Goal: Information Seeking & Learning: Learn about a topic

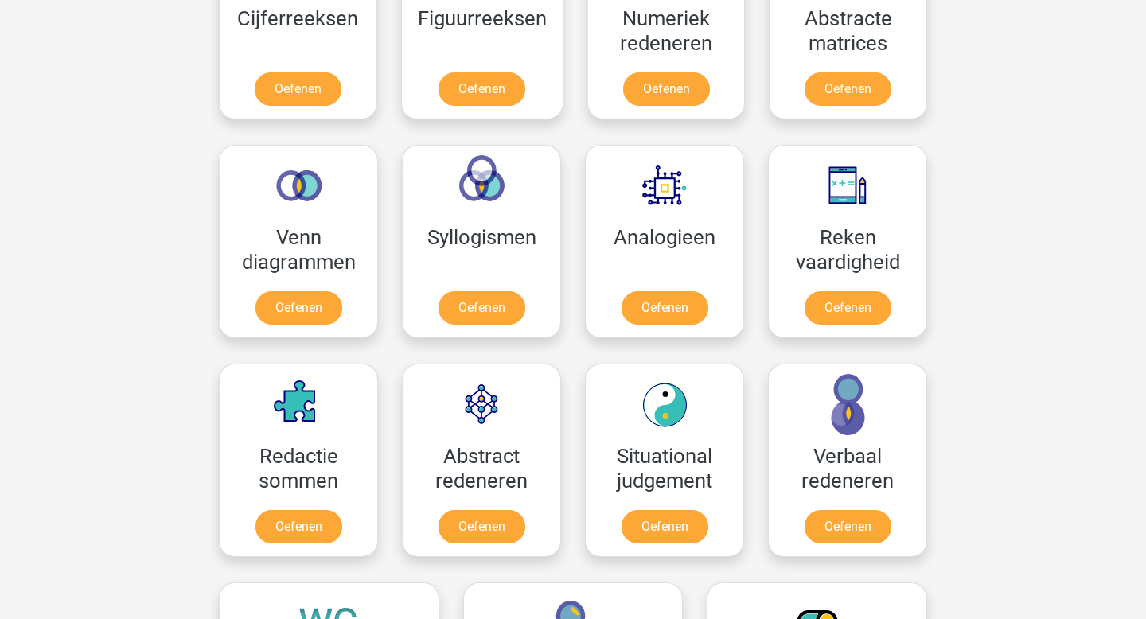
scroll to position [823, 0]
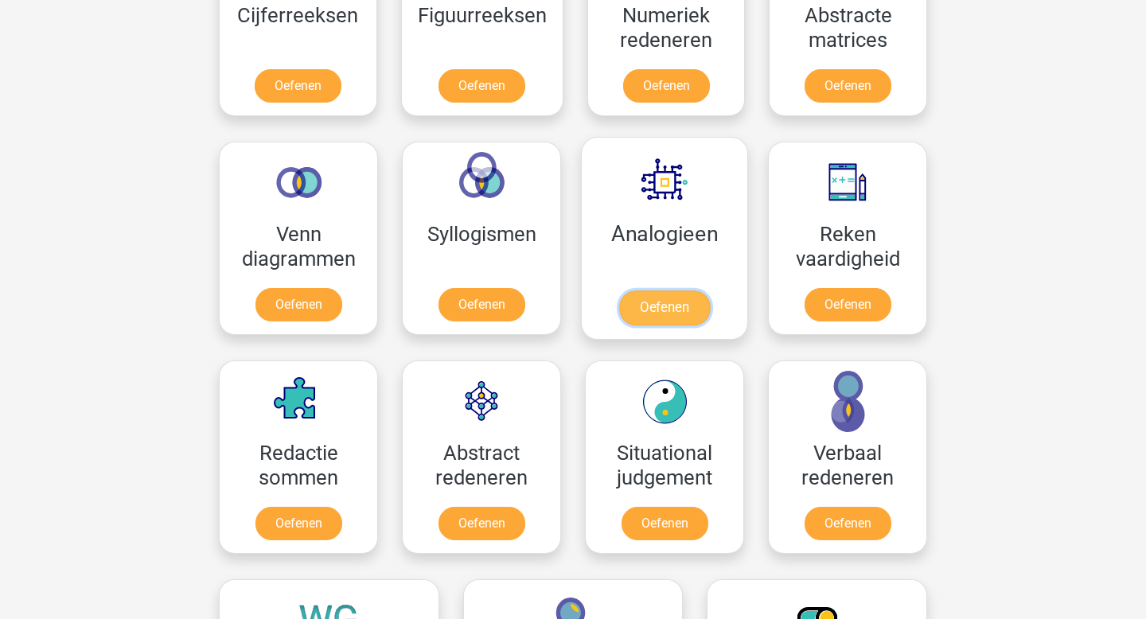
click at [662, 305] on link "Oefenen" at bounding box center [664, 307] width 91 height 35
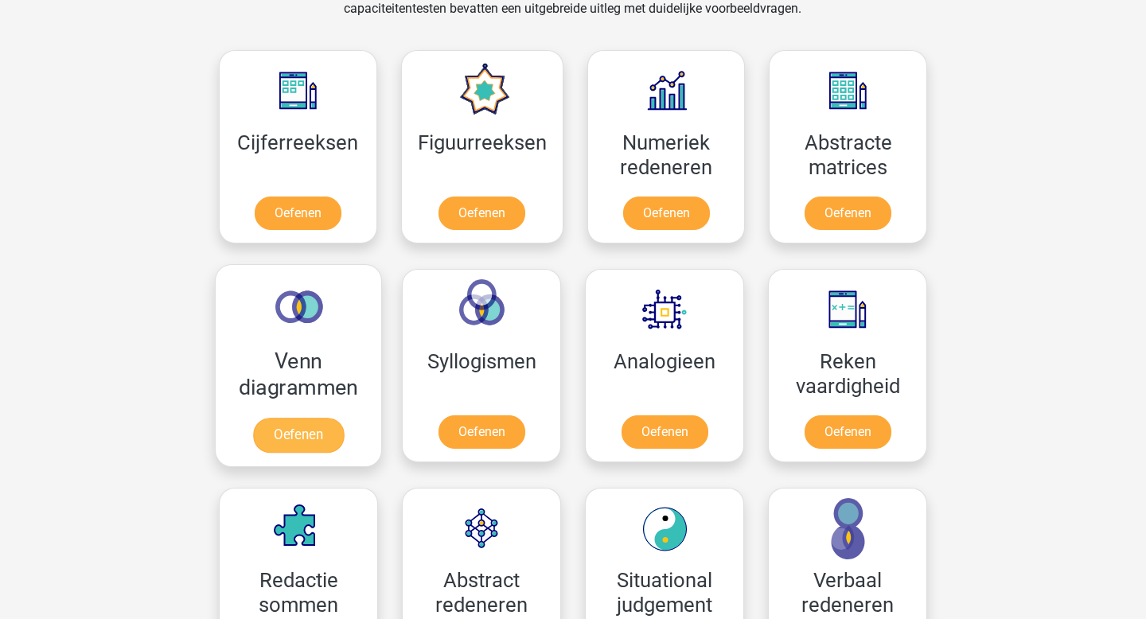
scroll to position [698, 0]
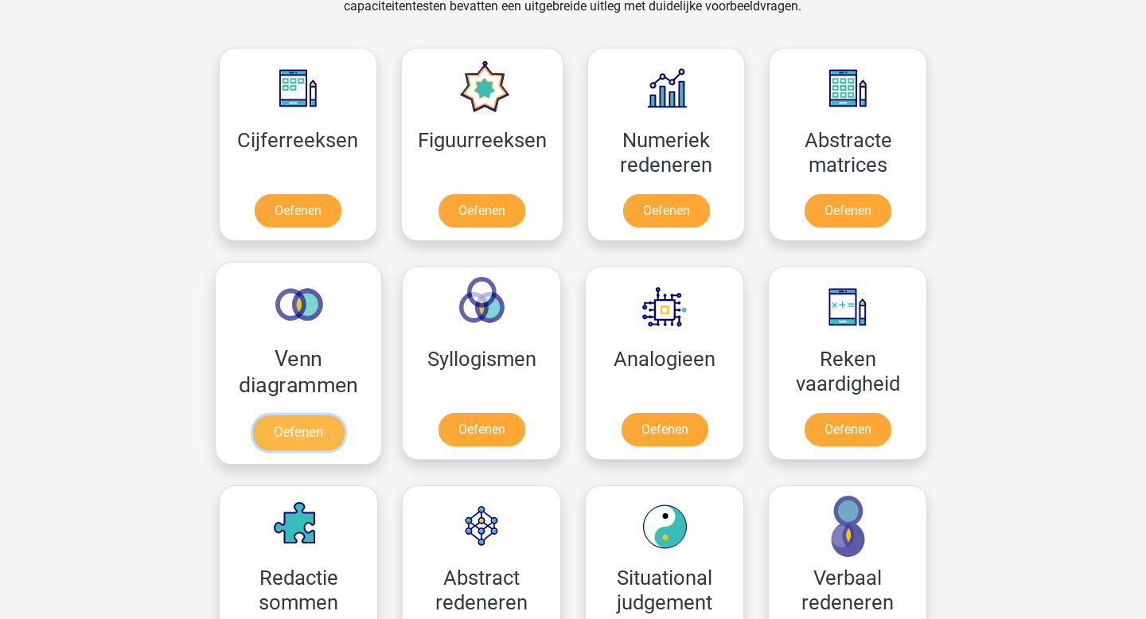
click at [298, 435] on link "Oefenen" at bounding box center [298, 432] width 91 height 35
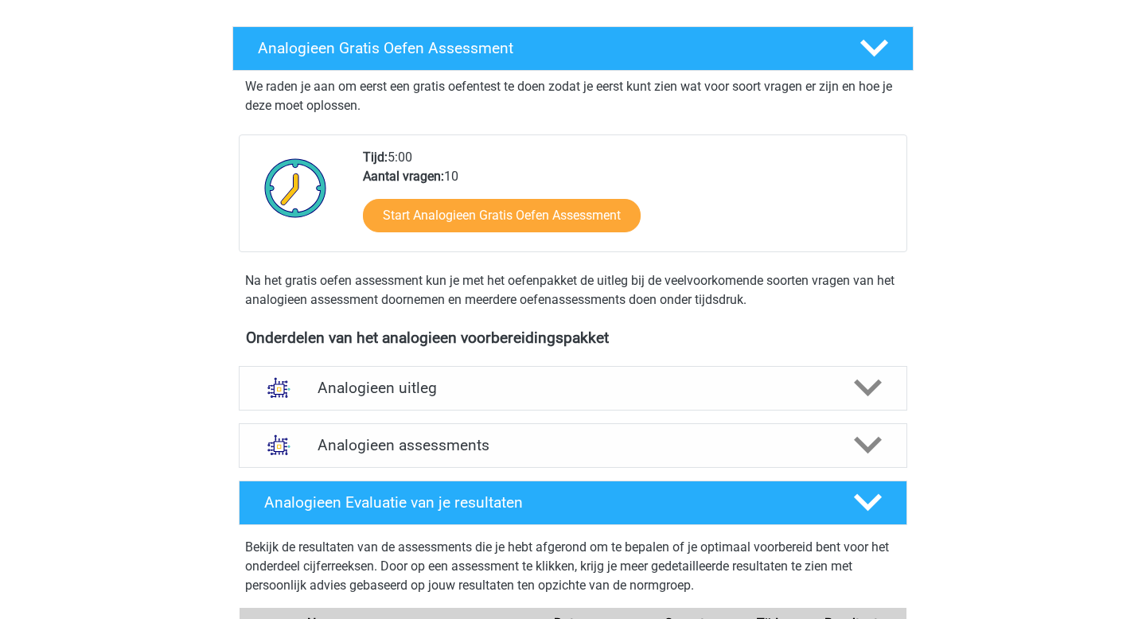
scroll to position [240, 0]
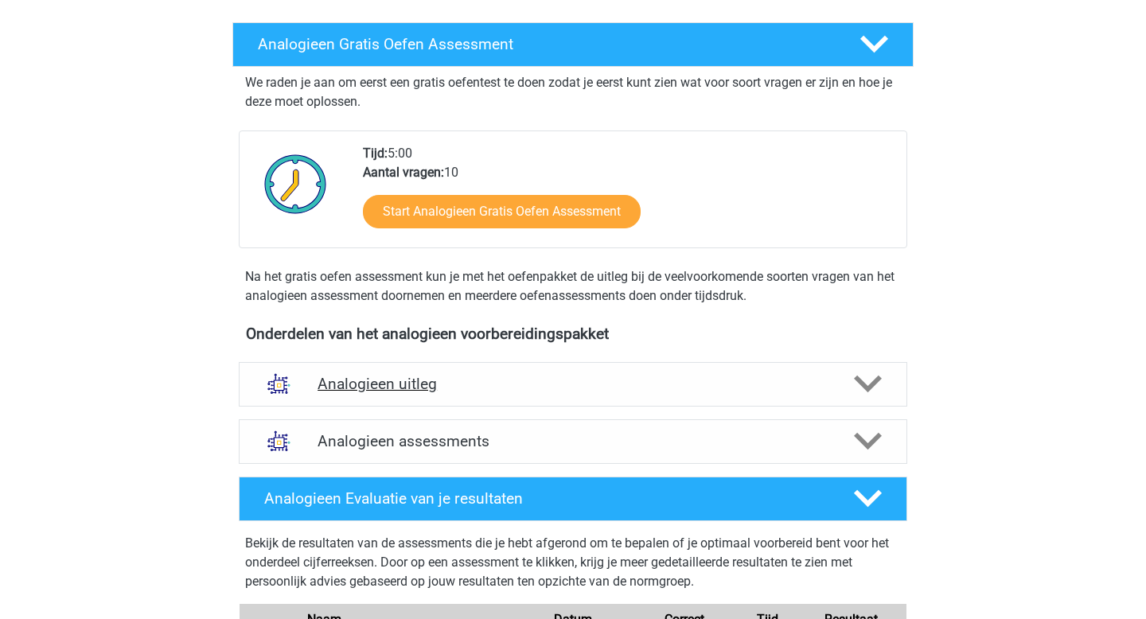
click at [624, 379] on h4 "Analogieen uitleg" at bounding box center [572, 384] width 511 height 18
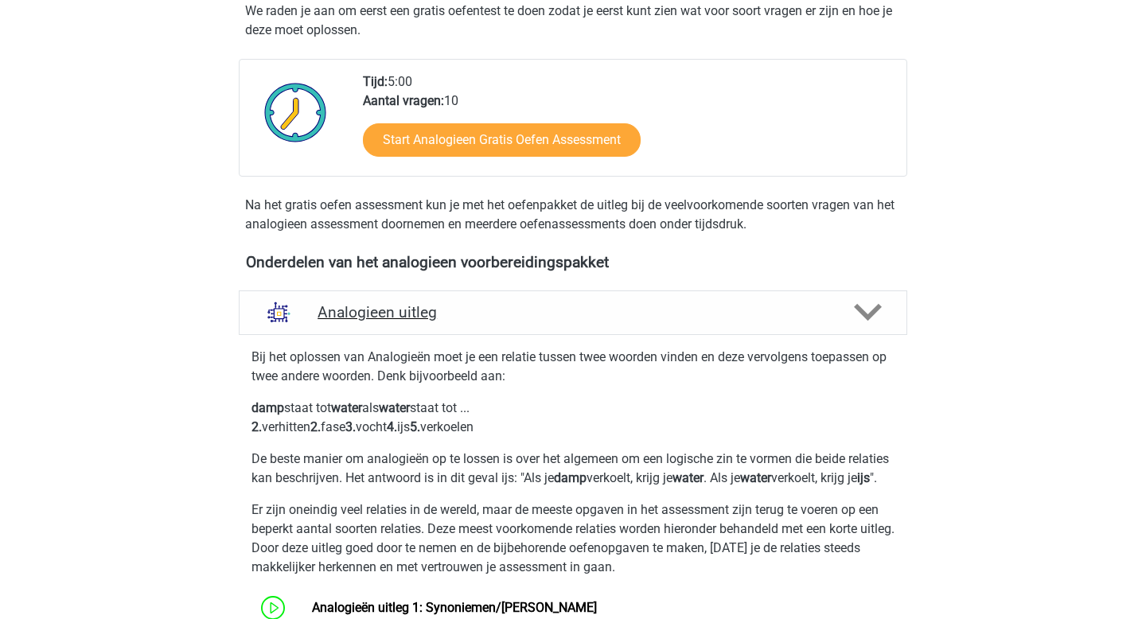
scroll to position [315, 0]
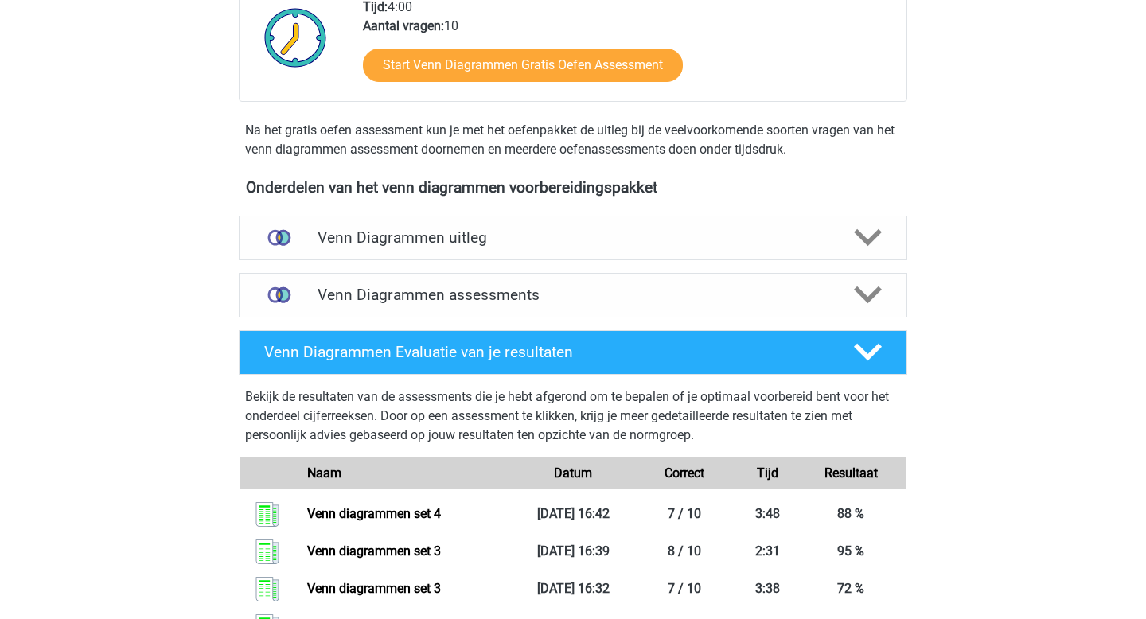
scroll to position [410, 0]
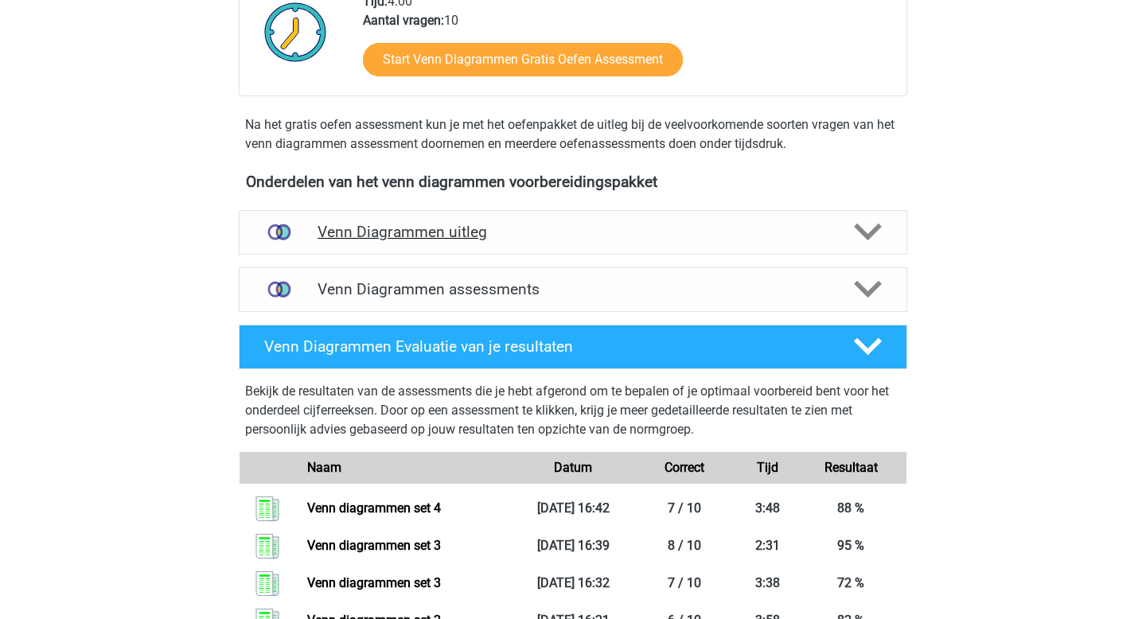
click at [613, 239] on h4 "Venn Diagrammen uitleg" at bounding box center [572, 232] width 511 height 18
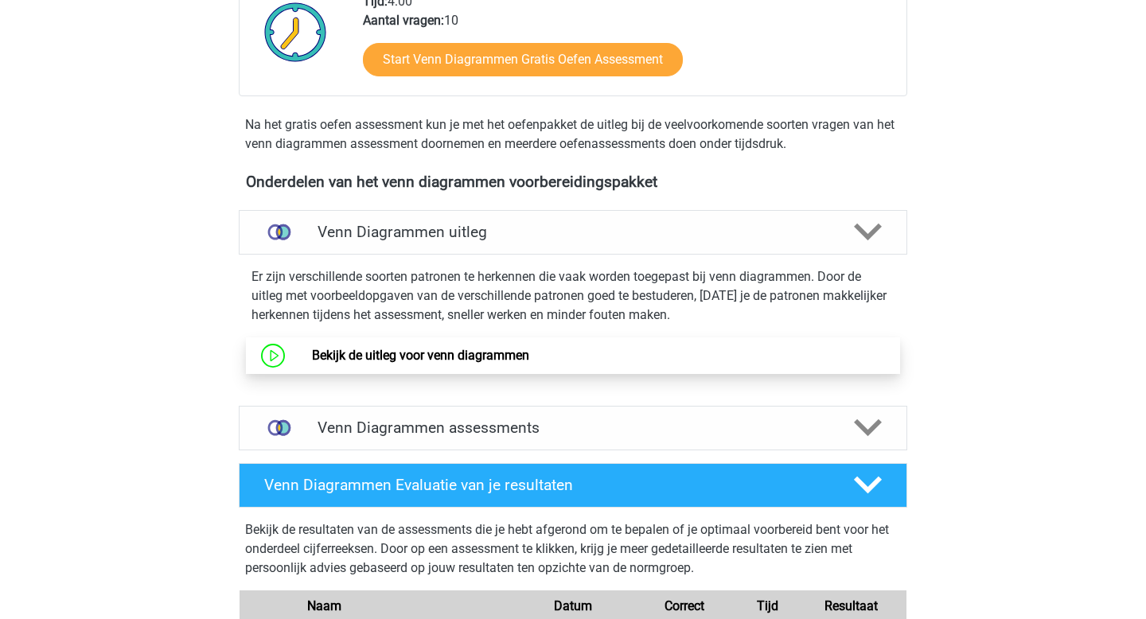
click at [513, 352] on link "Bekijk de uitleg voor venn diagrammen" at bounding box center [420, 355] width 217 height 15
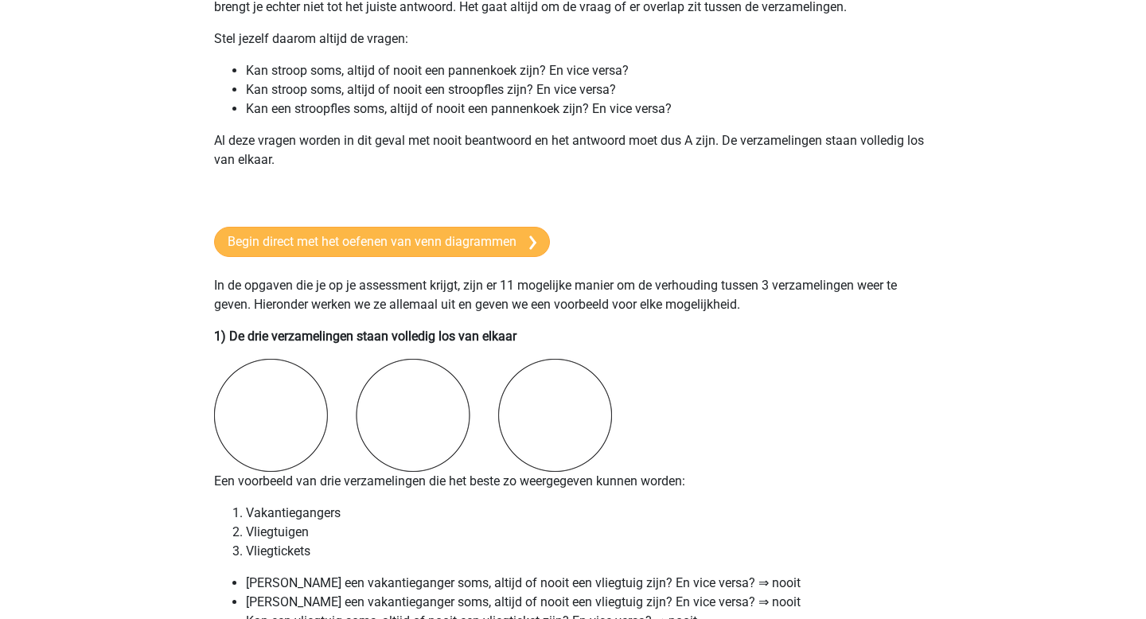
scroll to position [947, 0]
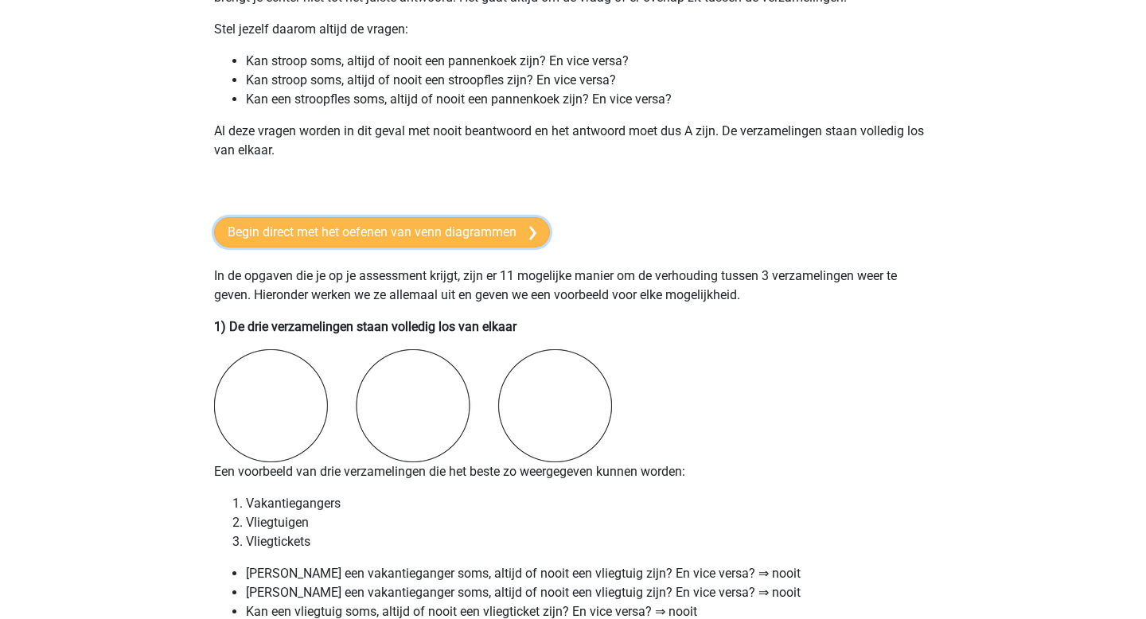
click at [369, 230] on link "Begin direct met het oefenen van venn diagrammen" at bounding box center [382, 232] width 336 height 30
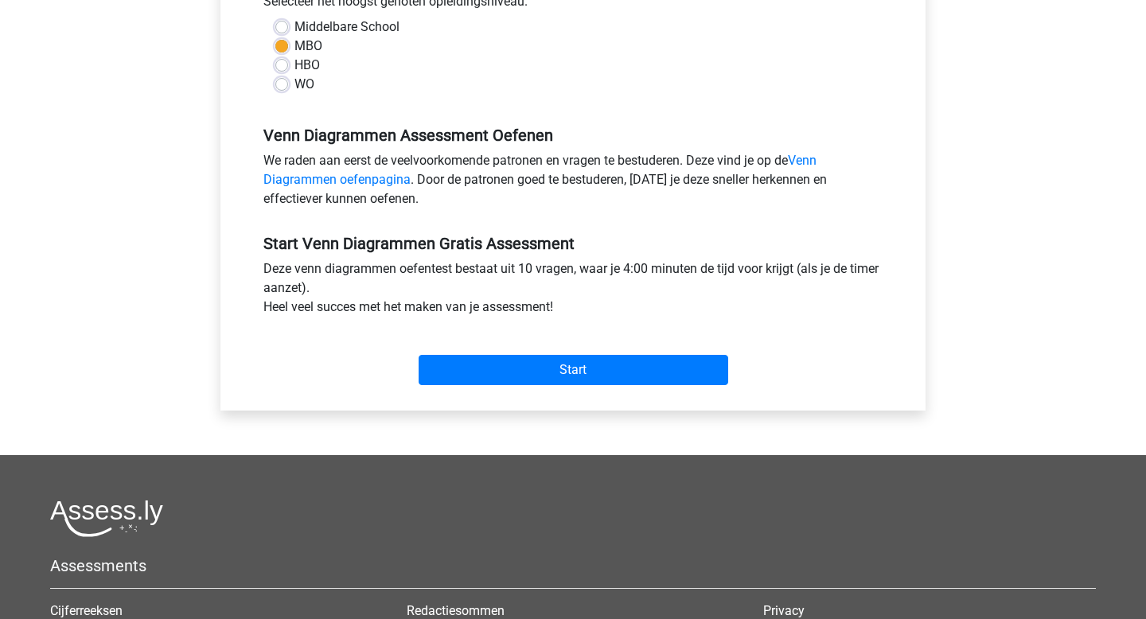
scroll to position [383, 0]
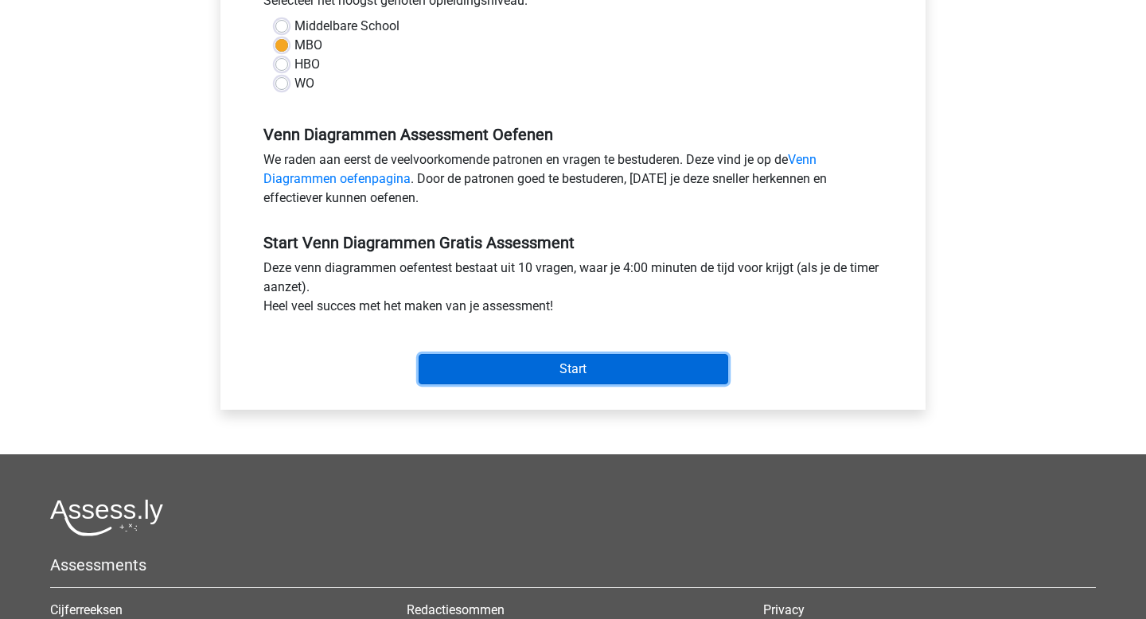
click at [506, 368] on input "Start" at bounding box center [572, 369] width 309 height 30
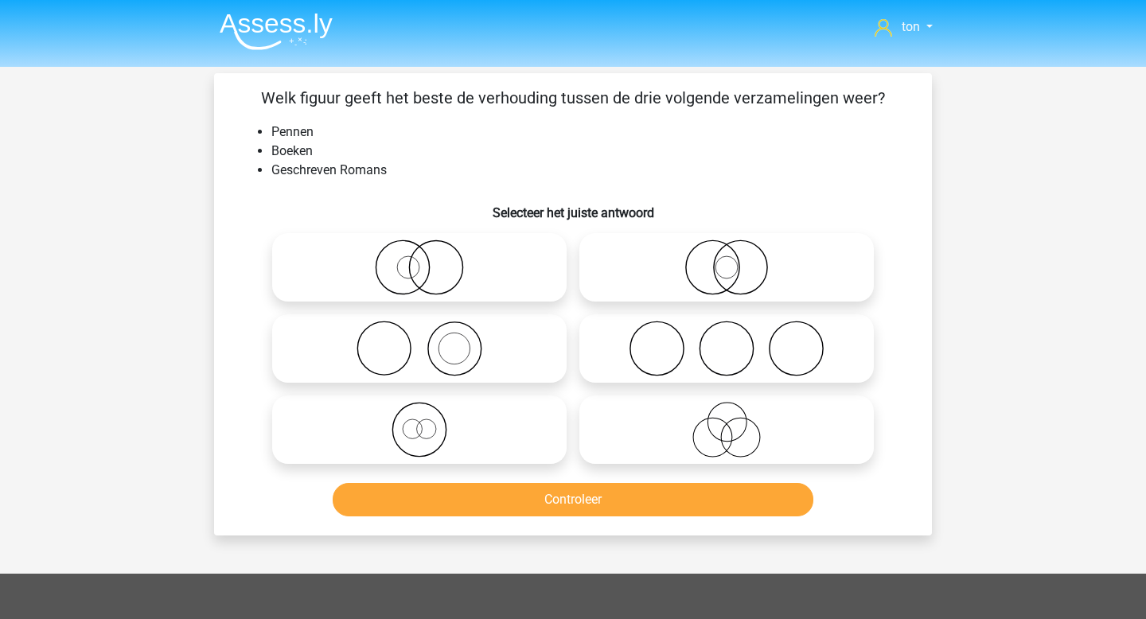
click at [449, 349] on icon at bounding box center [419, 349] width 282 height 56
click at [430, 340] on input "radio" at bounding box center [424, 335] width 10 height 10
radio input "true"
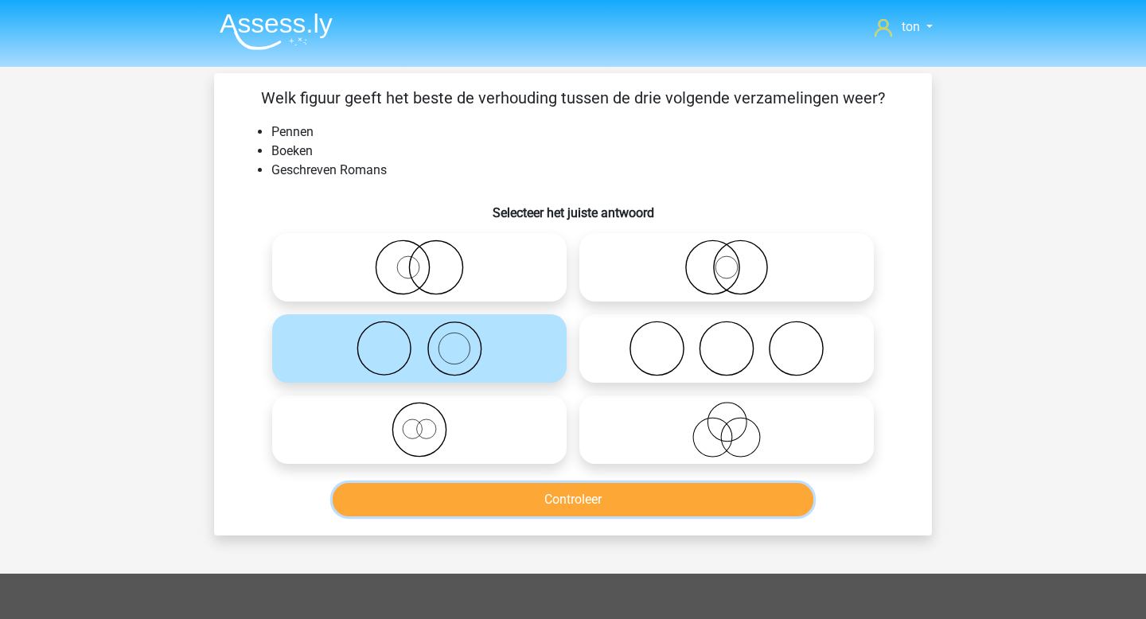
click at [544, 498] on button "Controleer" at bounding box center [573, 499] width 481 height 33
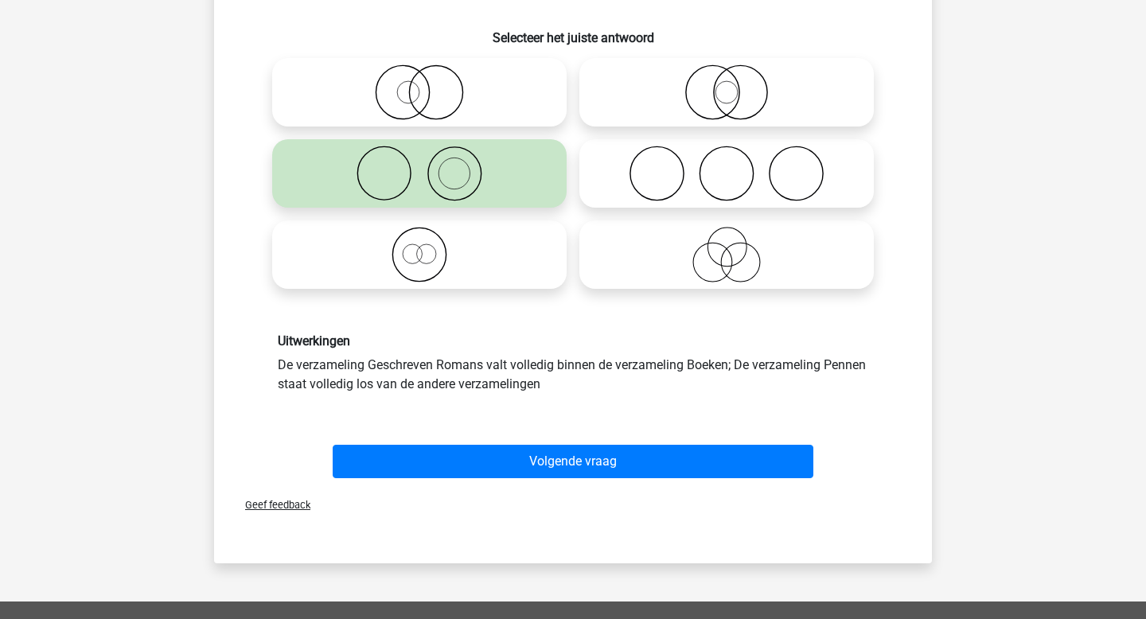
scroll to position [184, 0]
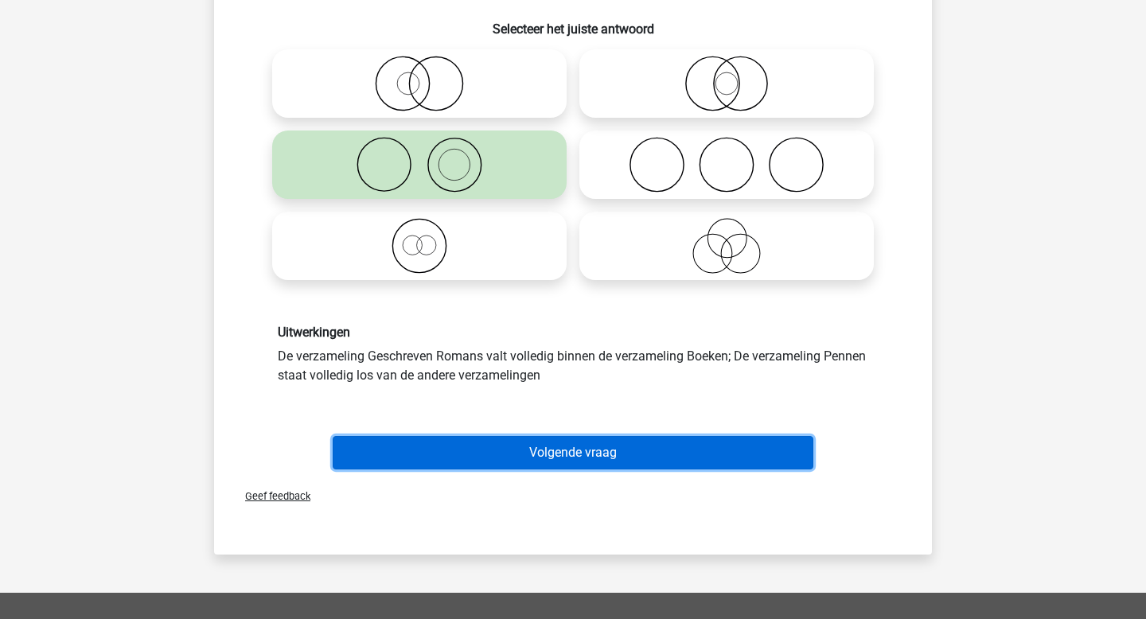
click at [556, 449] on button "Volgende vraag" at bounding box center [573, 452] width 481 height 33
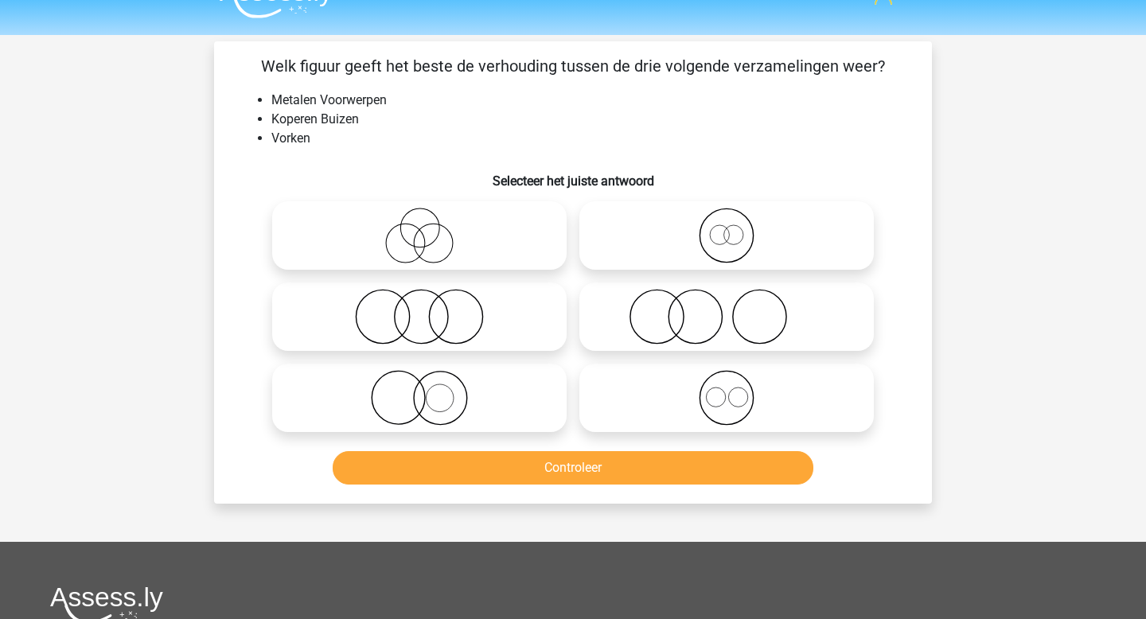
scroll to position [0, 0]
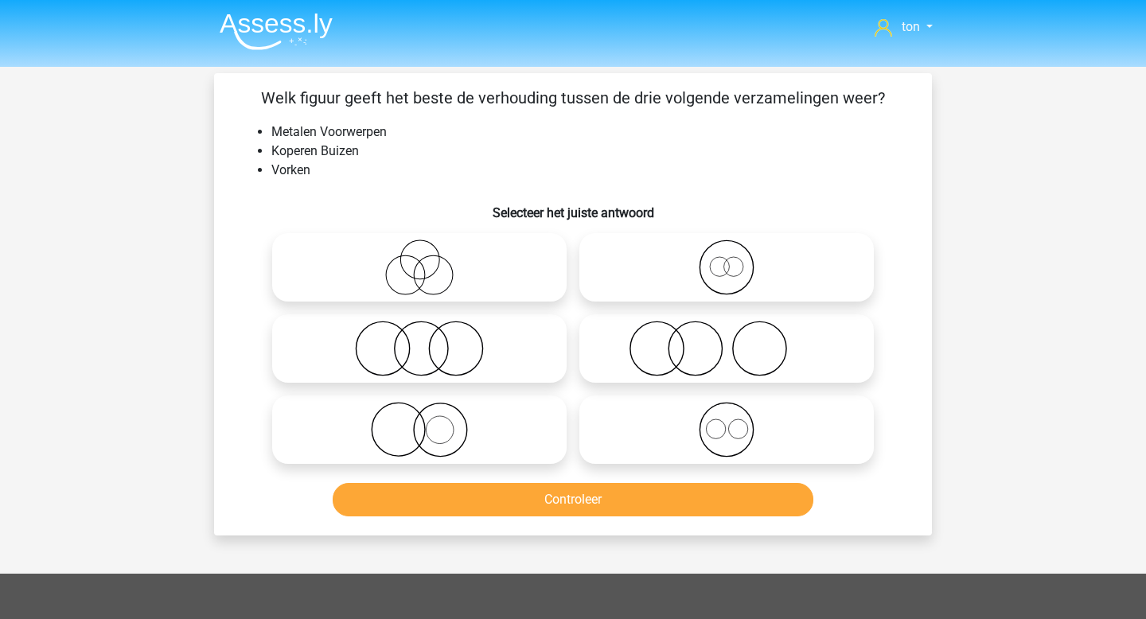
click at [492, 410] on icon at bounding box center [419, 430] width 282 height 56
click at [430, 411] on input "radio" at bounding box center [424, 416] width 10 height 10
radio input "true"
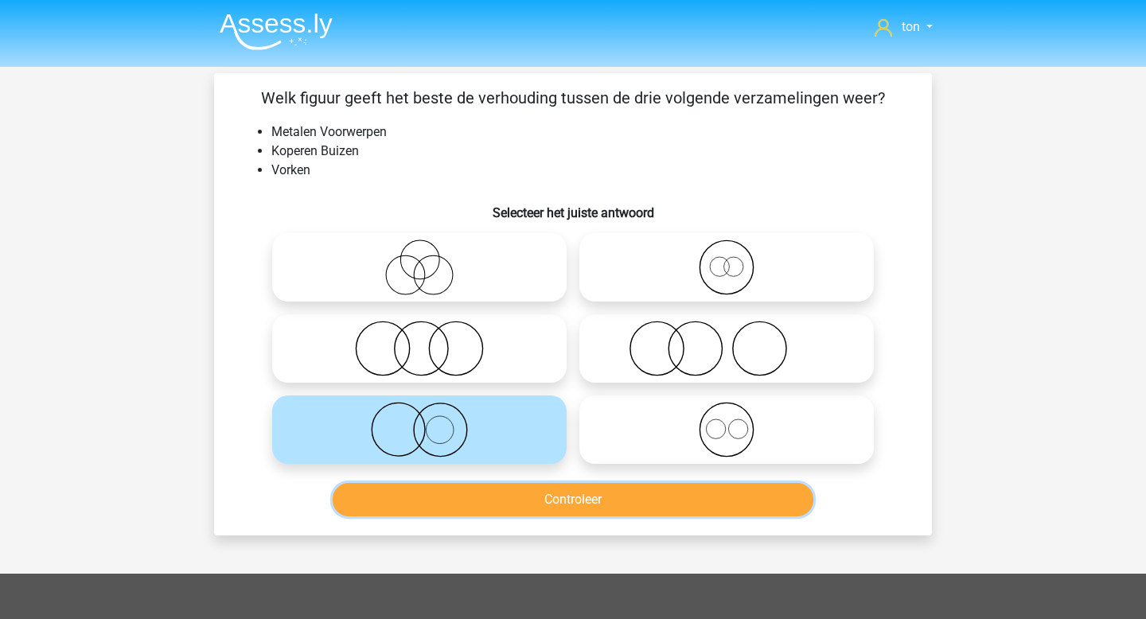
click at [522, 508] on button "Controleer" at bounding box center [573, 499] width 481 height 33
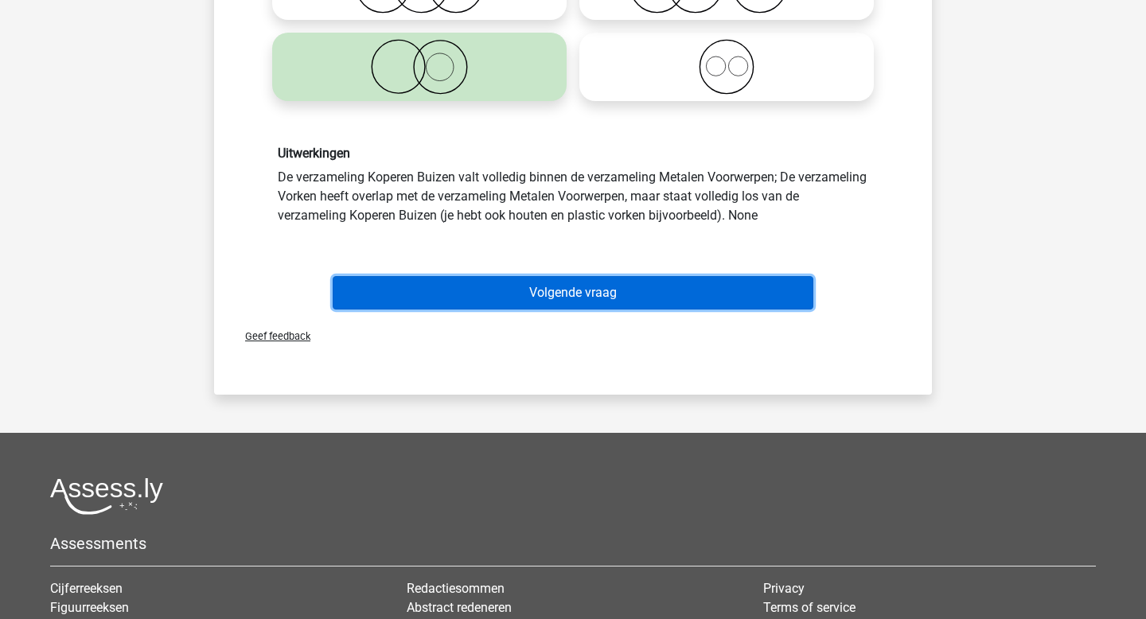
click at [574, 286] on button "Volgende vraag" at bounding box center [573, 292] width 481 height 33
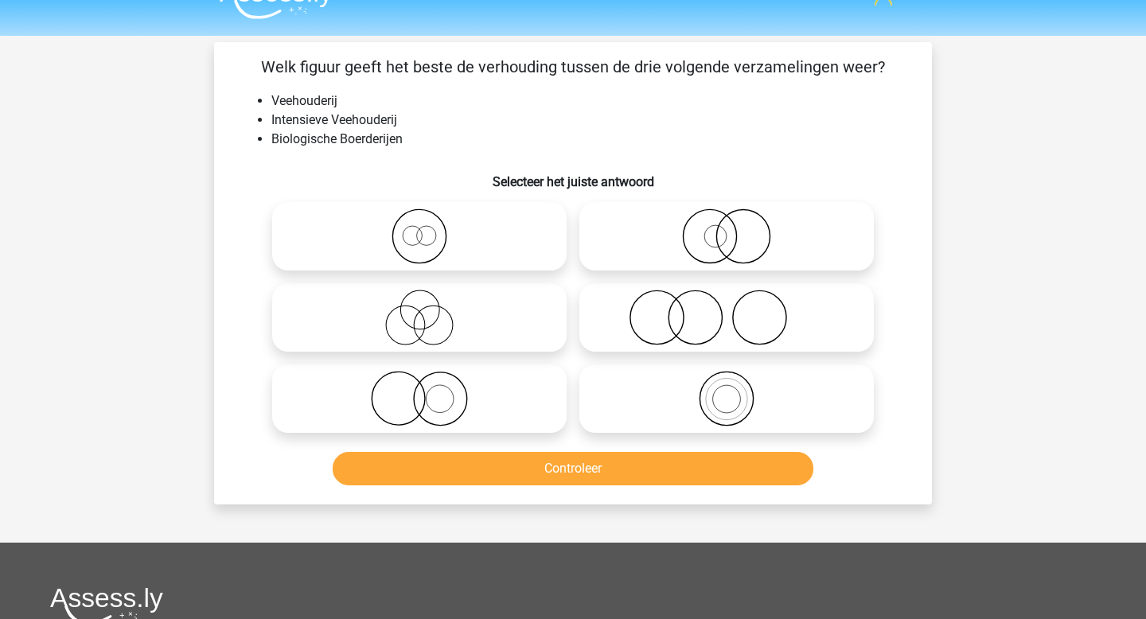
scroll to position [29, 0]
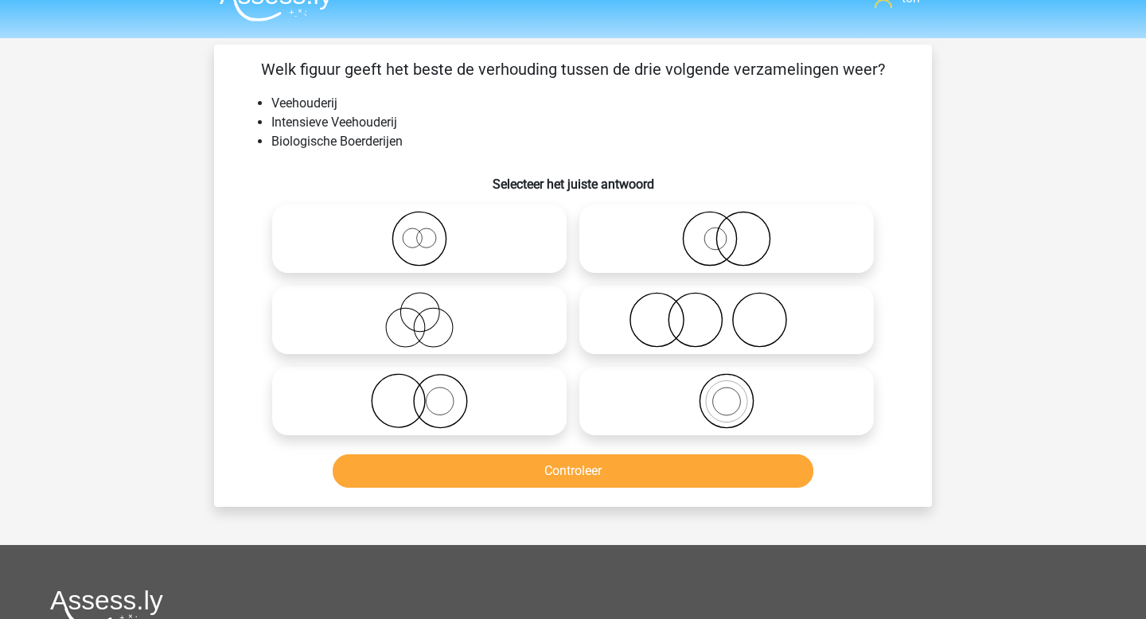
click at [452, 394] on icon at bounding box center [419, 401] width 282 height 56
click at [430, 393] on input "radio" at bounding box center [424, 388] width 10 height 10
radio input "true"
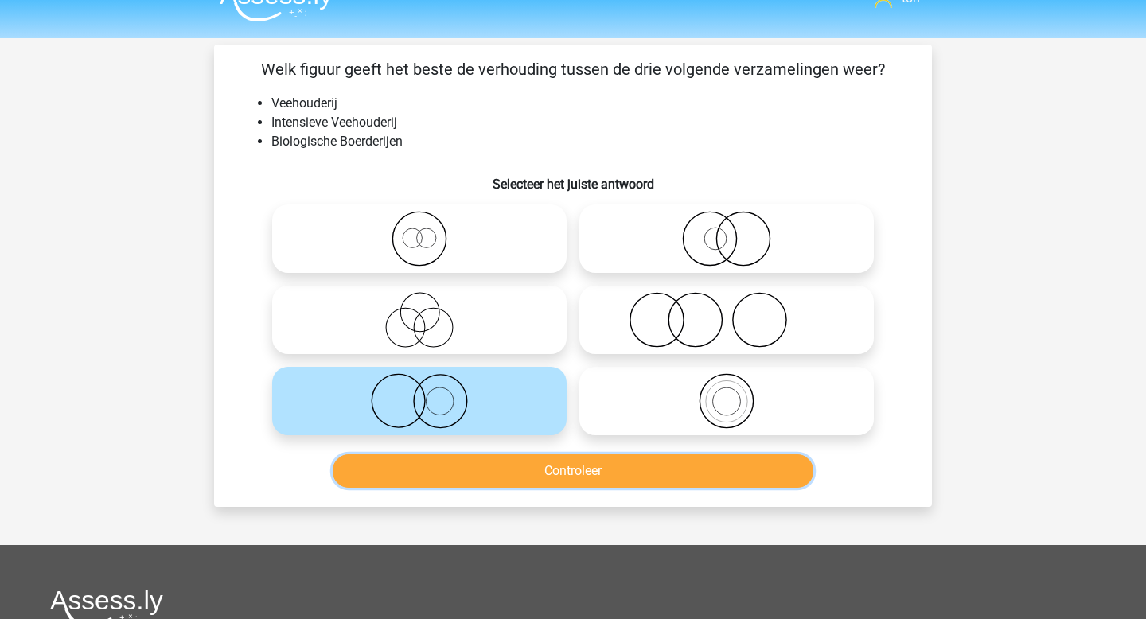
click at [488, 470] on button "Controleer" at bounding box center [573, 470] width 481 height 33
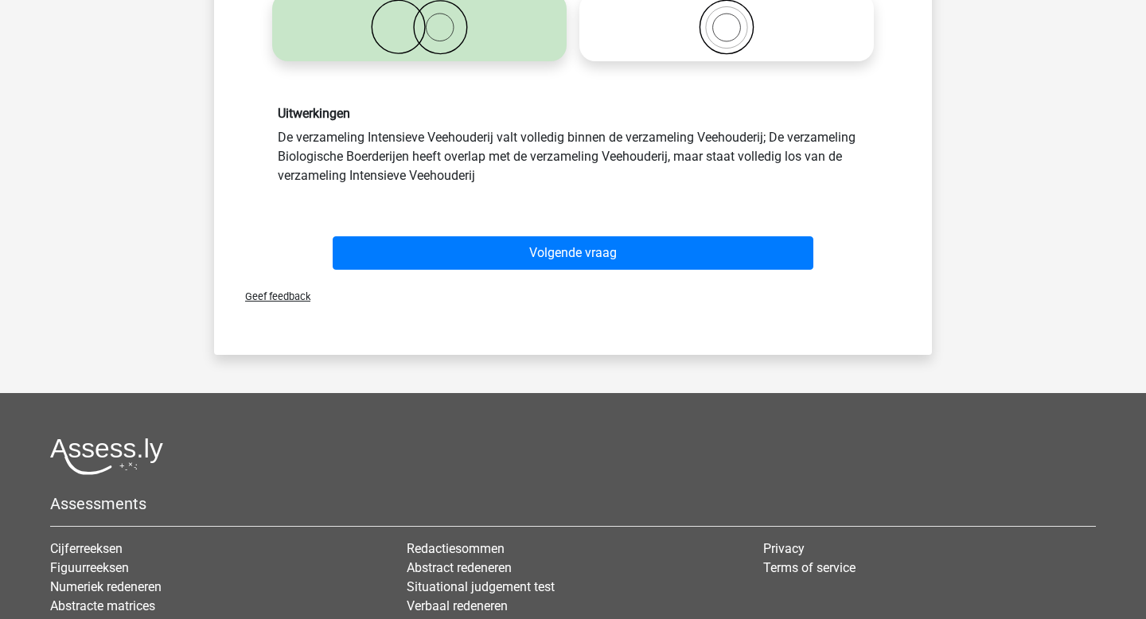
scroll to position [402, 0]
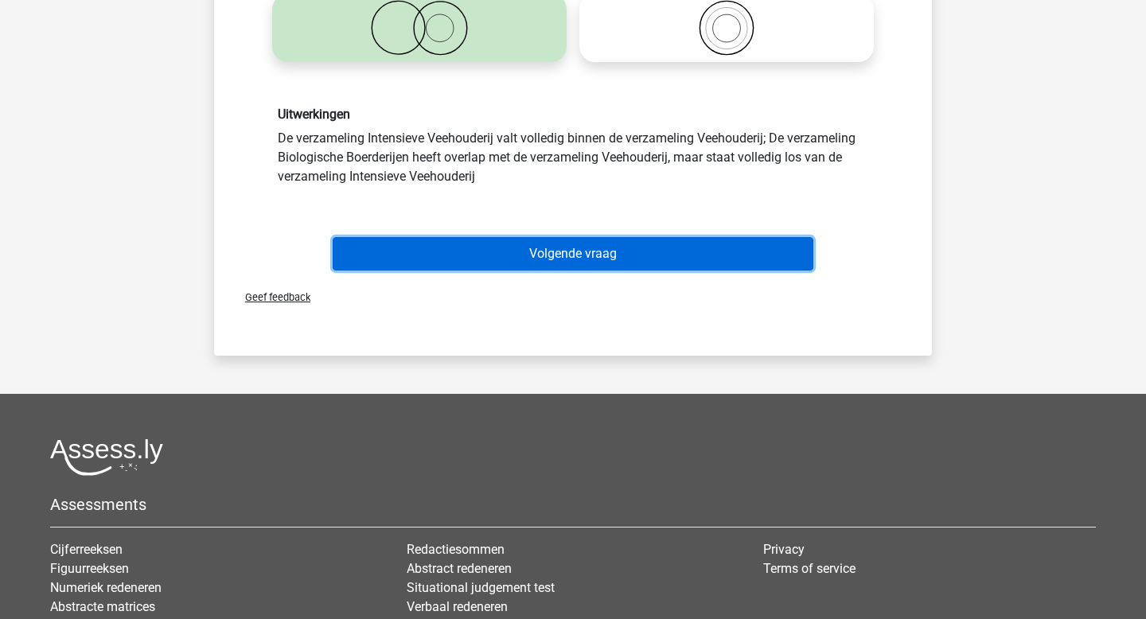
click at [565, 266] on button "Volgende vraag" at bounding box center [573, 253] width 481 height 33
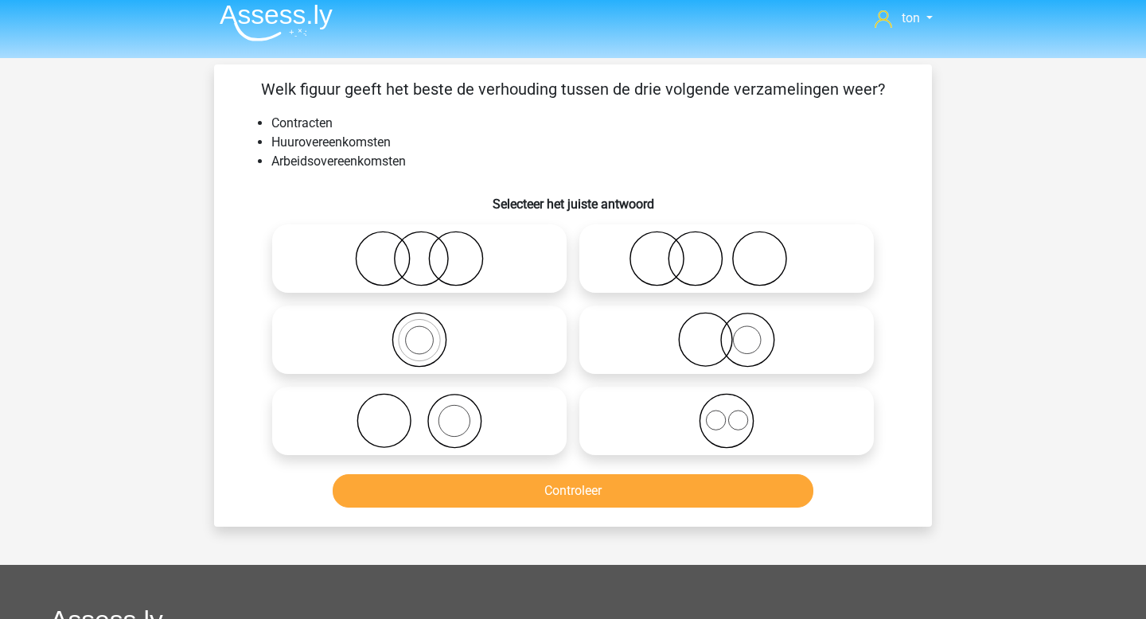
scroll to position [0, 0]
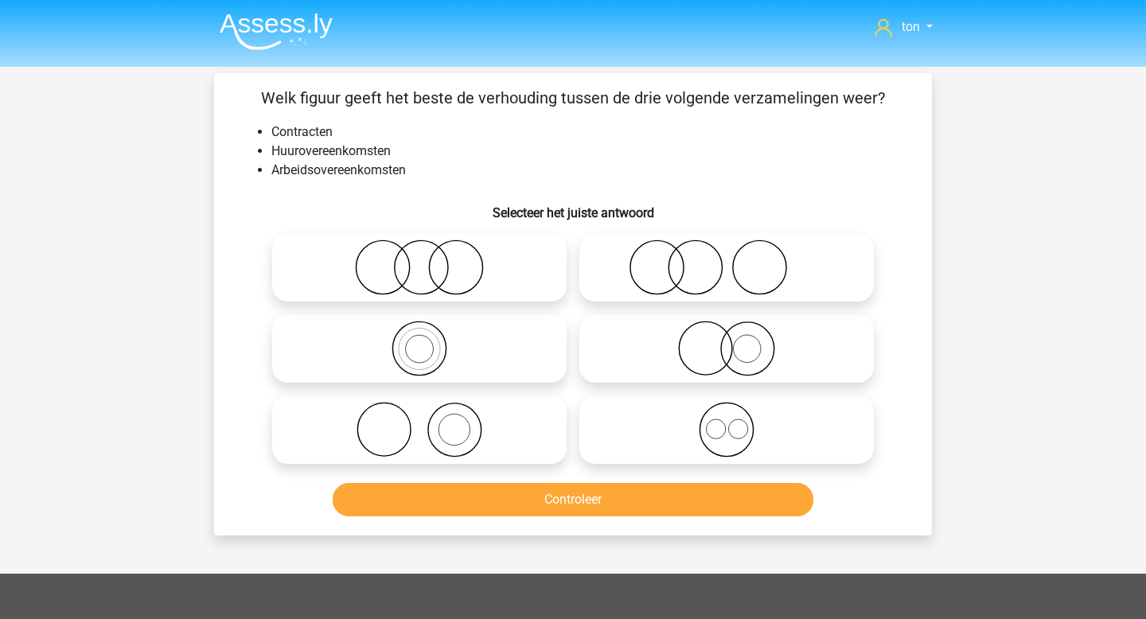
click at [679, 409] on icon at bounding box center [727, 430] width 282 height 56
click at [726, 411] on input "radio" at bounding box center [731, 416] width 10 height 10
radio input "true"
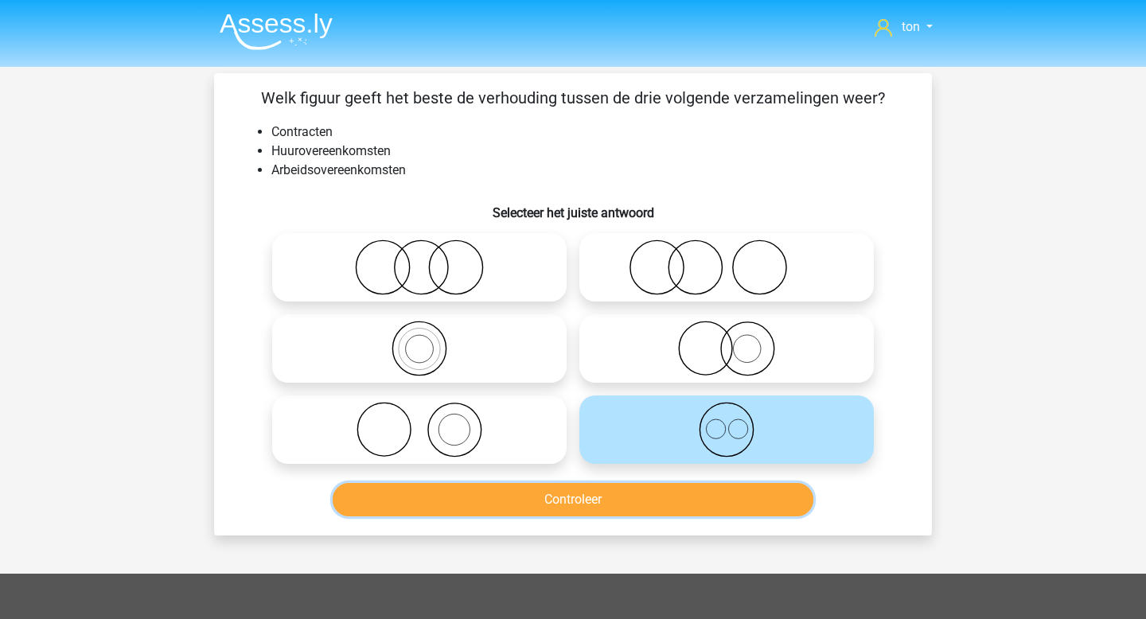
click at [626, 499] on button "Controleer" at bounding box center [573, 499] width 481 height 33
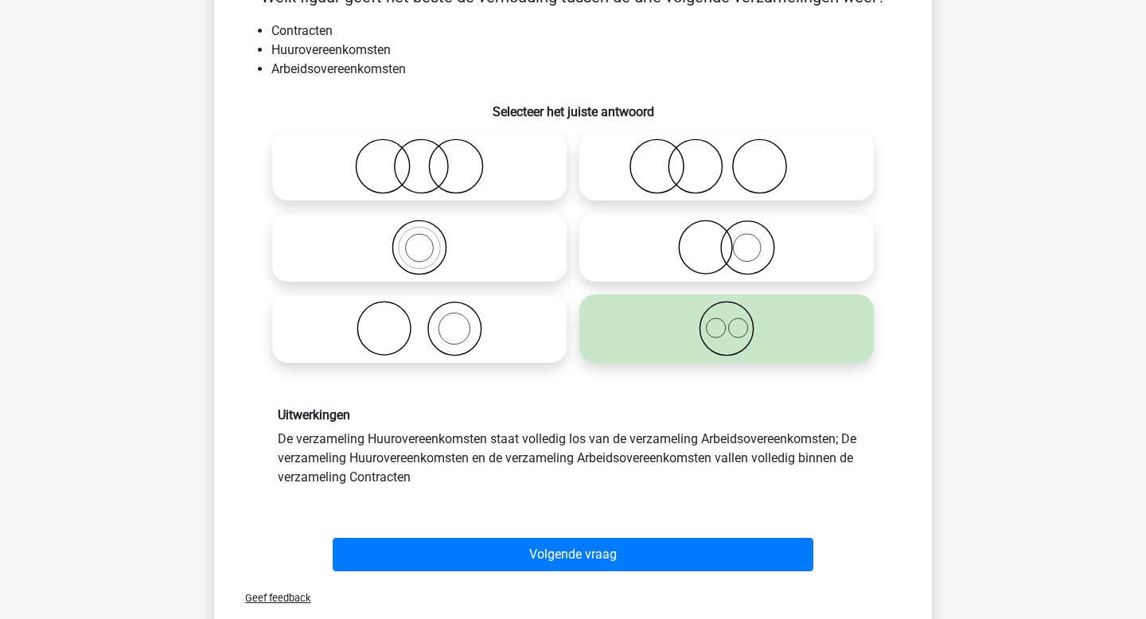
scroll to position [108, 0]
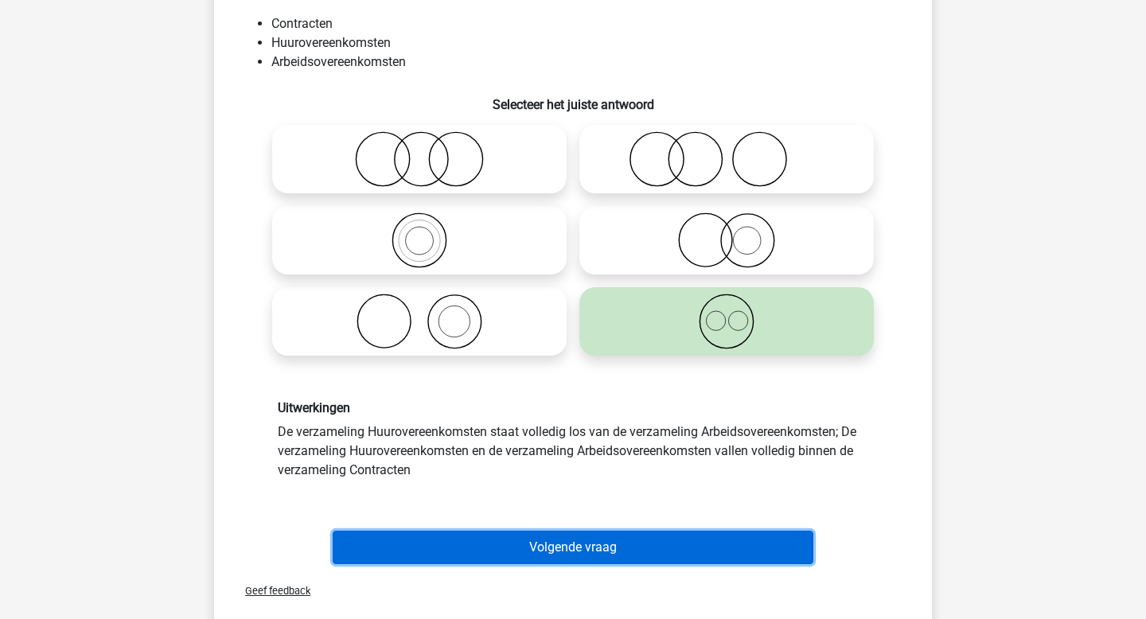
click at [624, 548] on button "Volgende vraag" at bounding box center [573, 547] width 481 height 33
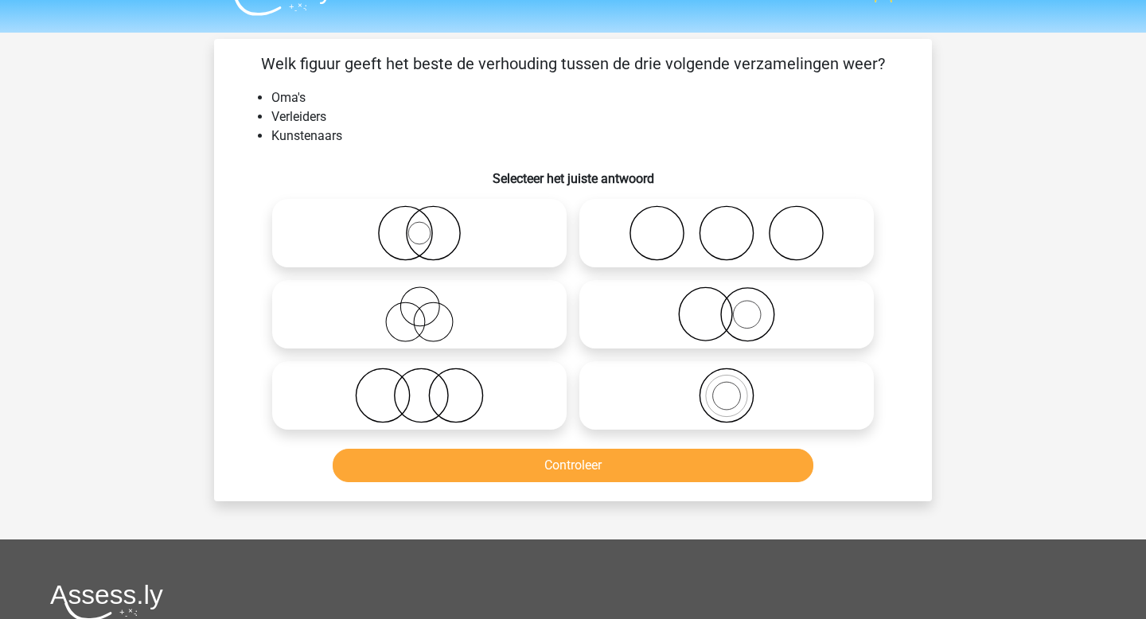
scroll to position [18, 0]
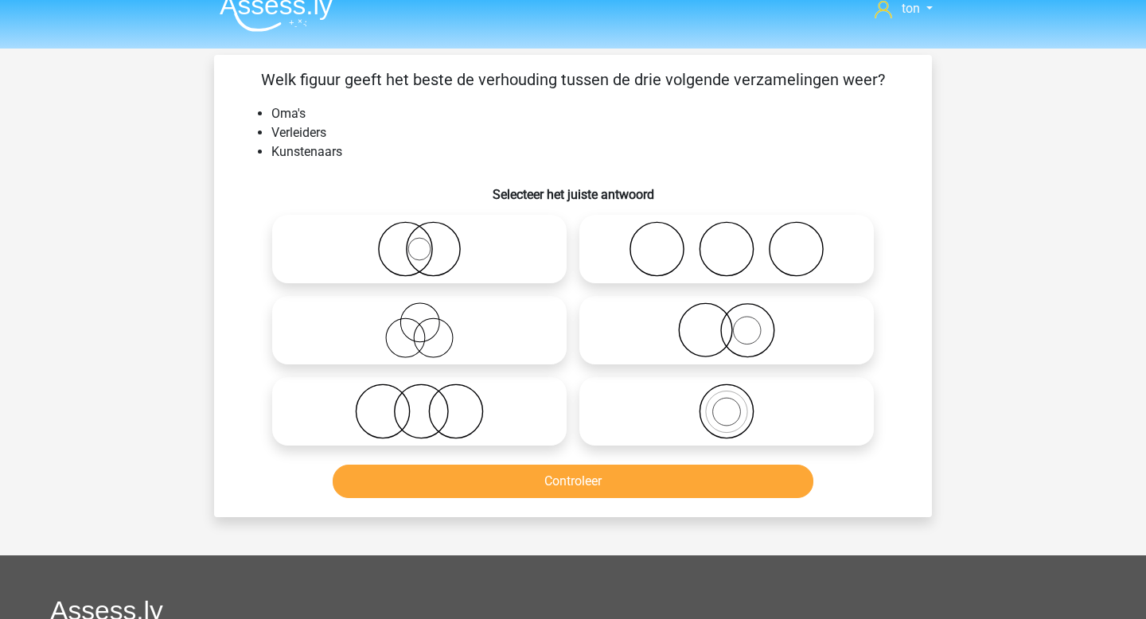
click at [499, 334] on icon at bounding box center [419, 330] width 282 height 56
click at [430, 322] on input "radio" at bounding box center [424, 317] width 10 height 10
radio input "true"
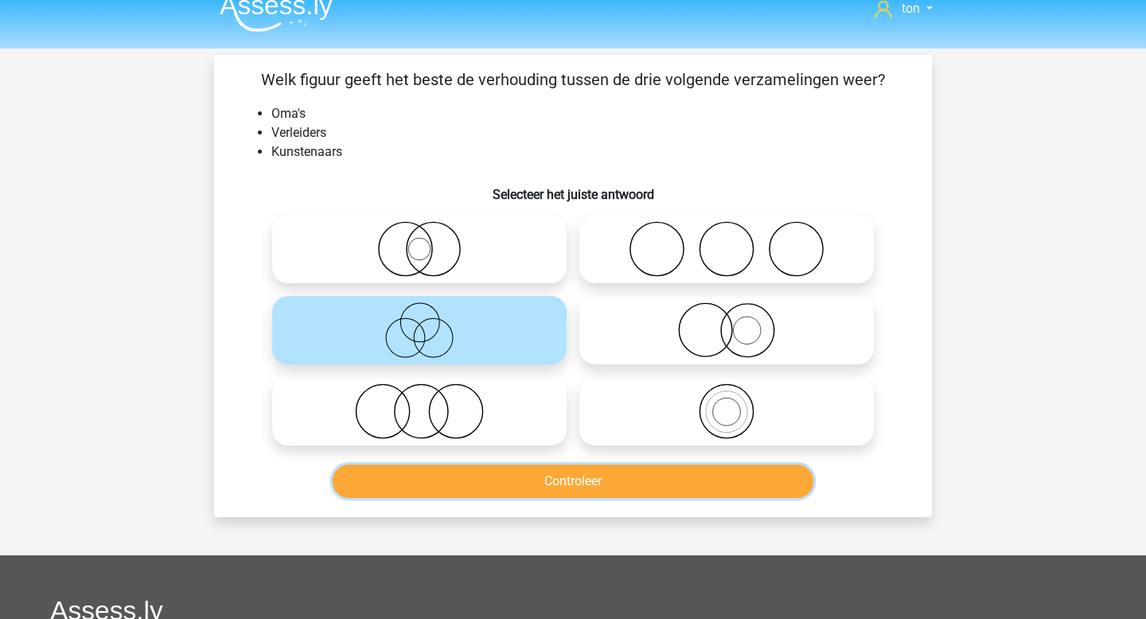
click at [540, 484] on button "Controleer" at bounding box center [573, 481] width 481 height 33
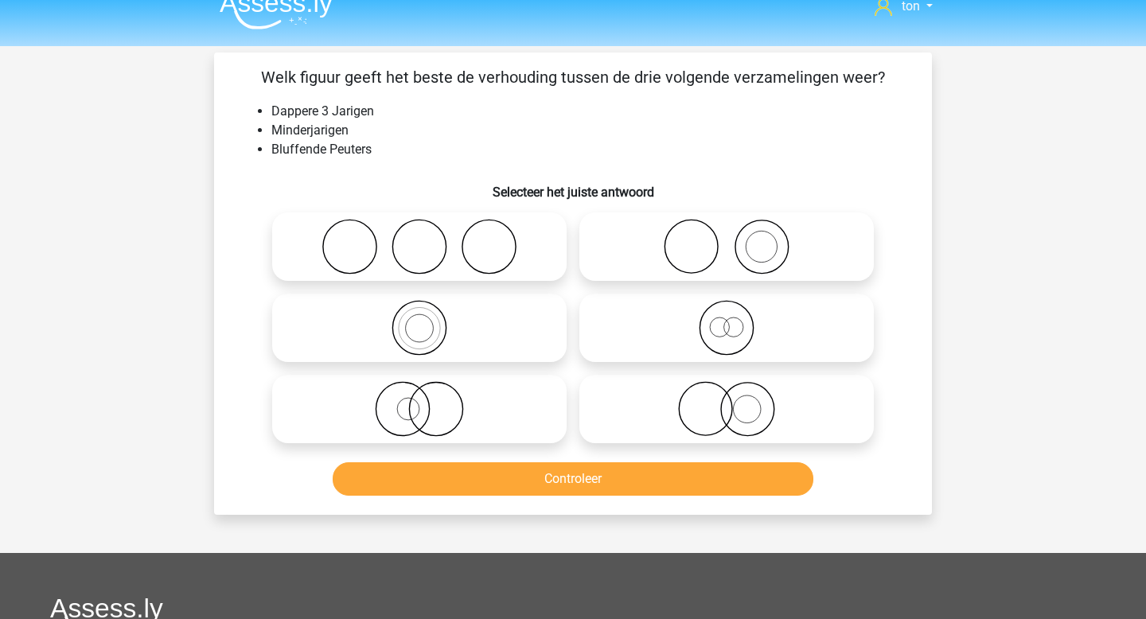
scroll to position [18, 0]
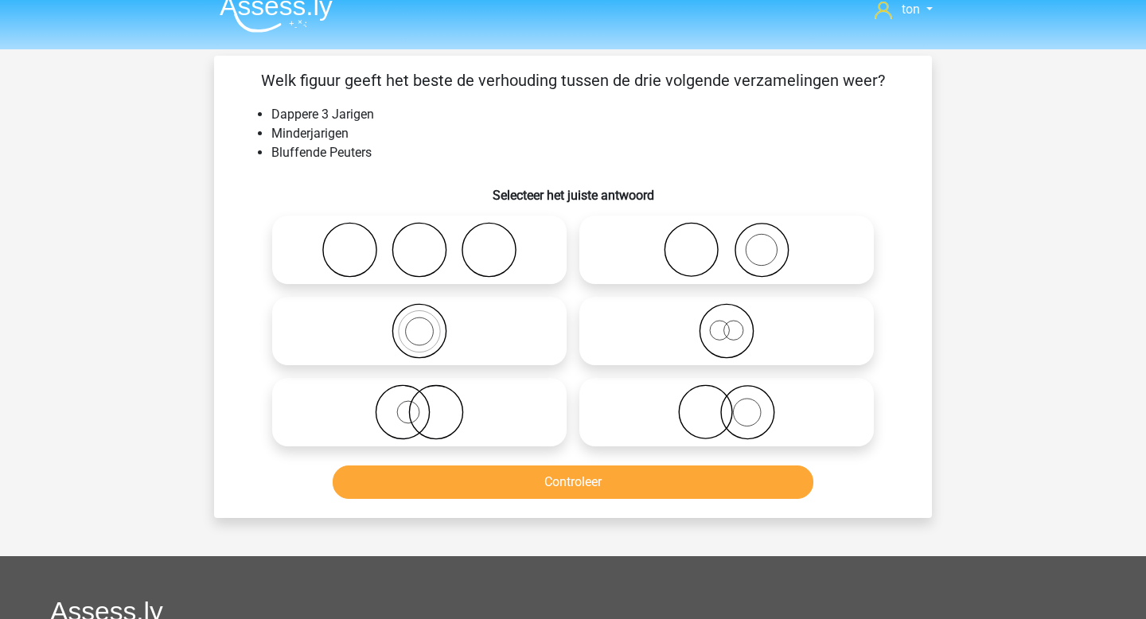
click at [462, 407] on circle at bounding box center [435, 412] width 53 height 53
click at [430, 404] on input "radio" at bounding box center [424, 399] width 10 height 10
radio input "true"
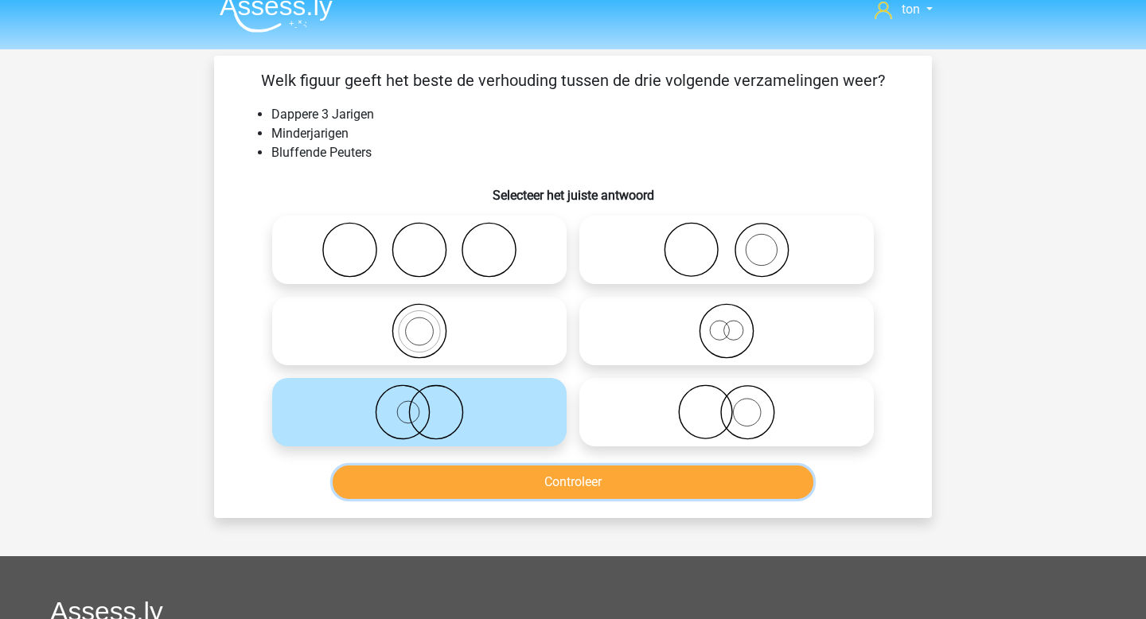
click at [486, 484] on button "Controleer" at bounding box center [573, 481] width 481 height 33
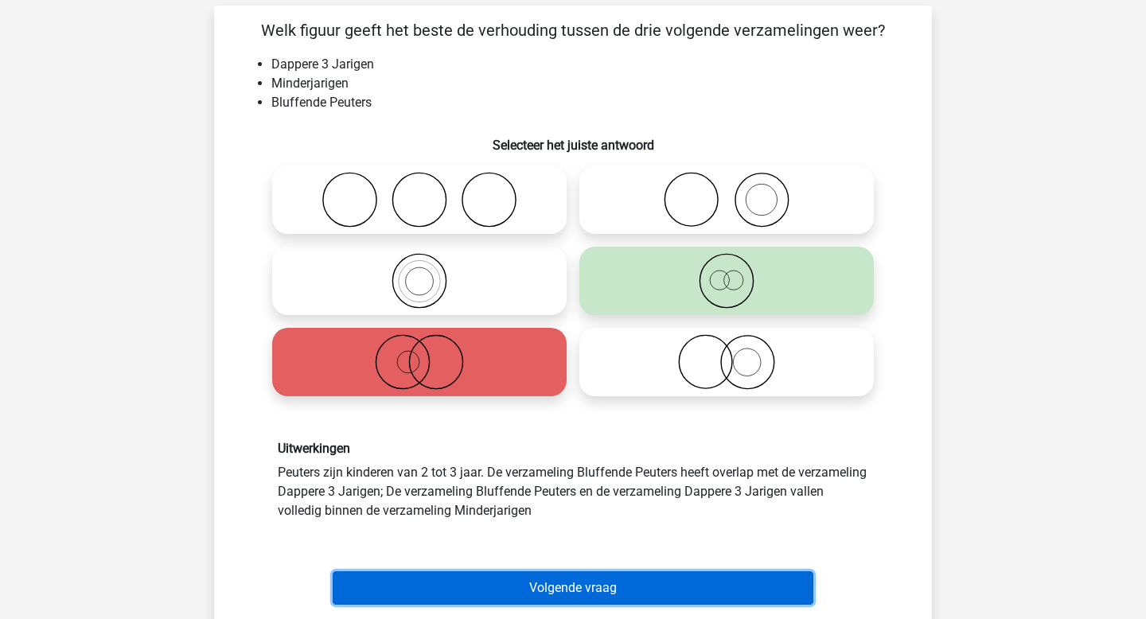
click at [548, 582] on button "Volgende vraag" at bounding box center [573, 587] width 481 height 33
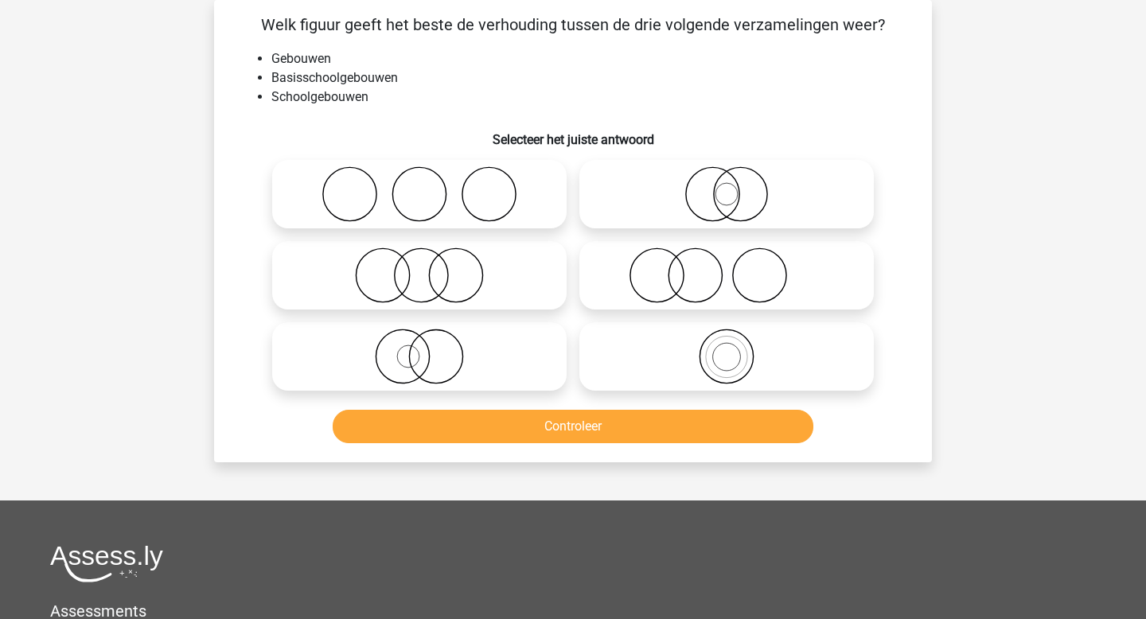
scroll to position [75, 0]
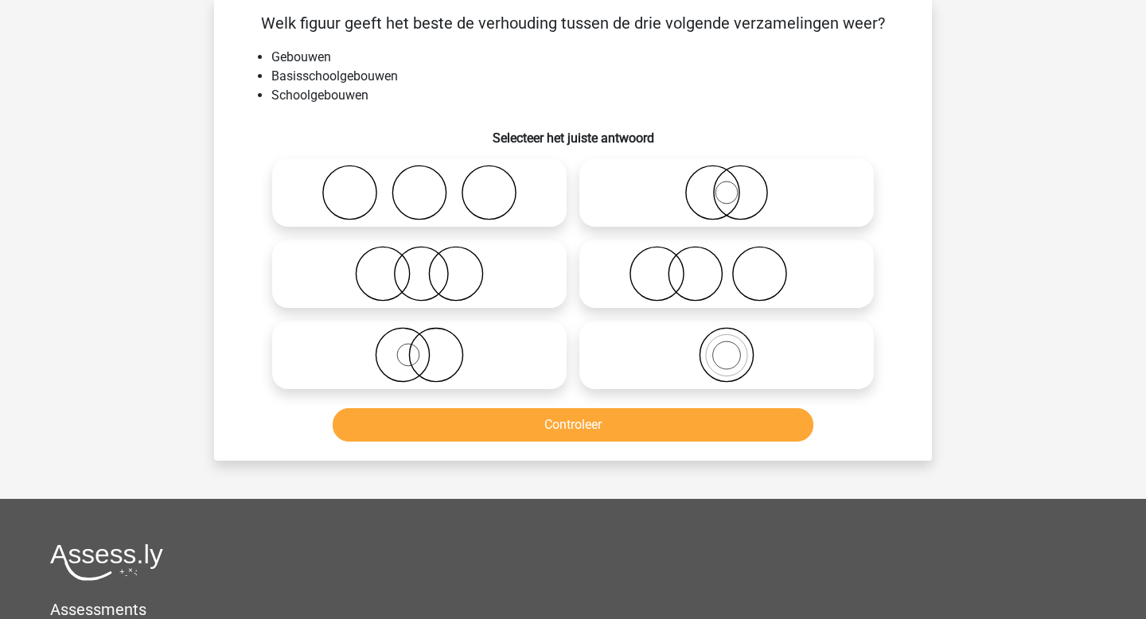
click at [728, 360] on icon at bounding box center [727, 355] width 282 height 56
click at [728, 347] on input "radio" at bounding box center [731, 342] width 10 height 10
radio input "true"
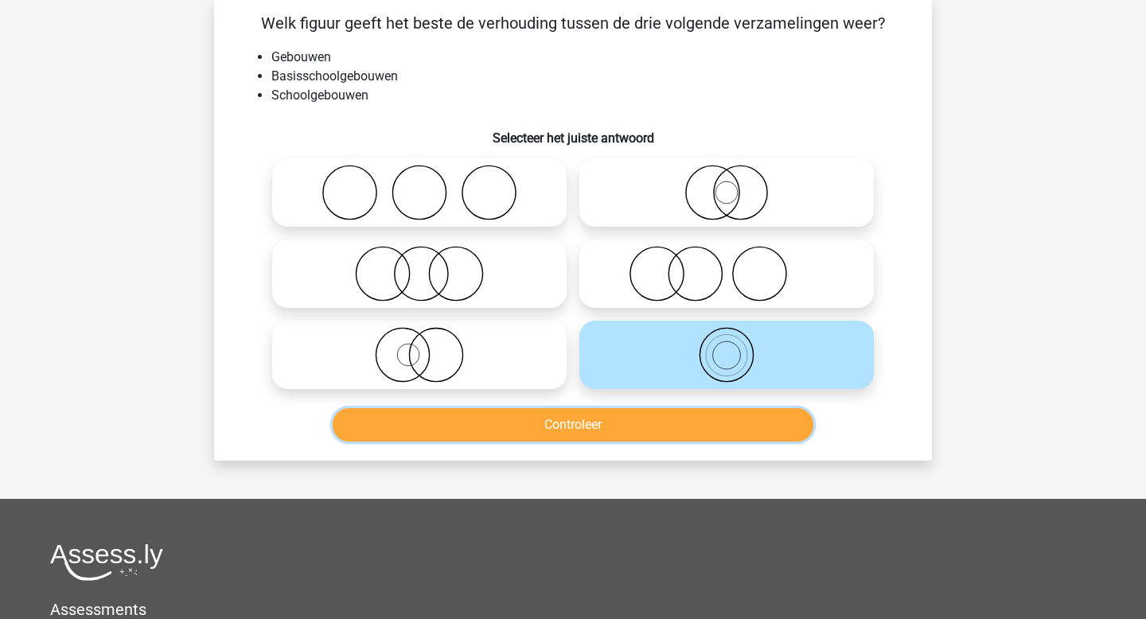
click at [675, 429] on button "Controleer" at bounding box center [573, 424] width 481 height 33
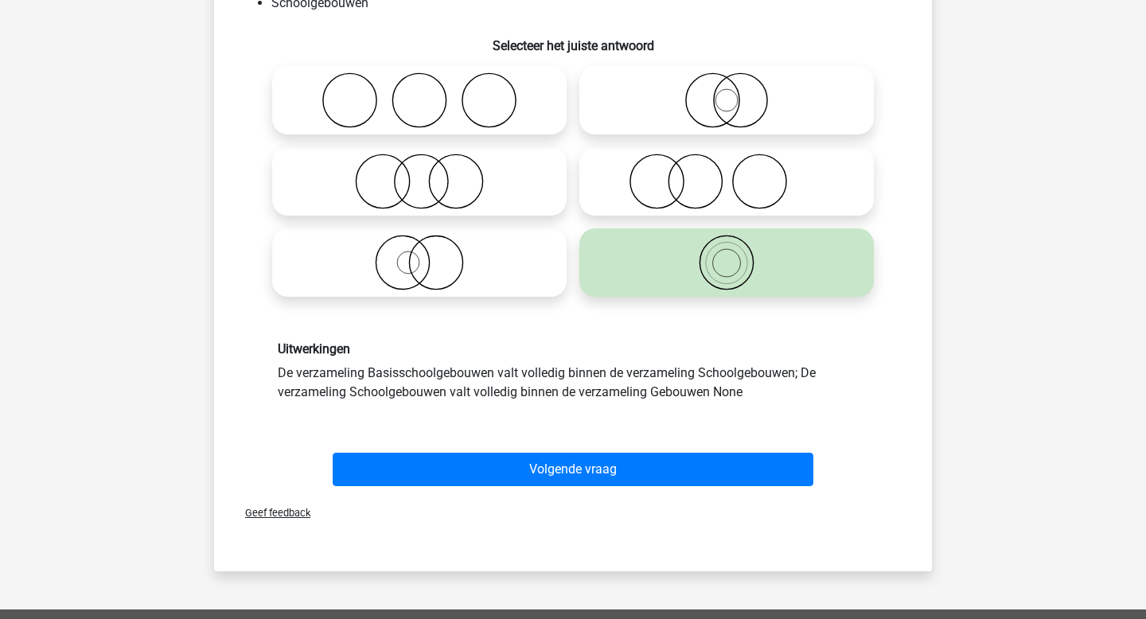
scroll to position [169, 0]
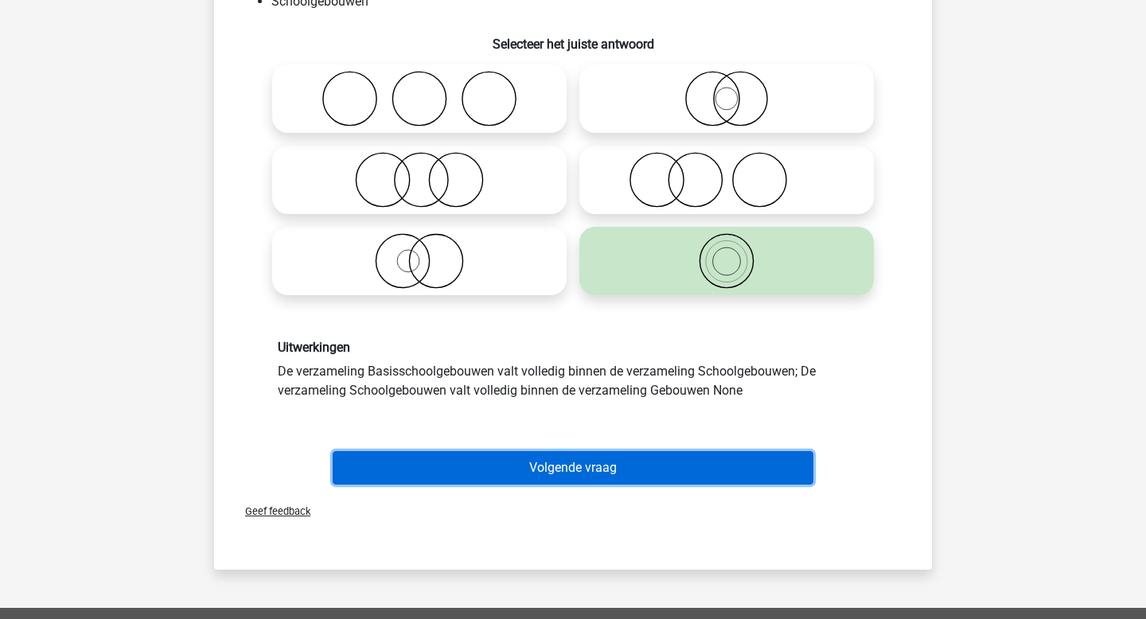
click at [570, 463] on button "Volgende vraag" at bounding box center [573, 467] width 481 height 33
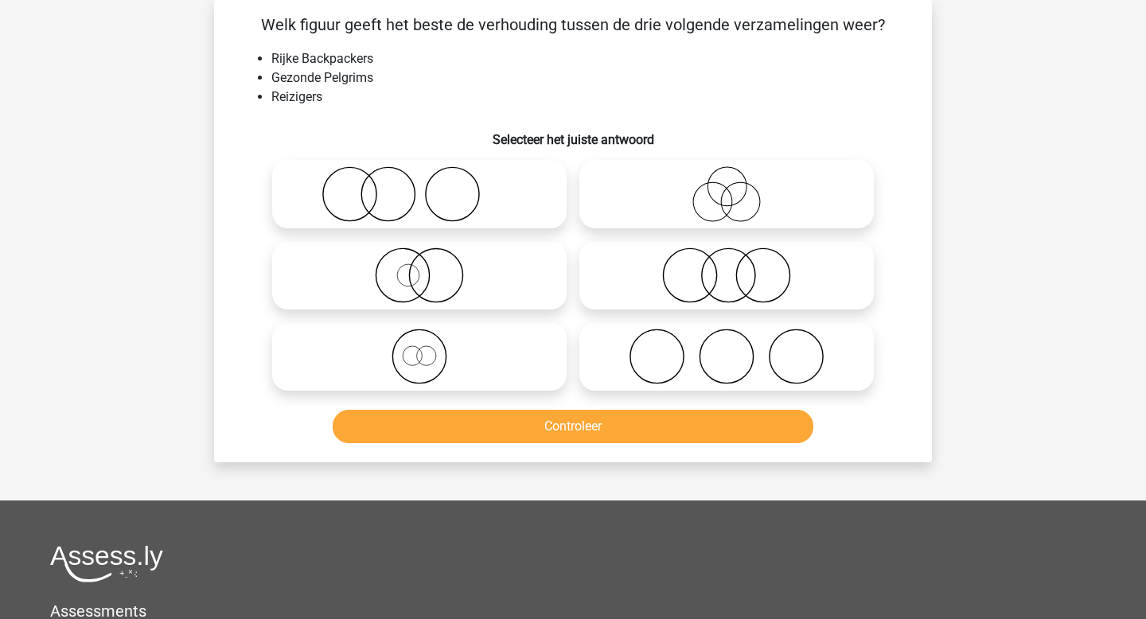
scroll to position [73, 0]
click at [727, 193] on icon at bounding box center [727, 194] width 282 height 56
click at [727, 186] on input "radio" at bounding box center [731, 181] width 10 height 10
radio input "true"
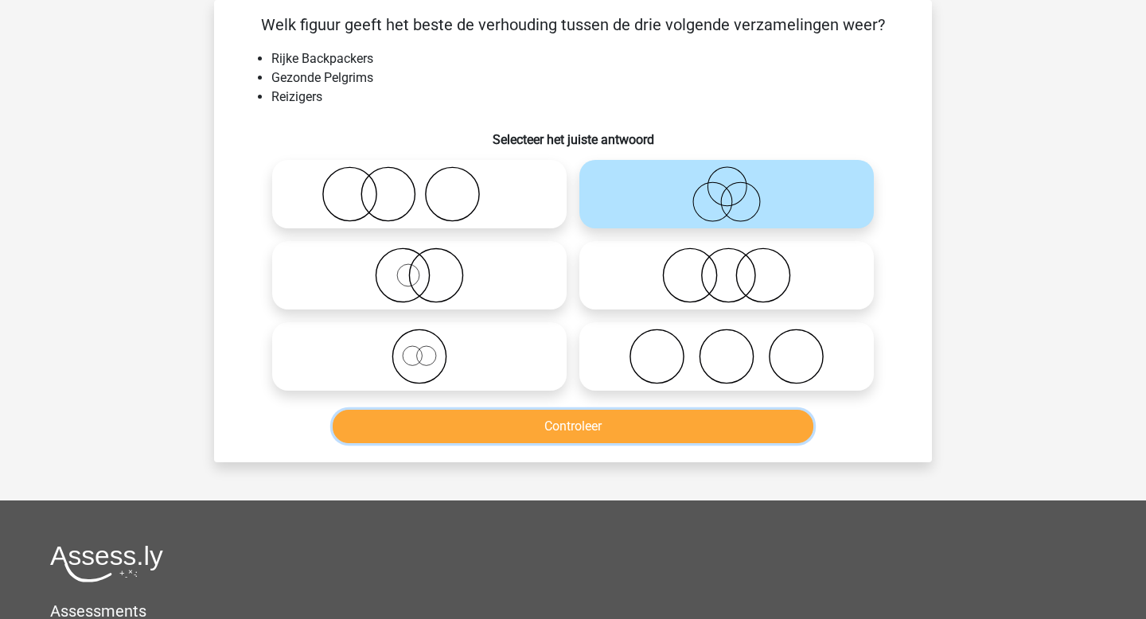
click at [589, 422] on button "Controleer" at bounding box center [573, 426] width 481 height 33
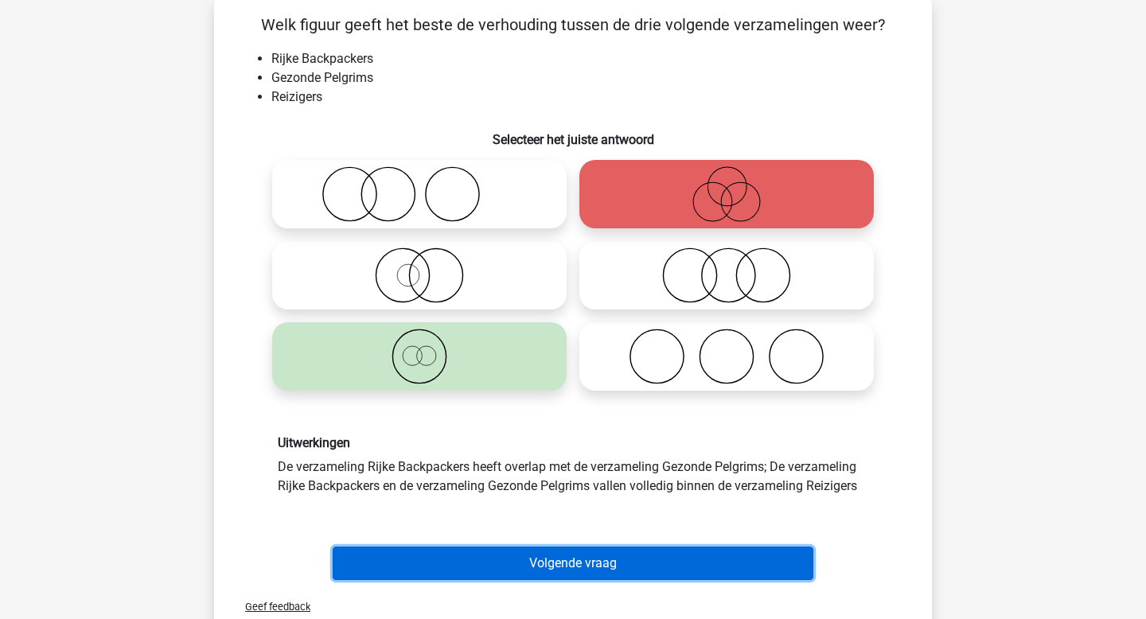
click at [582, 569] on button "Volgende vraag" at bounding box center [573, 563] width 481 height 33
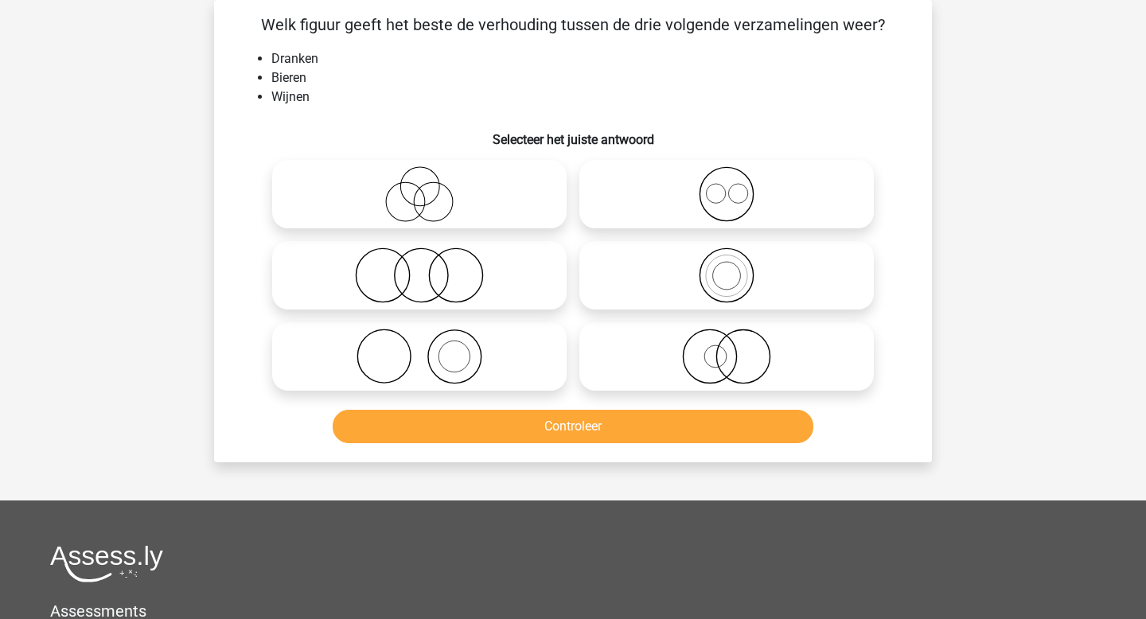
click at [683, 219] on icon at bounding box center [727, 194] width 282 height 56
click at [726, 186] on input "radio" at bounding box center [731, 181] width 10 height 10
radio input "true"
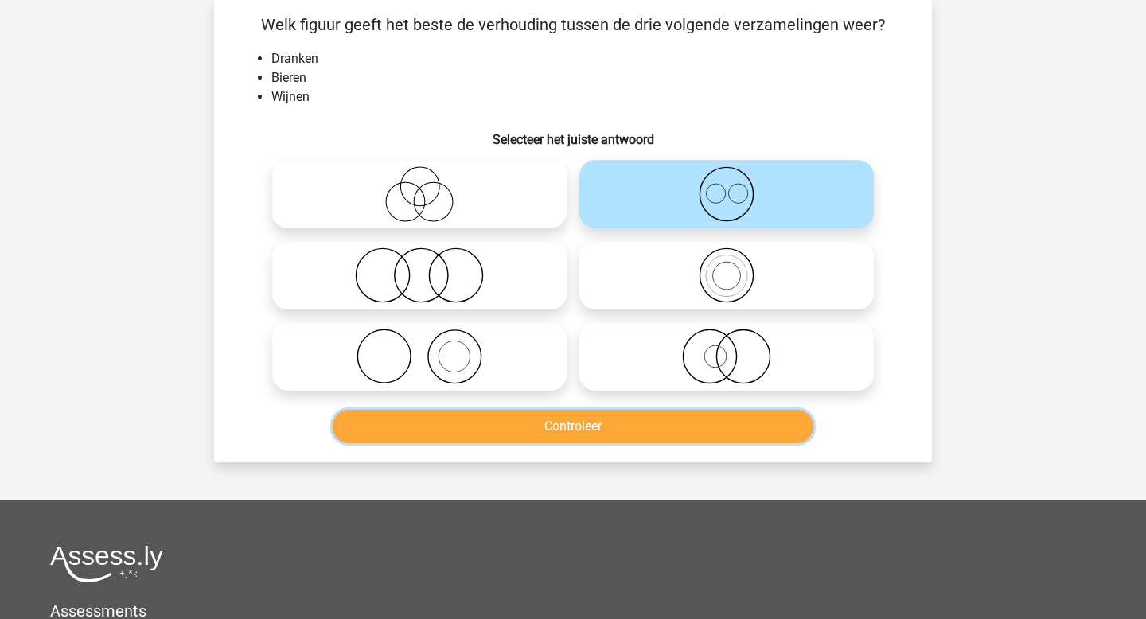
click at [620, 432] on button "Controleer" at bounding box center [573, 426] width 481 height 33
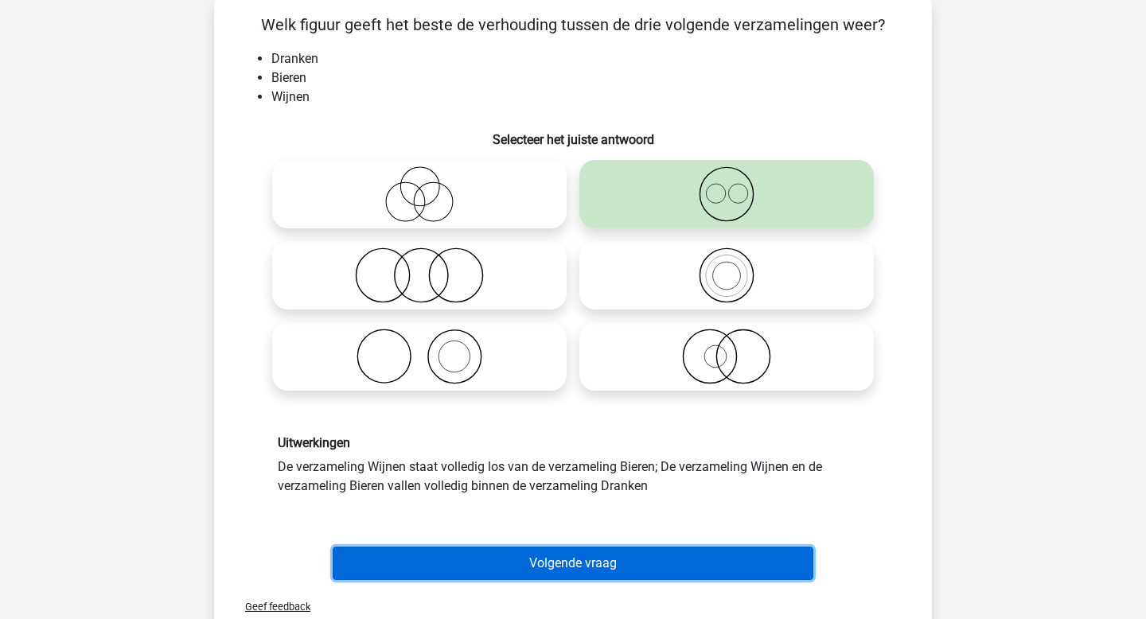
click at [594, 556] on button "Volgende vraag" at bounding box center [573, 563] width 481 height 33
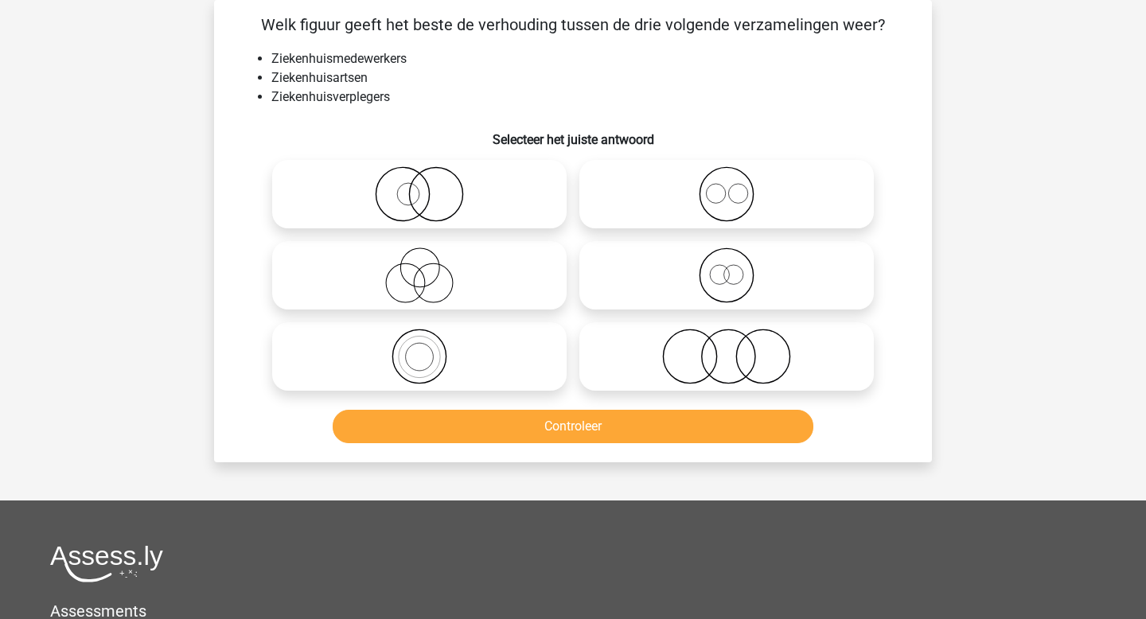
click at [685, 206] on icon at bounding box center [727, 194] width 282 height 56
click at [726, 186] on input "radio" at bounding box center [731, 181] width 10 height 10
radio input "true"
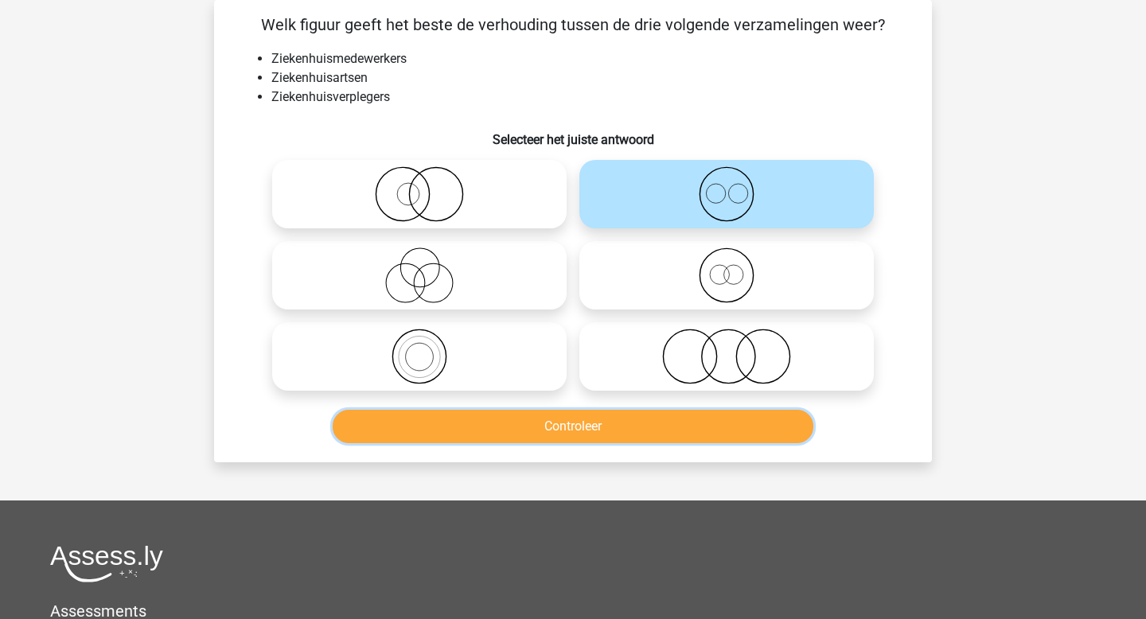
click at [604, 425] on button "Controleer" at bounding box center [573, 426] width 481 height 33
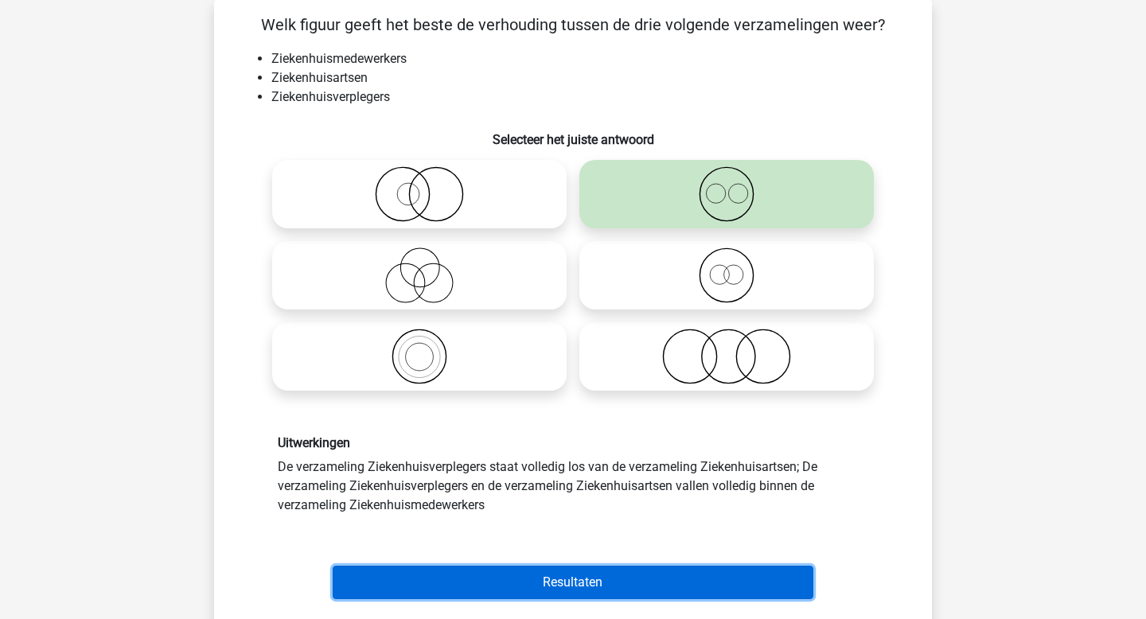
click at [585, 581] on button "Resultaten" at bounding box center [573, 582] width 481 height 33
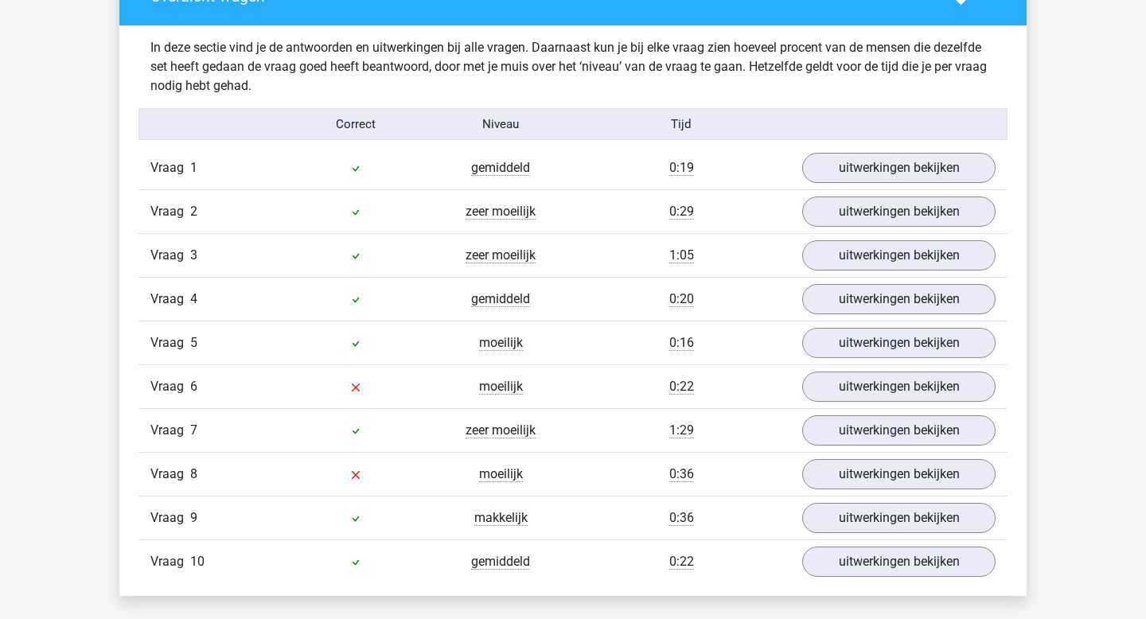
scroll to position [908, 0]
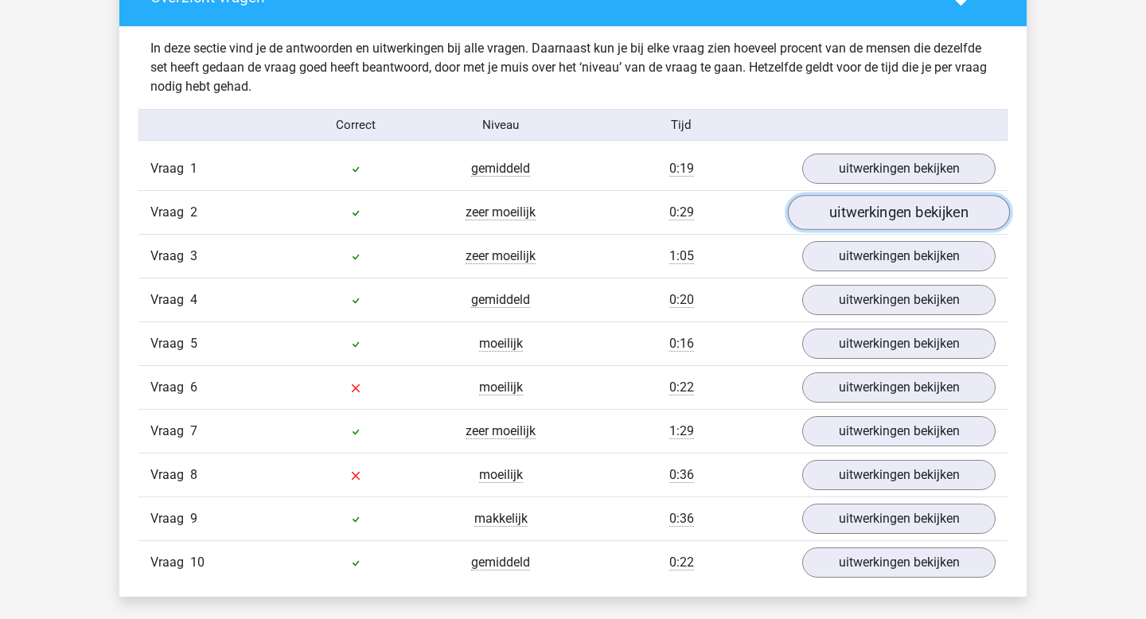
click at [850, 217] on link "uitwerkingen bekijken" at bounding box center [899, 213] width 222 height 35
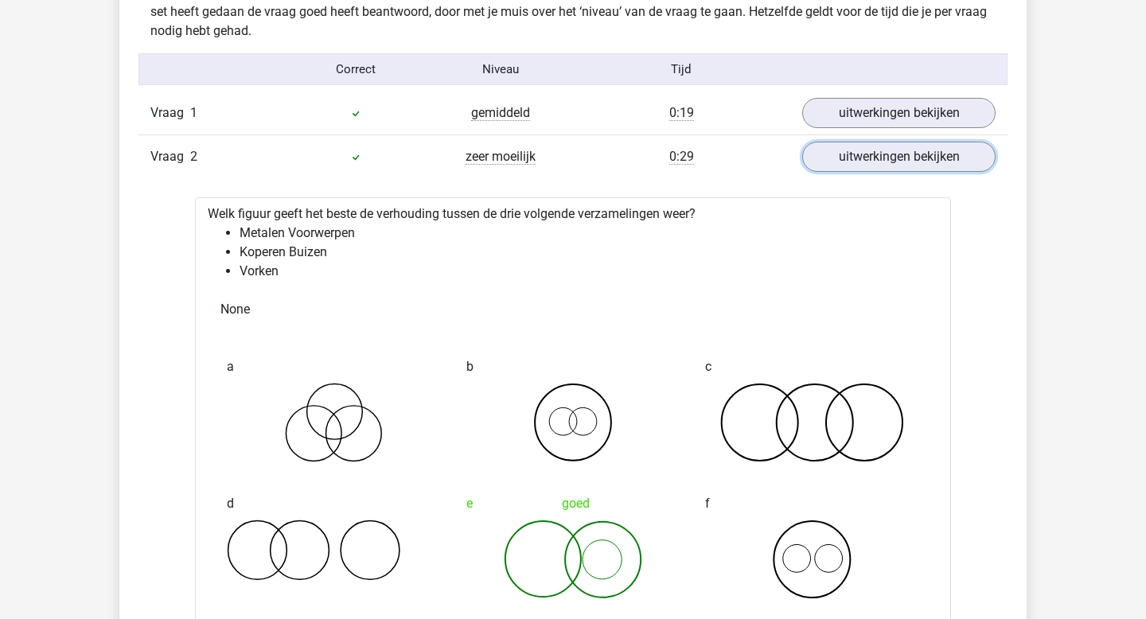
scroll to position [960, 0]
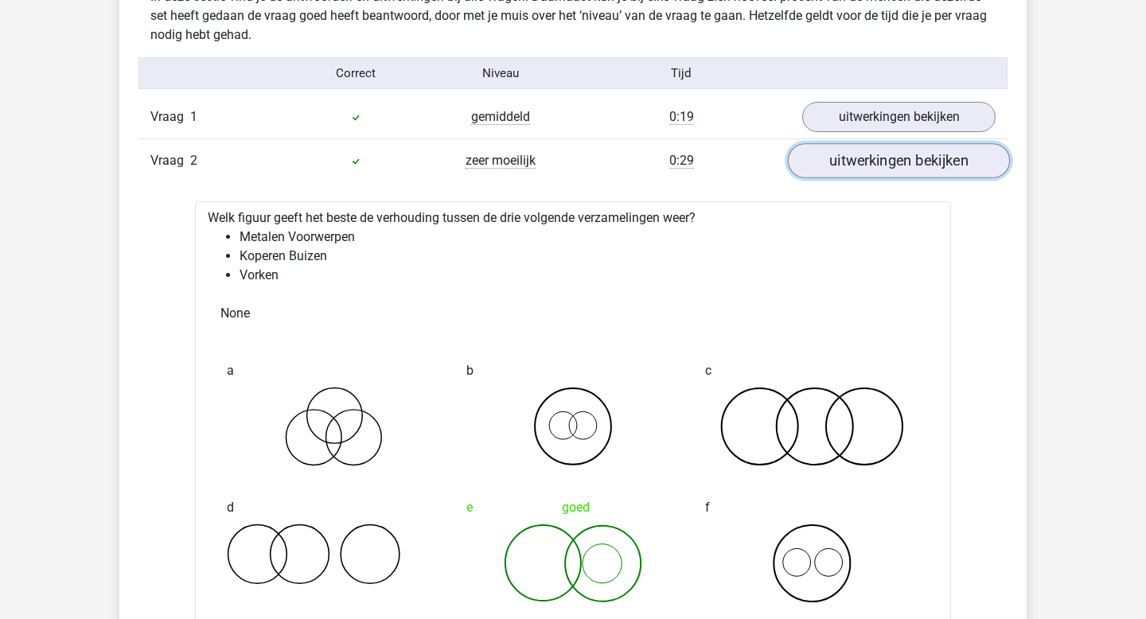
click at [891, 158] on link "uitwerkingen bekijken" at bounding box center [899, 161] width 222 height 35
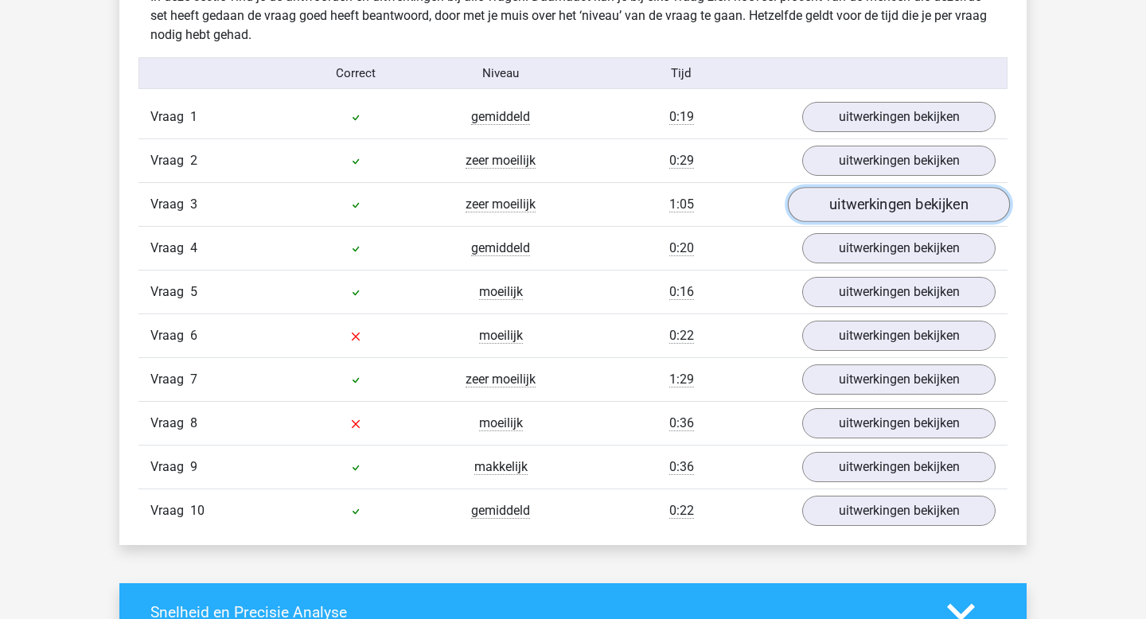
click at [876, 204] on link "uitwerkingen bekijken" at bounding box center [899, 205] width 222 height 35
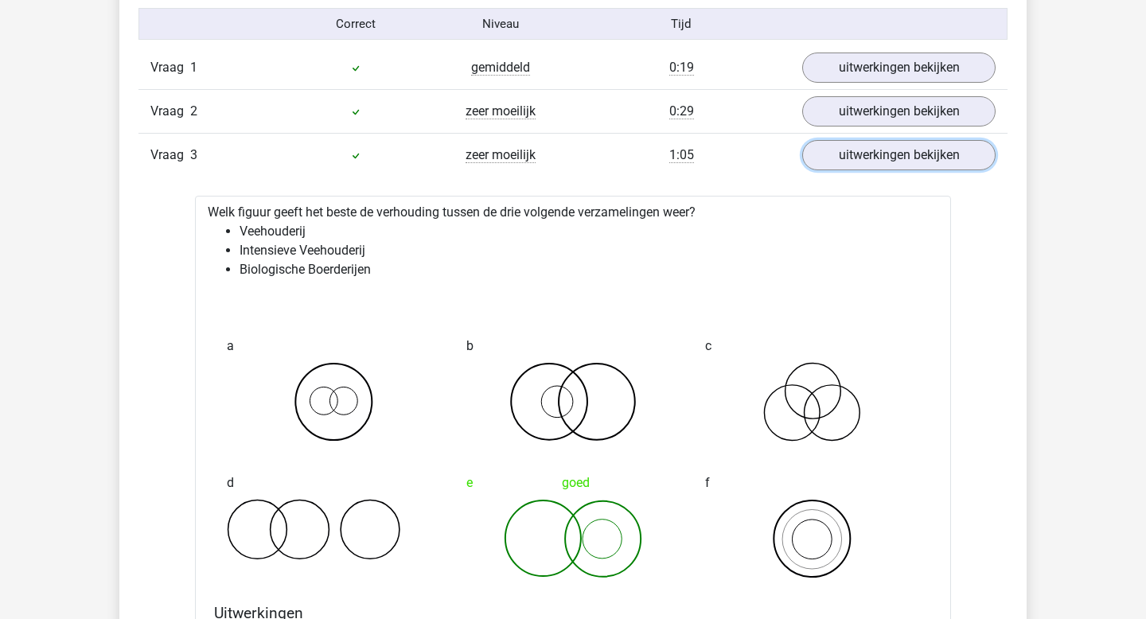
scroll to position [1010, 0]
click at [853, 160] on link "uitwerkingen bekijken" at bounding box center [899, 155] width 222 height 35
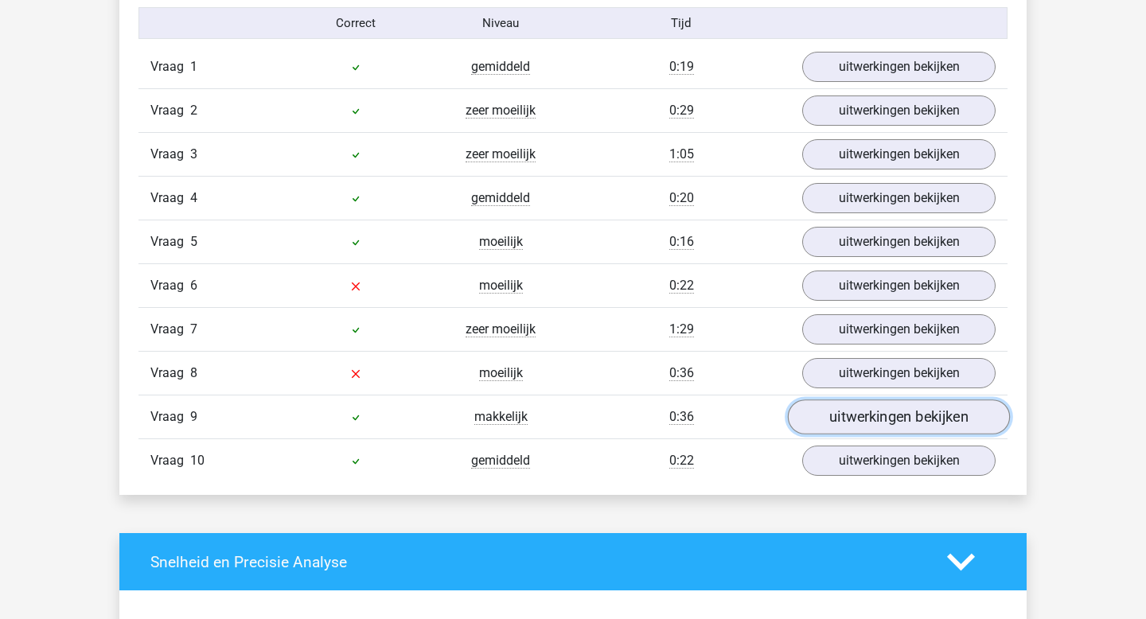
click at [842, 411] on link "uitwerkingen bekijken" at bounding box center [899, 417] width 222 height 35
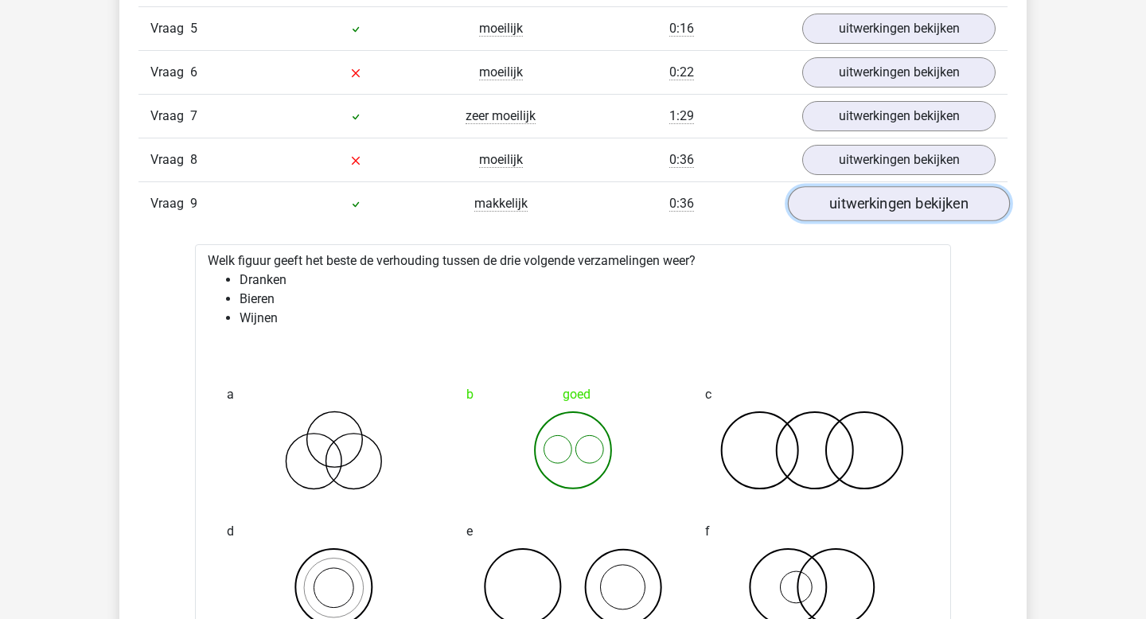
scroll to position [1184, 0]
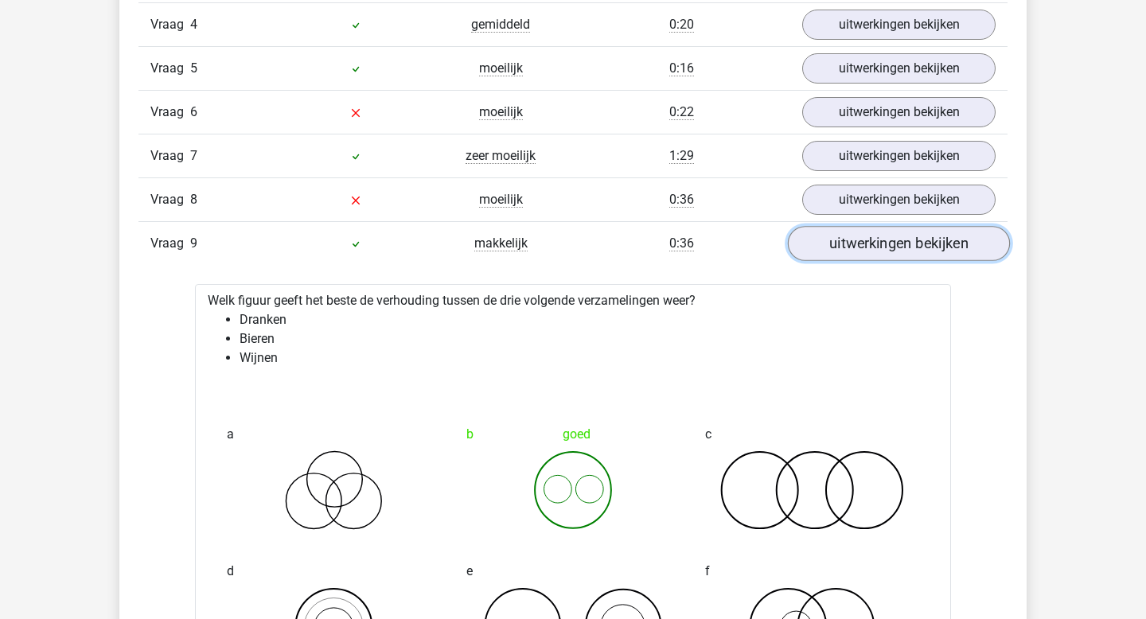
click at [866, 243] on link "uitwerkingen bekijken" at bounding box center [899, 244] width 222 height 35
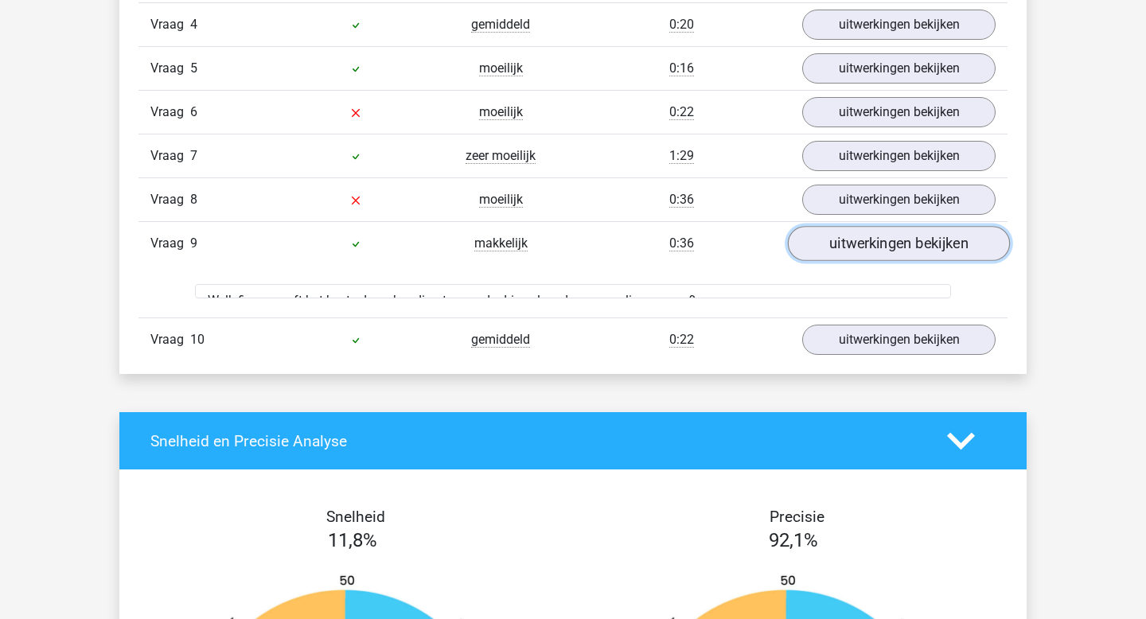
click at [866, 243] on link "uitwerkingen bekijken" at bounding box center [899, 244] width 222 height 35
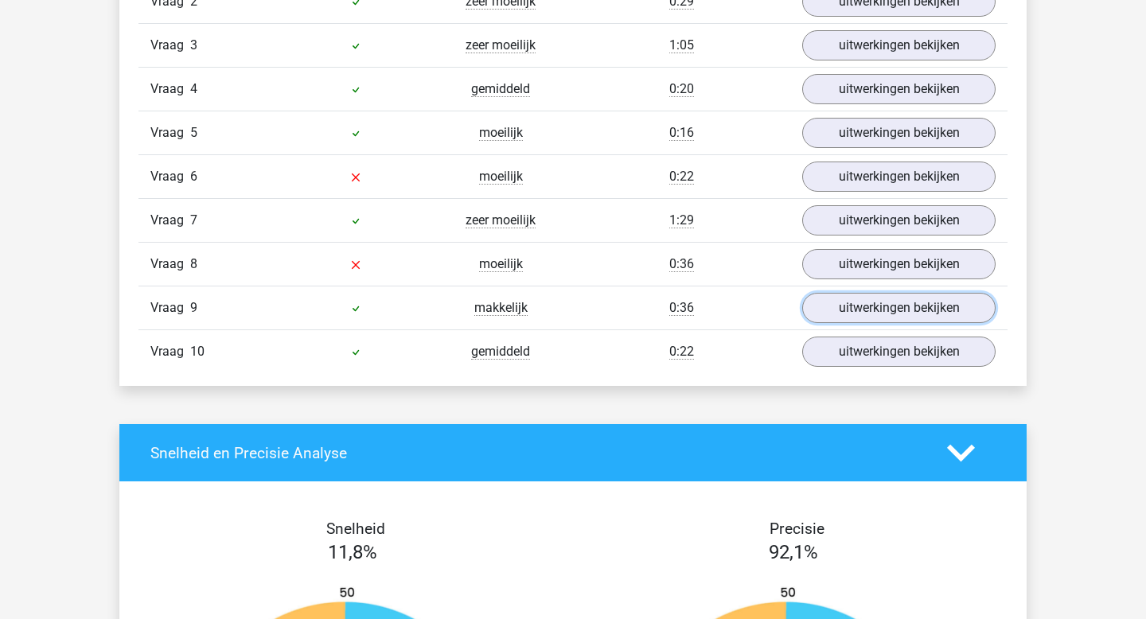
scroll to position [1118, 0]
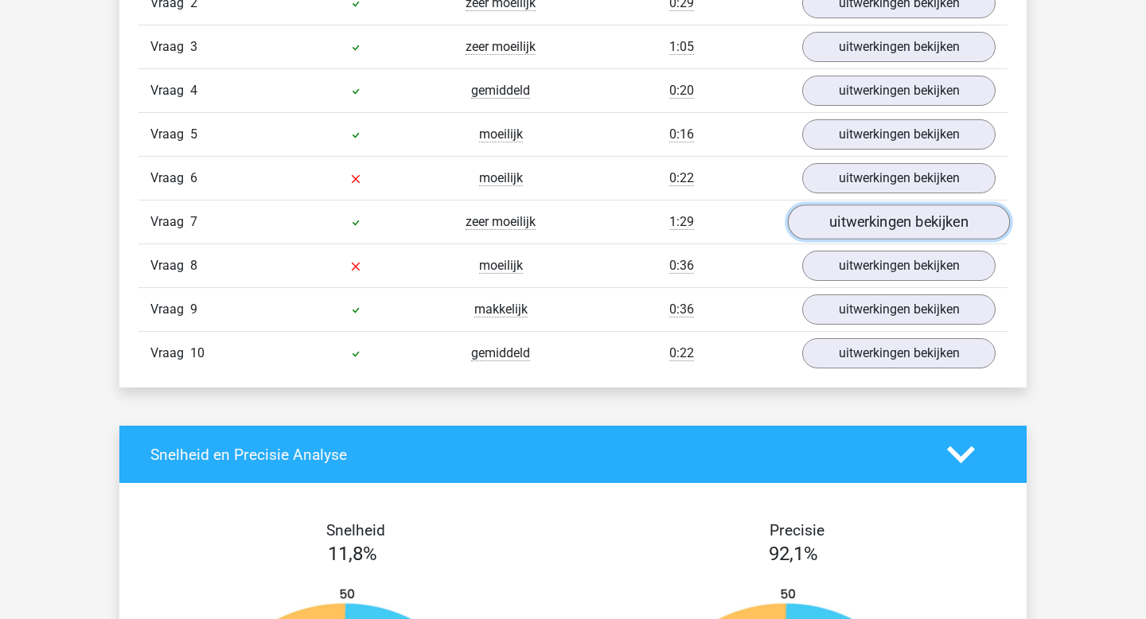
click at [853, 223] on link "uitwerkingen bekijken" at bounding box center [899, 222] width 222 height 35
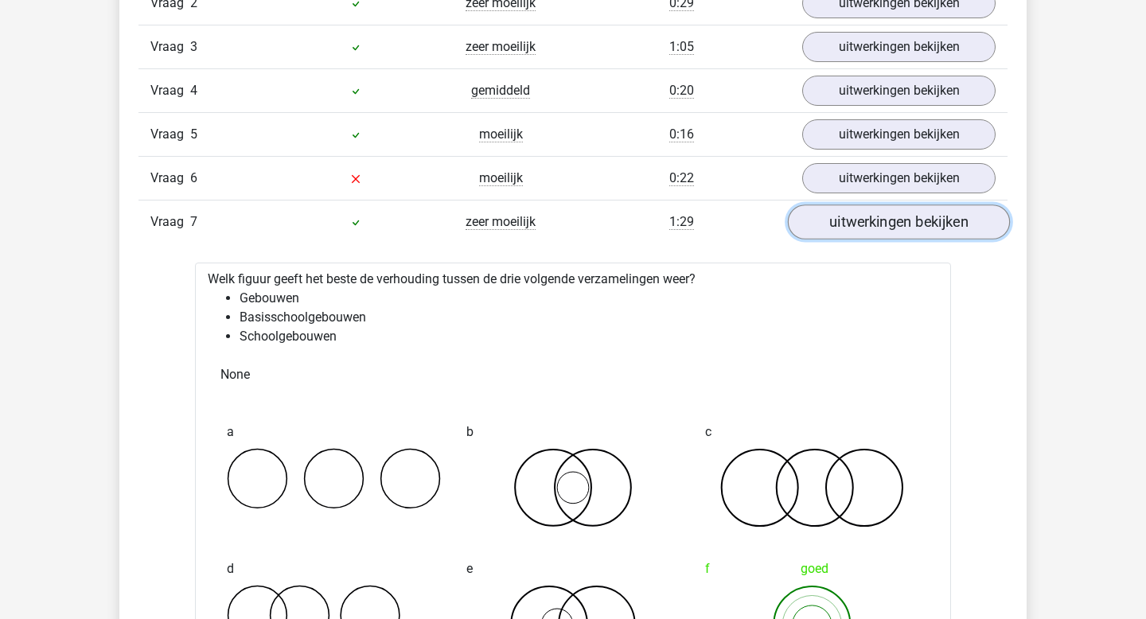
click at [854, 224] on link "uitwerkingen bekijken" at bounding box center [899, 222] width 222 height 35
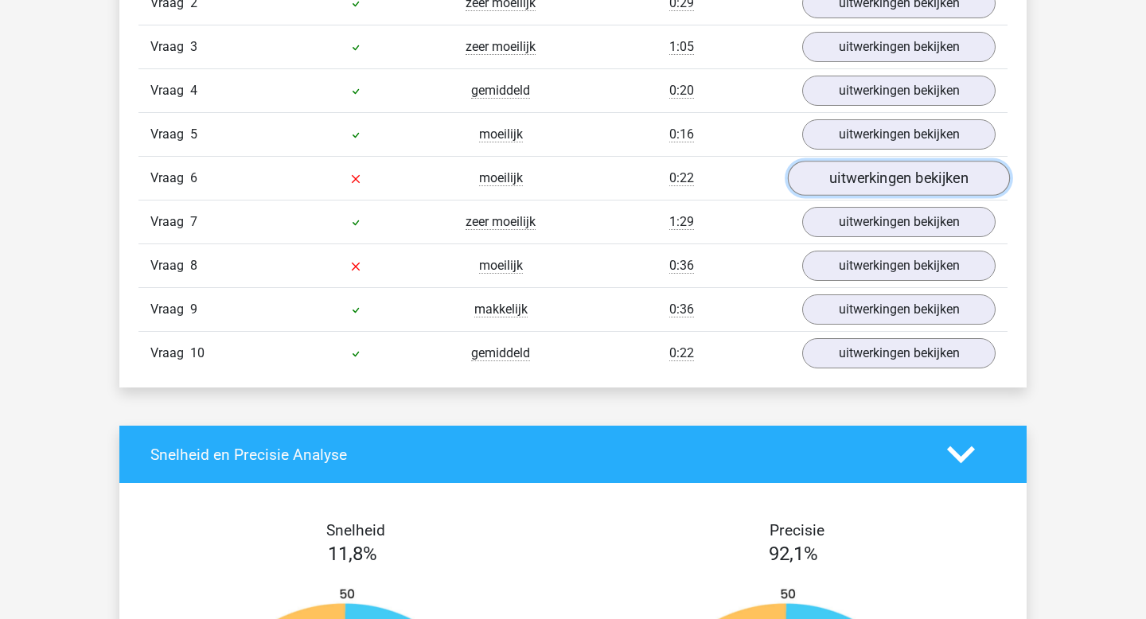
click at [864, 174] on link "uitwerkingen bekijken" at bounding box center [899, 178] width 222 height 35
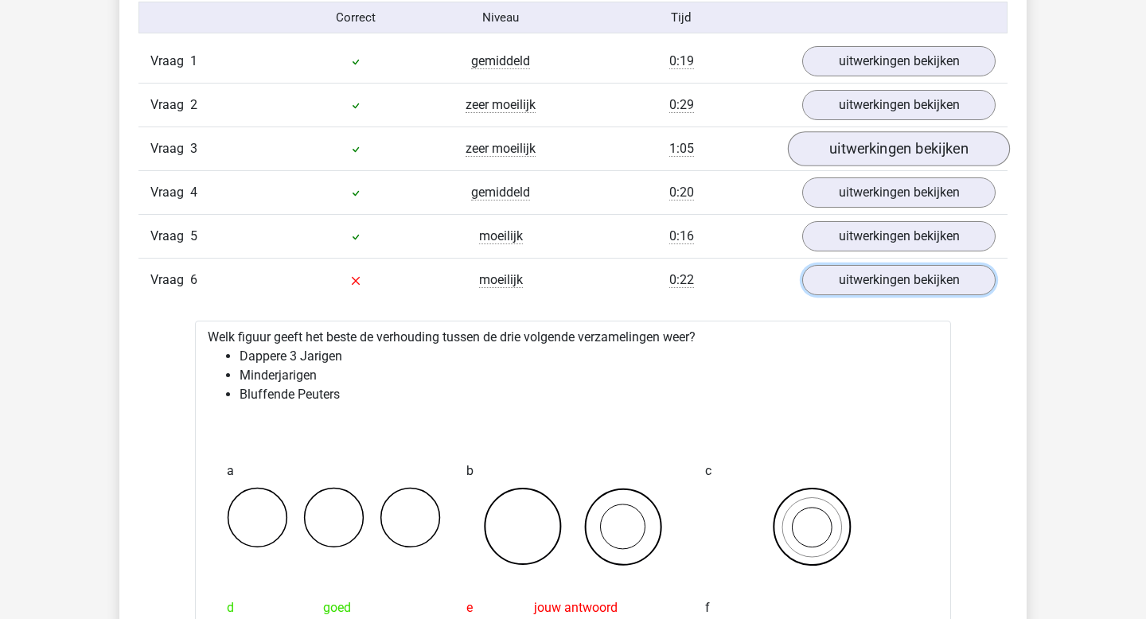
scroll to position [1049, 0]
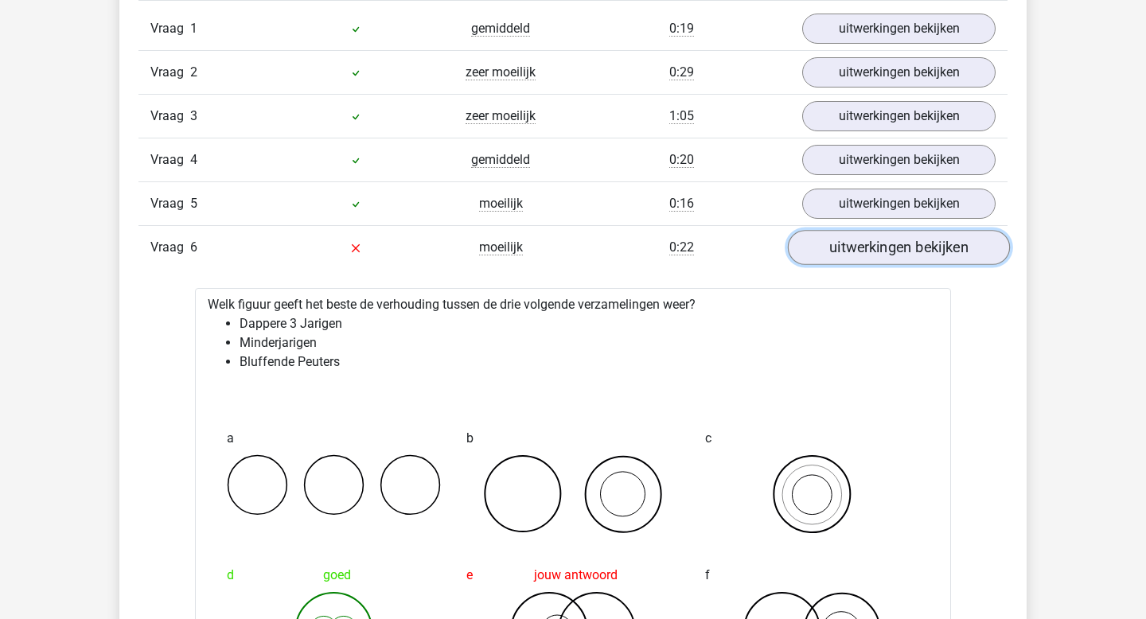
click at [900, 243] on link "uitwerkingen bekijken" at bounding box center [899, 248] width 222 height 35
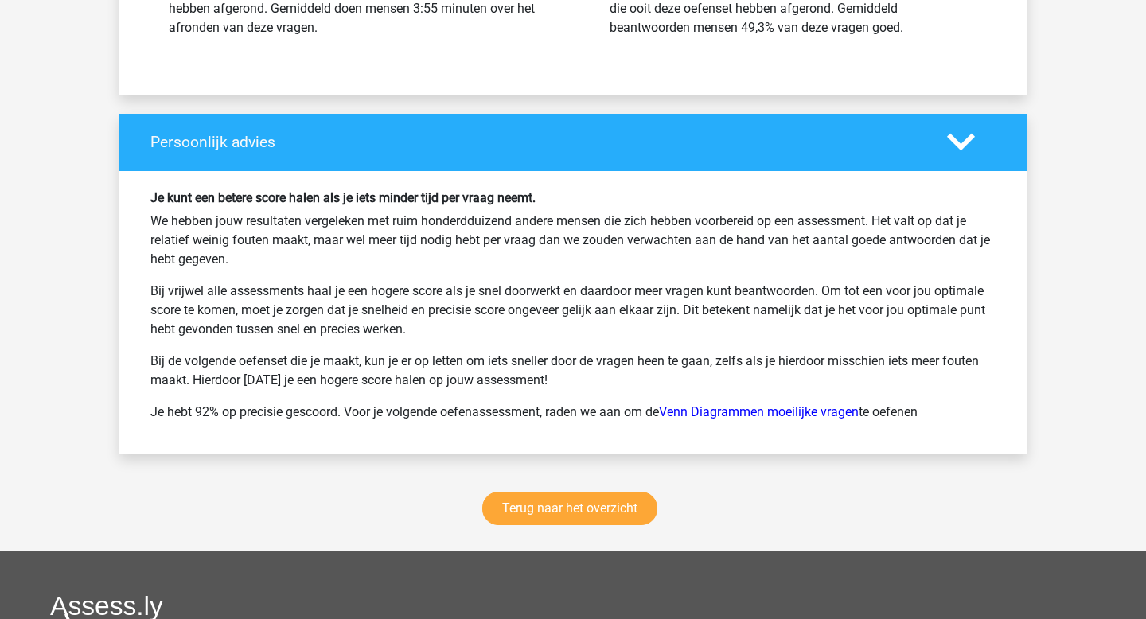
scroll to position [1966, 0]
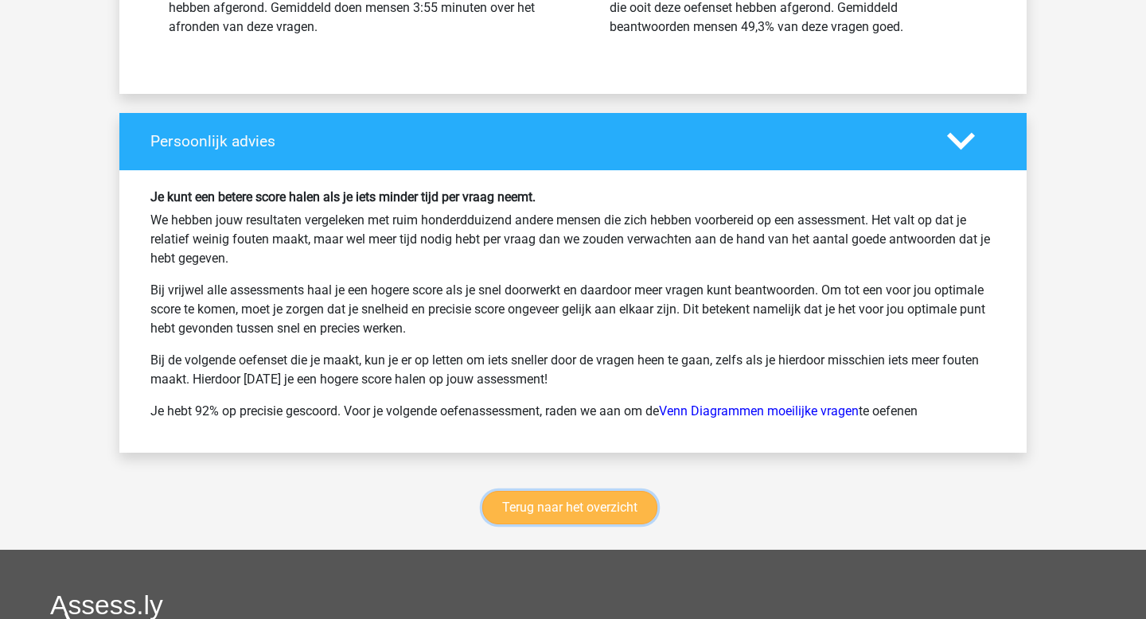
click at [591, 509] on link "Terug naar het overzicht" at bounding box center [569, 507] width 175 height 33
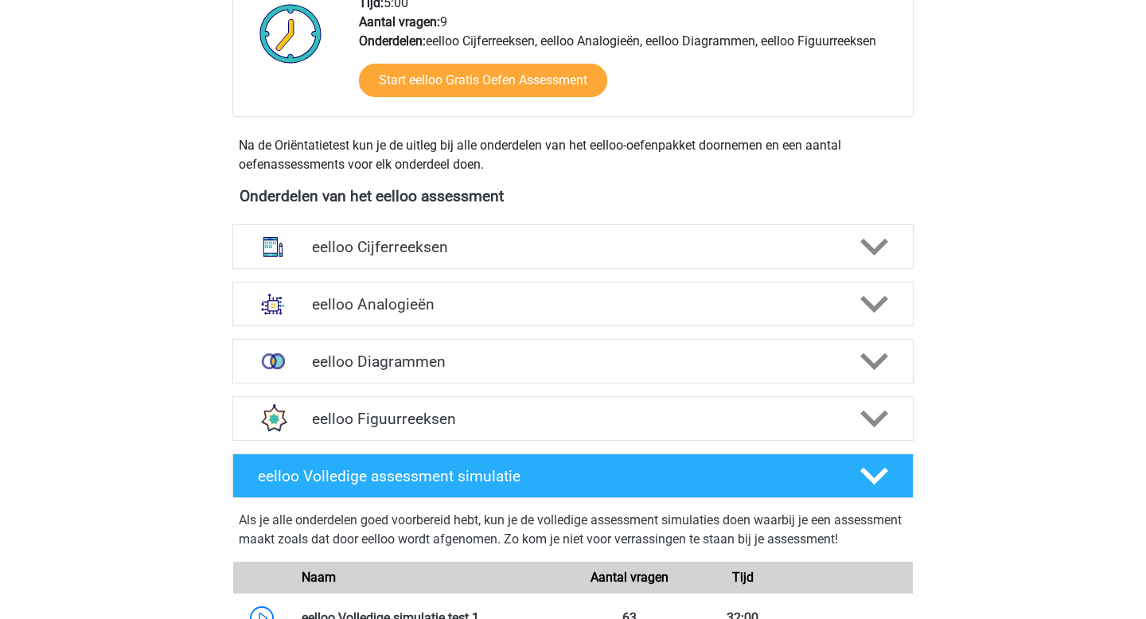
scroll to position [434, 0]
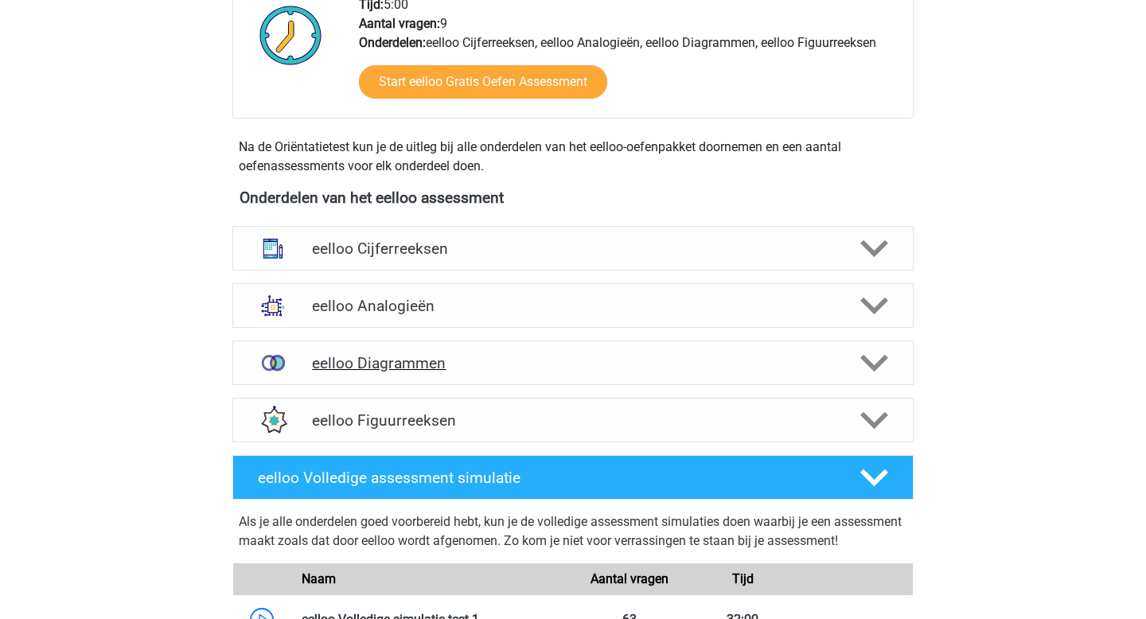
click at [414, 361] on h4 "eelloo Diagrammen" at bounding box center [572, 363] width 521 height 18
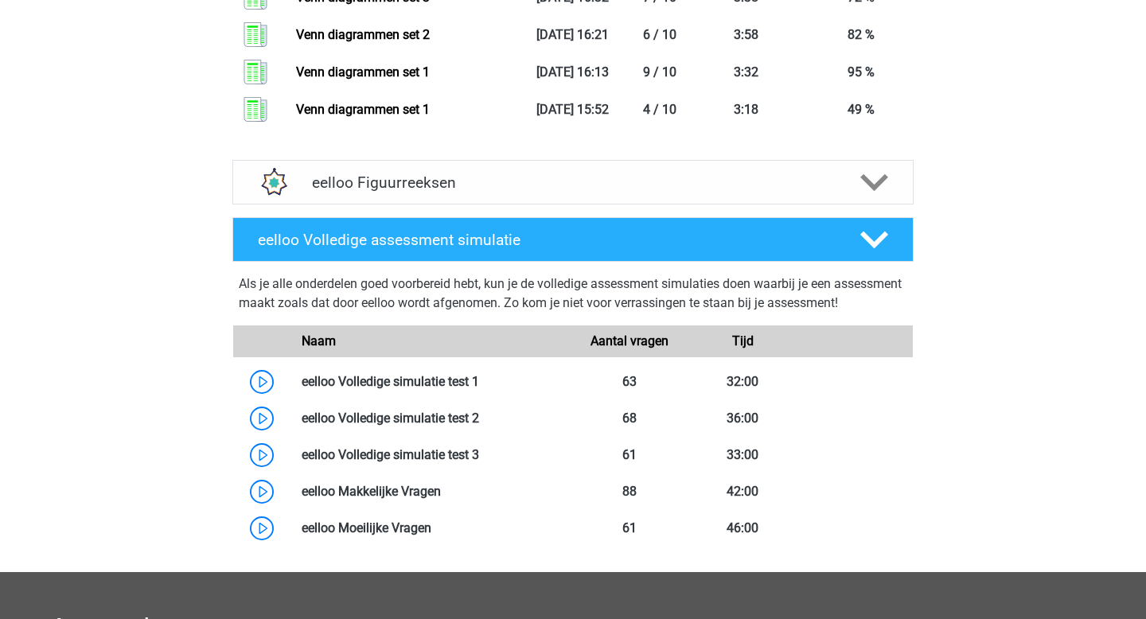
scroll to position [1618, 0]
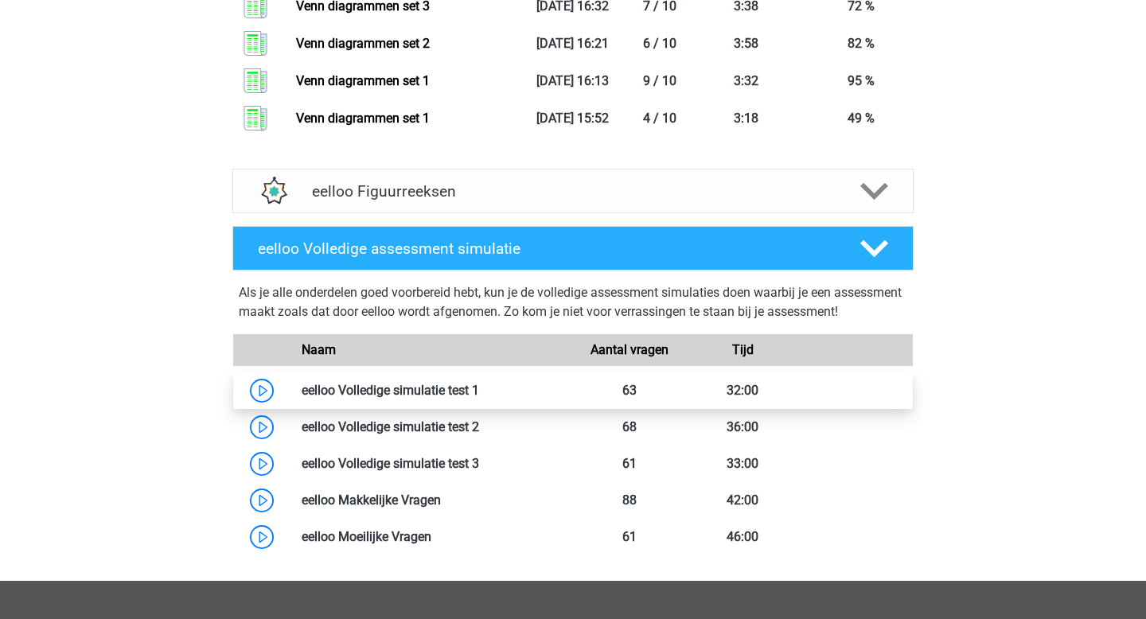
click at [479, 398] on link at bounding box center [479, 390] width 0 height 15
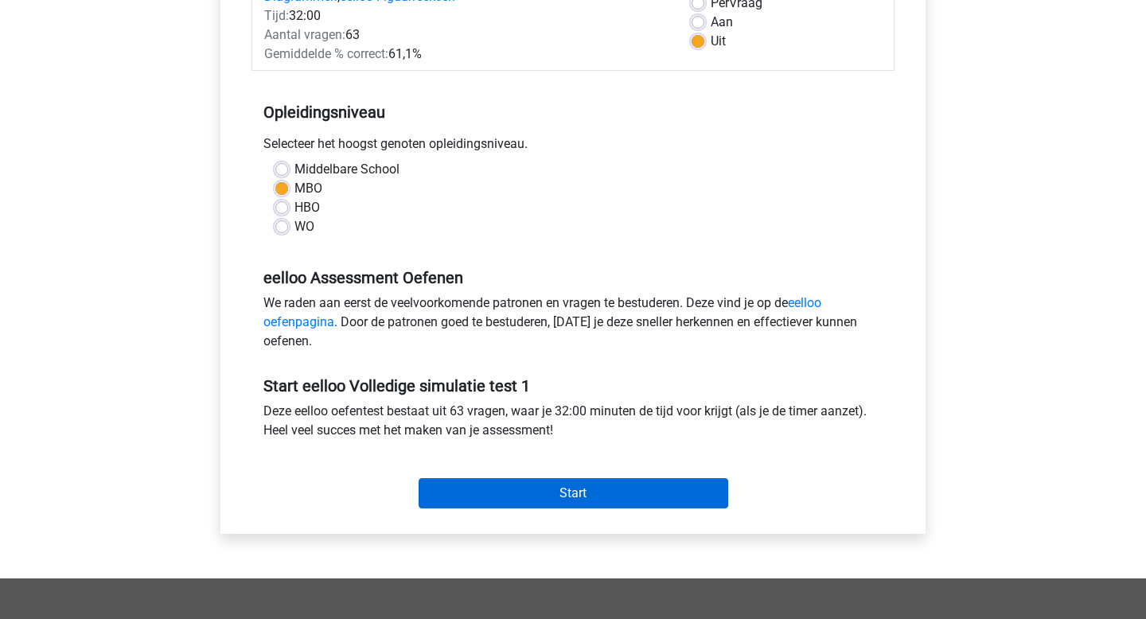
scroll to position [259, 0]
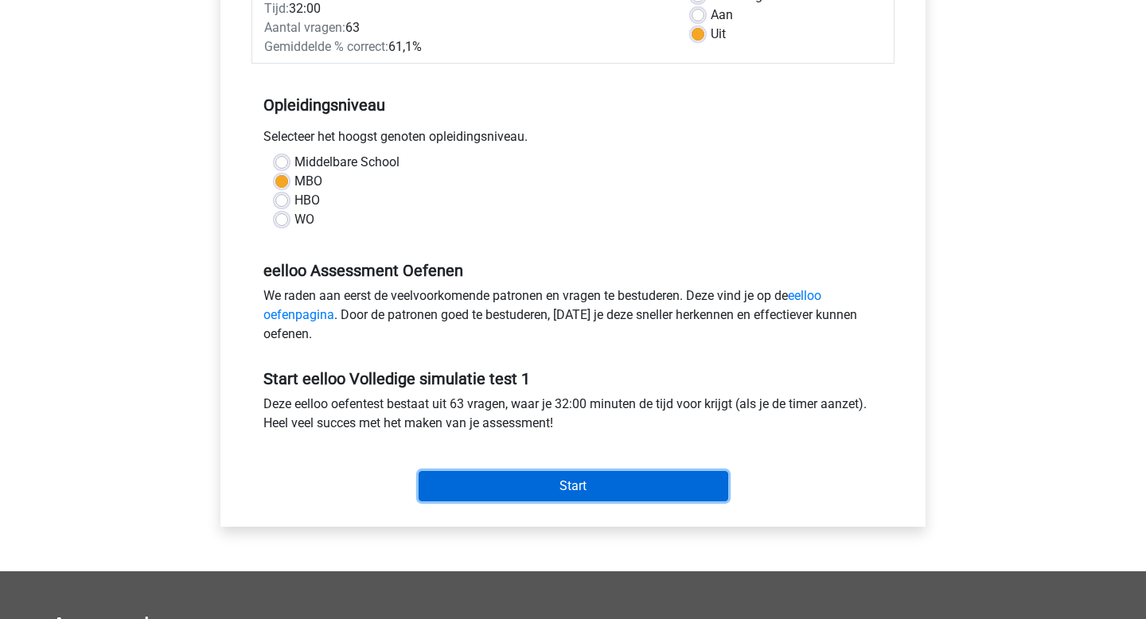
click at [474, 481] on input "Start" at bounding box center [572, 486] width 309 height 30
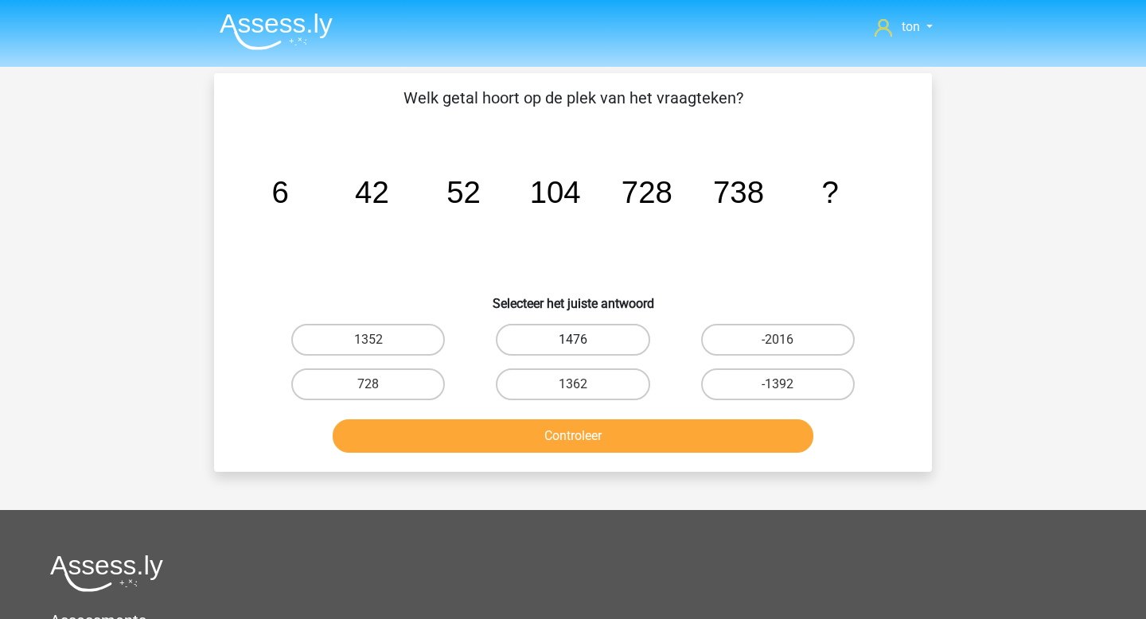
click at [571, 341] on label "1476" at bounding box center [573, 340] width 154 height 32
click at [573, 341] on input "1476" at bounding box center [578, 345] width 10 height 10
radio input "true"
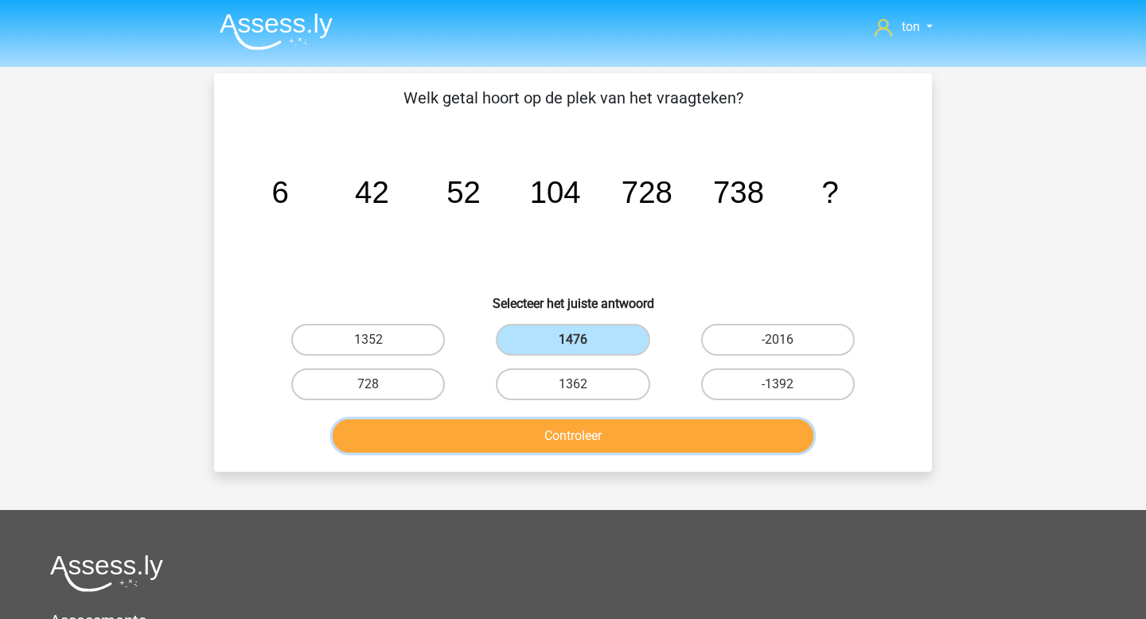
click at [553, 437] on button "Controleer" at bounding box center [573, 435] width 481 height 33
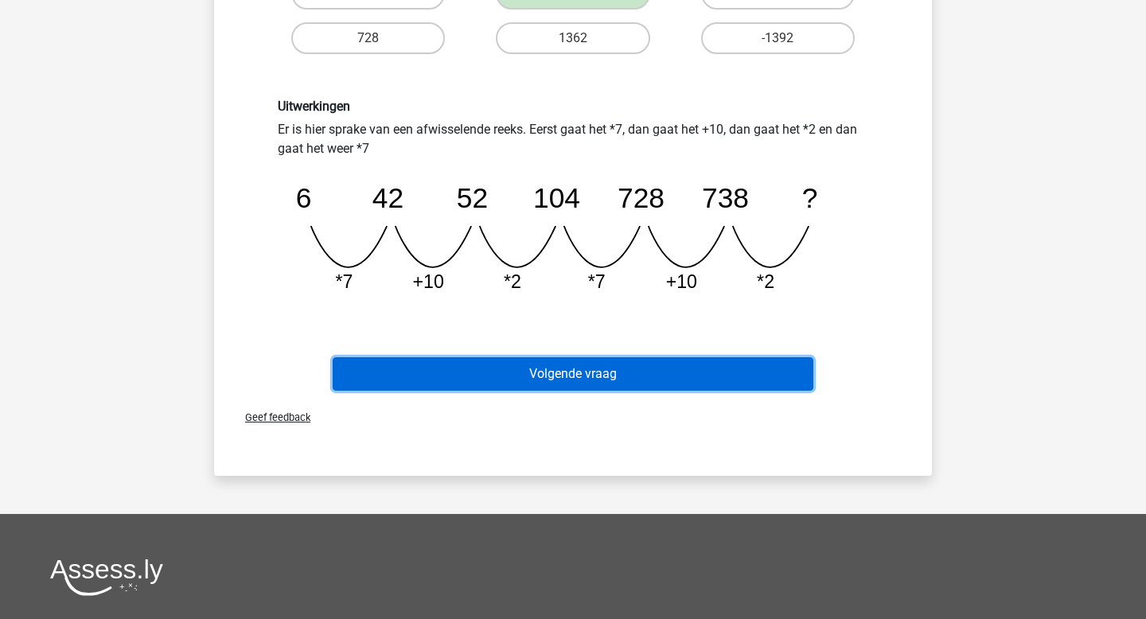
click at [545, 374] on button "Volgende vraag" at bounding box center [573, 373] width 481 height 33
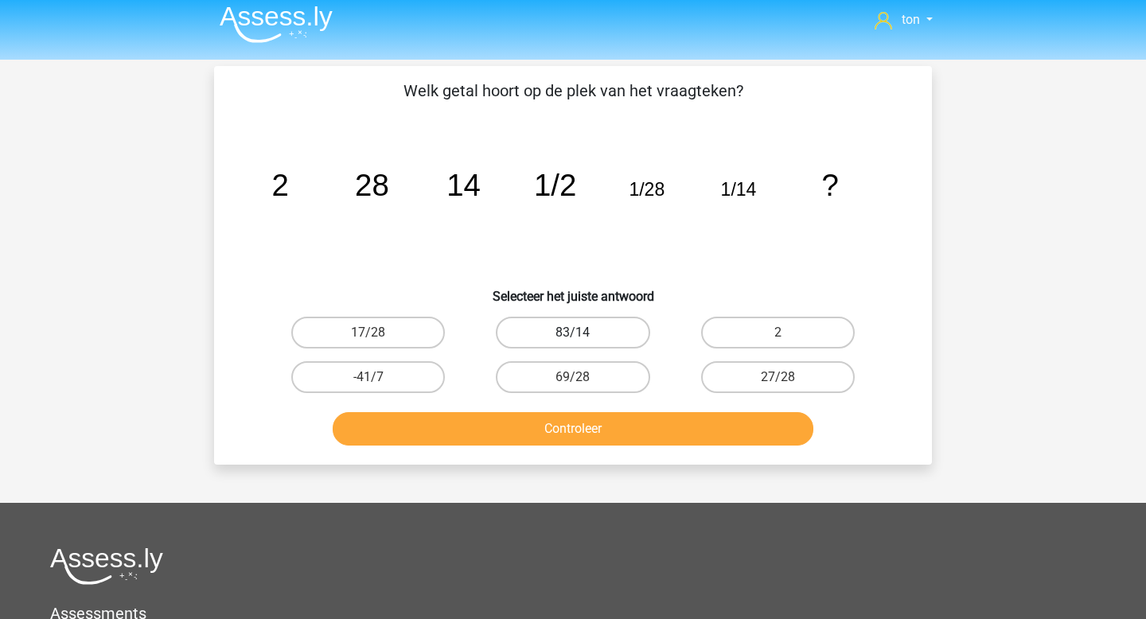
scroll to position [2, 0]
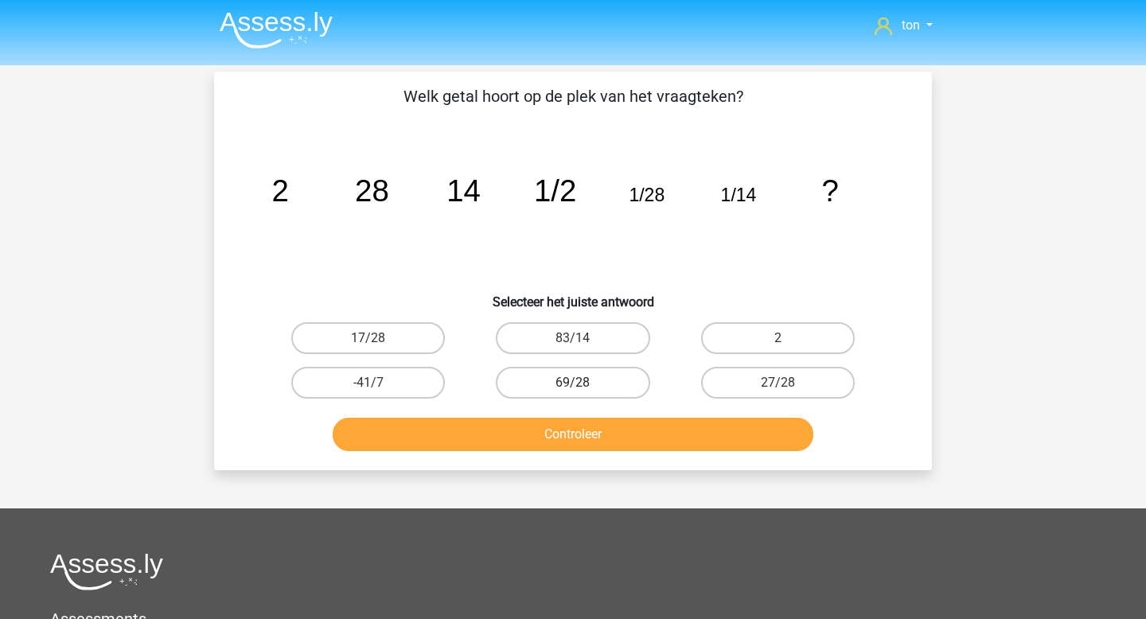
click at [553, 376] on label "69/28" at bounding box center [573, 383] width 154 height 32
click at [573, 383] on input "69/28" at bounding box center [578, 388] width 10 height 10
radio input "true"
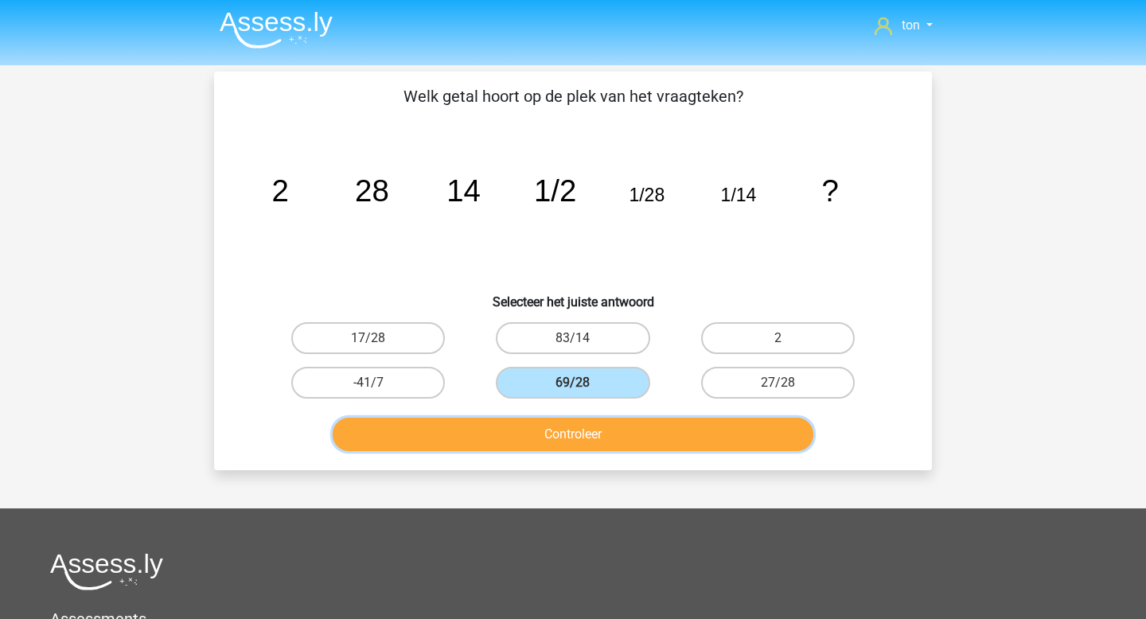
click at [551, 426] on button "Controleer" at bounding box center [573, 434] width 481 height 33
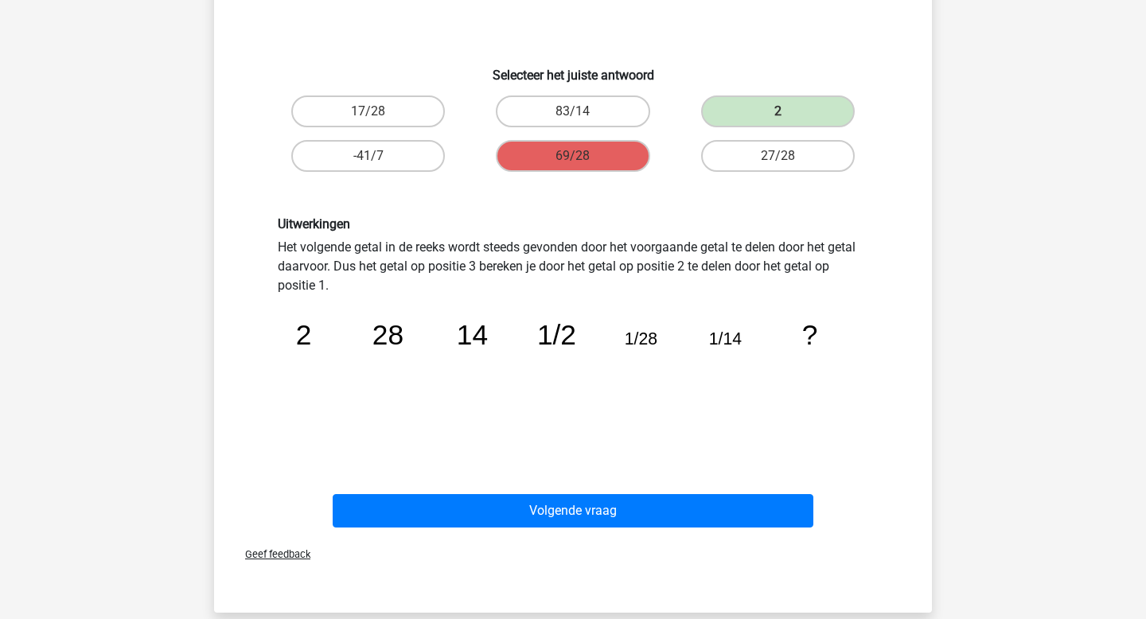
scroll to position [218, 0]
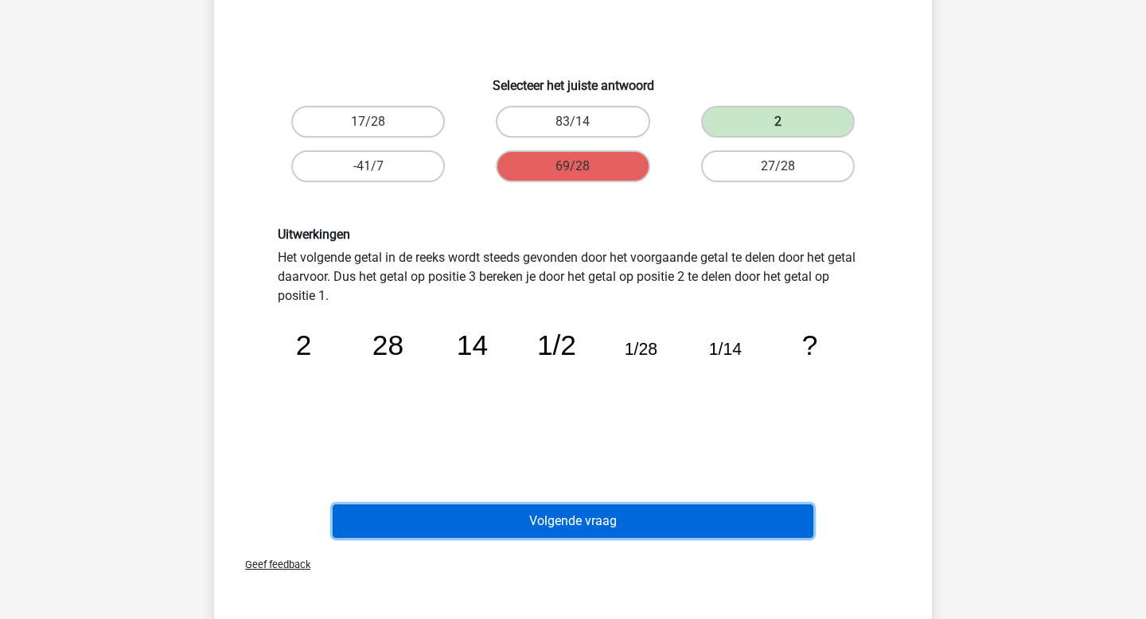
click at [550, 523] on button "Volgende vraag" at bounding box center [573, 520] width 481 height 33
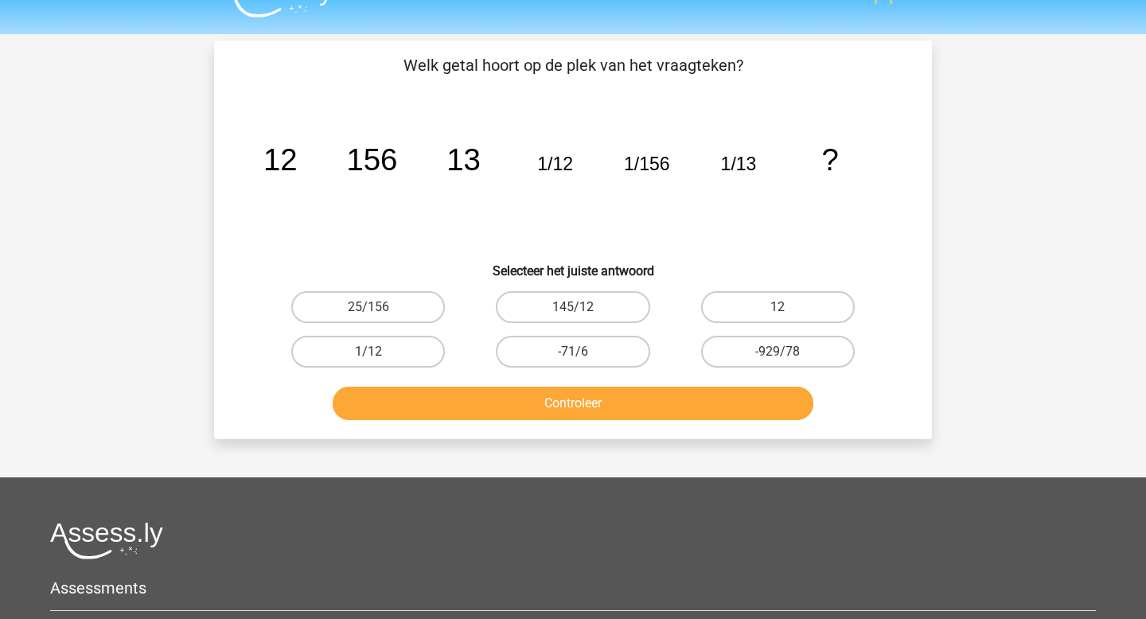
scroll to position [0, 0]
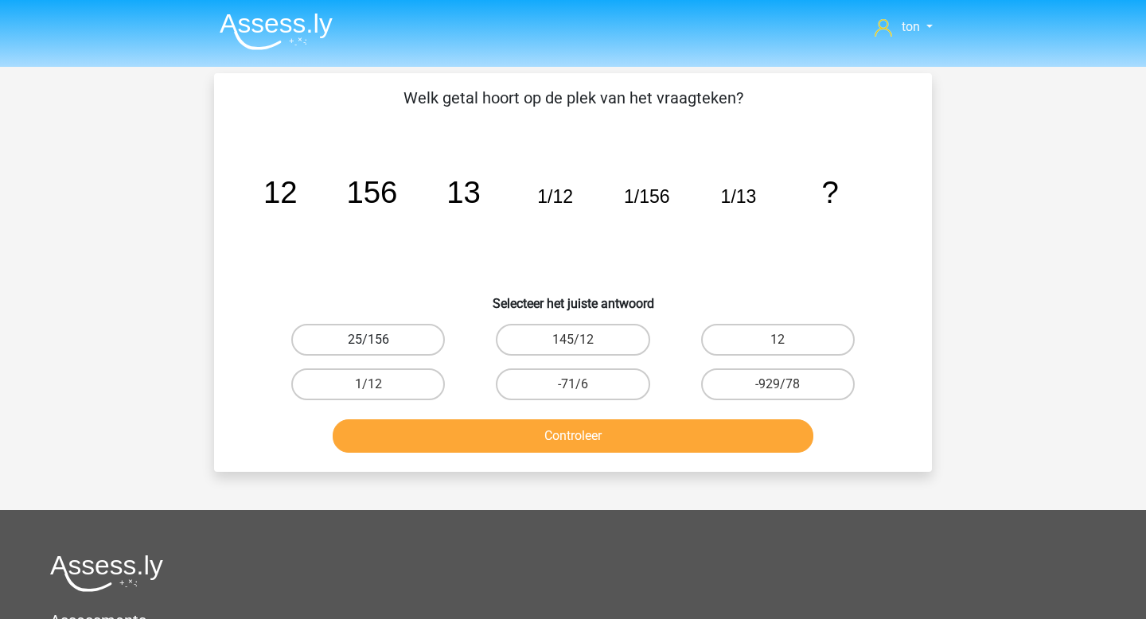
click at [404, 340] on label "25/156" at bounding box center [368, 340] width 154 height 32
click at [379, 340] on input "25/156" at bounding box center [373, 345] width 10 height 10
radio input "true"
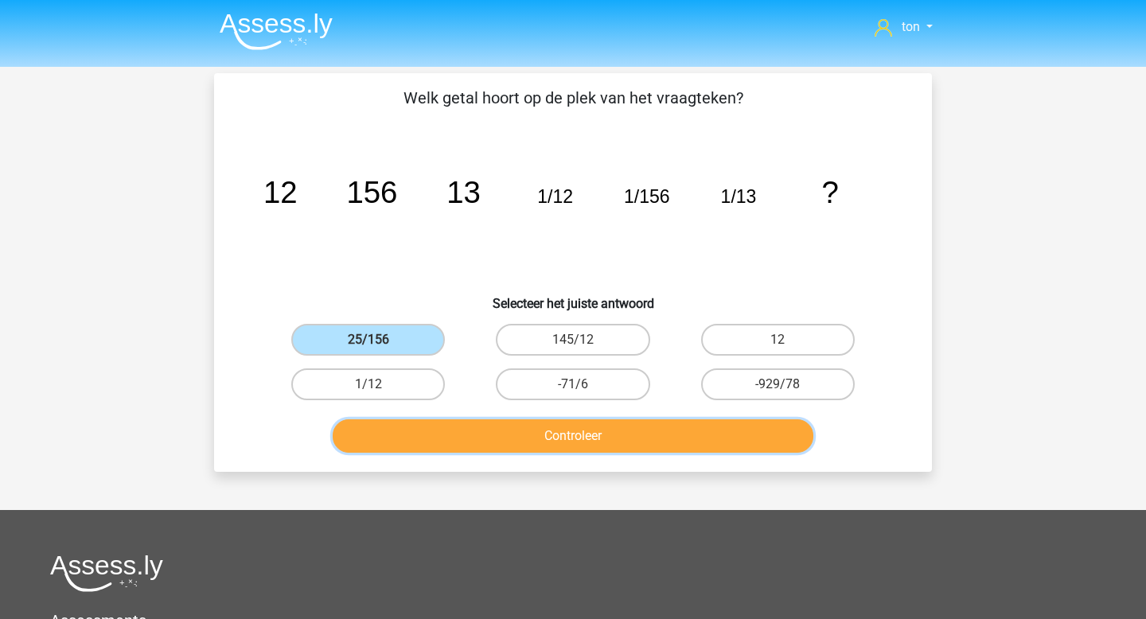
click at [476, 434] on button "Controleer" at bounding box center [573, 435] width 481 height 33
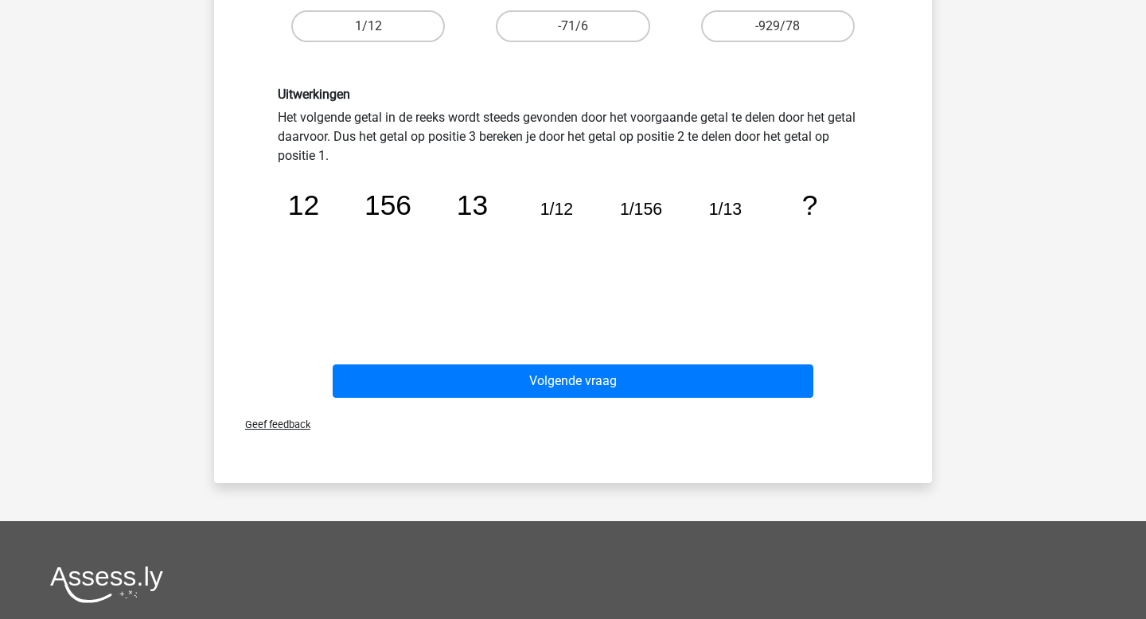
scroll to position [386, 0]
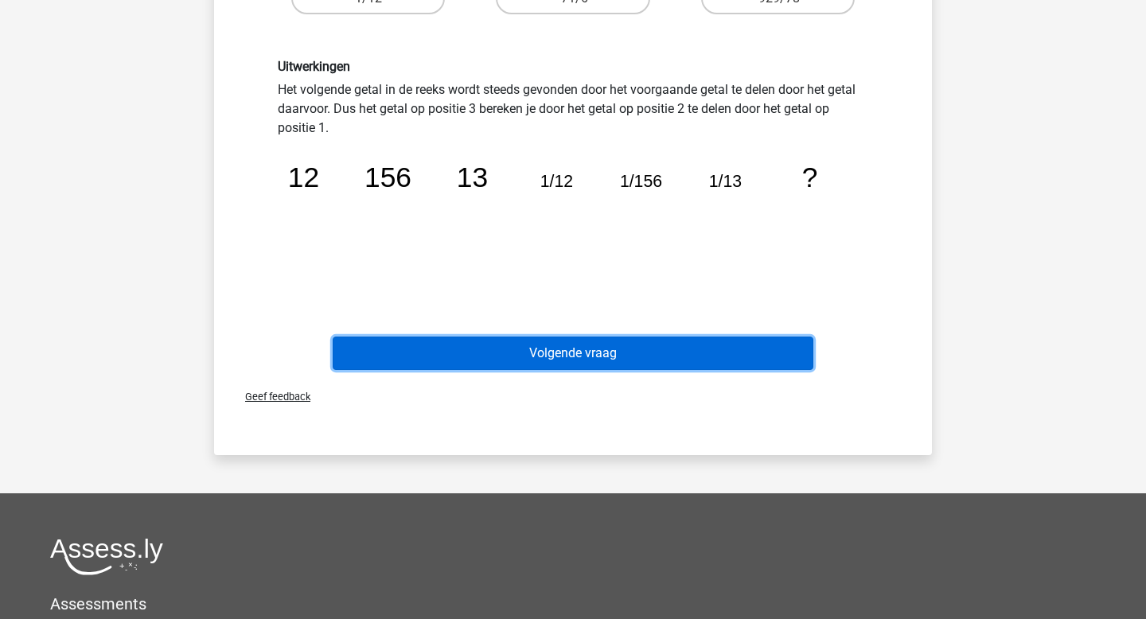
click at [472, 344] on button "Volgende vraag" at bounding box center [573, 353] width 481 height 33
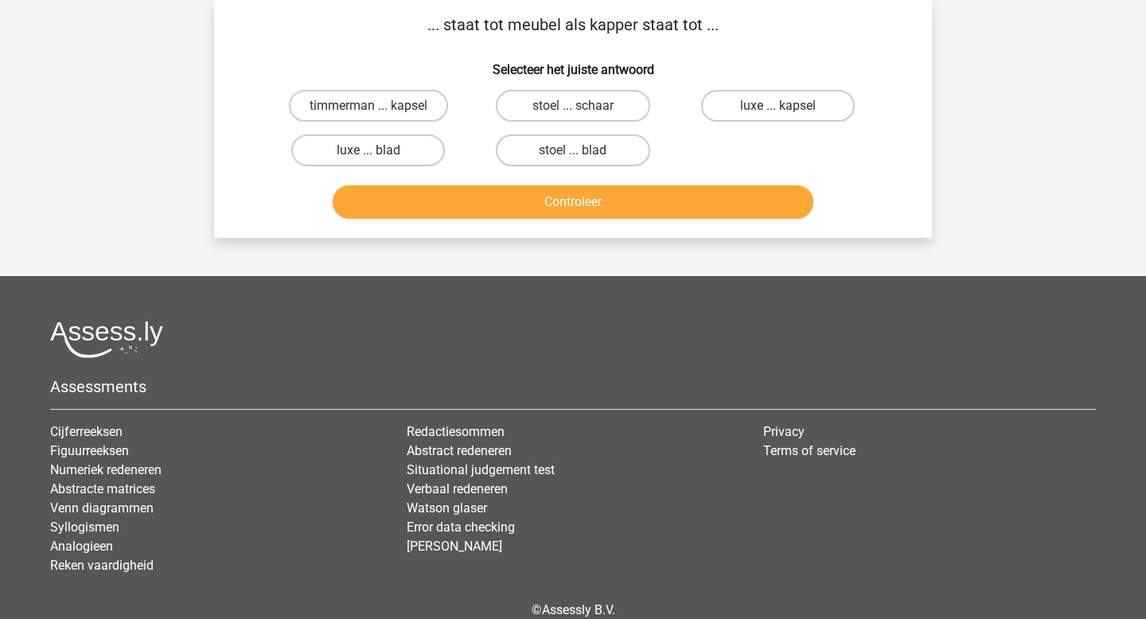
scroll to position [0, 0]
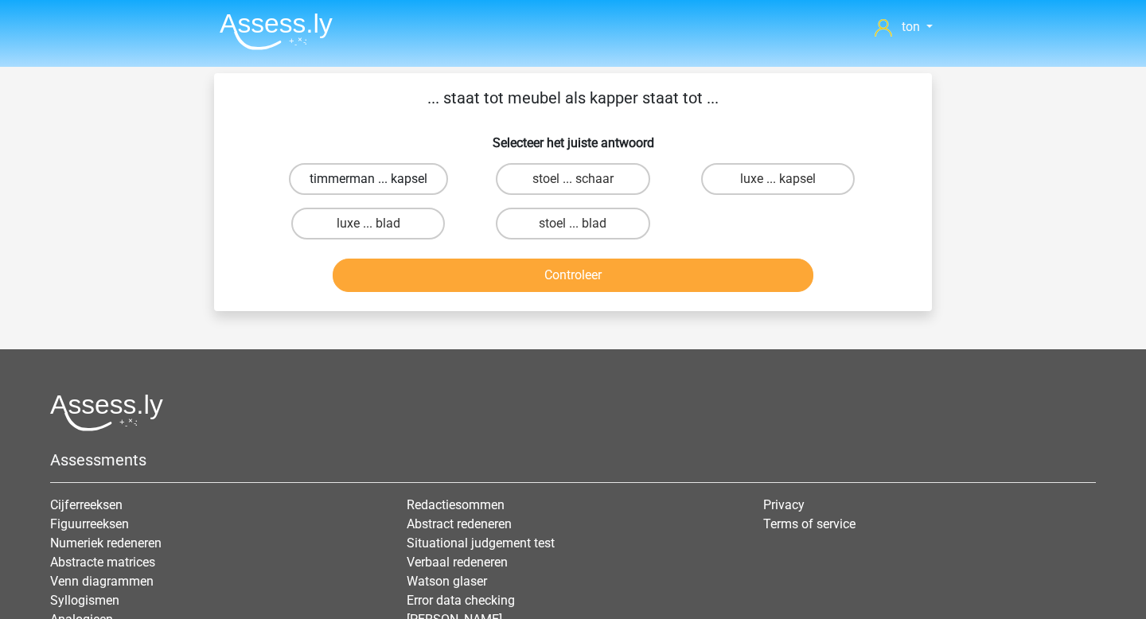
click at [405, 176] on label "timmerman ... kapsel" at bounding box center [368, 179] width 159 height 32
click at [379, 179] on input "timmerman ... kapsel" at bounding box center [373, 184] width 10 height 10
radio input "true"
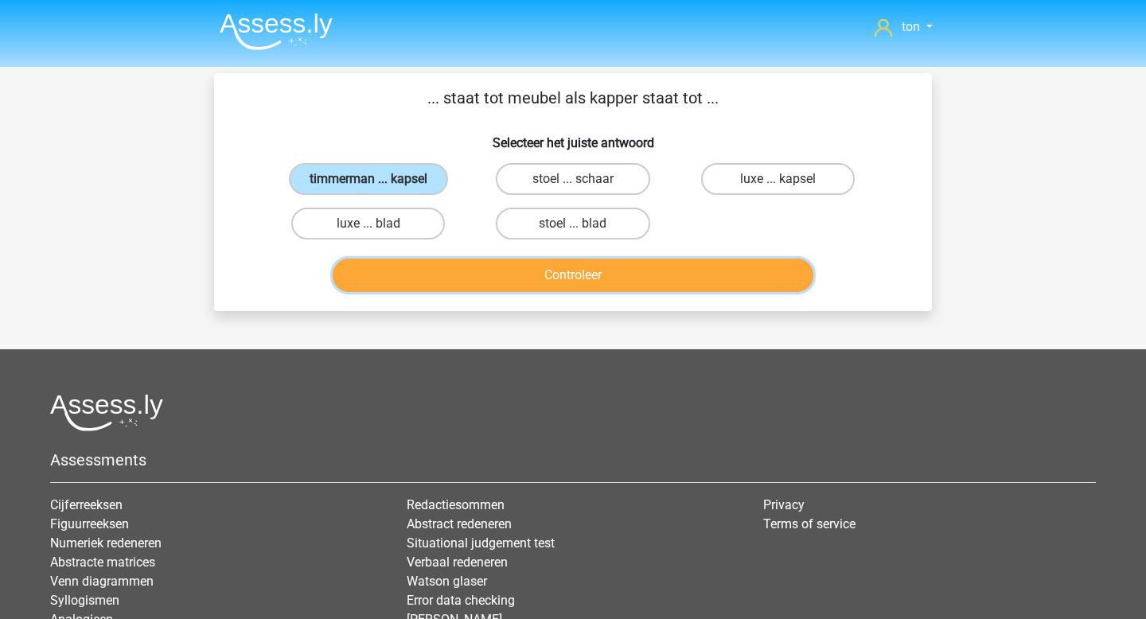
click at [446, 279] on button "Controleer" at bounding box center [573, 275] width 481 height 33
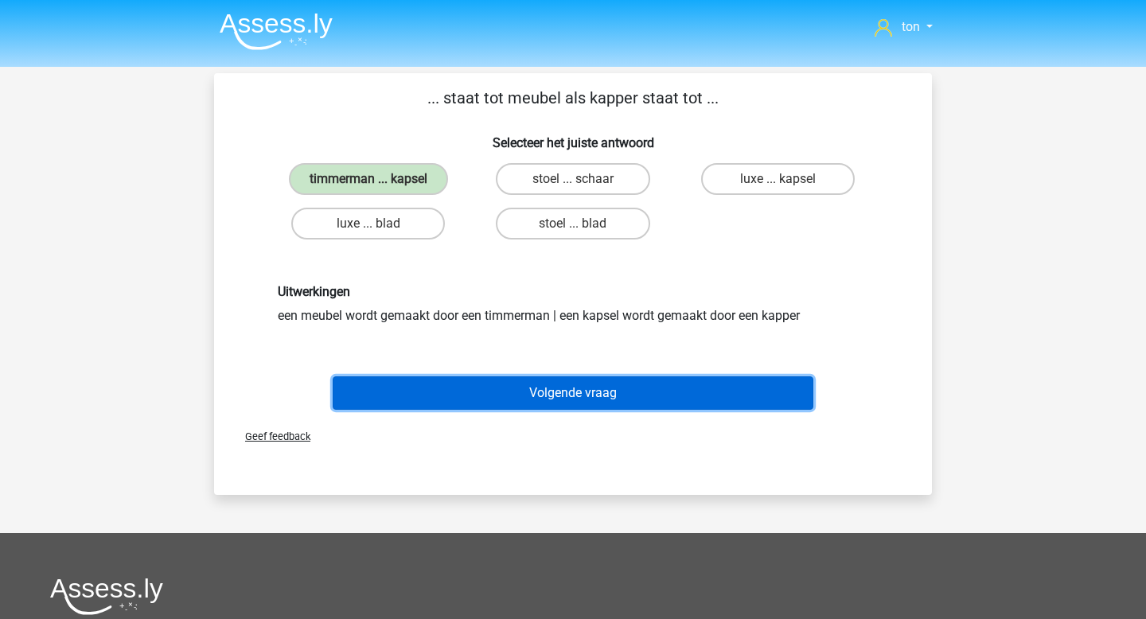
click at [506, 385] on button "Volgende vraag" at bounding box center [573, 392] width 481 height 33
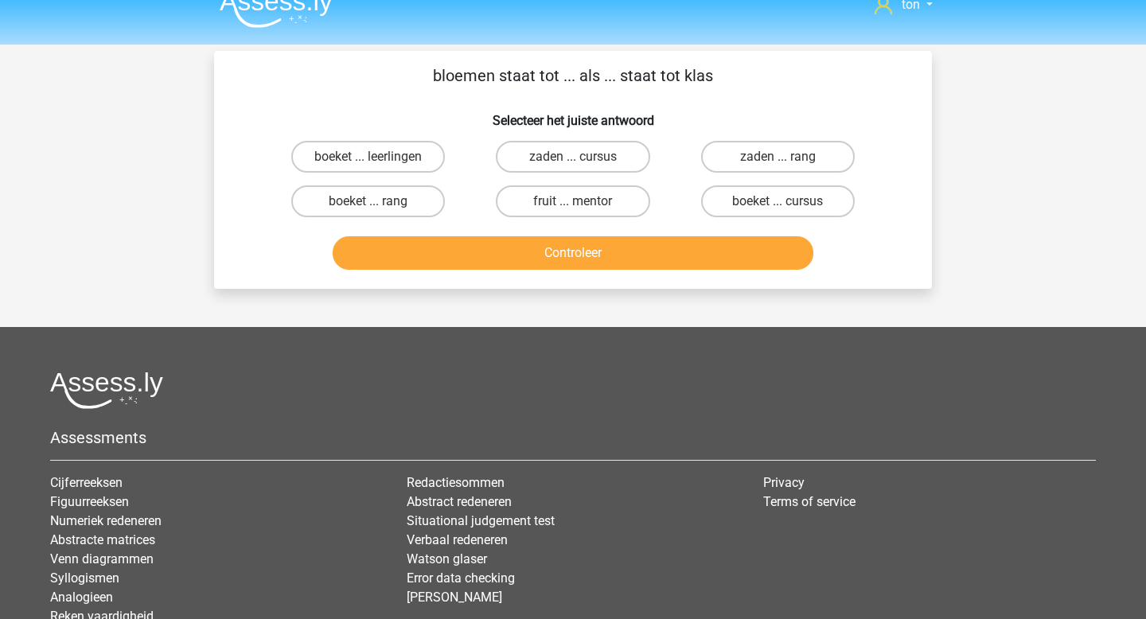
scroll to position [21, 0]
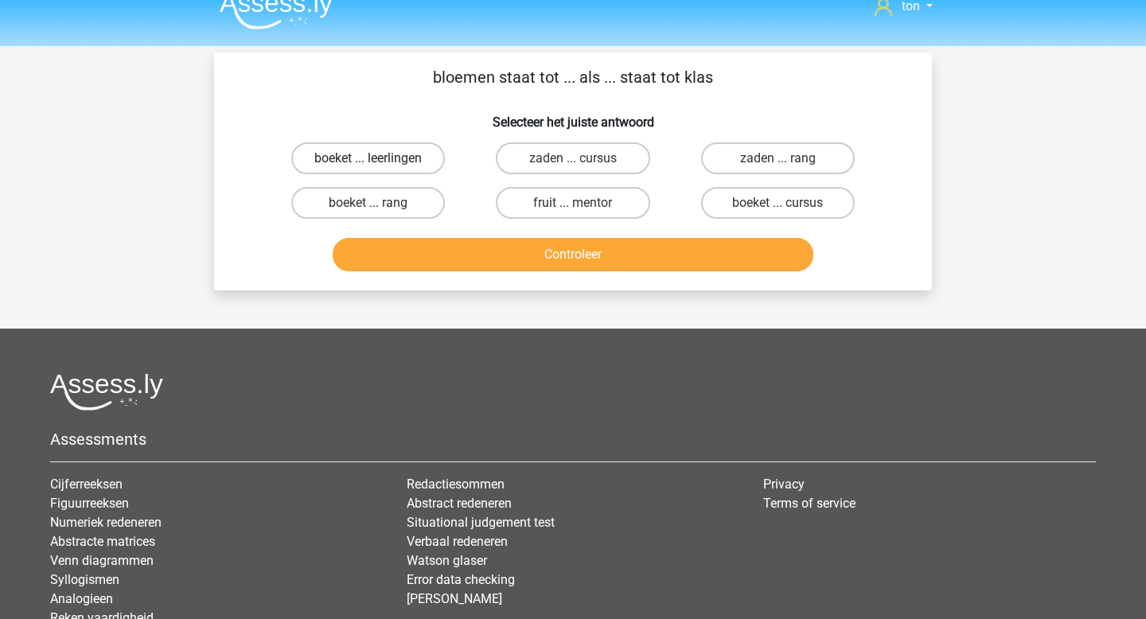
click at [399, 158] on label "boeket ... leerlingen" at bounding box center [368, 158] width 154 height 32
click at [379, 158] on input "boeket ... leerlingen" at bounding box center [373, 163] width 10 height 10
radio input "true"
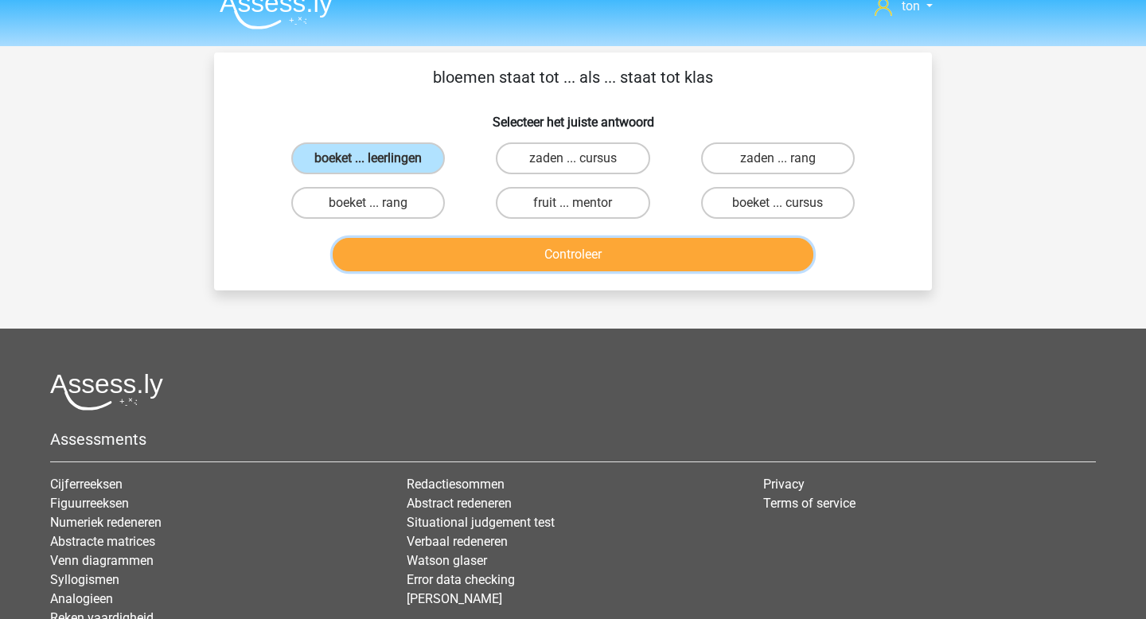
click at [486, 270] on button "Controleer" at bounding box center [573, 254] width 481 height 33
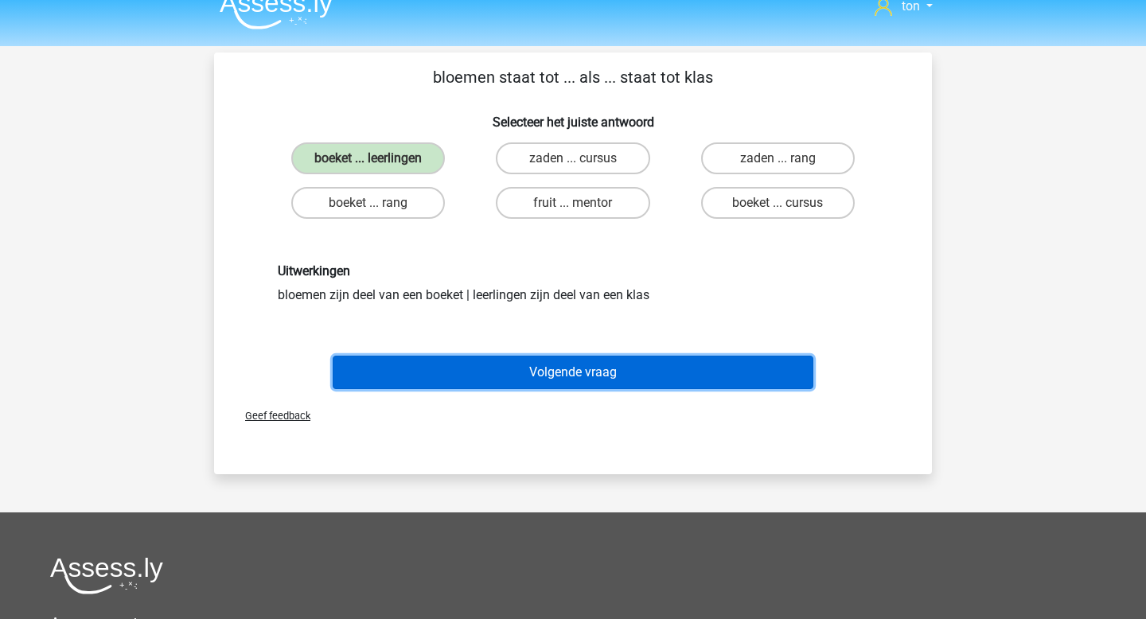
click at [521, 368] on button "Volgende vraag" at bounding box center [573, 372] width 481 height 33
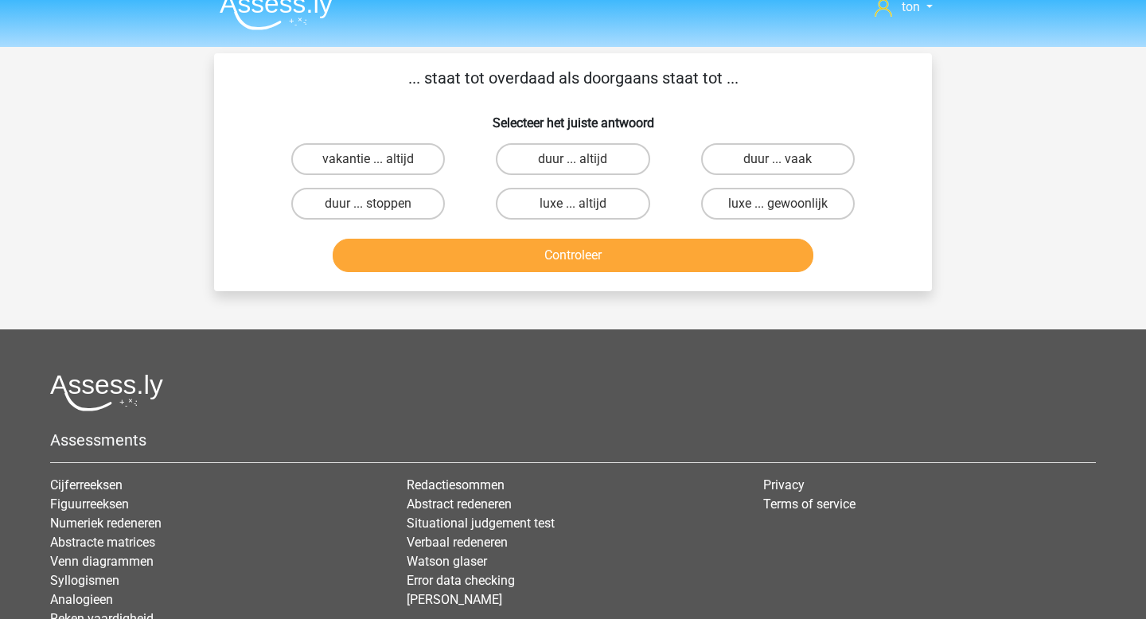
scroll to position [4, 0]
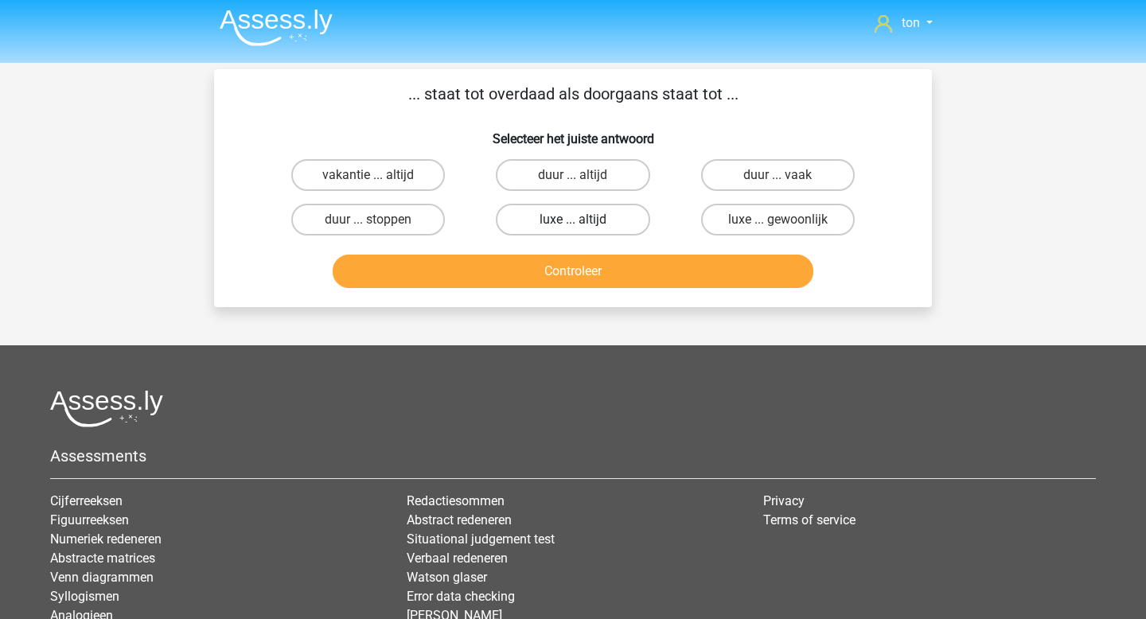
click at [562, 224] on label "luxe ... altijd" at bounding box center [573, 220] width 154 height 32
click at [573, 224] on input "luxe ... altijd" at bounding box center [578, 225] width 10 height 10
radio input "true"
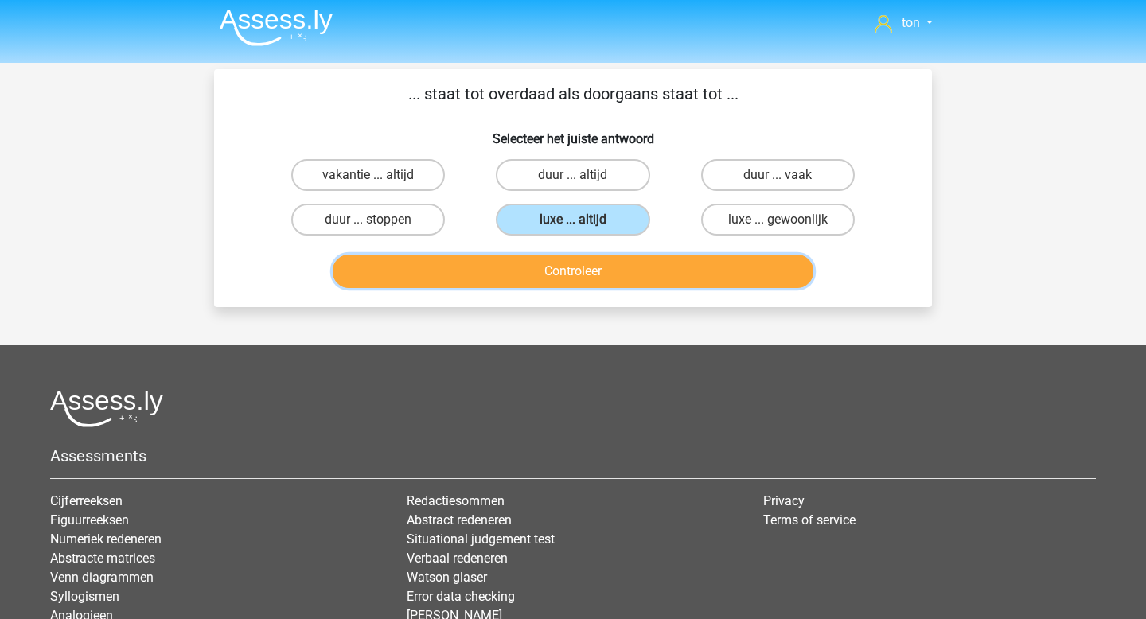
click at [560, 269] on button "Controleer" at bounding box center [573, 271] width 481 height 33
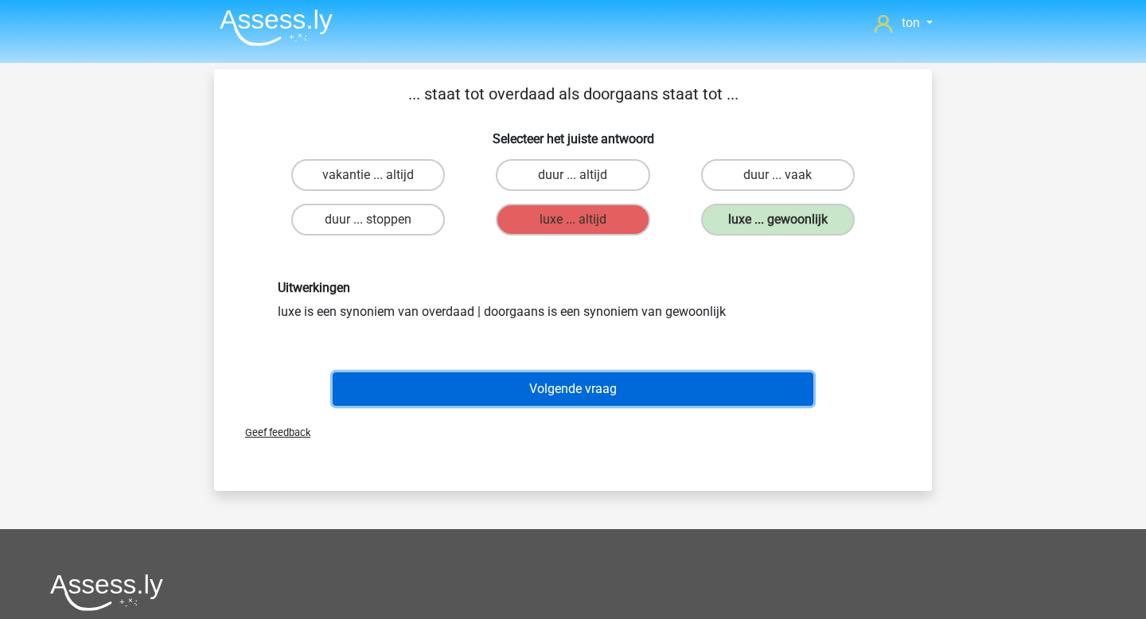
click at [528, 381] on button "Volgende vraag" at bounding box center [573, 388] width 481 height 33
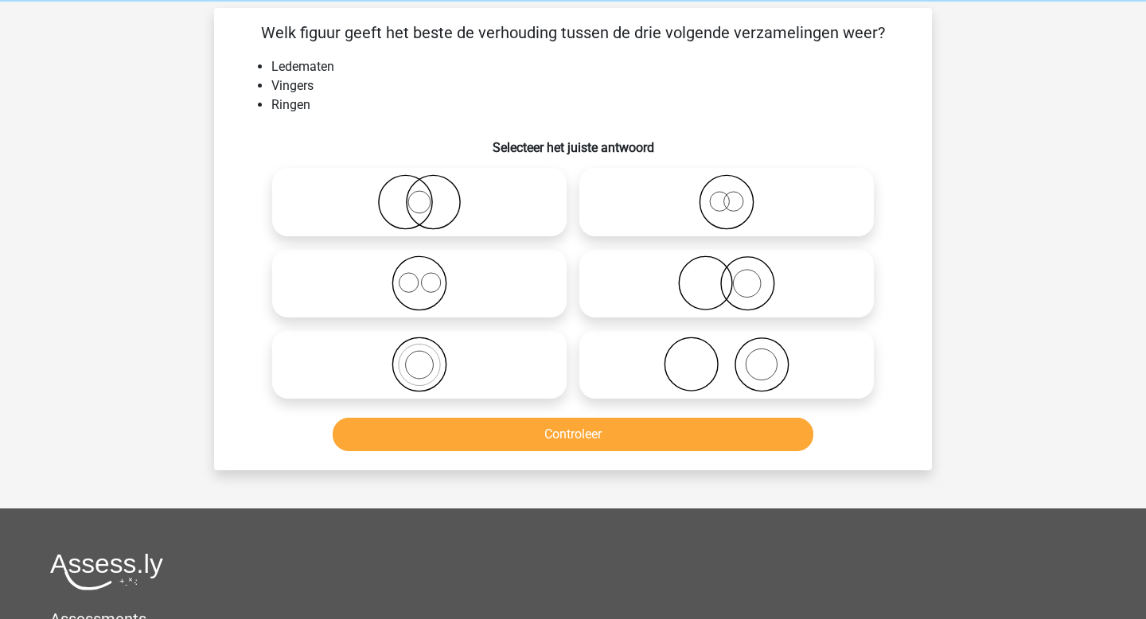
scroll to position [73, 0]
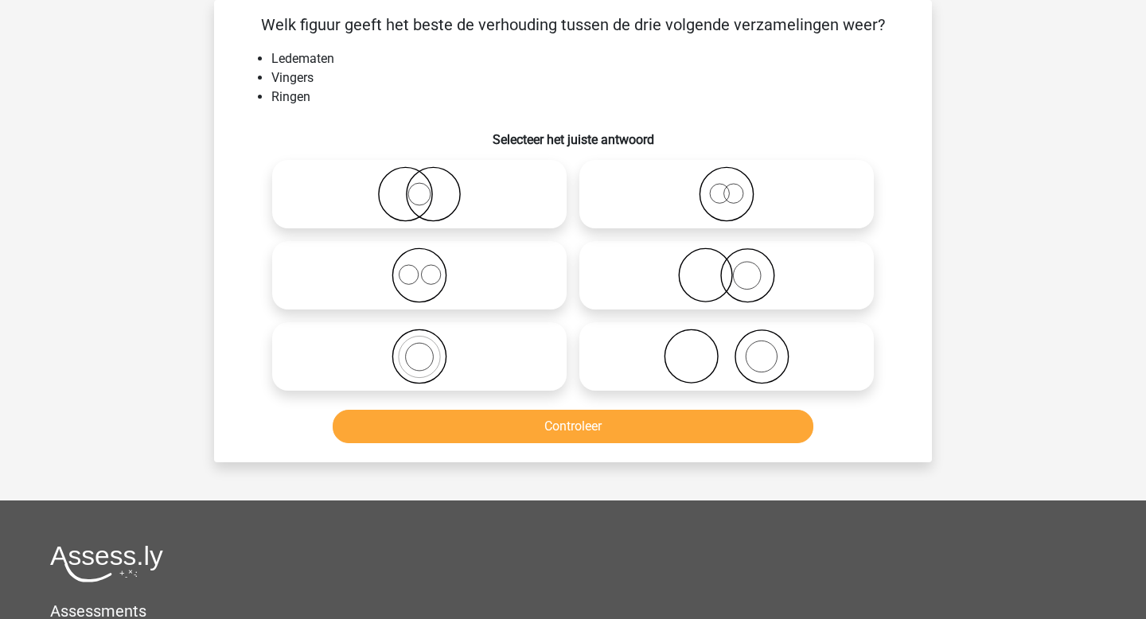
click at [669, 351] on icon at bounding box center [727, 357] width 282 height 56
click at [726, 348] on input "radio" at bounding box center [731, 343] width 10 height 10
radio input "true"
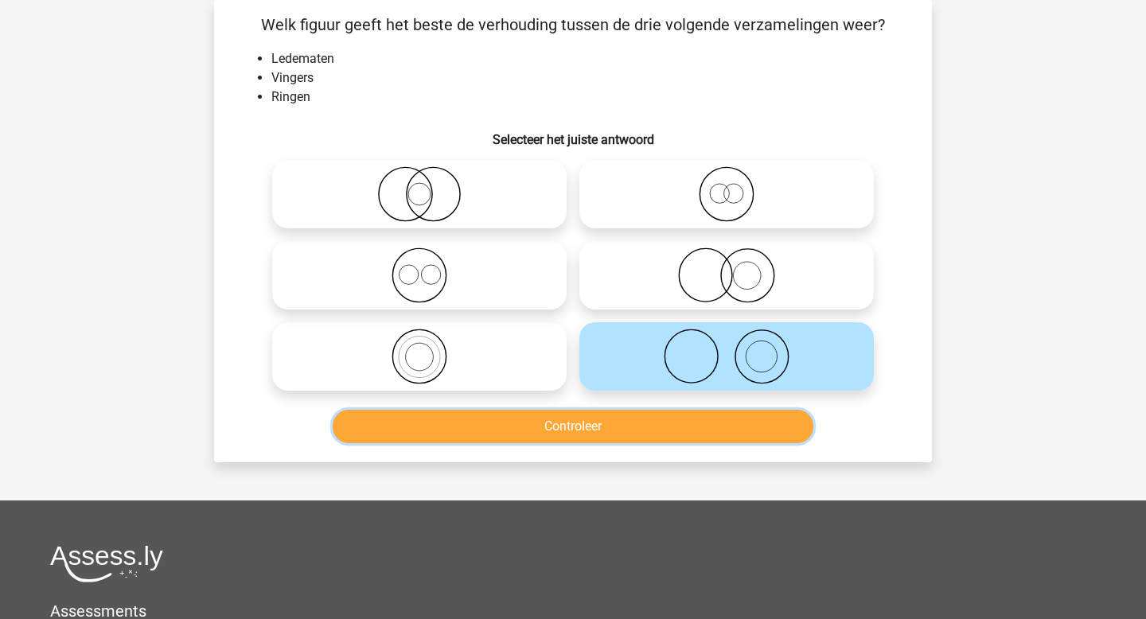
click at [641, 422] on button "Controleer" at bounding box center [573, 426] width 481 height 33
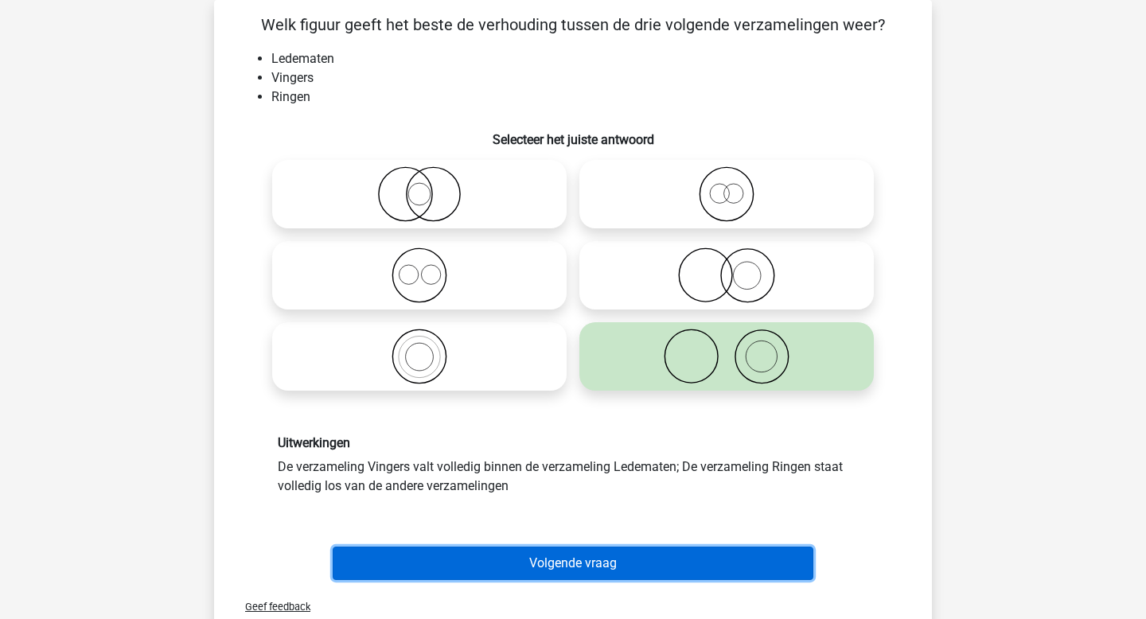
click at [614, 556] on button "Volgende vraag" at bounding box center [573, 563] width 481 height 33
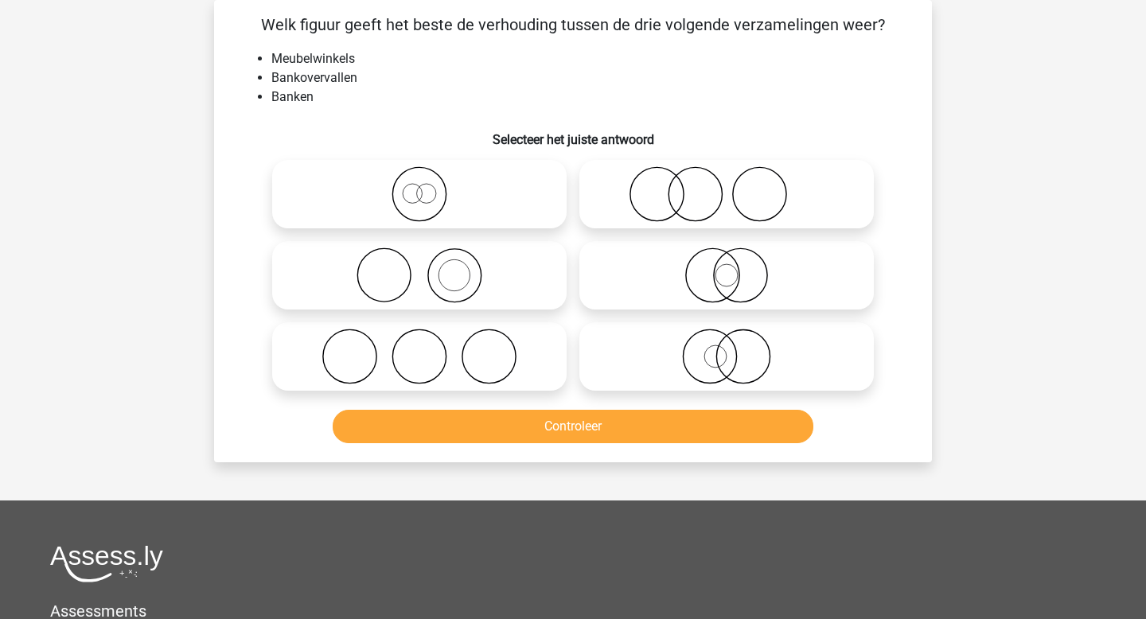
click at [437, 360] on icon at bounding box center [419, 357] width 282 height 56
click at [430, 348] on input "radio" at bounding box center [424, 343] width 10 height 10
radio input "true"
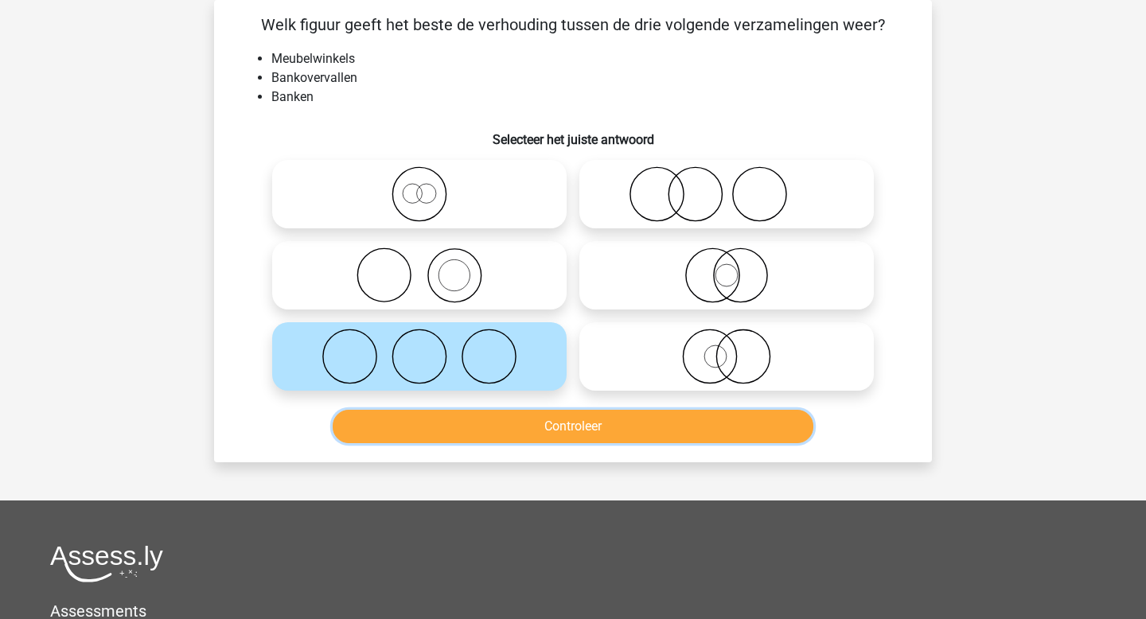
click at [484, 430] on button "Controleer" at bounding box center [573, 426] width 481 height 33
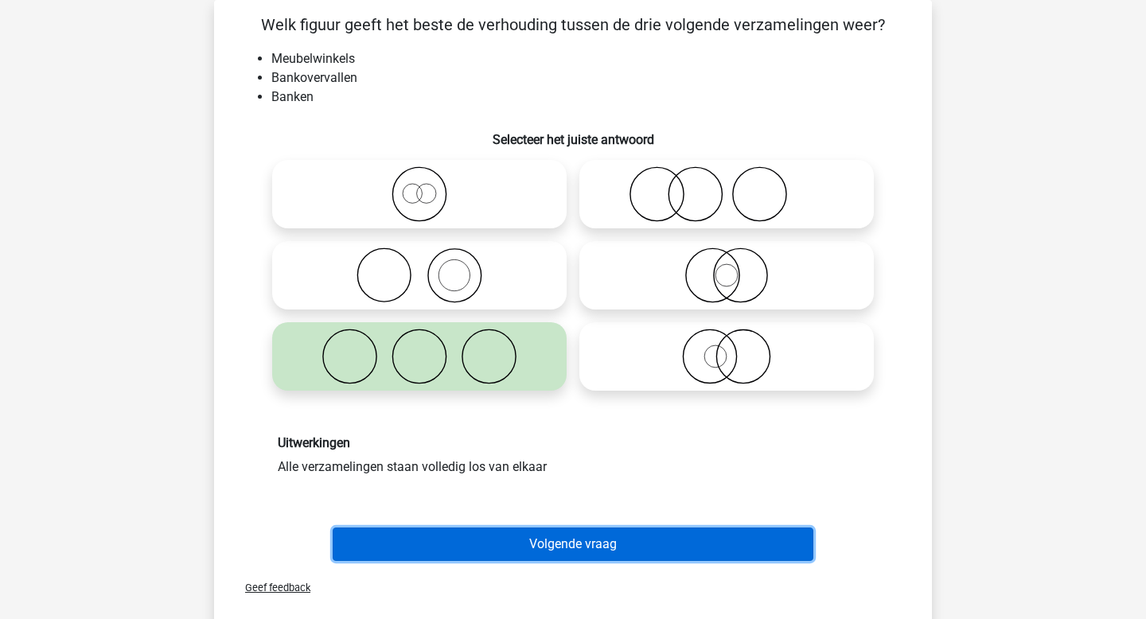
click at [528, 539] on button "Volgende vraag" at bounding box center [573, 543] width 481 height 33
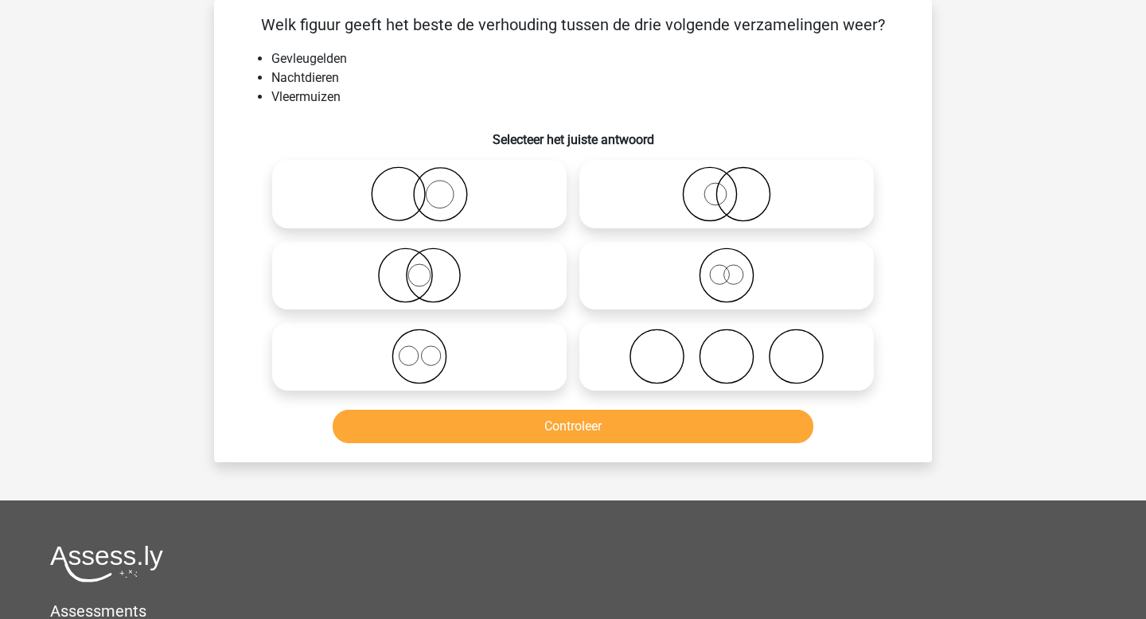
click at [662, 181] on icon at bounding box center [727, 194] width 282 height 56
click at [726, 181] on input "radio" at bounding box center [731, 181] width 10 height 10
radio input "true"
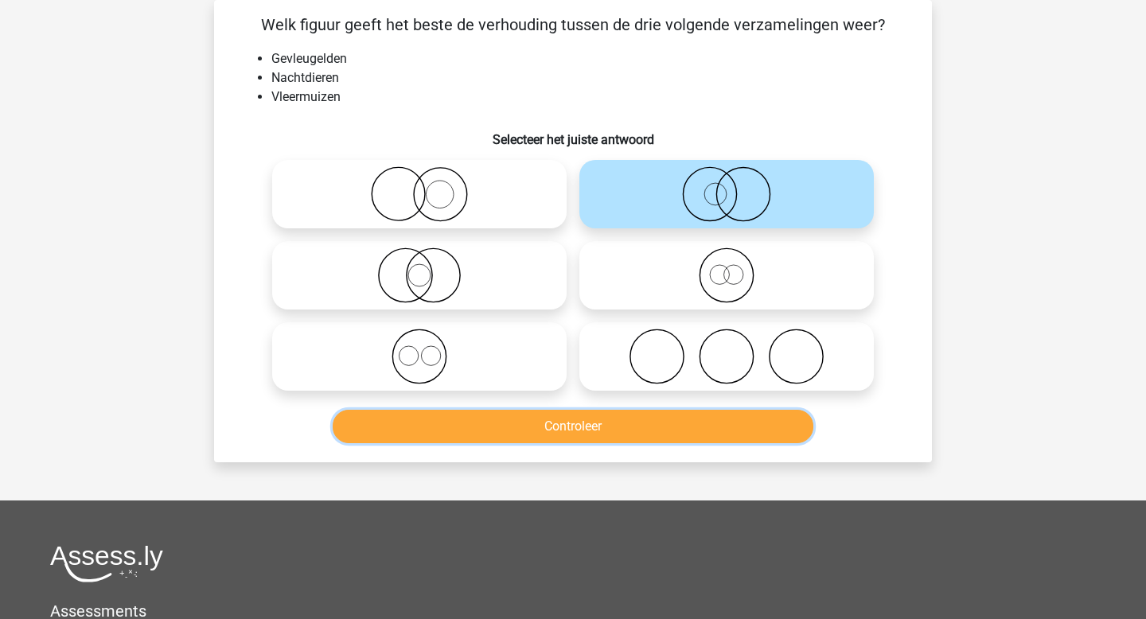
click at [586, 425] on button "Controleer" at bounding box center [573, 426] width 481 height 33
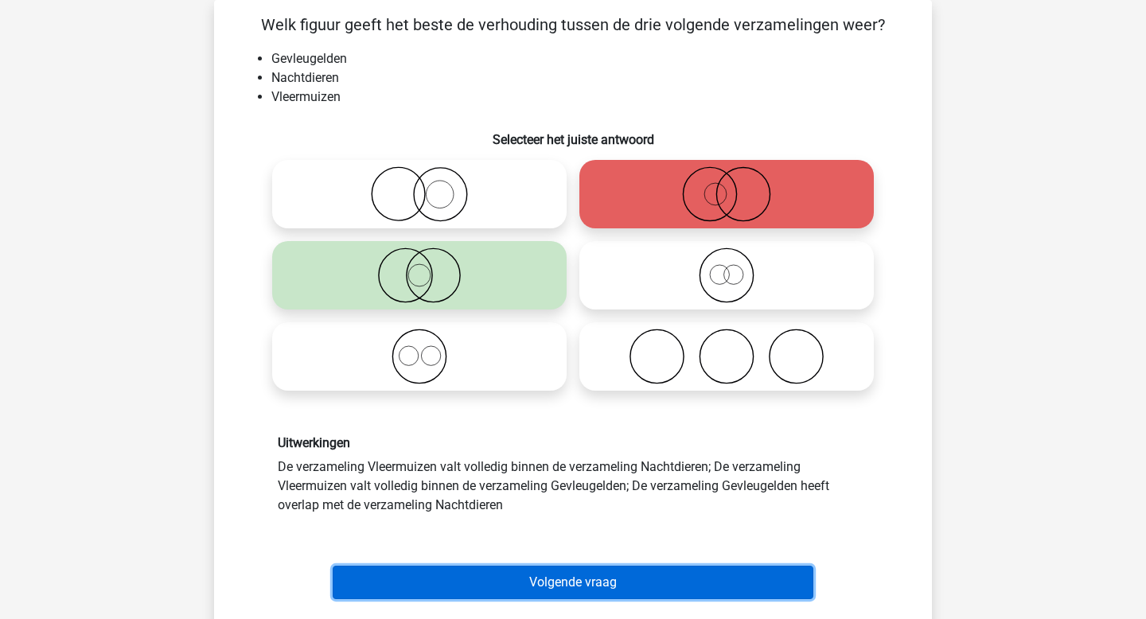
click at [570, 582] on button "Volgende vraag" at bounding box center [573, 582] width 481 height 33
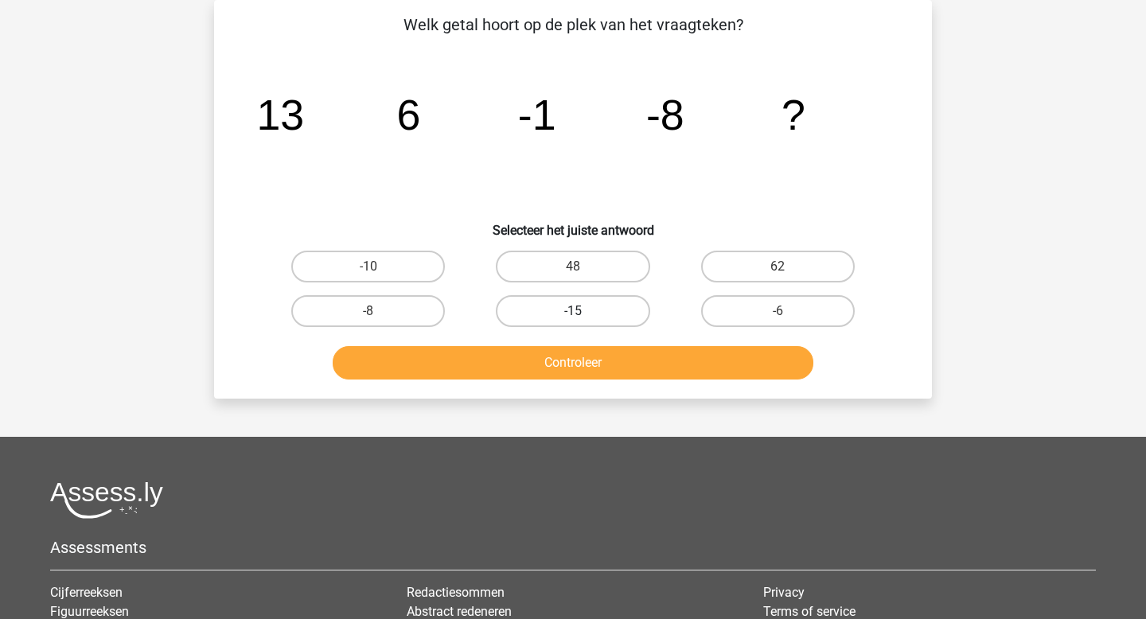
click at [601, 309] on label "-15" at bounding box center [573, 311] width 154 height 32
click at [583, 311] on input "-15" at bounding box center [578, 316] width 10 height 10
radio input "true"
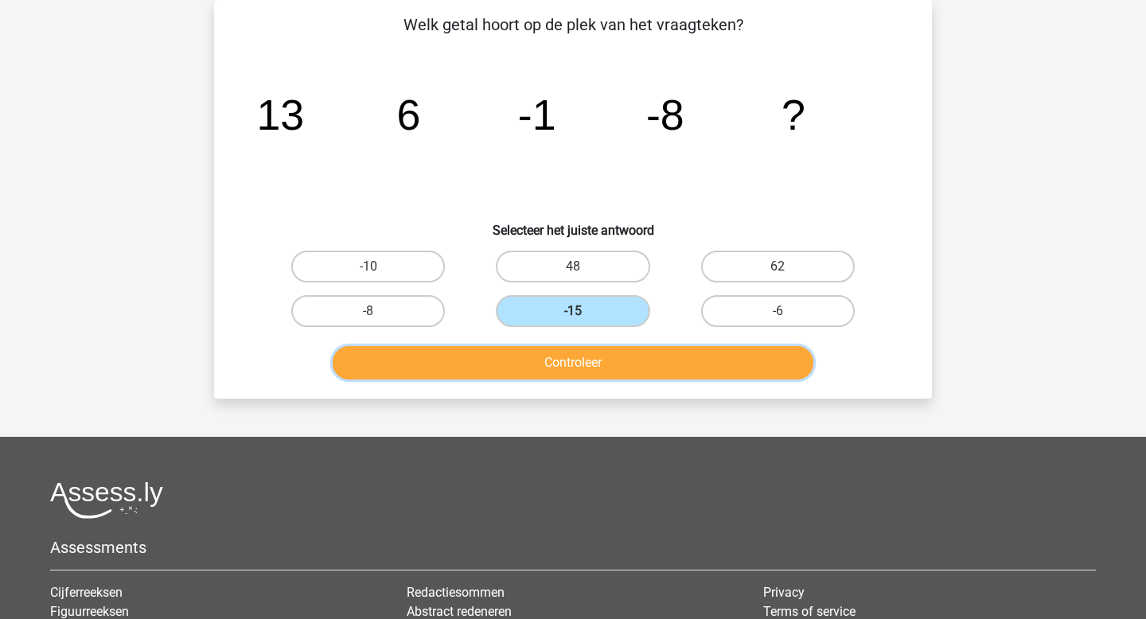
click at [584, 355] on button "Controleer" at bounding box center [573, 362] width 481 height 33
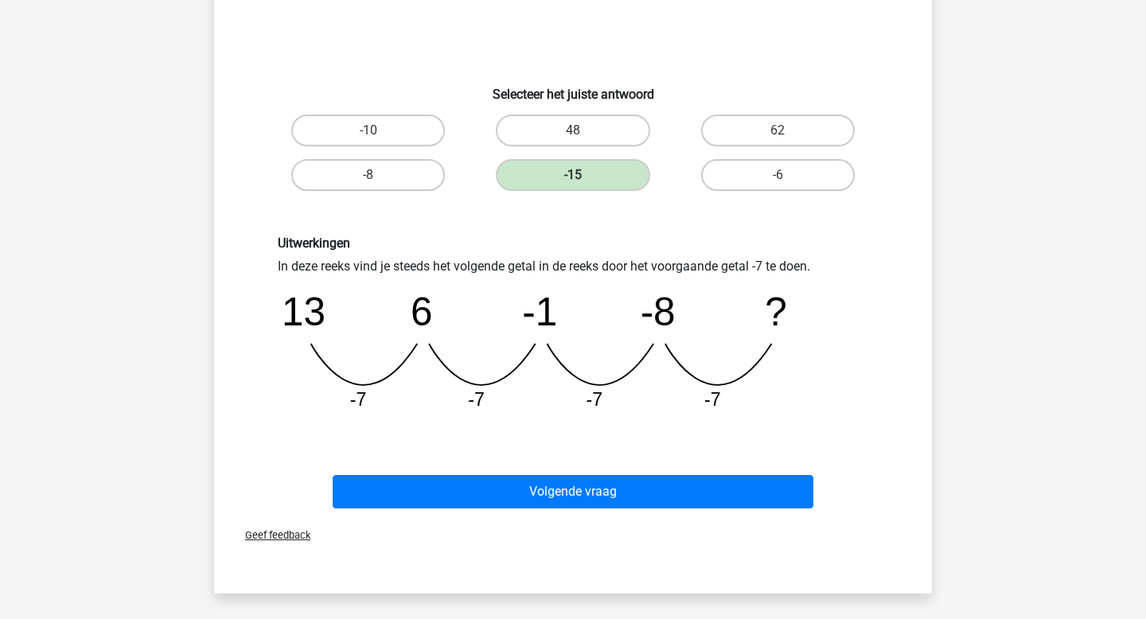
scroll to position [220, 0]
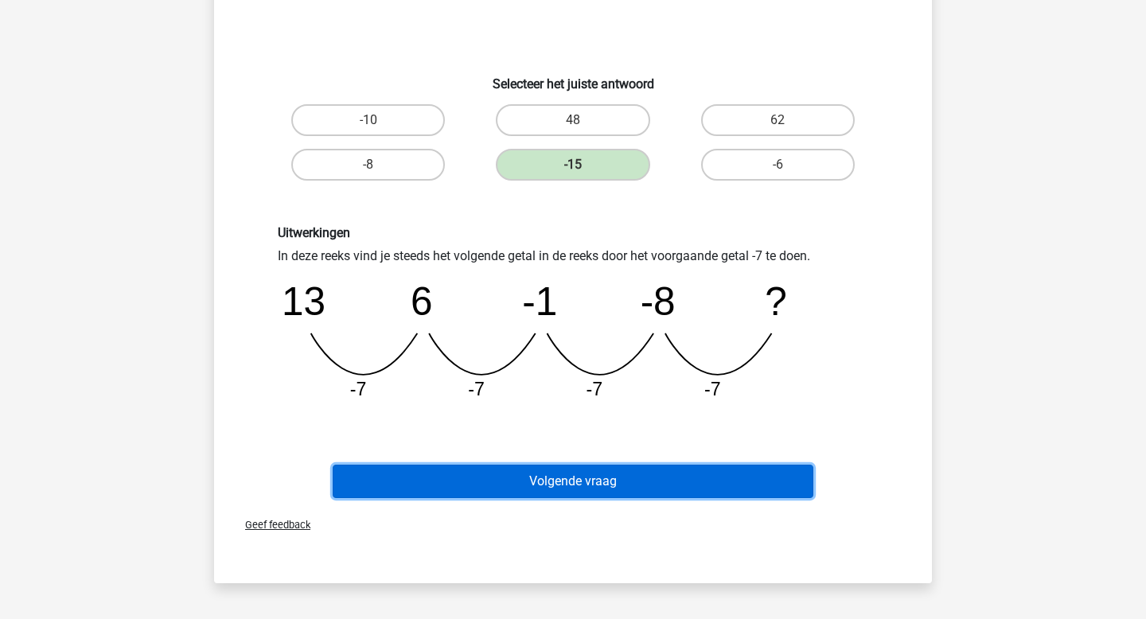
click at [567, 469] on button "Volgende vraag" at bounding box center [573, 481] width 481 height 33
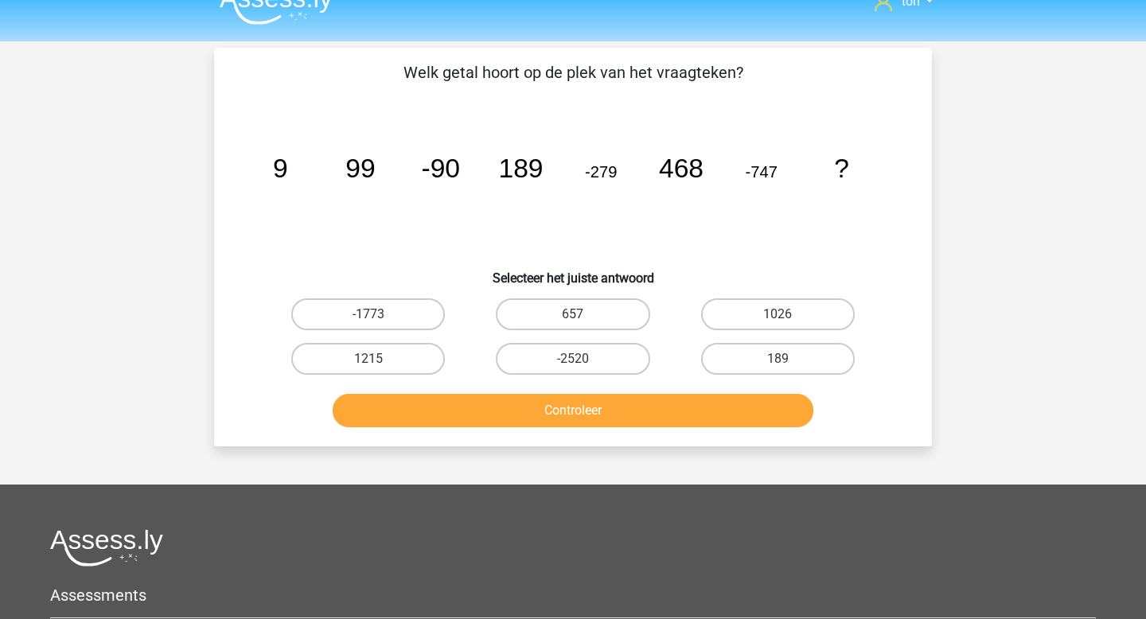
scroll to position [0, 0]
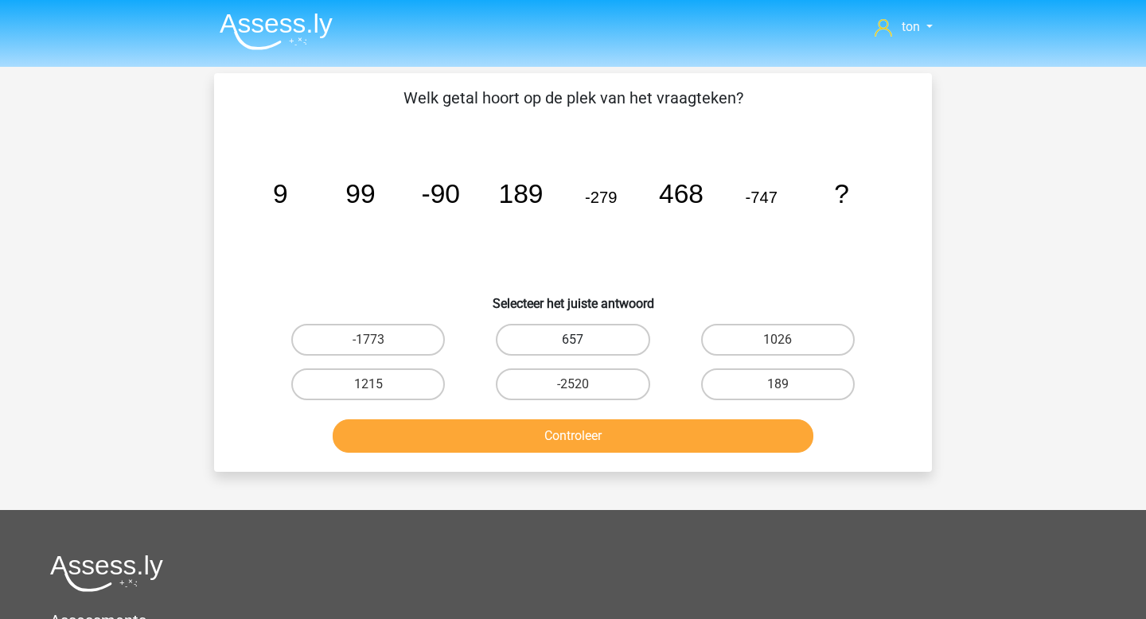
click at [552, 333] on label "657" at bounding box center [573, 340] width 154 height 32
click at [573, 340] on input "657" at bounding box center [578, 345] width 10 height 10
radio input "true"
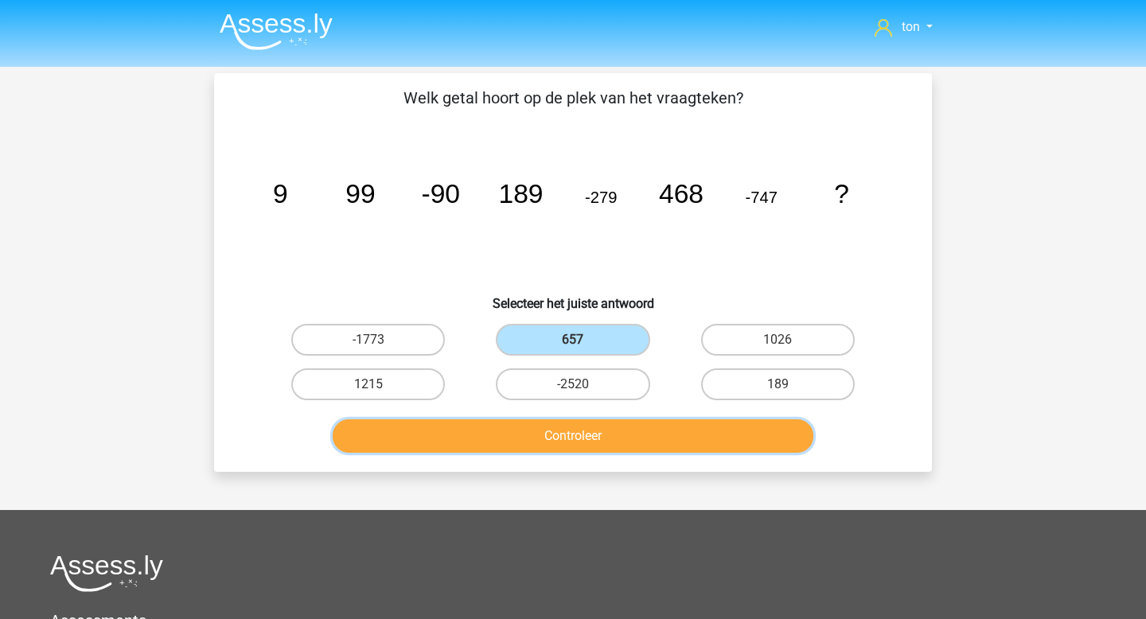
click at [552, 423] on button "Controleer" at bounding box center [573, 435] width 481 height 33
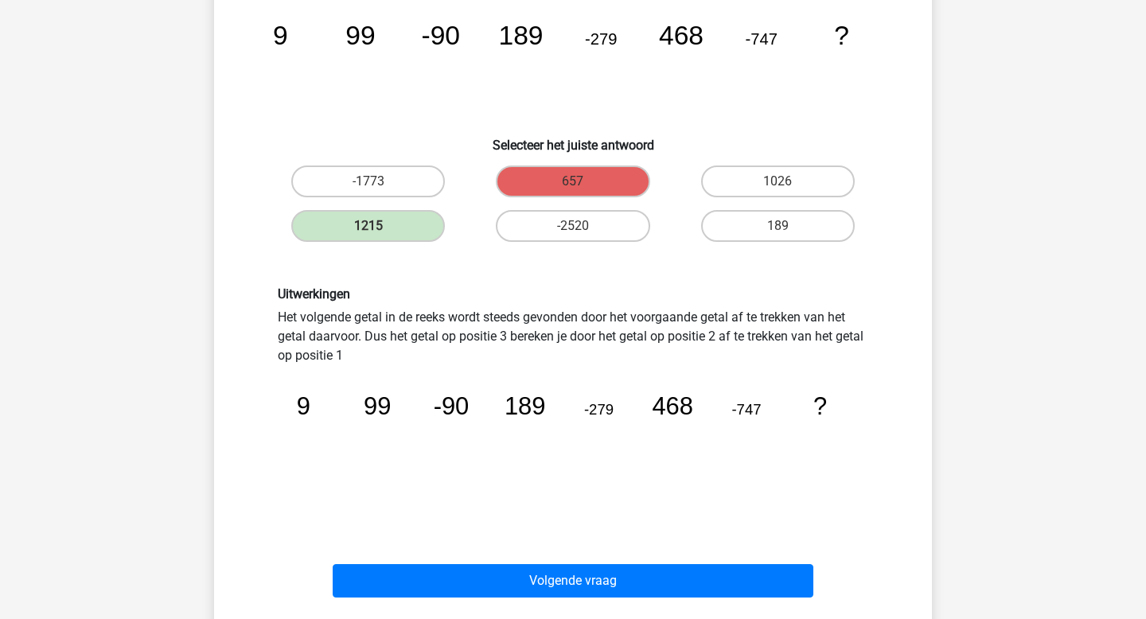
scroll to position [158, 0]
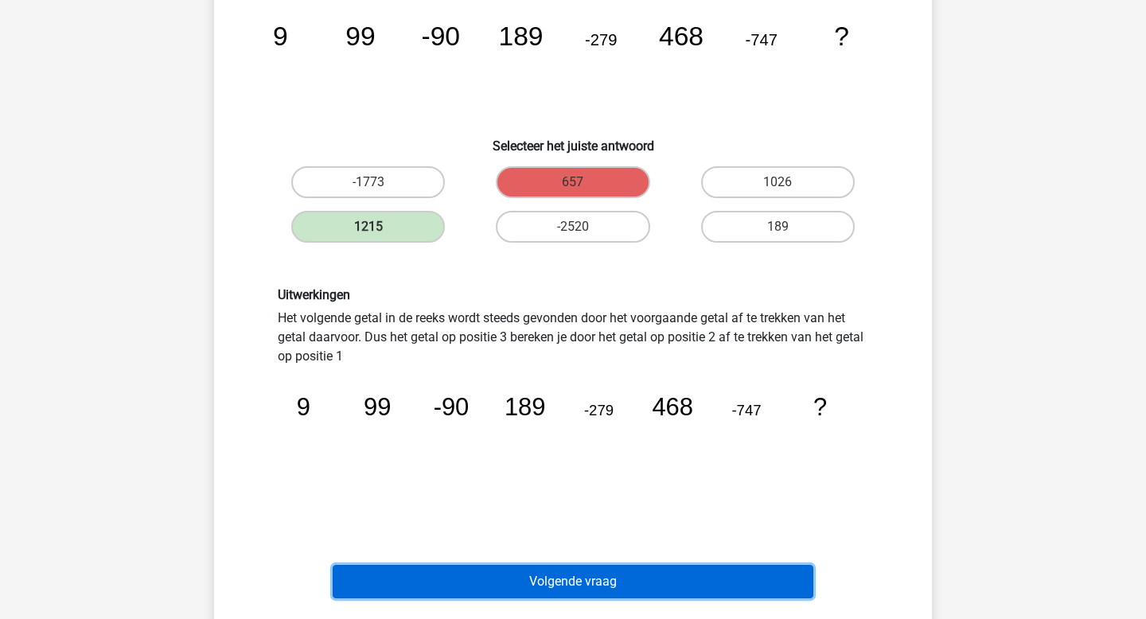
click at [652, 581] on button "Volgende vraag" at bounding box center [573, 581] width 481 height 33
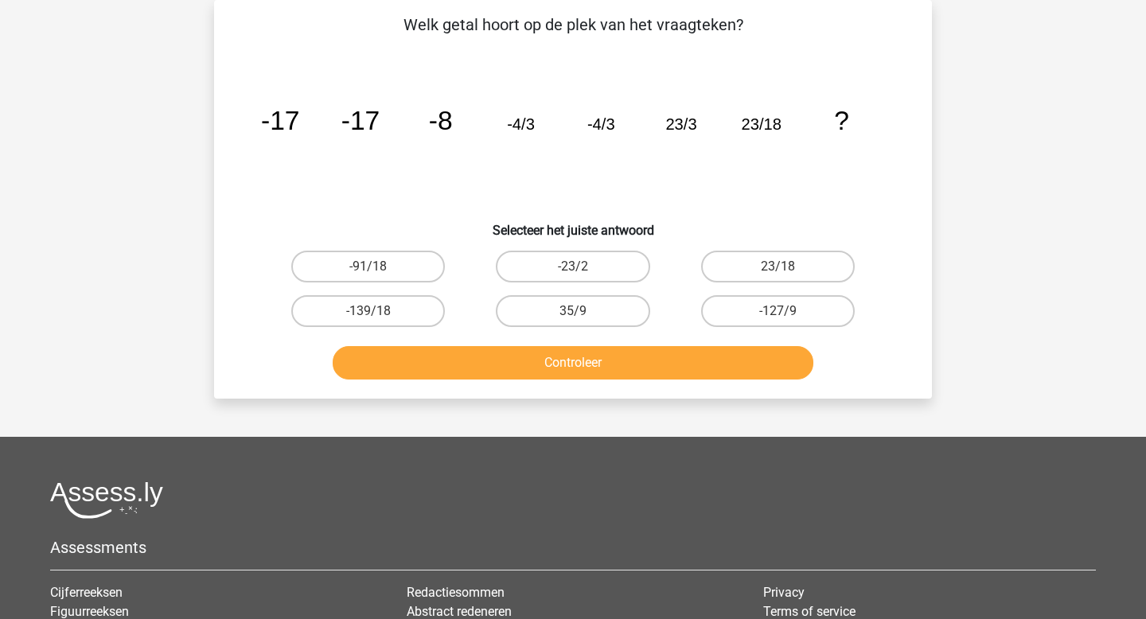
scroll to position [73, 0]
click at [593, 315] on label "35/9" at bounding box center [573, 311] width 154 height 32
click at [583, 315] on input "35/9" at bounding box center [578, 316] width 10 height 10
radio input "true"
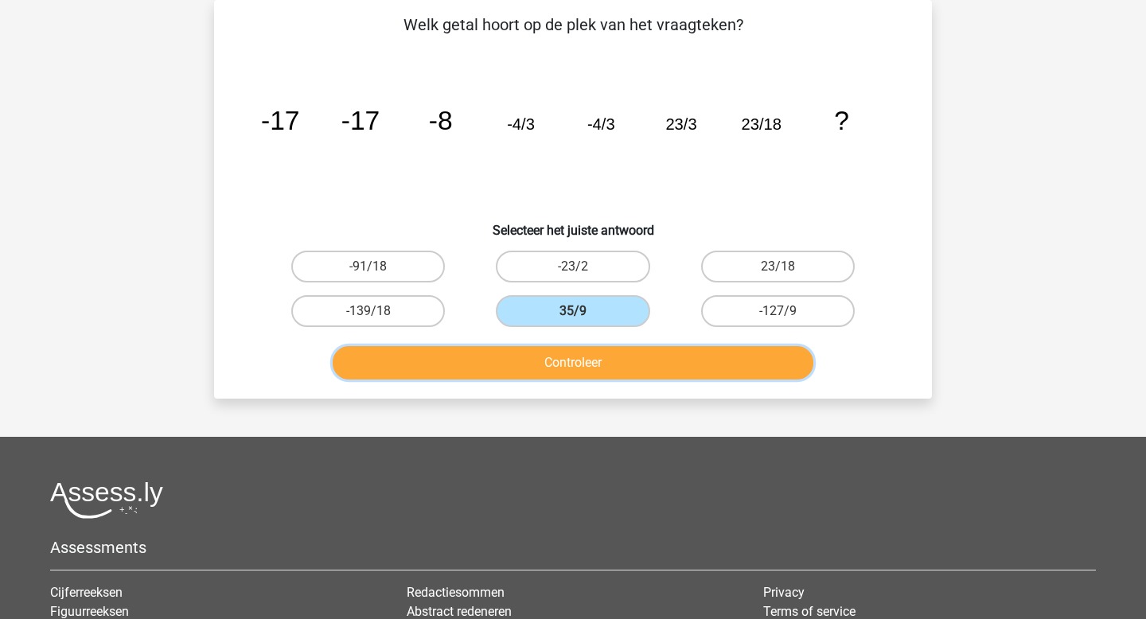
click at [586, 367] on button "Controleer" at bounding box center [573, 362] width 481 height 33
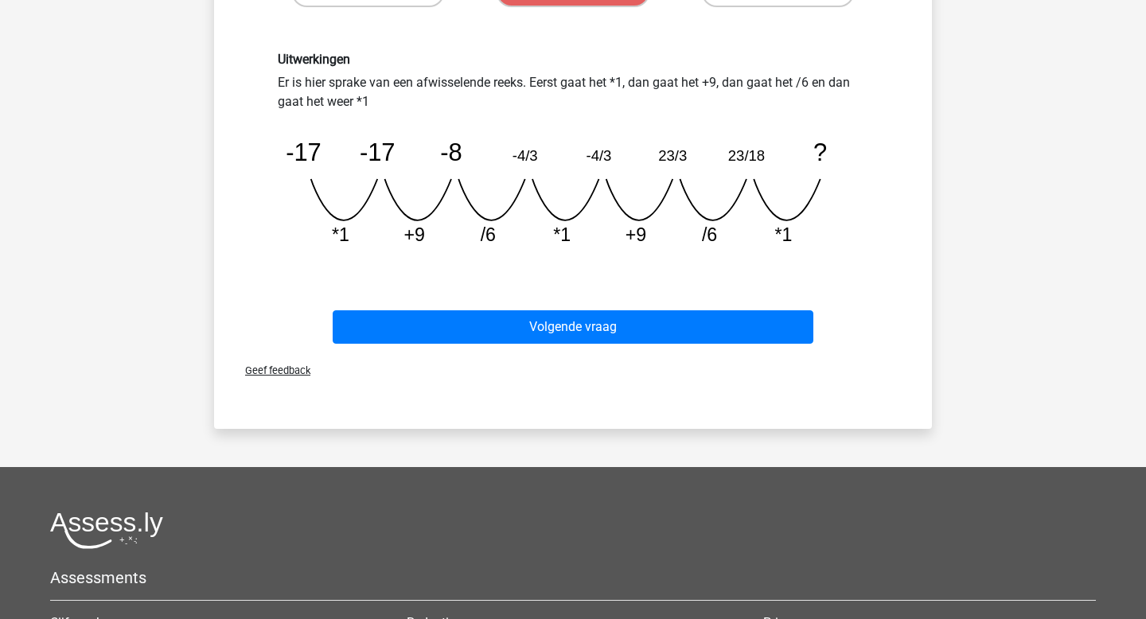
scroll to position [391, 0]
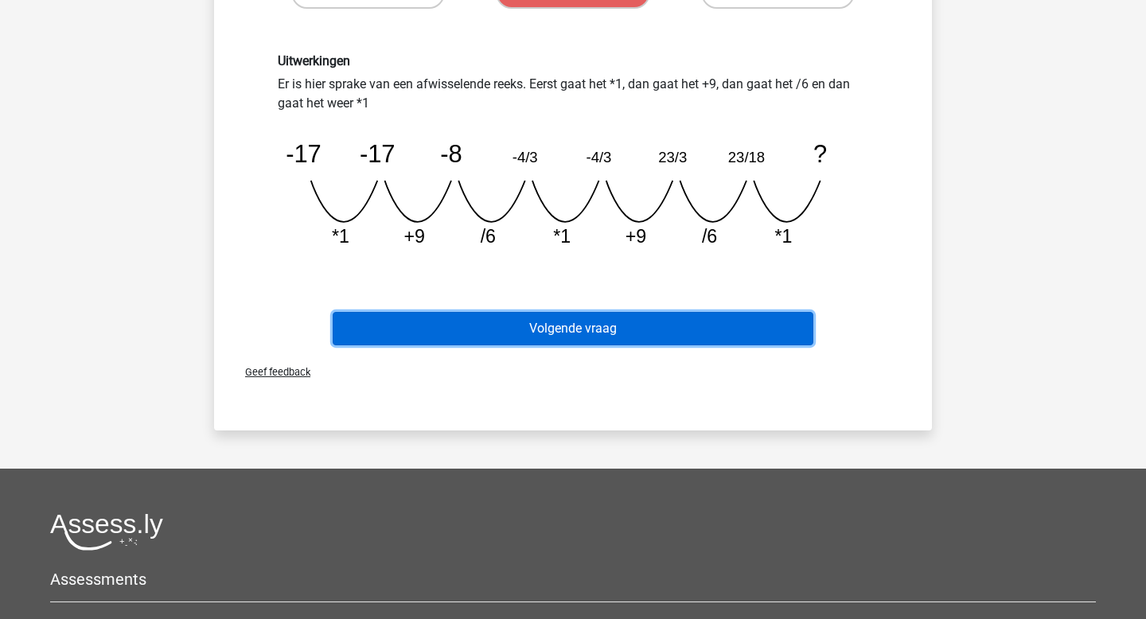
click at [580, 331] on button "Volgende vraag" at bounding box center [573, 328] width 481 height 33
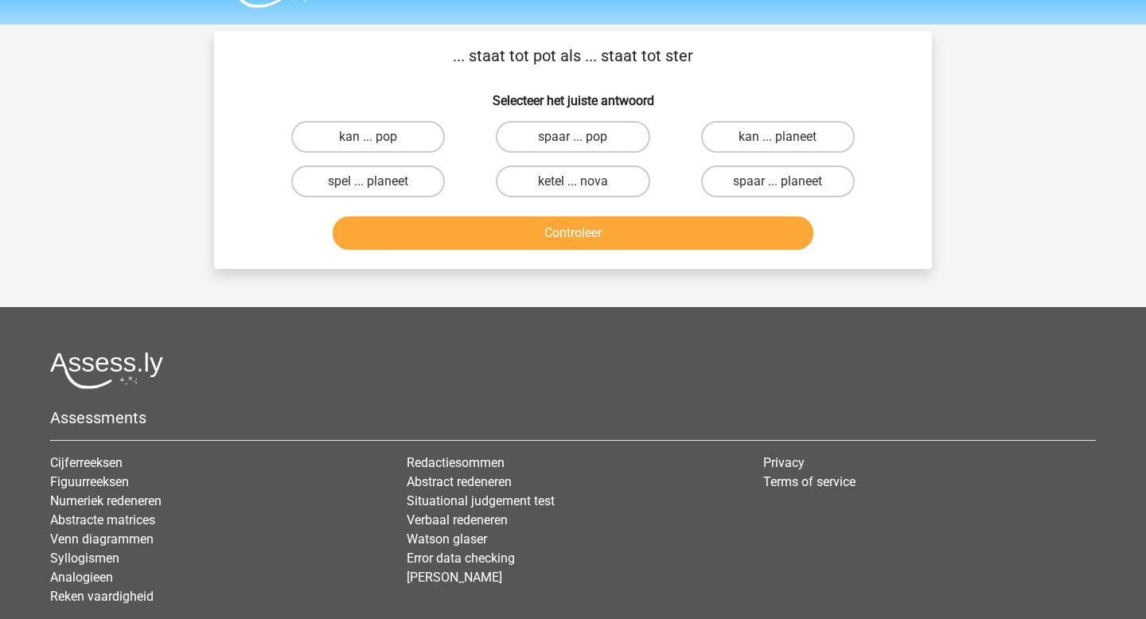
scroll to position [0, 0]
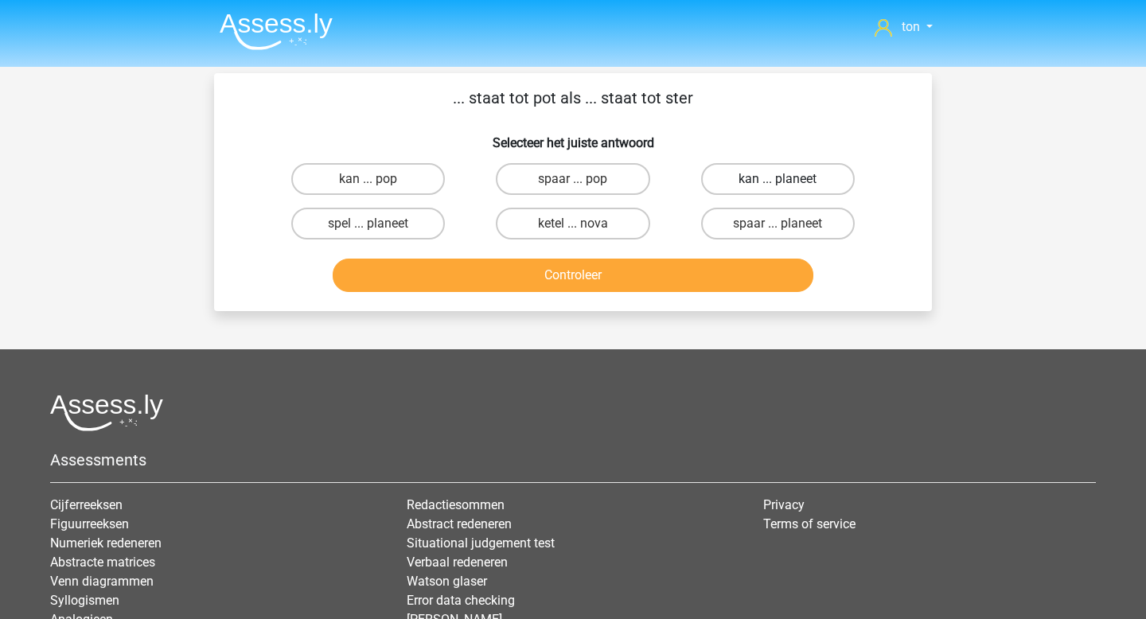
click at [746, 180] on label "kan ... planeet" at bounding box center [778, 179] width 154 height 32
click at [777, 180] on input "kan ... planeet" at bounding box center [782, 184] width 10 height 10
radio input "true"
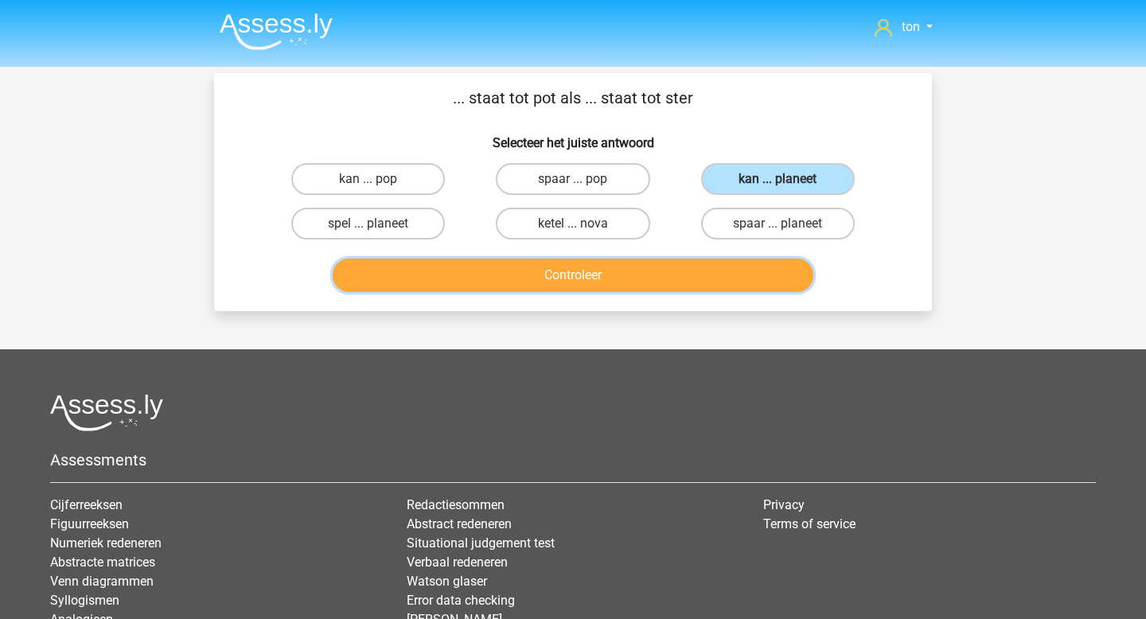
click at [640, 272] on button "Controleer" at bounding box center [573, 275] width 481 height 33
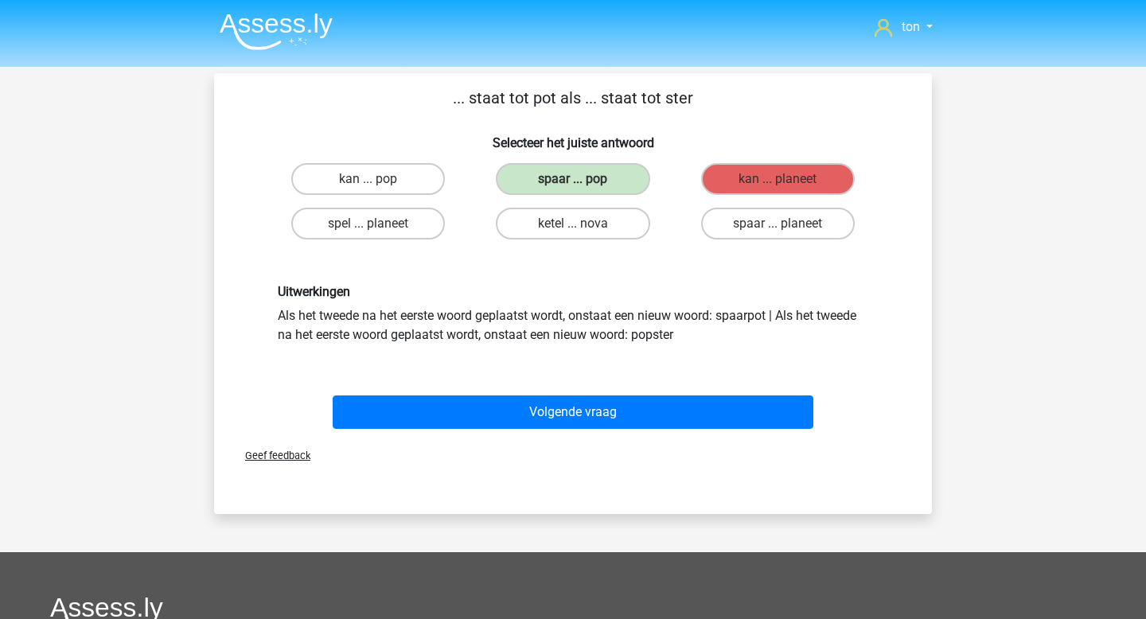
scroll to position [18, 0]
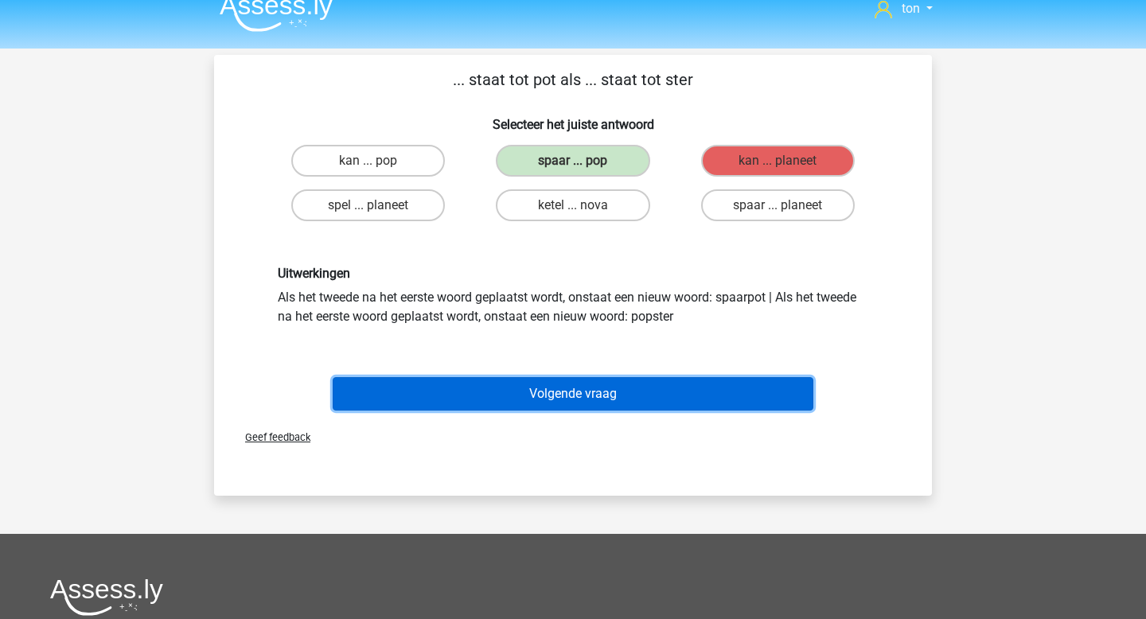
click at [610, 387] on button "Volgende vraag" at bounding box center [573, 393] width 481 height 33
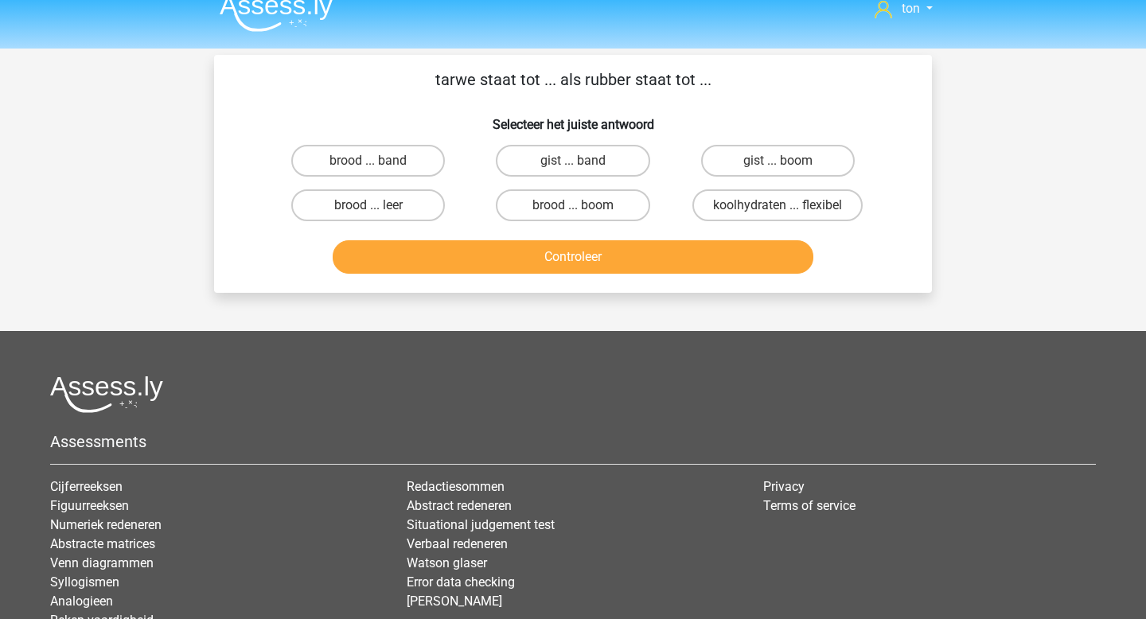
scroll to position [15, 0]
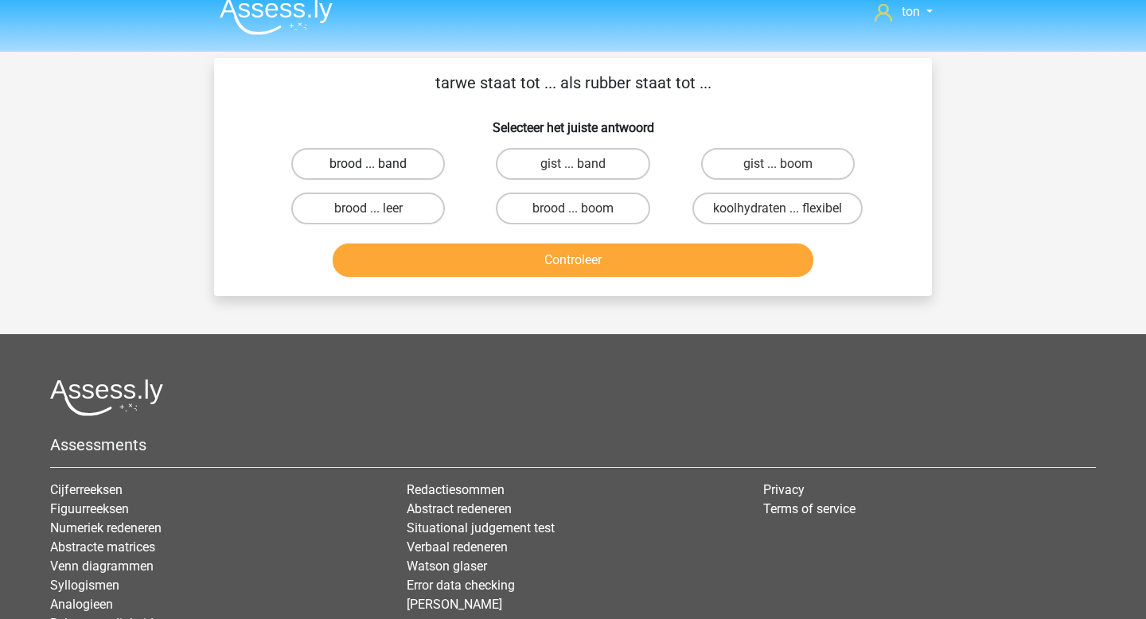
click at [396, 165] on label "brood ... band" at bounding box center [368, 164] width 154 height 32
click at [379, 165] on input "brood ... band" at bounding box center [373, 169] width 10 height 10
radio input "true"
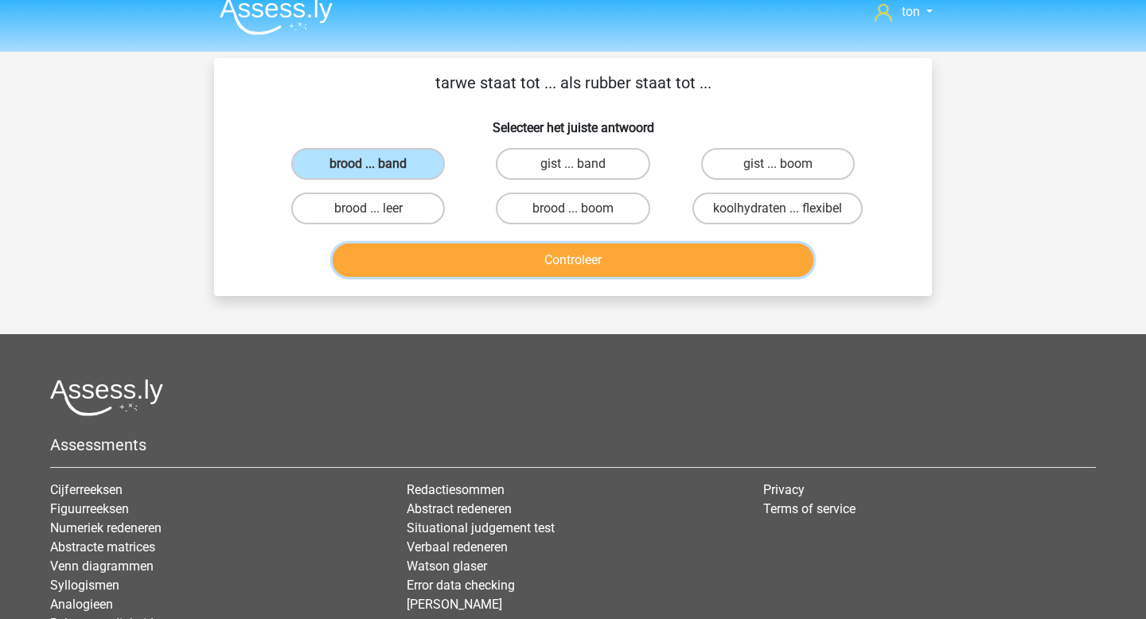
click at [548, 252] on button "Controleer" at bounding box center [573, 259] width 481 height 33
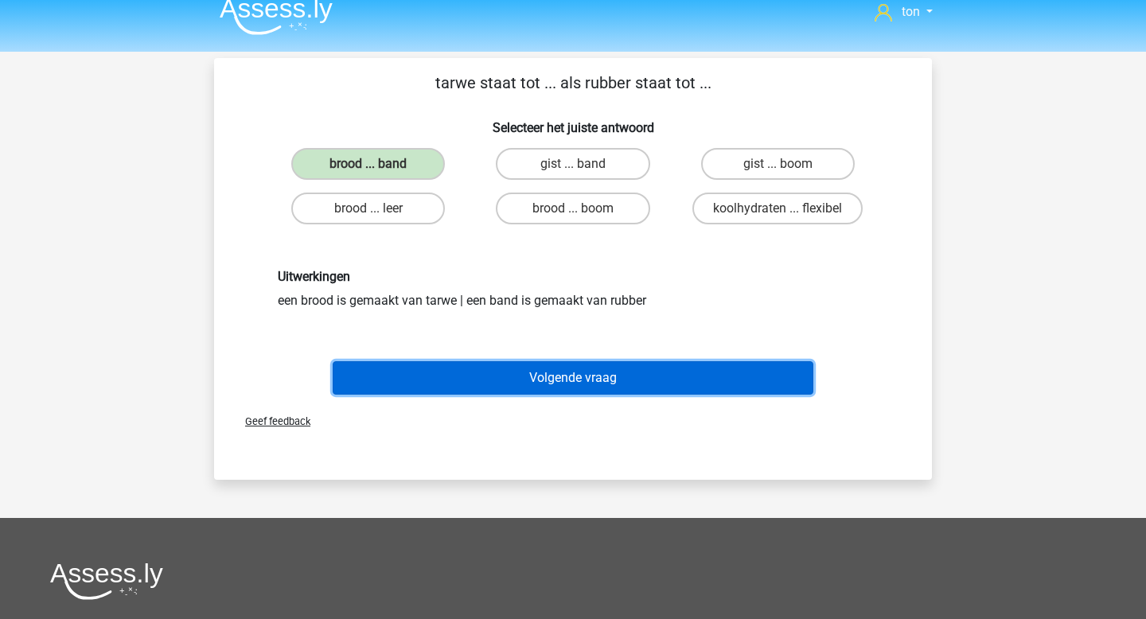
click at [566, 375] on button "Volgende vraag" at bounding box center [573, 377] width 481 height 33
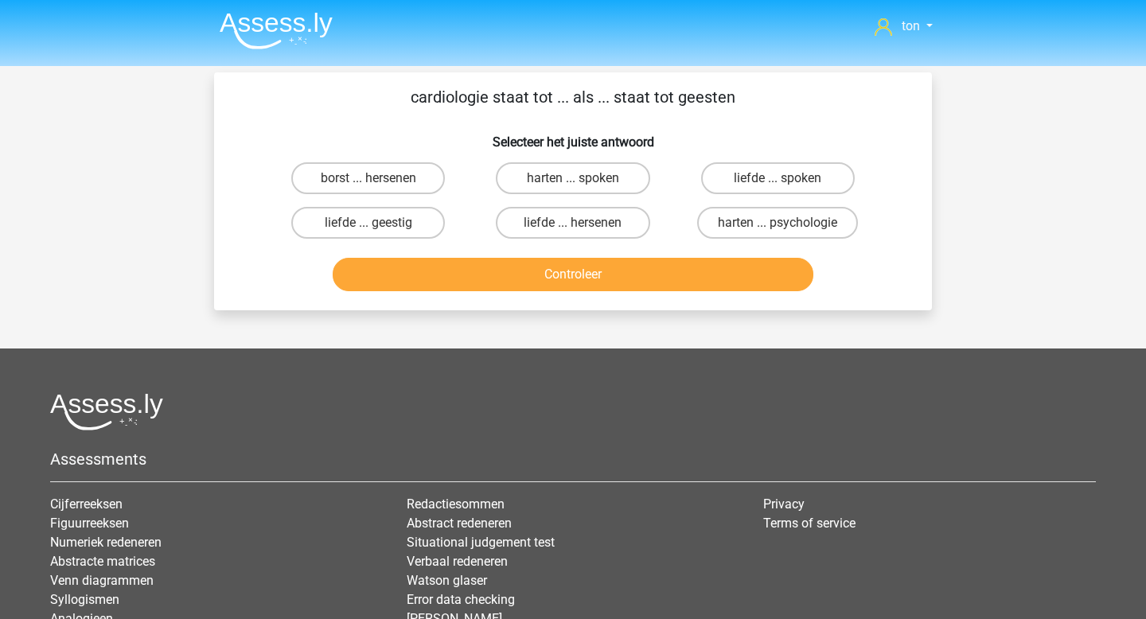
scroll to position [0, 0]
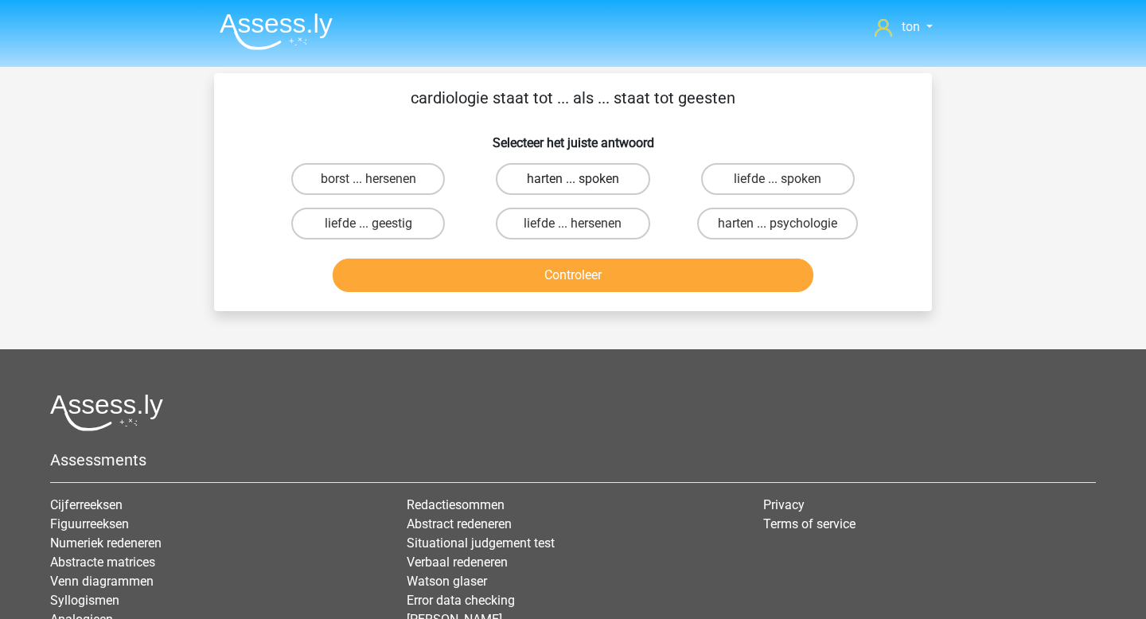
click at [571, 176] on label "harten ... spoken" at bounding box center [573, 179] width 154 height 32
click at [573, 179] on input "harten ... spoken" at bounding box center [578, 184] width 10 height 10
radio input "true"
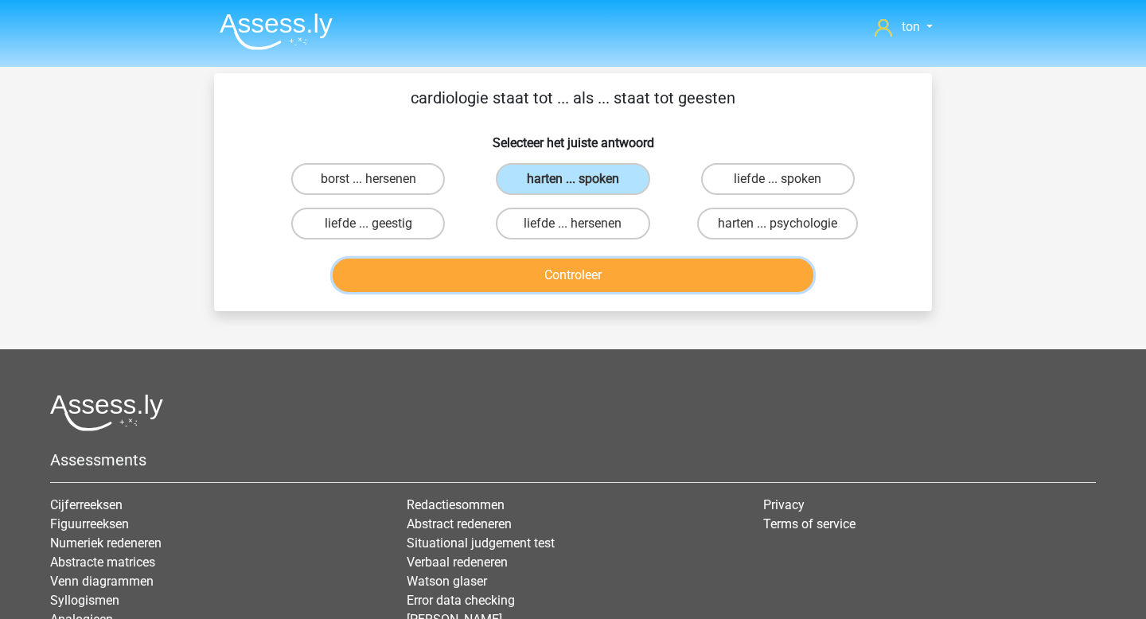
click at [562, 271] on button "Controleer" at bounding box center [573, 275] width 481 height 33
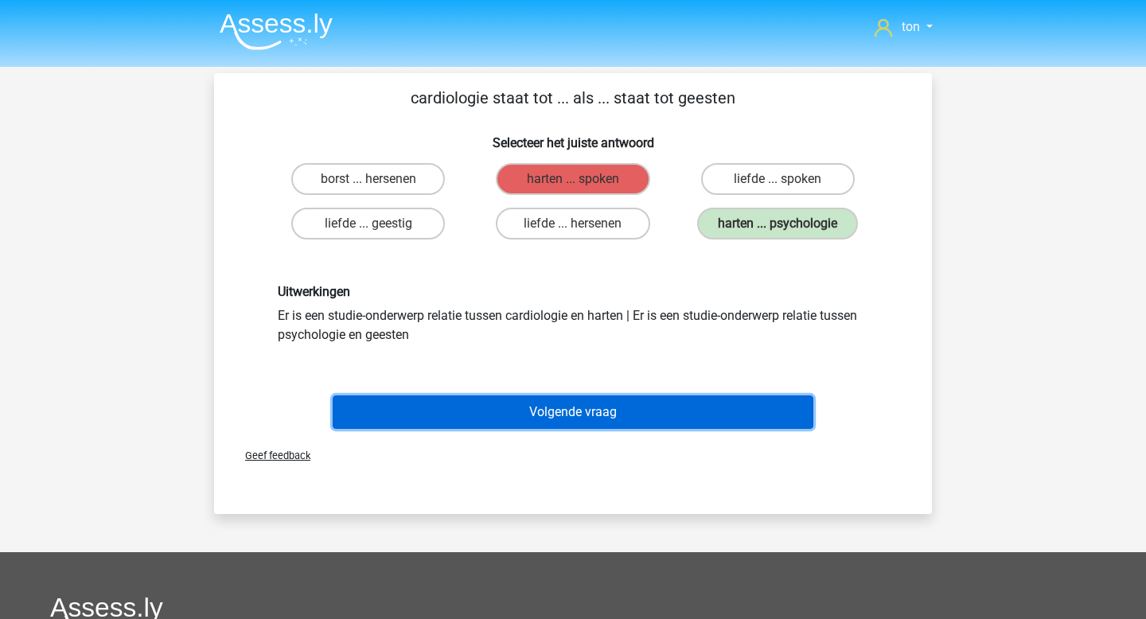
click at [554, 414] on button "Volgende vraag" at bounding box center [573, 411] width 481 height 33
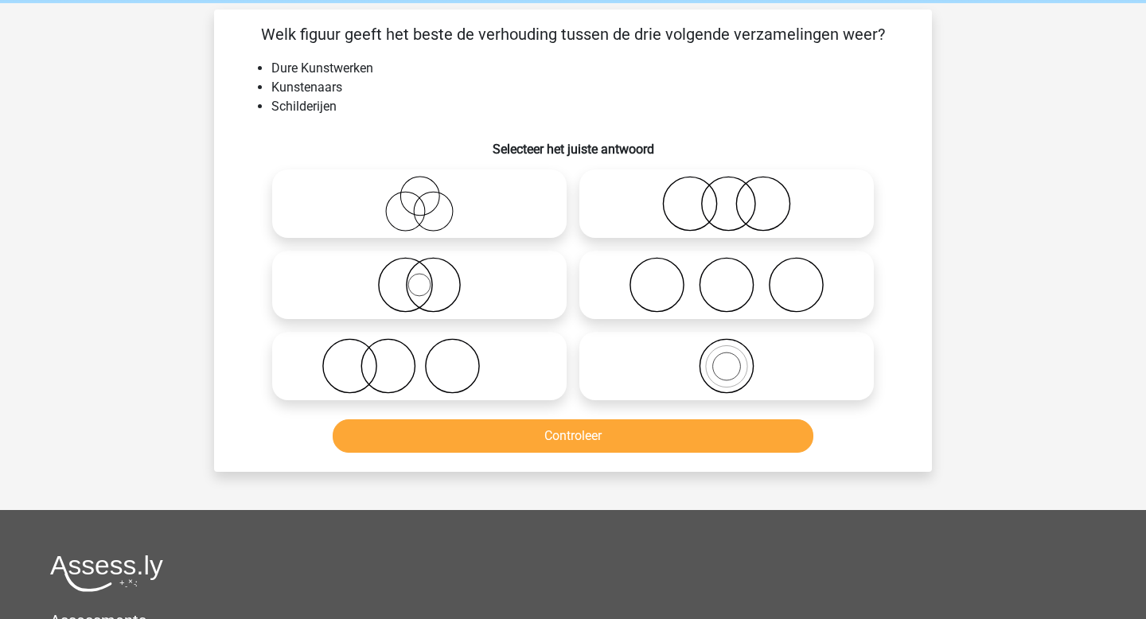
scroll to position [73, 0]
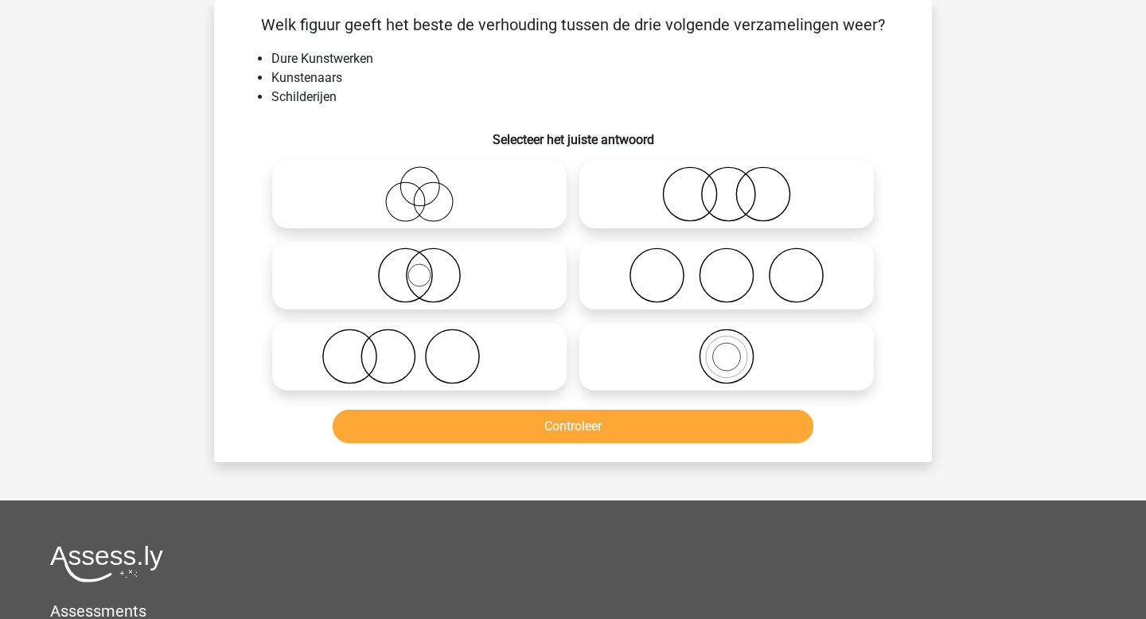
click at [477, 327] on label at bounding box center [419, 356] width 294 height 68
click at [430, 338] on input "radio" at bounding box center [424, 343] width 10 height 10
radio input "true"
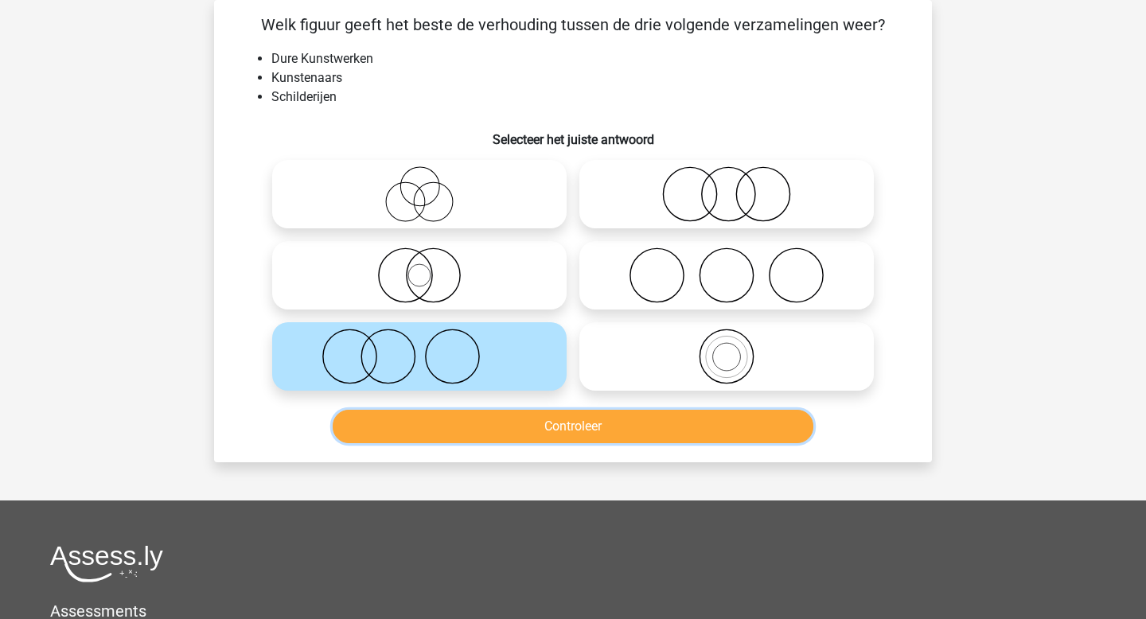
click at [495, 429] on button "Controleer" at bounding box center [573, 426] width 481 height 33
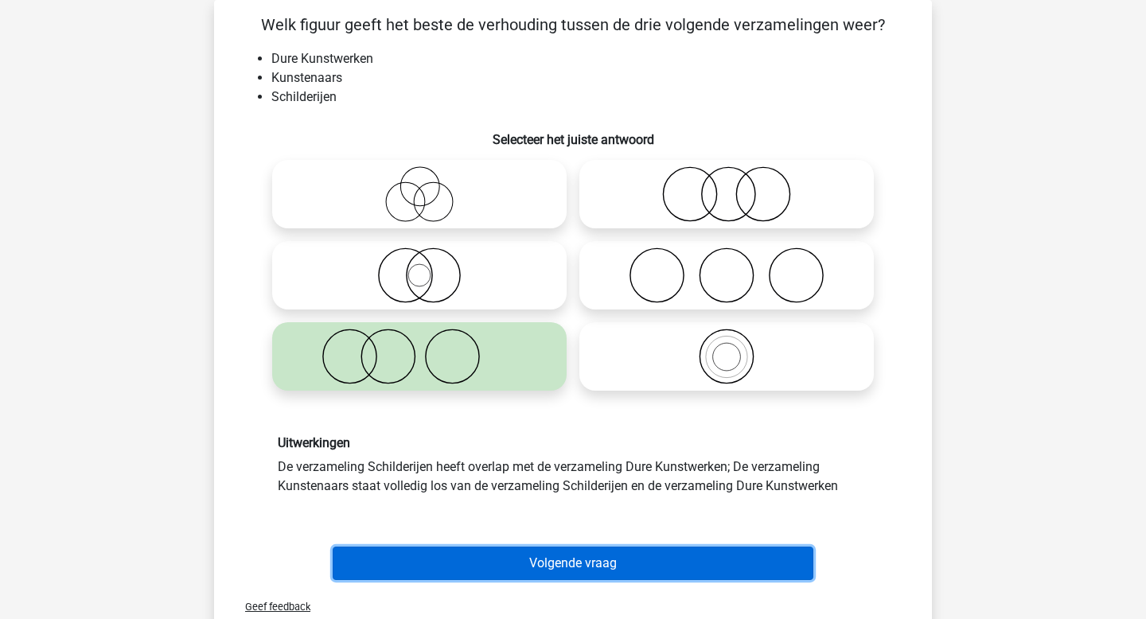
click at [532, 555] on button "Volgende vraag" at bounding box center [573, 563] width 481 height 33
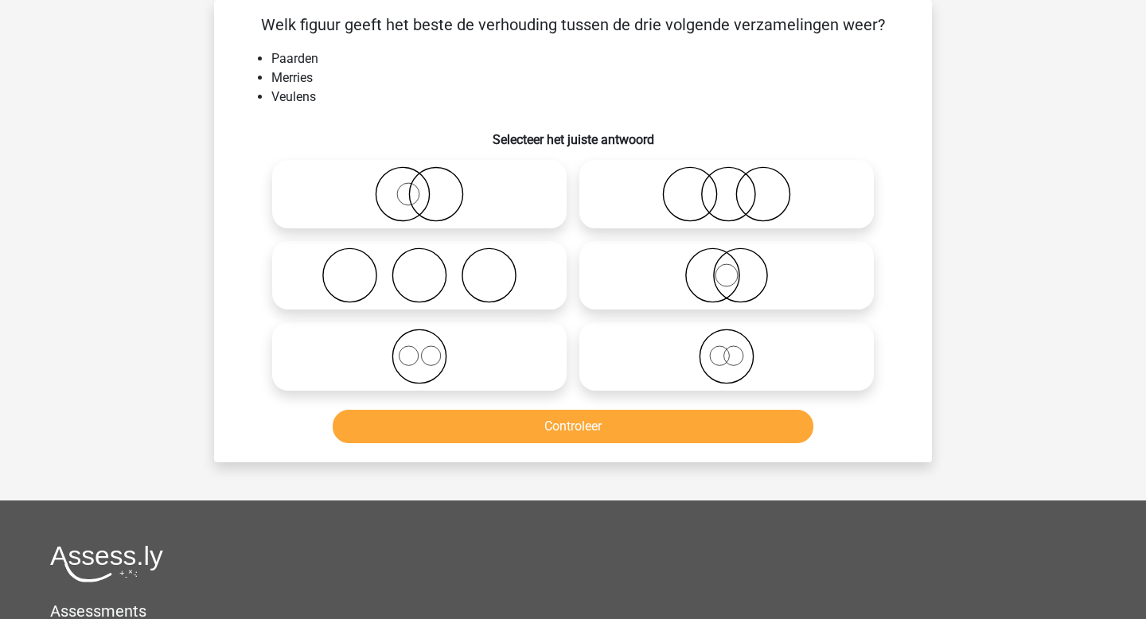
click at [714, 380] on circle at bounding box center [725, 356] width 53 height 53
click at [726, 348] on input "radio" at bounding box center [731, 343] width 10 height 10
radio input "true"
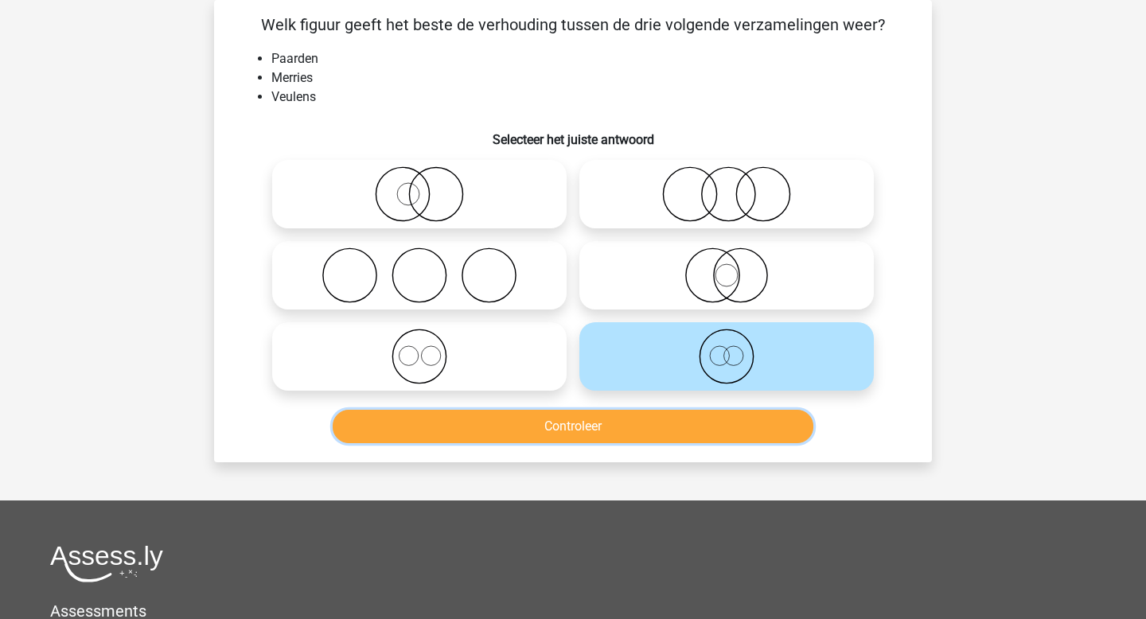
click at [685, 437] on button "Controleer" at bounding box center [573, 426] width 481 height 33
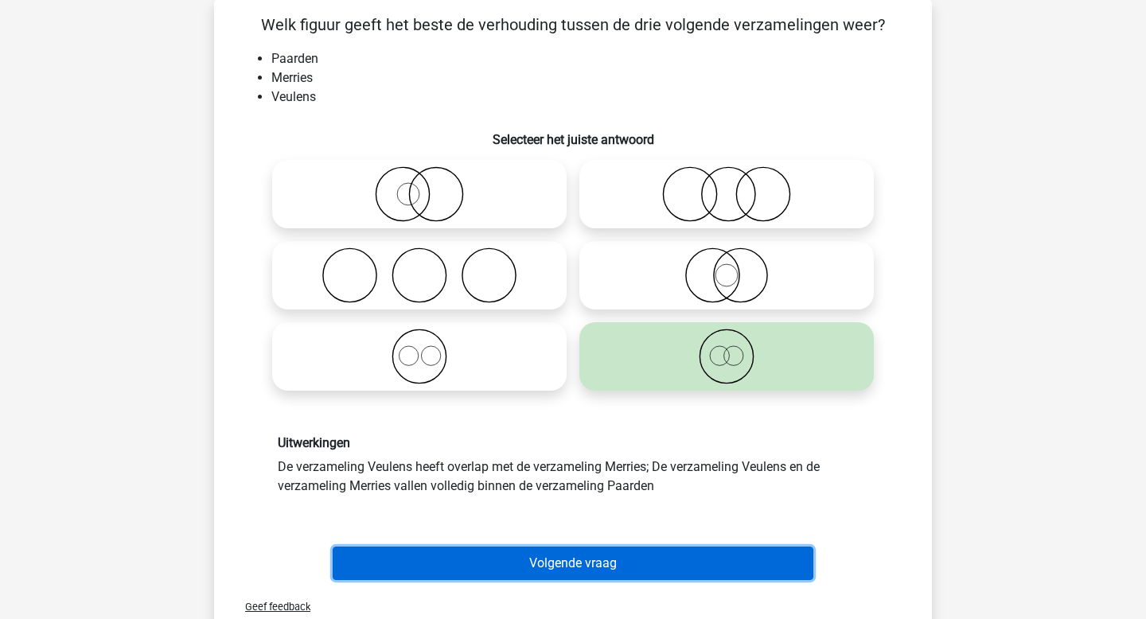
click at [580, 562] on button "Volgende vraag" at bounding box center [573, 563] width 481 height 33
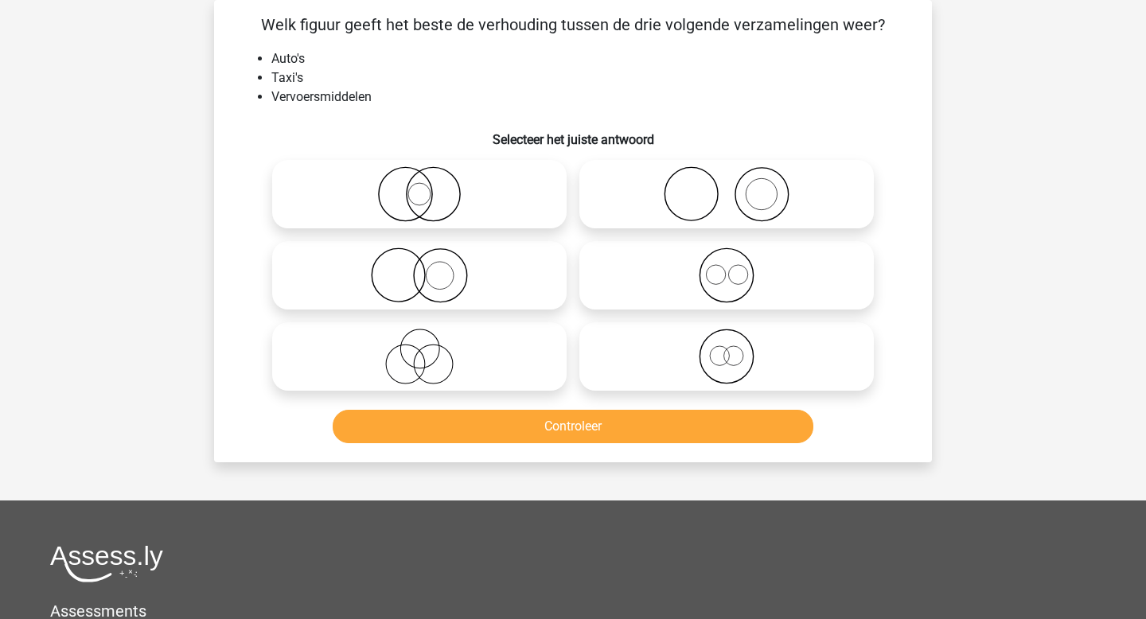
click at [677, 353] on icon at bounding box center [727, 357] width 282 height 56
click at [726, 348] on input "radio" at bounding box center [731, 343] width 10 height 10
radio input "true"
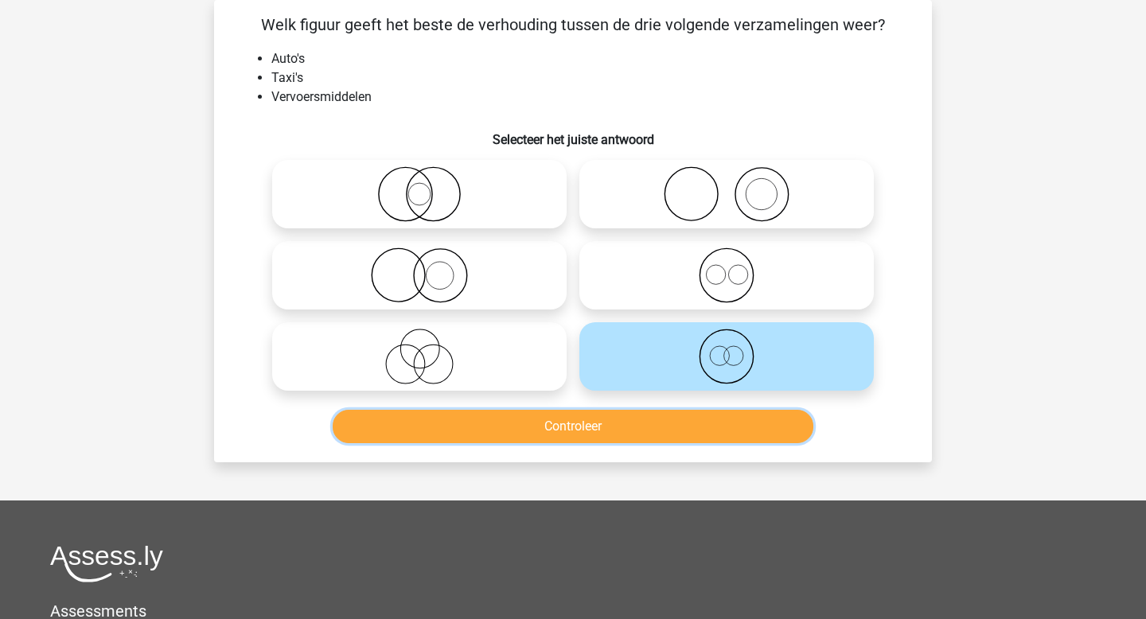
click at [648, 420] on button "Controleer" at bounding box center [573, 426] width 481 height 33
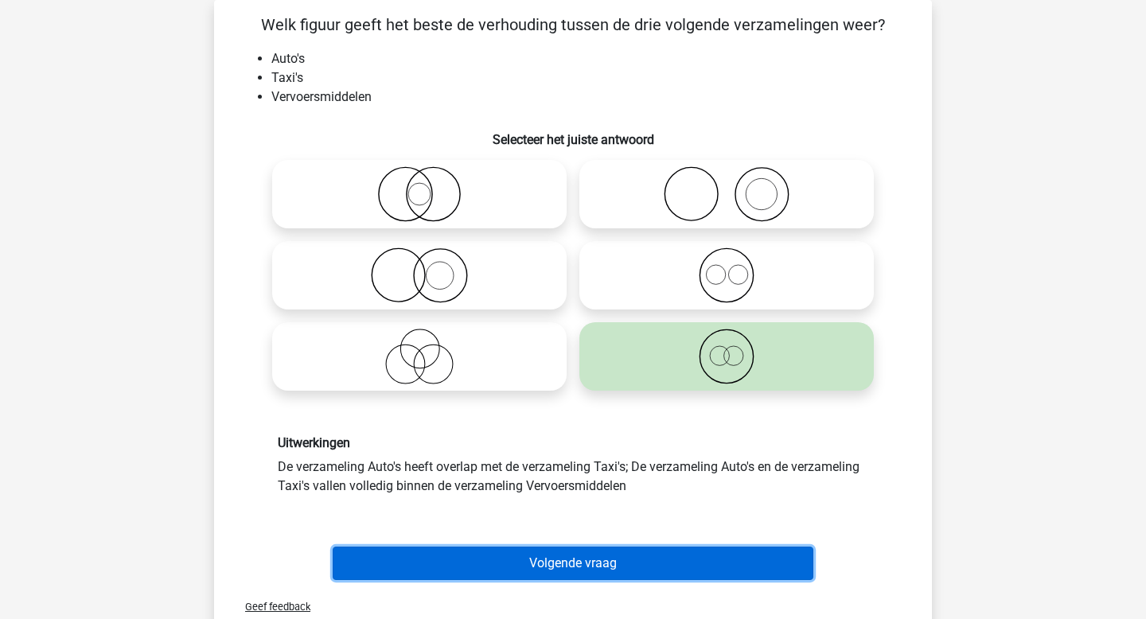
click at [590, 559] on button "Volgende vraag" at bounding box center [573, 563] width 481 height 33
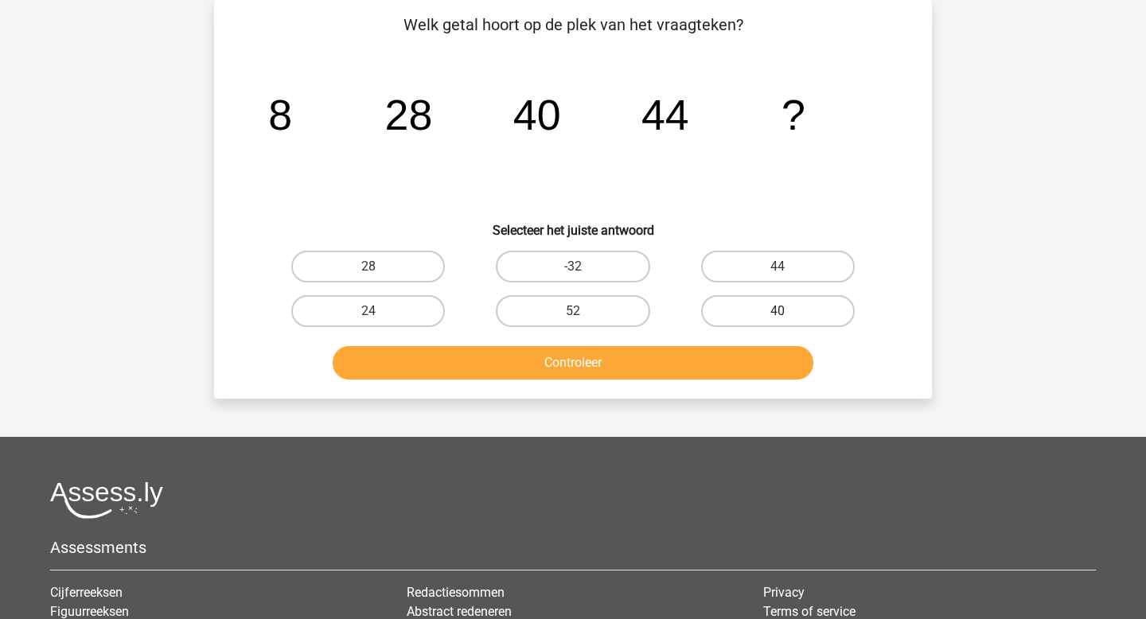
click at [770, 304] on label "40" at bounding box center [778, 311] width 154 height 32
click at [777, 311] on input "40" at bounding box center [782, 316] width 10 height 10
radio input "true"
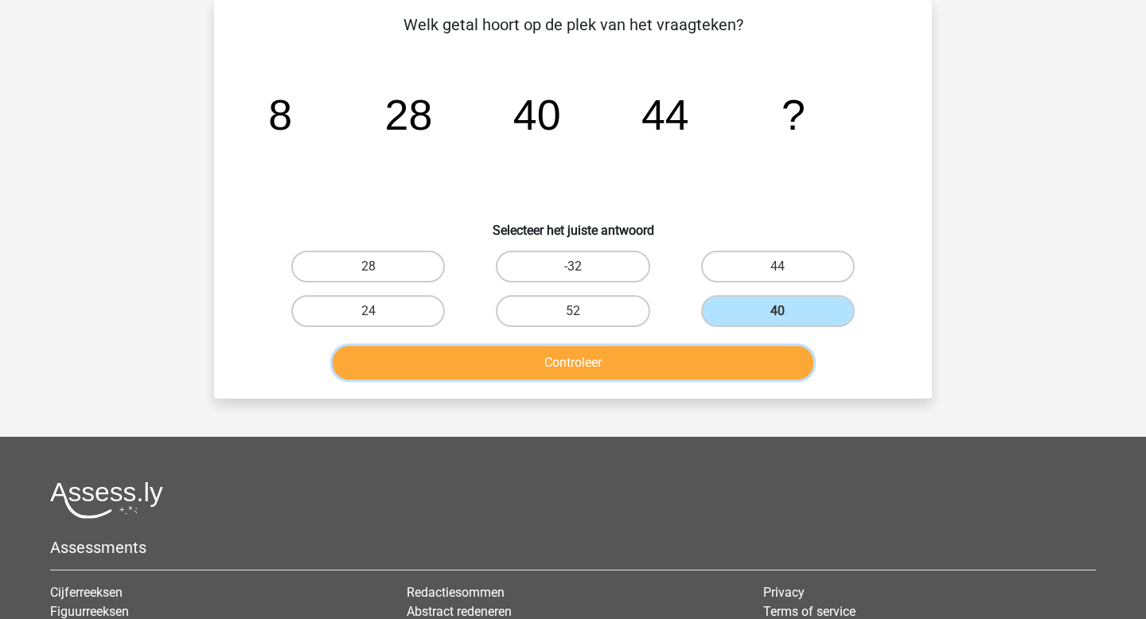
click at [714, 353] on button "Controleer" at bounding box center [573, 362] width 481 height 33
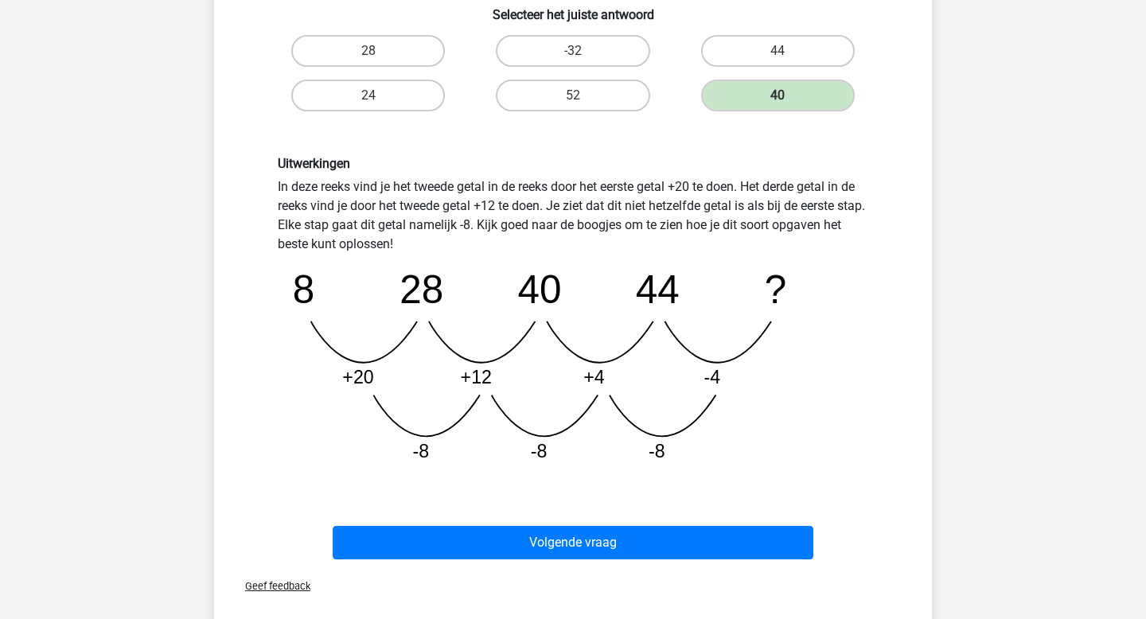
scroll to position [287, 0]
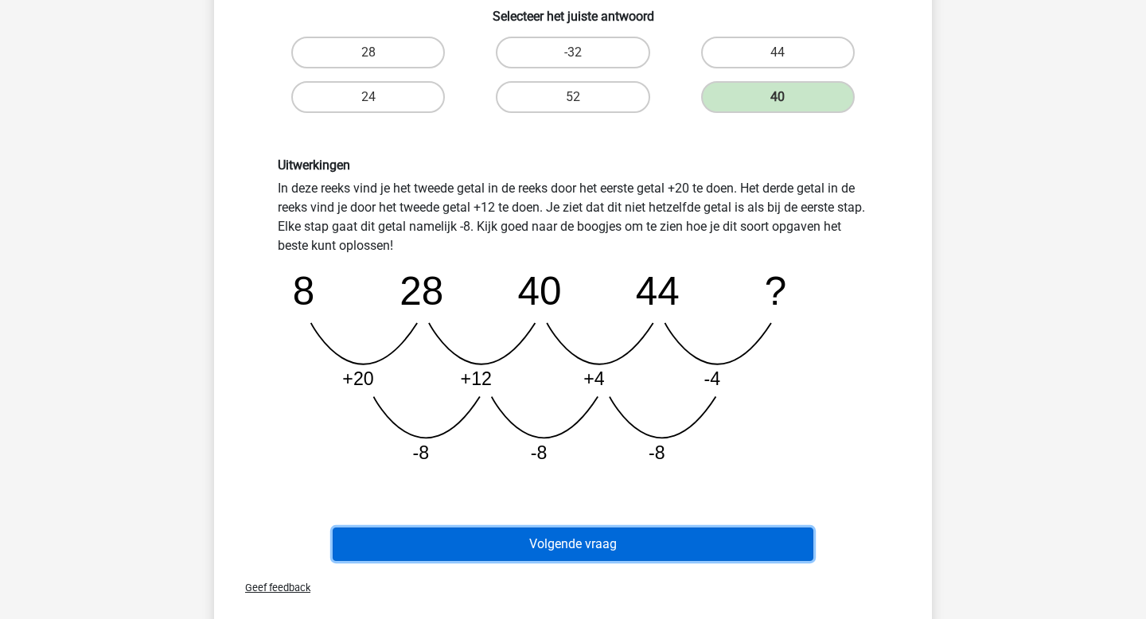
click at [596, 543] on button "Volgende vraag" at bounding box center [573, 543] width 481 height 33
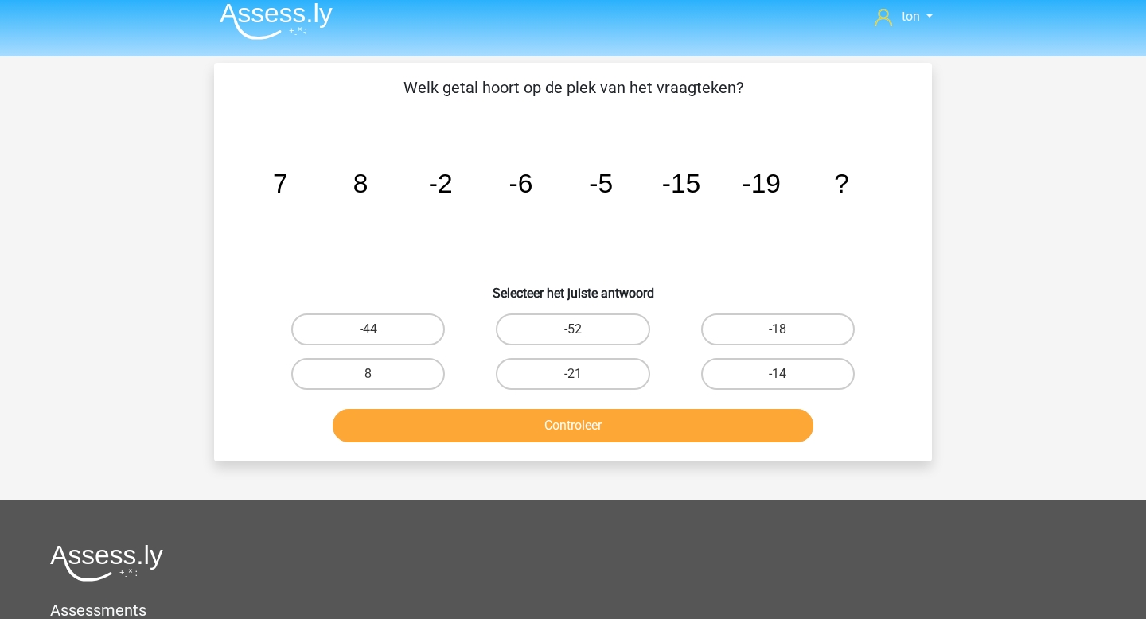
scroll to position [3, 0]
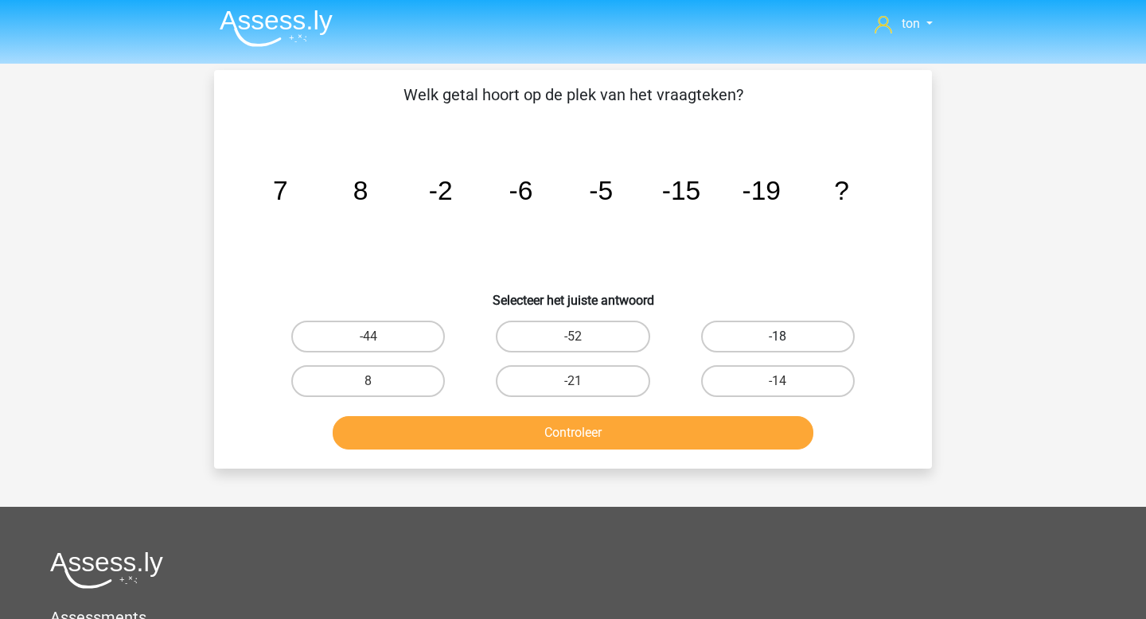
click at [761, 339] on label "-18" at bounding box center [778, 337] width 154 height 32
click at [777, 339] on input "-18" at bounding box center [782, 342] width 10 height 10
radio input "true"
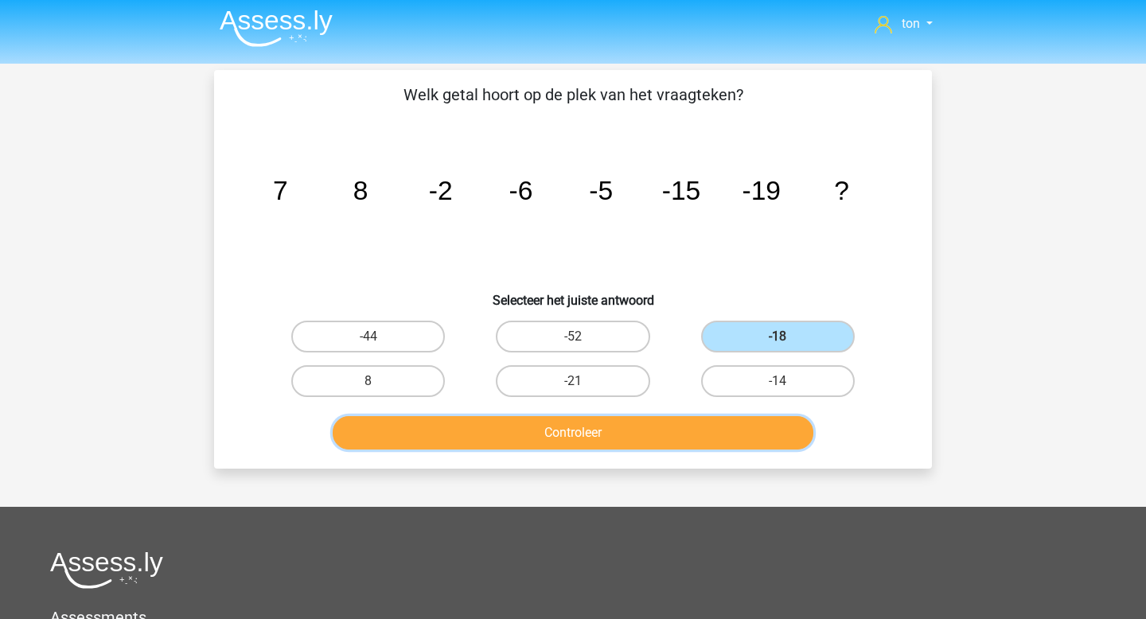
click at [674, 430] on button "Controleer" at bounding box center [573, 432] width 481 height 33
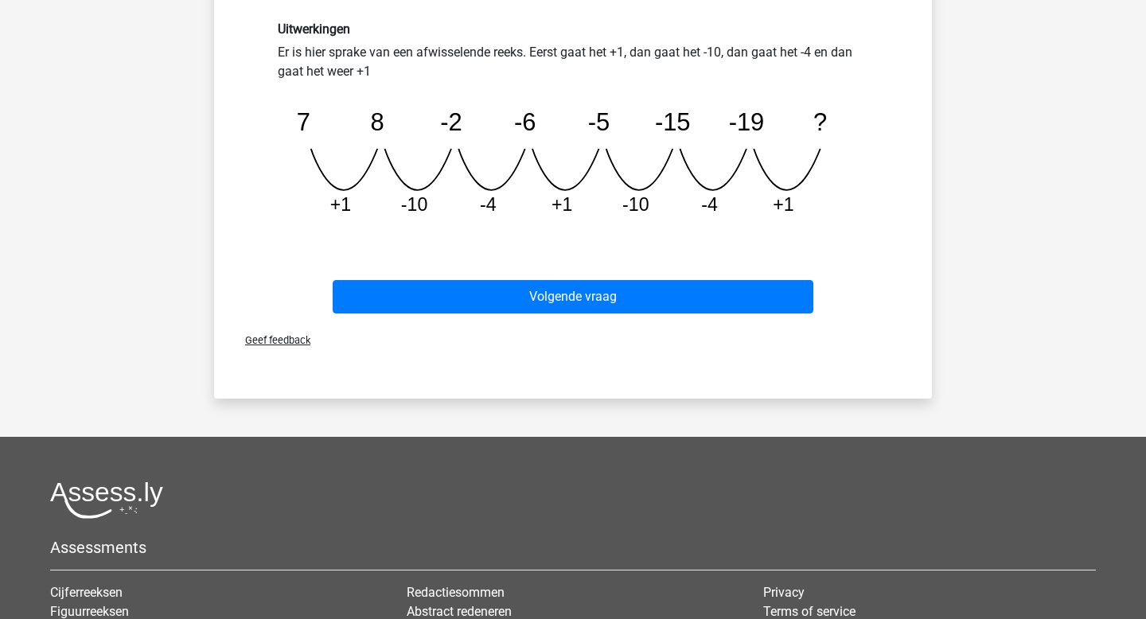
scroll to position [439, 0]
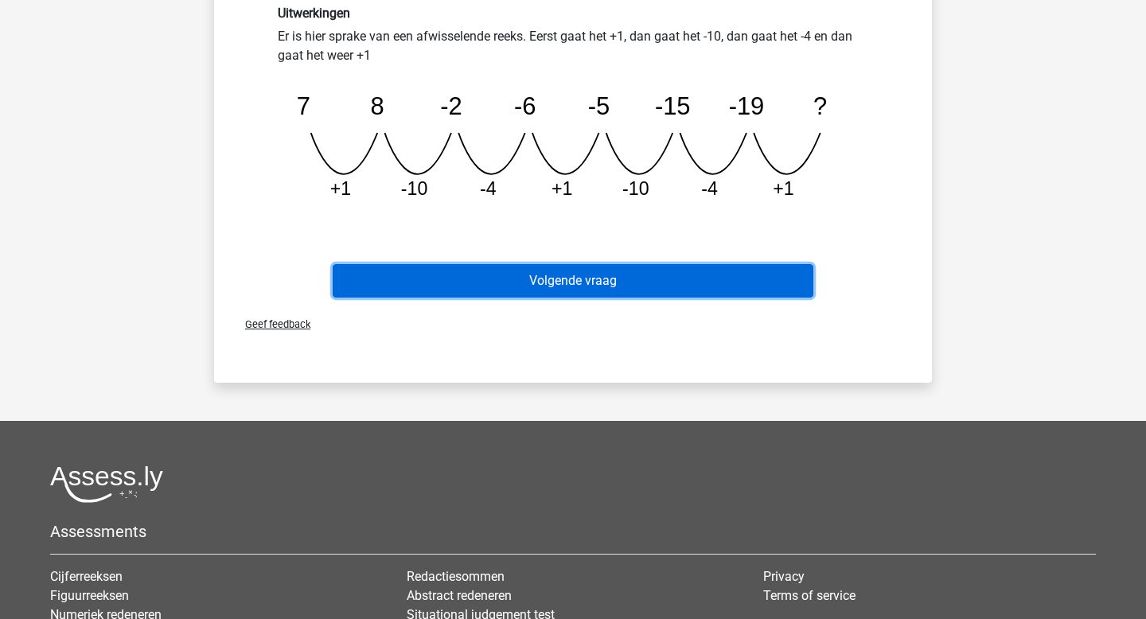
click at [618, 277] on button "Volgende vraag" at bounding box center [573, 280] width 481 height 33
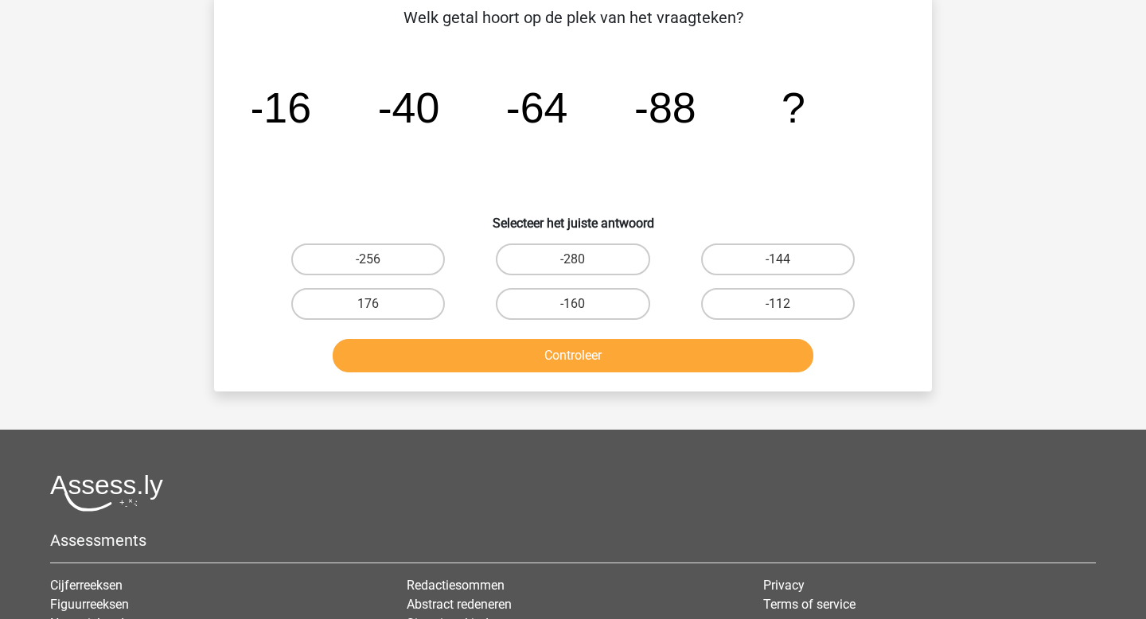
scroll to position [73, 0]
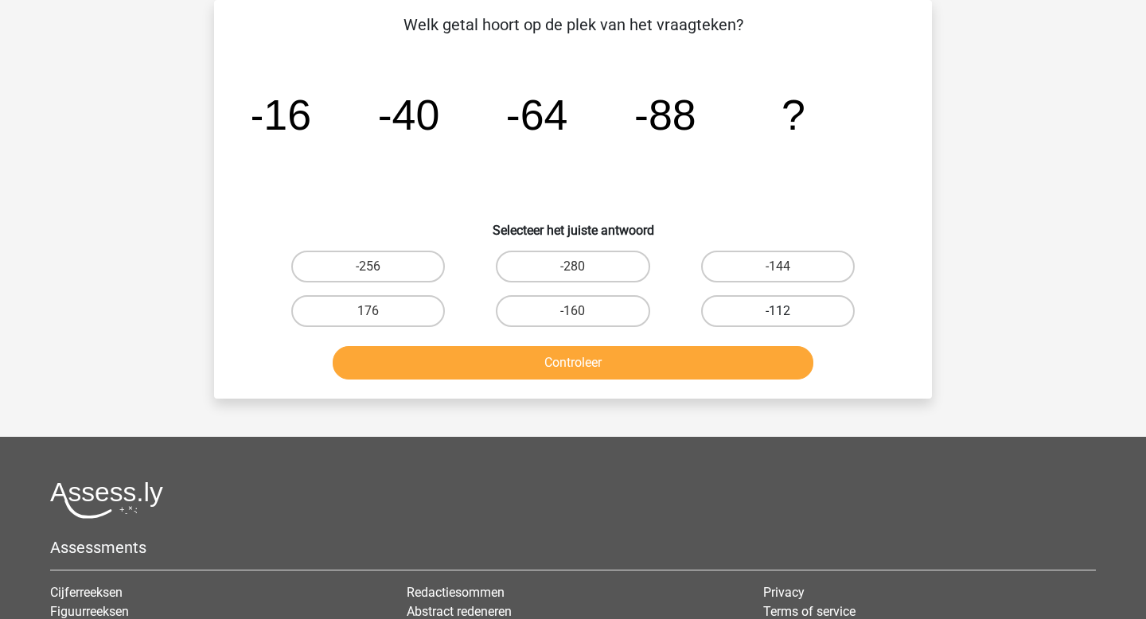
click at [746, 315] on label "-112" at bounding box center [778, 311] width 154 height 32
click at [777, 315] on input "-112" at bounding box center [782, 316] width 10 height 10
radio input "true"
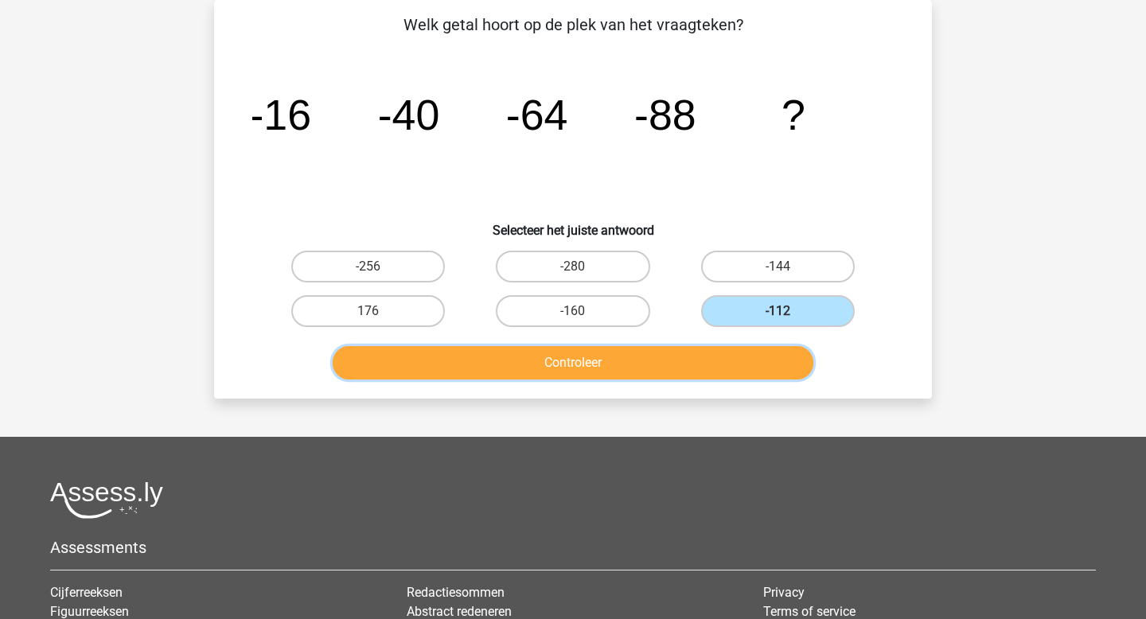
click at [669, 360] on button "Controleer" at bounding box center [573, 362] width 481 height 33
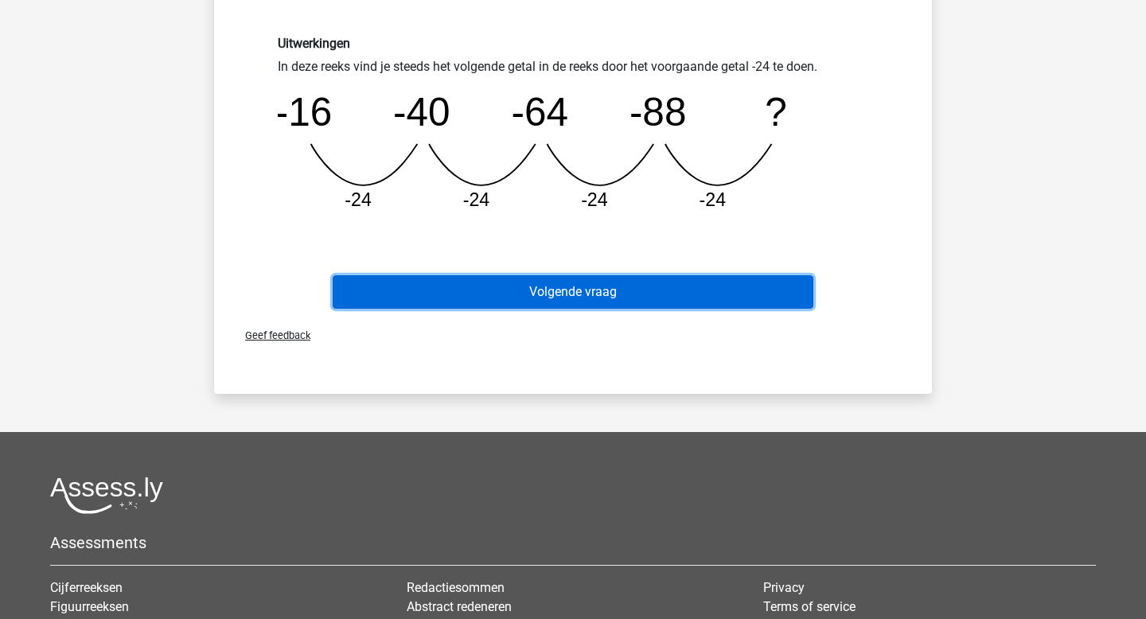
click at [640, 297] on button "Volgende vraag" at bounding box center [573, 291] width 481 height 33
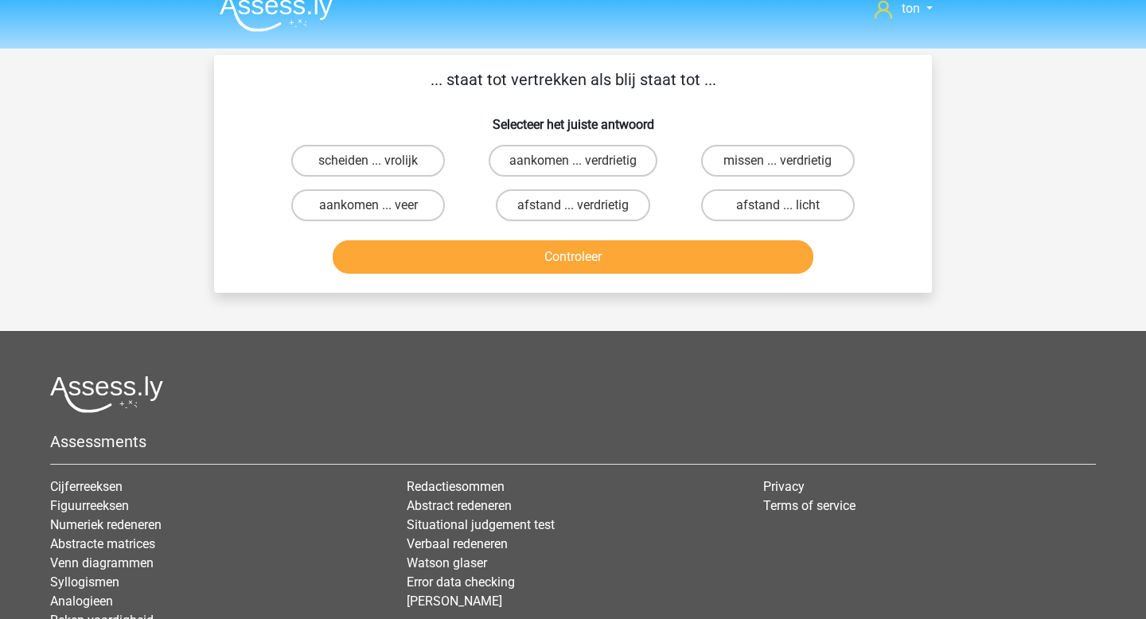
scroll to position [0, 0]
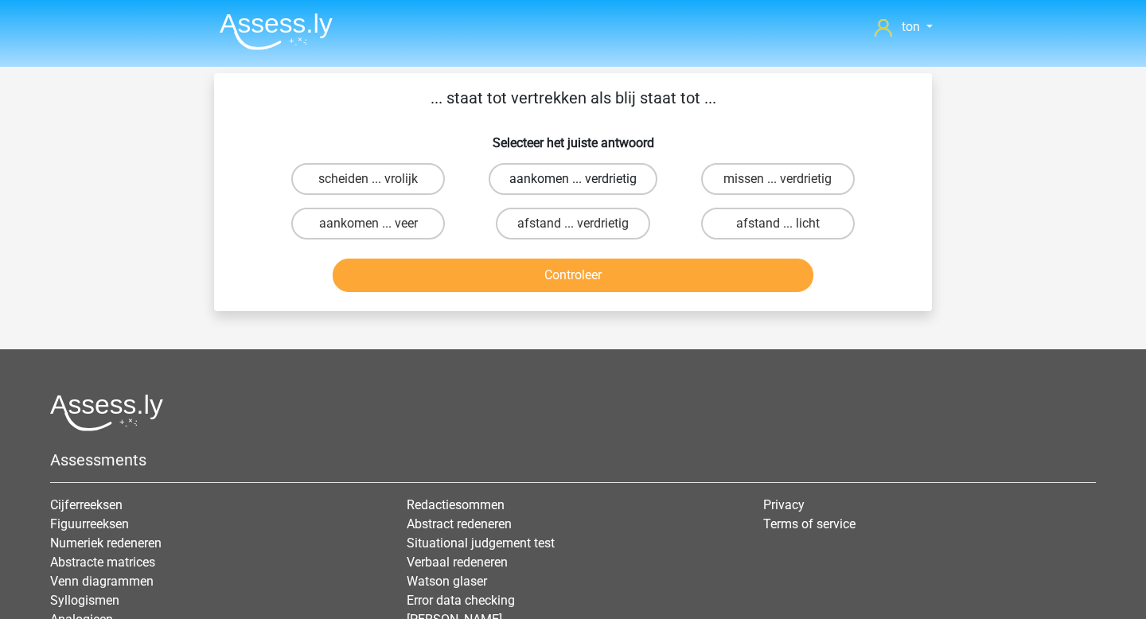
click at [546, 181] on label "aankomen ... verdrietig" at bounding box center [572, 179] width 169 height 32
click at [573, 181] on input "aankomen ... verdrietig" at bounding box center [578, 184] width 10 height 10
radio input "true"
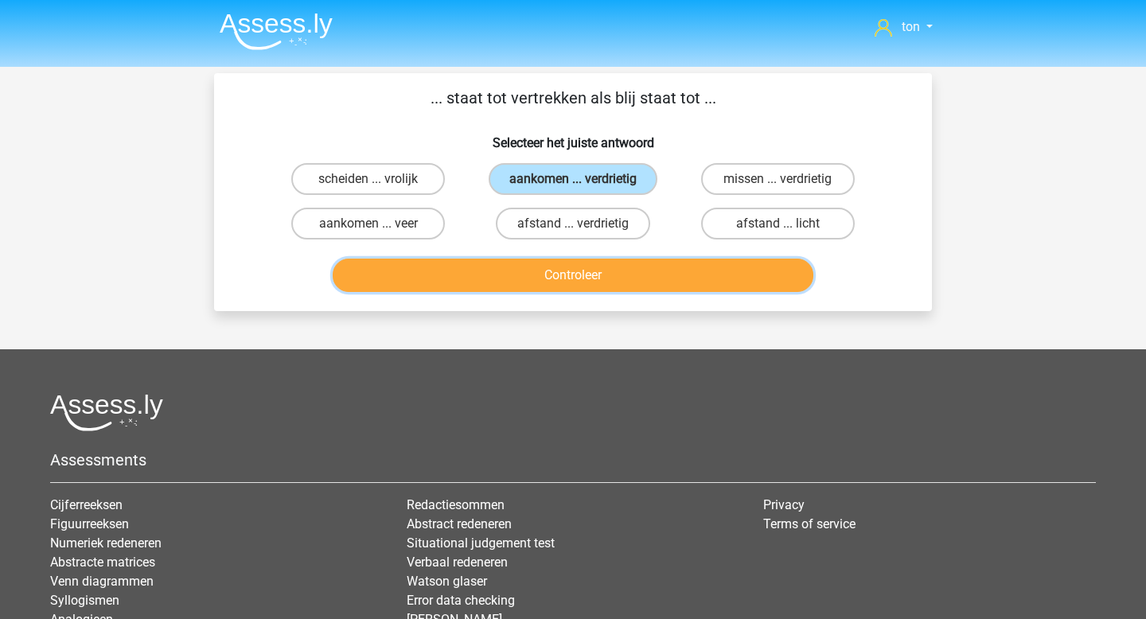
click at [533, 276] on button "Controleer" at bounding box center [573, 275] width 481 height 33
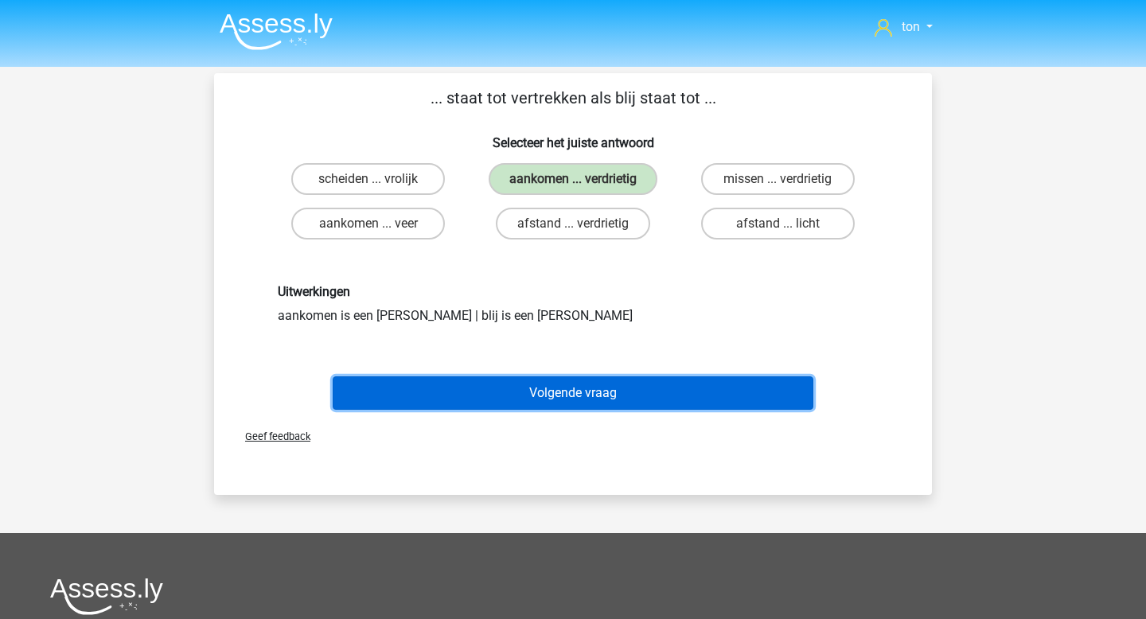
click at [552, 388] on button "Volgende vraag" at bounding box center [573, 392] width 481 height 33
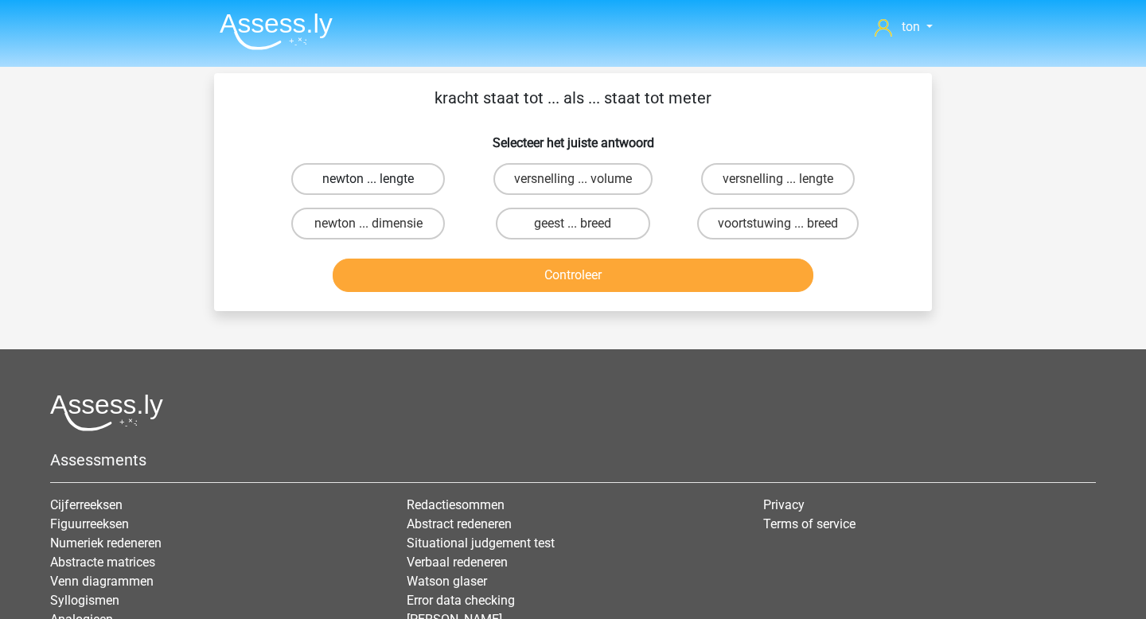
click at [396, 178] on label "newton ... lengte" at bounding box center [368, 179] width 154 height 32
click at [379, 179] on input "newton ... lengte" at bounding box center [373, 184] width 10 height 10
radio input "true"
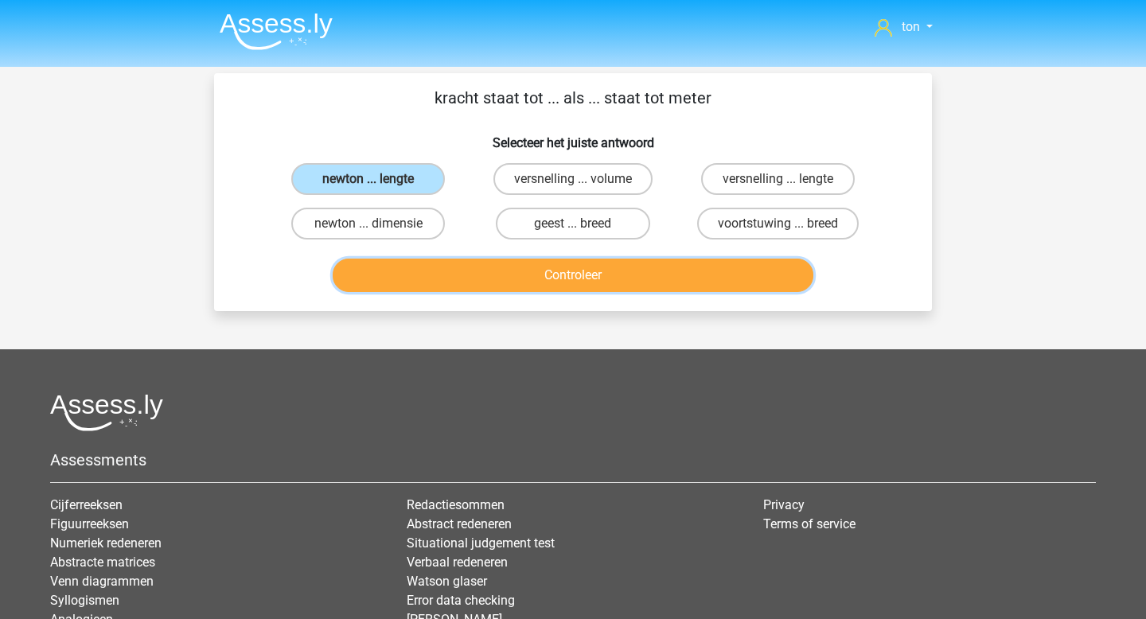
click at [521, 278] on button "Controleer" at bounding box center [573, 275] width 481 height 33
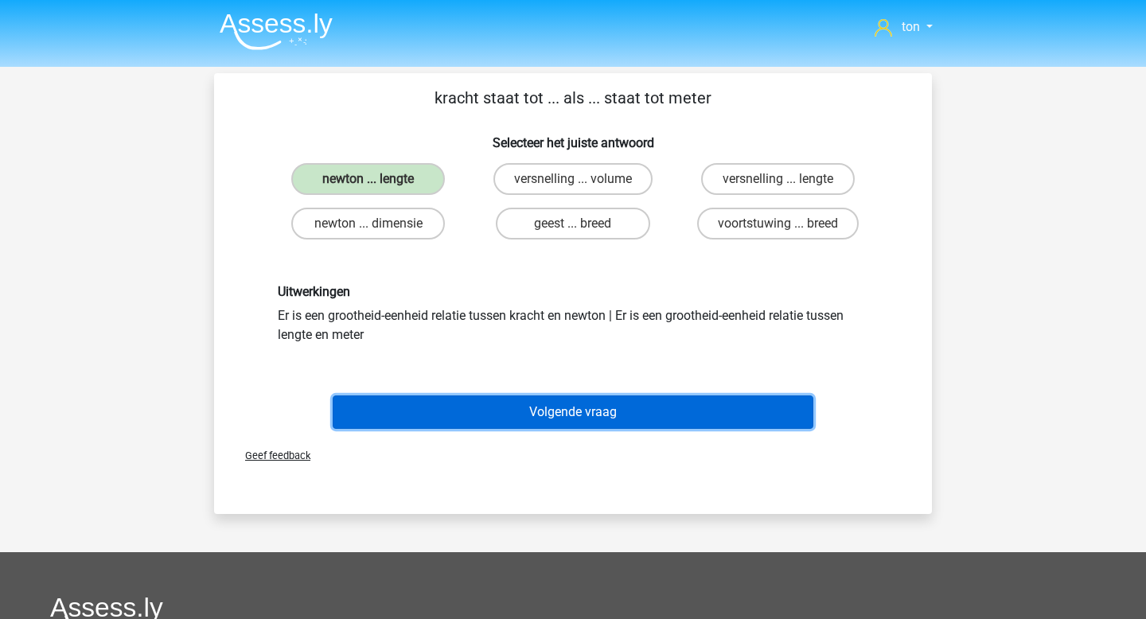
click at [546, 409] on button "Volgende vraag" at bounding box center [573, 411] width 481 height 33
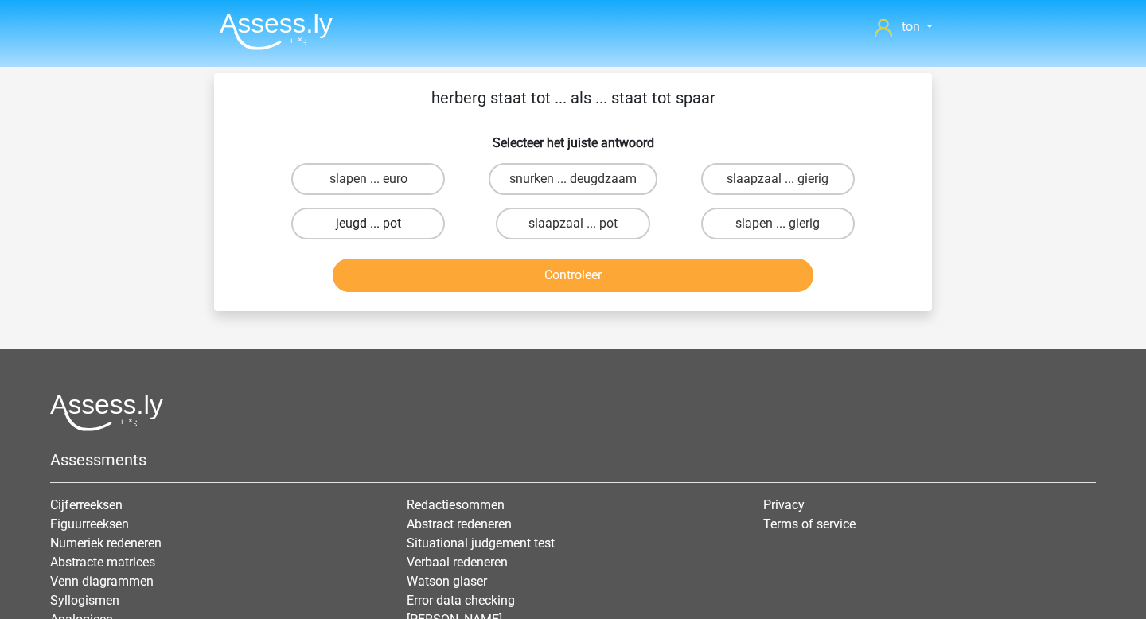
click at [420, 216] on label "jeugd ... pot" at bounding box center [368, 224] width 154 height 32
click at [379, 224] on input "jeugd ... pot" at bounding box center [373, 229] width 10 height 10
radio input "true"
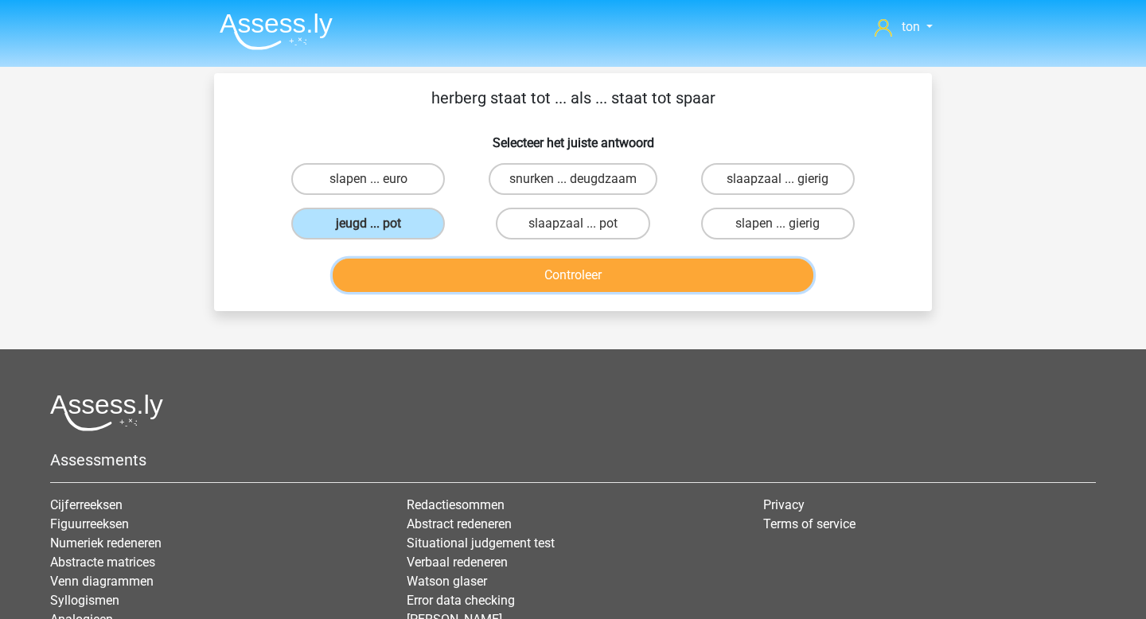
click at [477, 270] on button "Controleer" at bounding box center [573, 275] width 481 height 33
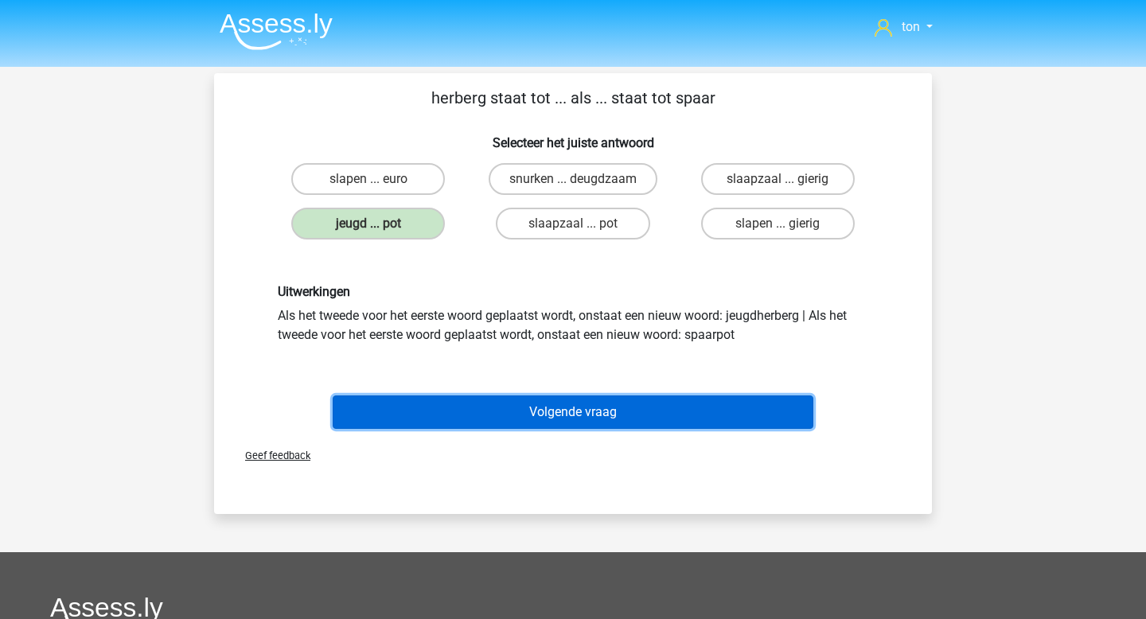
click at [519, 414] on button "Volgende vraag" at bounding box center [573, 411] width 481 height 33
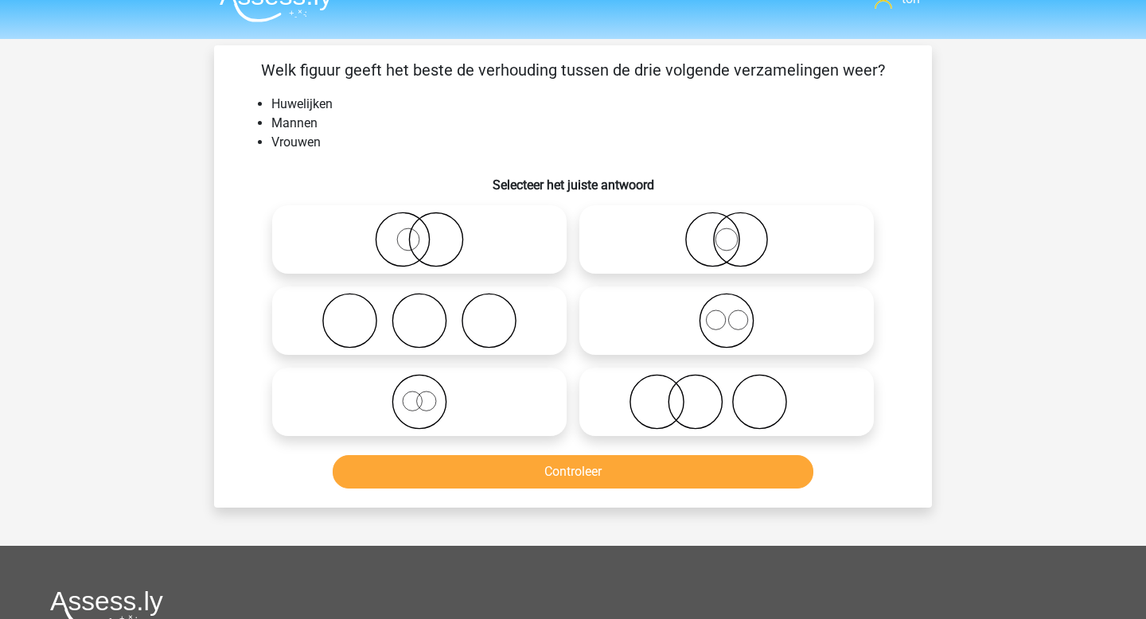
scroll to position [18, 0]
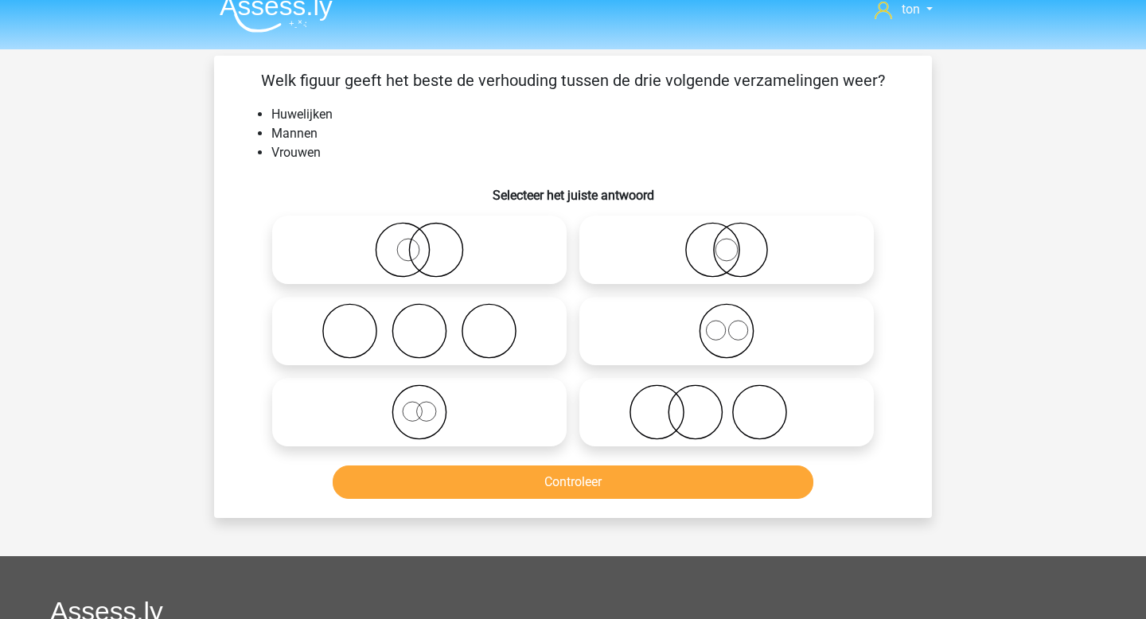
click at [508, 337] on icon at bounding box center [419, 331] width 282 height 56
click at [430, 323] on input "radio" at bounding box center [424, 318] width 10 height 10
radio input "true"
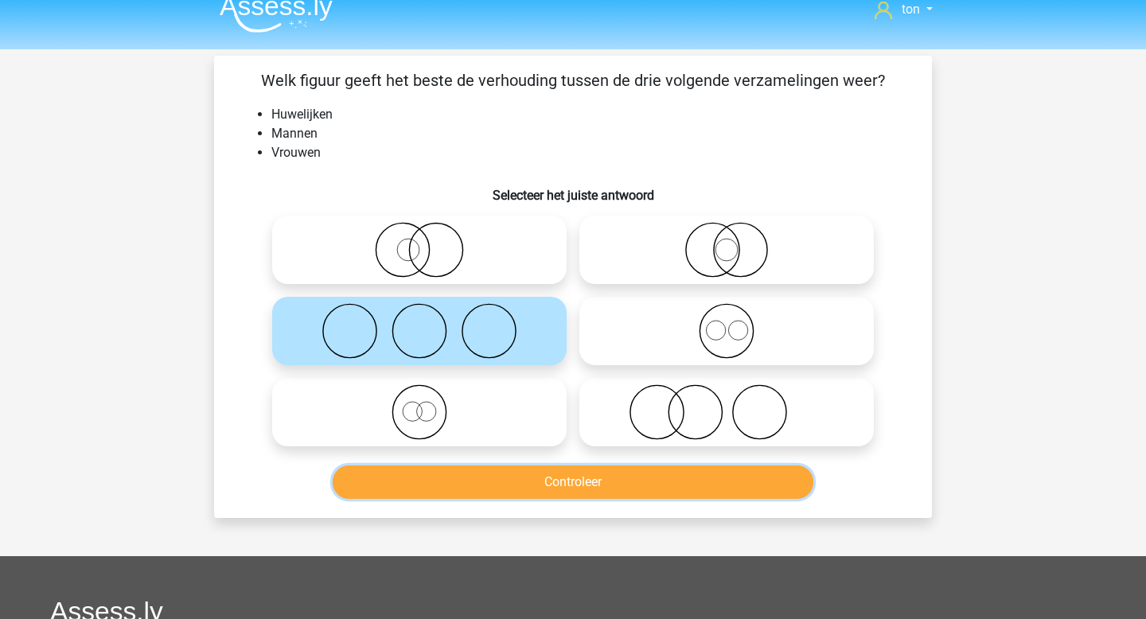
click at [556, 484] on button "Controleer" at bounding box center [573, 481] width 481 height 33
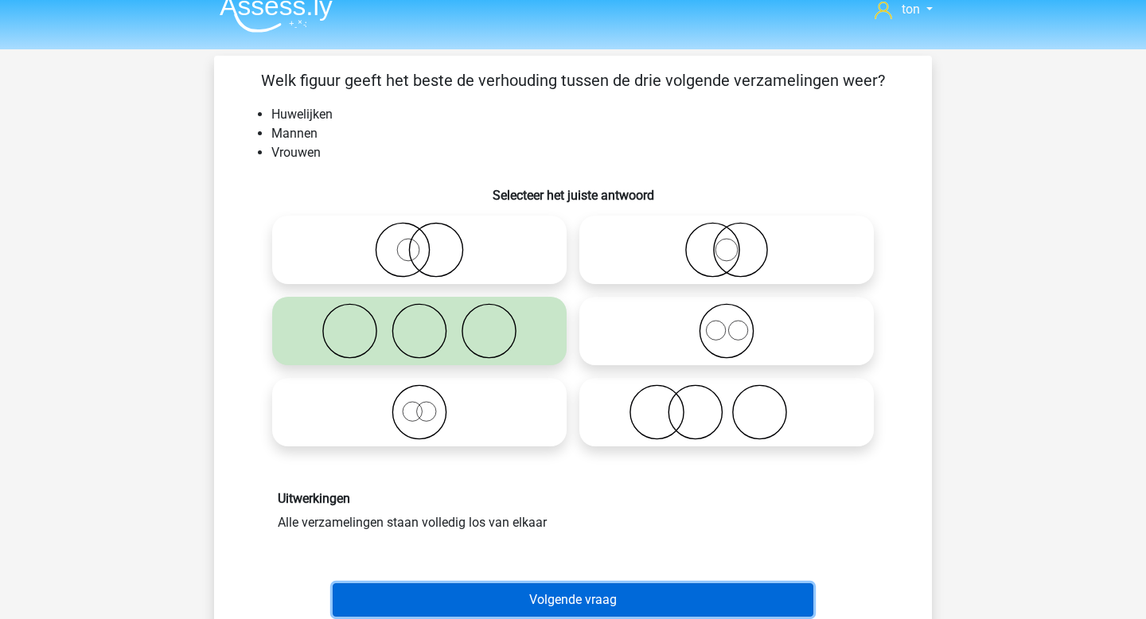
click at [573, 605] on button "Volgende vraag" at bounding box center [573, 599] width 481 height 33
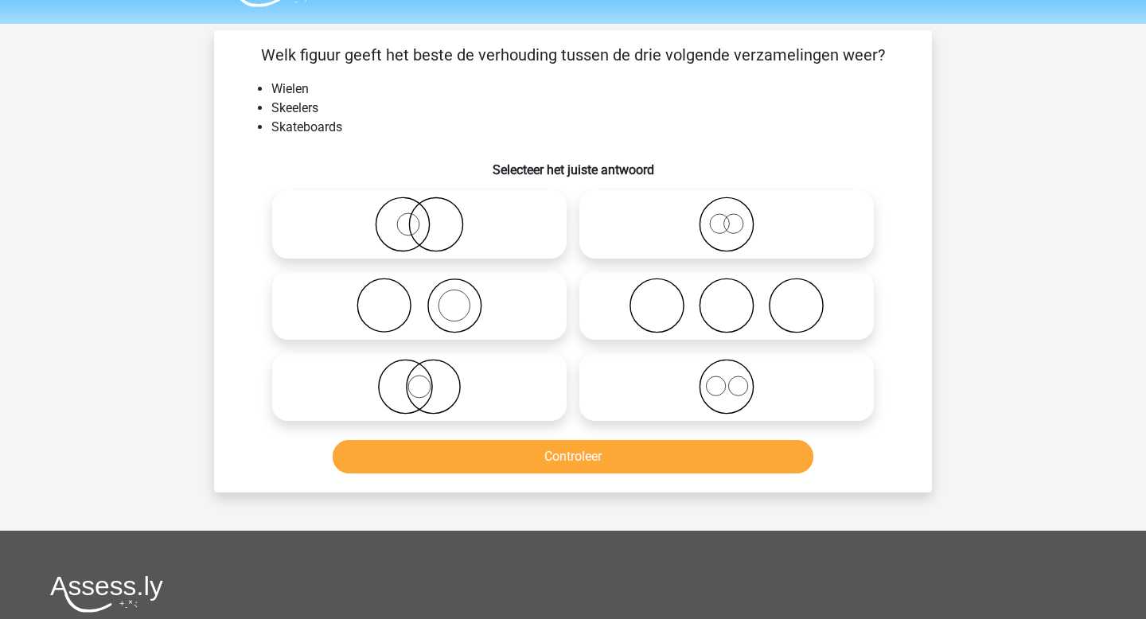
scroll to position [0, 0]
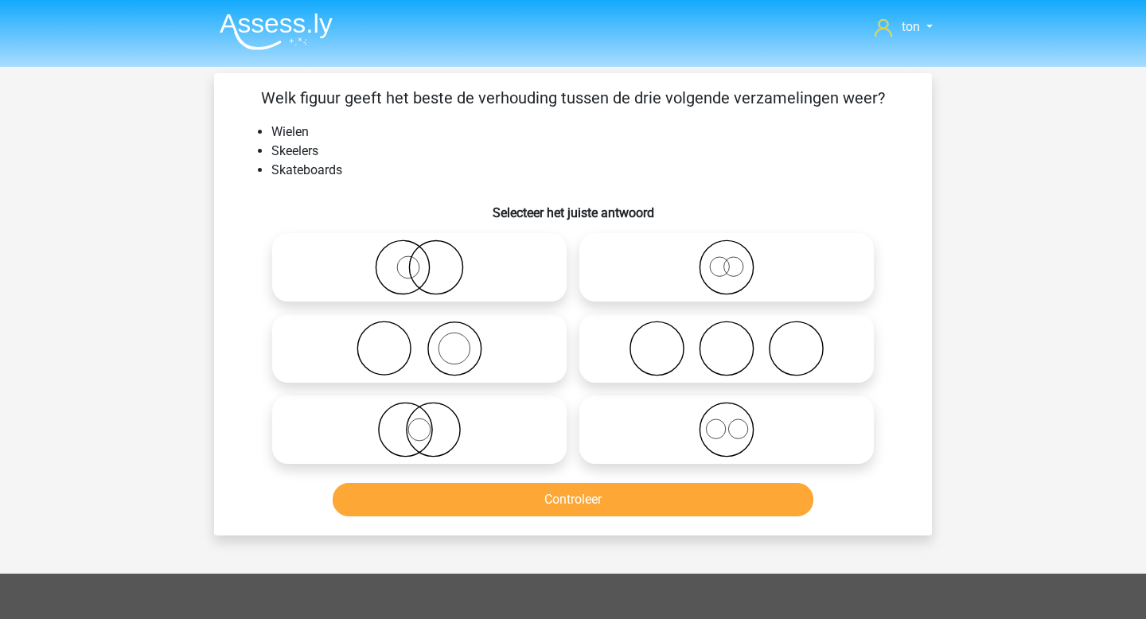
click at [653, 375] on circle at bounding box center [656, 348] width 53 height 53
click at [726, 340] on input "radio" at bounding box center [731, 335] width 10 height 10
radio input "true"
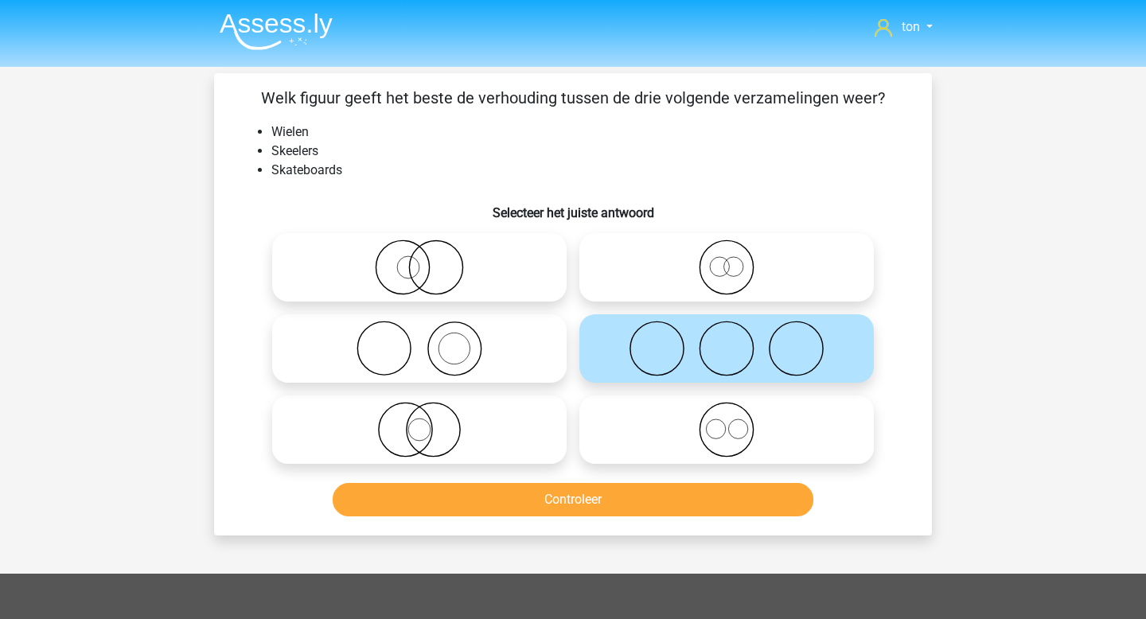
click at [621, 522] on div "Controleer" at bounding box center [573, 503] width 614 height 40
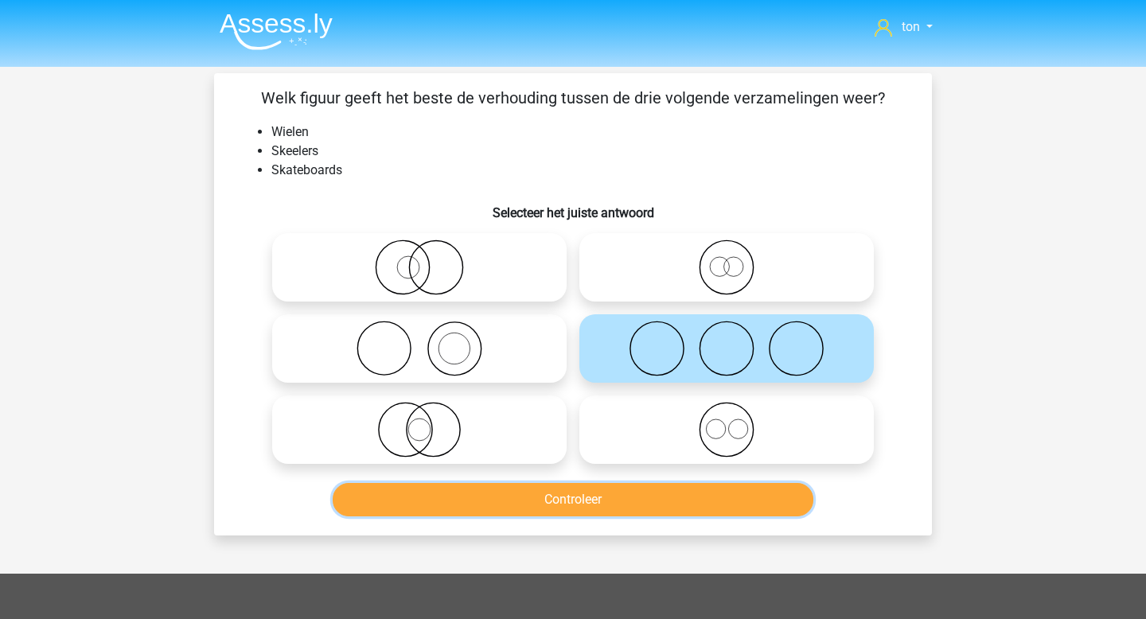
click at [621, 508] on button "Controleer" at bounding box center [573, 499] width 481 height 33
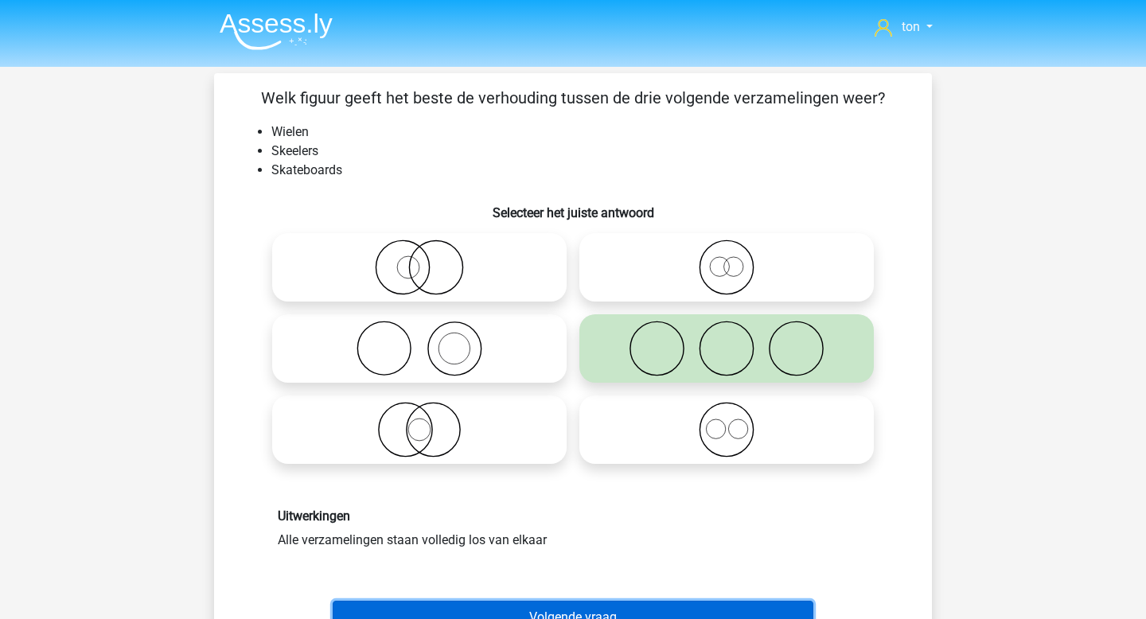
click at [617, 604] on button "Volgende vraag" at bounding box center [573, 617] width 481 height 33
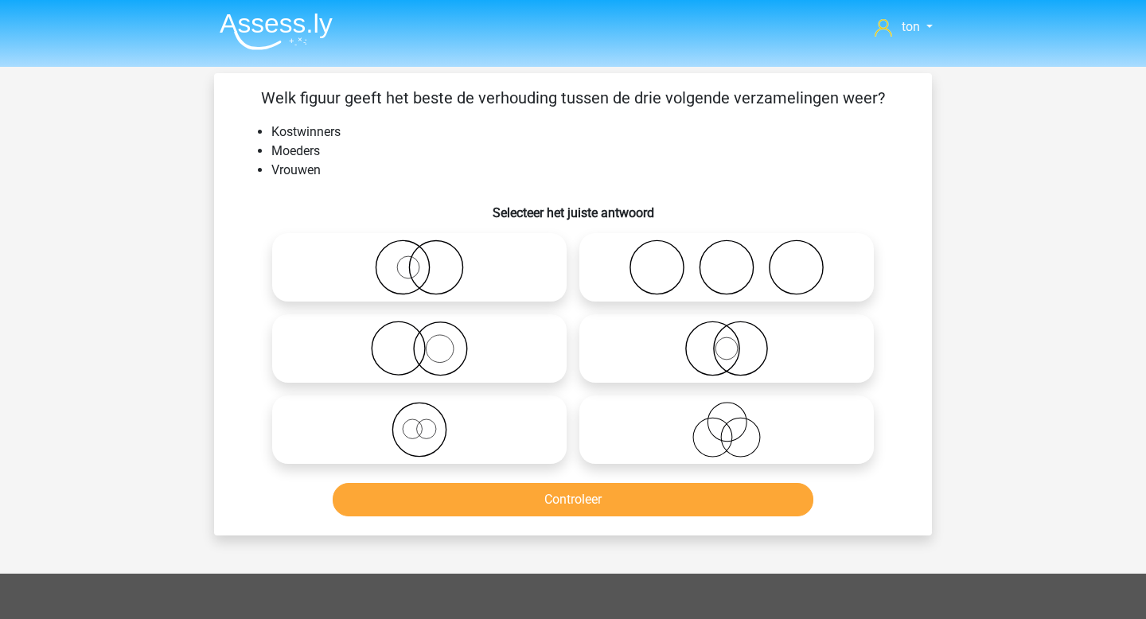
click at [417, 261] on circle at bounding box center [408, 267] width 22 height 22
click at [419, 259] on input "radio" at bounding box center [424, 254] width 10 height 10
radio input "true"
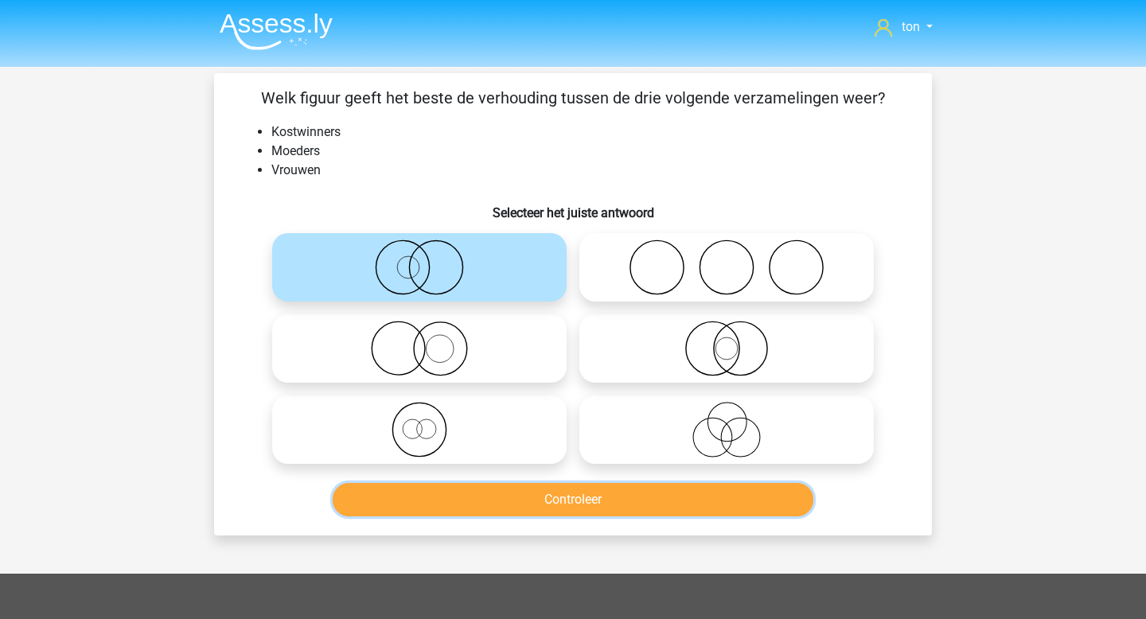
click at [510, 500] on button "Controleer" at bounding box center [573, 499] width 481 height 33
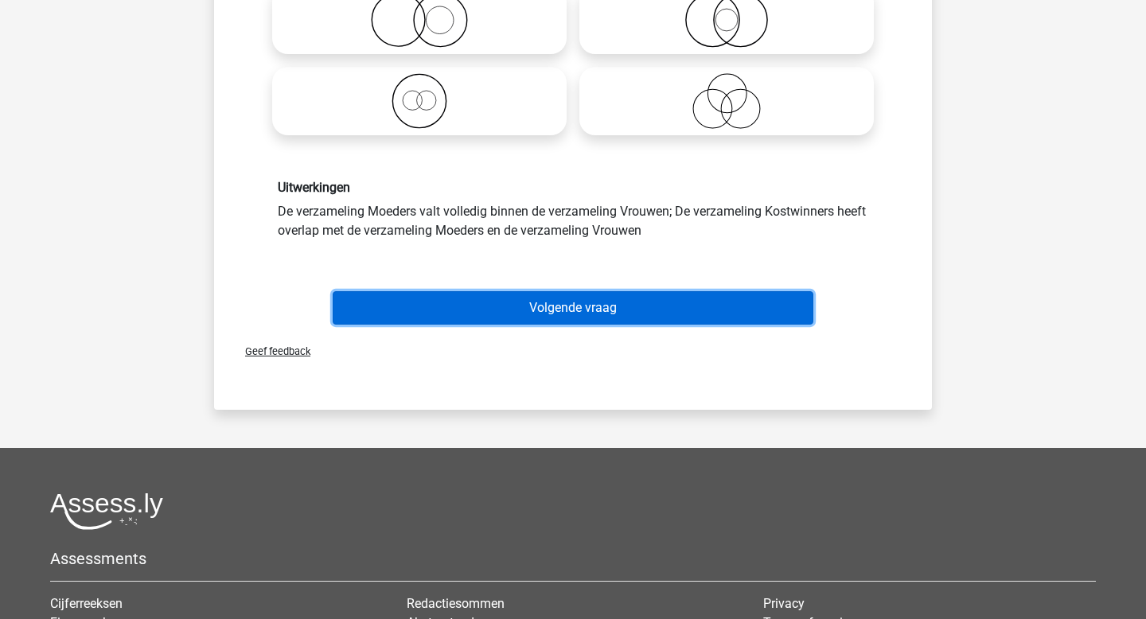
click at [547, 306] on button "Volgende vraag" at bounding box center [573, 307] width 481 height 33
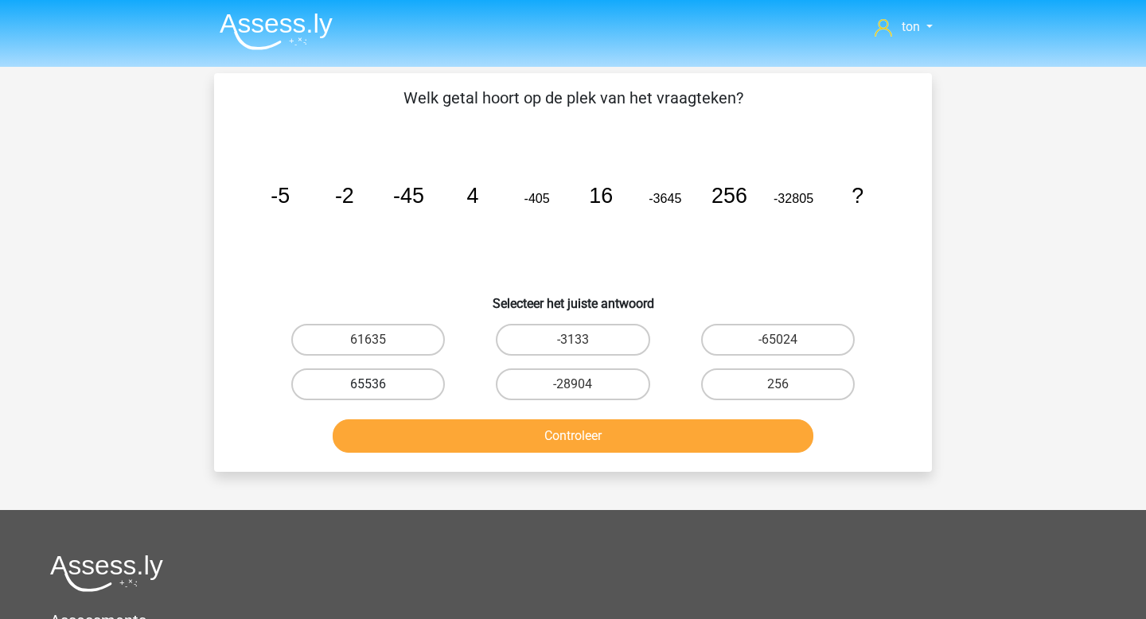
click at [396, 382] on label "65536" at bounding box center [368, 384] width 154 height 32
click at [379, 384] on input "65536" at bounding box center [373, 389] width 10 height 10
radio input "true"
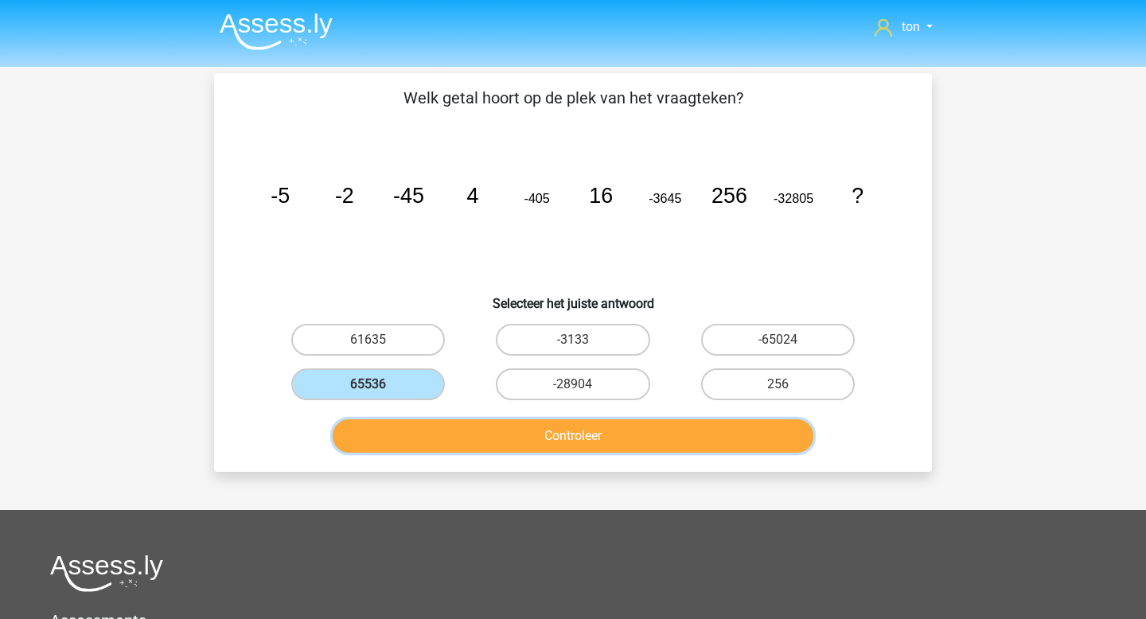
click at [457, 438] on button "Controleer" at bounding box center [573, 435] width 481 height 33
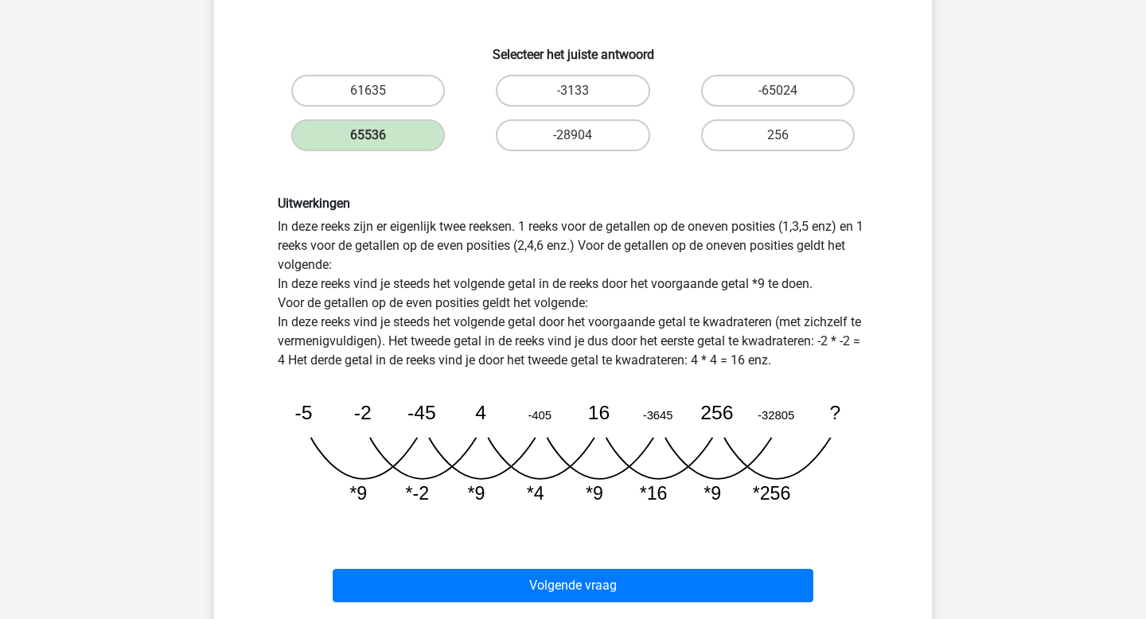
scroll to position [251, 0]
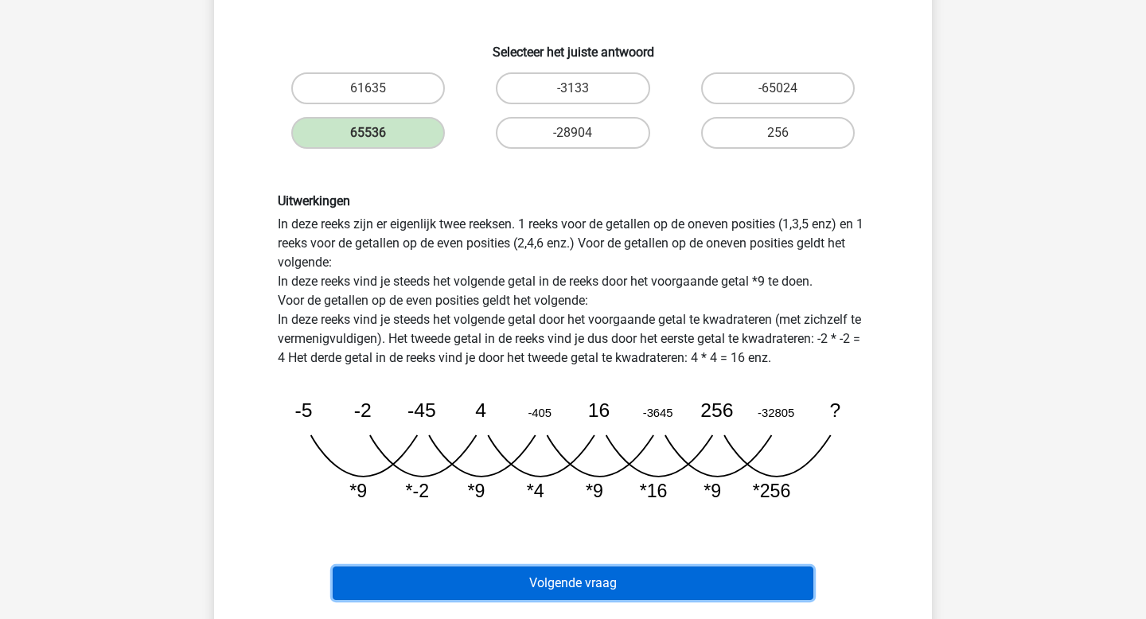
click at [498, 575] on button "Volgende vraag" at bounding box center [573, 582] width 481 height 33
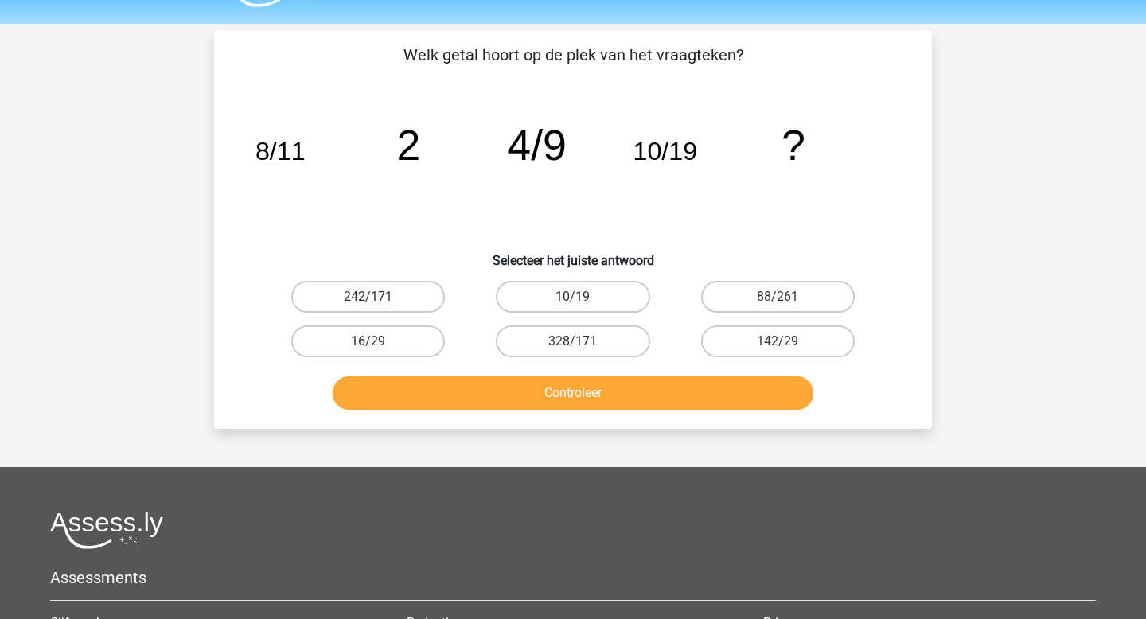
scroll to position [39, 0]
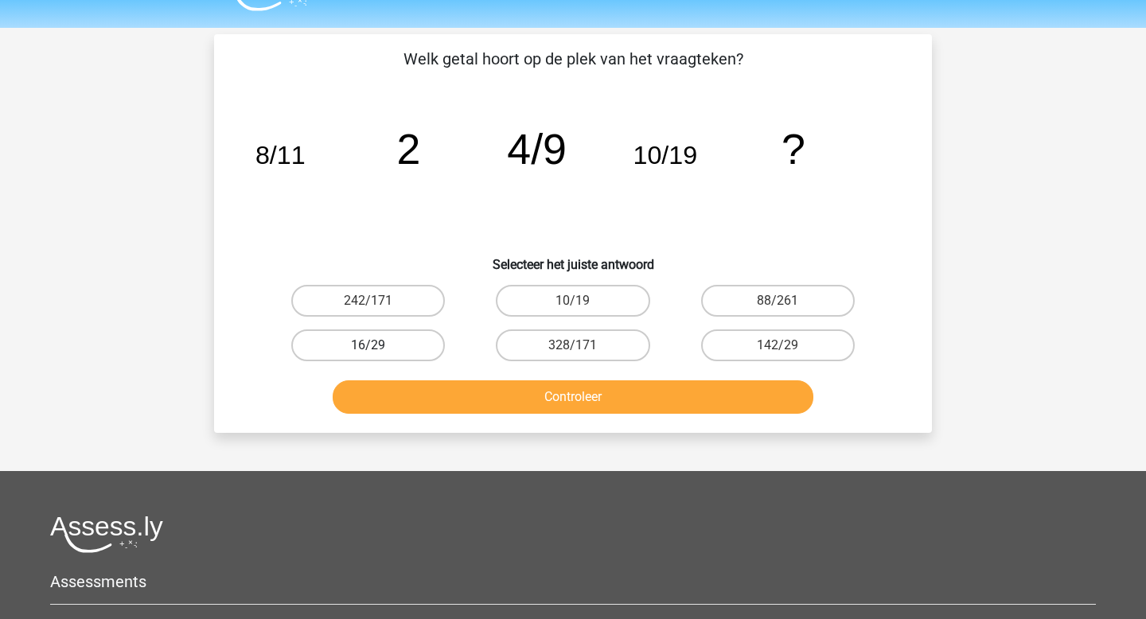
click at [418, 338] on label "16/29" at bounding box center [368, 345] width 154 height 32
click at [379, 345] on input "16/29" at bounding box center [373, 350] width 10 height 10
radio input "true"
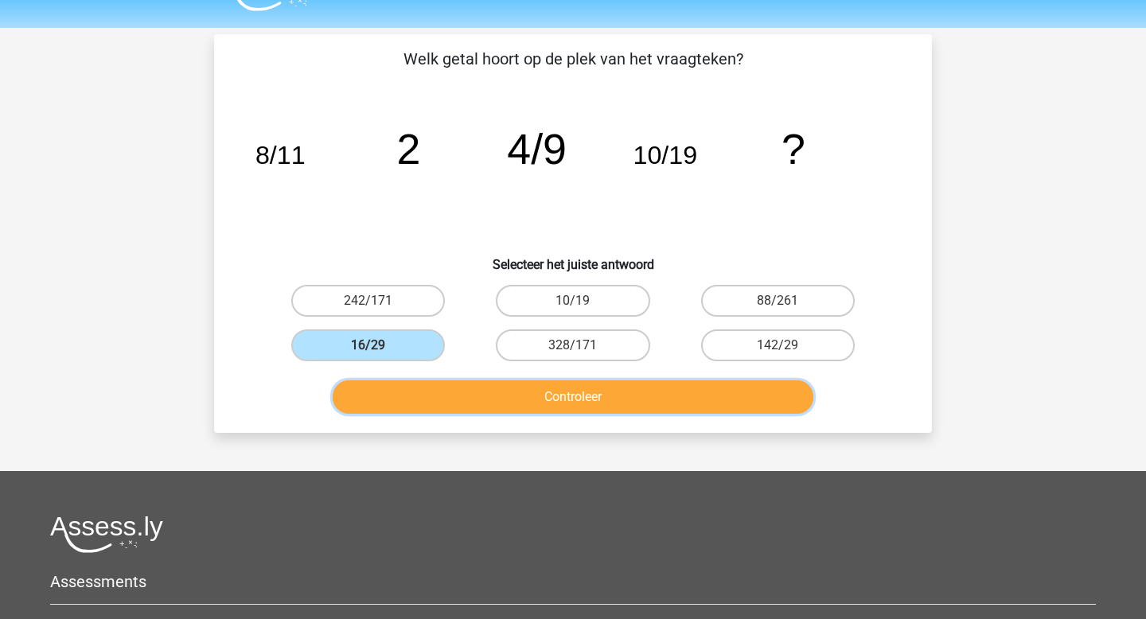
click at [445, 392] on button "Controleer" at bounding box center [573, 396] width 481 height 33
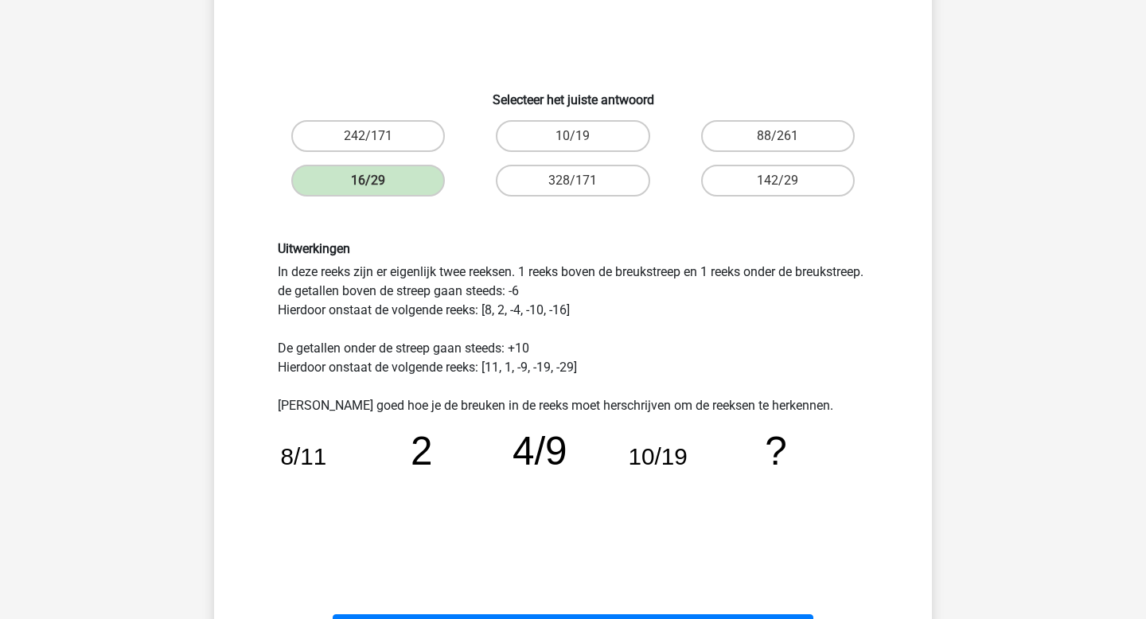
scroll to position [213, 0]
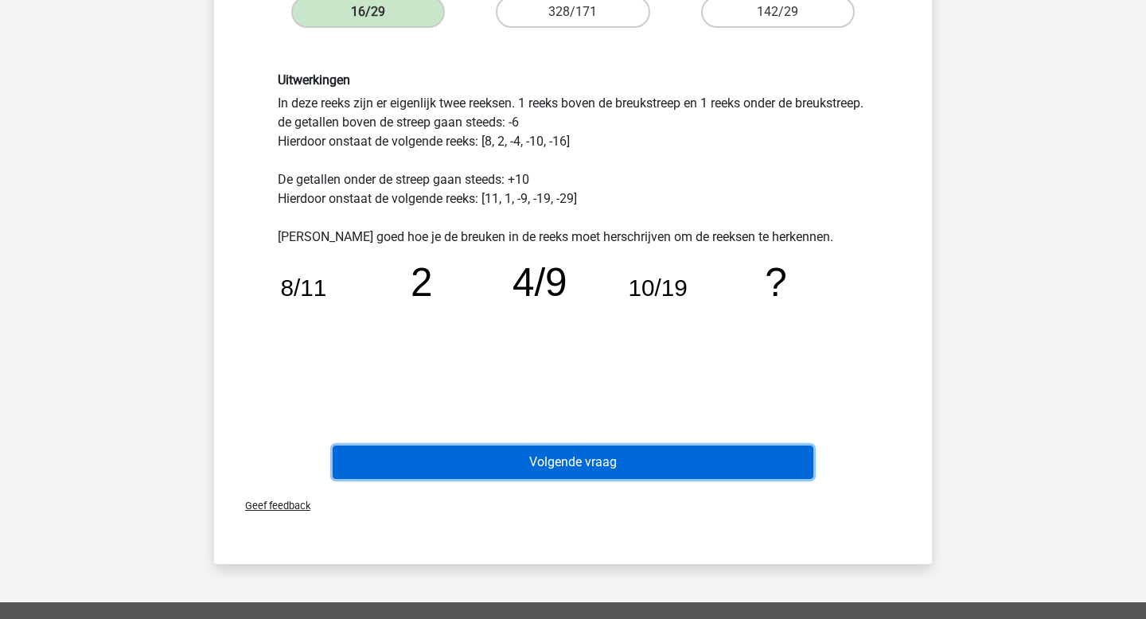
click at [543, 458] on button "Volgende vraag" at bounding box center [573, 461] width 481 height 33
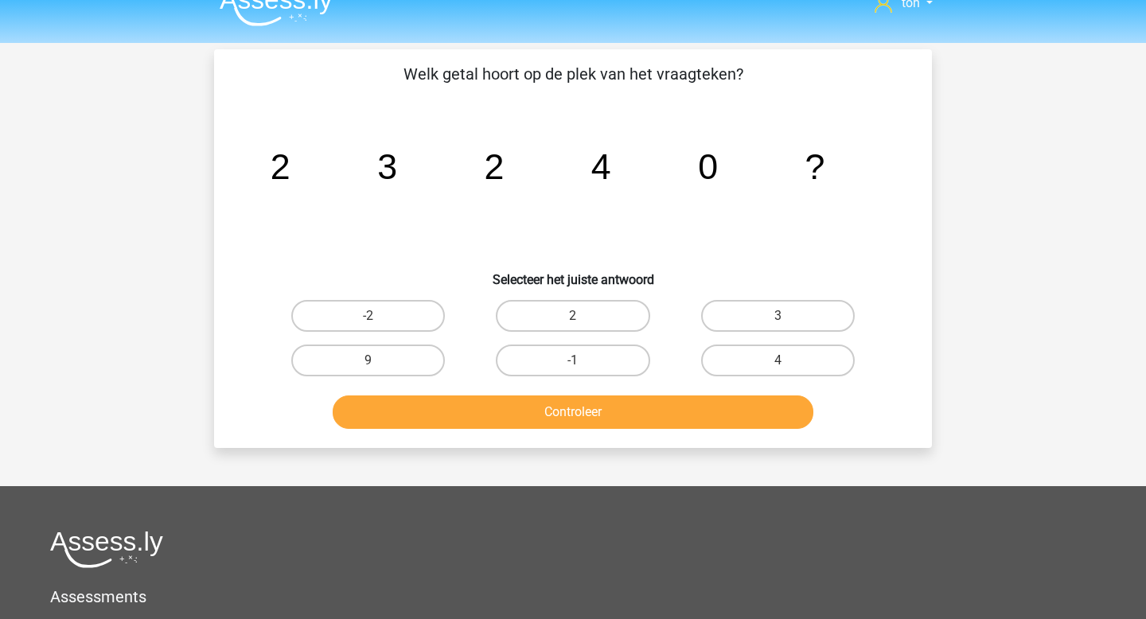
scroll to position [0, 0]
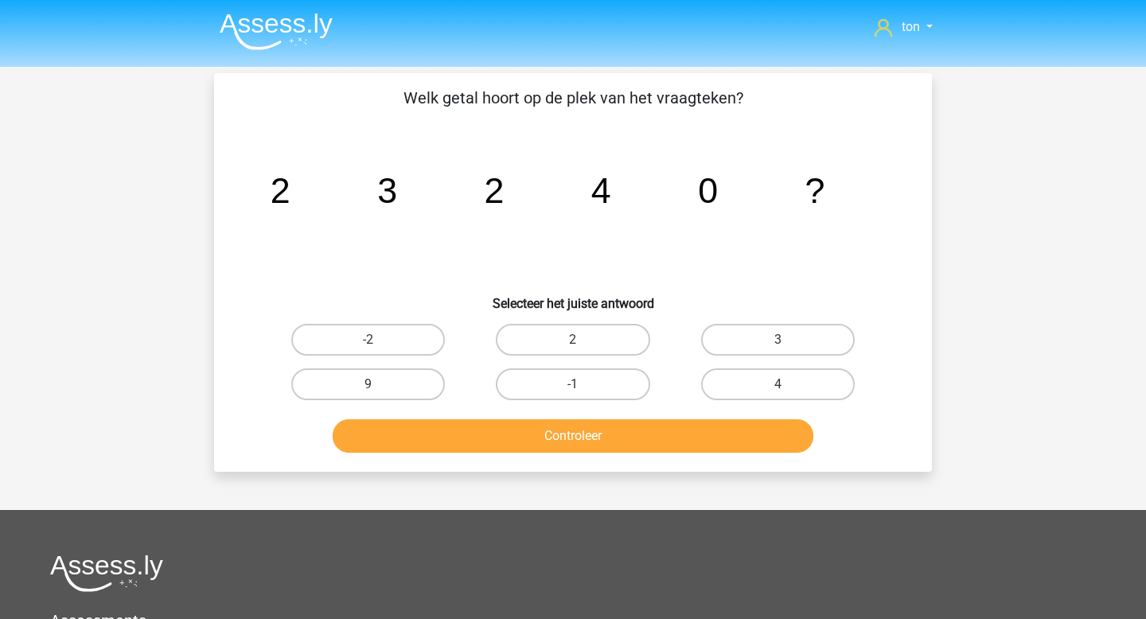
click at [575, 387] on input "-1" at bounding box center [578, 389] width 10 height 10
radio input "true"
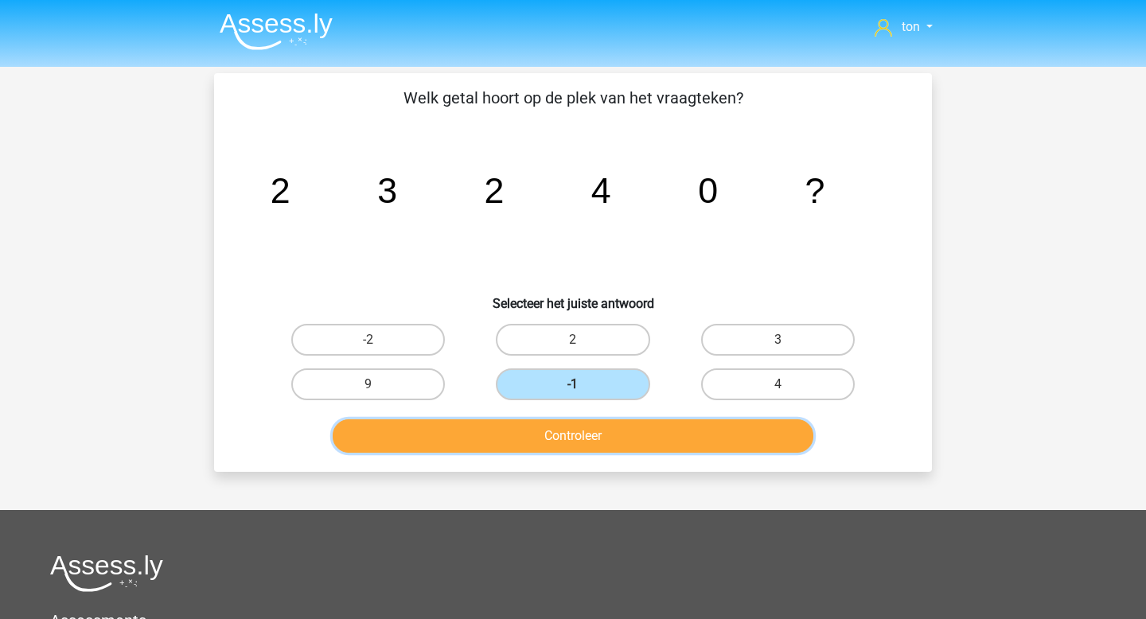
click at [578, 429] on button "Controleer" at bounding box center [573, 435] width 481 height 33
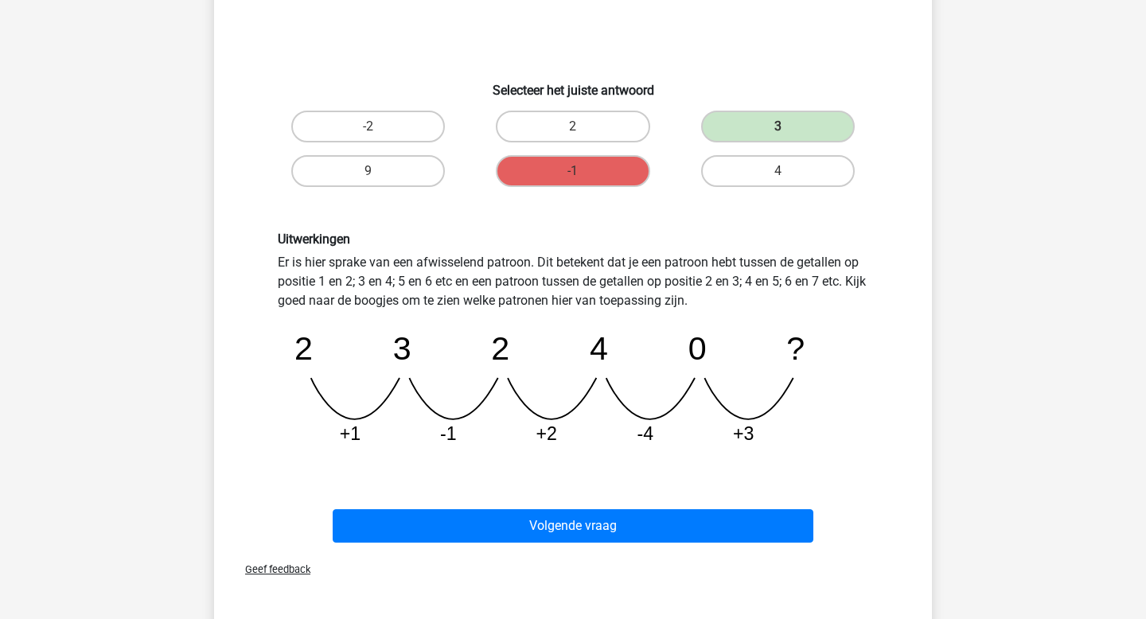
scroll to position [223, 0]
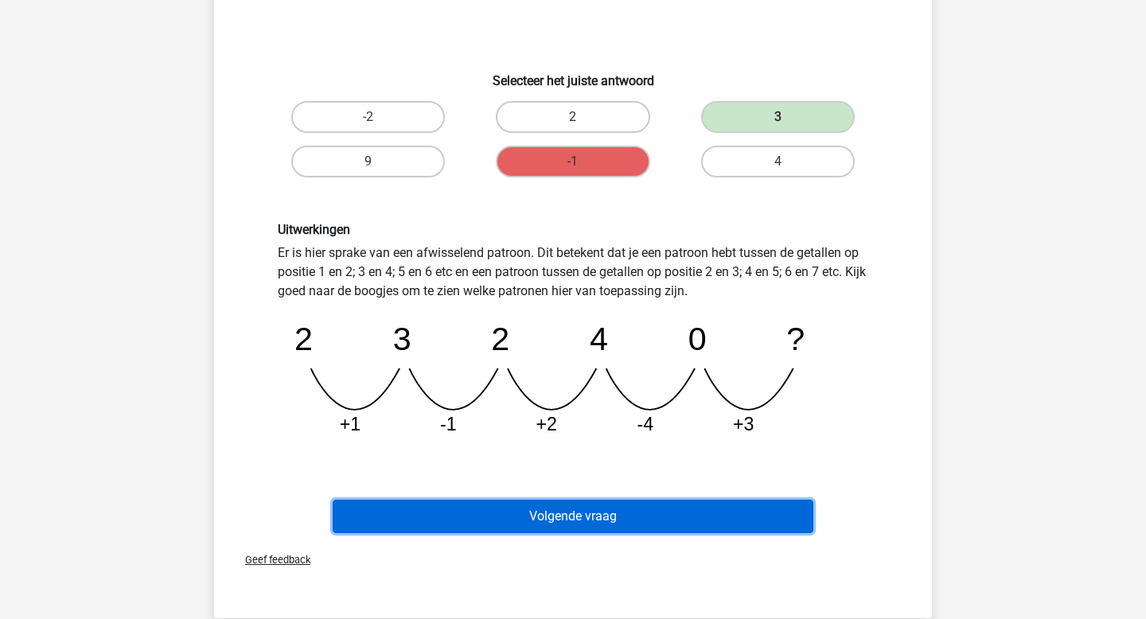
click at [571, 517] on button "Volgende vraag" at bounding box center [573, 516] width 481 height 33
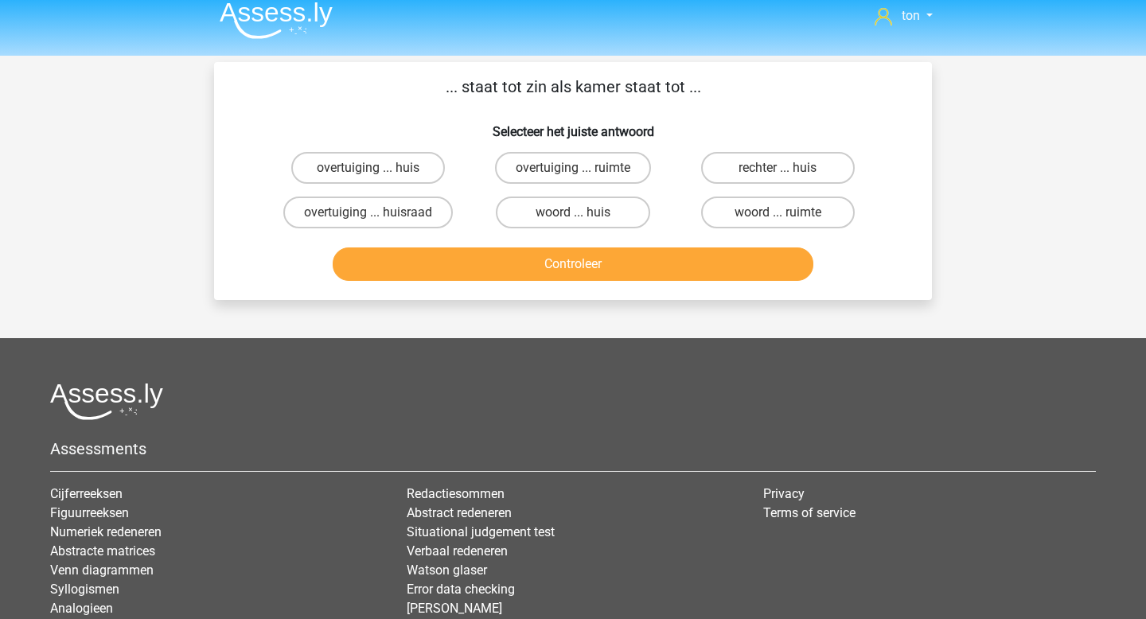
scroll to position [0, 0]
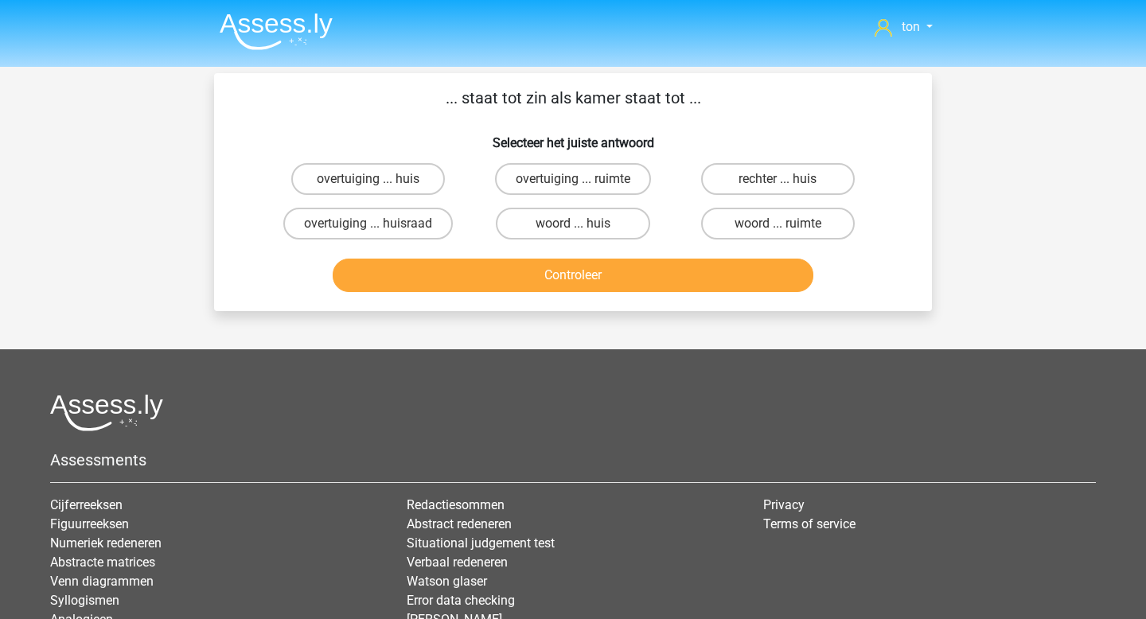
click at [638, 272] on button "Controleer" at bounding box center [573, 275] width 481 height 33
click at [746, 219] on label "woord ... ruimte" at bounding box center [778, 224] width 154 height 32
click at [777, 224] on input "woord ... ruimte" at bounding box center [782, 229] width 10 height 10
radio input "true"
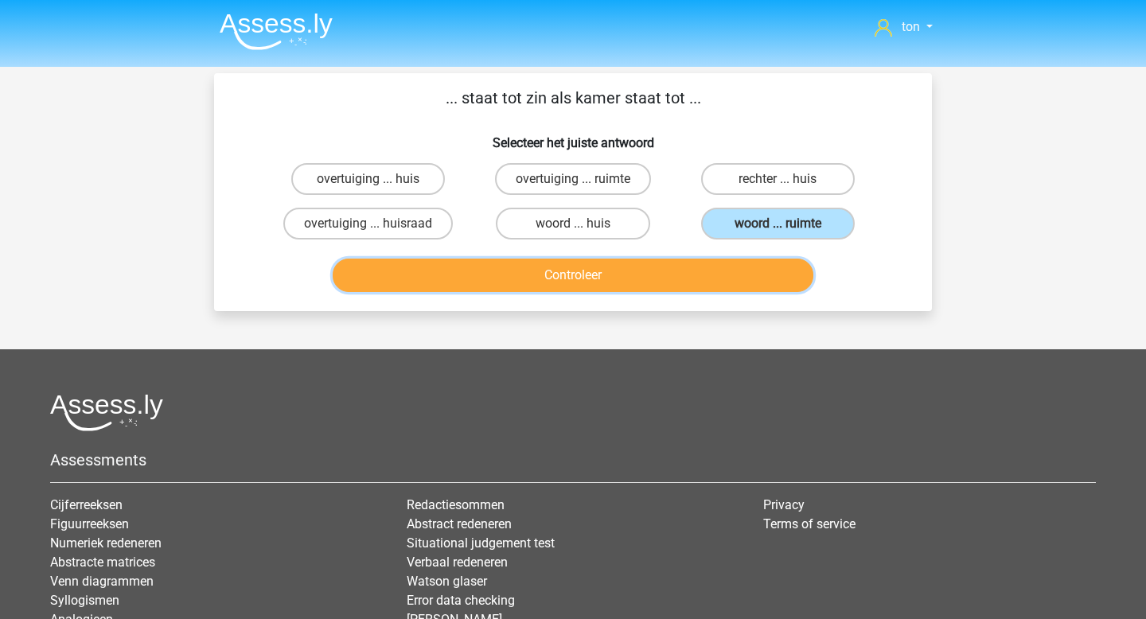
click at [604, 270] on button "Controleer" at bounding box center [573, 275] width 481 height 33
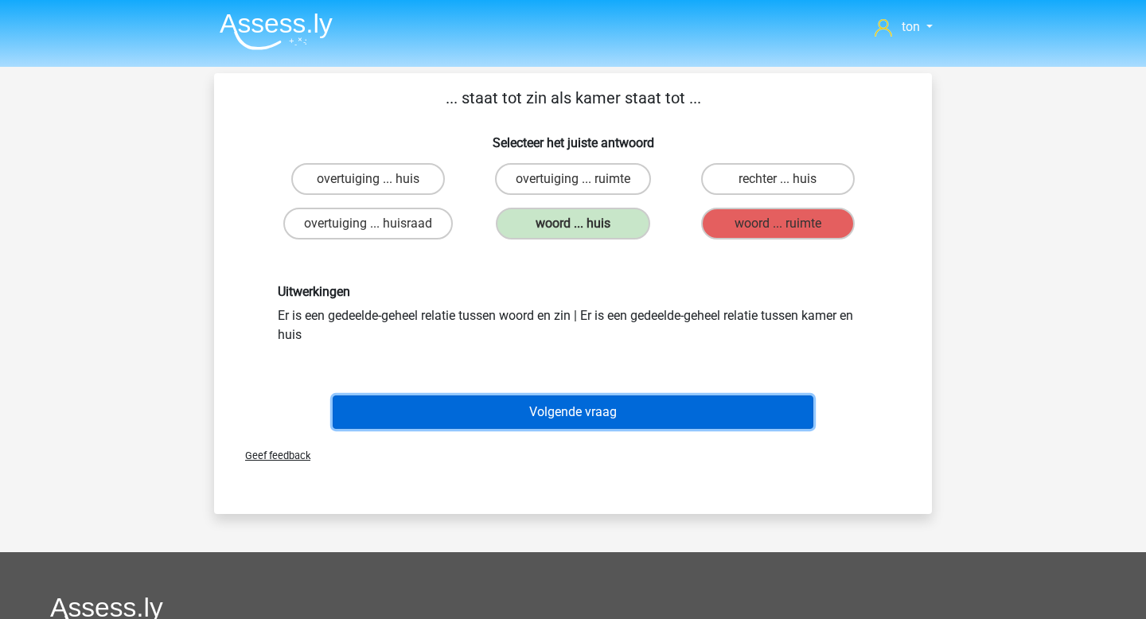
click at [558, 410] on button "Volgende vraag" at bounding box center [573, 411] width 481 height 33
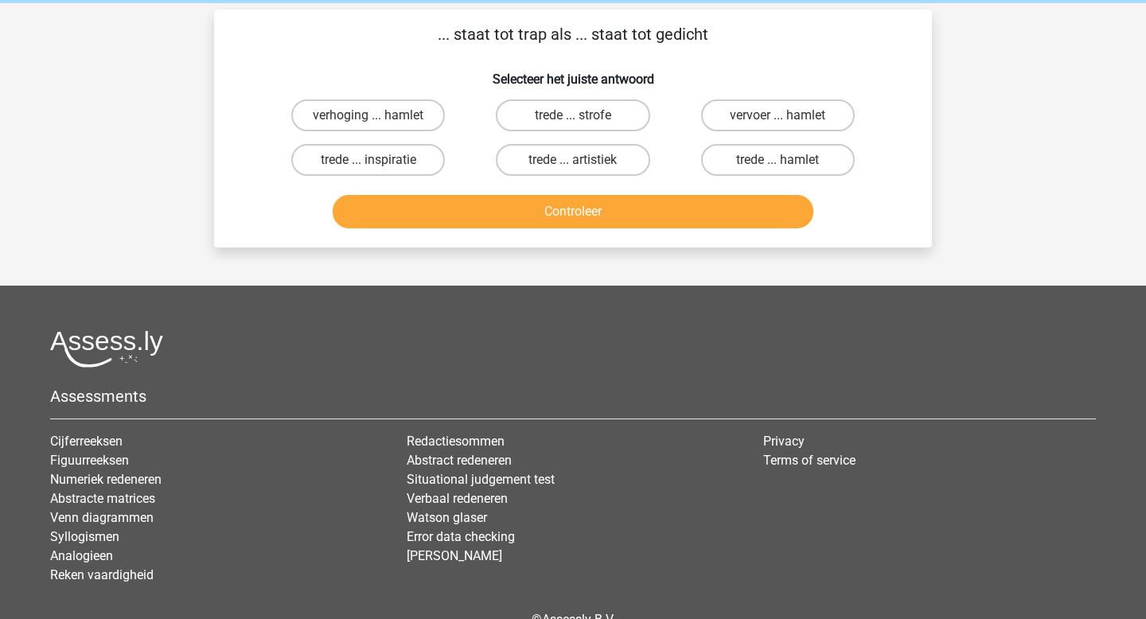
scroll to position [73, 0]
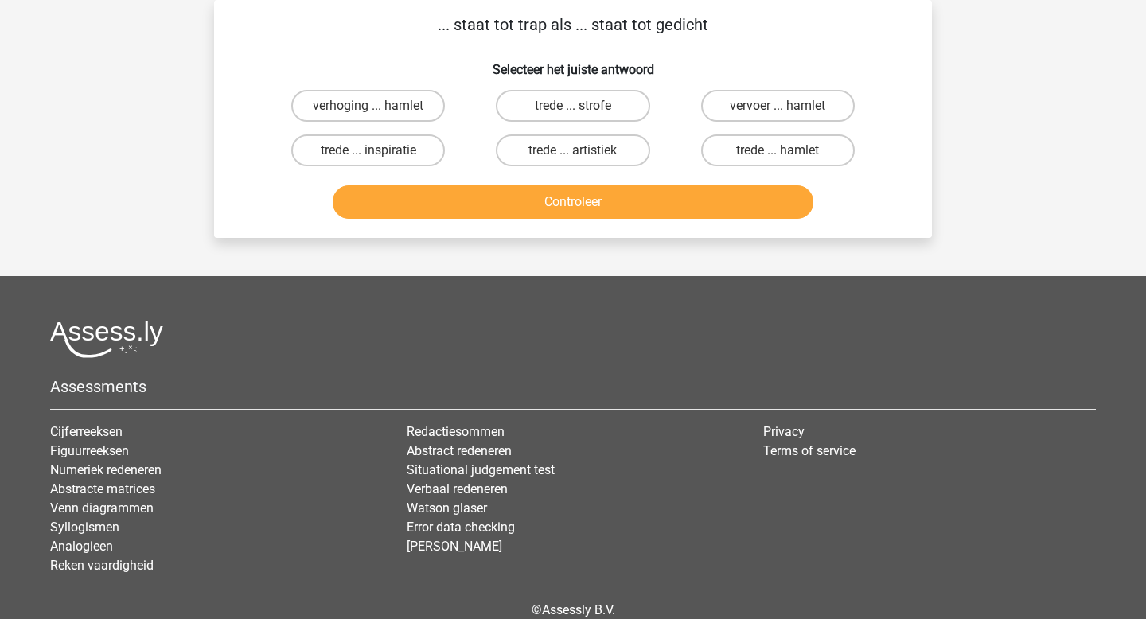
click at [575, 321] on div at bounding box center [572, 339] width 1045 height 37
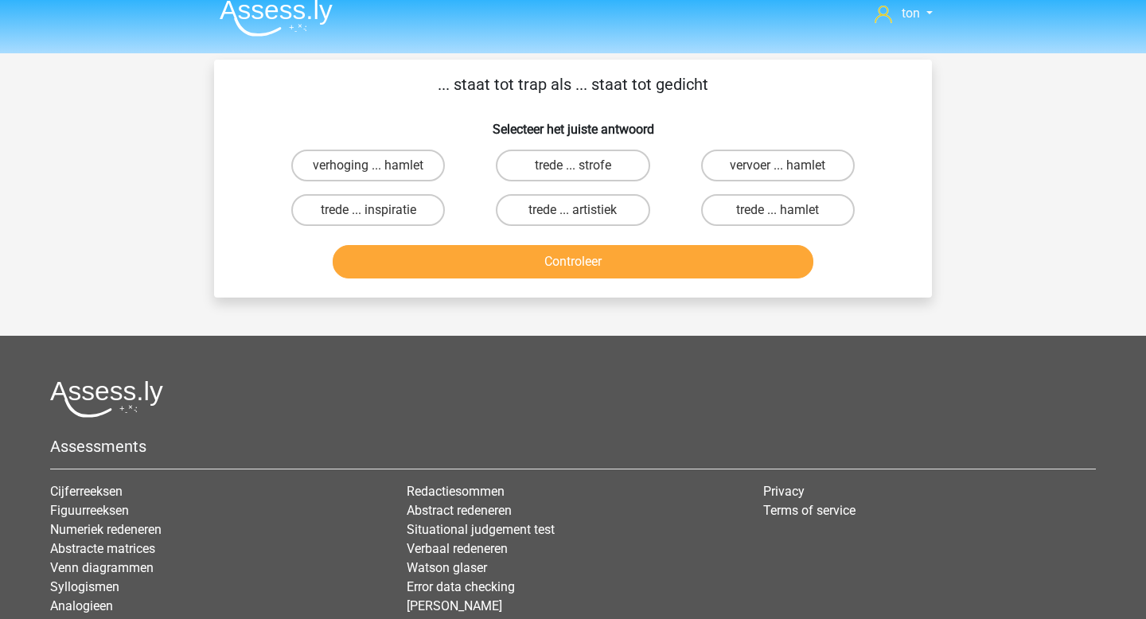
scroll to position [0, 0]
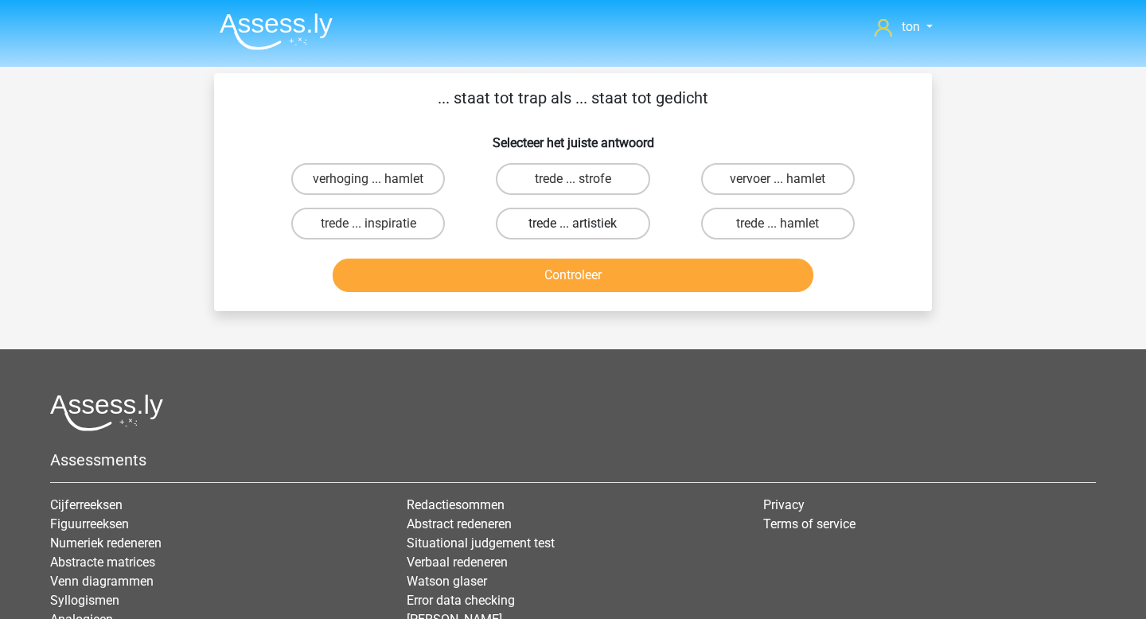
click at [571, 223] on label "trede ... artistiek" at bounding box center [573, 224] width 154 height 32
click at [573, 224] on input "trede ... artistiek" at bounding box center [578, 229] width 10 height 10
radio input "true"
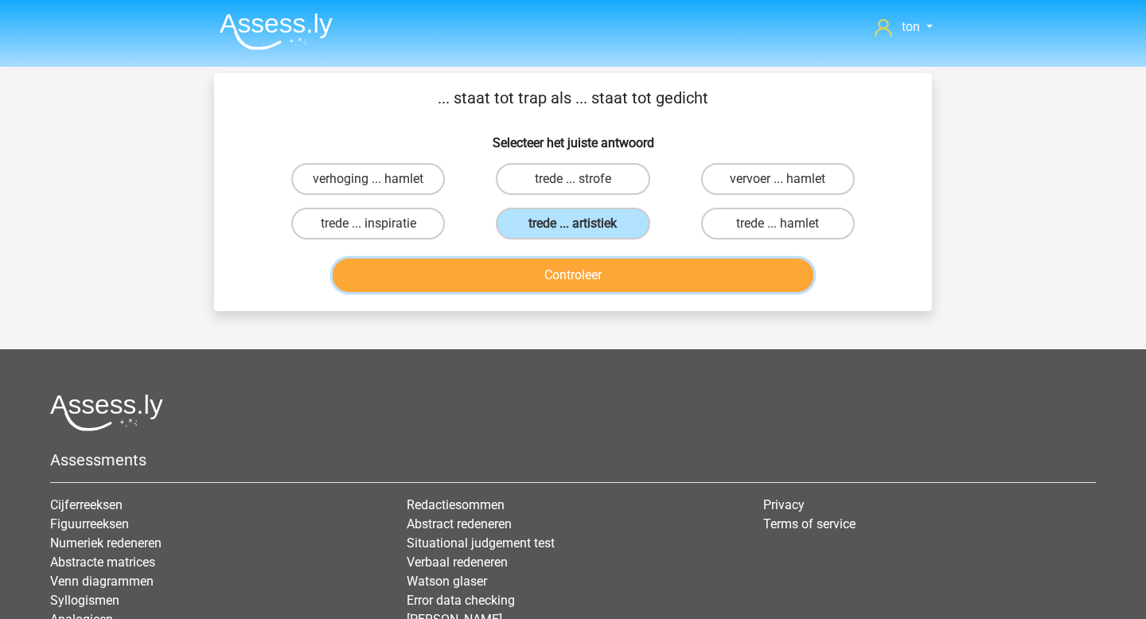
click at [571, 272] on button "Controleer" at bounding box center [573, 275] width 481 height 33
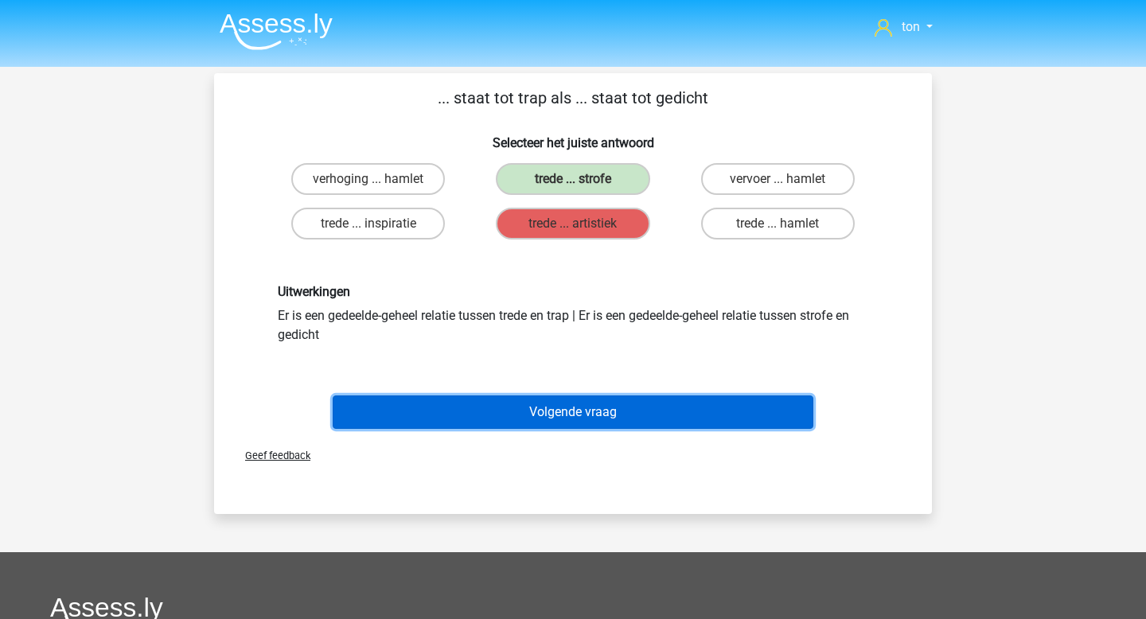
click at [540, 413] on button "Volgende vraag" at bounding box center [573, 411] width 481 height 33
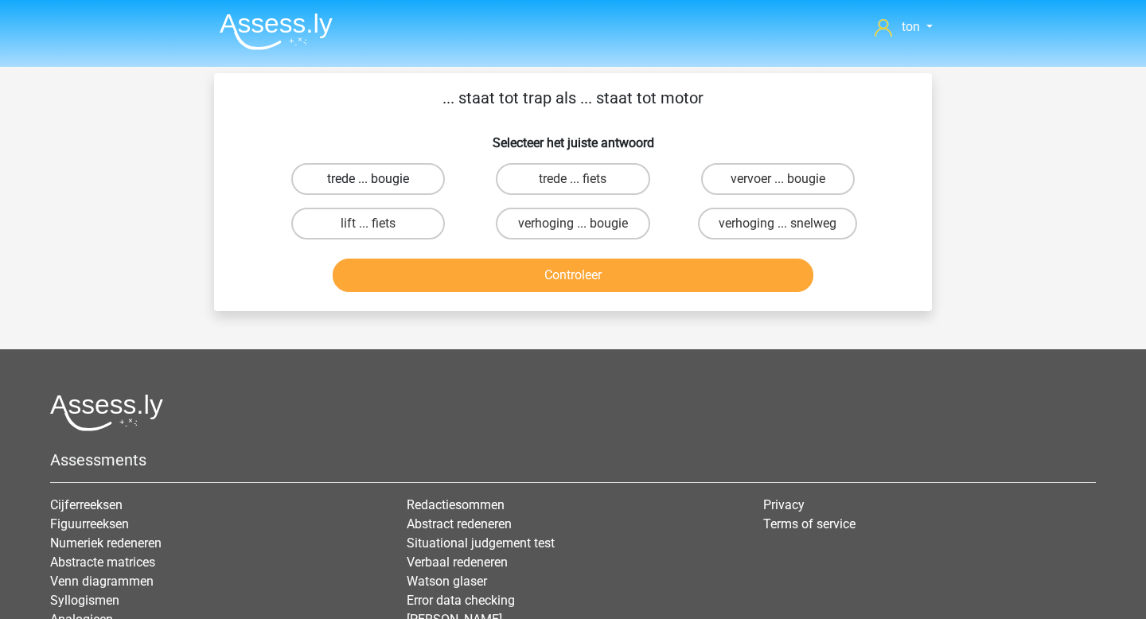
click at [409, 175] on label "trede ... bougie" at bounding box center [368, 179] width 154 height 32
click at [379, 179] on input "trede ... bougie" at bounding box center [373, 184] width 10 height 10
radio input "true"
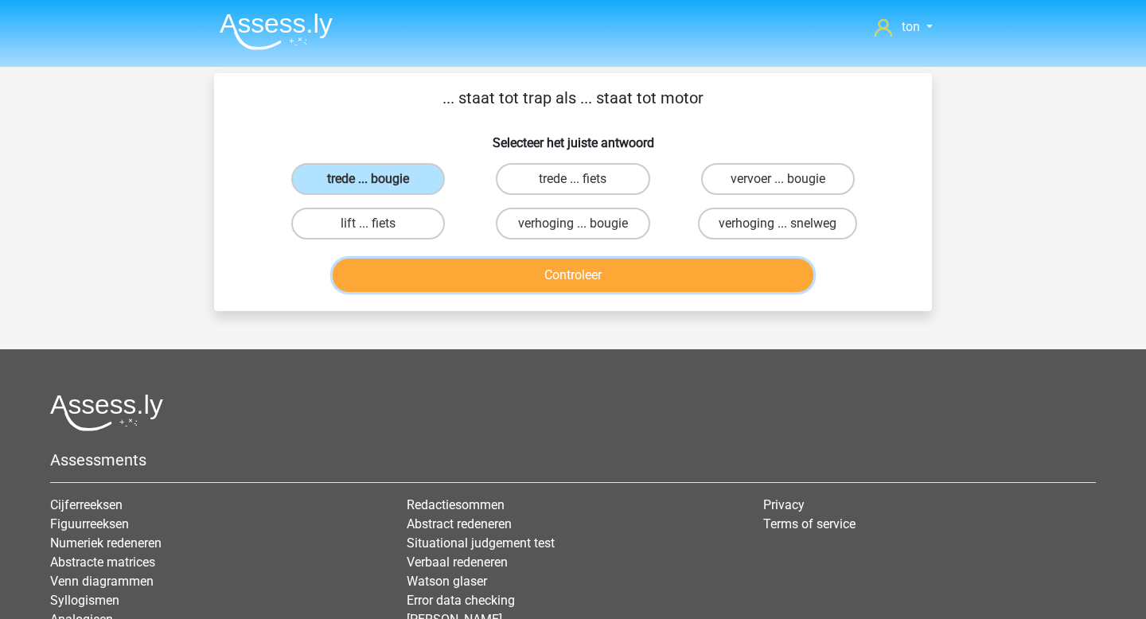
click at [513, 274] on button "Controleer" at bounding box center [573, 275] width 481 height 33
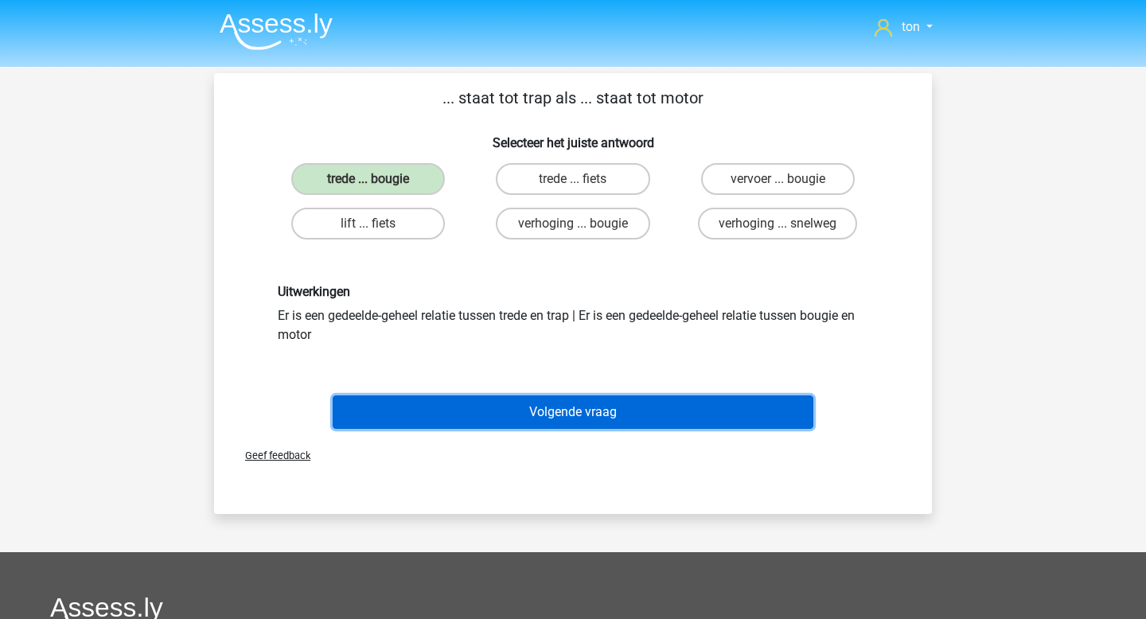
click at [524, 407] on button "Volgende vraag" at bounding box center [573, 411] width 481 height 33
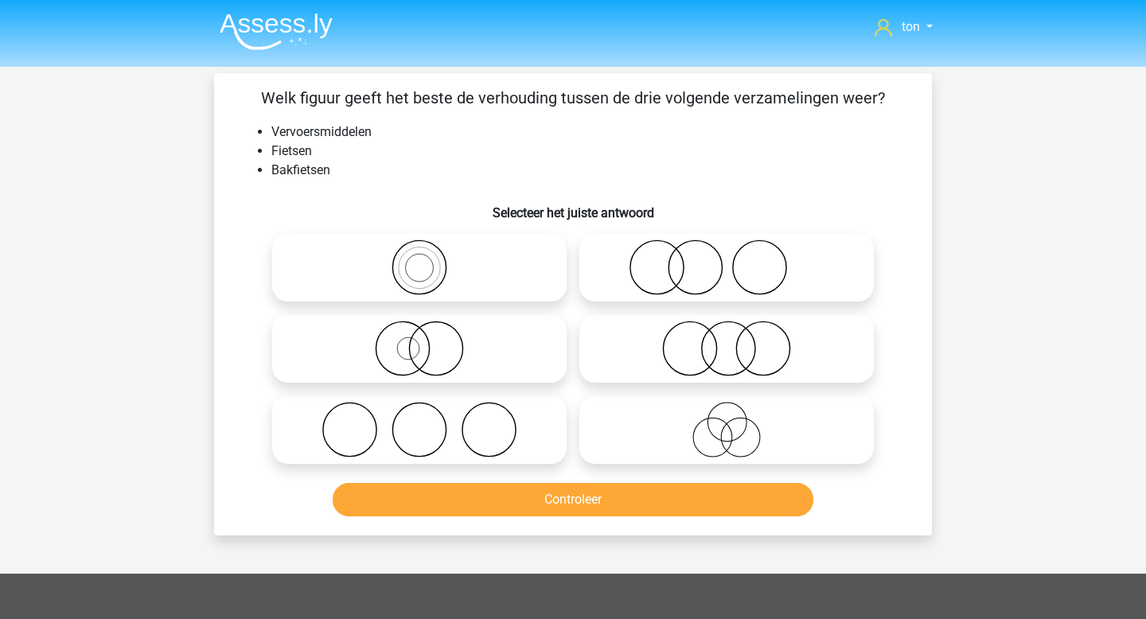
click at [705, 411] on icon at bounding box center [727, 430] width 282 height 56
click at [726, 411] on input "radio" at bounding box center [731, 416] width 10 height 10
radio input "true"
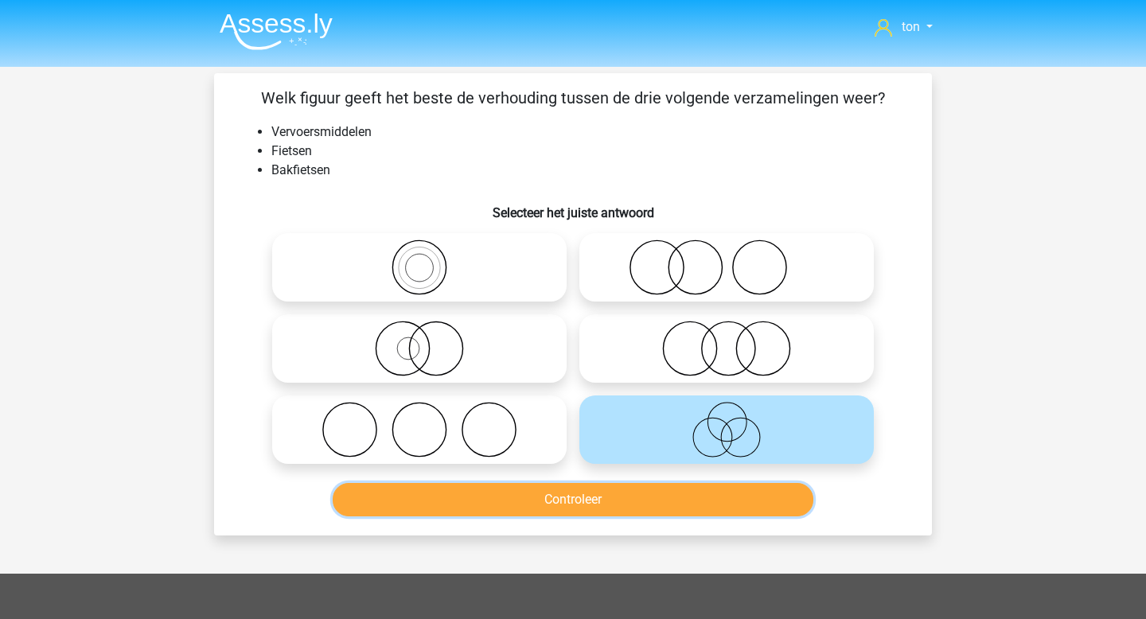
click at [657, 508] on button "Controleer" at bounding box center [573, 499] width 481 height 33
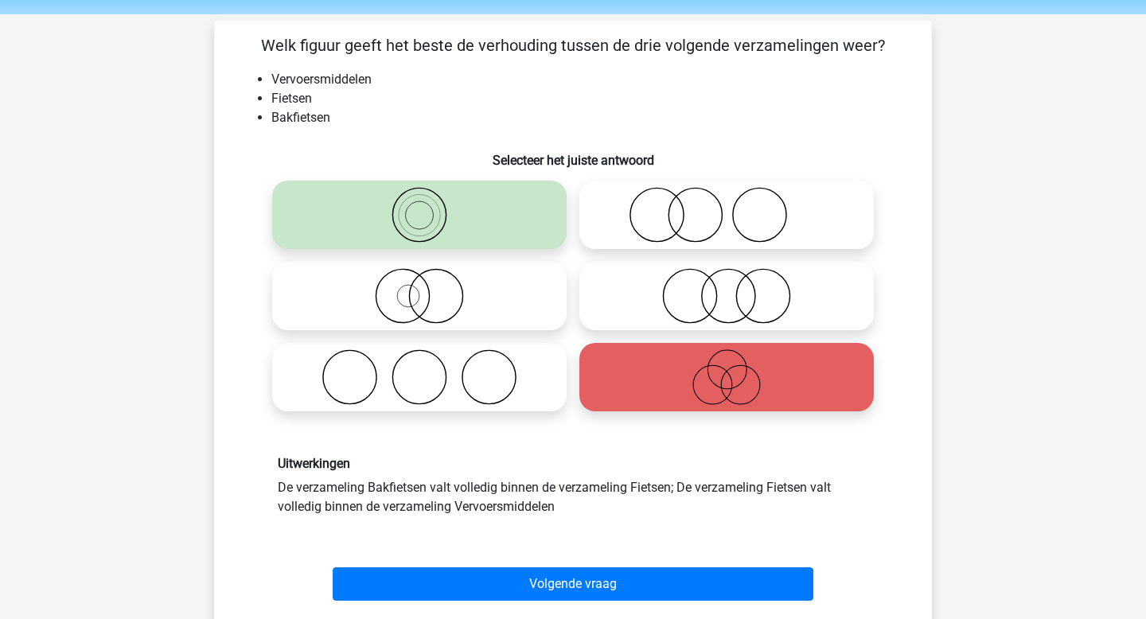
scroll to position [61, 0]
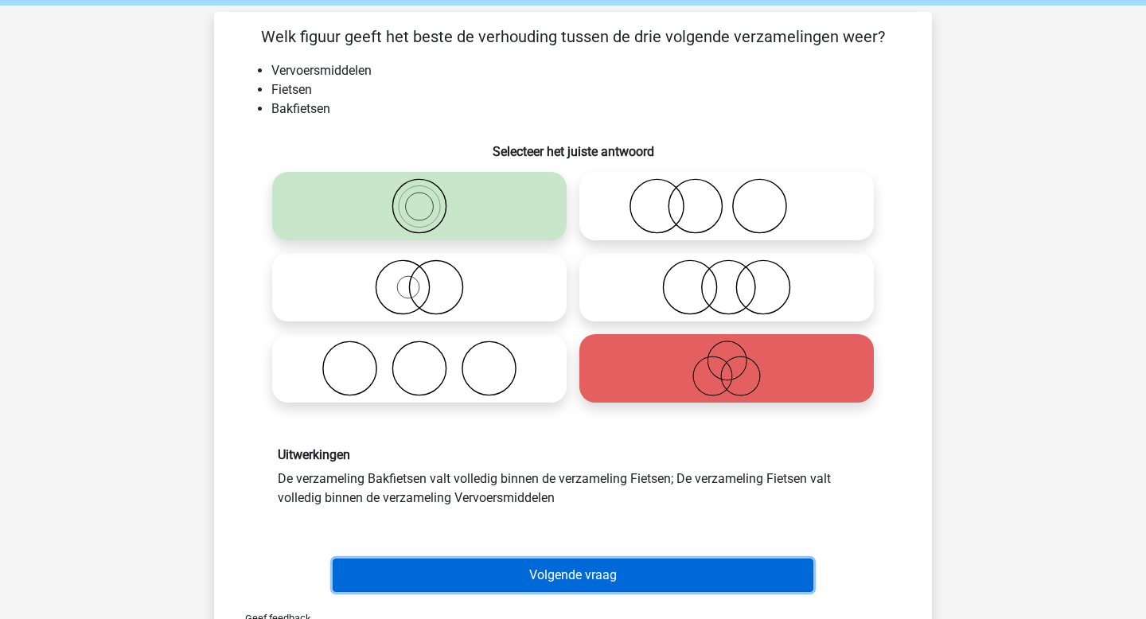
click at [578, 567] on button "Volgende vraag" at bounding box center [573, 574] width 481 height 33
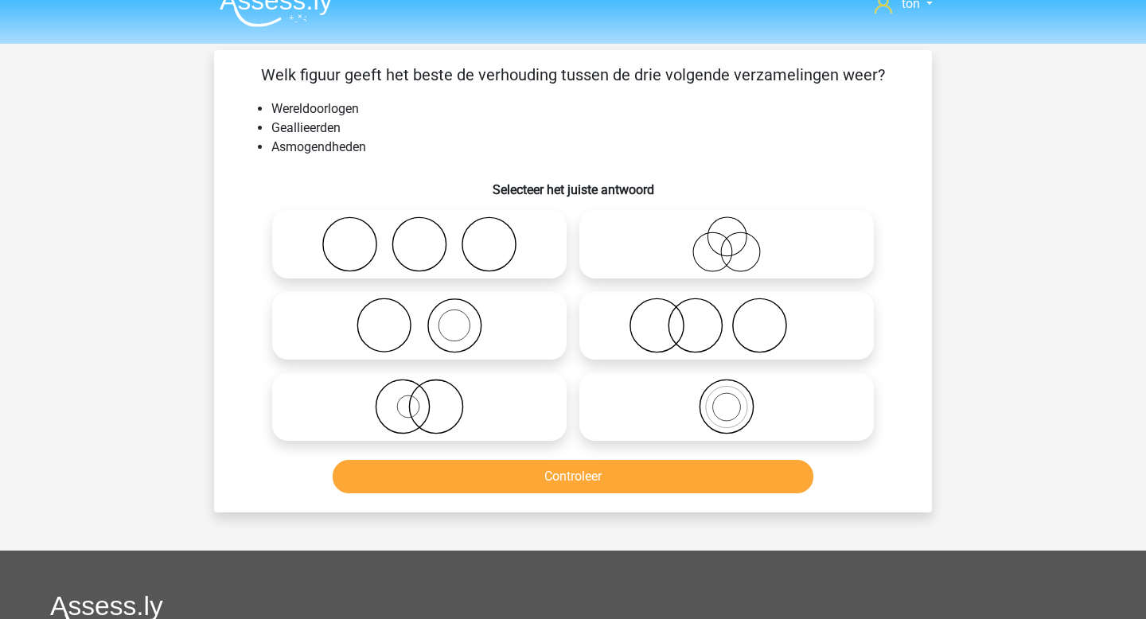
scroll to position [0, 0]
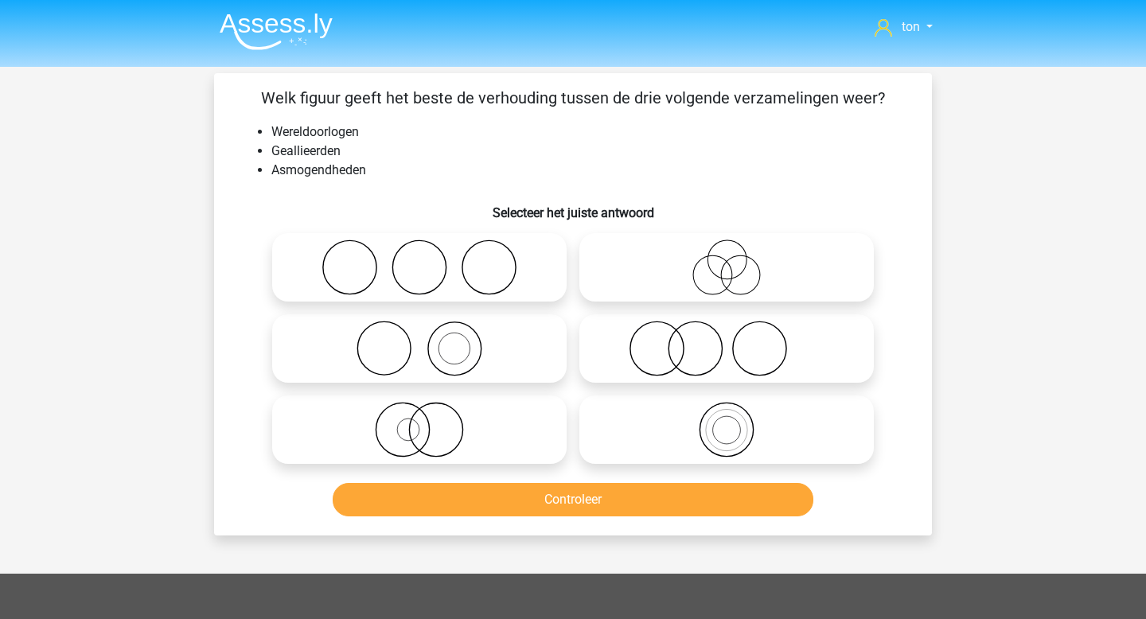
click at [481, 274] on icon at bounding box center [419, 267] width 282 height 56
click at [430, 259] on input "radio" at bounding box center [424, 254] width 10 height 10
radio input "true"
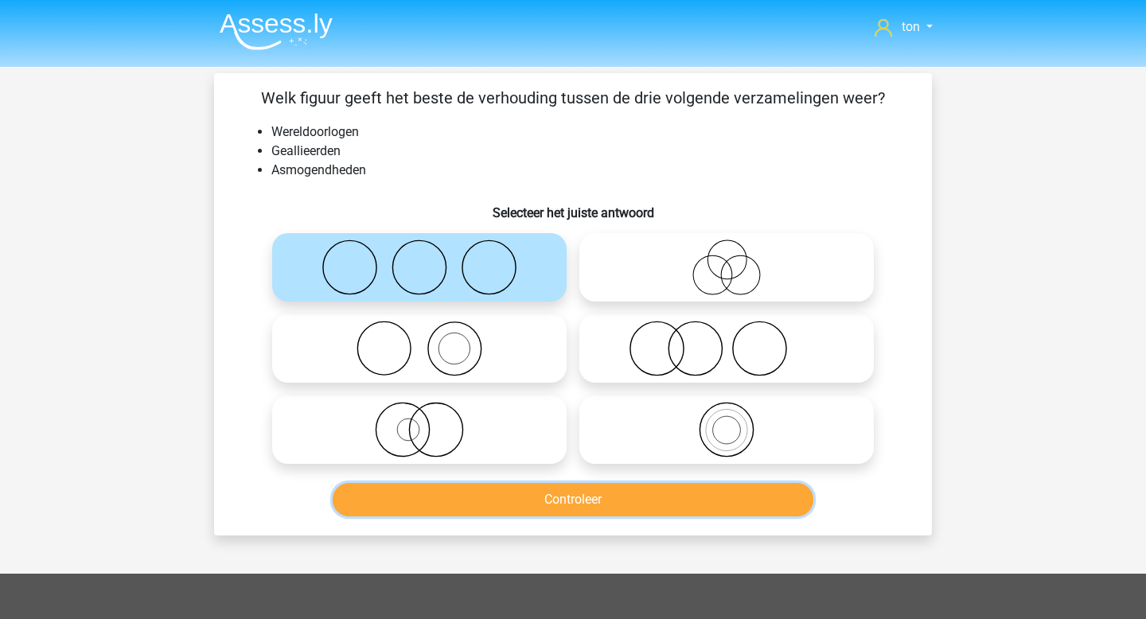
click at [519, 491] on button "Controleer" at bounding box center [573, 499] width 481 height 33
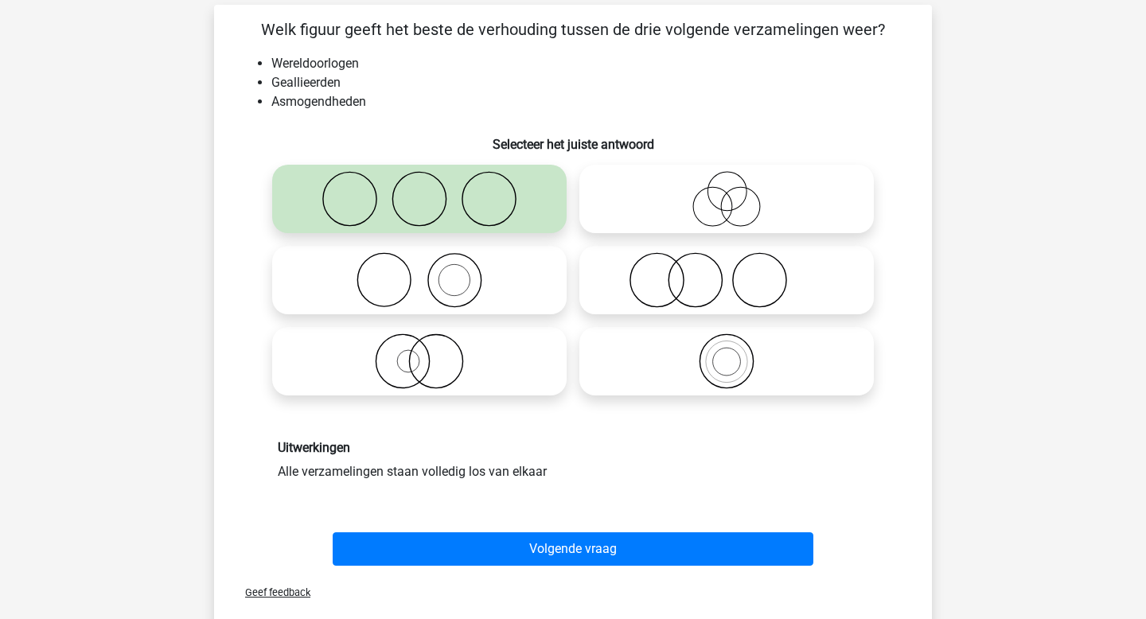
scroll to position [68, 0]
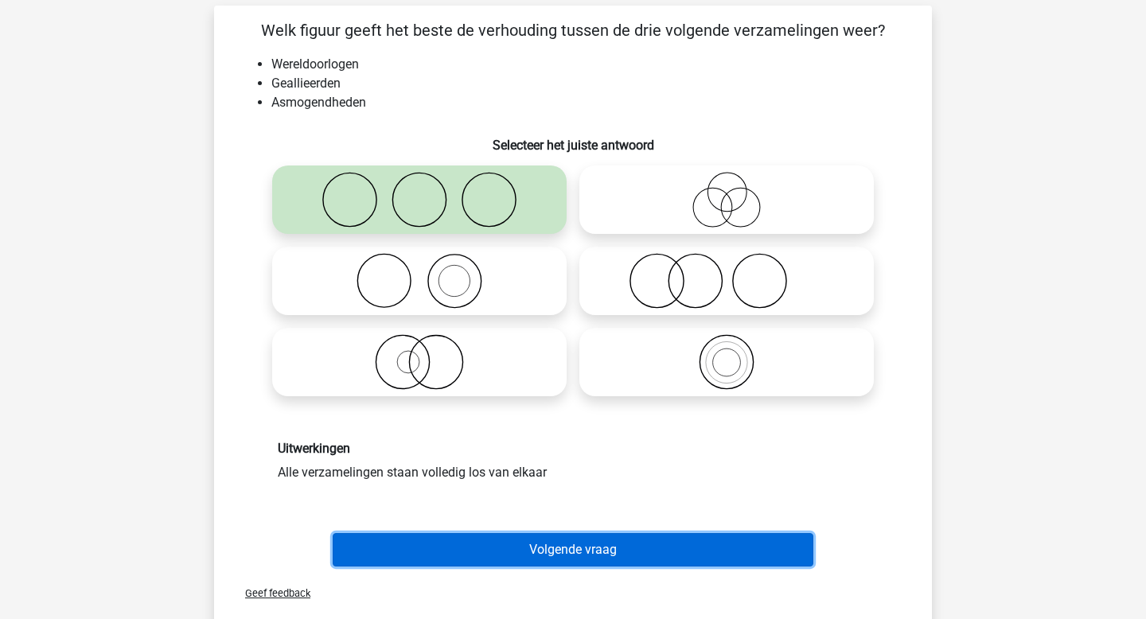
click at [550, 550] on button "Volgende vraag" at bounding box center [573, 549] width 481 height 33
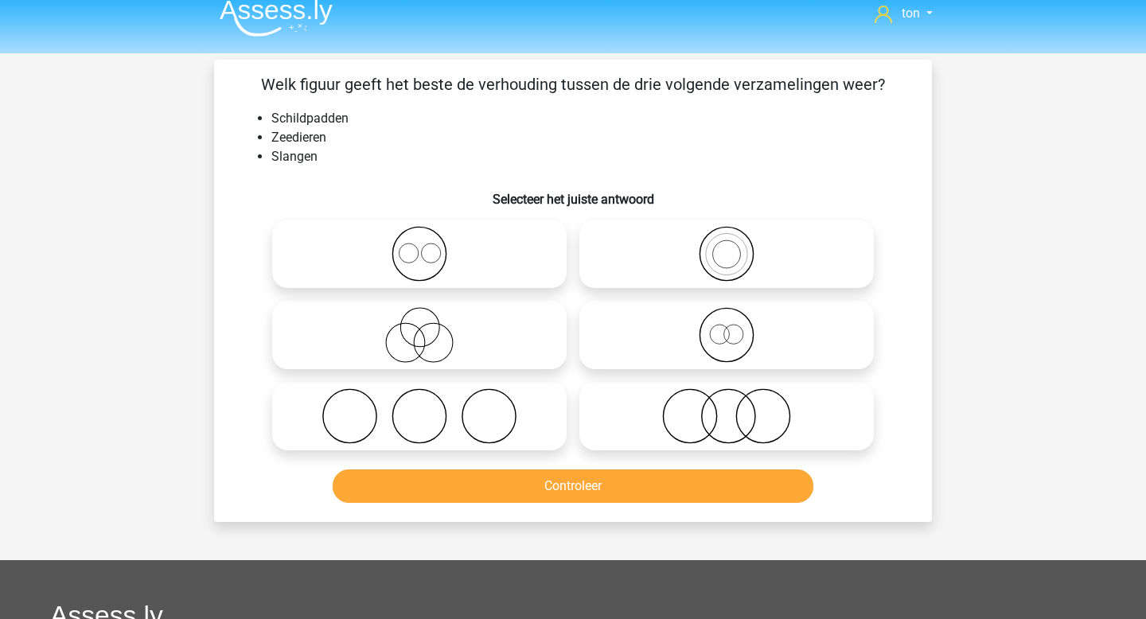
scroll to position [7, 0]
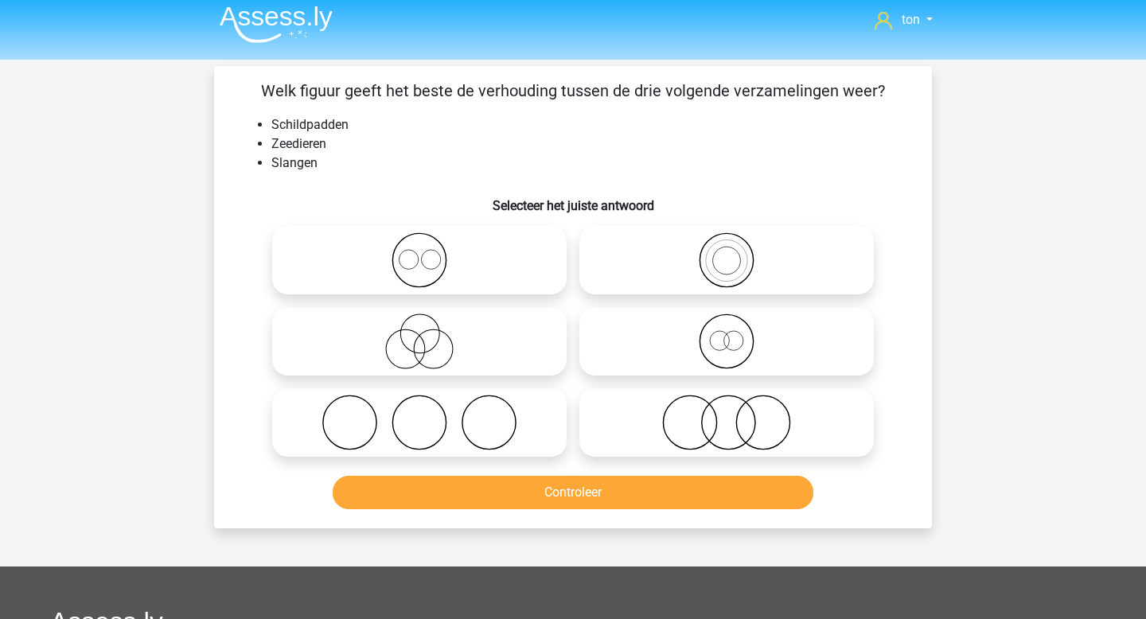
click at [699, 414] on icon at bounding box center [727, 423] width 282 height 56
click at [726, 414] on input "radio" at bounding box center [731, 409] width 10 height 10
radio input "true"
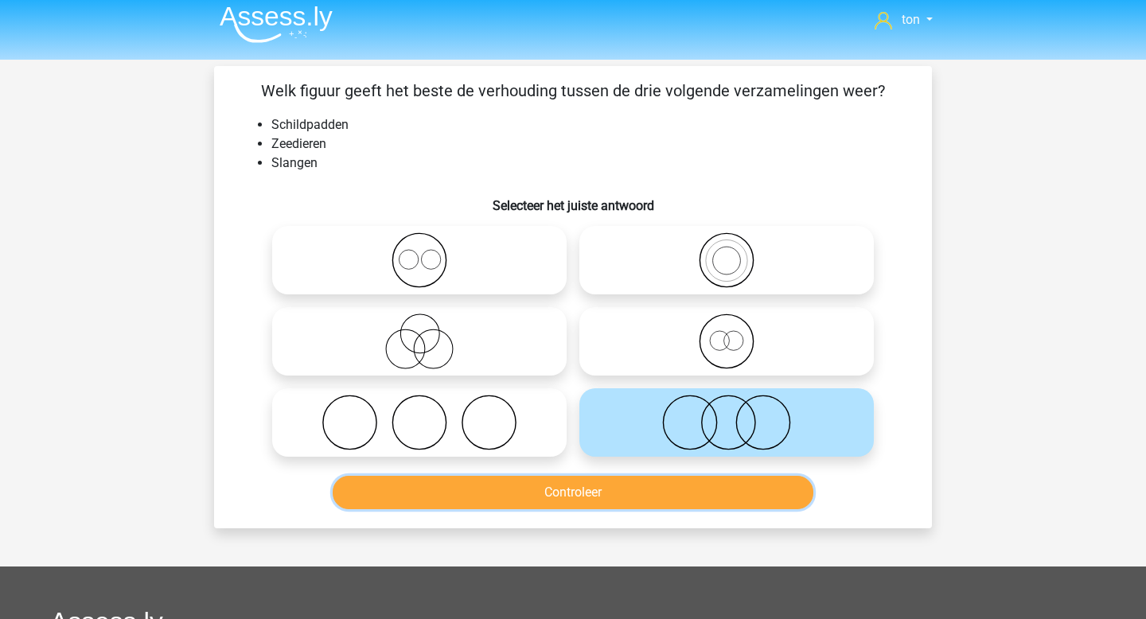
click at [662, 491] on button "Controleer" at bounding box center [573, 492] width 481 height 33
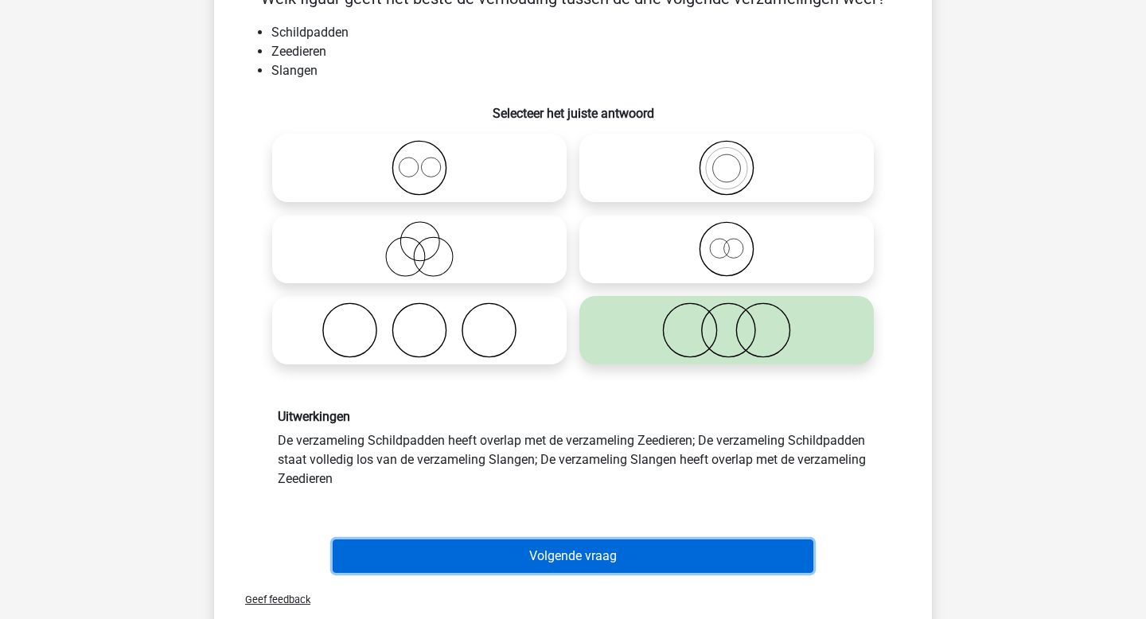
click at [576, 547] on button "Volgende vraag" at bounding box center [573, 555] width 481 height 33
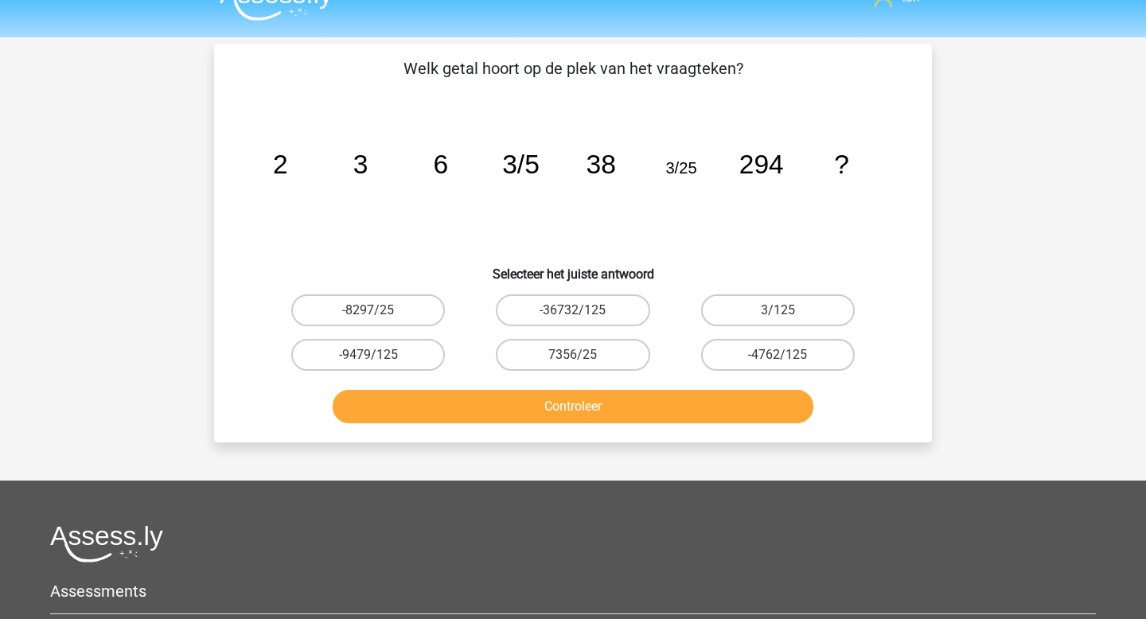
scroll to position [26, 0]
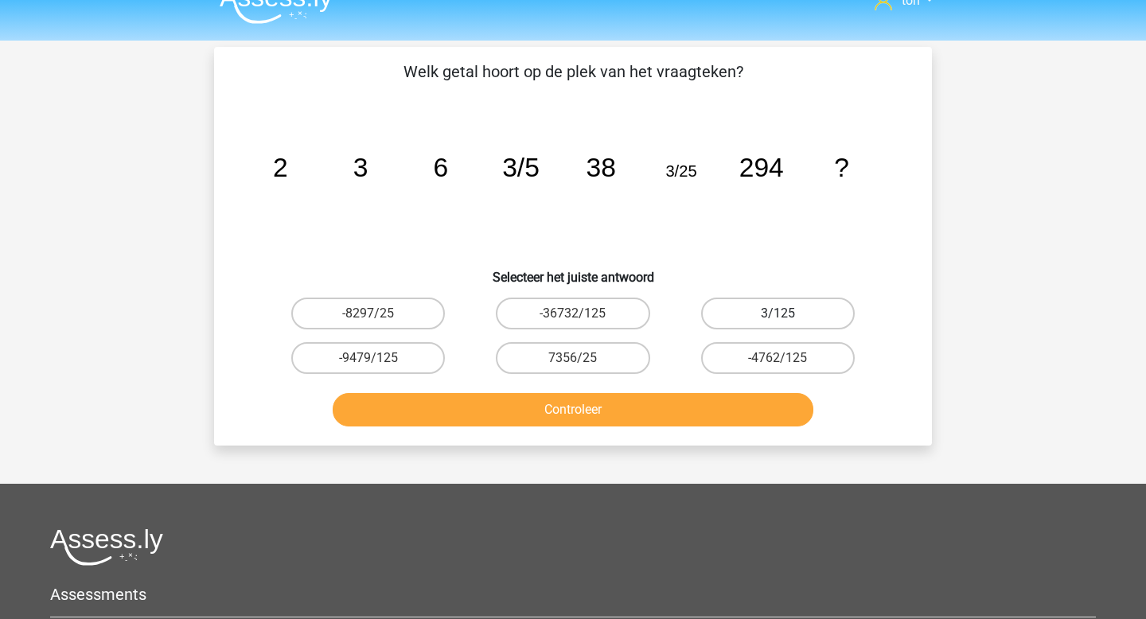
click at [744, 303] on label "3/125" at bounding box center [778, 314] width 154 height 32
click at [777, 313] on input "3/125" at bounding box center [782, 318] width 10 height 10
radio input "true"
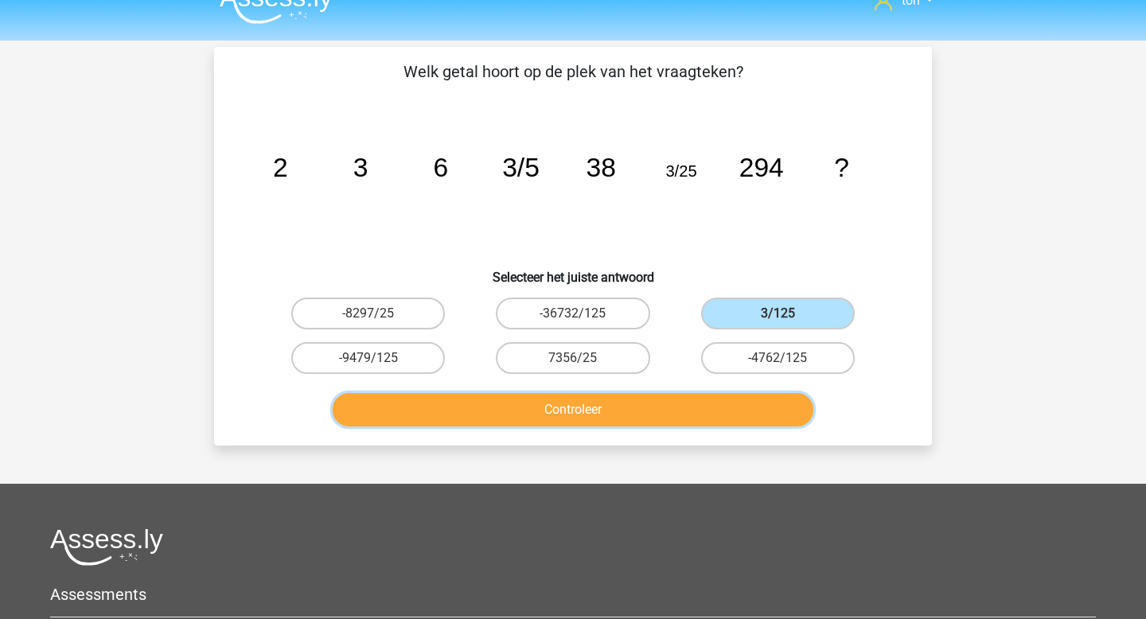
click at [674, 411] on button "Controleer" at bounding box center [573, 409] width 481 height 33
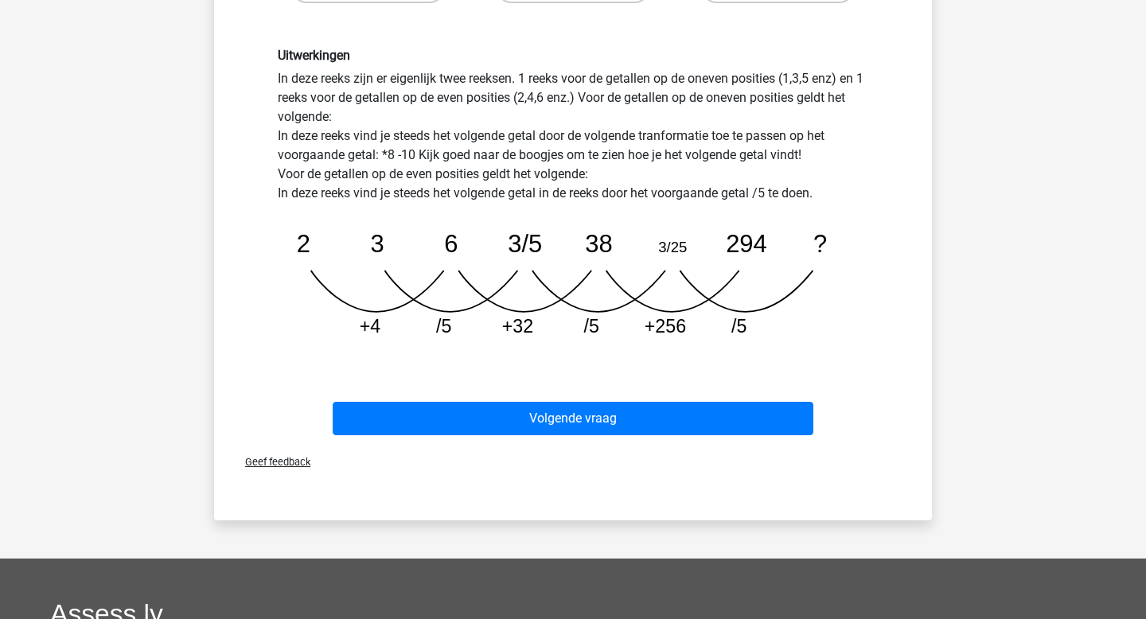
scroll to position [438, 0]
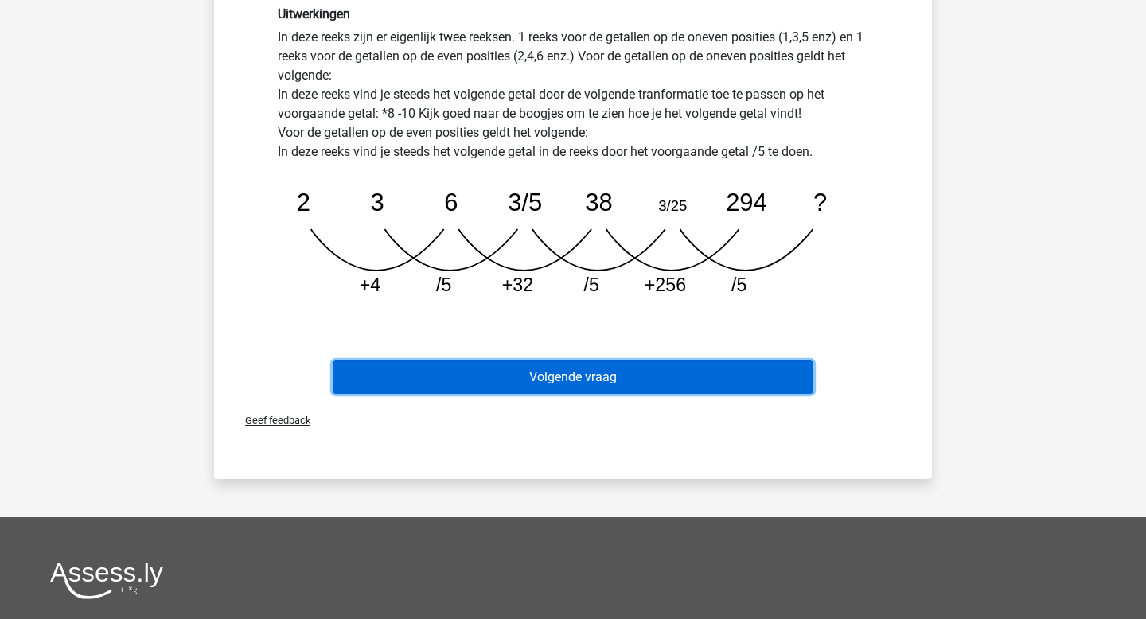
click at [643, 383] on button "Volgende vraag" at bounding box center [573, 376] width 481 height 33
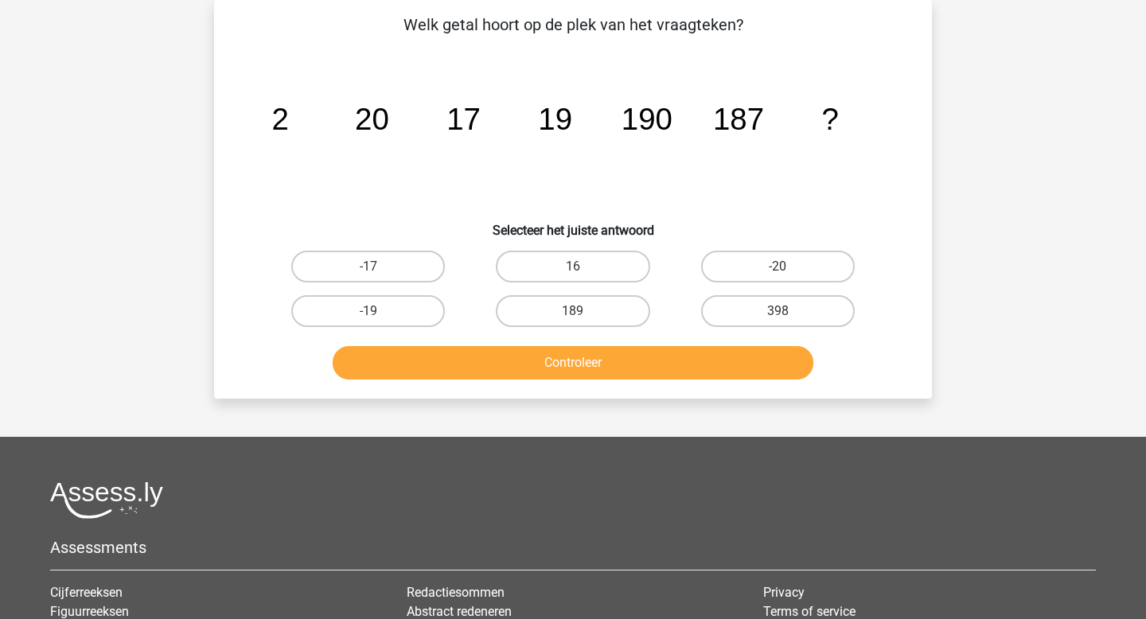
scroll to position [49, 0]
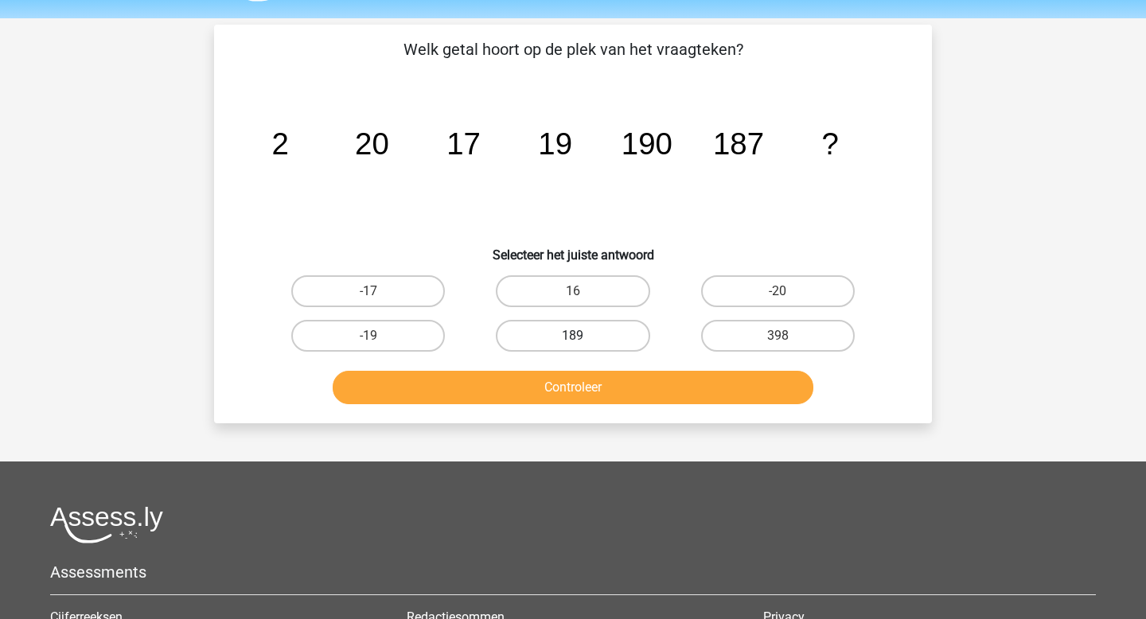
click at [627, 333] on label "189" at bounding box center [573, 336] width 154 height 32
click at [583, 336] on input "189" at bounding box center [578, 341] width 10 height 10
radio input "true"
click at [605, 395] on button "Controleer" at bounding box center [573, 387] width 481 height 33
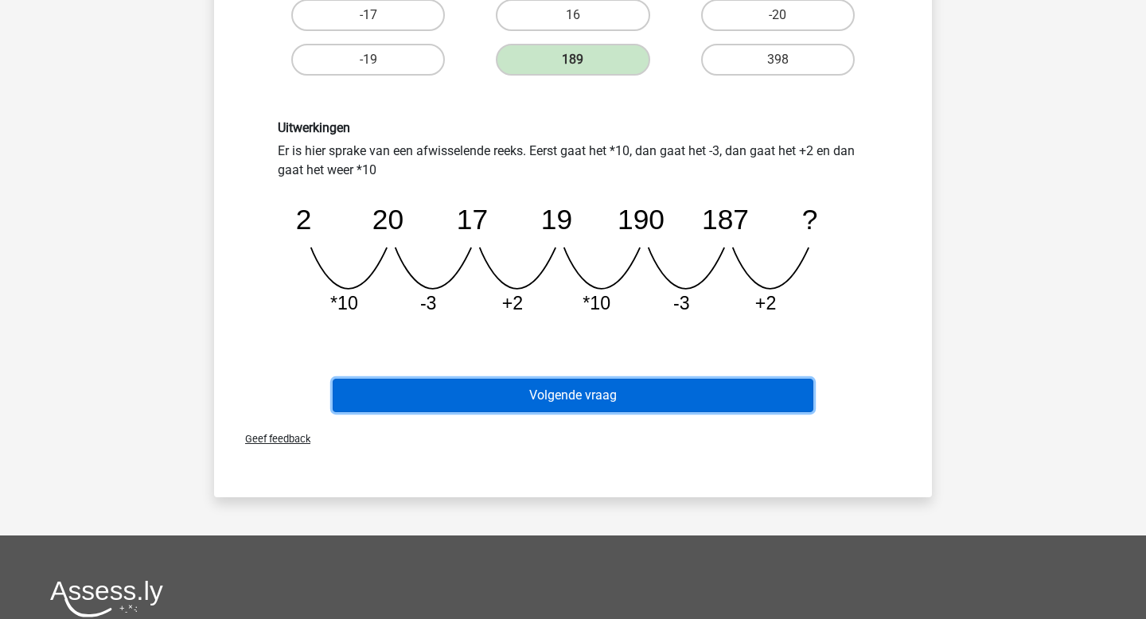
click at [603, 401] on button "Volgende vraag" at bounding box center [573, 395] width 481 height 33
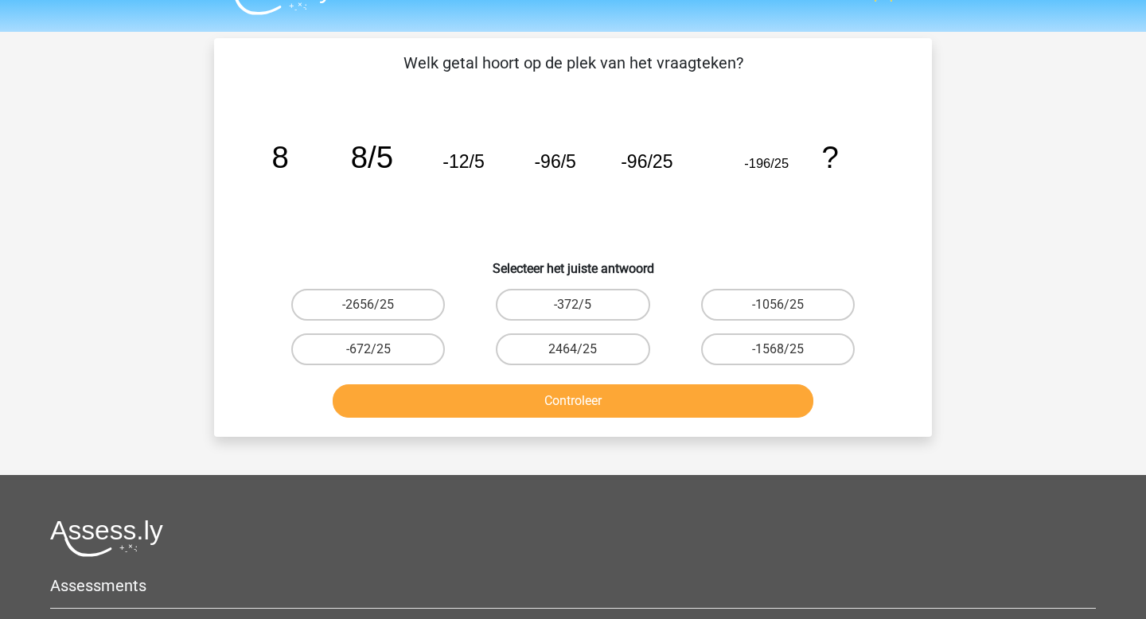
scroll to position [28, 0]
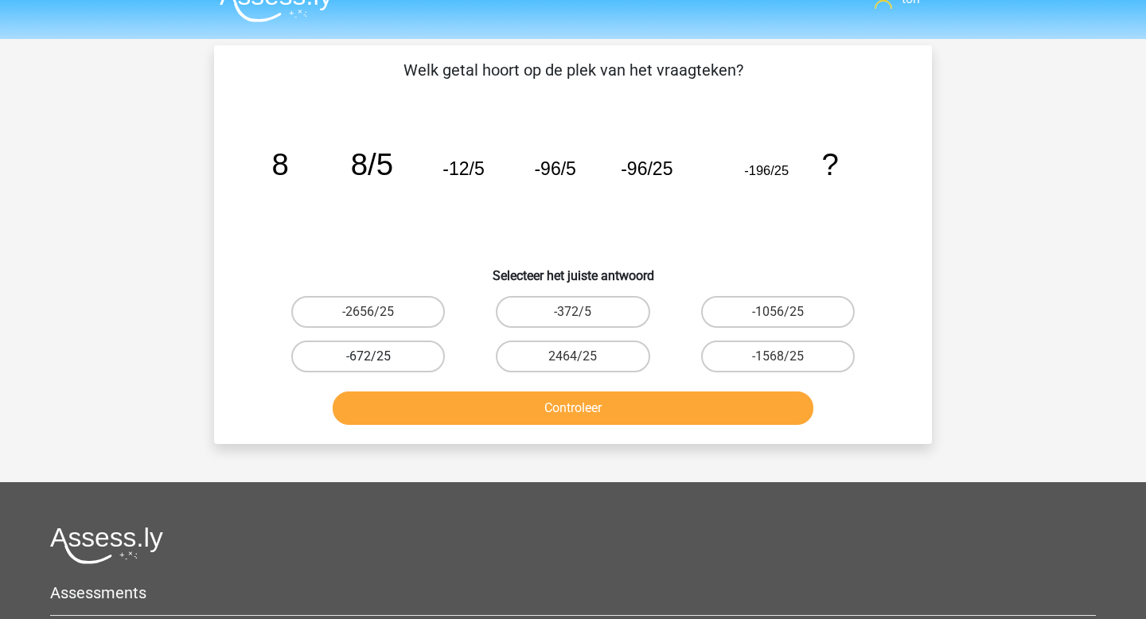
click at [410, 358] on label "-672/25" at bounding box center [368, 356] width 154 height 32
click at [379, 358] on input "-672/25" at bounding box center [373, 361] width 10 height 10
radio input "true"
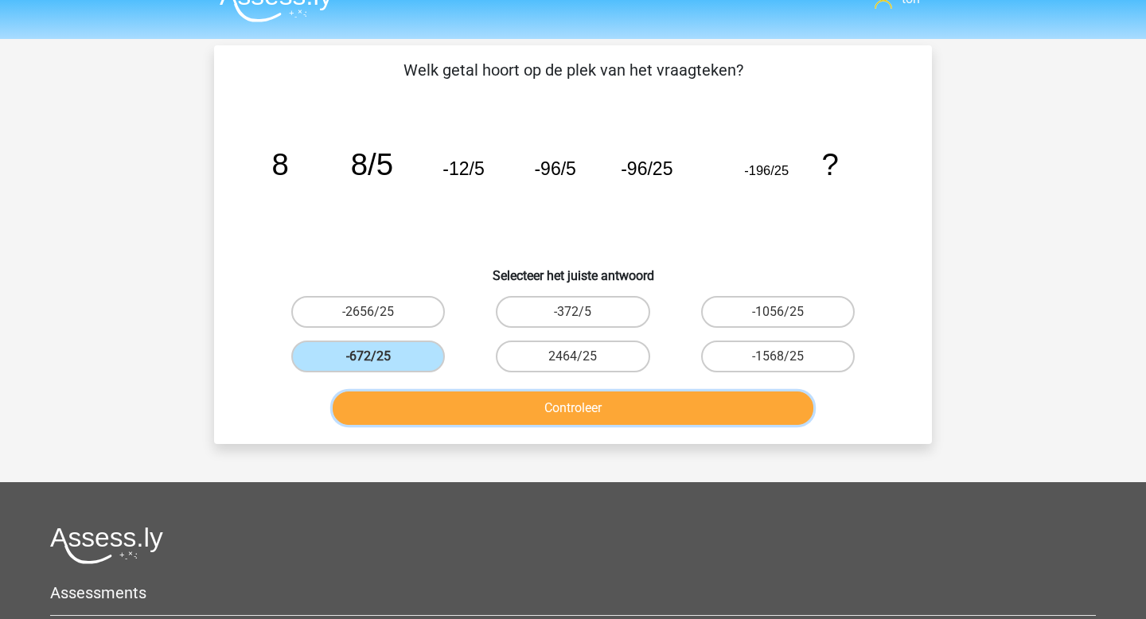
click at [443, 401] on button "Controleer" at bounding box center [573, 407] width 481 height 33
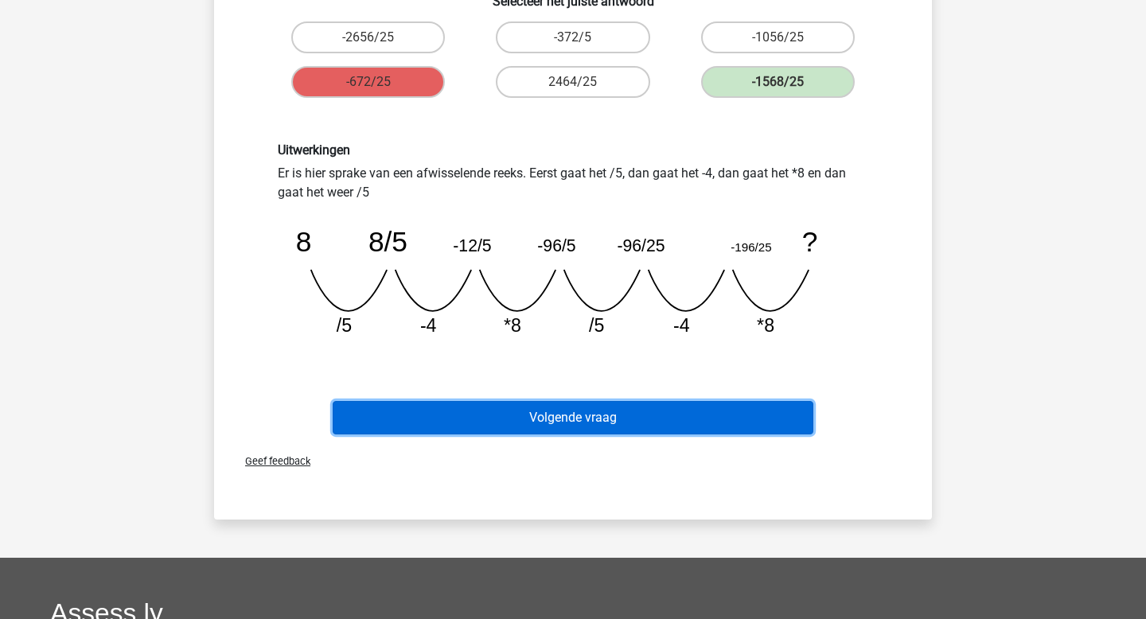
click at [460, 410] on button "Volgende vraag" at bounding box center [573, 417] width 481 height 33
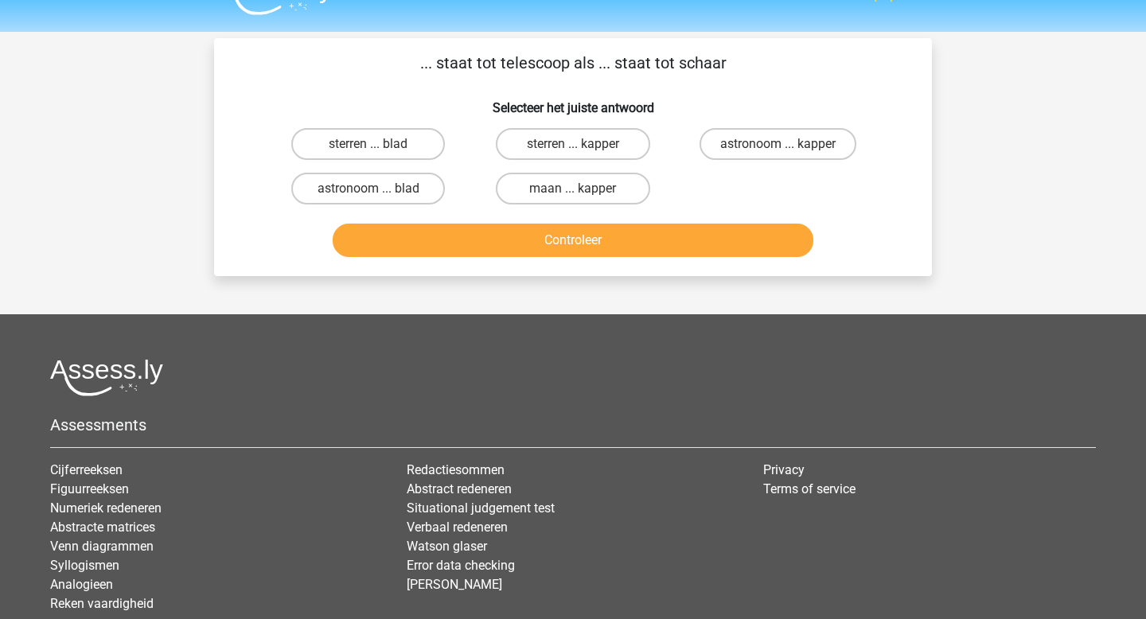
scroll to position [0, 0]
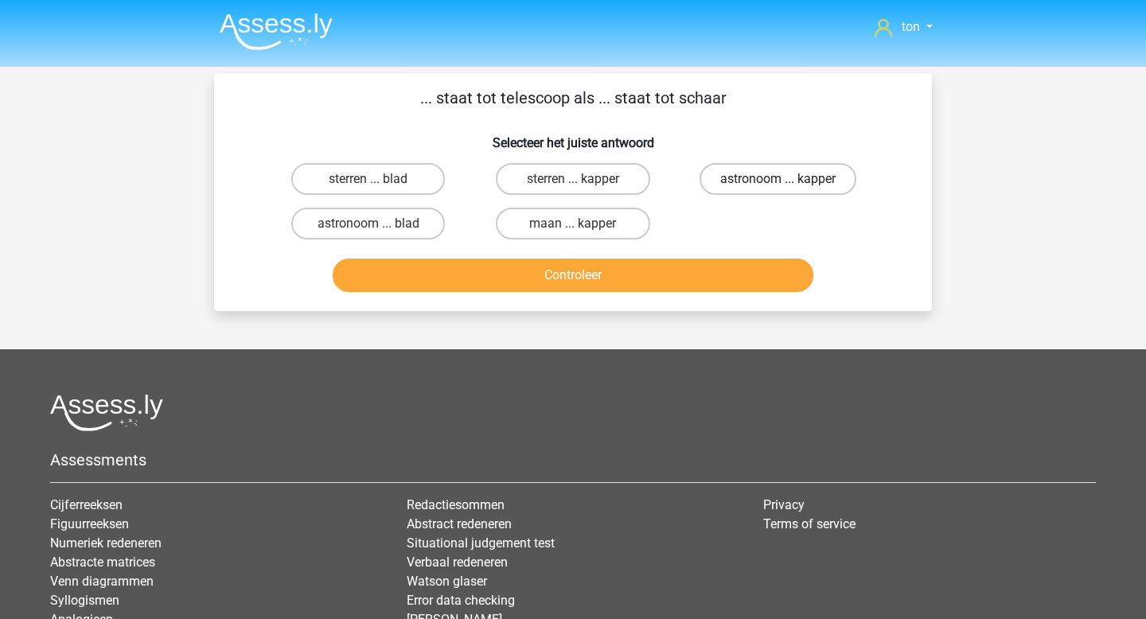
click at [748, 174] on label "astronoom ... kapper" at bounding box center [777, 179] width 157 height 32
click at [777, 179] on input "astronoom ... kapper" at bounding box center [782, 184] width 10 height 10
radio input "true"
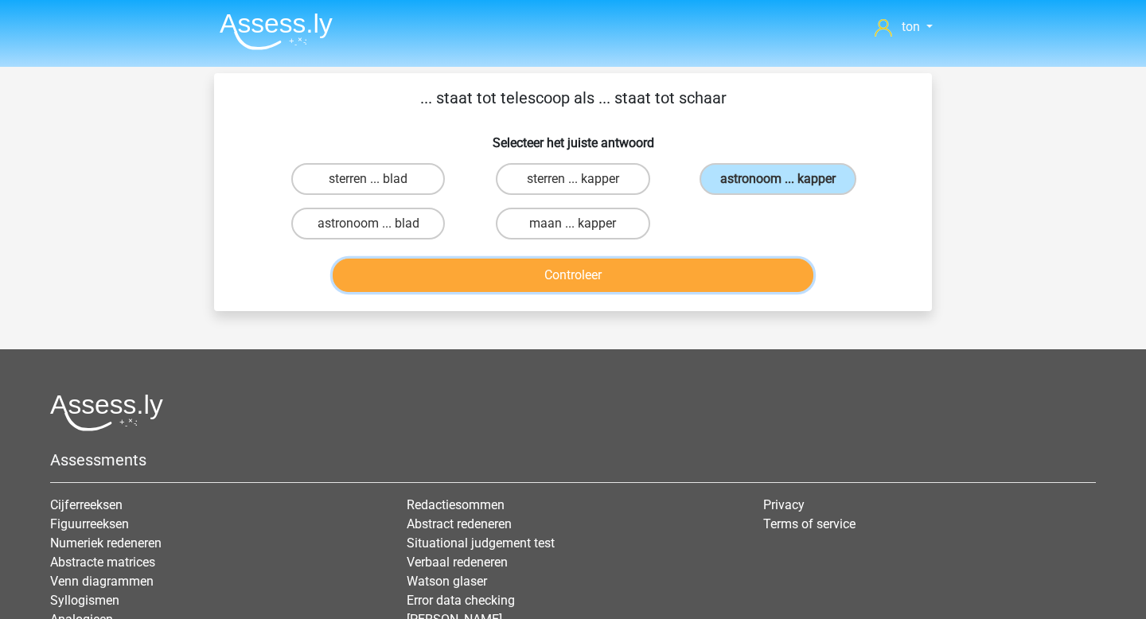
click at [641, 277] on button "Controleer" at bounding box center [573, 275] width 481 height 33
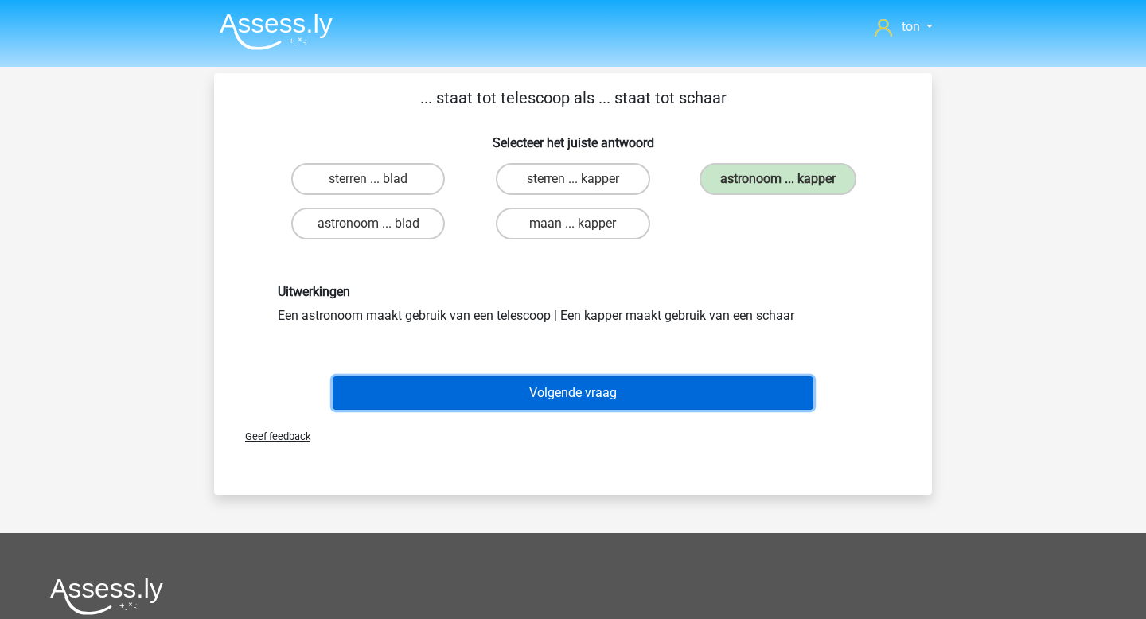
click at [593, 387] on button "Volgende vraag" at bounding box center [573, 392] width 481 height 33
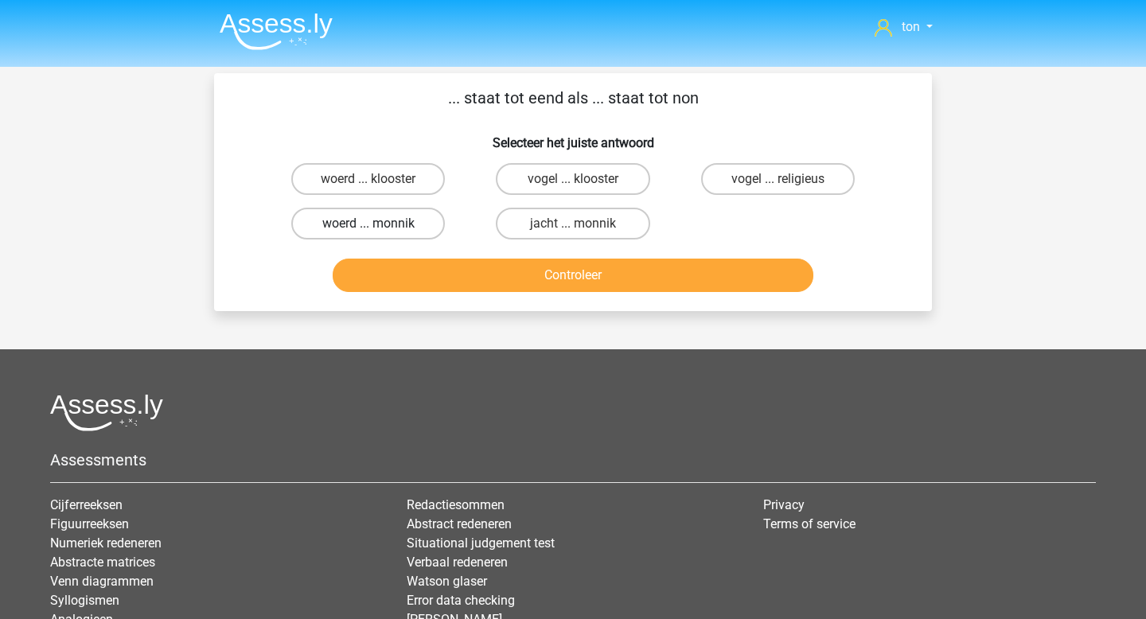
click at [409, 228] on label "woerd ... monnik" at bounding box center [368, 224] width 154 height 32
click at [379, 228] on input "woerd ... monnik" at bounding box center [373, 229] width 10 height 10
radio input "true"
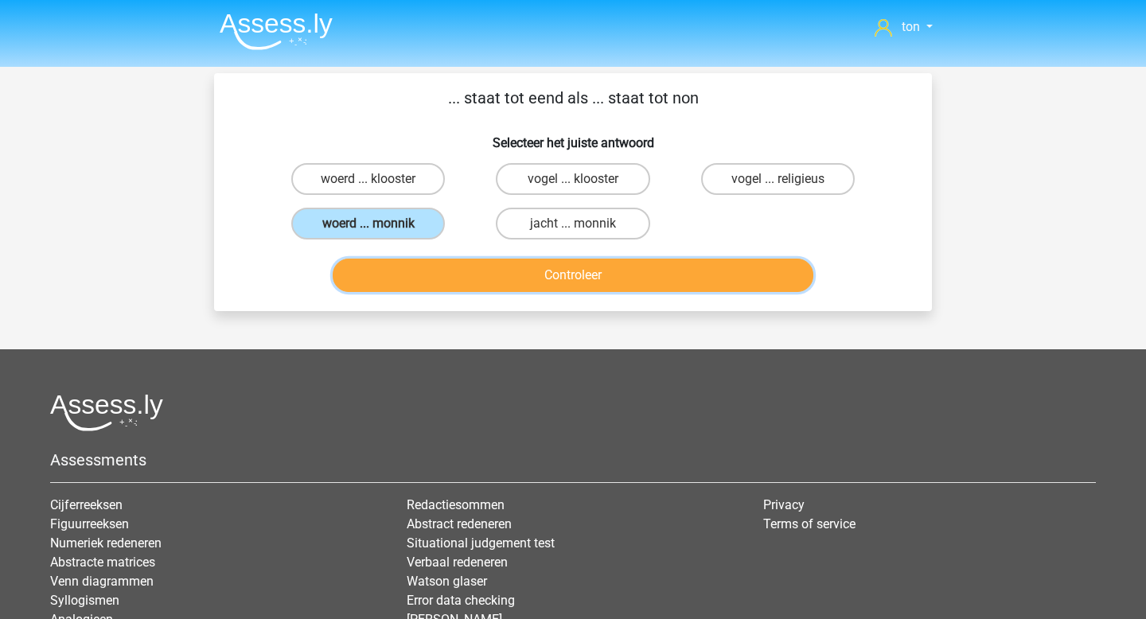
click at [457, 279] on button "Controleer" at bounding box center [573, 275] width 481 height 33
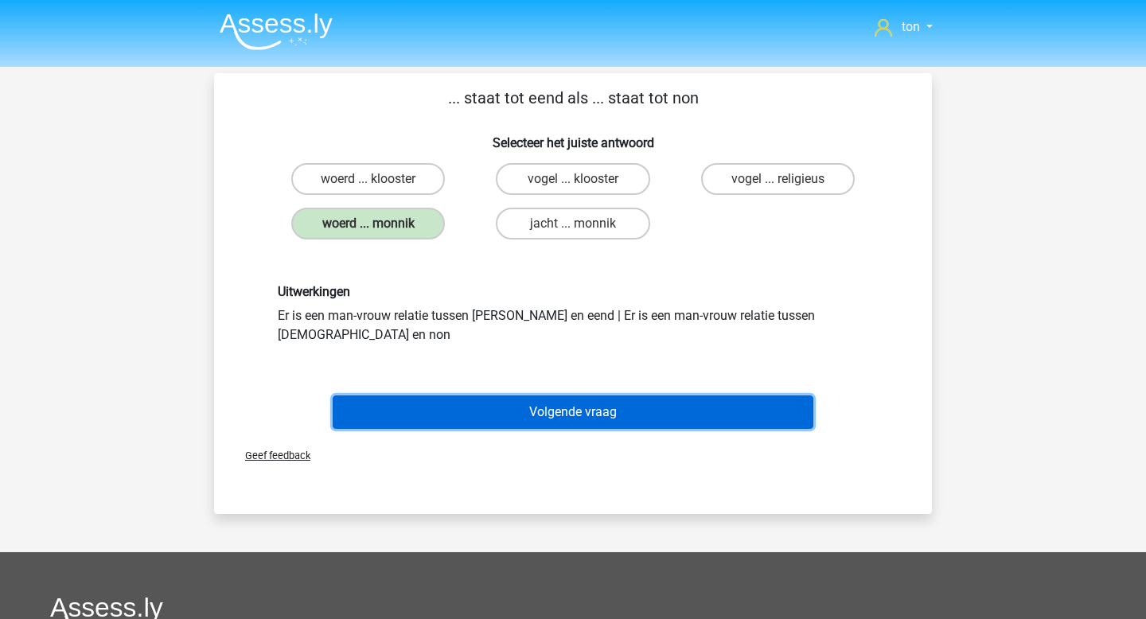
click at [497, 395] on button "Volgende vraag" at bounding box center [573, 411] width 481 height 33
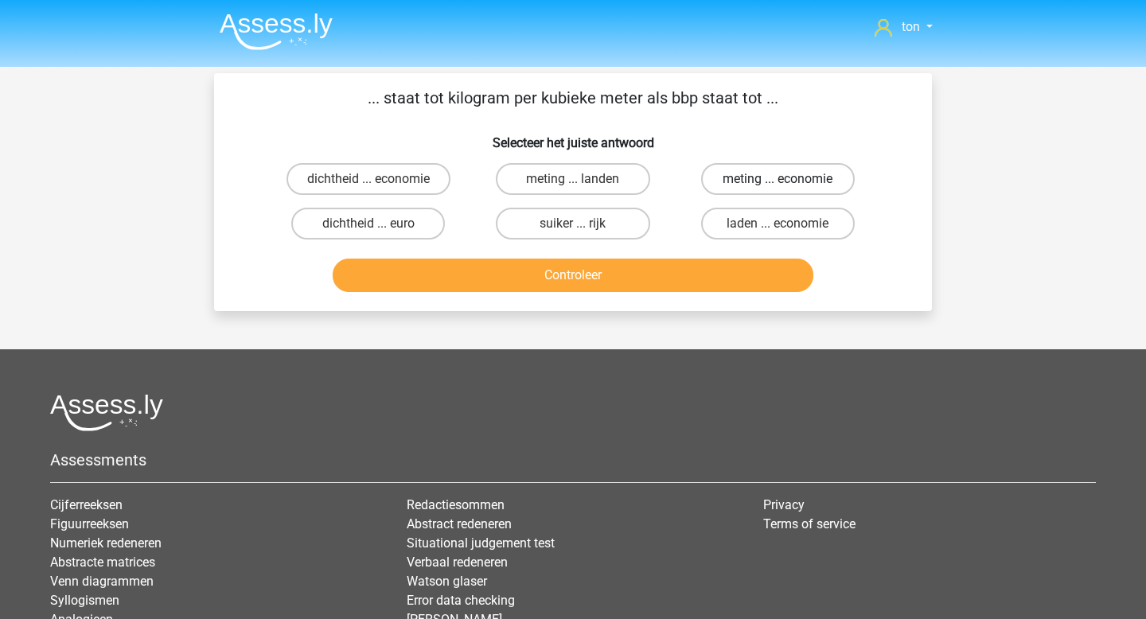
click at [751, 177] on label "meting ... economie" at bounding box center [778, 179] width 154 height 32
click at [777, 179] on input "meting ... economie" at bounding box center [782, 184] width 10 height 10
radio input "true"
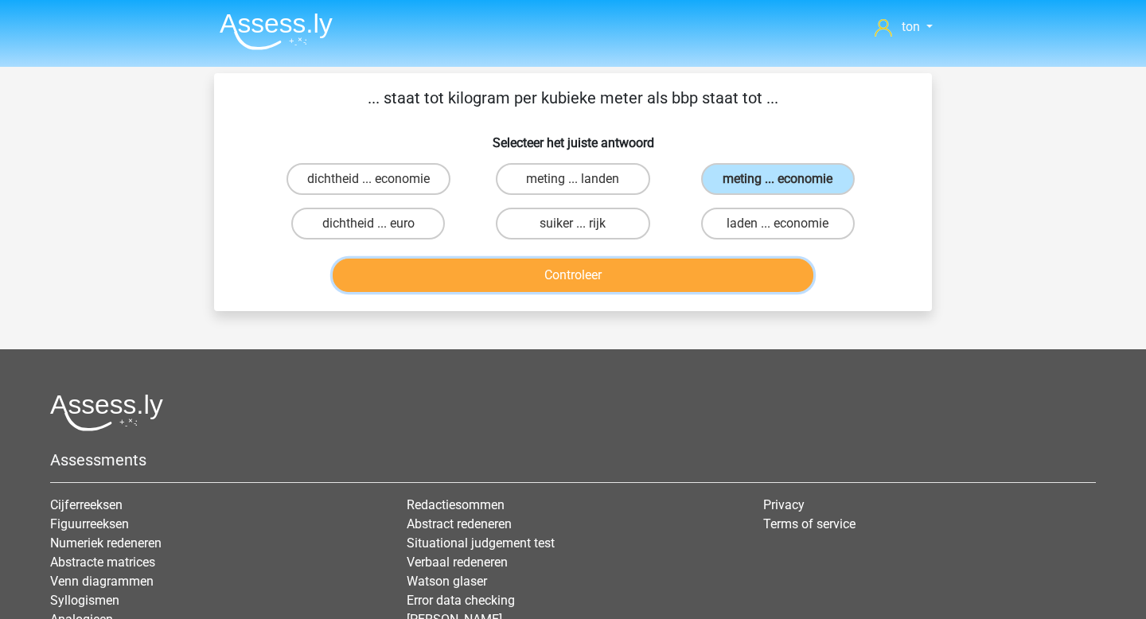
click at [660, 274] on button "Controleer" at bounding box center [573, 275] width 481 height 33
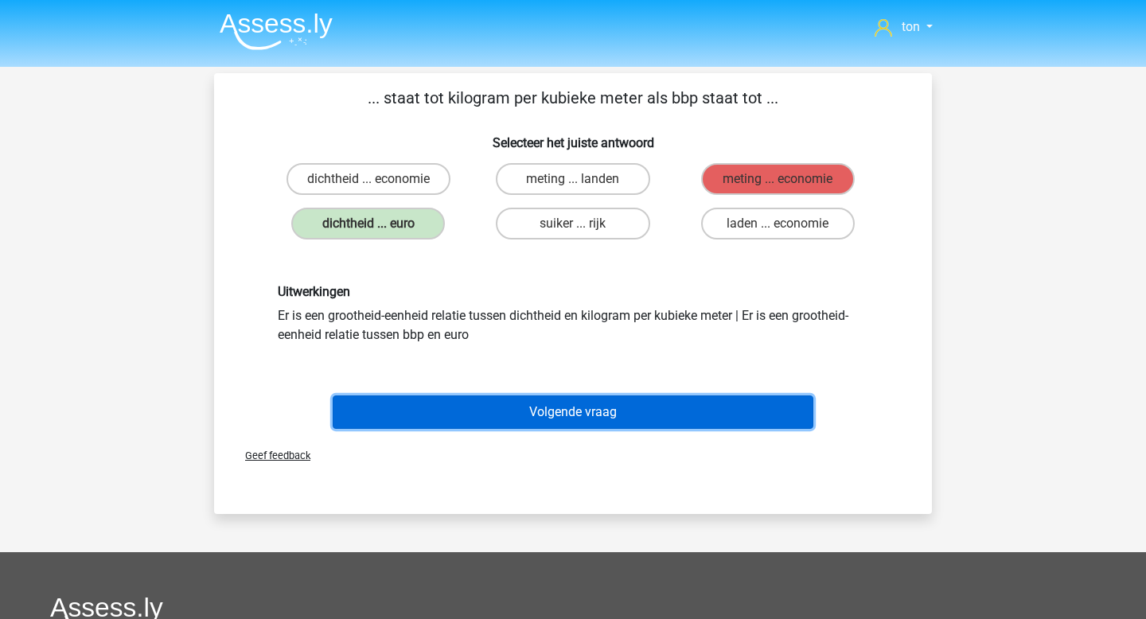
click at [510, 404] on button "Volgende vraag" at bounding box center [573, 411] width 481 height 33
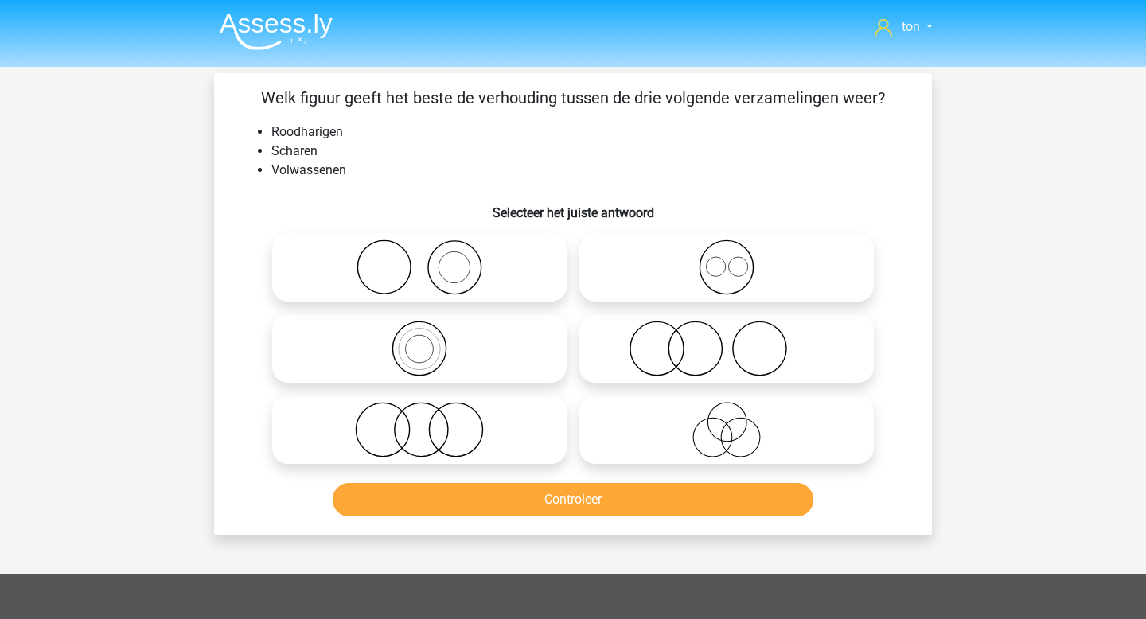
scroll to position [73, 0]
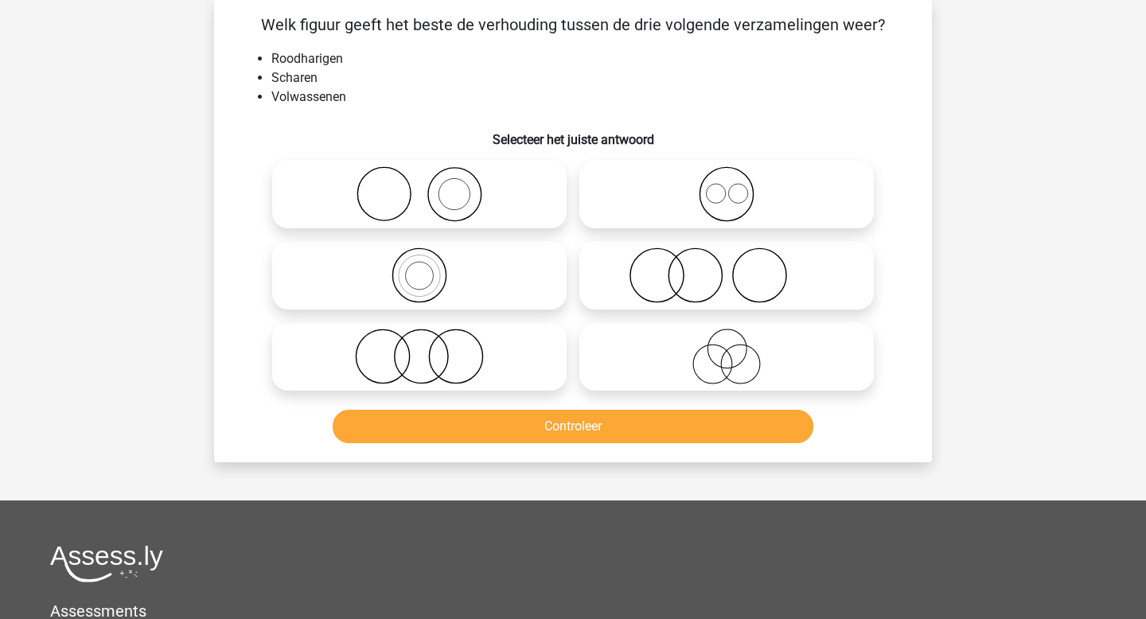
click at [656, 286] on icon at bounding box center [727, 275] width 282 height 56
click at [726, 267] on input "radio" at bounding box center [731, 262] width 10 height 10
radio input "true"
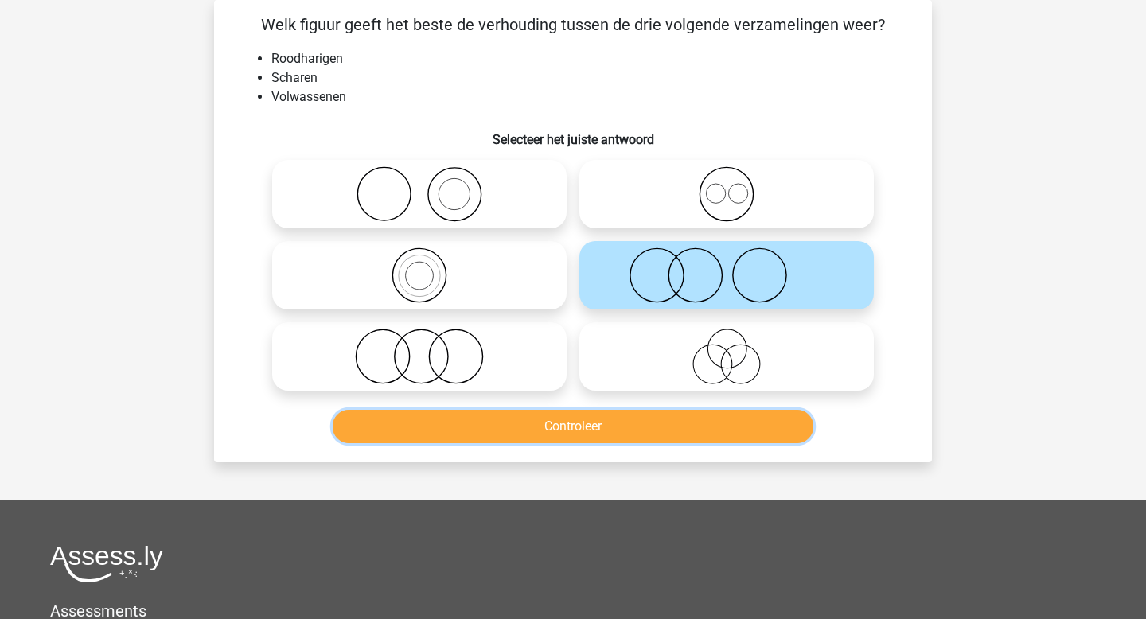
click at [613, 426] on button "Controleer" at bounding box center [573, 426] width 481 height 33
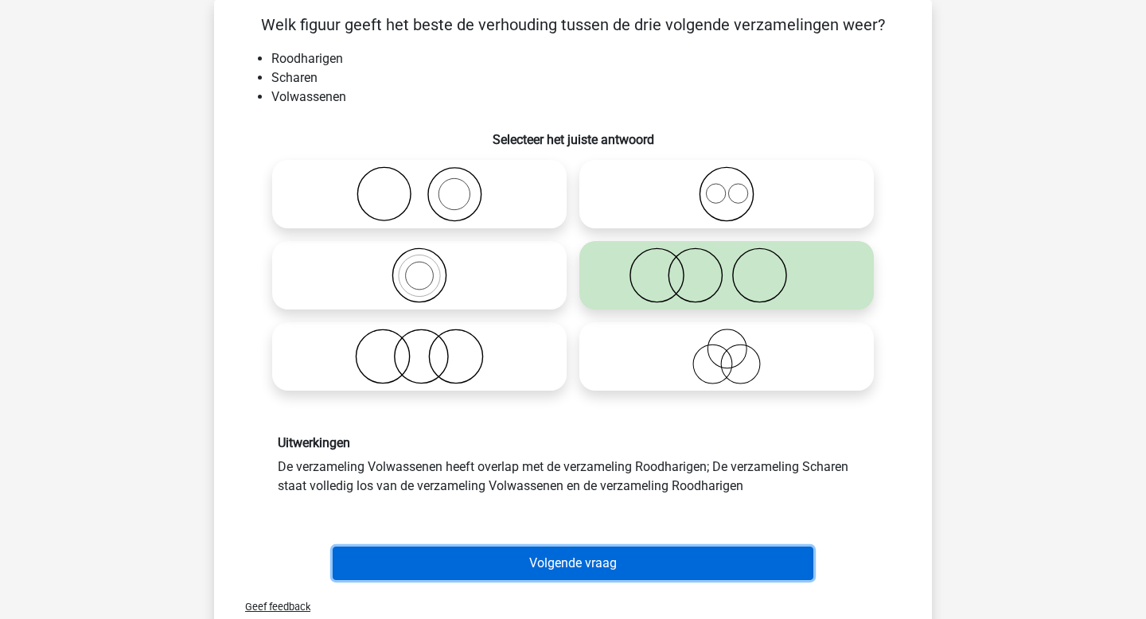
click at [589, 559] on button "Volgende vraag" at bounding box center [573, 563] width 481 height 33
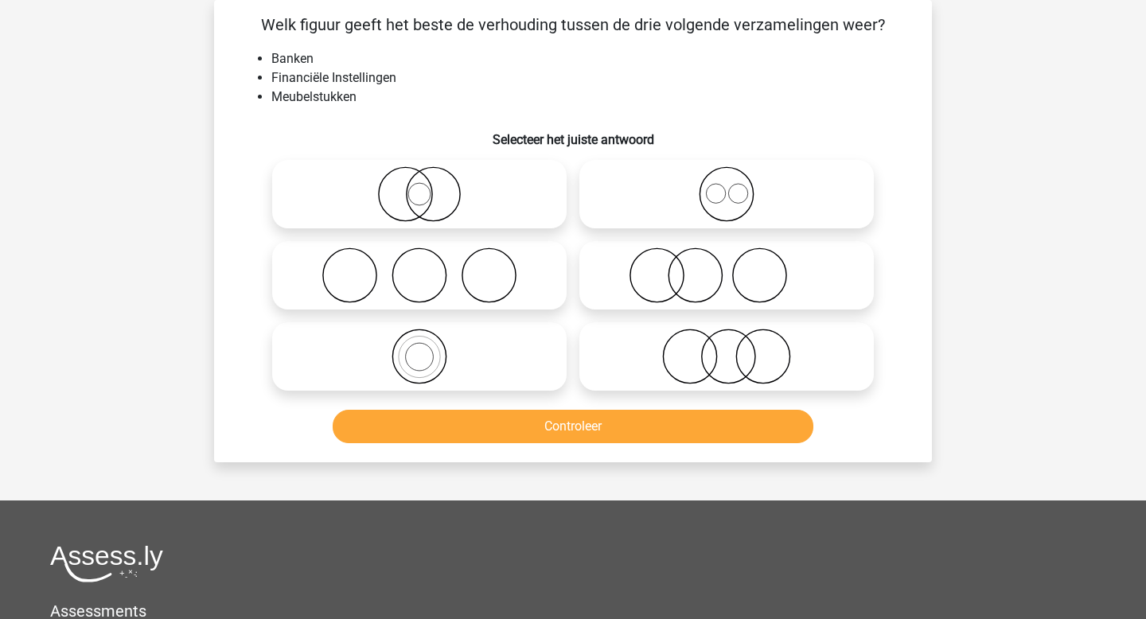
click at [714, 375] on icon at bounding box center [727, 357] width 282 height 56
click at [726, 348] on input "radio" at bounding box center [731, 343] width 10 height 10
radio input "true"
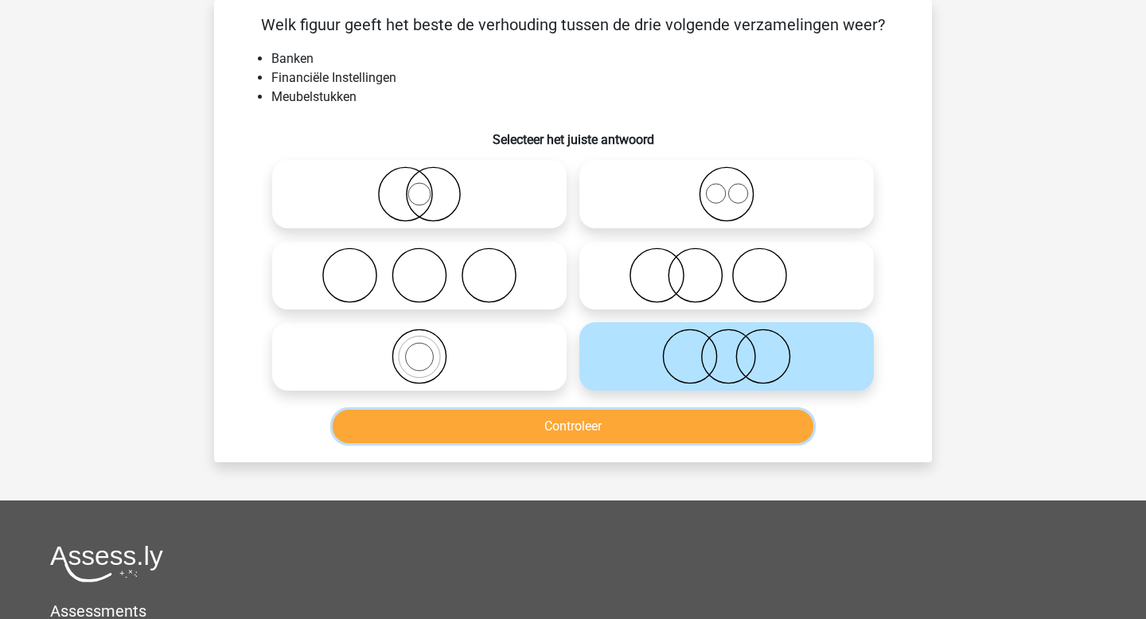
click at [698, 419] on button "Controleer" at bounding box center [573, 426] width 481 height 33
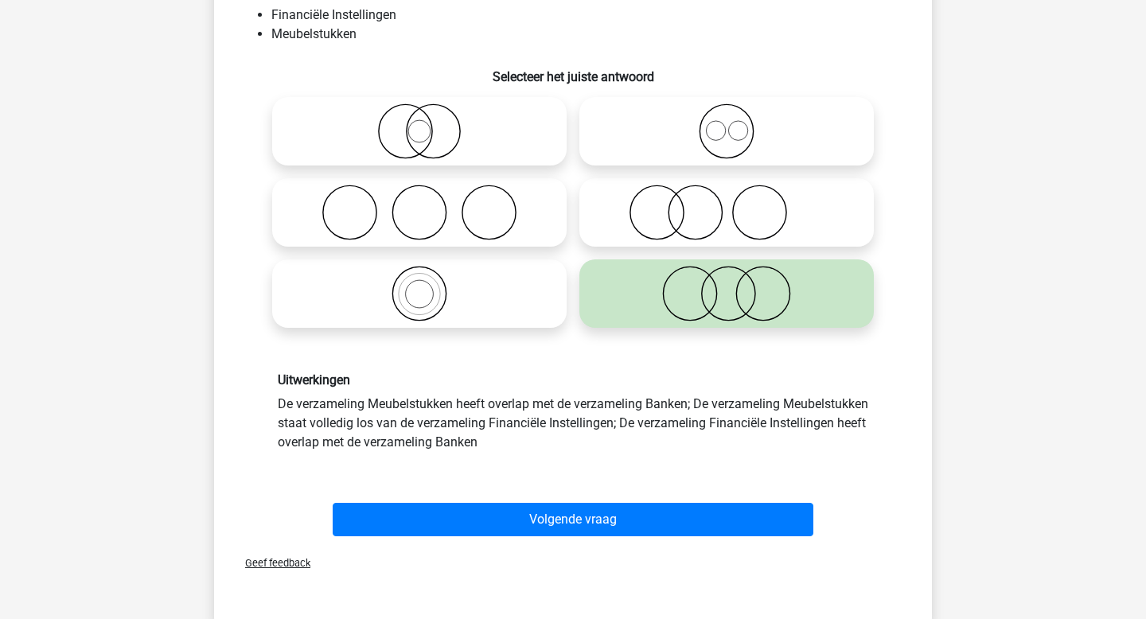
scroll to position [138, 0]
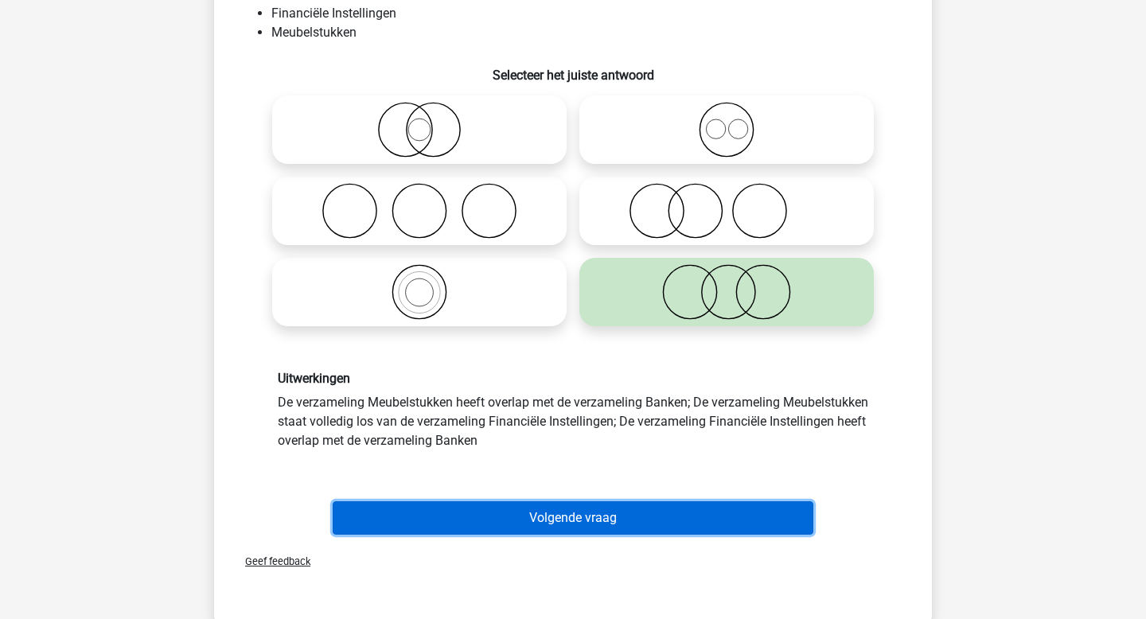
click at [622, 516] on button "Volgende vraag" at bounding box center [573, 517] width 481 height 33
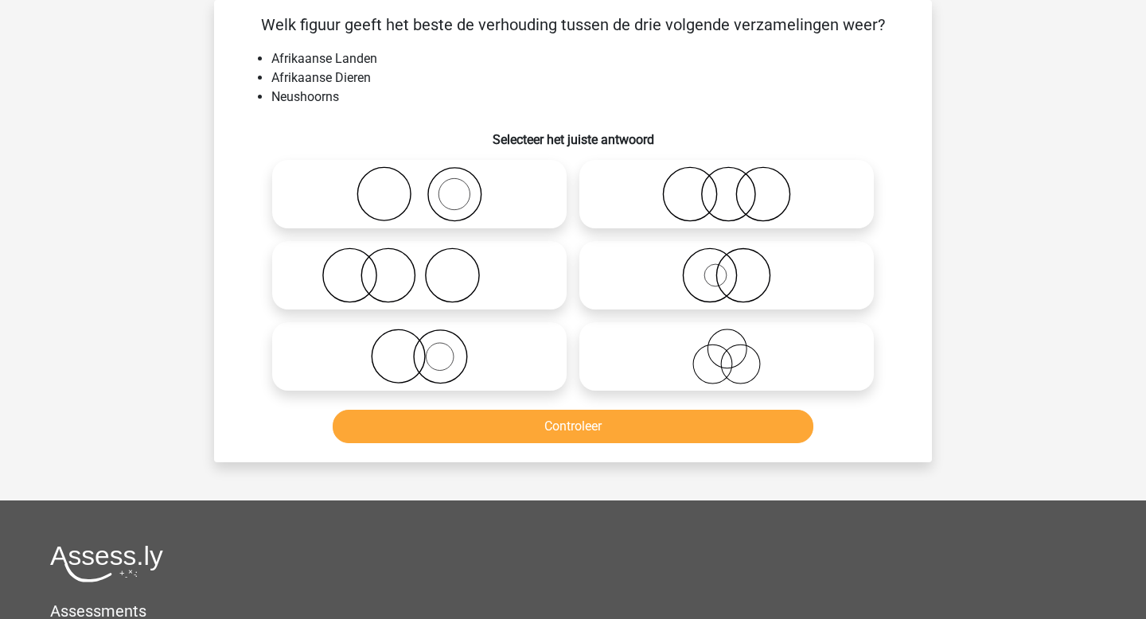
scroll to position [73, 0]
click at [396, 274] on icon at bounding box center [419, 275] width 282 height 56
click at [419, 267] on input "radio" at bounding box center [424, 262] width 10 height 10
radio input "true"
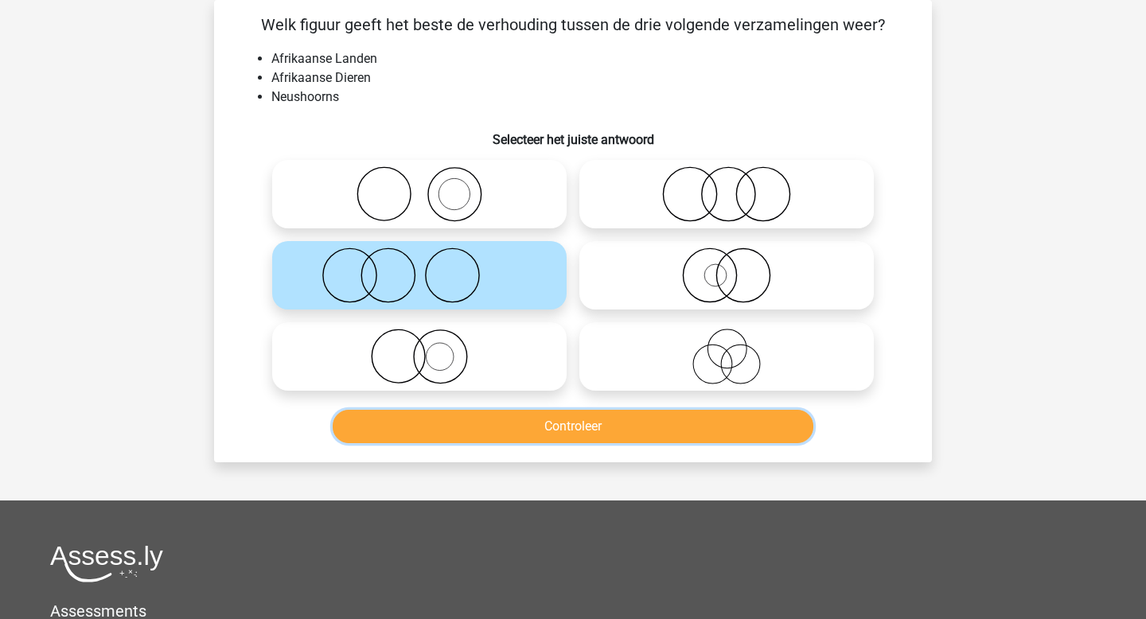
click at [464, 421] on button "Controleer" at bounding box center [573, 426] width 481 height 33
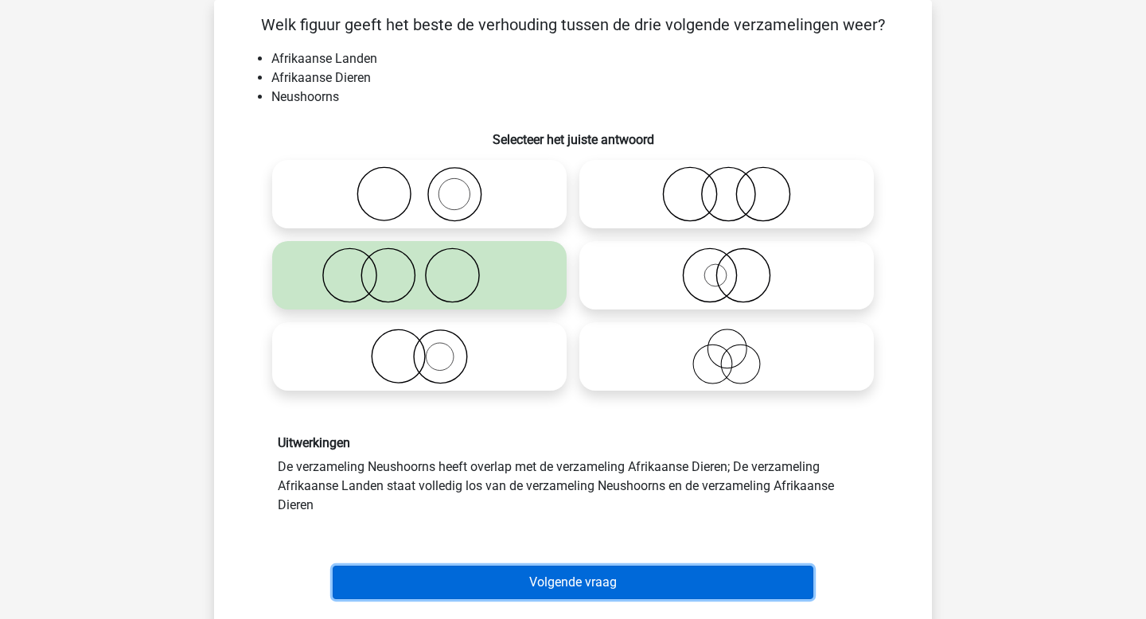
click at [518, 576] on button "Volgende vraag" at bounding box center [573, 582] width 481 height 33
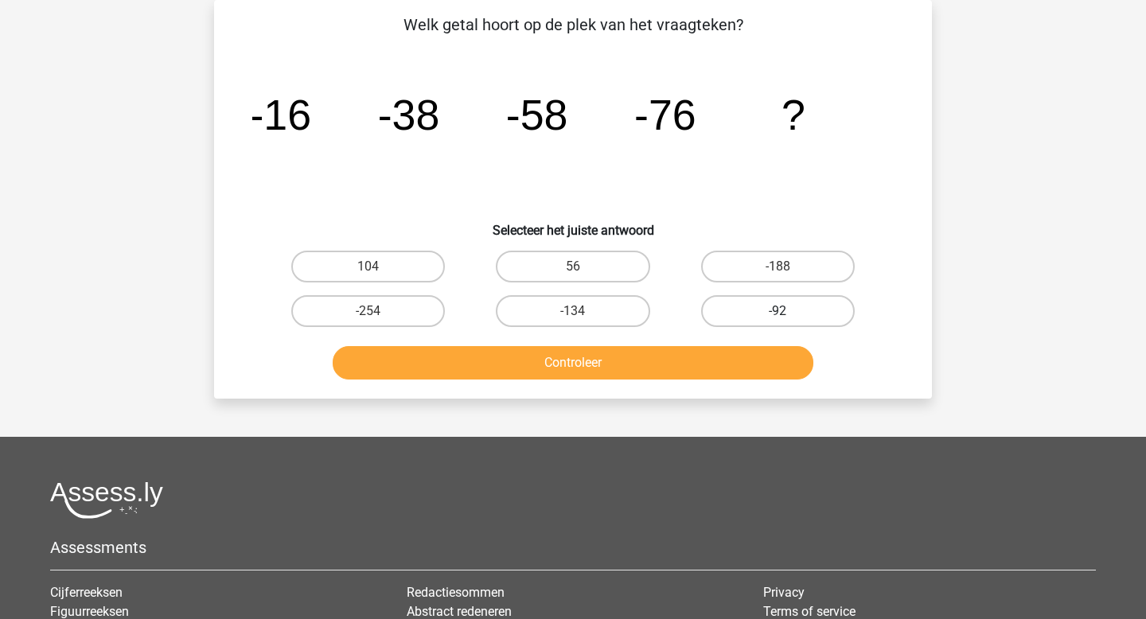
click at [758, 303] on label "-92" at bounding box center [778, 311] width 154 height 32
click at [777, 311] on input "-92" at bounding box center [782, 316] width 10 height 10
radio input "true"
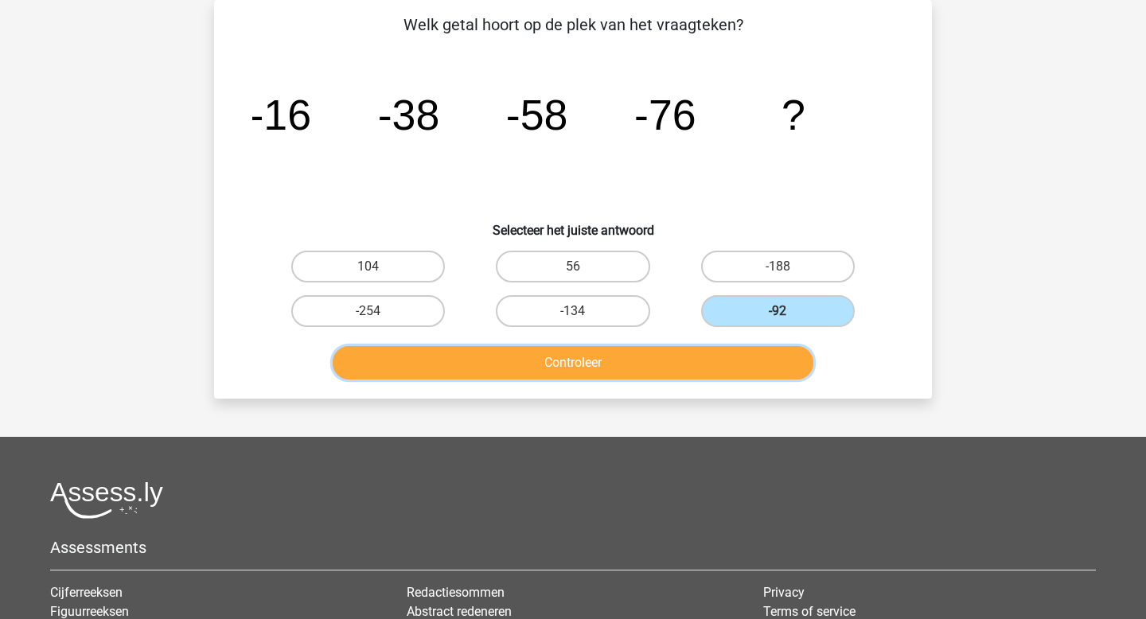
click at [670, 362] on button "Controleer" at bounding box center [573, 362] width 481 height 33
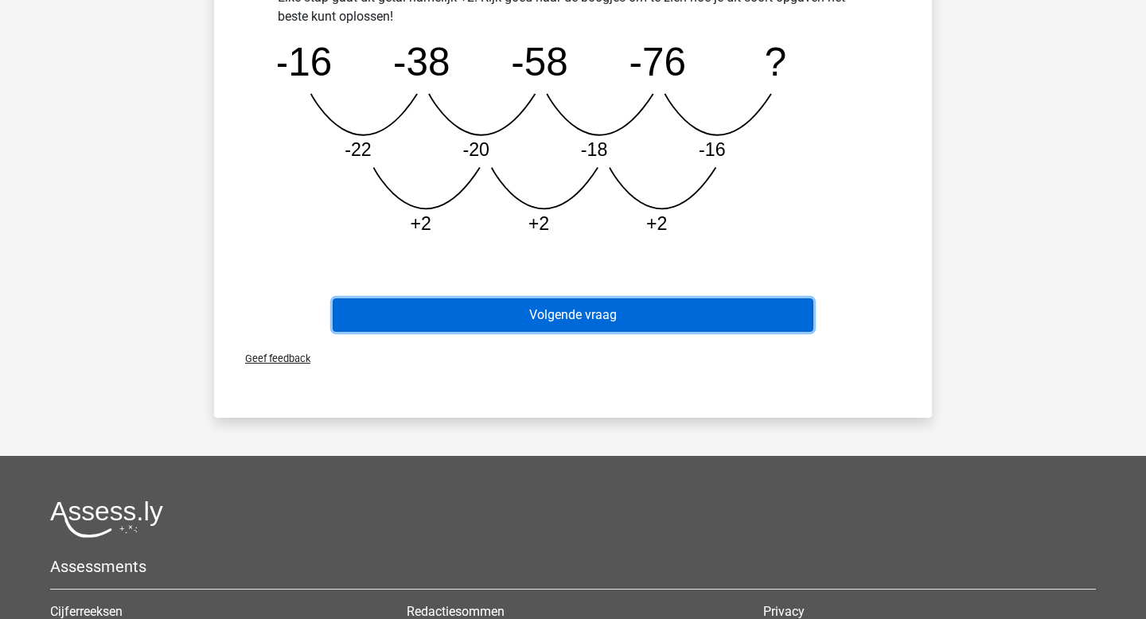
click at [630, 308] on button "Volgende vraag" at bounding box center [573, 314] width 481 height 33
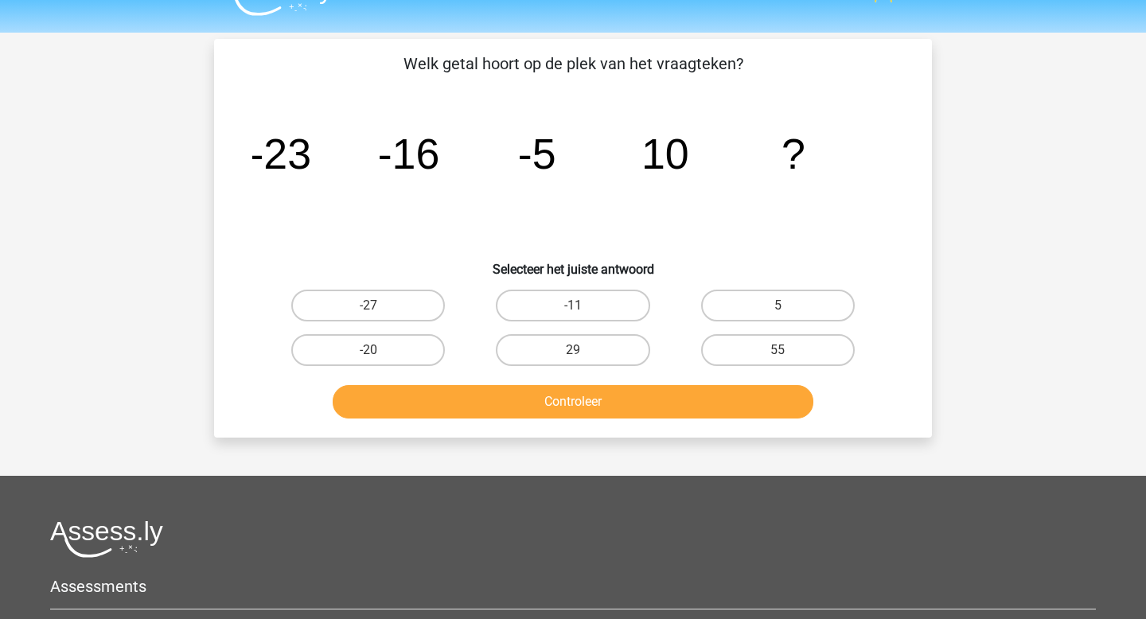
scroll to position [33, 0]
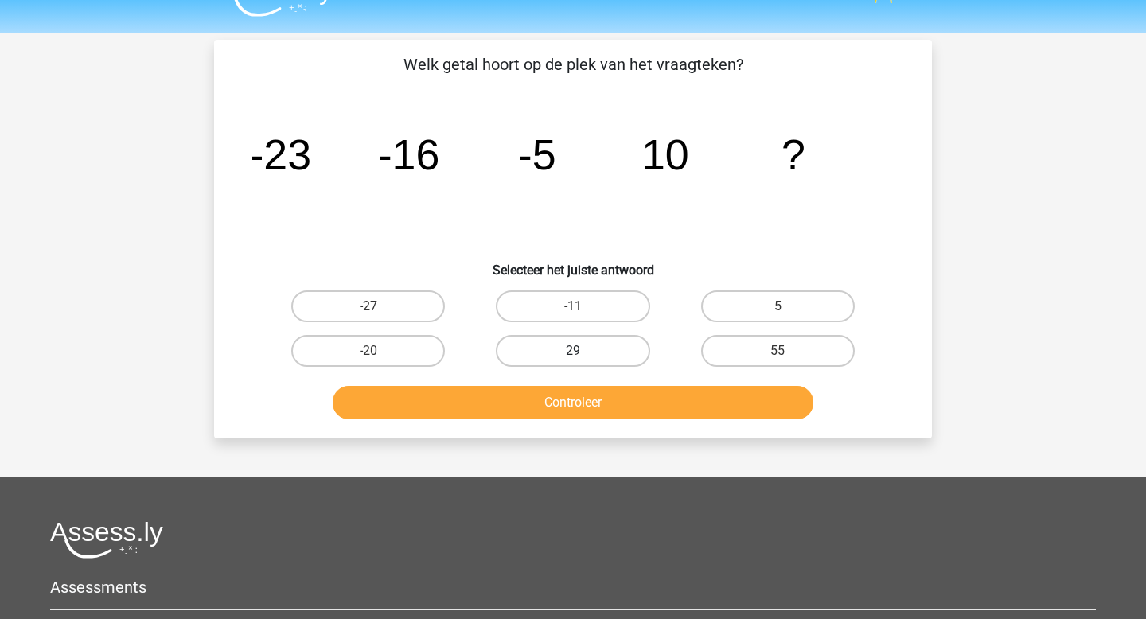
click at [608, 340] on label "29" at bounding box center [573, 351] width 154 height 32
click at [583, 351] on input "29" at bounding box center [578, 356] width 10 height 10
radio input "true"
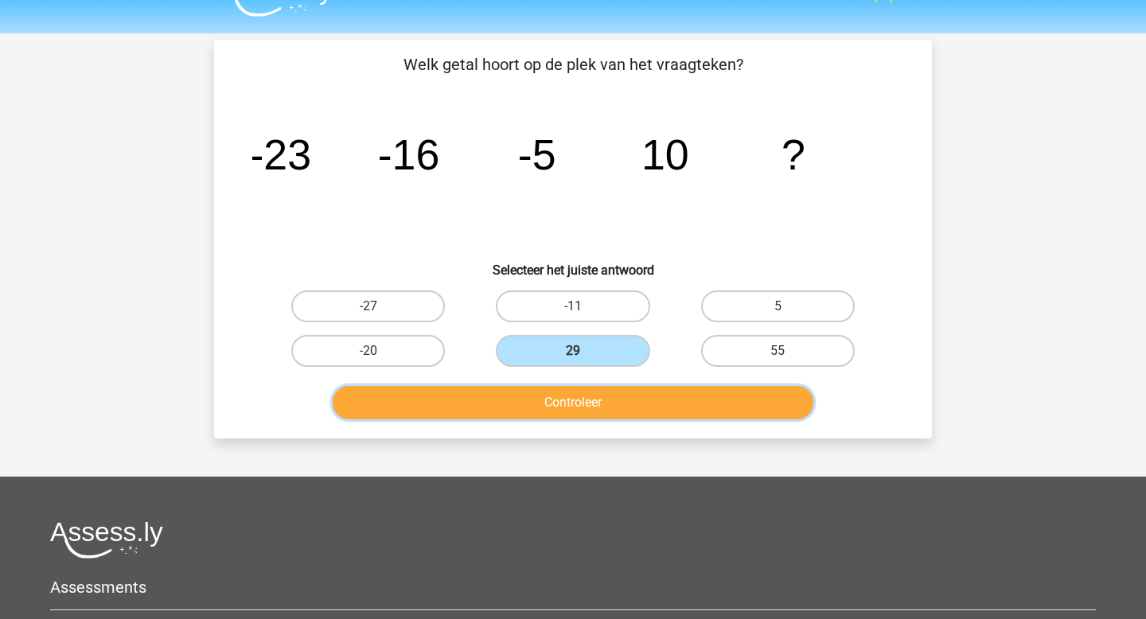
click at [599, 403] on button "Controleer" at bounding box center [573, 402] width 481 height 33
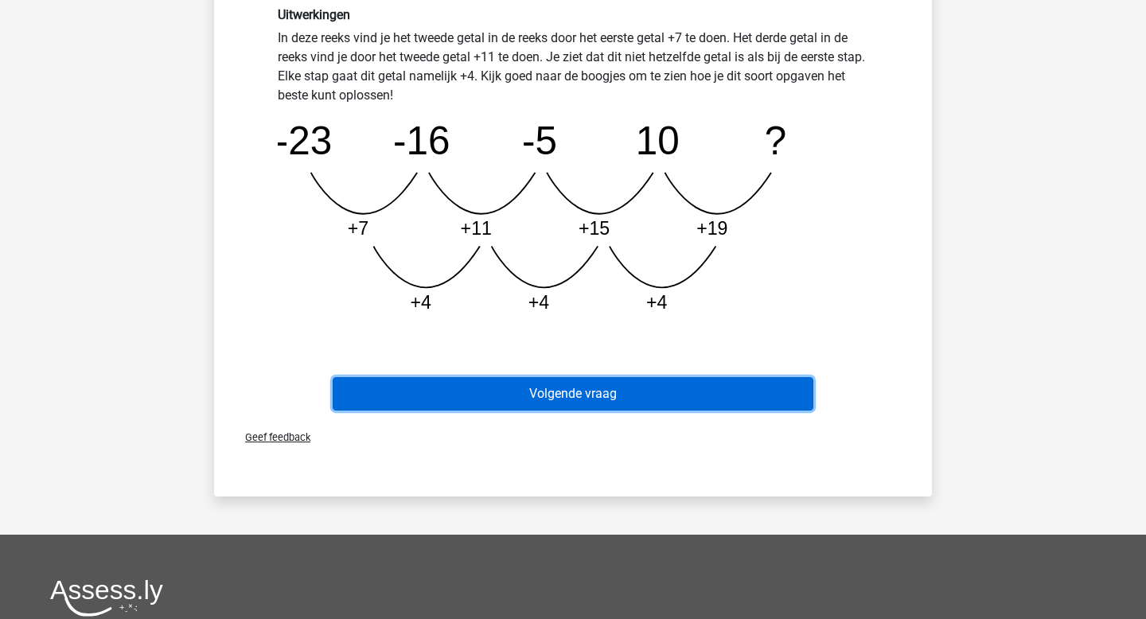
click at [605, 401] on button "Volgende vraag" at bounding box center [573, 393] width 481 height 33
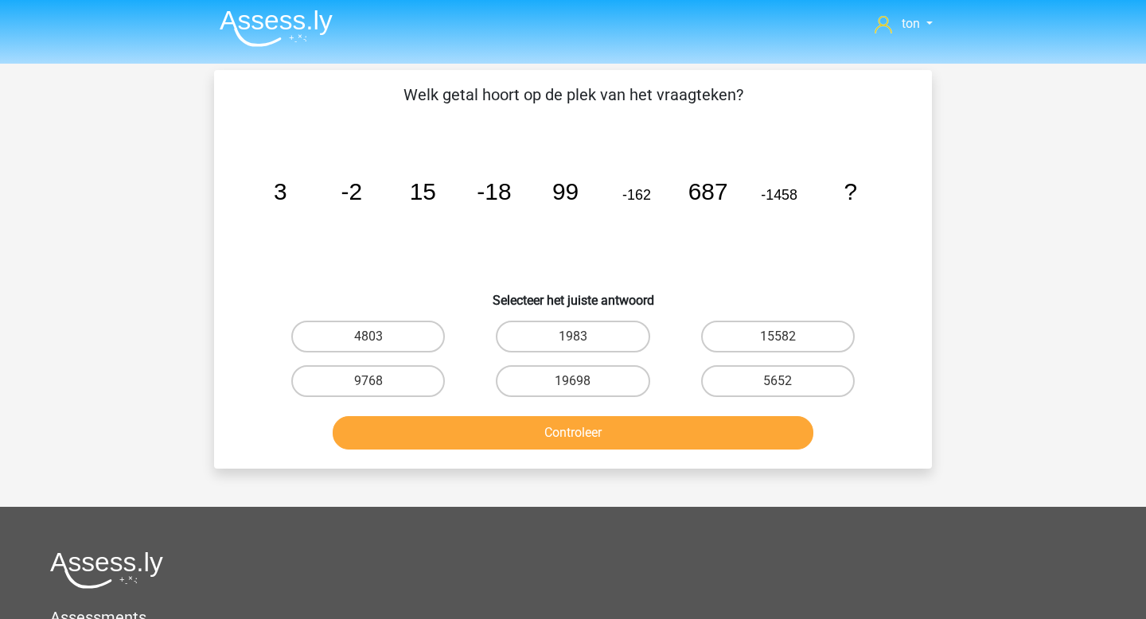
scroll to position [0, 0]
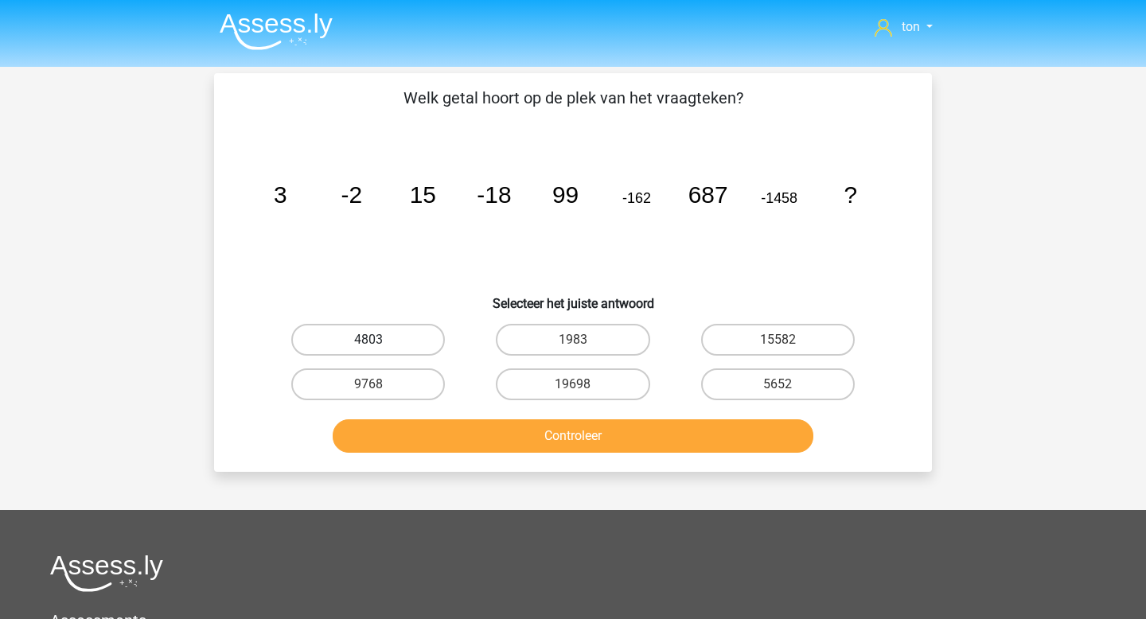
click at [400, 346] on label "4803" at bounding box center [368, 340] width 154 height 32
click at [379, 346] on input "4803" at bounding box center [373, 345] width 10 height 10
radio input "true"
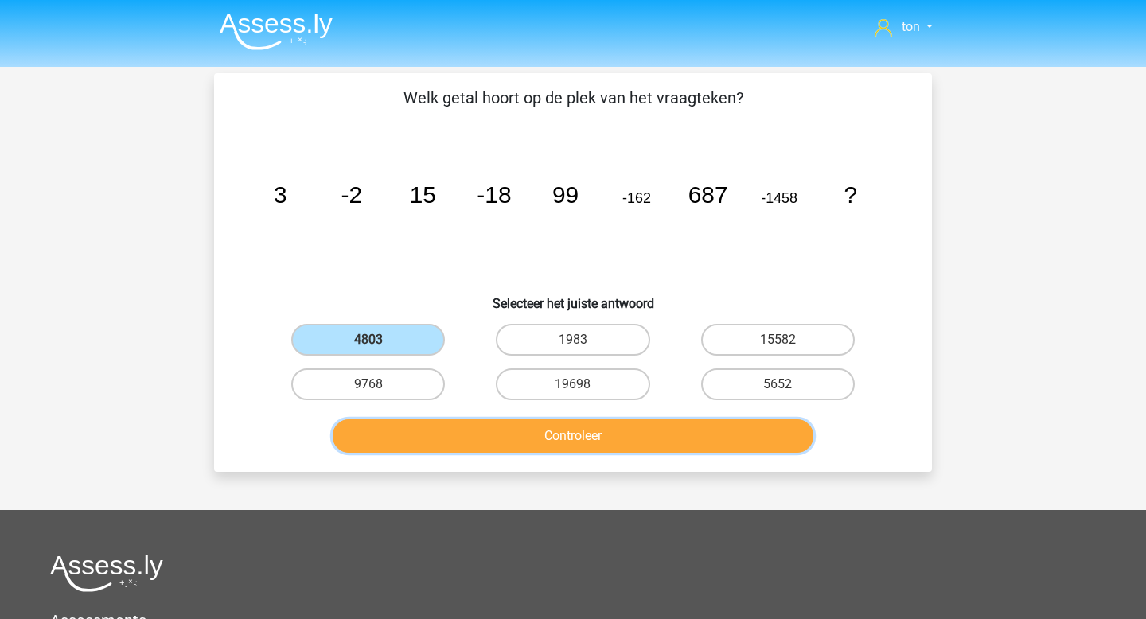
click at [461, 426] on button "Controleer" at bounding box center [573, 435] width 481 height 33
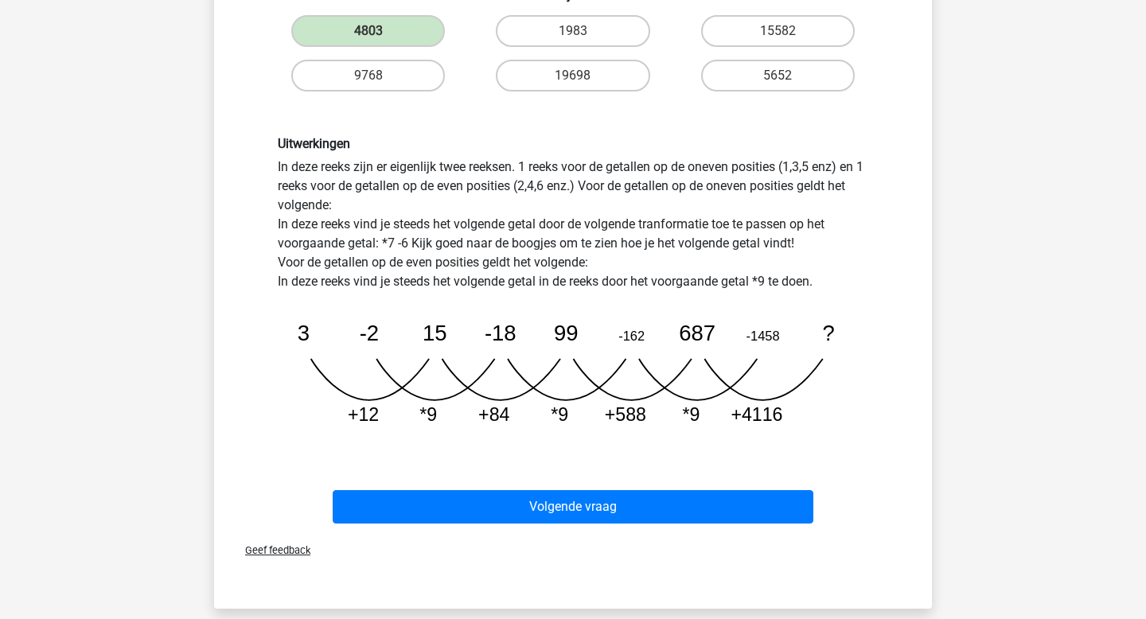
scroll to position [322, 0]
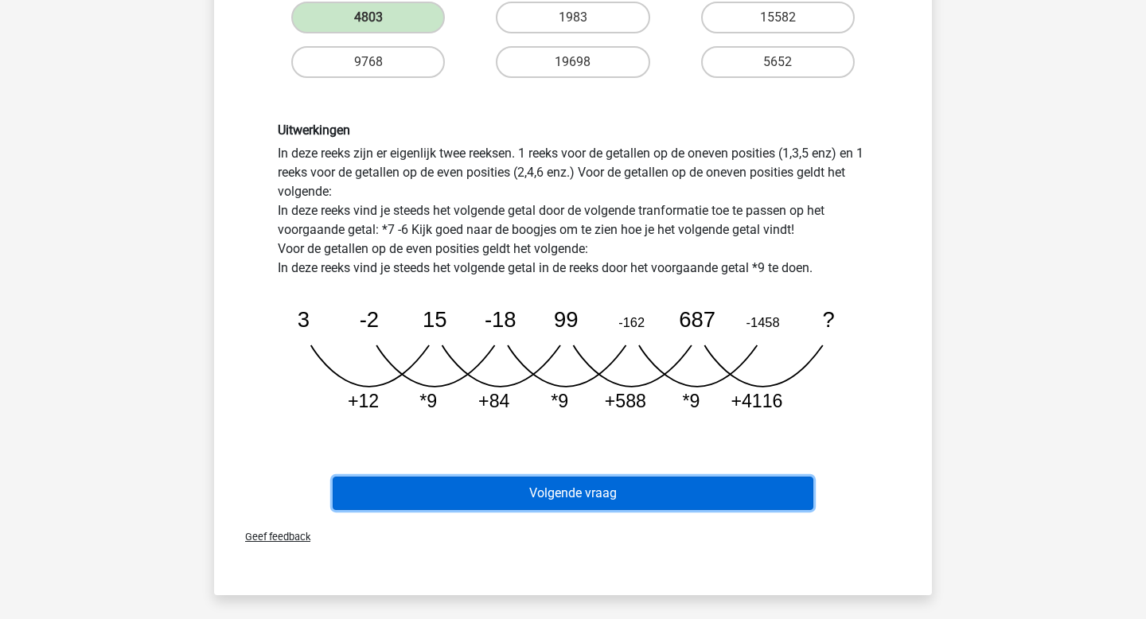
click at [606, 488] on button "Volgende vraag" at bounding box center [573, 493] width 481 height 33
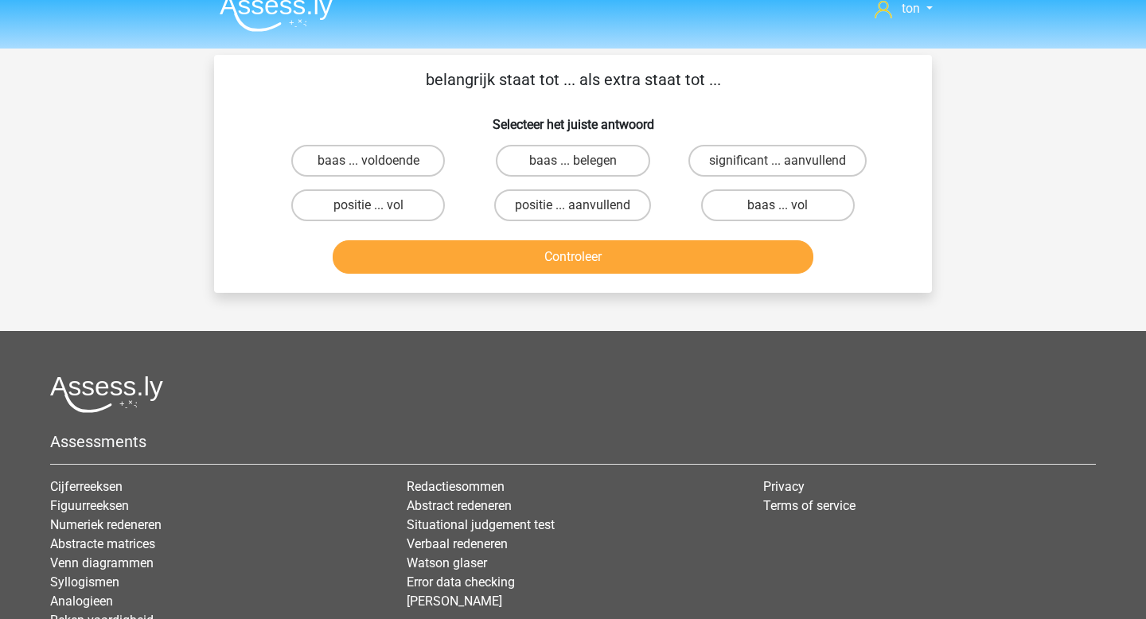
scroll to position [23, 0]
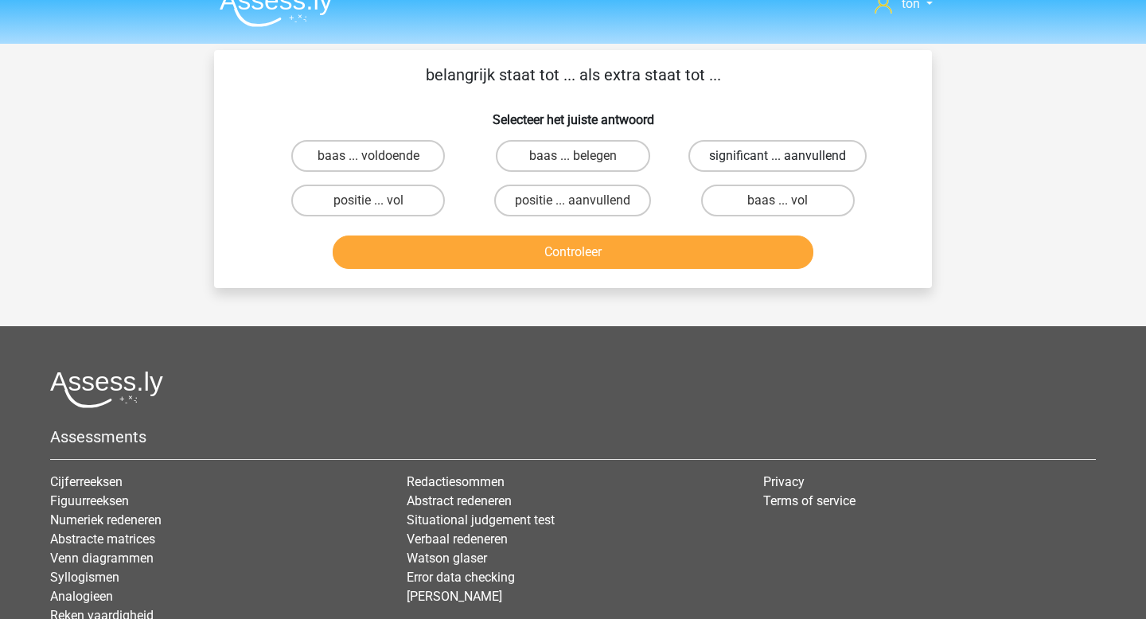
click at [751, 161] on label "significant ... aanvullend" at bounding box center [777, 156] width 178 height 32
click at [777, 161] on input "significant ... aanvullend" at bounding box center [782, 161] width 10 height 10
radio input "true"
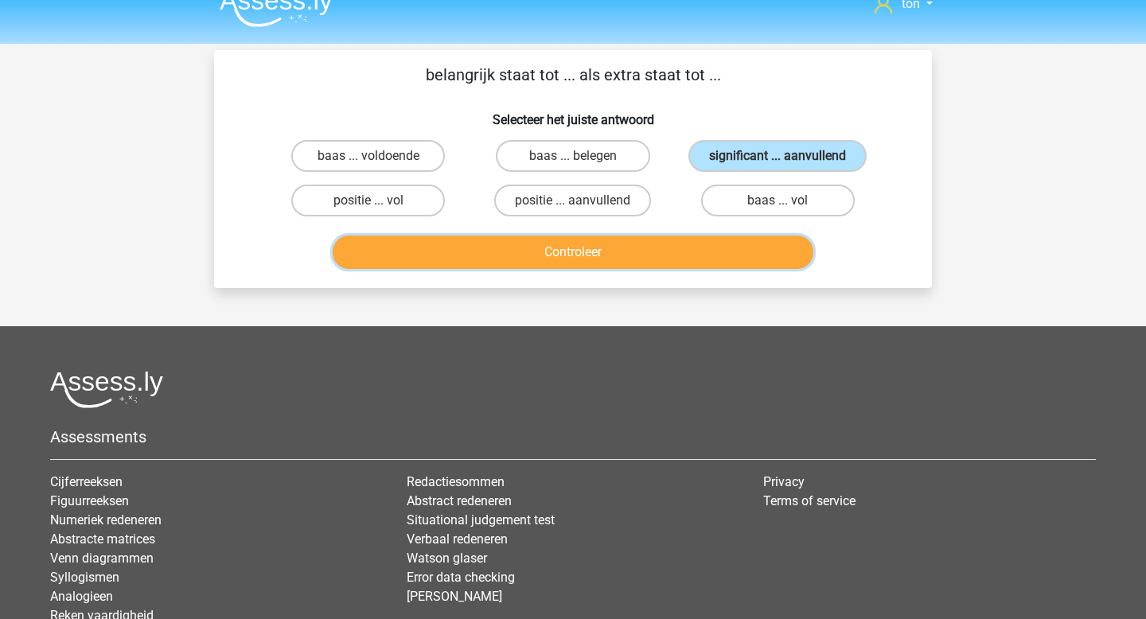
click at [684, 249] on button "Controleer" at bounding box center [573, 251] width 481 height 33
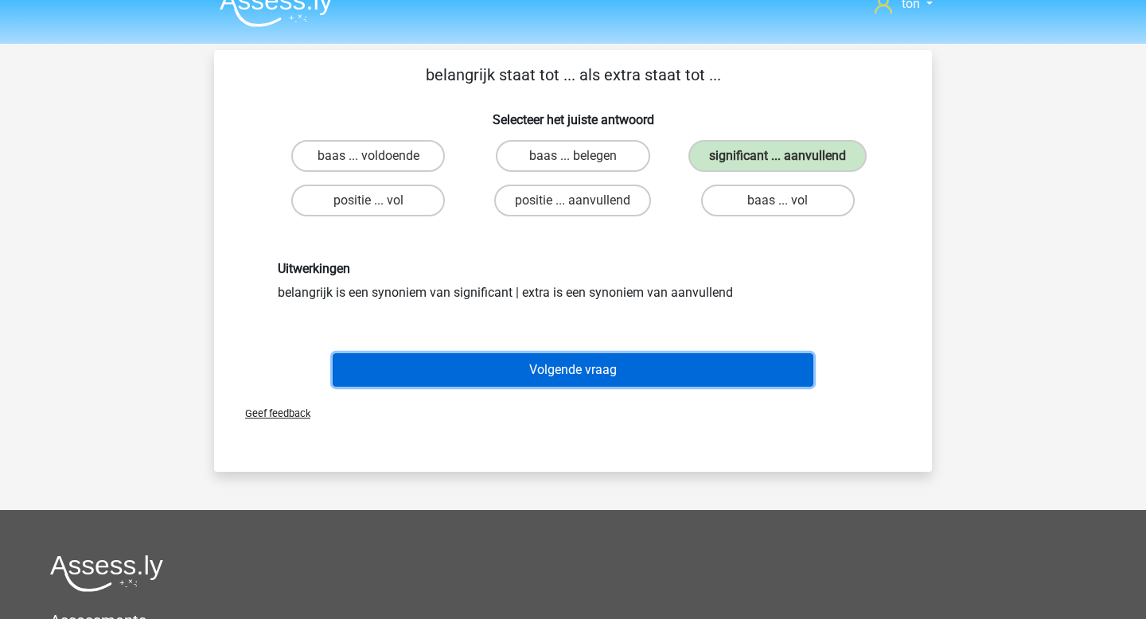
click at [582, 368] on button "Volgende vraag" at bounding box center [573, 369] width 481 height 33
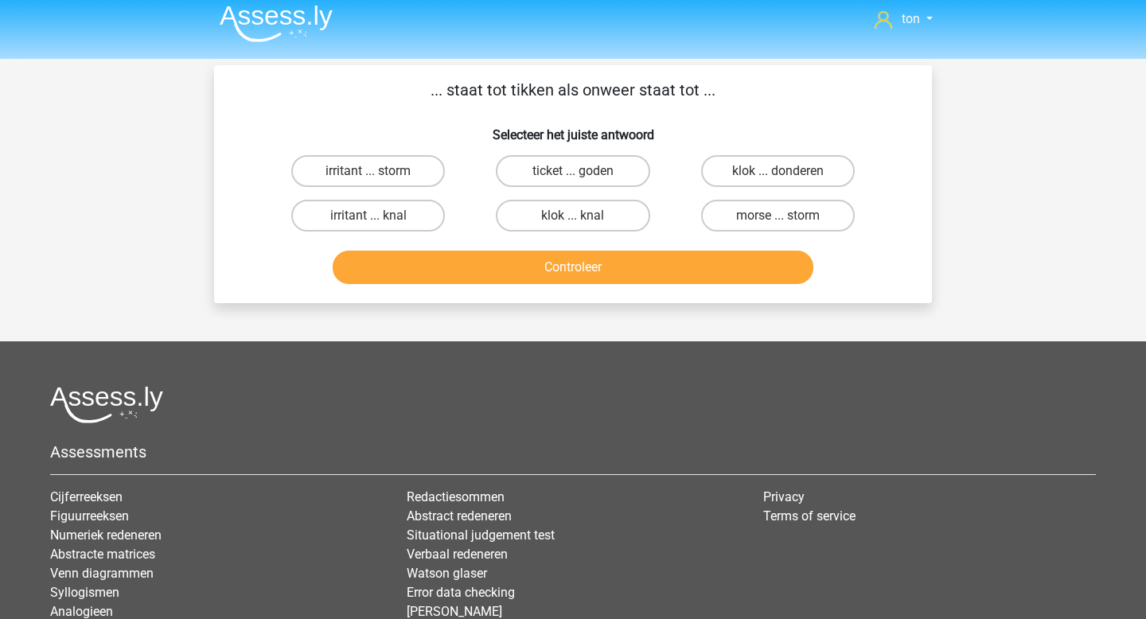
scroll to position [6, 0]
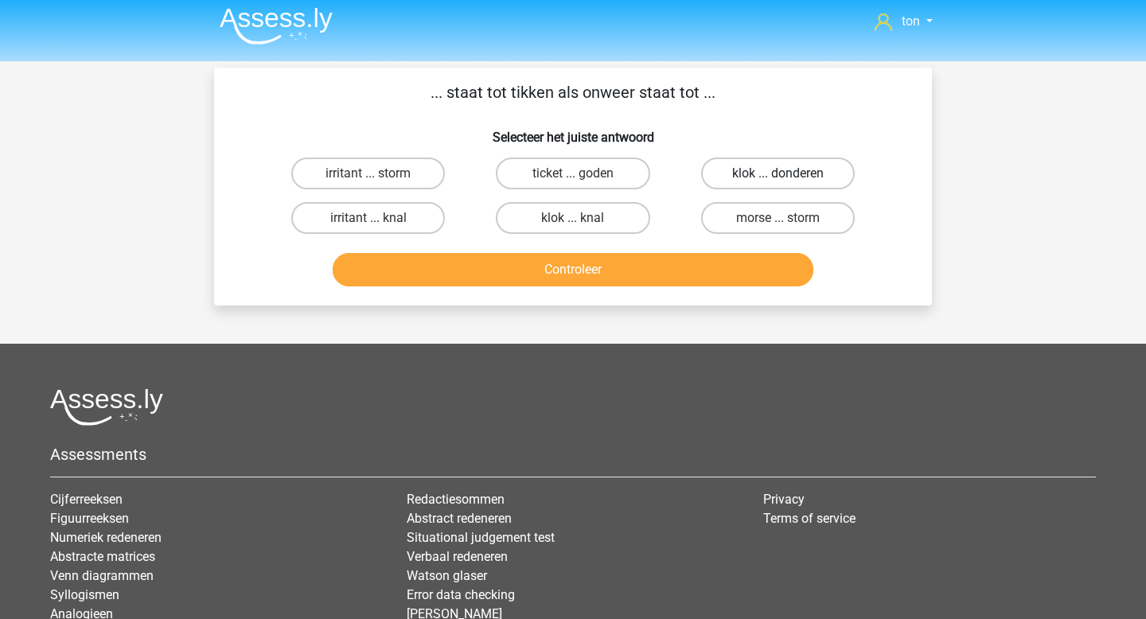
click at [759, 171] on label "klok ... donderen" at bounding box center [778, 174] width 154 height 32
click at [777, 173] on input "klok ... donderen" at bounding box center [782, 178] width 10 height 10
radio input "true"
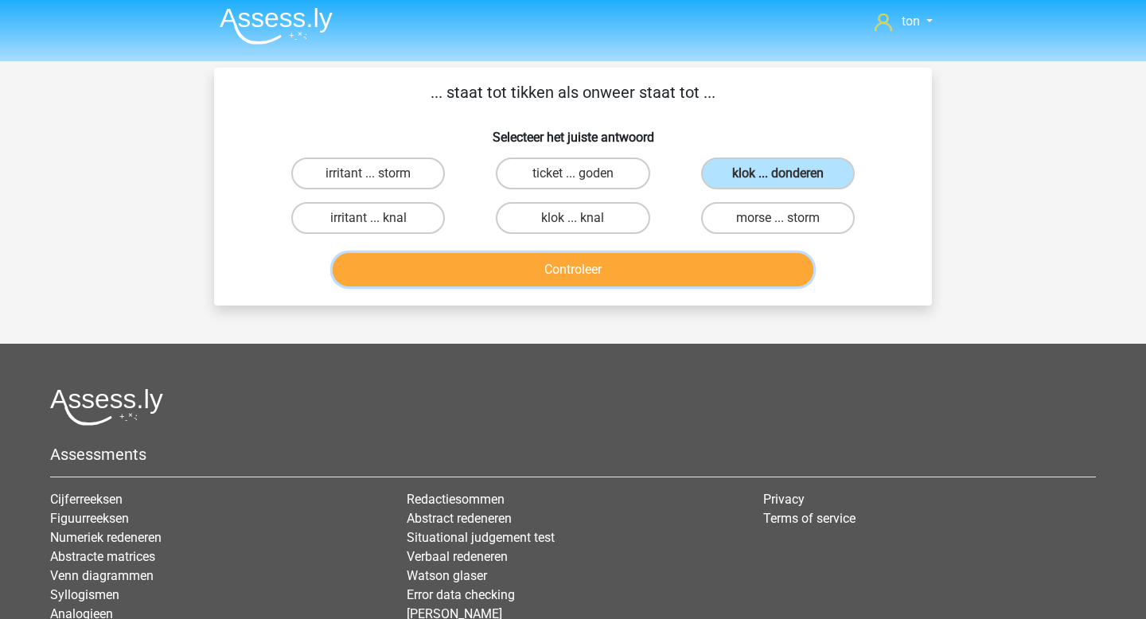
click at [667, 268] on button "Controleer" at bounding box center [573, 269] width 481 height 33
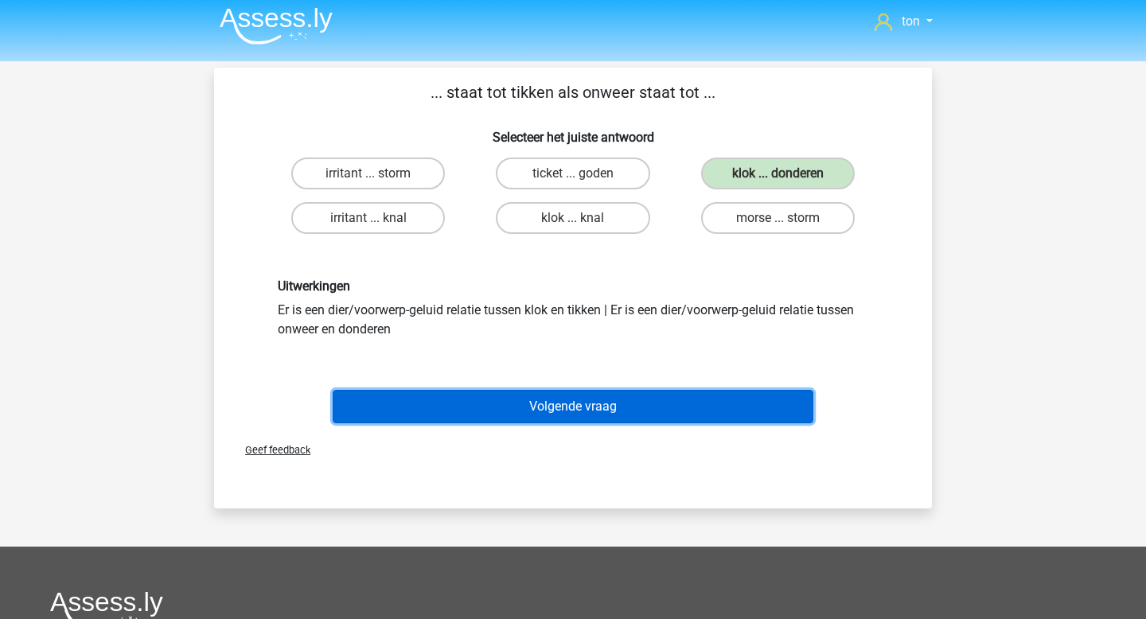
click at [588, 409] on button "Volgende vraag" at bounding box center [573, 406] width 481 height 33
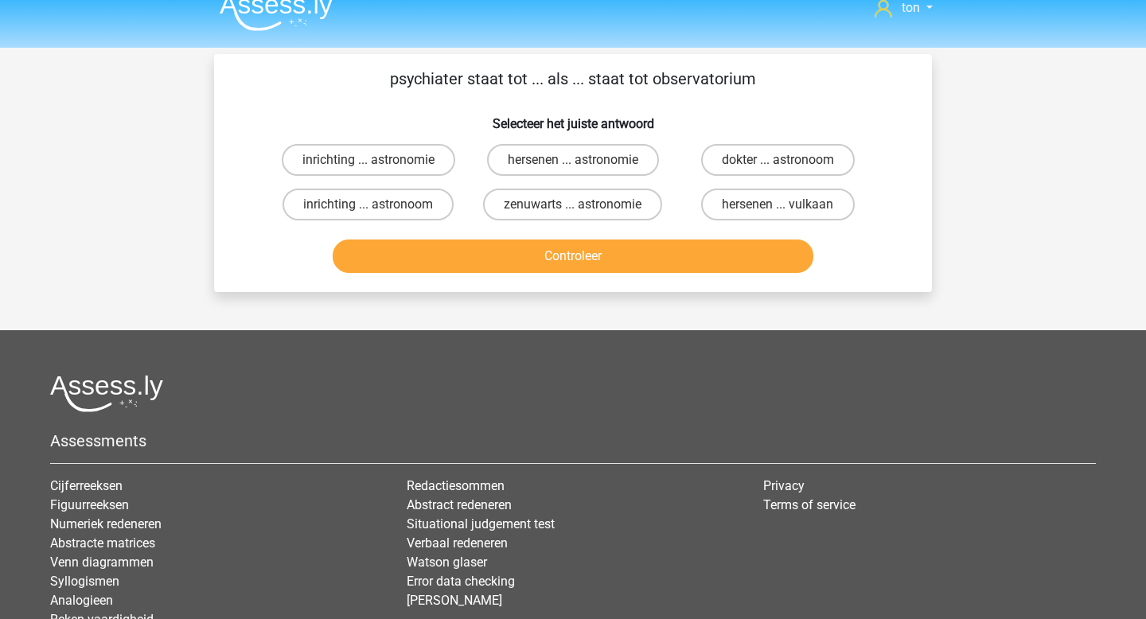
scroll to position [14, 0]
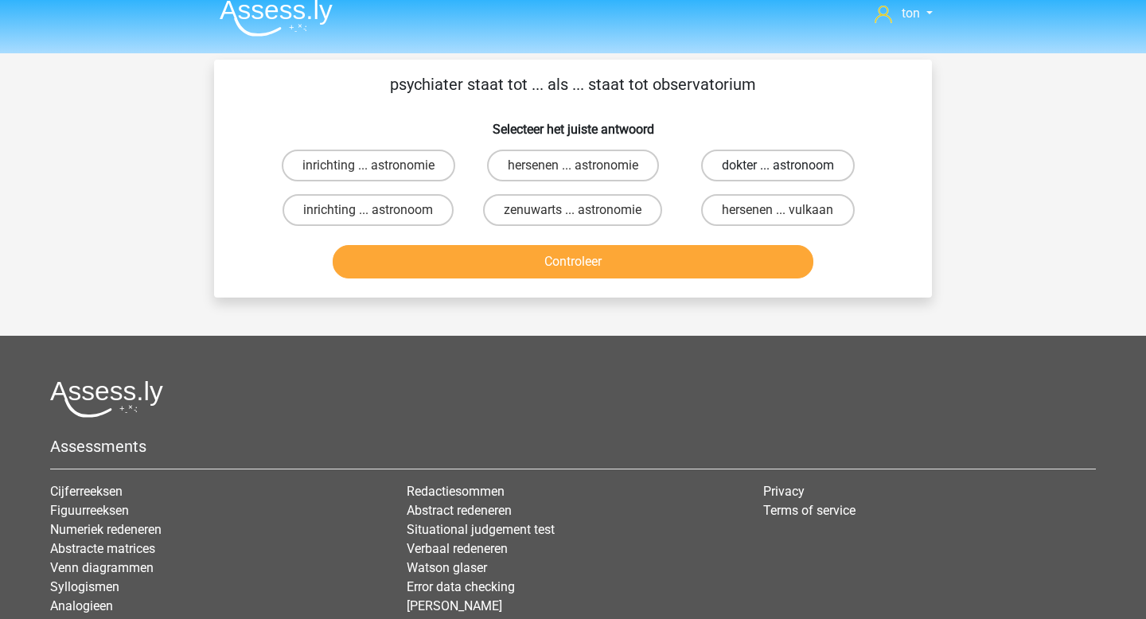
click at [733, 165] on label "dokter ... astronoom" at bounding box center [778, 166] width 154 height 32
click at [777, 165] on input "dokter ... astronoom" at bounding box center [782, 170] width 10 height 10
radio input "true"
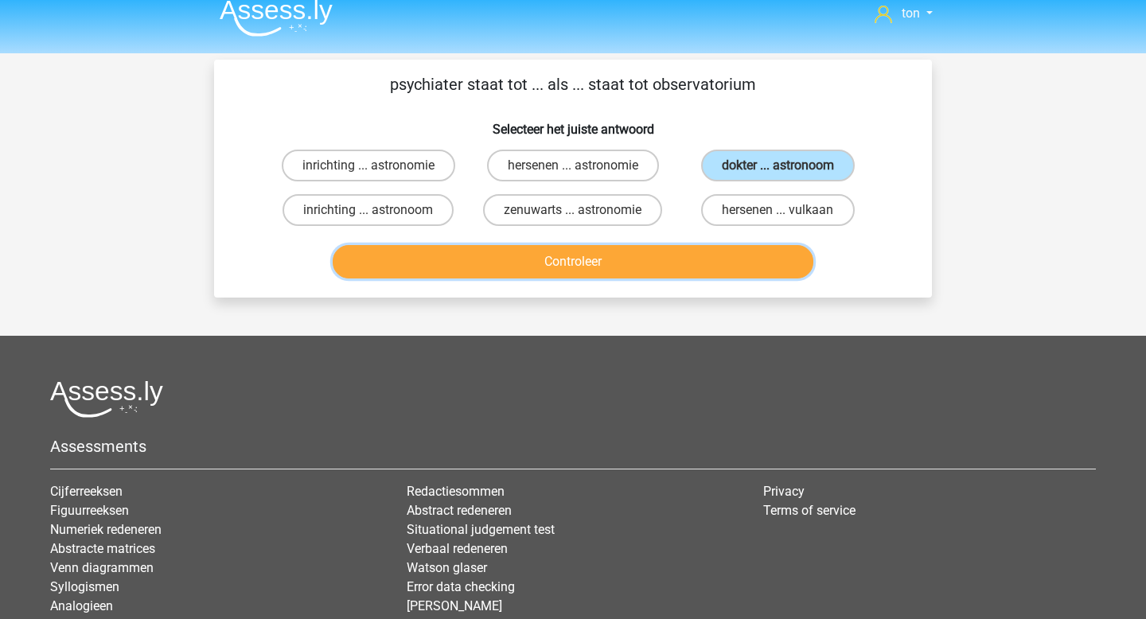
click at [626, 262] on button "Controleer" at bounding box center [573, 261] width 481 height 33
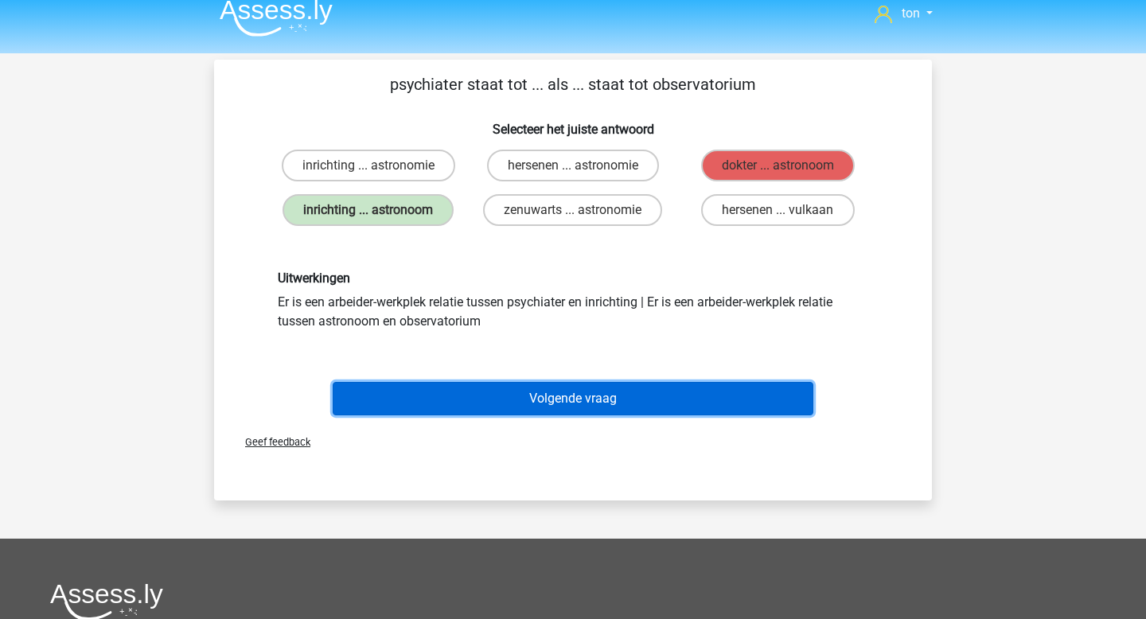
click at [543, 395] on button "Volgende vraag" at bounding box center [573, 398] width 481 height 33
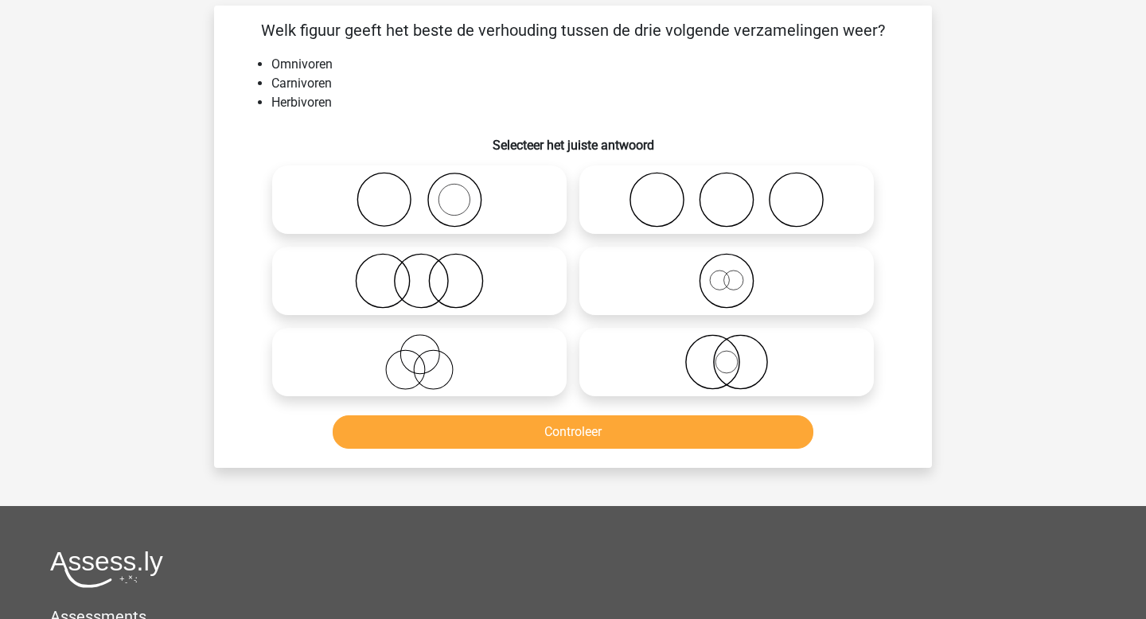
scroll to position [73, 0]
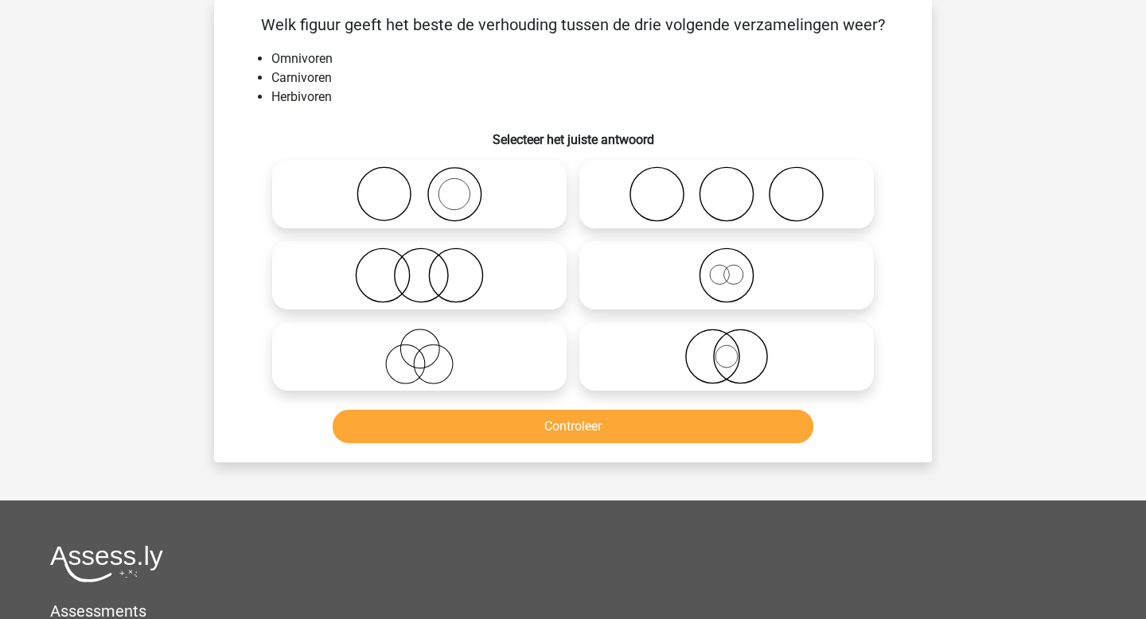
click at [484, 283] on icon at bounding box center [419, 275] width 282 height 56
click at [430, 267] on input "radio" at bounding box center [424, 262] width 10 height 10
radio input "true"
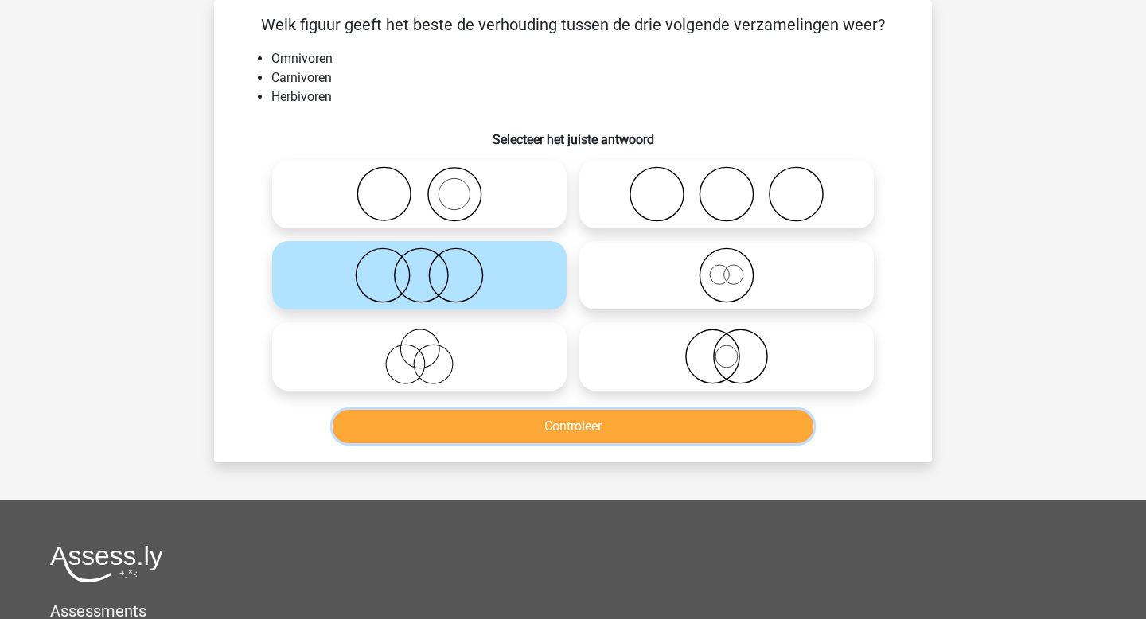
click at [517, 427] on button "Controleer" at bounding box center [573, 426] width 481 height 33
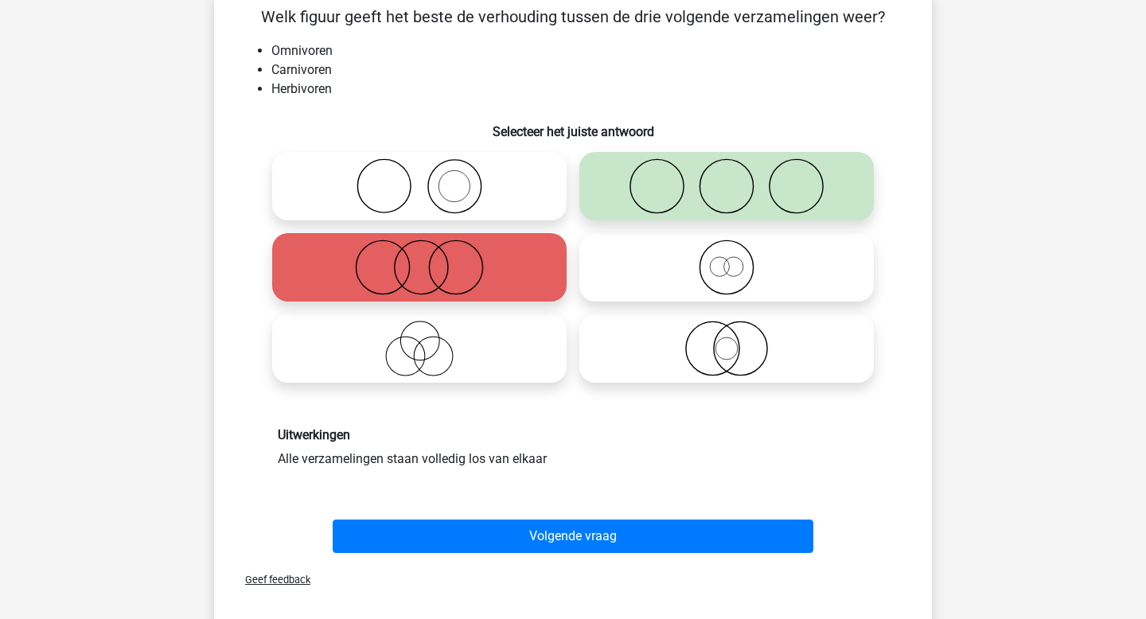
scroll to position [77, 0]
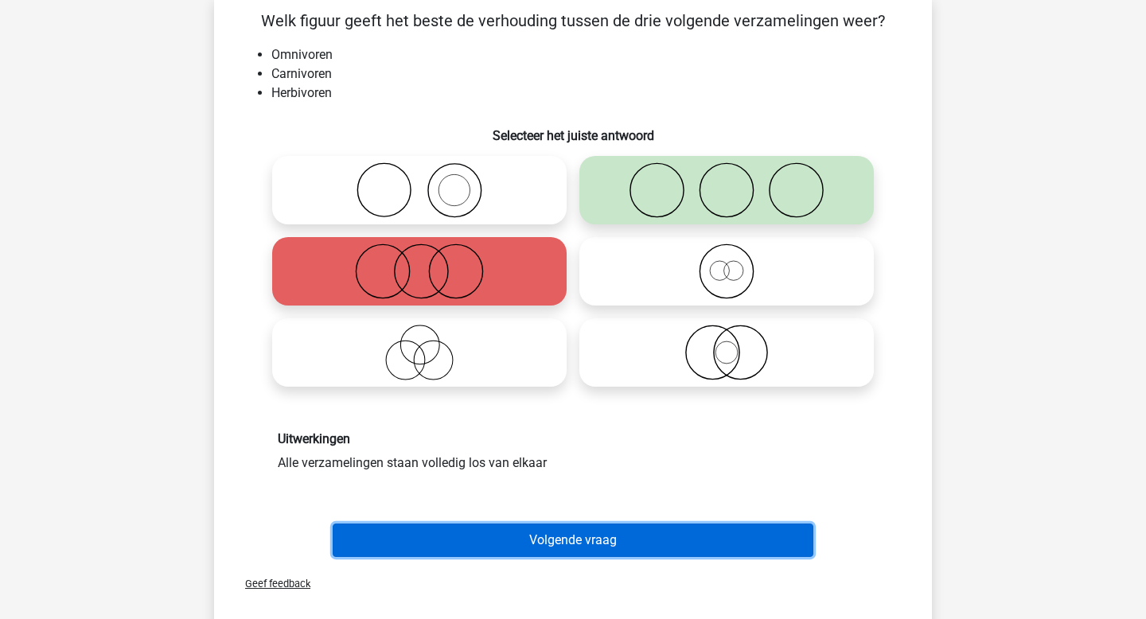
click at [555, 530] on button "Volgende vraag" at bounding box center [573, 539] width 481 height 33
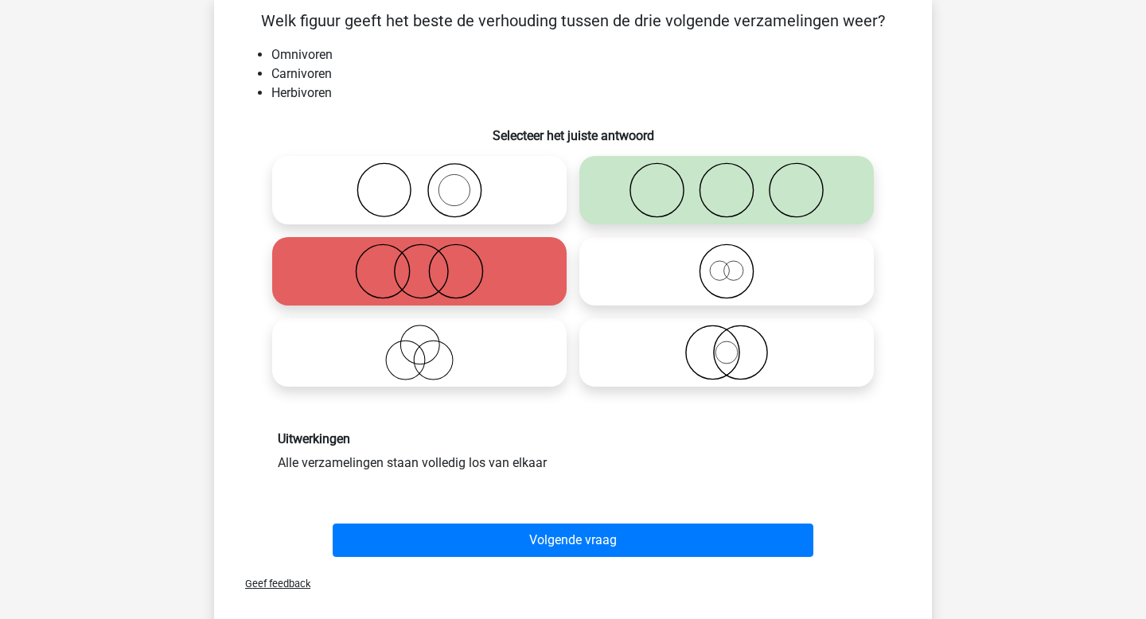
scroll to position [73, 0]
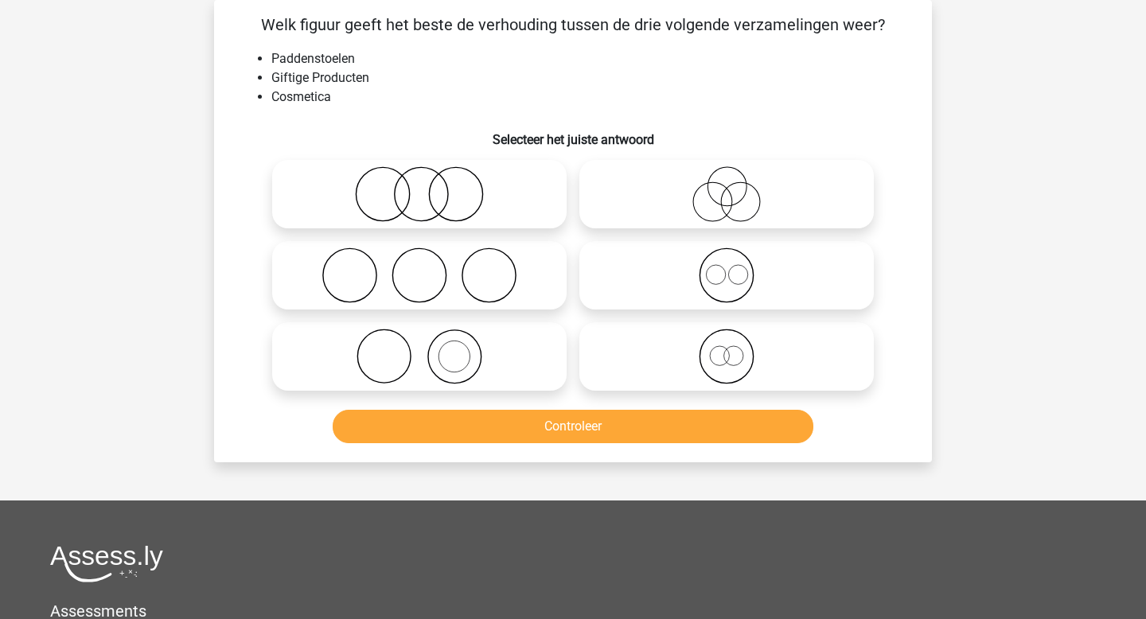
click at [418, 195] on icon at bounding box center [419, 194] width 282 height 56
click at [419, 186] on input "radio" at bounding box center [424, 181] width 10 height 10
radio input "true"
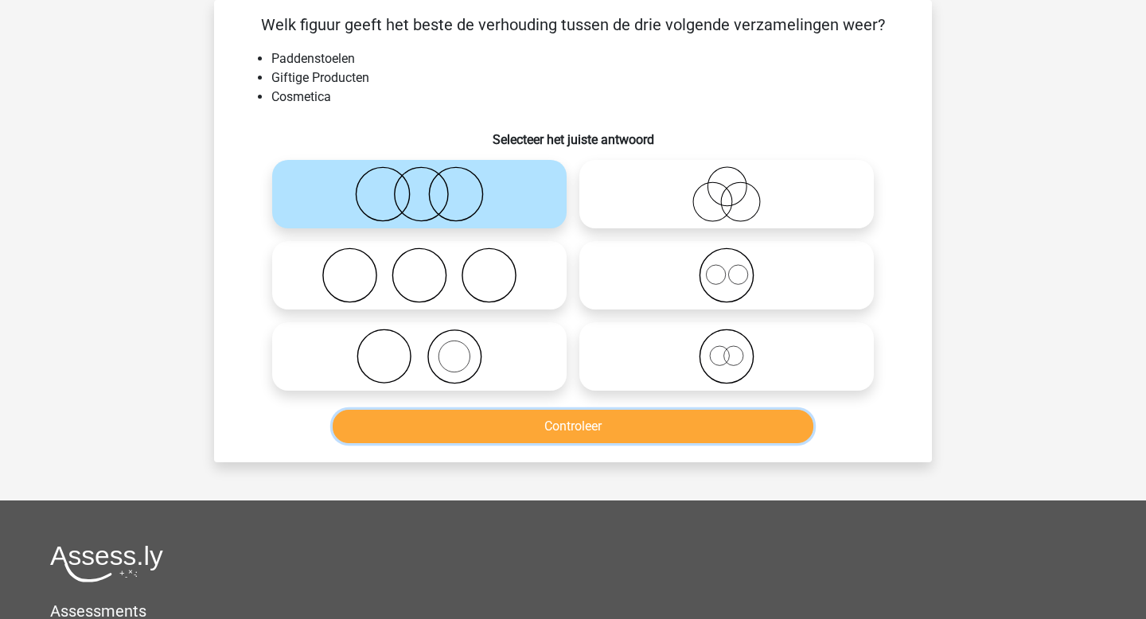
click at [486, 426] on button "Controleer" at bounding box center [573, 426] width 481 height 33
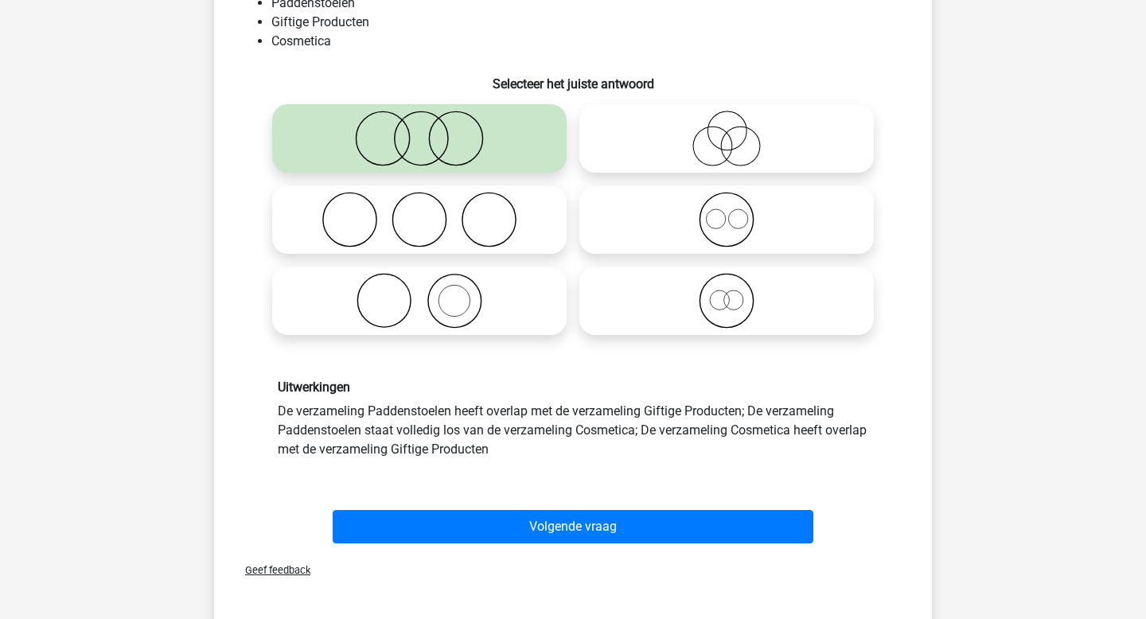
scroll to position [150, 0]
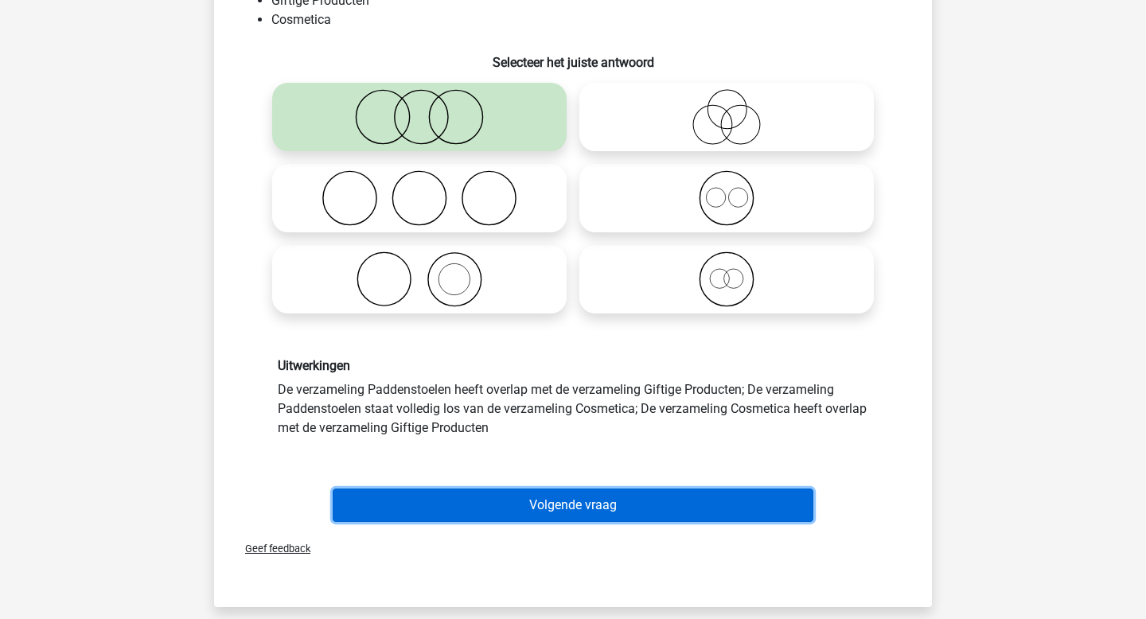
click at [523, 497] on button "Volgende vraag" at bounding box center [573, 504] width 481 height 33
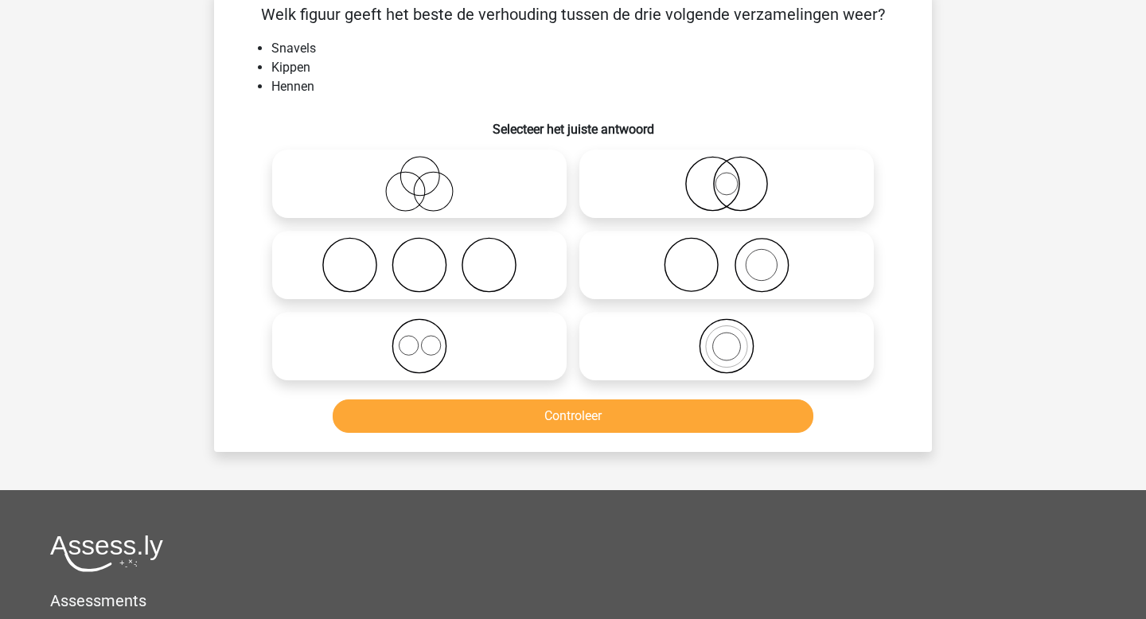
scroll to position [73, 0]
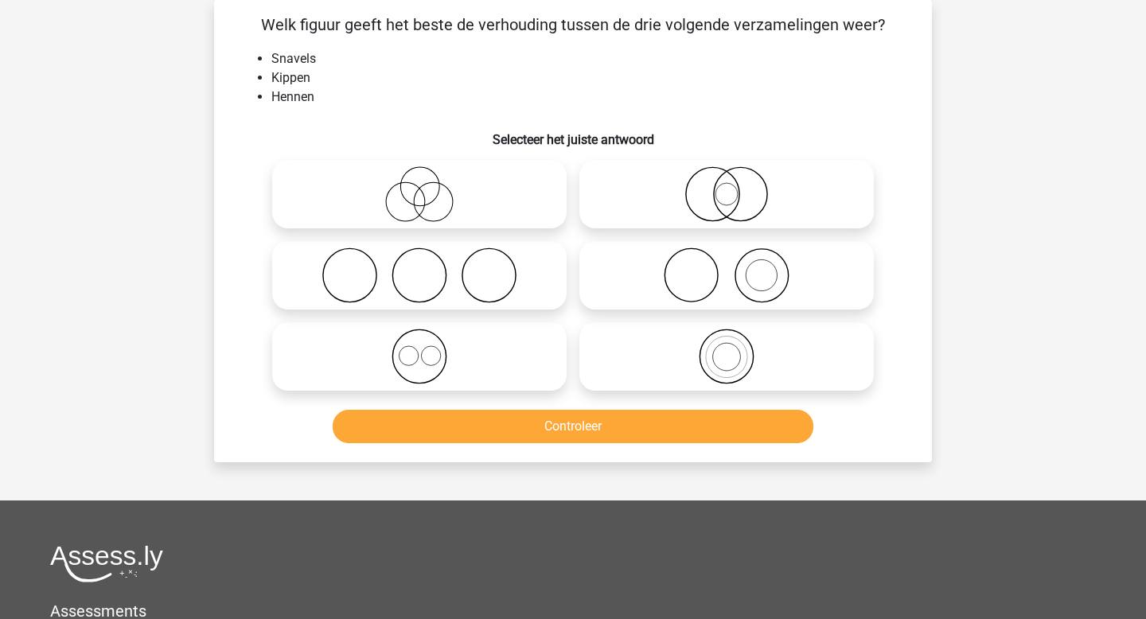
click at [429, 356] on icon at bounding box center [419, 357] width 282 height 56
click at [429, 348] on input "radio" at bounding box center [424, 343] width 10 height 10
radio input "true"
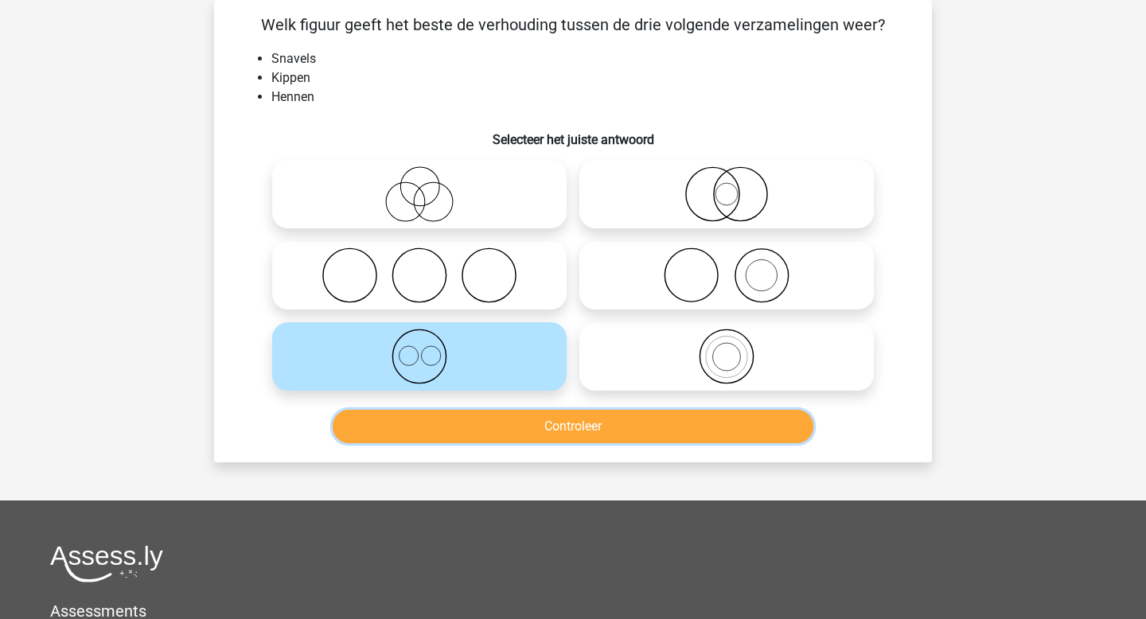
click at [473, 428] on button "Controleer" at bounding box center [573, 426] width 481 height 33
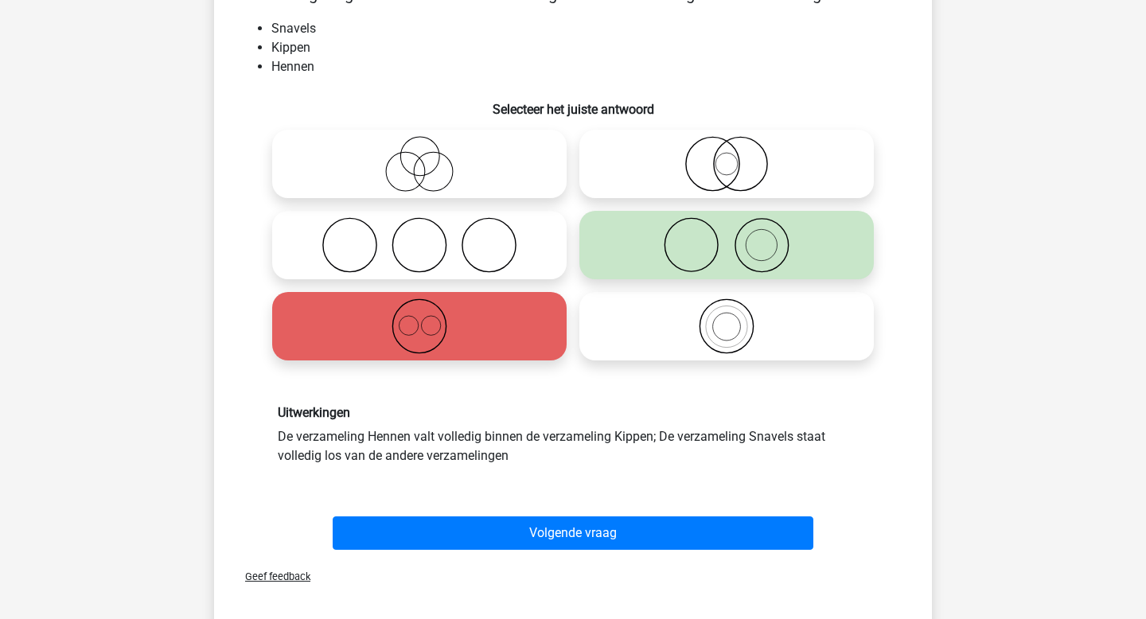
scroll to position [107, 0]
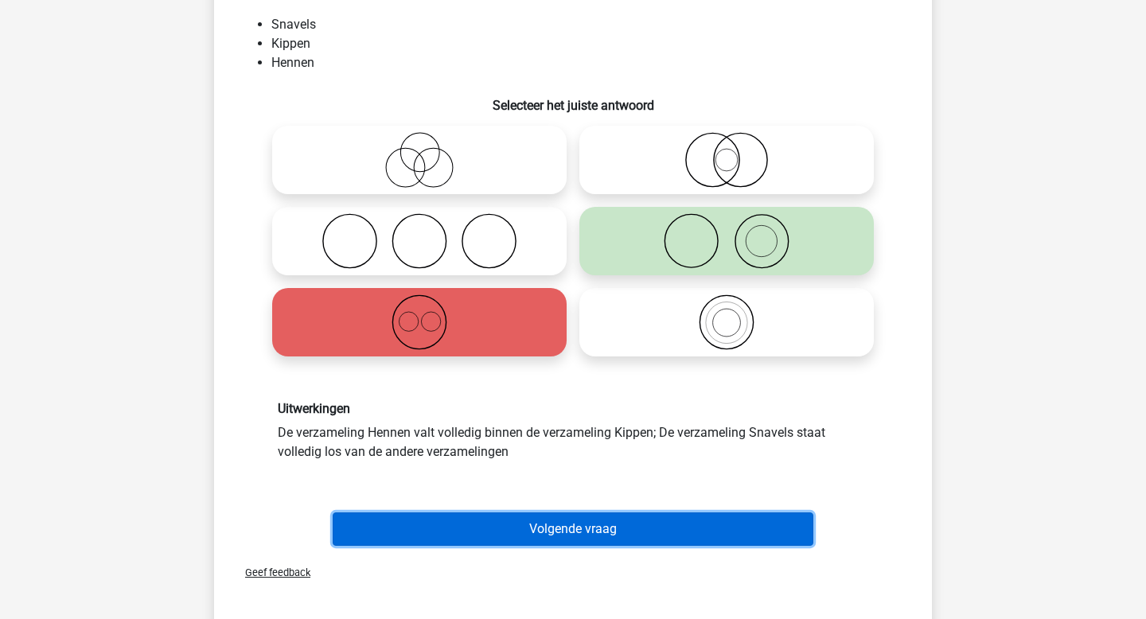
click at [508, 531] on button "Volgende vraag" at bounding box center [573, 528] width 481 height 33
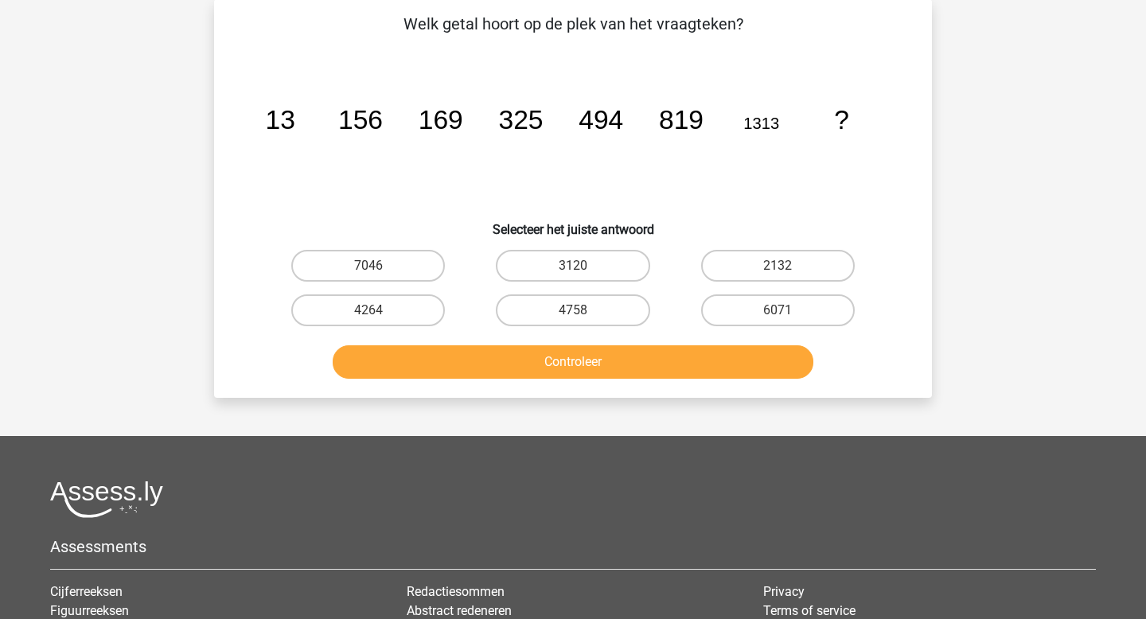
scroll to position [73, 0]
click at [733, 274] on label "2132" at bounding box center [778, 267] width 154 height 32
click at [777, 274] on input "2132" at bounding box center [782, 272] width 10 height 10
radio input "true"
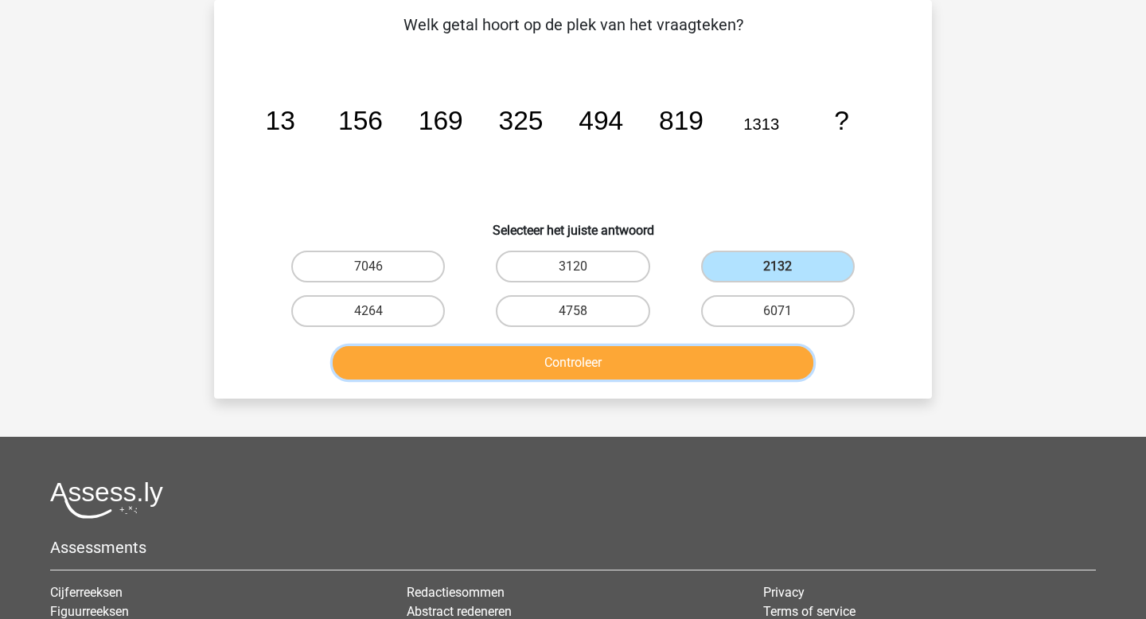
click at [662, 360] on button "Controleer" at bounding box center [573, 362] width 481 height 33
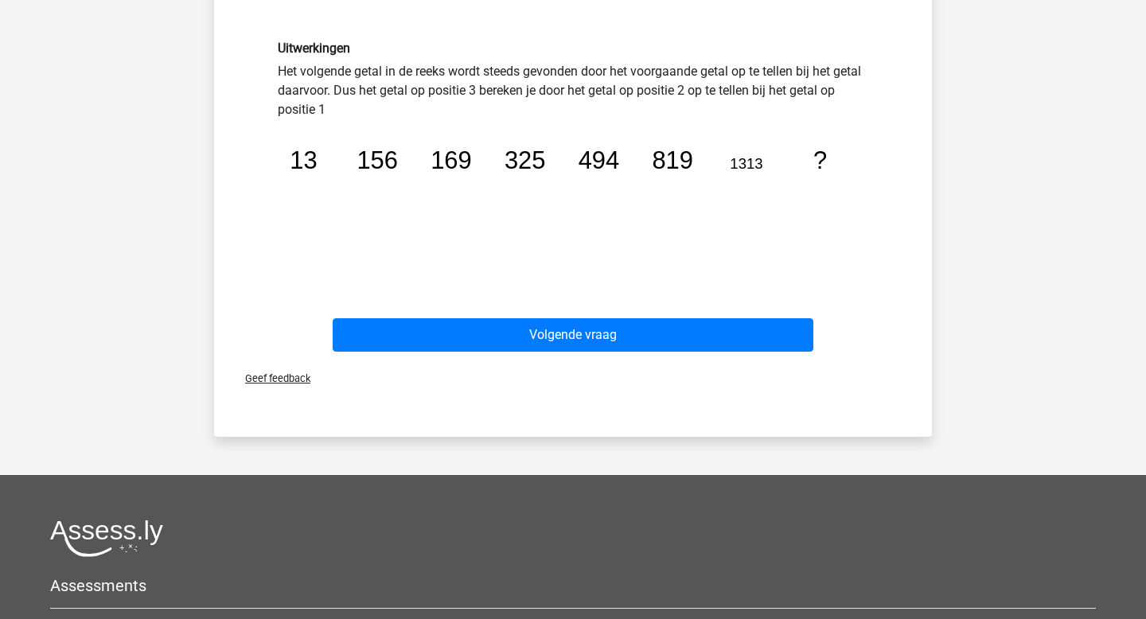
scroll to position [454, 0]
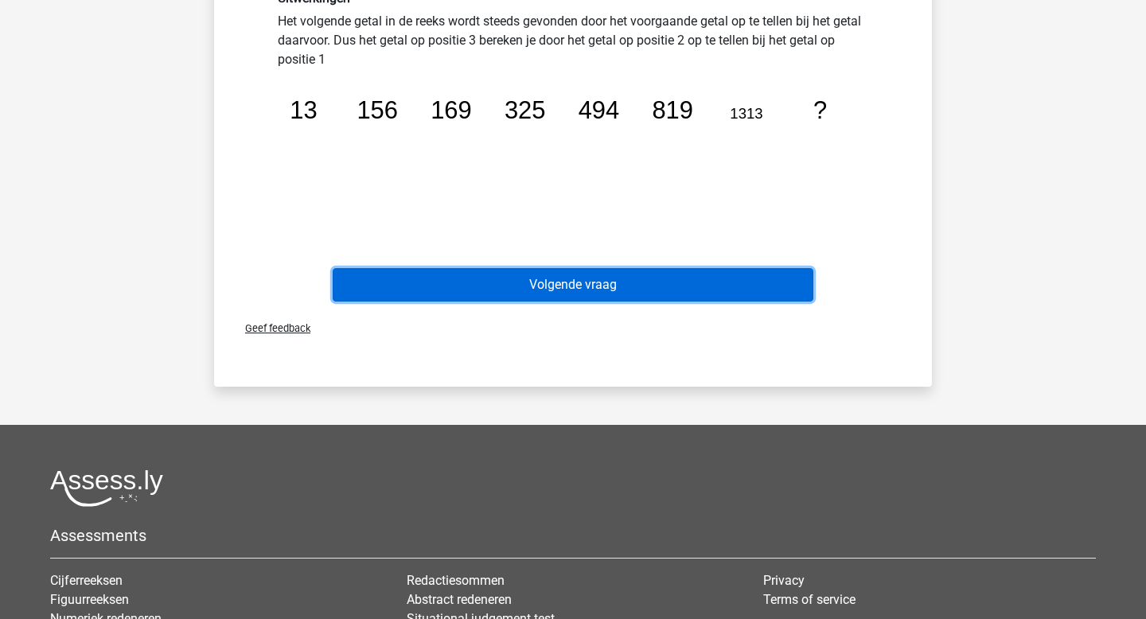
click at [604, 277] on button "Volgende vraag" at bounding box center [573, 284] width 481 height 33
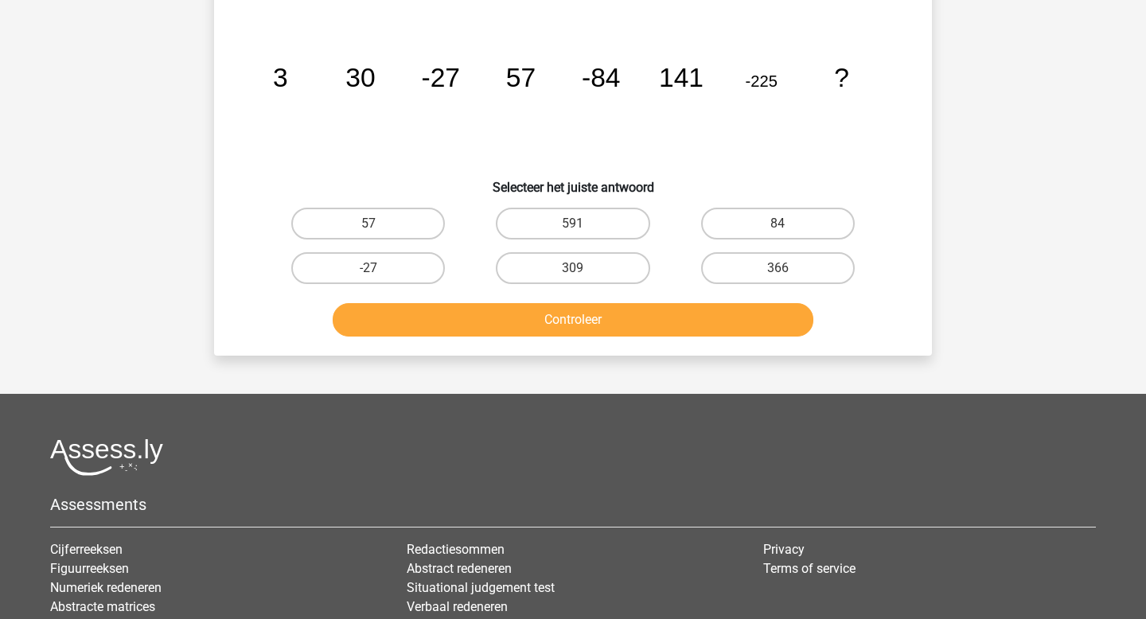
scroll to position [73, 0]
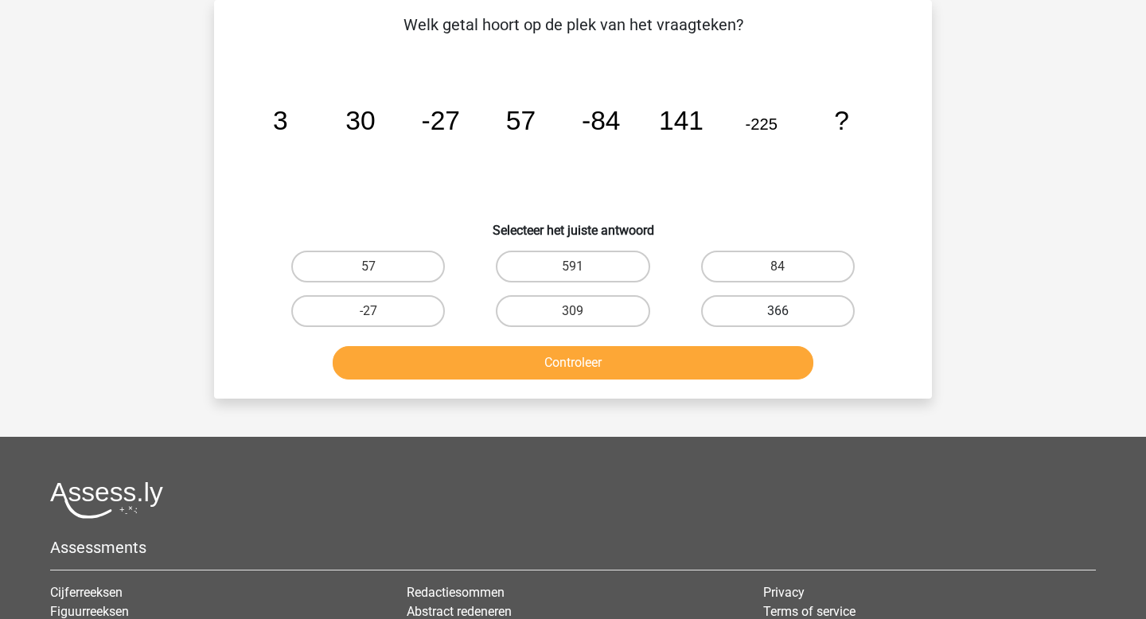
click at [722, 305] on label "366" at bounding box center [778, 311] width 154 height 32
click at [777, 311] on input "366" at bounding box center [782, 316] width 10 height 10
radio input "true"
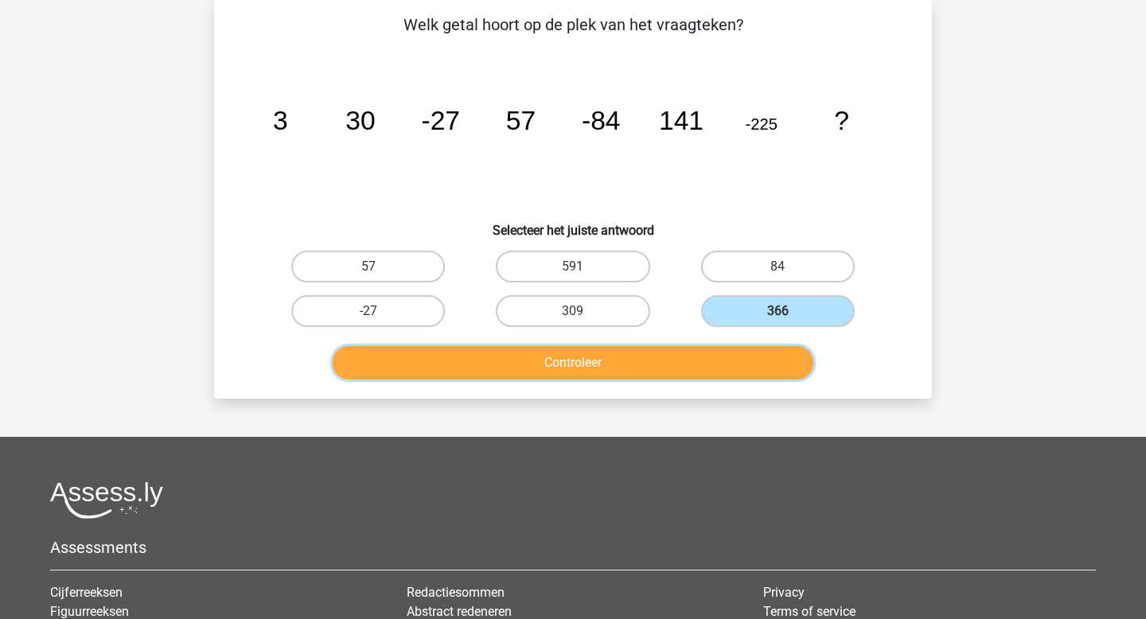
click at [678, 358] on button "Controleer" at bounding box center [573, 362] width 481 height 33
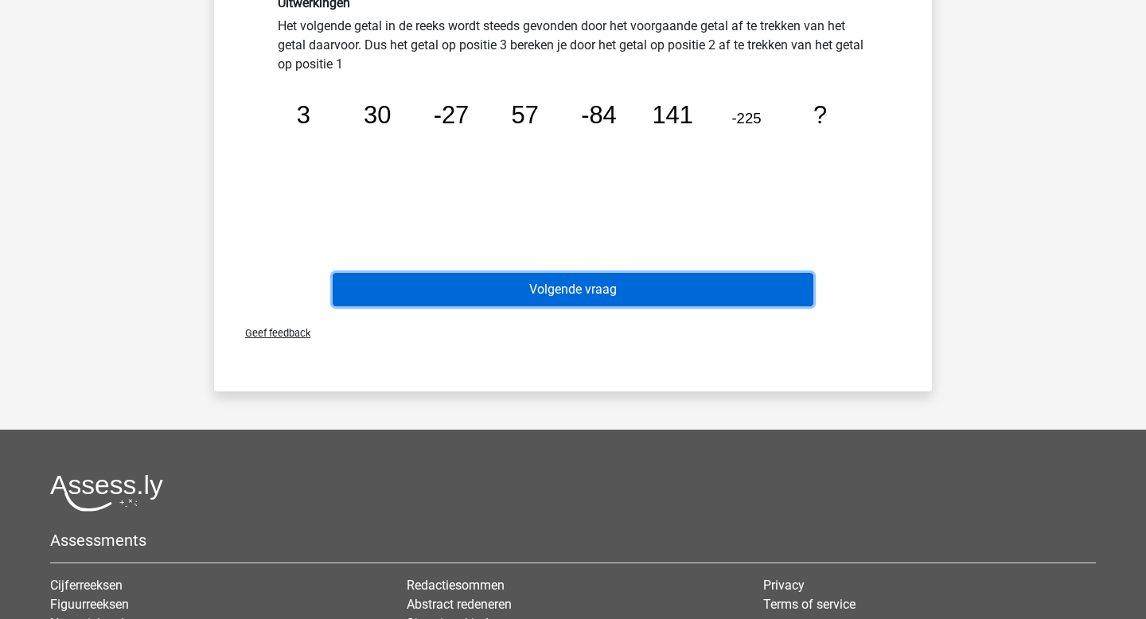
click at [615, 292] on button "Volgende vraag" at bounding box center [573, 289] width 481 height 33
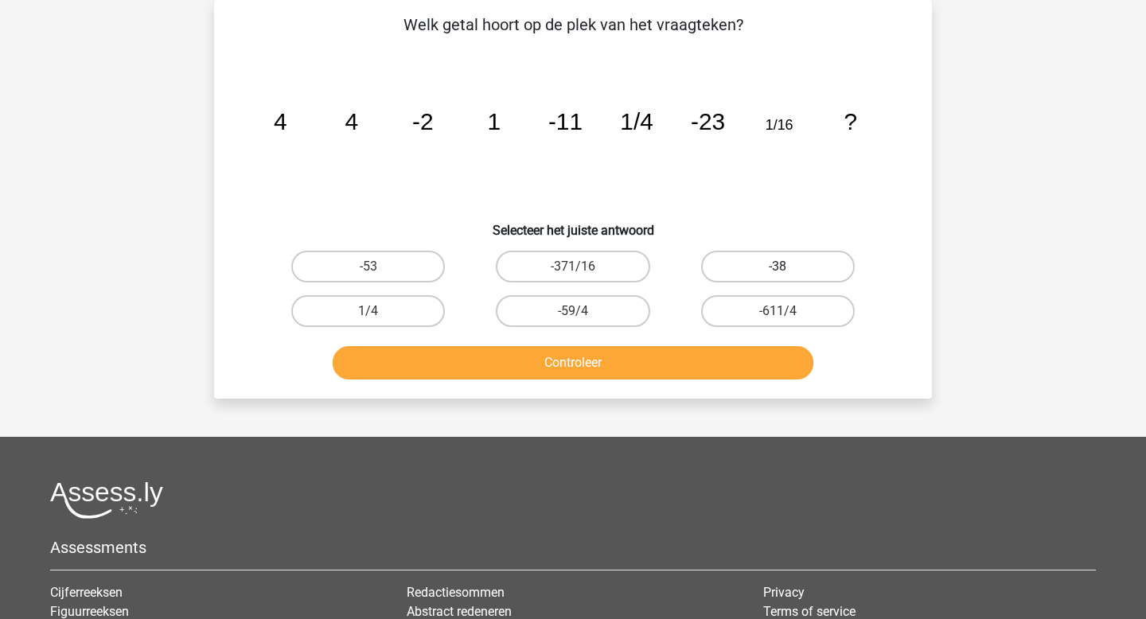
click at [741, 270] on label "-38" at bounding box center [778, 267] width 154 height 32
click at [777, 270] on input "-38" at bounding box center [782, 272] width 10 height 10
radio input "true"
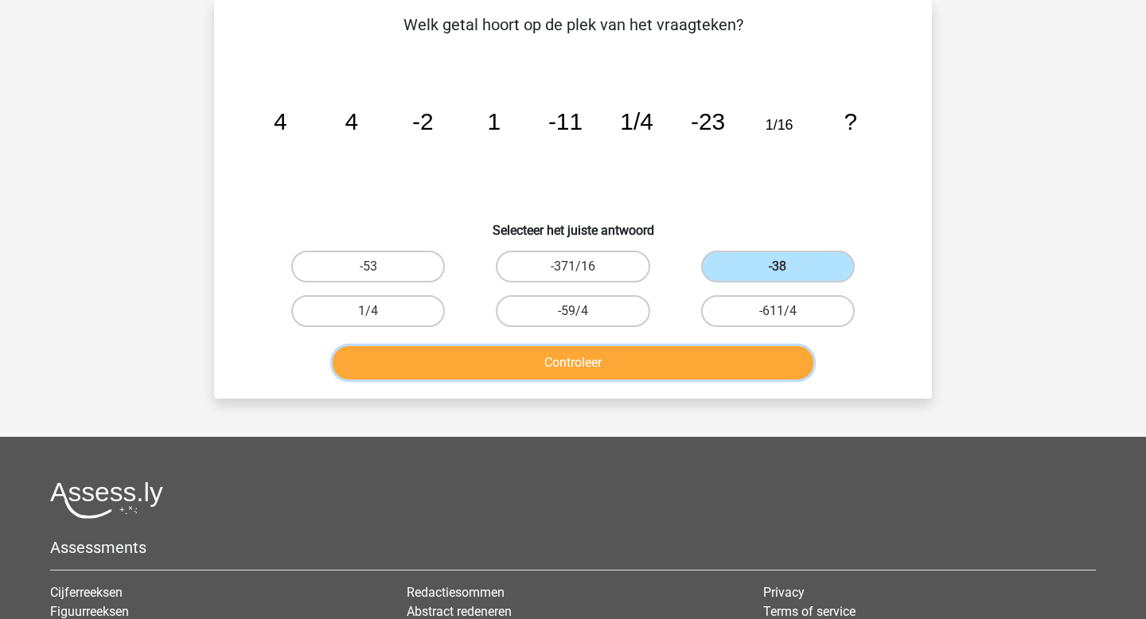
click at [626, 359] on button "Controleer" at bounding box center [573, 362] width 481 height 33
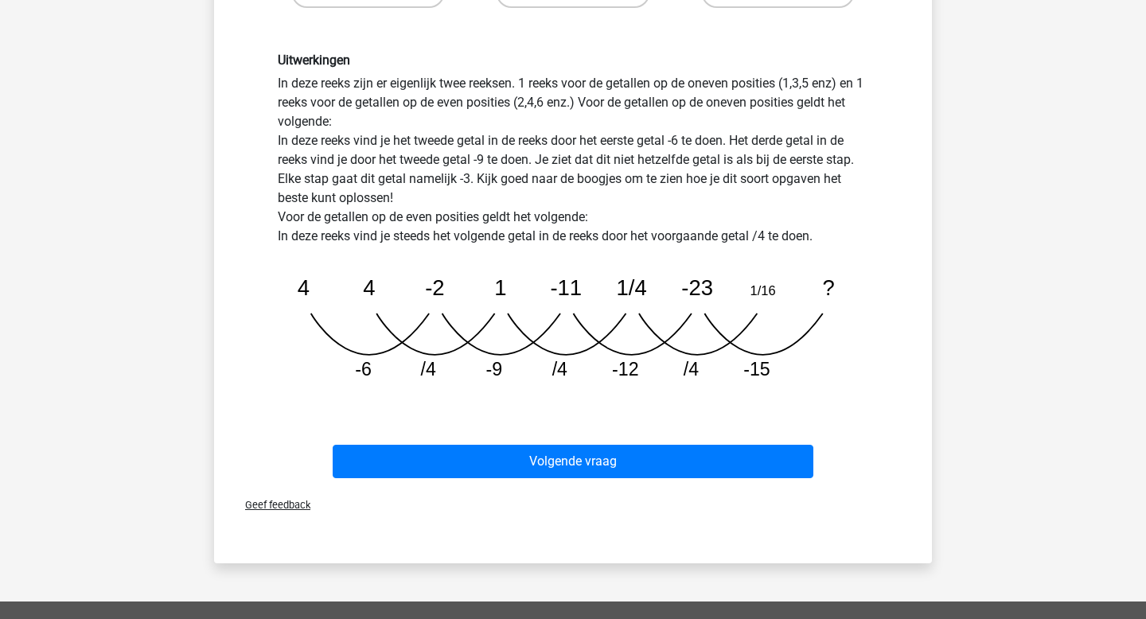
scroll to position [434, 0]
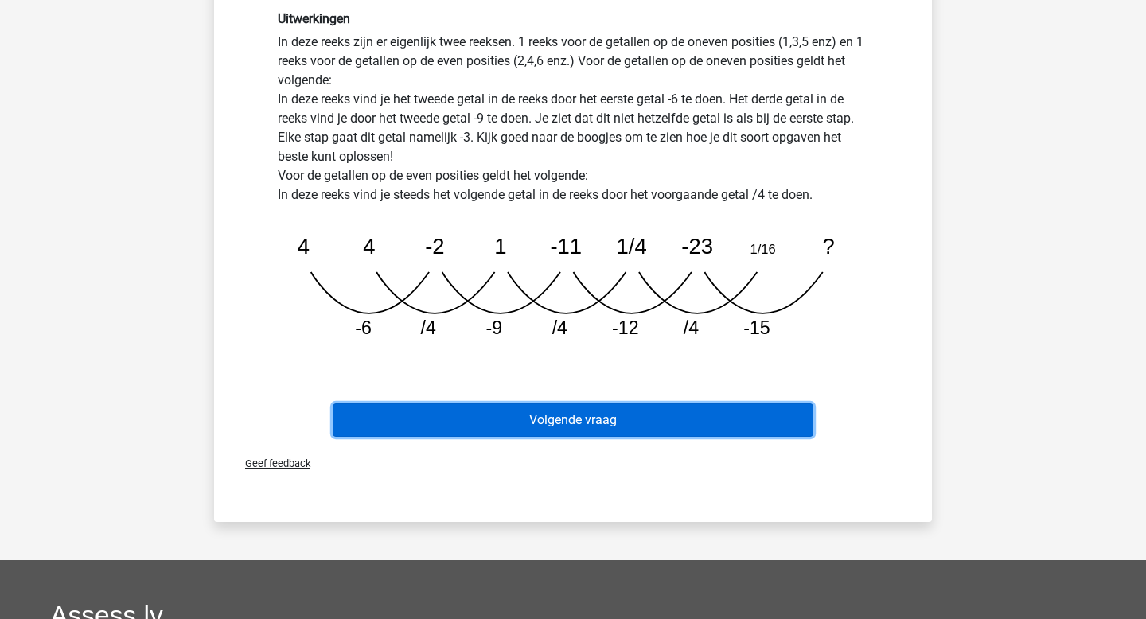
click at [579, 418] on button "Volgende vraag" at bounding box center [573, 419] width 481 height 33
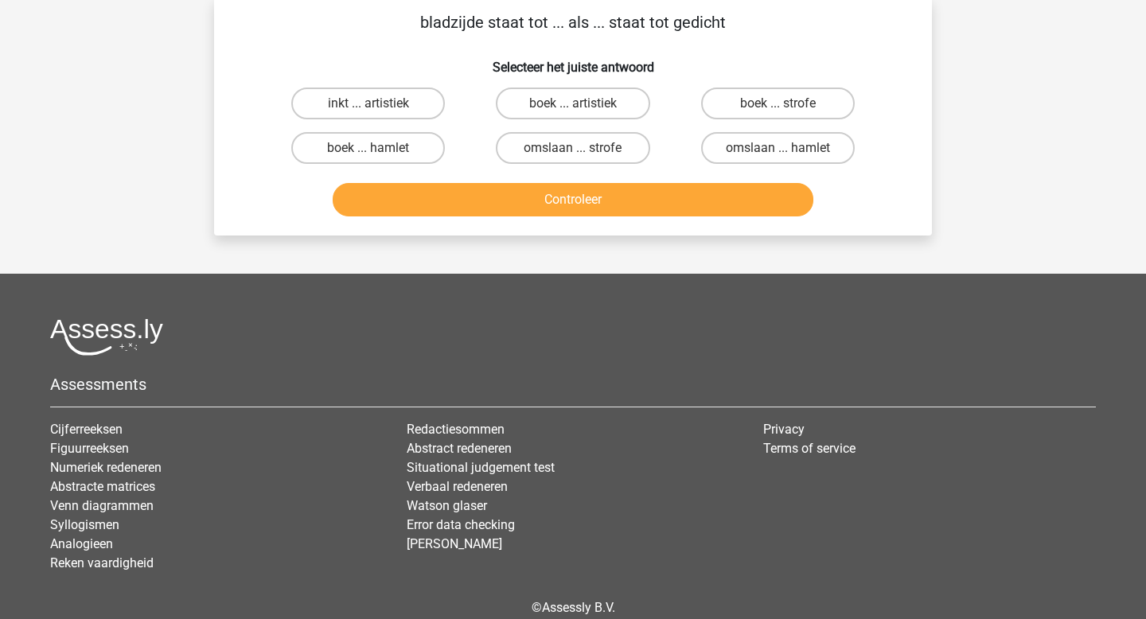
scroll to position [0, 0]
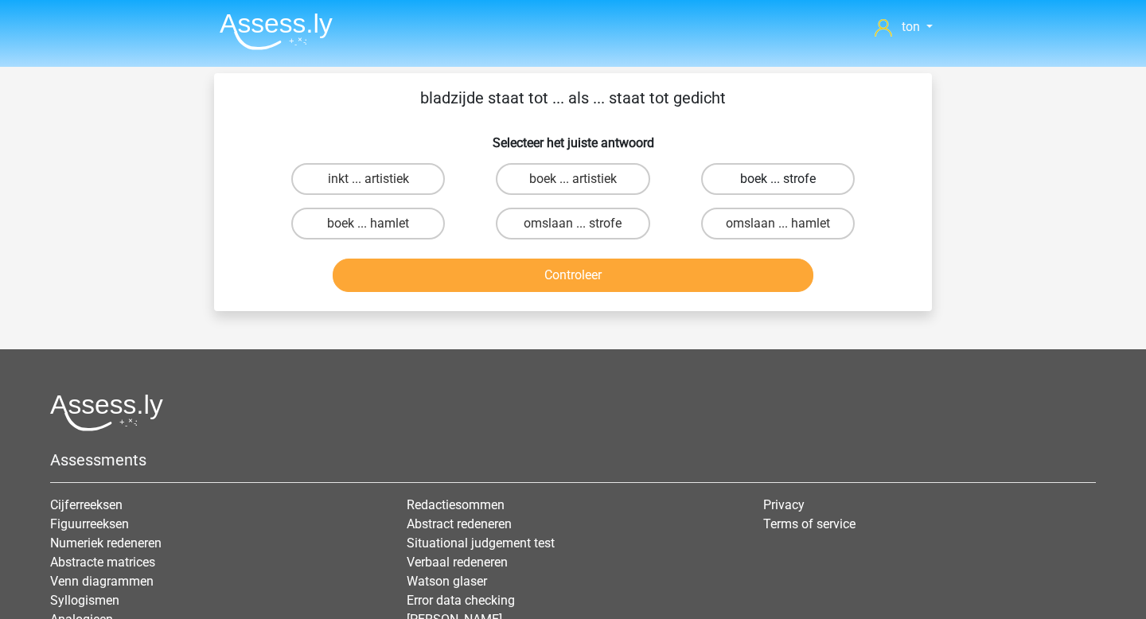
click at [758, 178] on label "boek ... strofe" at bounding box center [778, 179] width 154 height 32
click at [777, 179] on input "boek ... strofe" at bounding box center [782, 184] width 10 height 10
radio input "true"
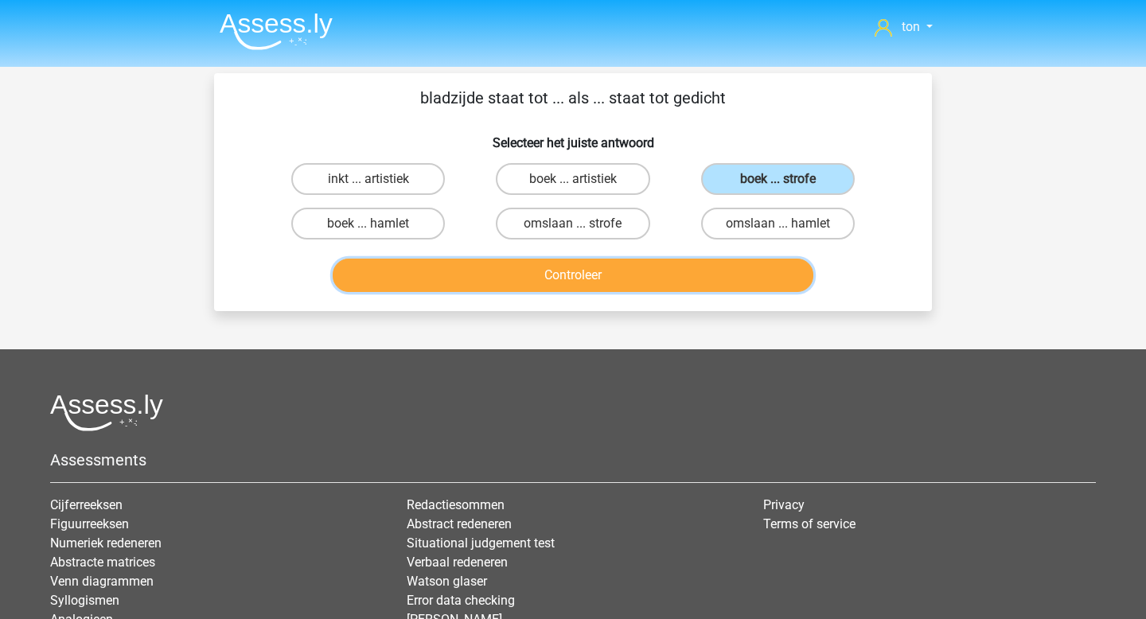
click at [652, 275] on button "Controleer" at bounding box center [573, 275] width 481 height 33
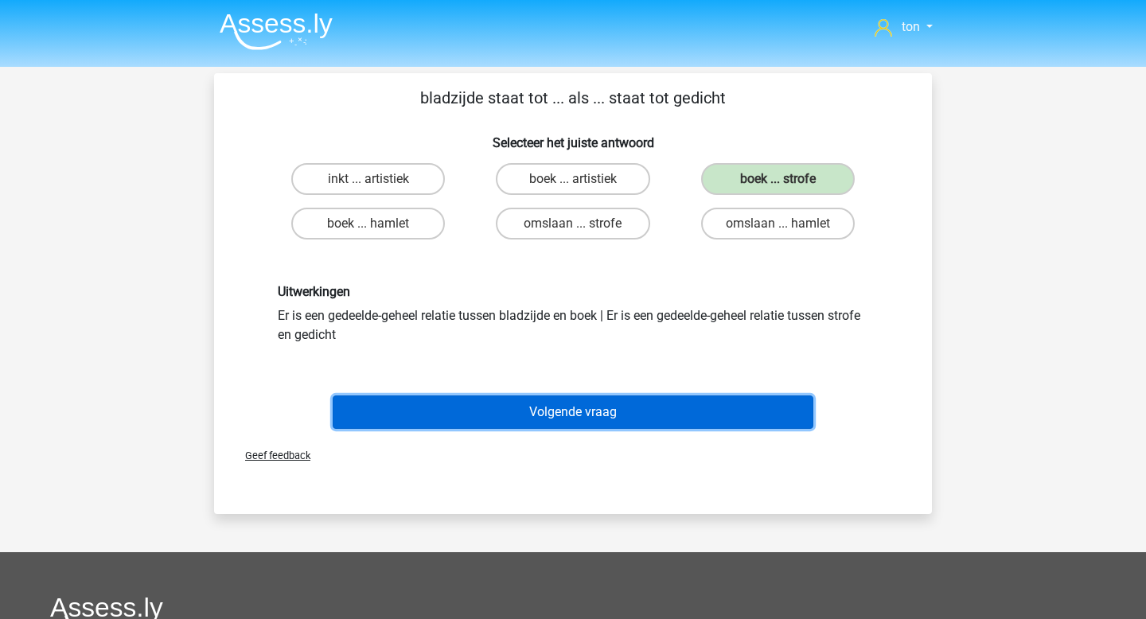
click at [580, 410] on button "Volgende vraag" at bounding box center [573, 411] width 481 height 33
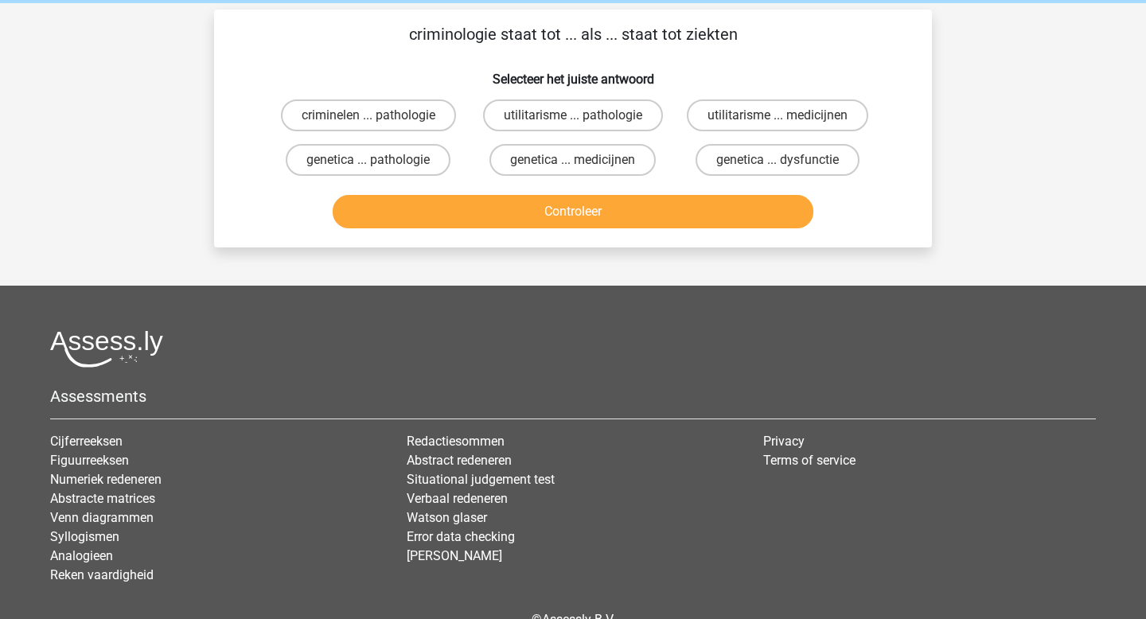
scroll to position [73, 0]
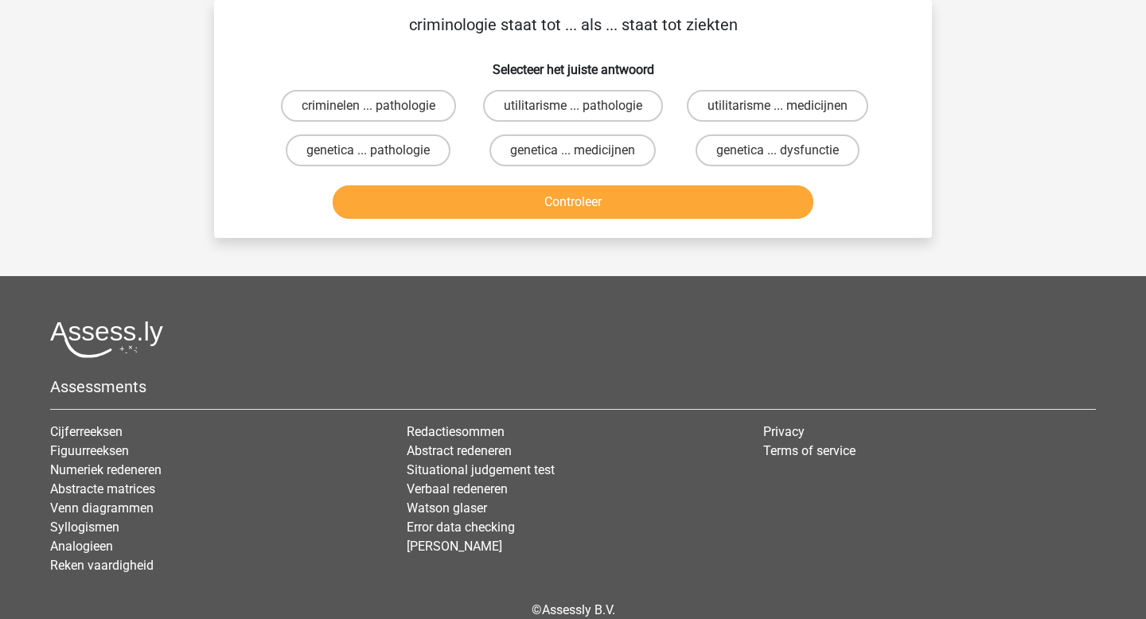
click at [580, 410] on div "Assessments Cijferreeksen Figuurreeksen Numeriek redeneren Abstracte matrices V…" at bounding box center [572, 454] width 1069 height 267
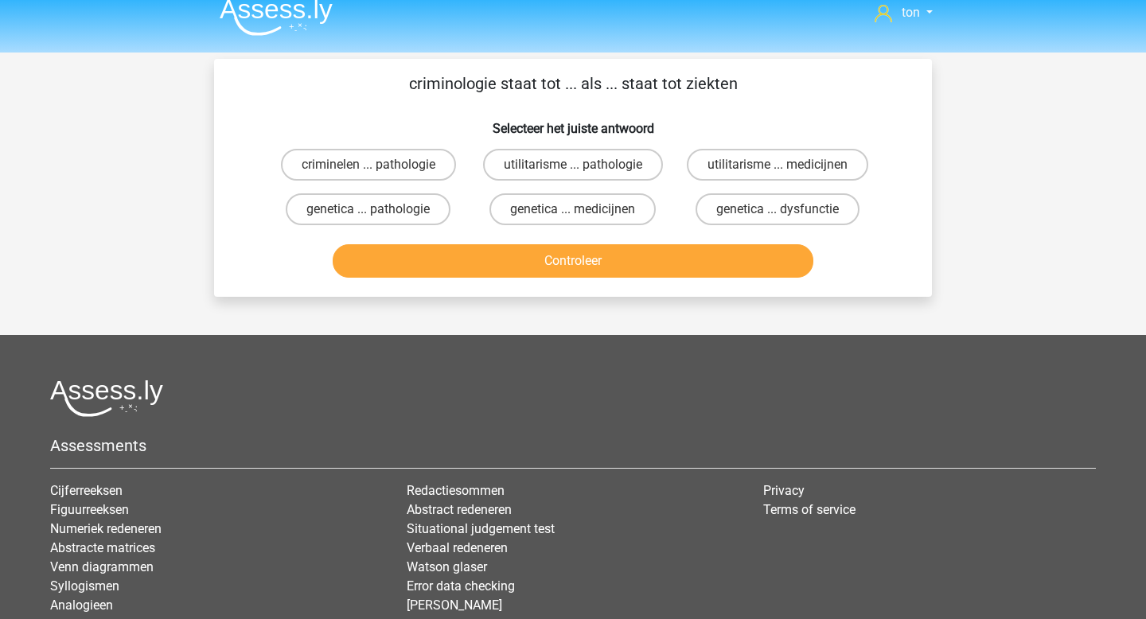
scroll to position [0, 0]
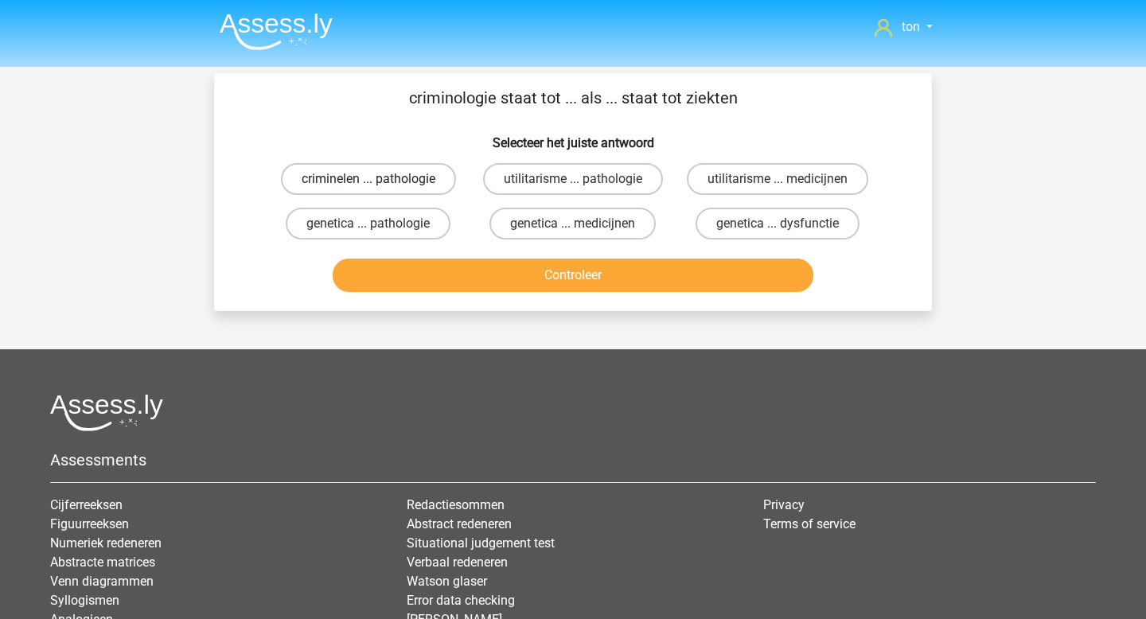
click at [407, 176] on label "criminelen ... pathologie" at bounding box center [368, 179] width 175 height 32
click at [379, 179] on input "criminelen ... pathologie" at bounding box center [373, 184] width 10 height 10
radio input "true"
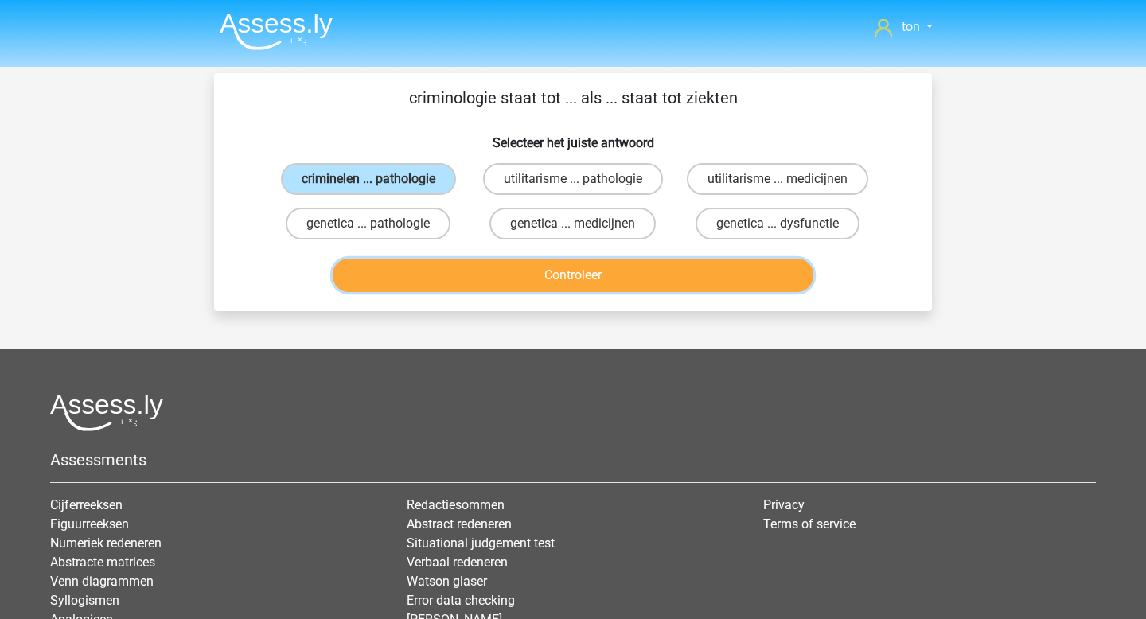
click at [463, 278] on button "Controleer" at bounding box center [573, 275] width 481 height 33
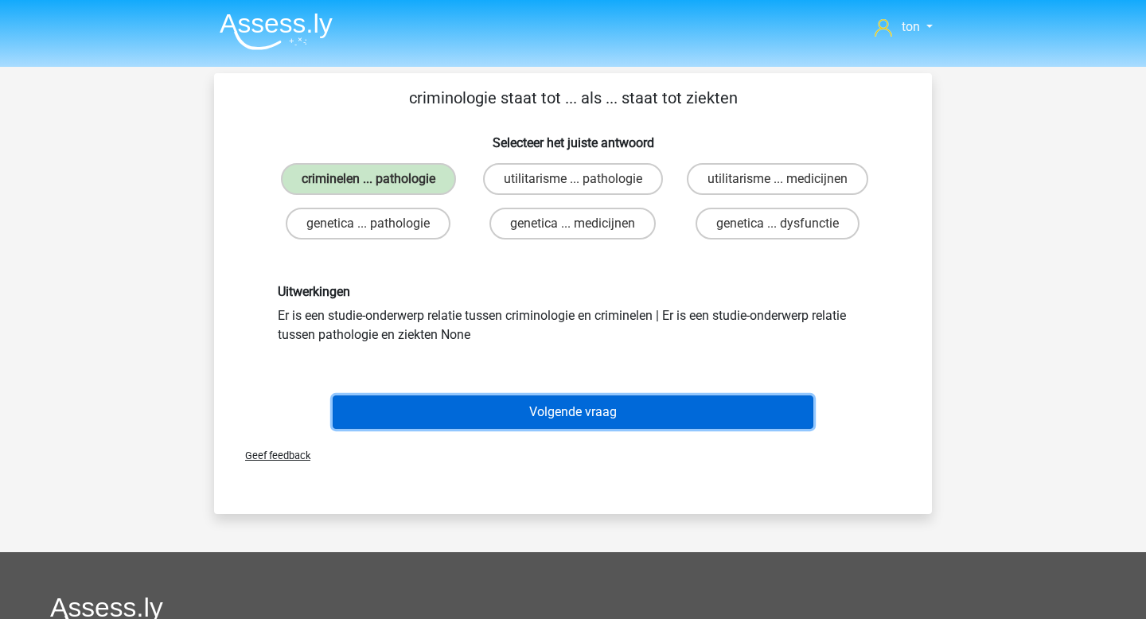
click at [520, 426] on button "Volgende vraag" at bounding box center [573, 411] width 481 height 33
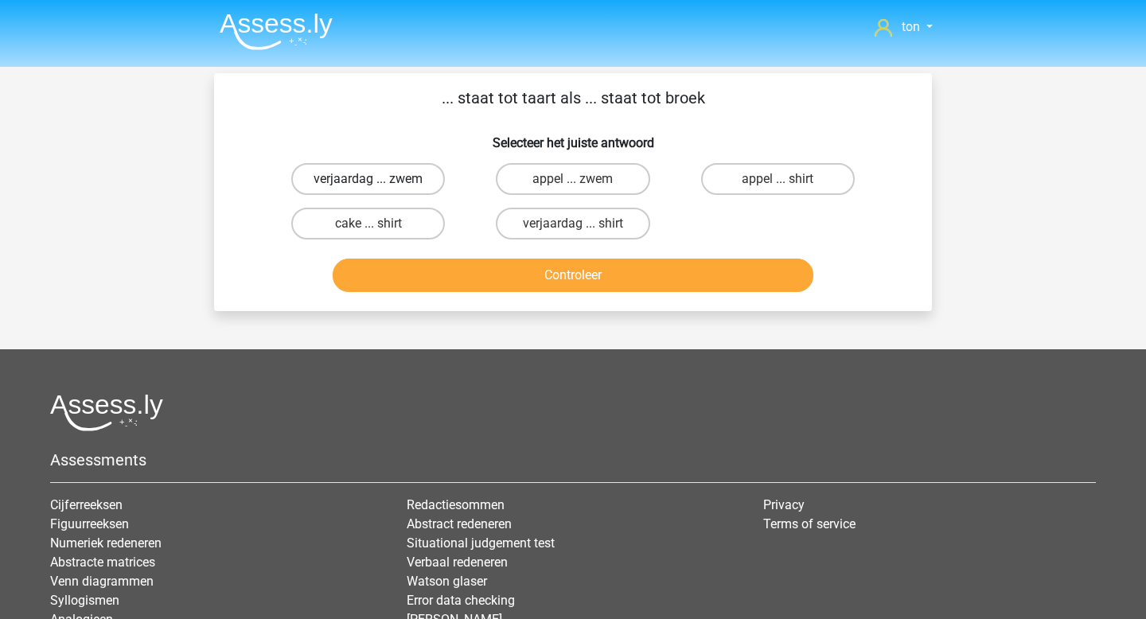
click at [394, 186] on label "verjaardag ... zwem" at bounding box center [368, 179] width 154 height 32
click at [379, 186] on input "verjaardag ... zwem" at bounding box center [373, 184] width 10 height 10
radio input "true"
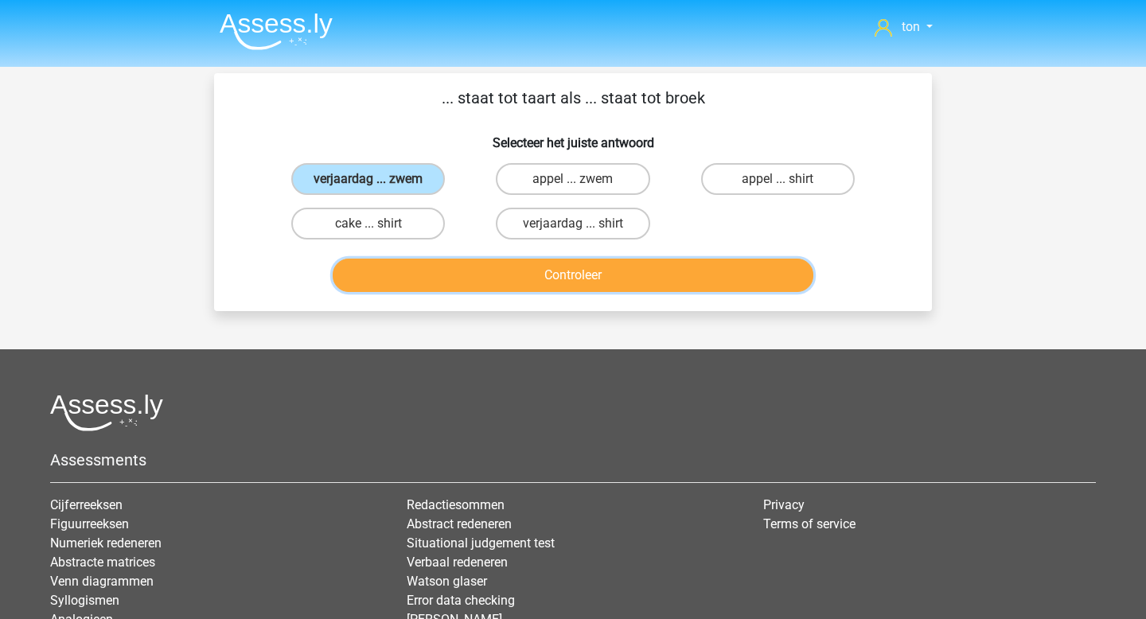
click at [442, 275] on button "Controleer" at bounding box center [573, 275] width 481 height 33
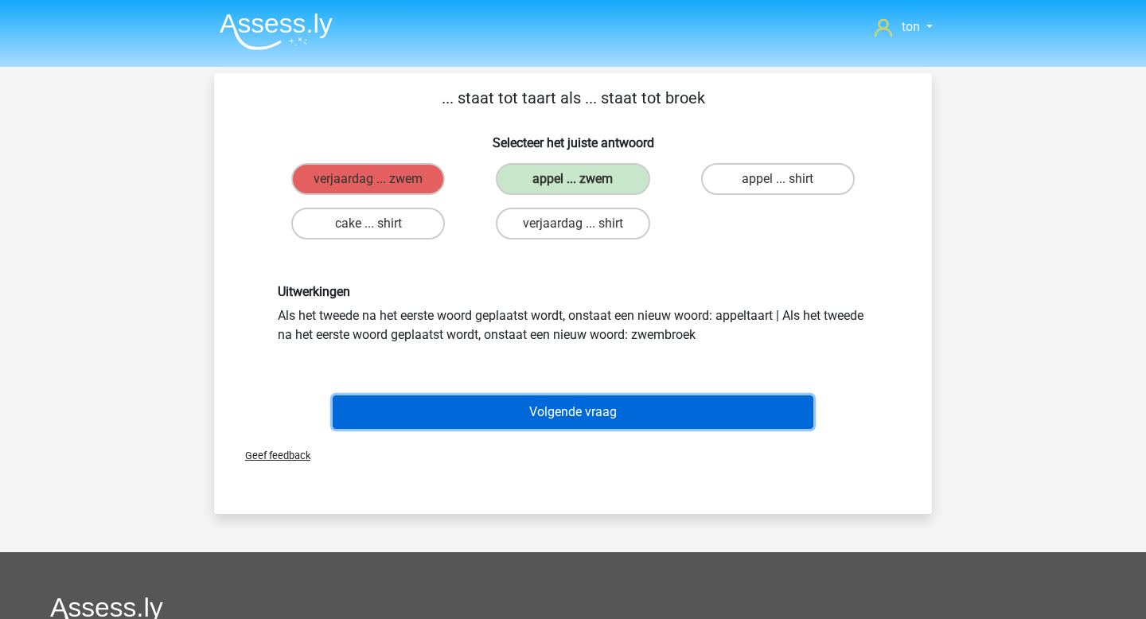
click at [526, 408] on button "Volgende vraag" at bounding box center [573, 411] width 481 height 33
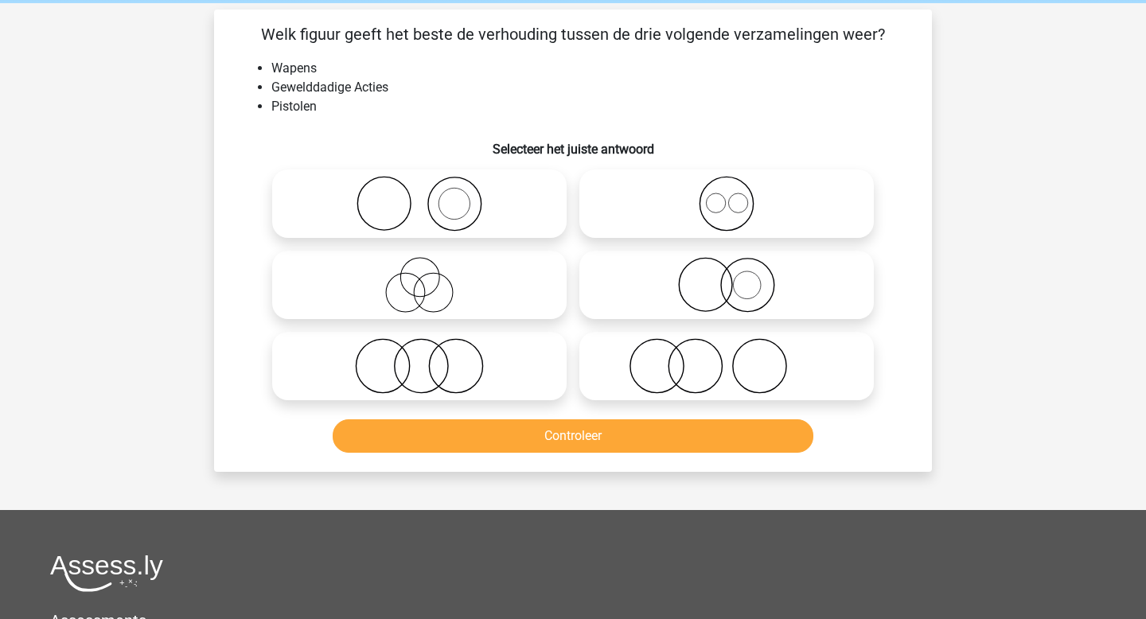
scroll to position [73, 0]
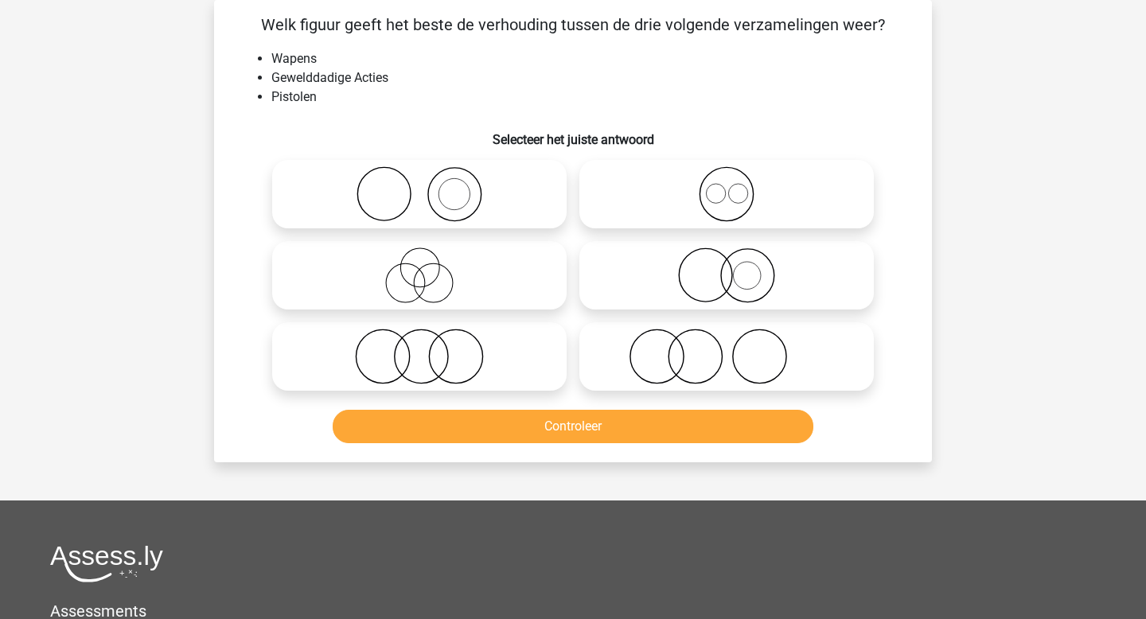
click at [456, 192] on icon at bounding box center [419, 194] width 282 height 56
click at [430, 186] on input "radio" at bounding box center [424, 181] width 10 height 10
radio input "true"
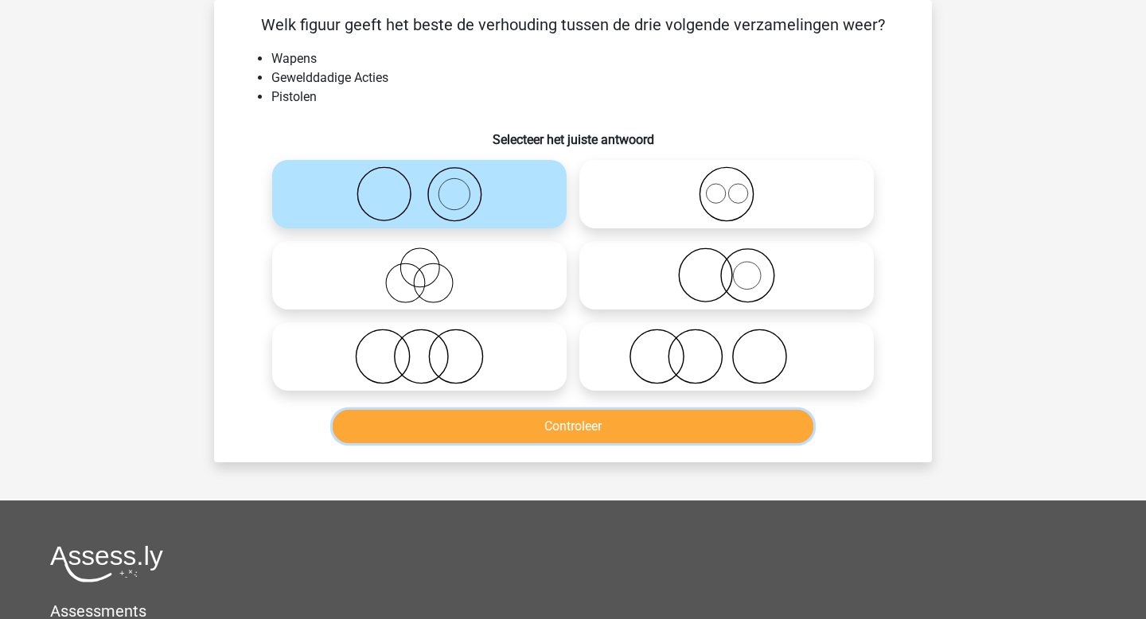
click at [501, 432] on button "Controleer" at bounding box center [573, 426] width 481 height 33
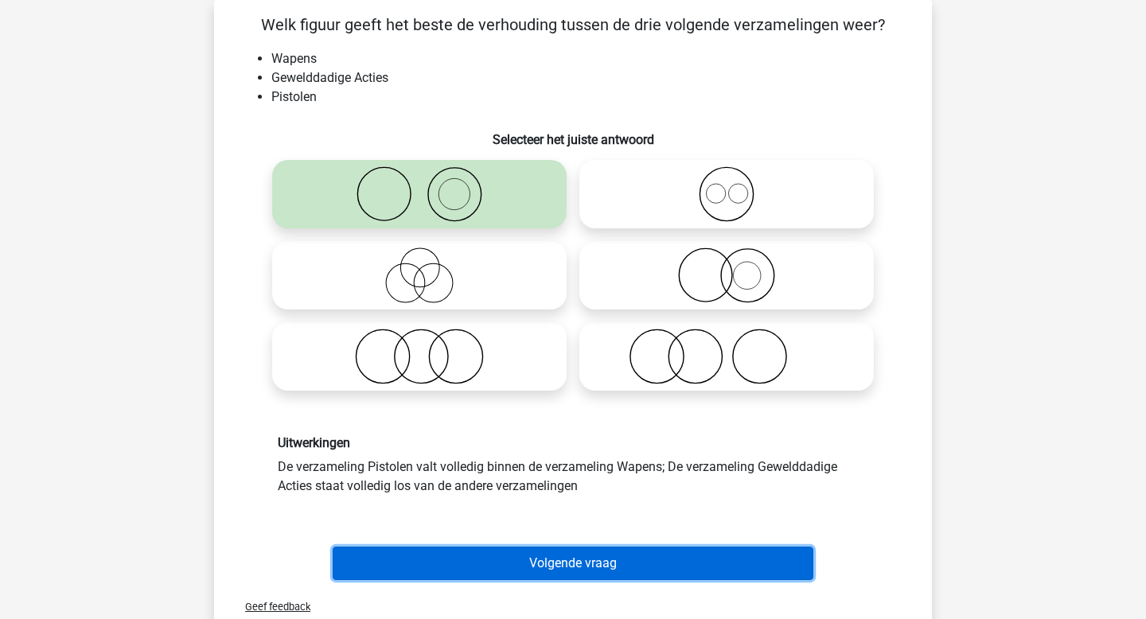
click at [545, 565] on button "Volgende vraag" at bounding box center [573, 563] width 481 height 33
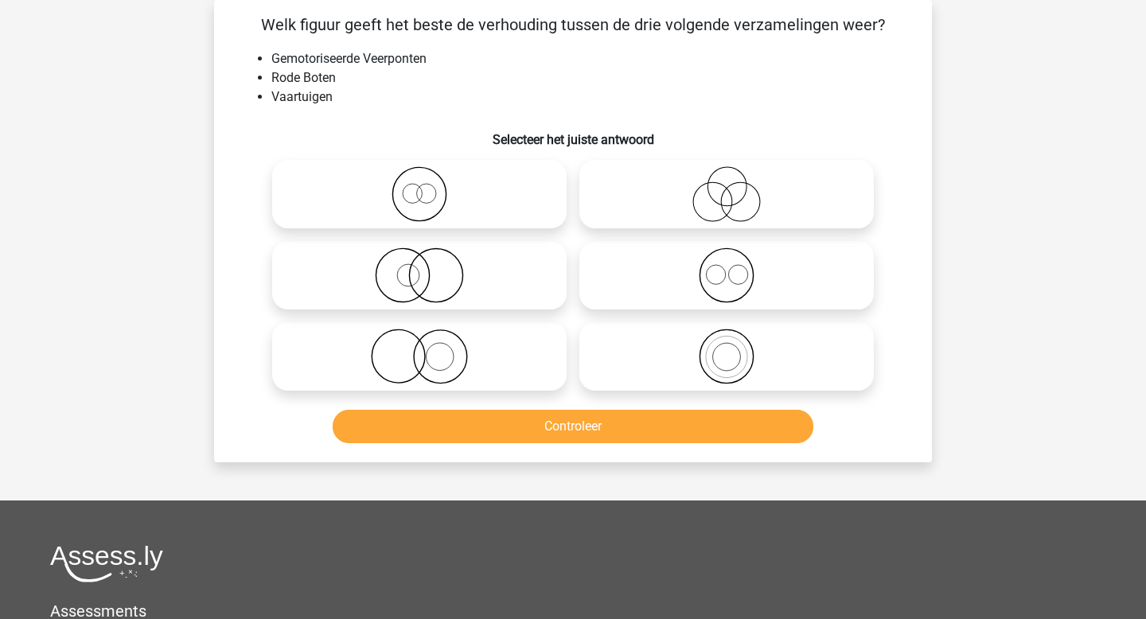
click at [407, 210] on icon at bounding box center [419, 194] width 282 height 56
click at [419, 186] on input "radio" at bounding box center [424, 181] width 10 height 10
radio input "true"
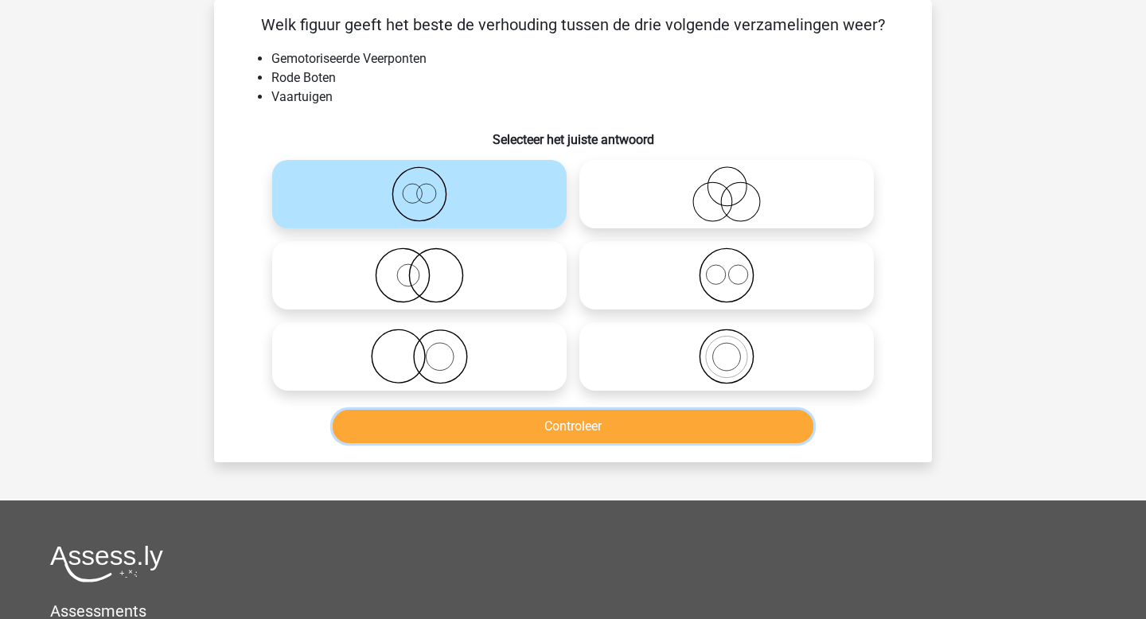
click at [464, 425] on button "Controleer" at bounding box center [573, 426] width 481 height 33
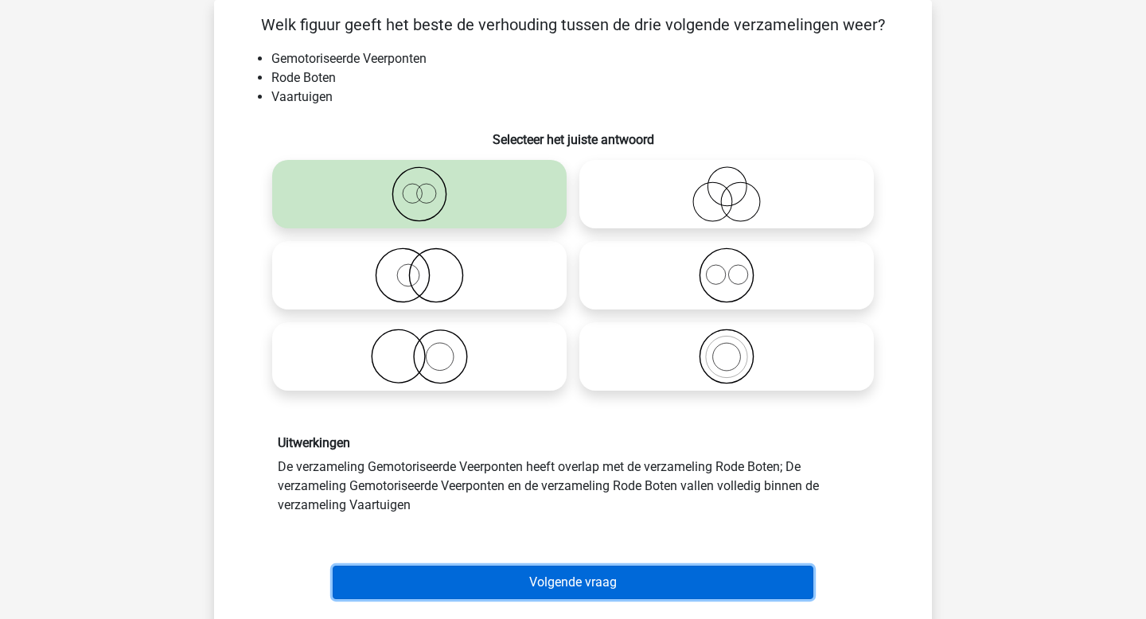
click at [477, 576] on button "Volgende vraag" at bounding box center [573, 582] width 481 height 33
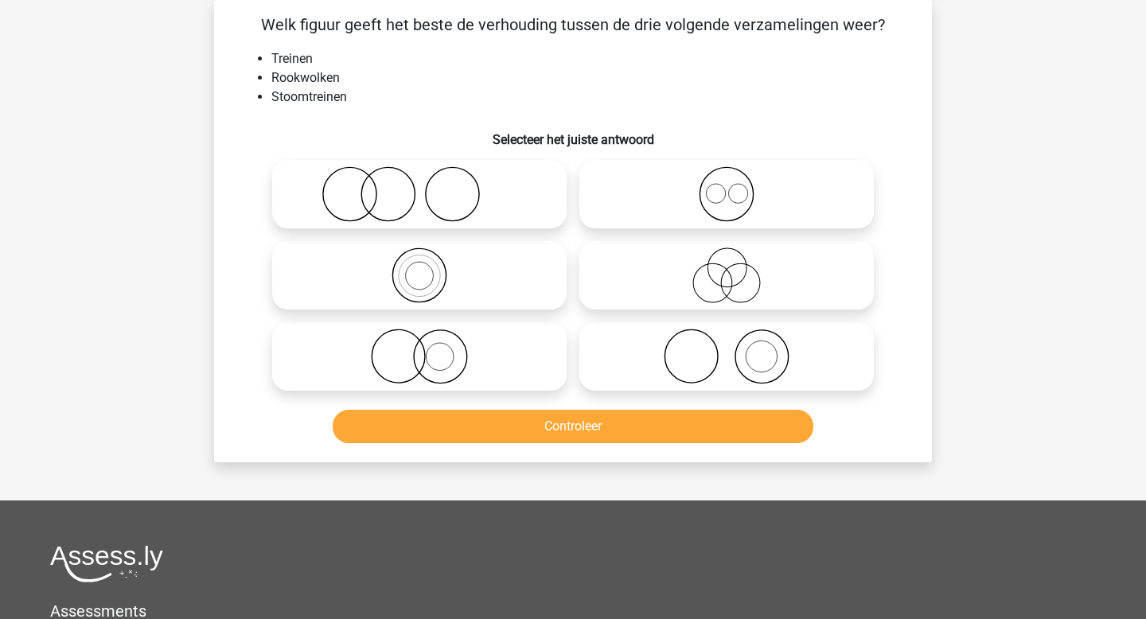
click at [387, 189] on icon at bounding box center [419, 194] width 282 height 56
click at [419, 186] on input "radio" at bounding box center [424, 181] width 10 height 10
radio input "true"
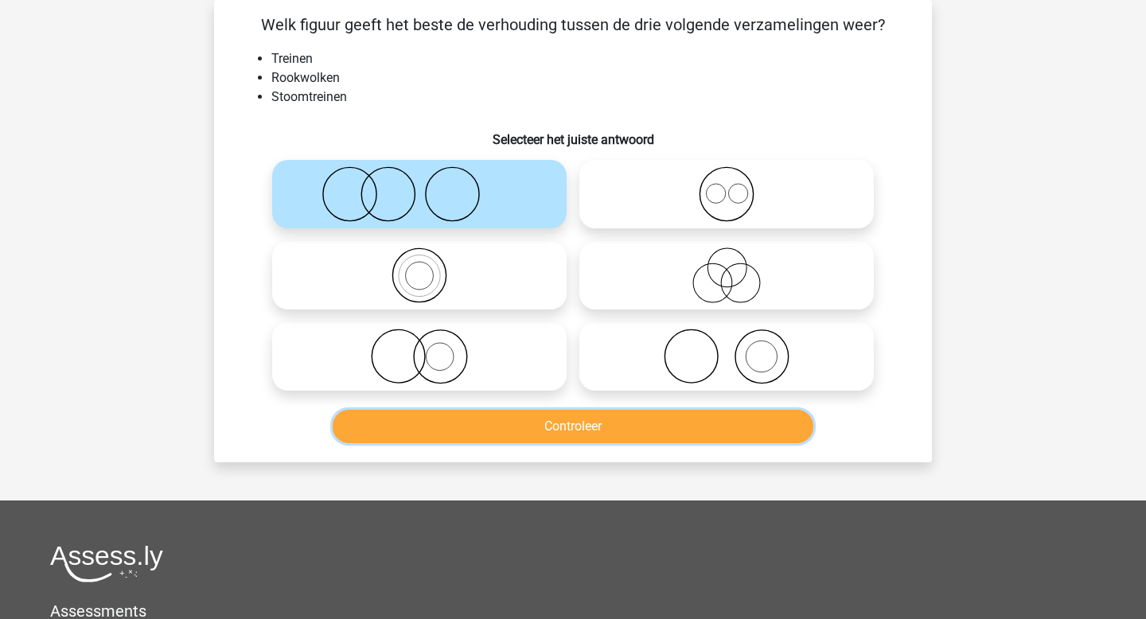
click at [465, 422] on button "Controleer" at bounding box center [573, 426] width 481 height 33
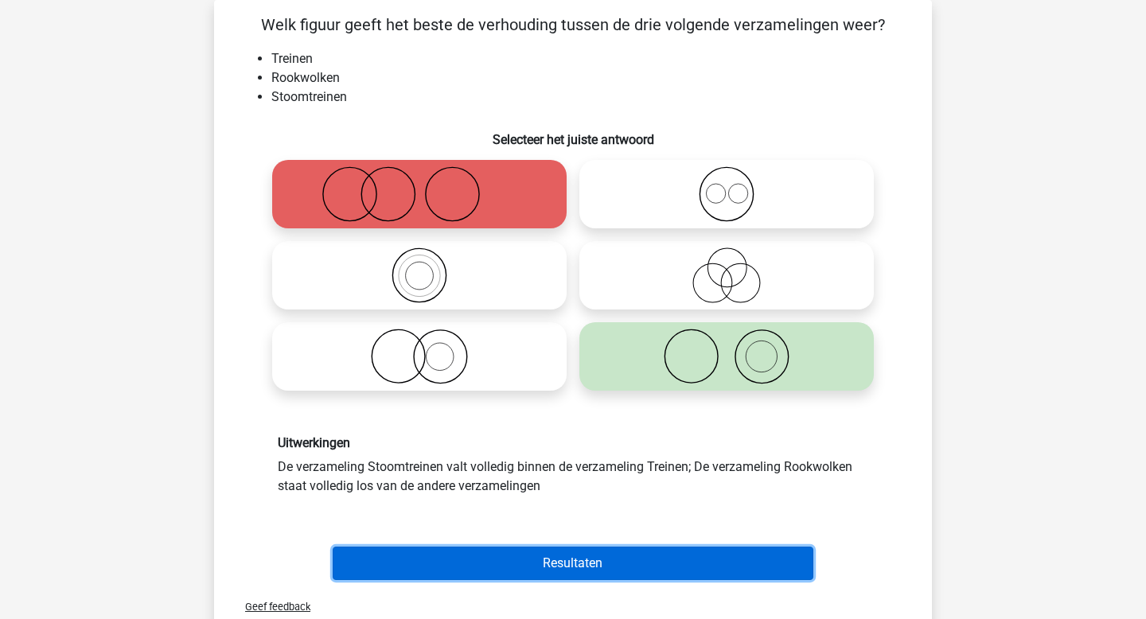
click at [605, 554] on button "Resultaten" at bounding box center [573, 563] width 481 height 33
click at [585, 562] on button "Resultaten" at bounding box center [573, 563] width 481 height 33
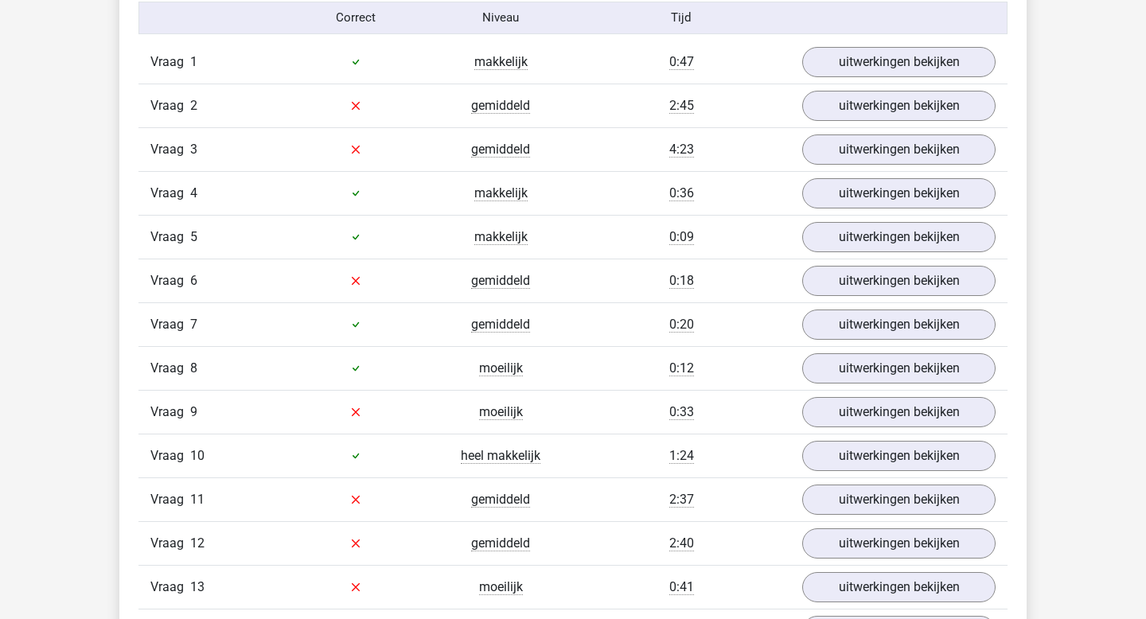
scroll to position [1371, 0]
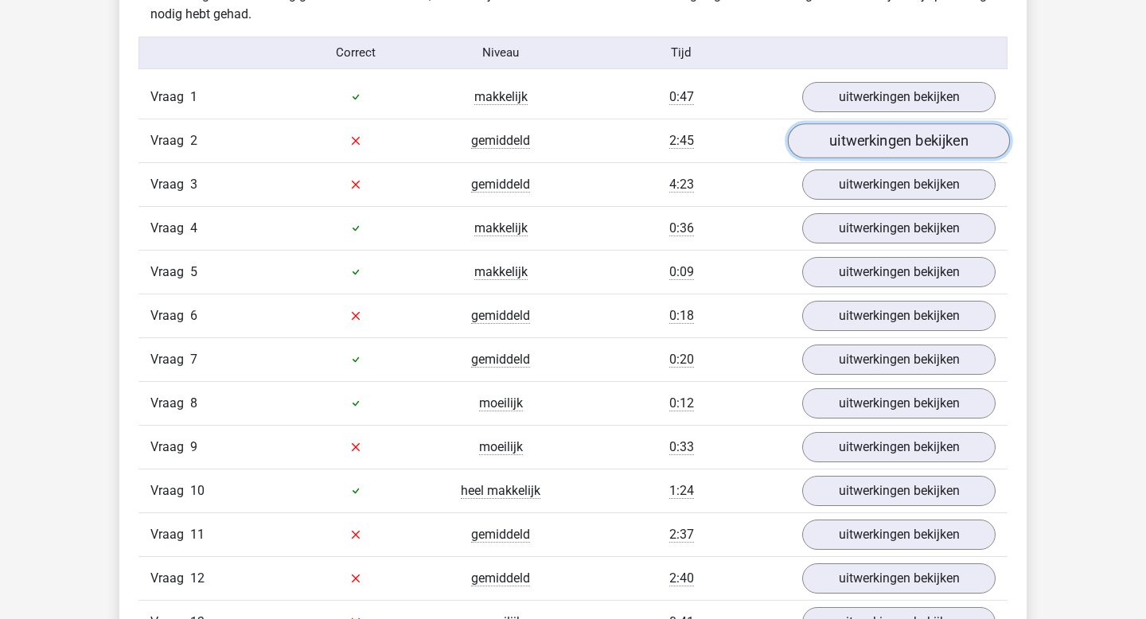
click at [878, 142] on link "uitwerkingen bekijken" at bounding box center [899, 140] width 222 height 35
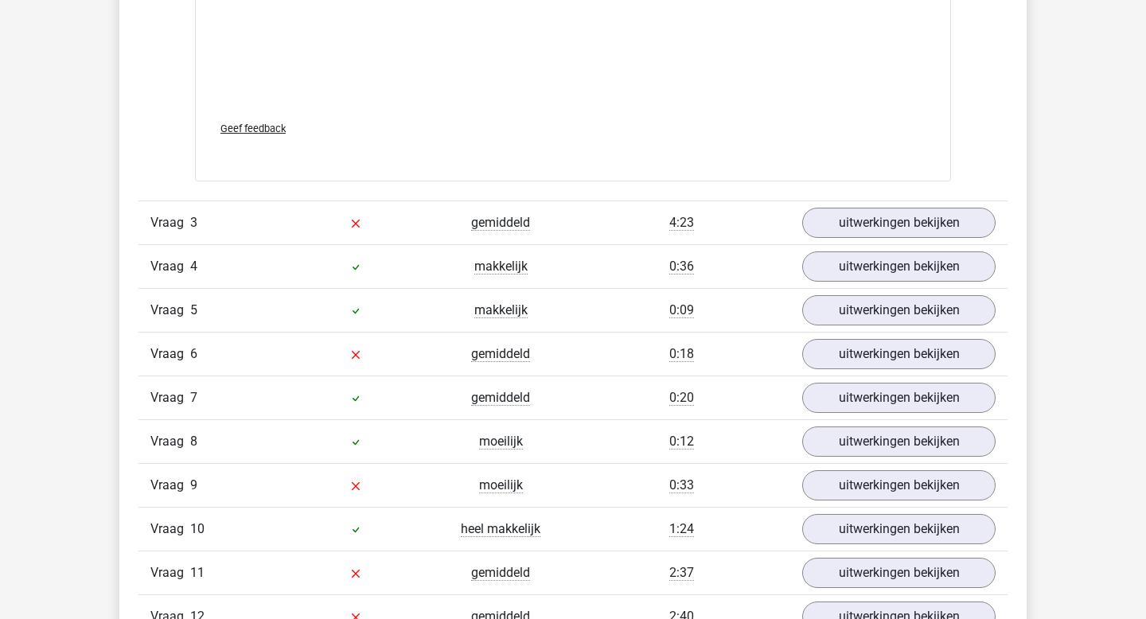
scroll to position [2058, 0]
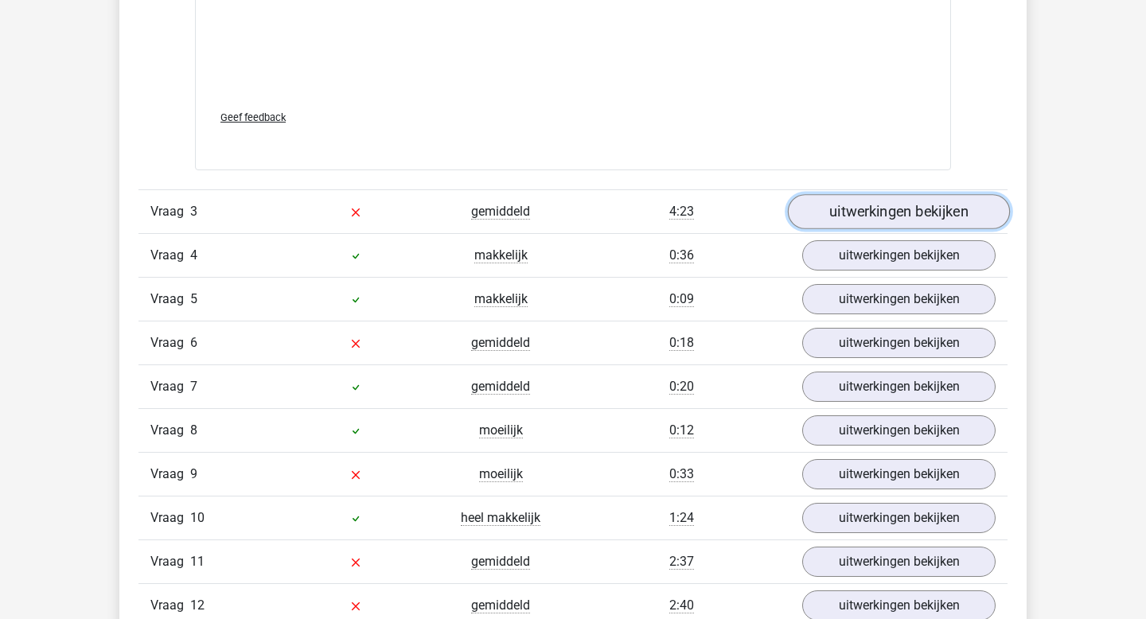
click at [831, 215] on link "uitwerkingen bekijken" at bounding box center [899, 212] width 222 height 35
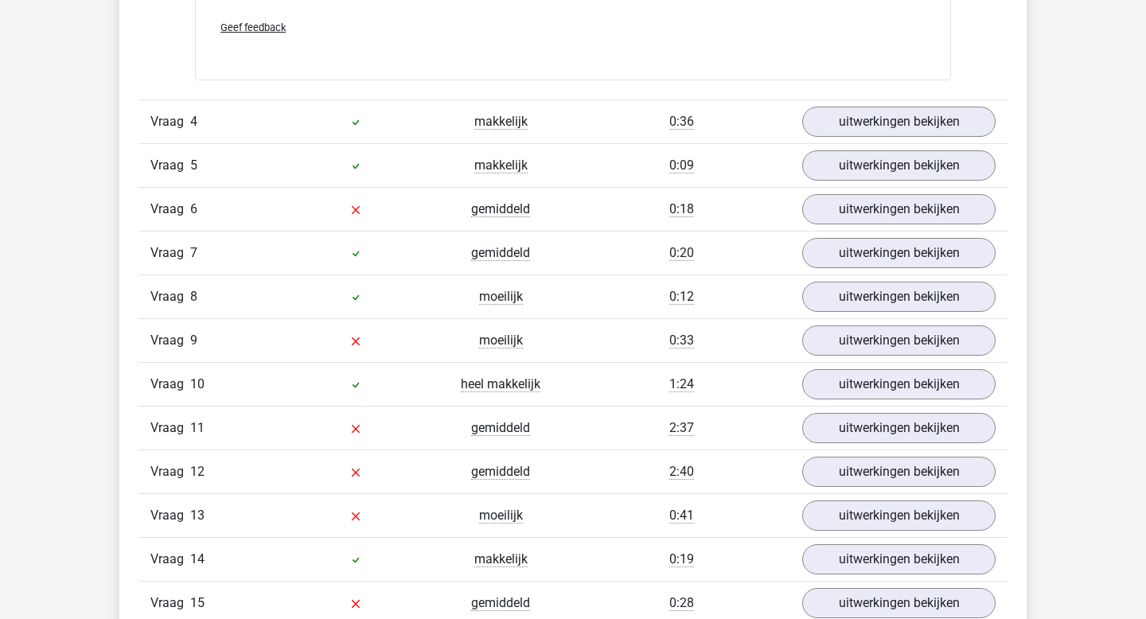
scroll to position [2907, 0]
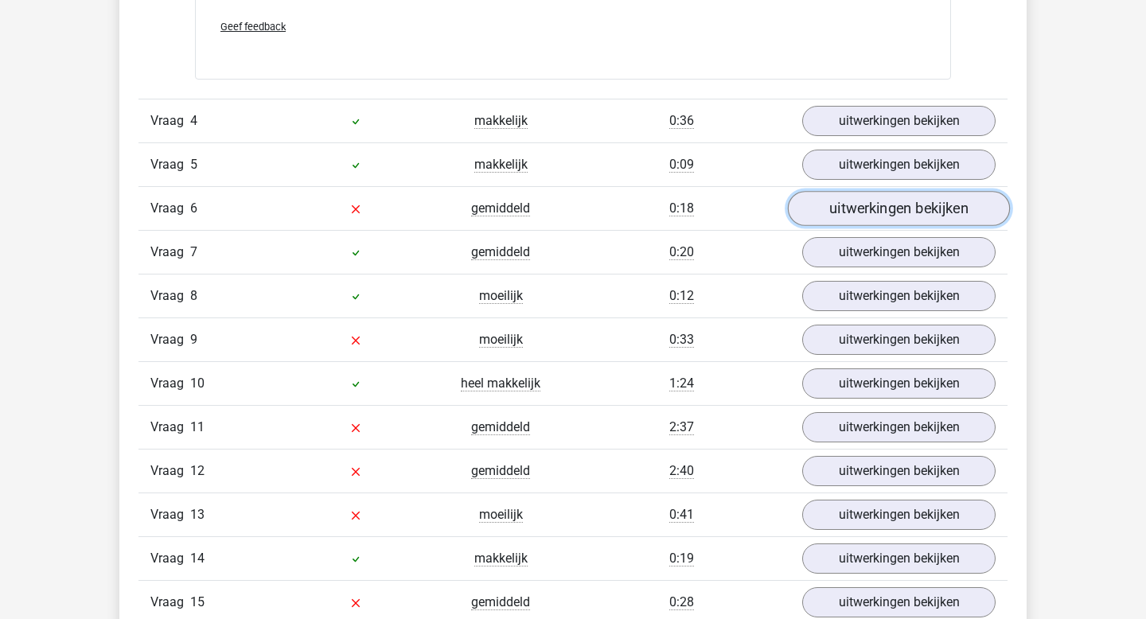
click at [832, 208] on link "uitwerkingen bekijken" at bounding box center [899, 208] width 222 height 35
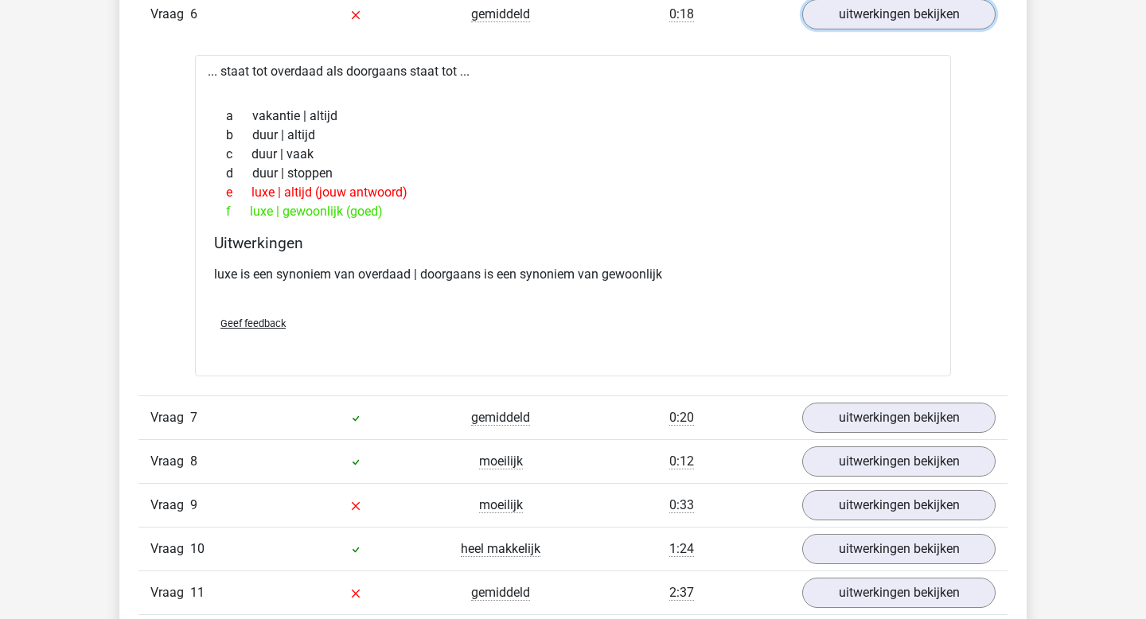
scroll to position [3099, 0]
click at [513, 274] on p "luxe is een synoniem van overdaad | doorgaans is een synoniem van gewoonlijk" at bounding box center [573, 276] width 718 height 19
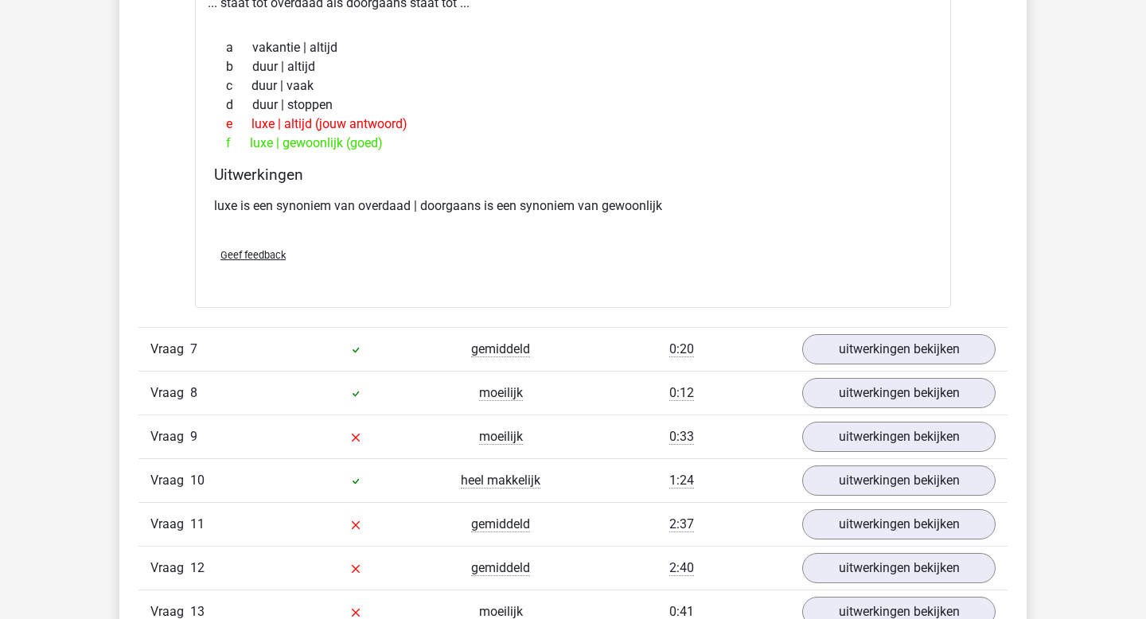
scroll to position [3182, 0]
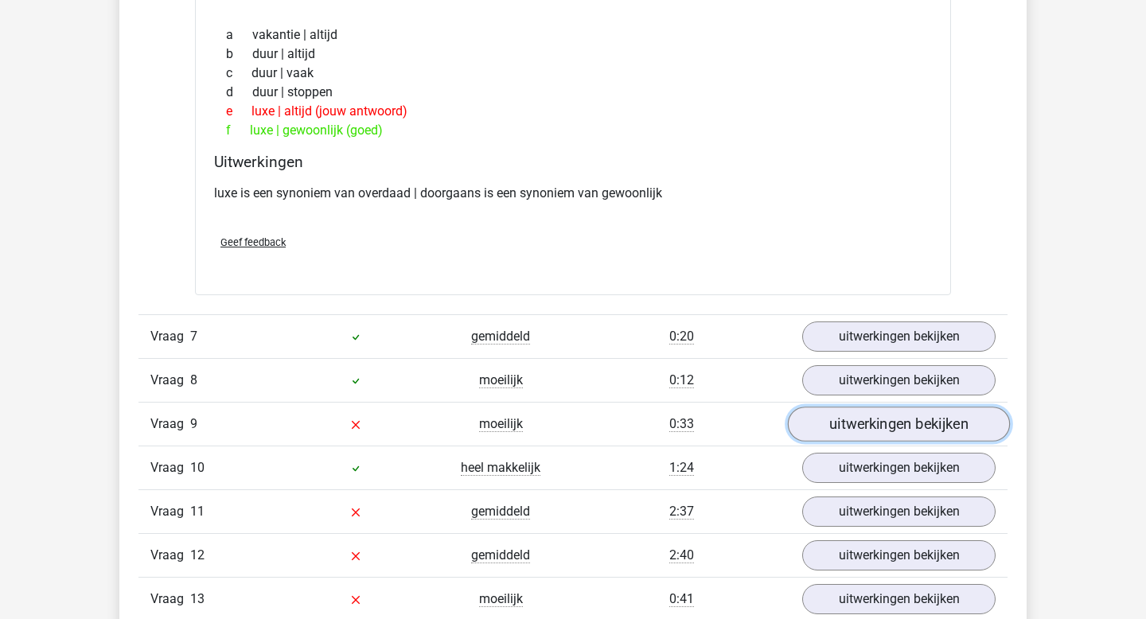
click at [870, 427] on link "uitwerkingen bekijken" at bounding box center [899, 424] width 222 height 35
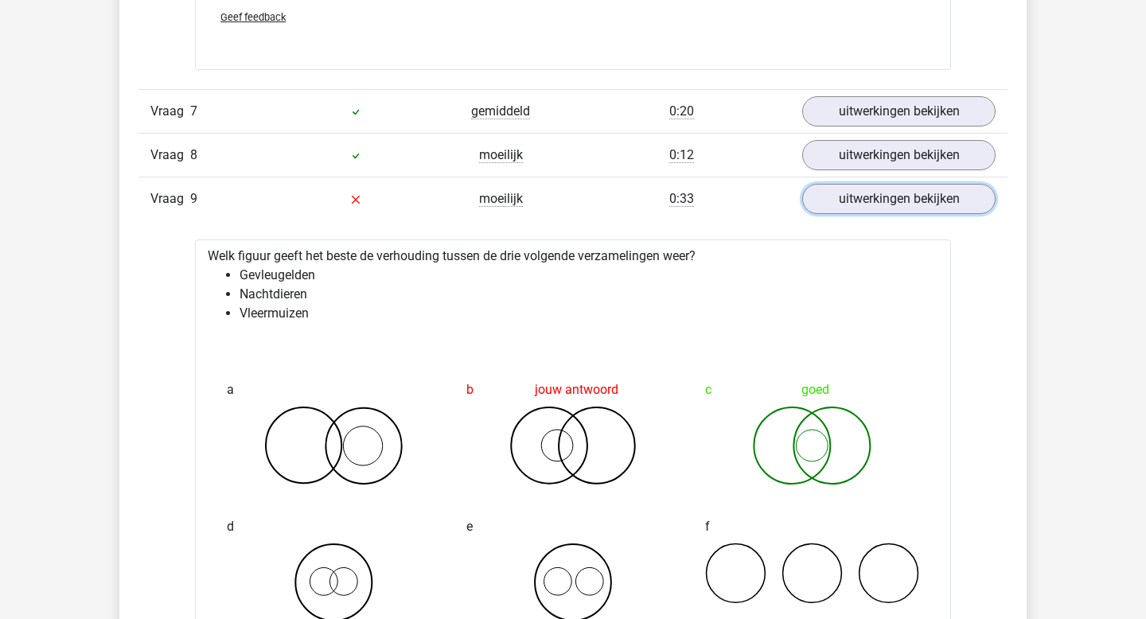
scroll to position [3405, 0]
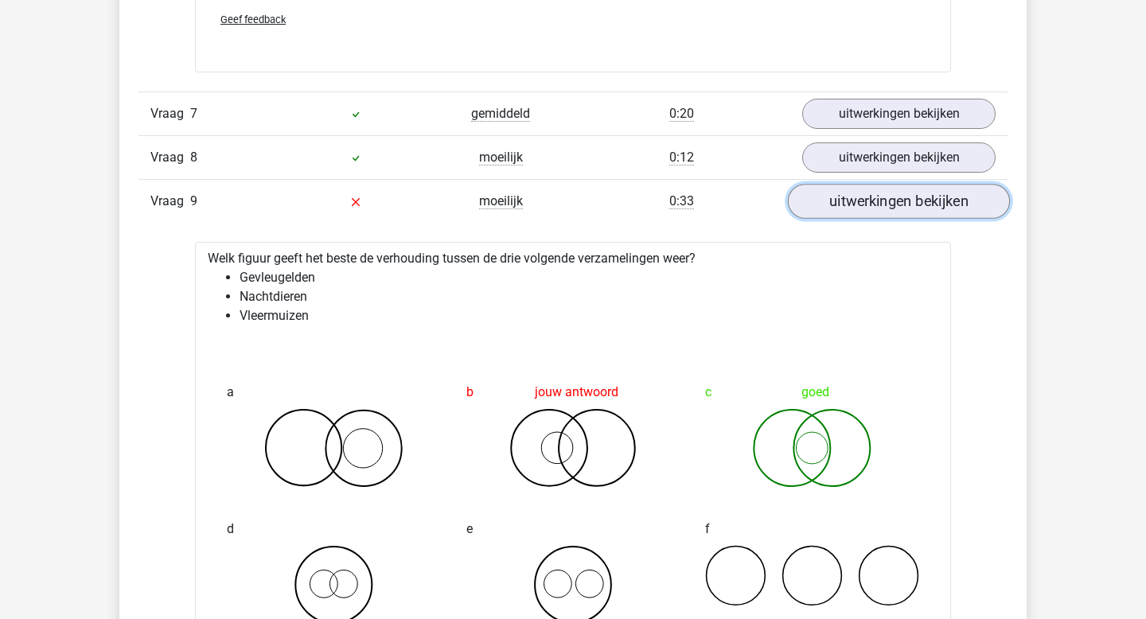
click at [850, 201] on link "uitwerkingen bekijken" at bounding box center [899, 201] width 222 height 35
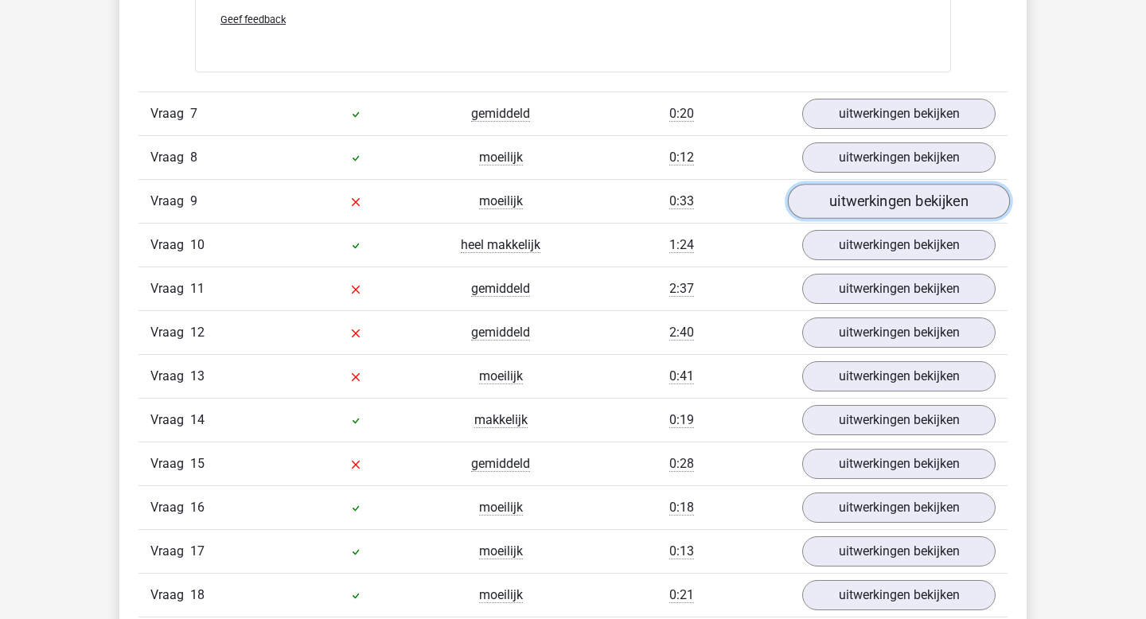
click at [850, 201] on link "uitwerkingen bekijken" at bounding box center [899, 201] width 222 height 35
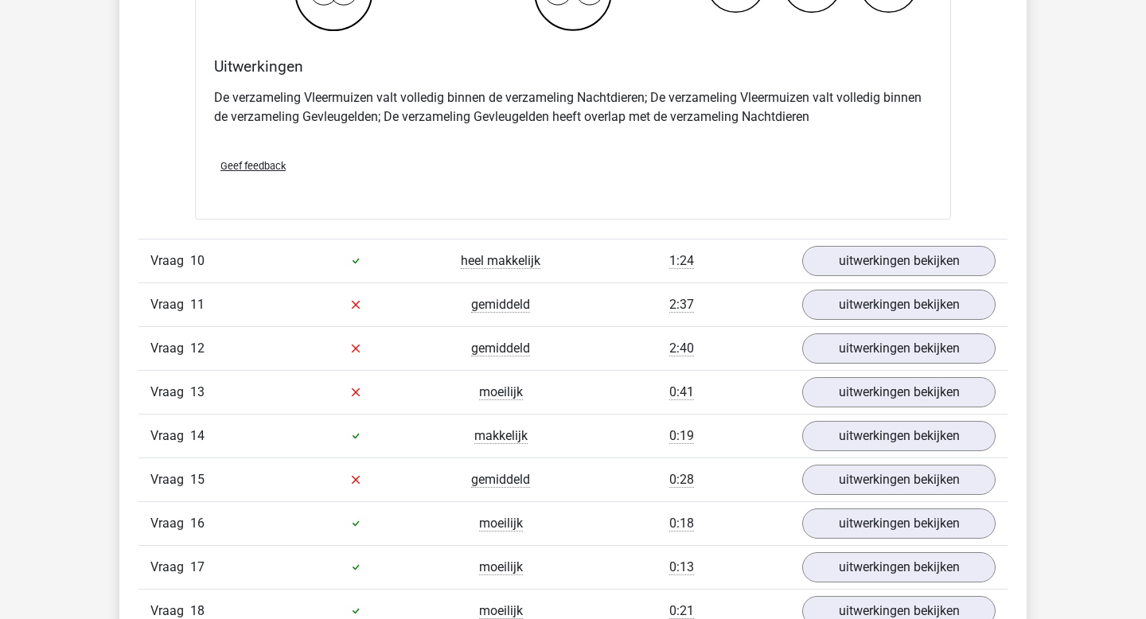
scroll to position [4035, 0]
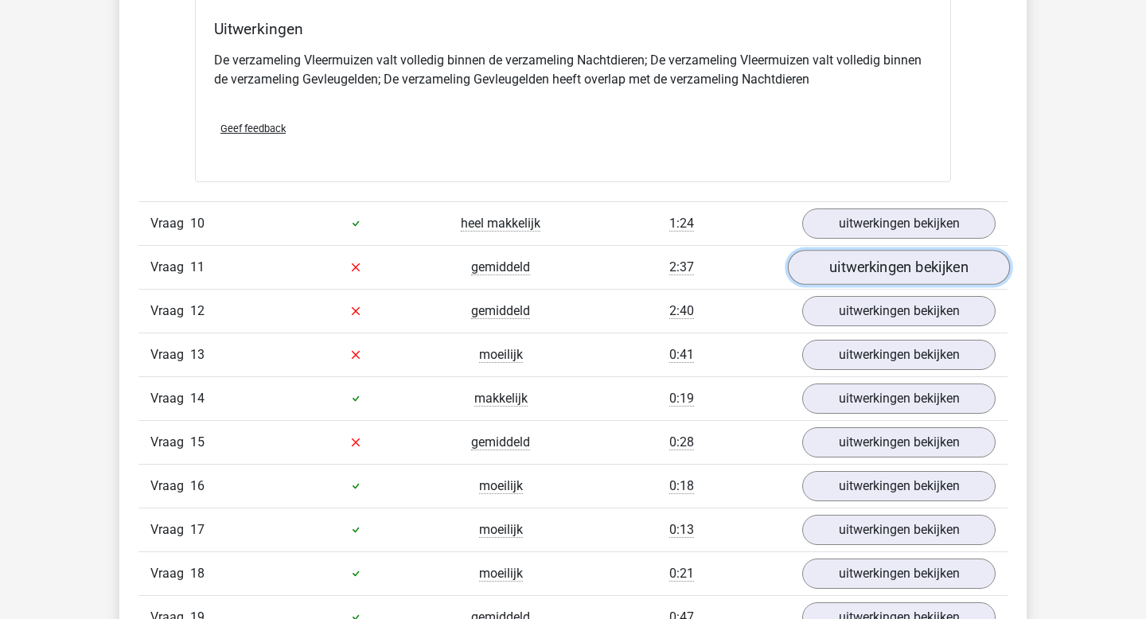
click at [832, 277] on link "uitwerkingen bekijken" at bounding box center [899, 267] width 222 height 35
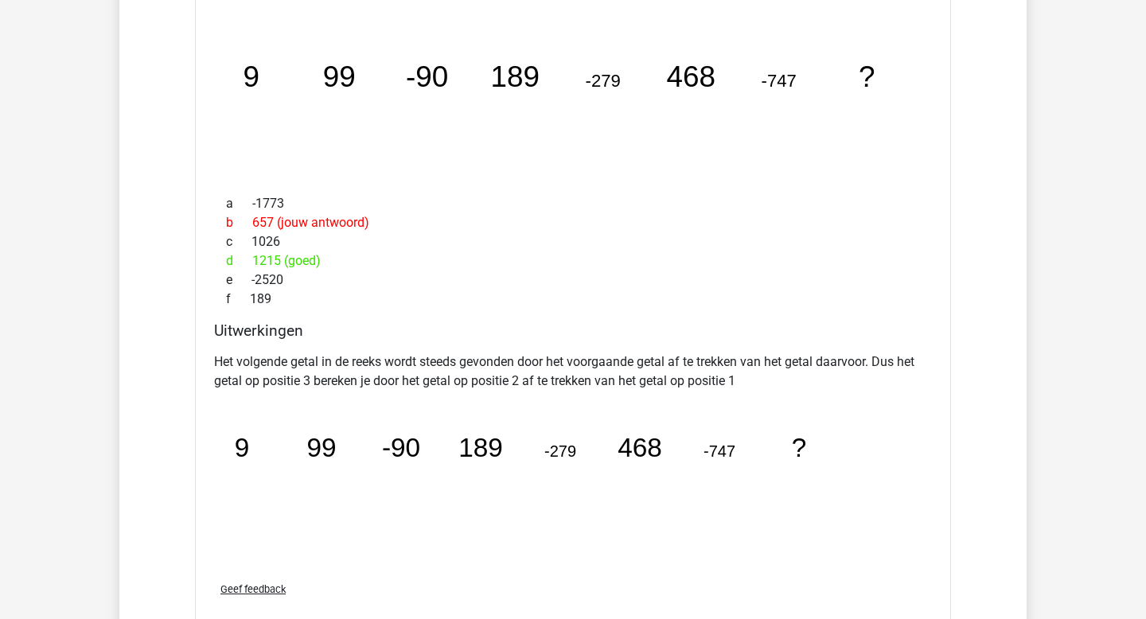
scroll to position [4364, 0]
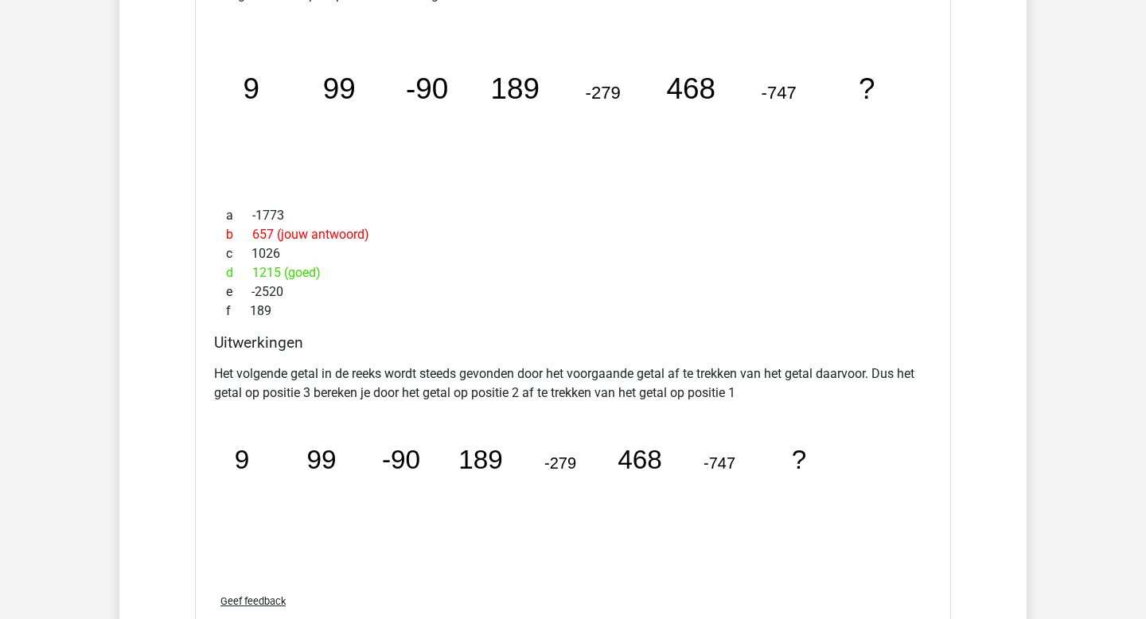
click at [484, 383] on p "Het volgende getal in de reeks wordt steeds gevonden door het voorgaande getal …" at bounding box center [573, 383] width 718 height 38
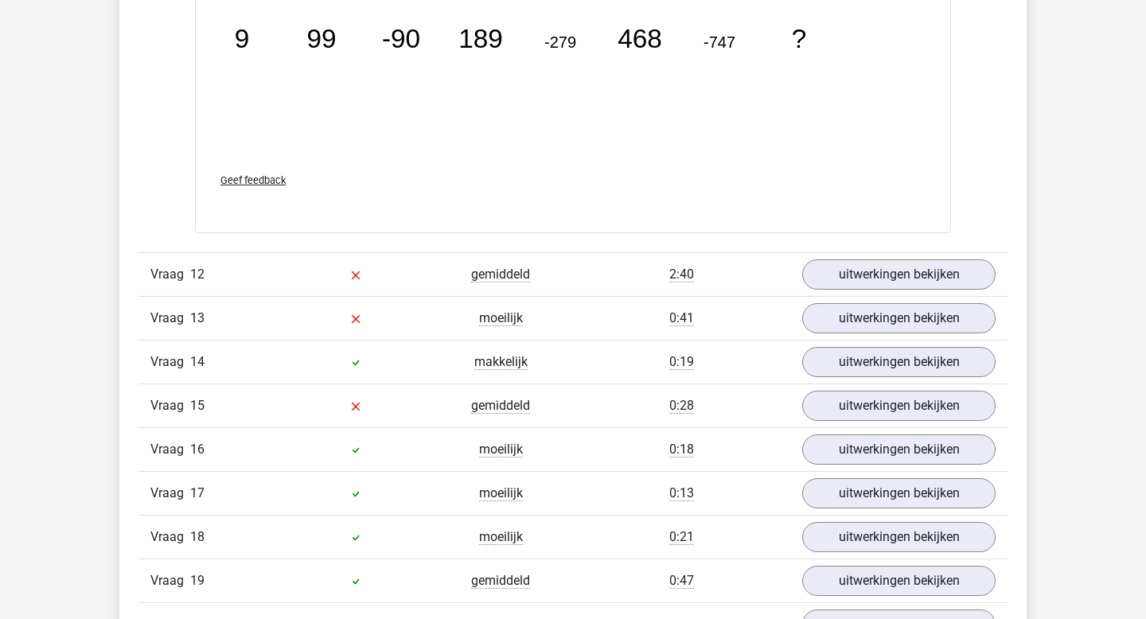
scroll to position [4797, 0]
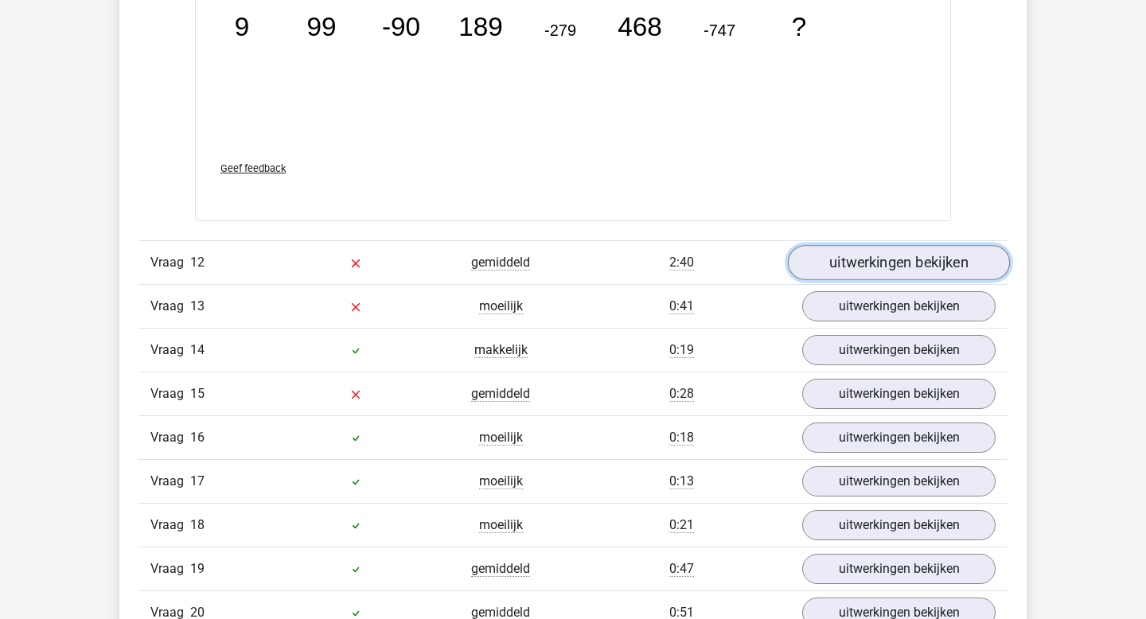
click at [850, 263] on link "uitwerkingen bekijken" at bounding box center [899, 262] width 222 height 35
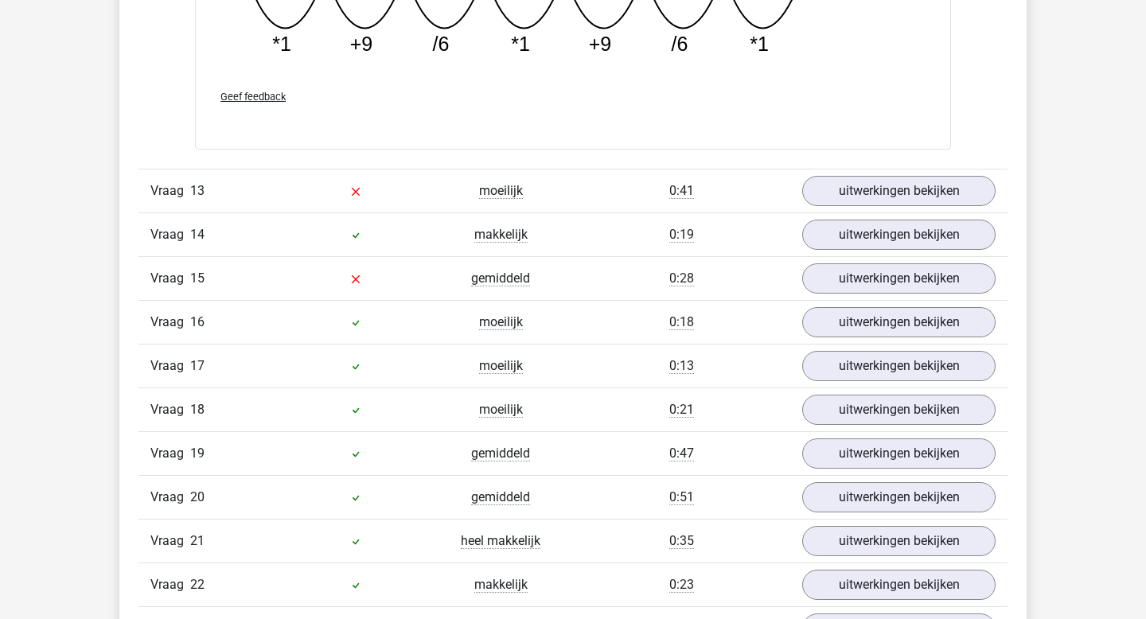
scroll to position [5604, 0]
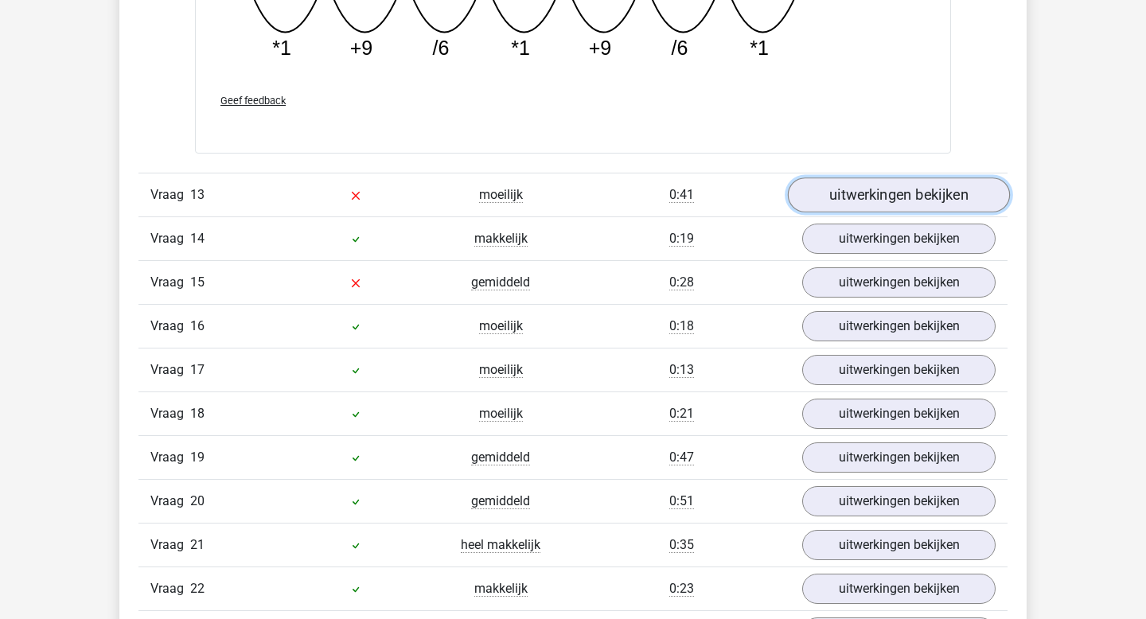
click at [833, 197] on link "uitwerkingen bekijken" at bounding box center [899, 194] width 222 height 35
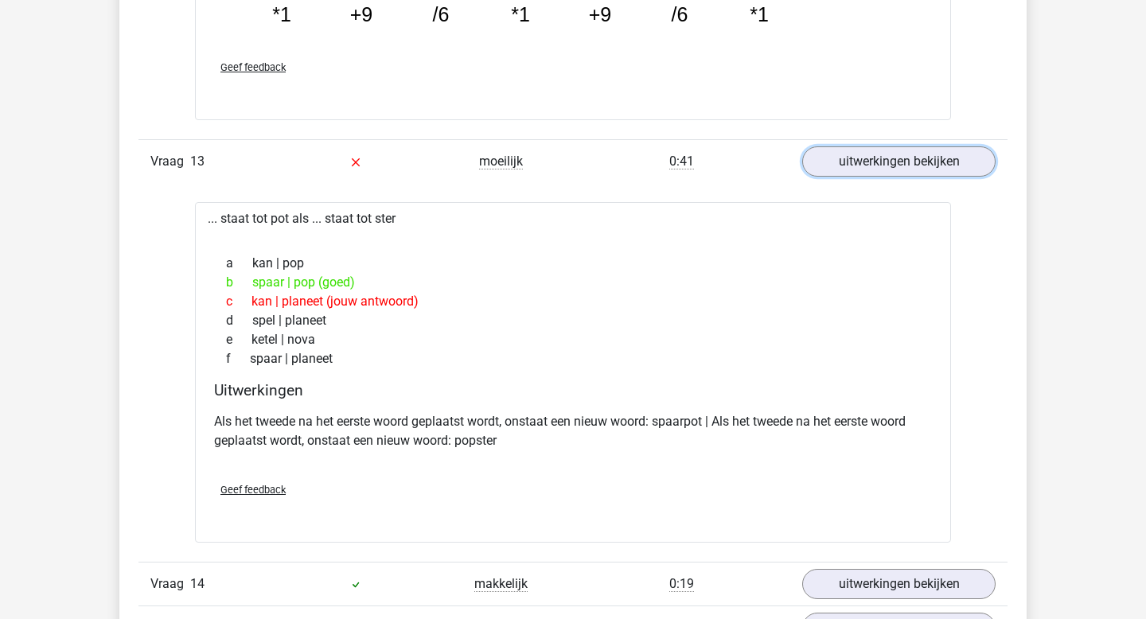
scroll to position [5632, 0]
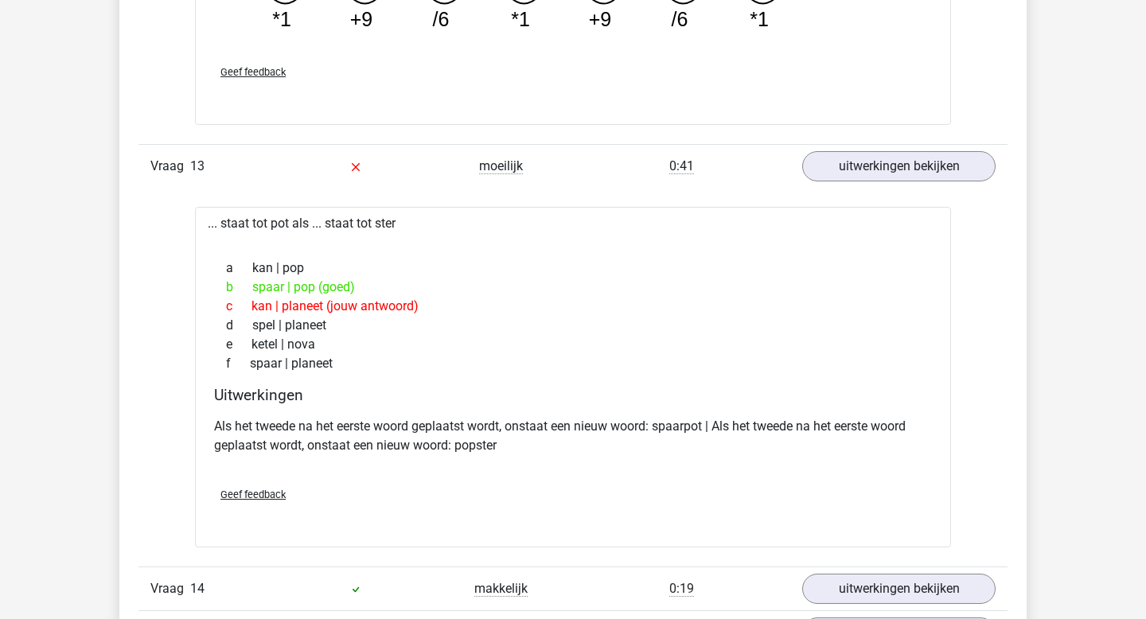
click at [270, 289] on div "b spaar | pop (goed)" at bounding box center [573, 287] width 718 height 19
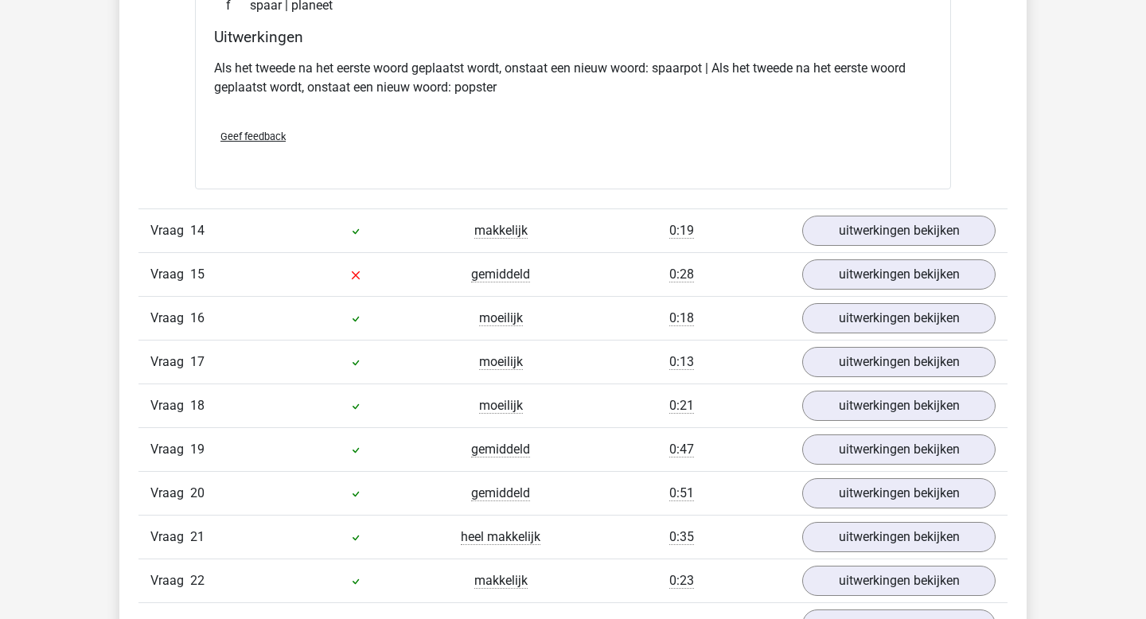
scroll to position [5998, 0]
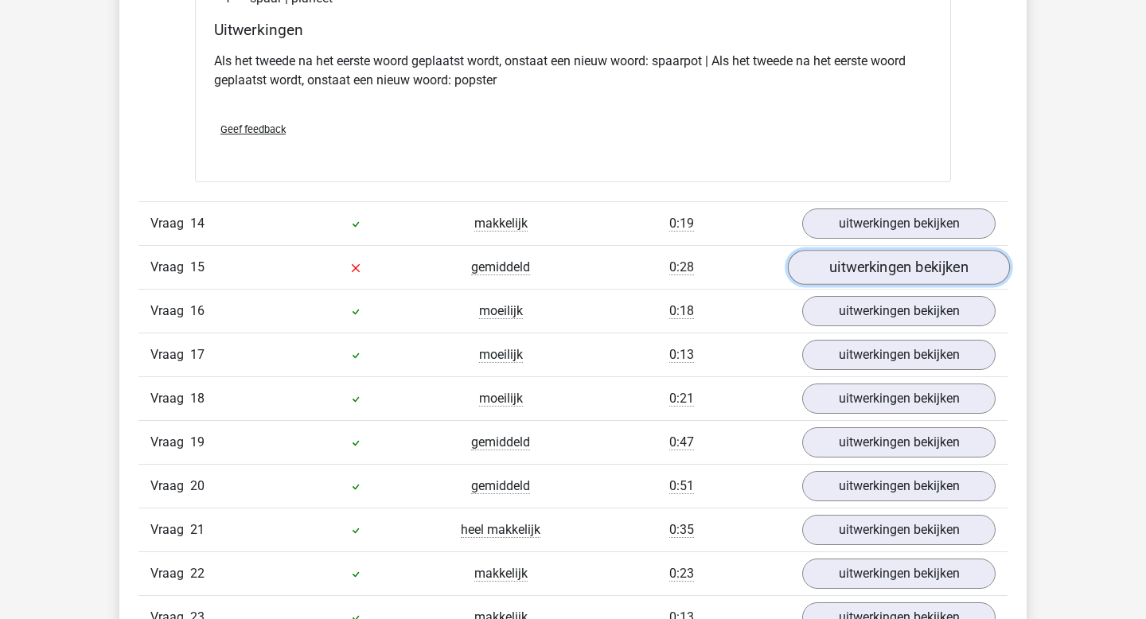
click at [824, 265] on link "uitwerkingen bekijken" at bounding box center [899, 267] width 222 height 35
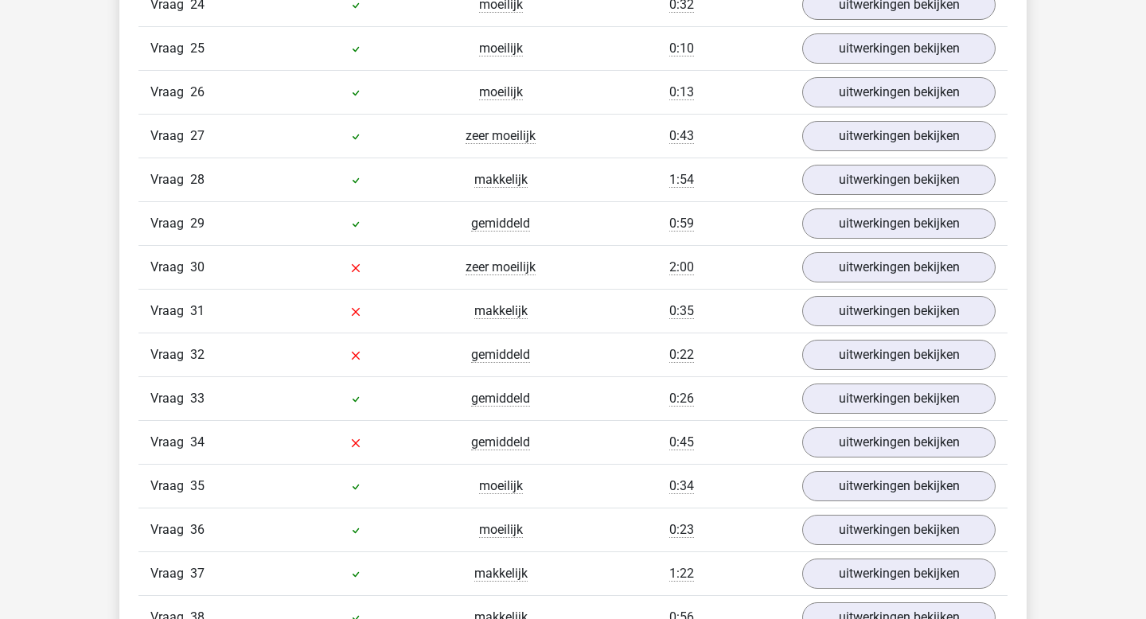
scroll to position [7015, 0]
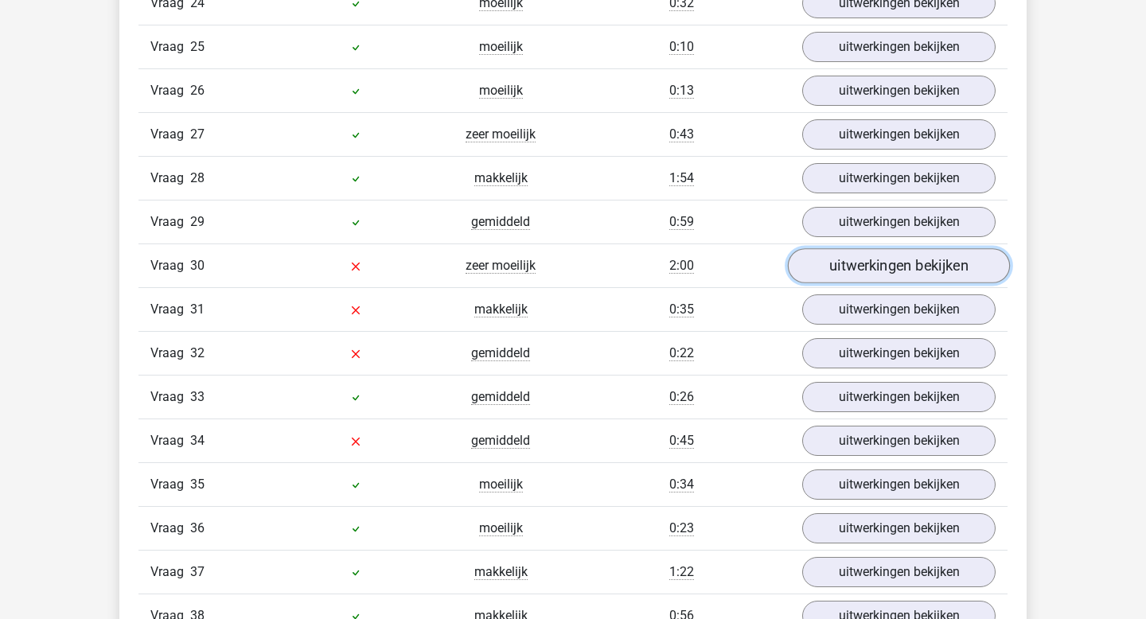
click at [877, 284] on link "uitwerkingen bekijken" at bounding box center [899, 266] width 222 height 35
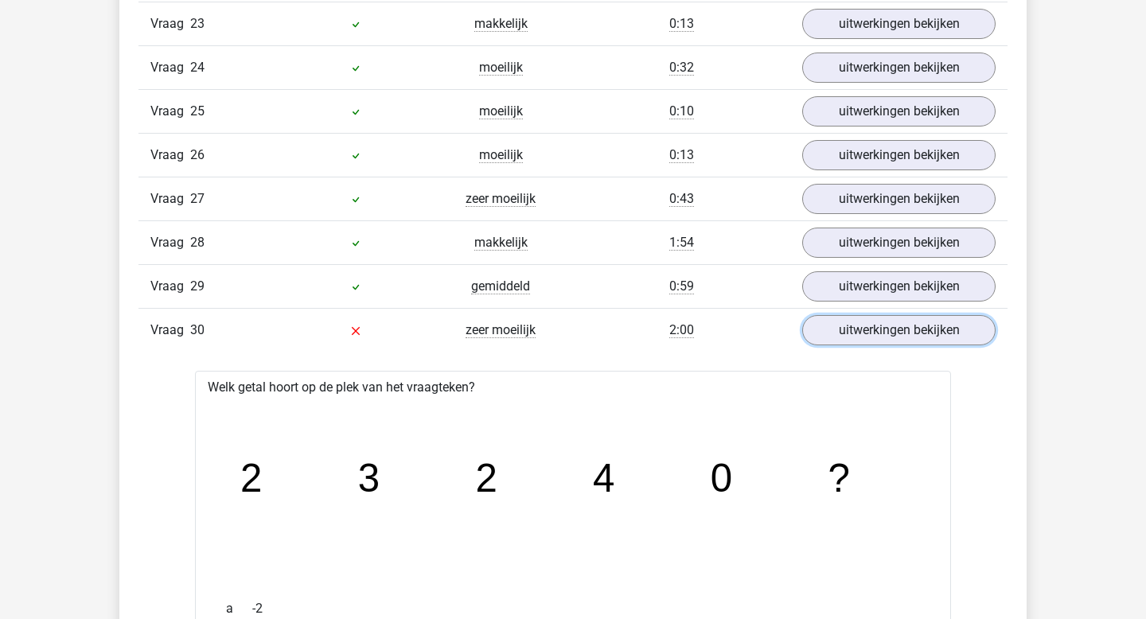
scroll to position [6951, 0]
click at [852, 340] on link "uitwerkingen bekijken" at bounding box center [899, 330] width 222 height 35
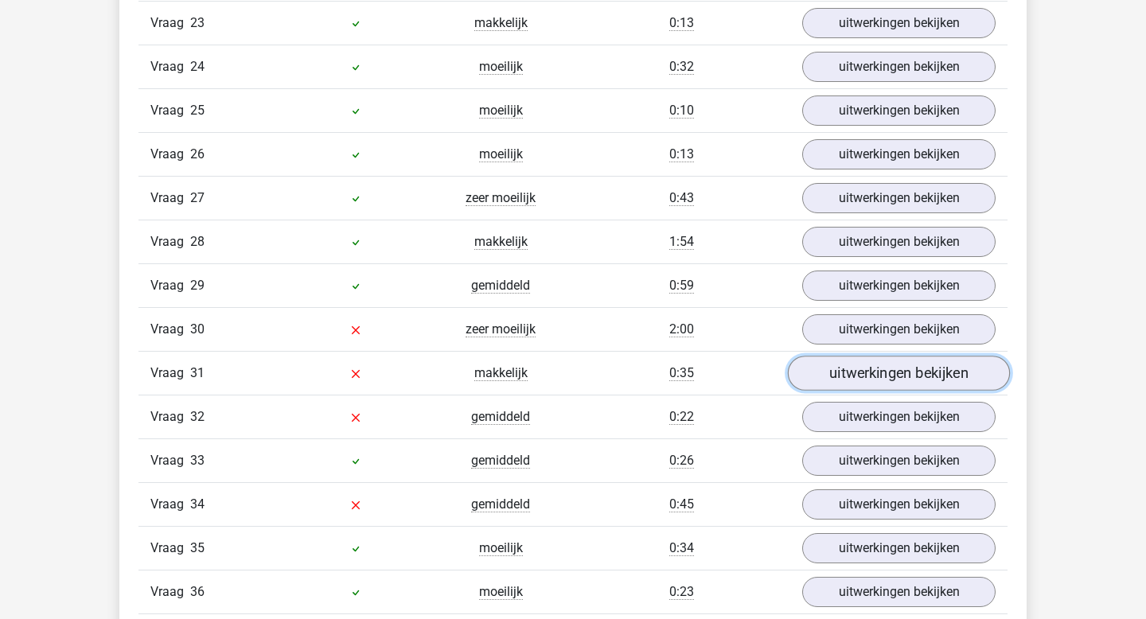
click at [862, 388] on link "uitwerkingen bekijken" at bounding box center [899, 373] width 222 height 35
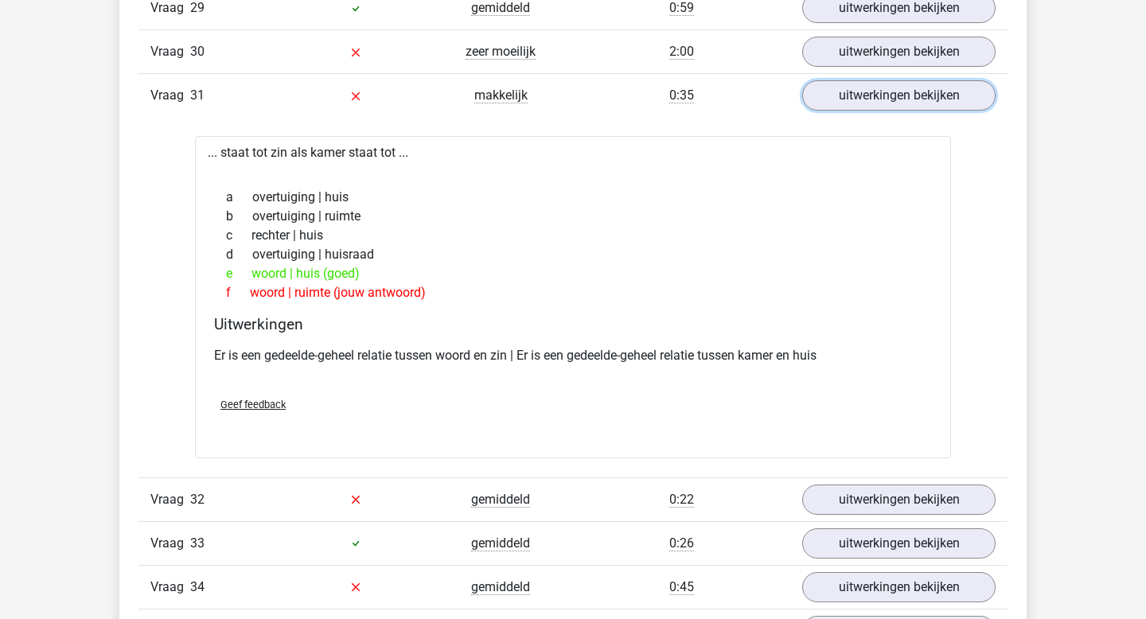
scroll to position [7221, 0]
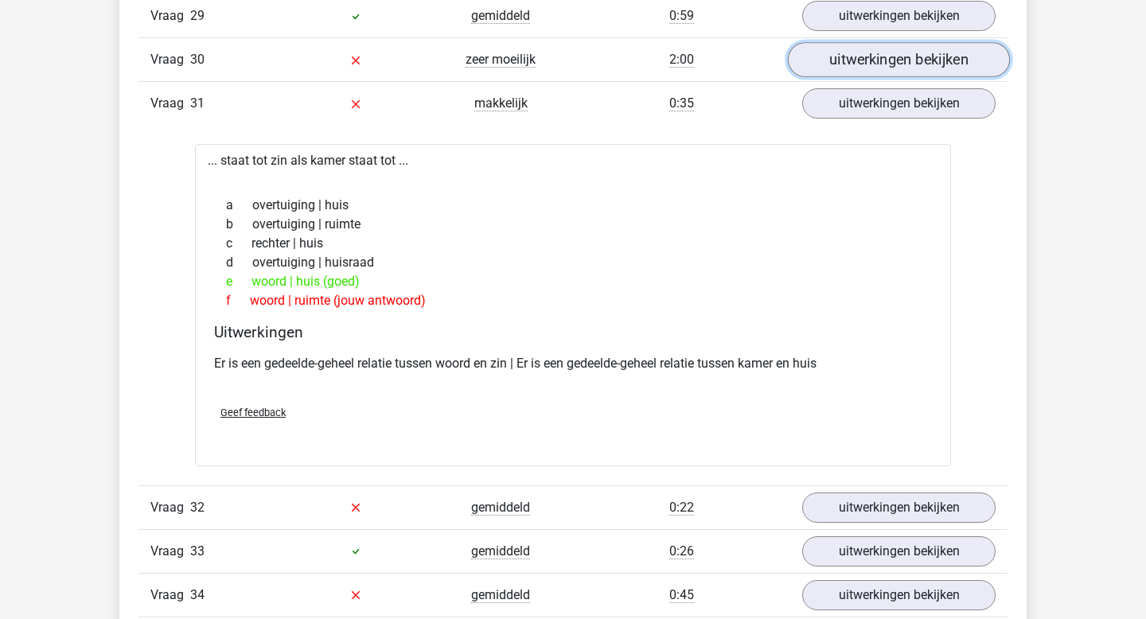
click at [829, 78] on link "uitwerkingen bekijken" at bounding box center [899, 60] width 222 height 35
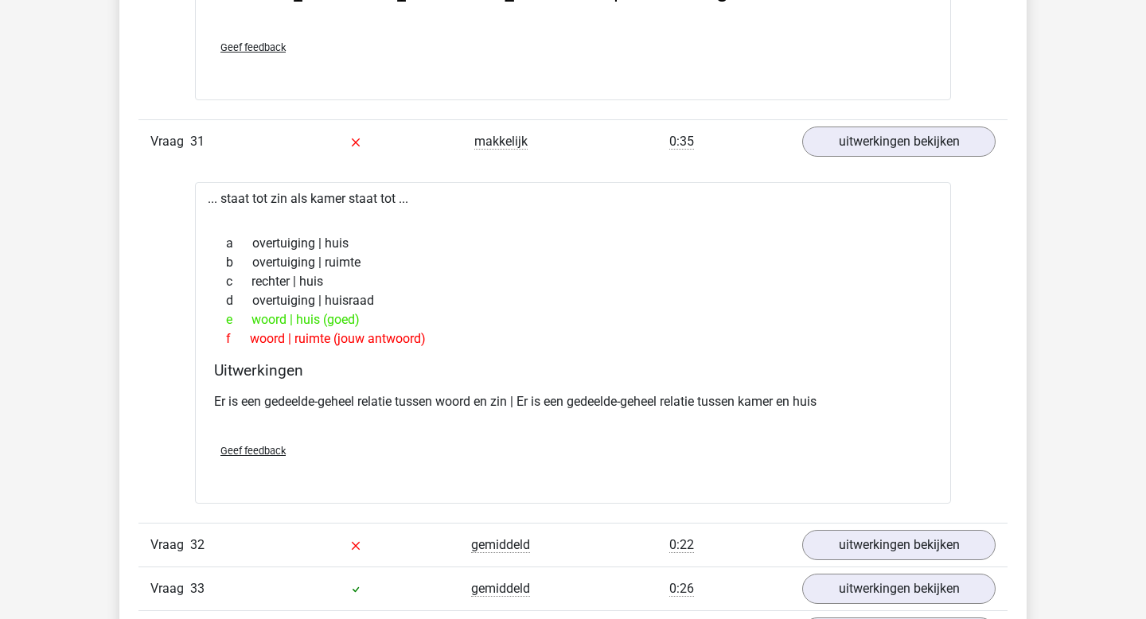
scroll to position [7937, 0]
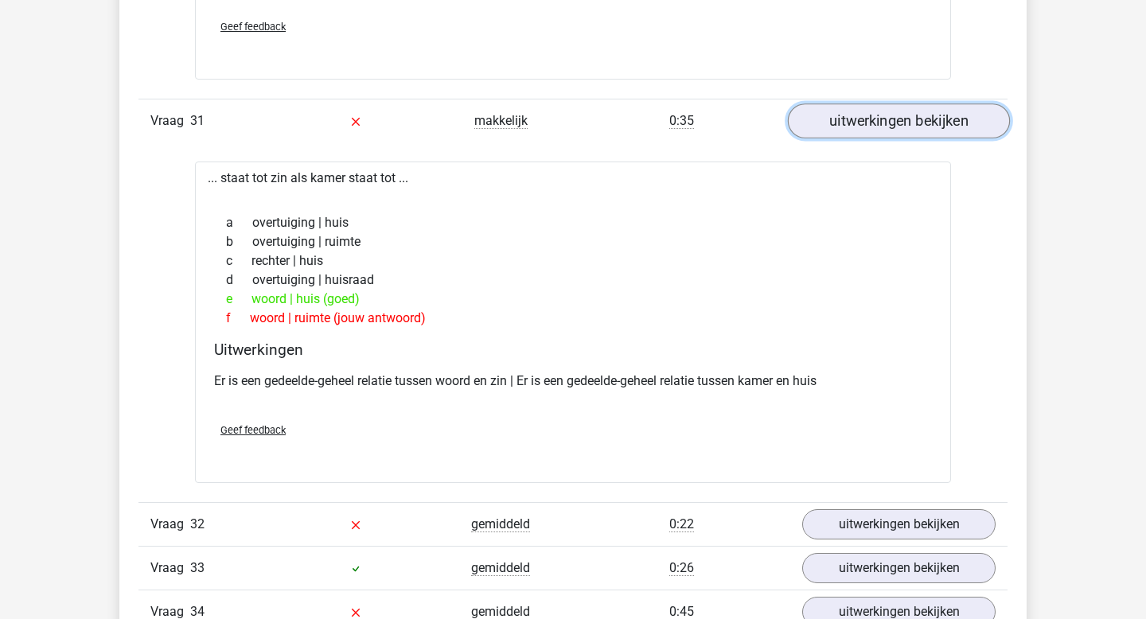
click at [905, 138] on link "uitwerkingen bekijken" at bounding box center [899, 120] width 222 height 35
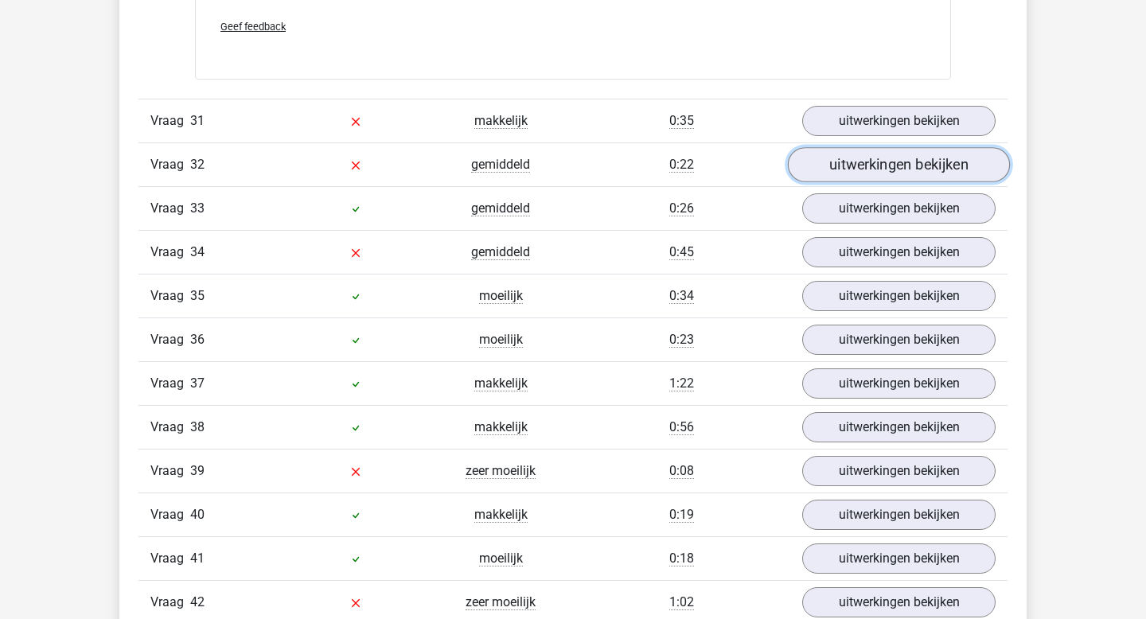
click at [913, 182] on link "uitwerkingen bekijken" at bounding box center [899, 164] width 222 height 35
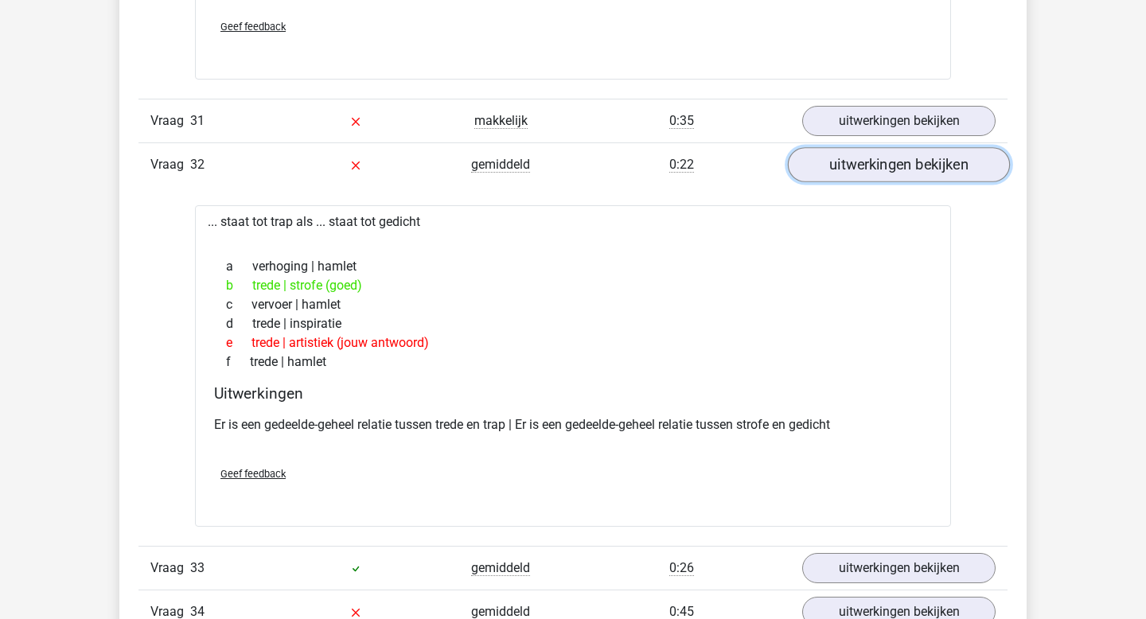
scroll to position [7939, 0]
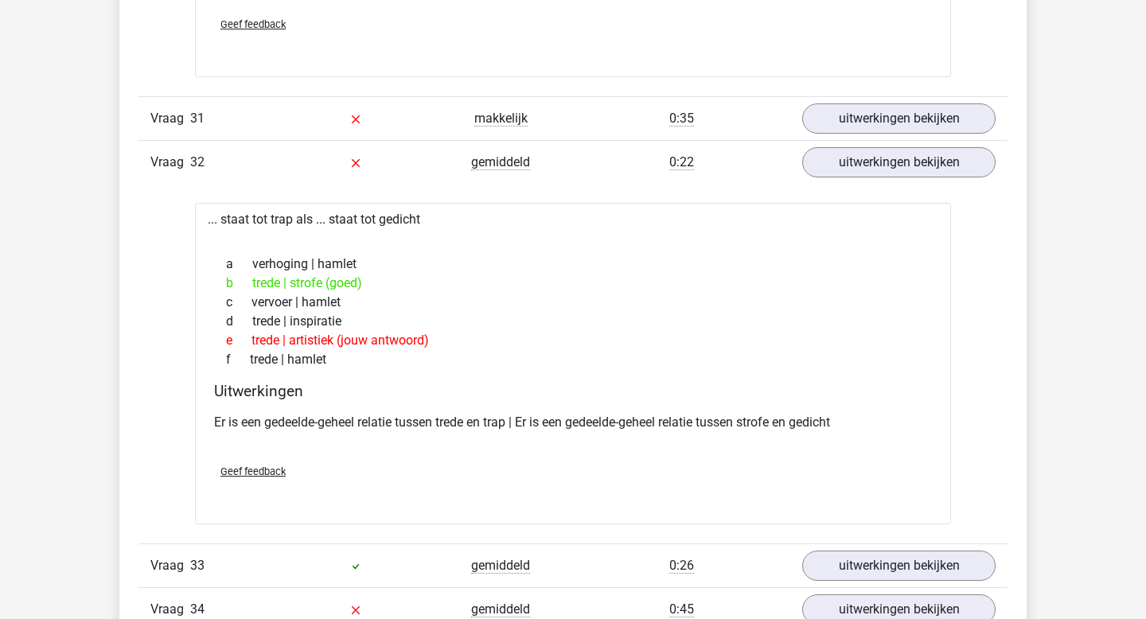
click at [682, 312] on div "c vervoer | hamlet" at bounding box center [573, 302] width 718 height 19
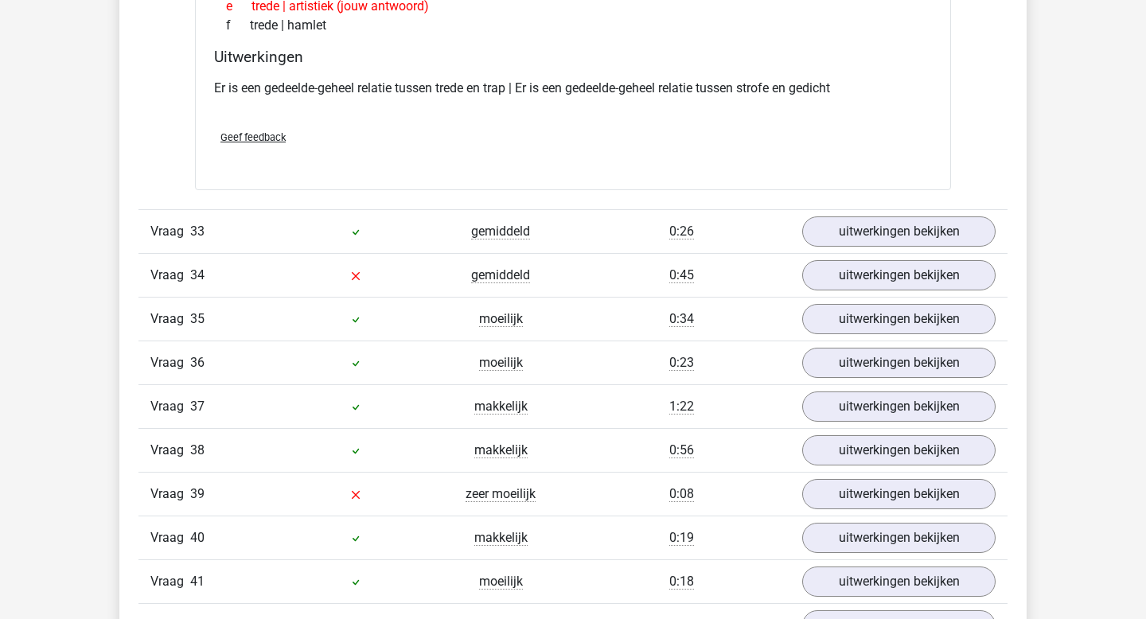
scroll to position [8286, 0]
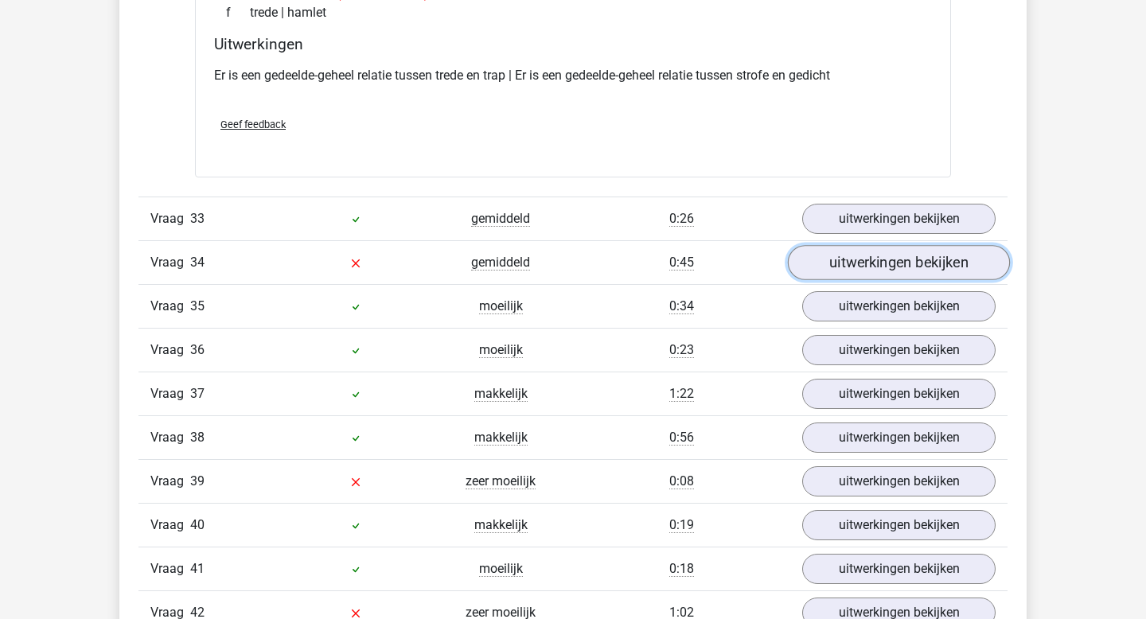
click at [859, 273] on link "uitwerkingen bekijken" at bounding box center [899, 262] width 222 height 35
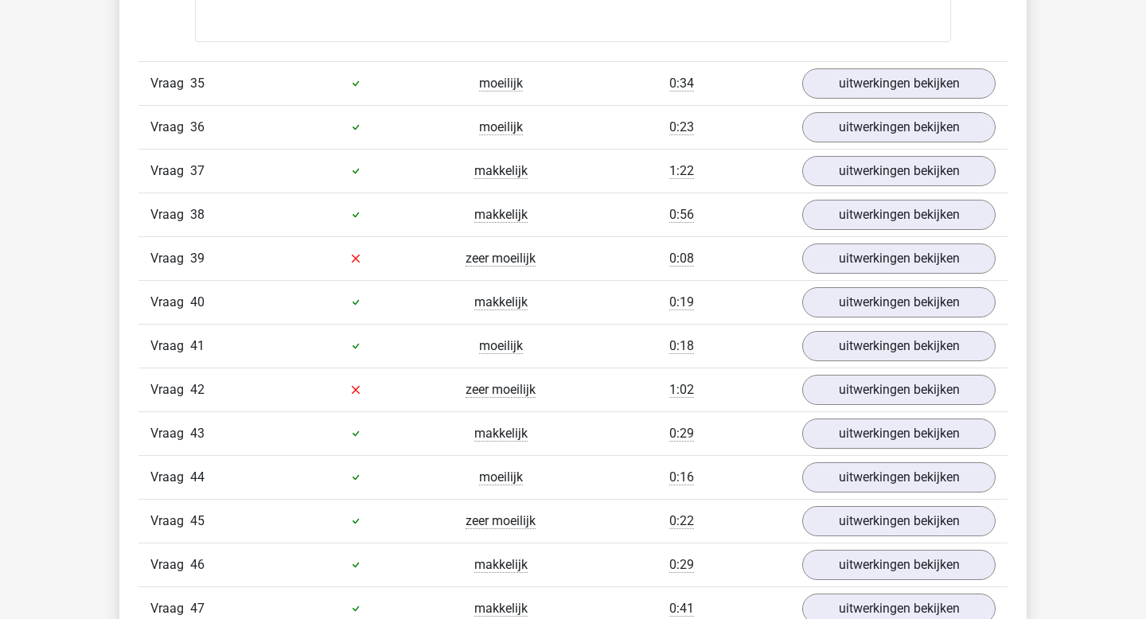
scroll to position [9121, 0]
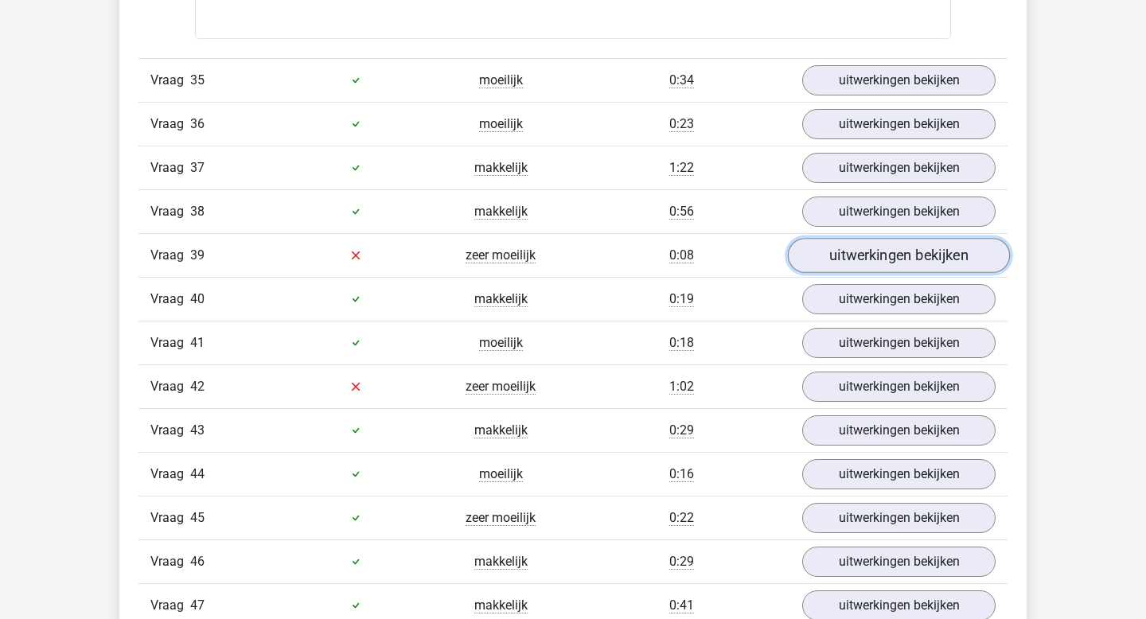
click at [862, 273] on link "uitwerkingen bekijken" at bounding box center [899, 255] width 222 height 35
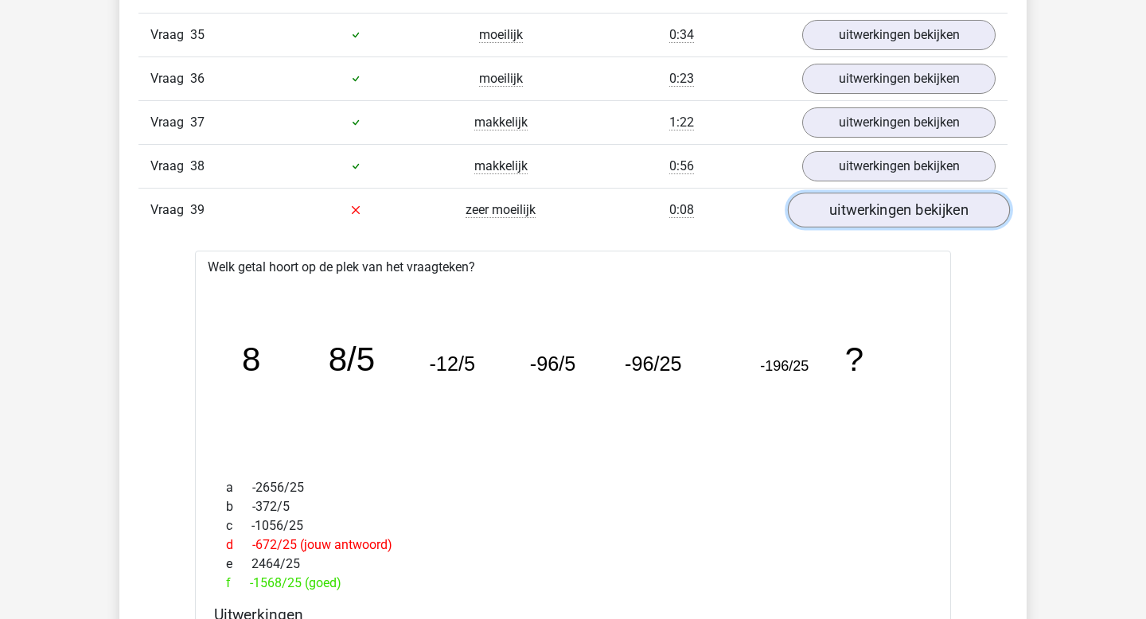
scroll to position [9175, 0]
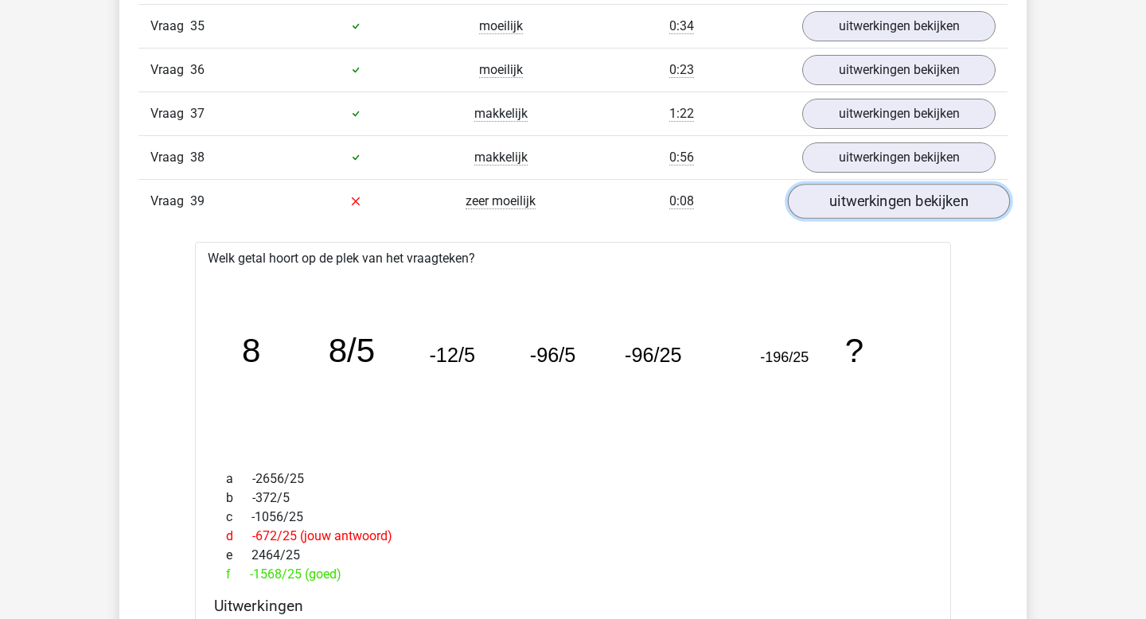
click at [908, 219] on link "uitwerkingen bekijken" at bounding box center [899, 201] width 222 height 35
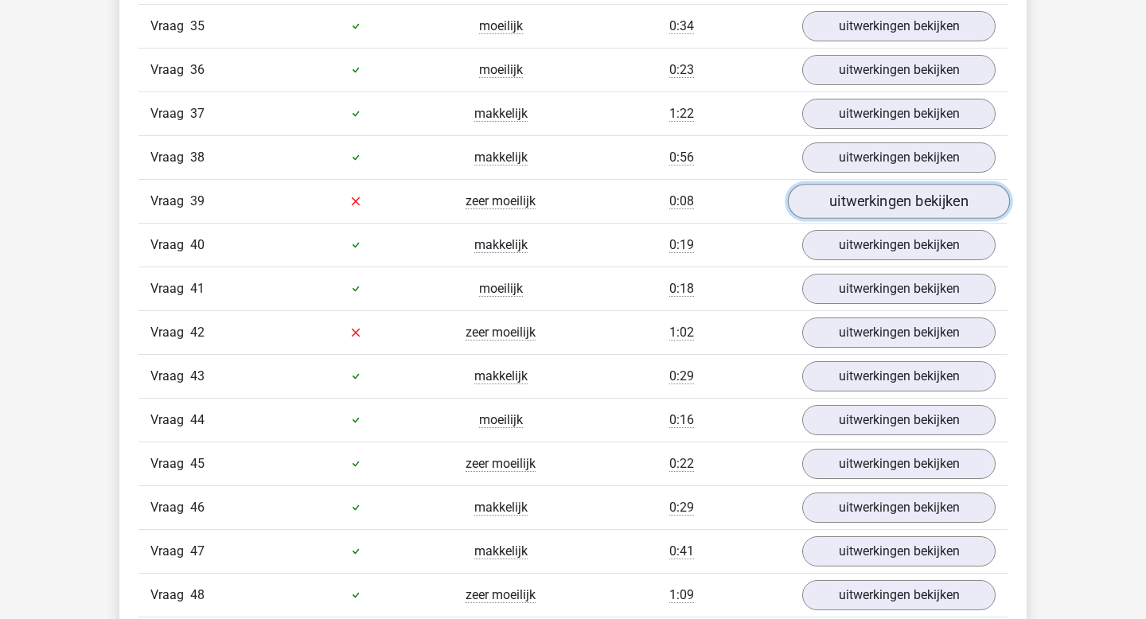
click at [908, 219] on link "uitwerkingen bekijken" at bounding box center [899, 201] width 222 height 35
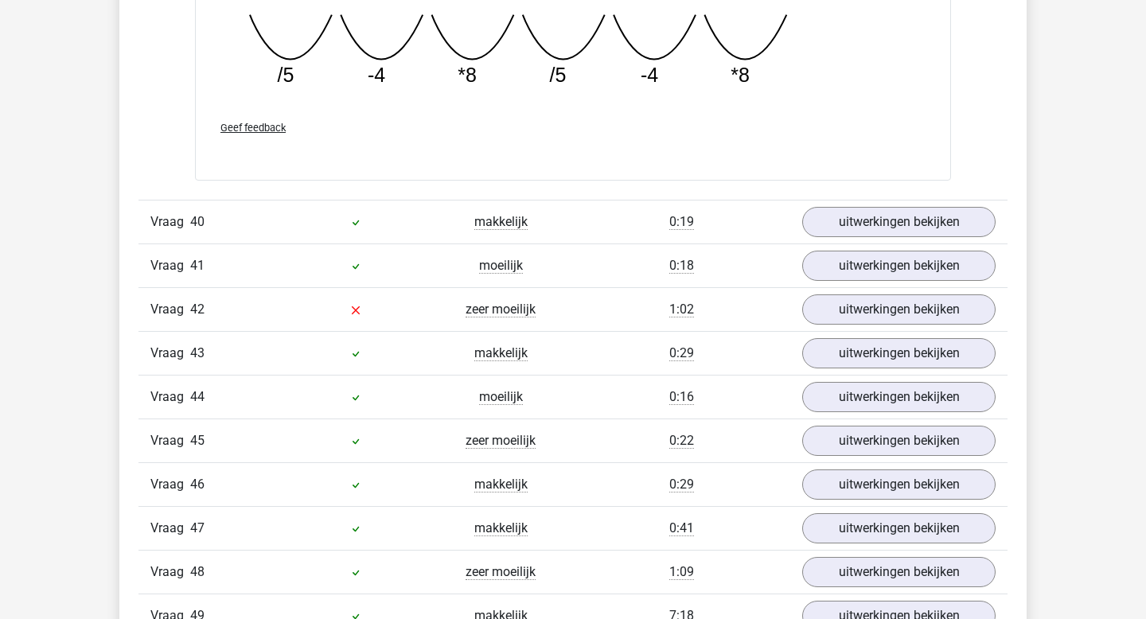
scroll to position [9900, 0]
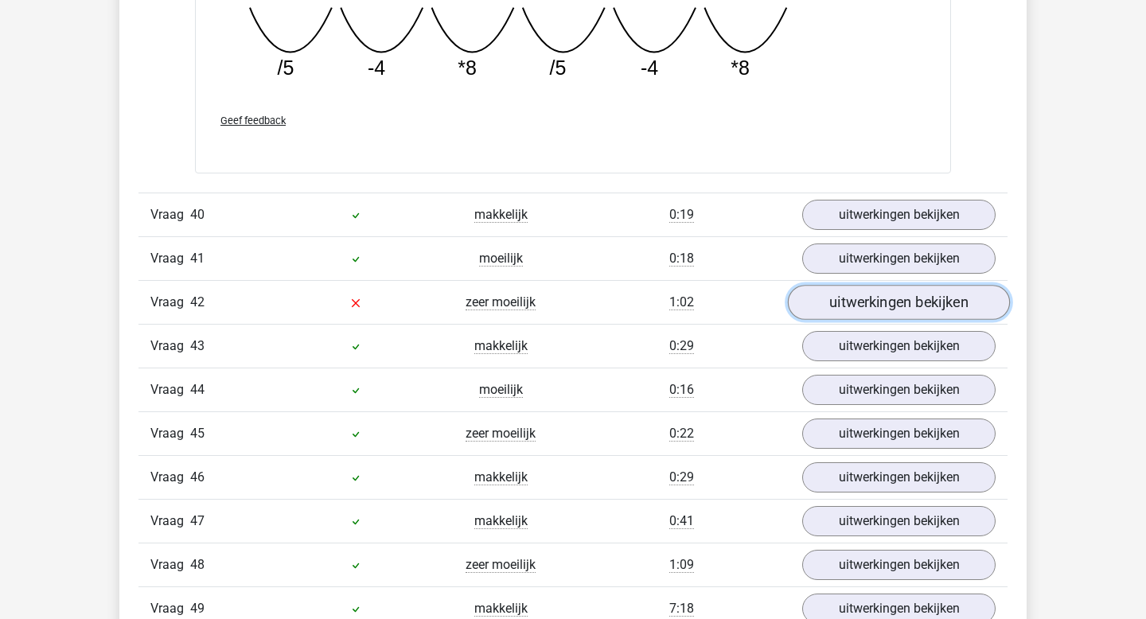
click at [863, 311] on link "uitwerkingen bekijken" at bounding box center [899, 302] width 222 height 35
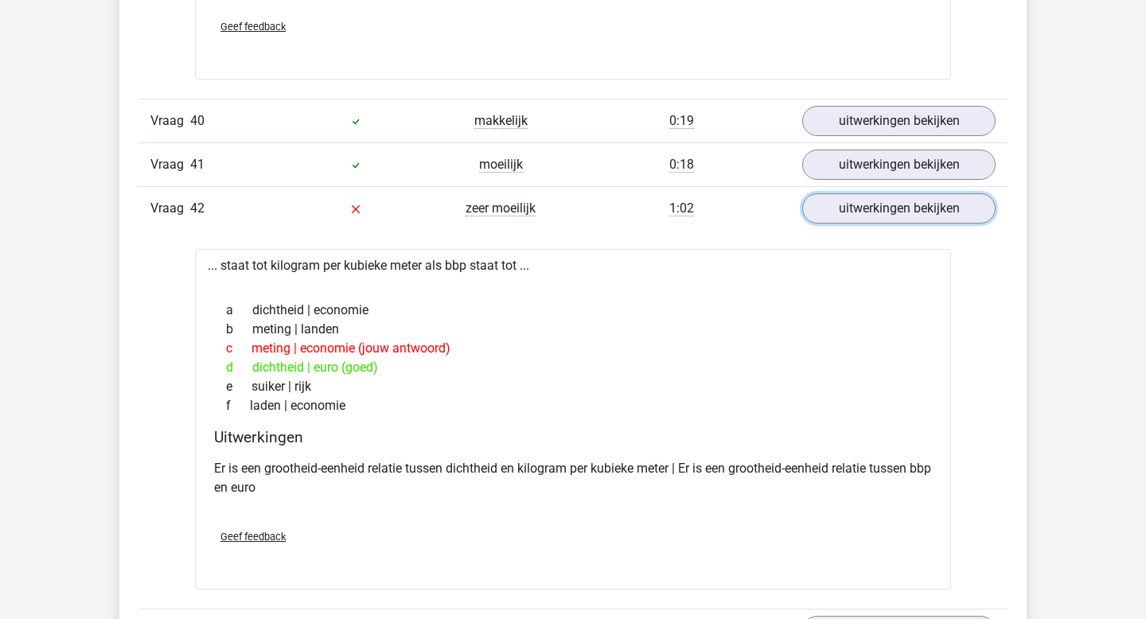
scroll to position [9984, 0]
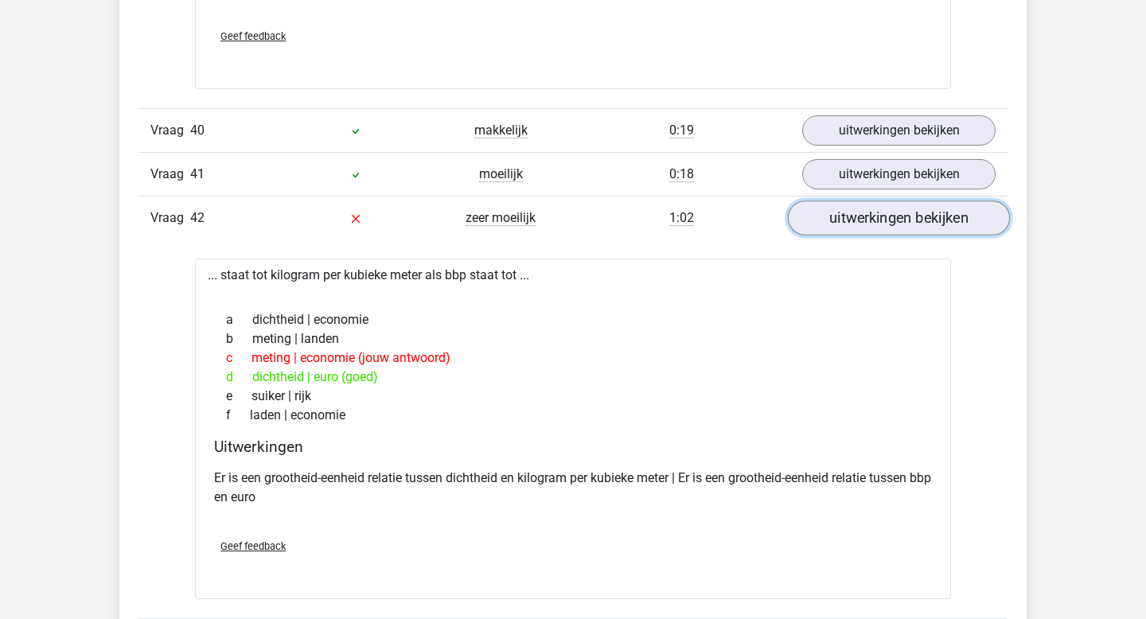
click at [877, 235] on link "uitwerkingen bekijken" at bounding box center [899, 217] width 222 height 35
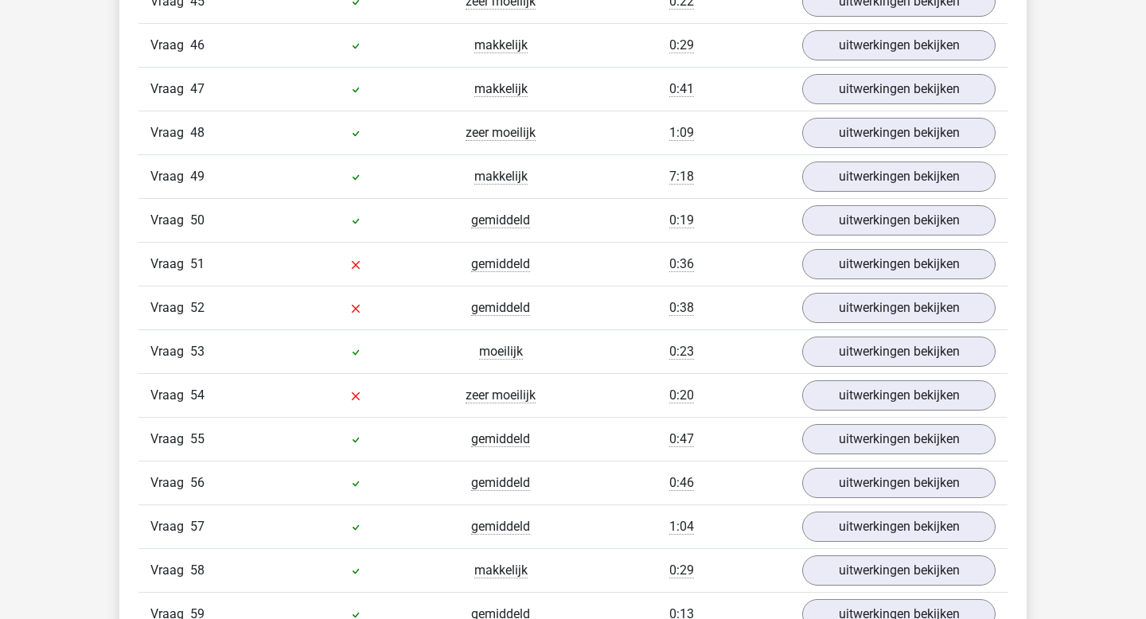
scroll to position [10351, 0]
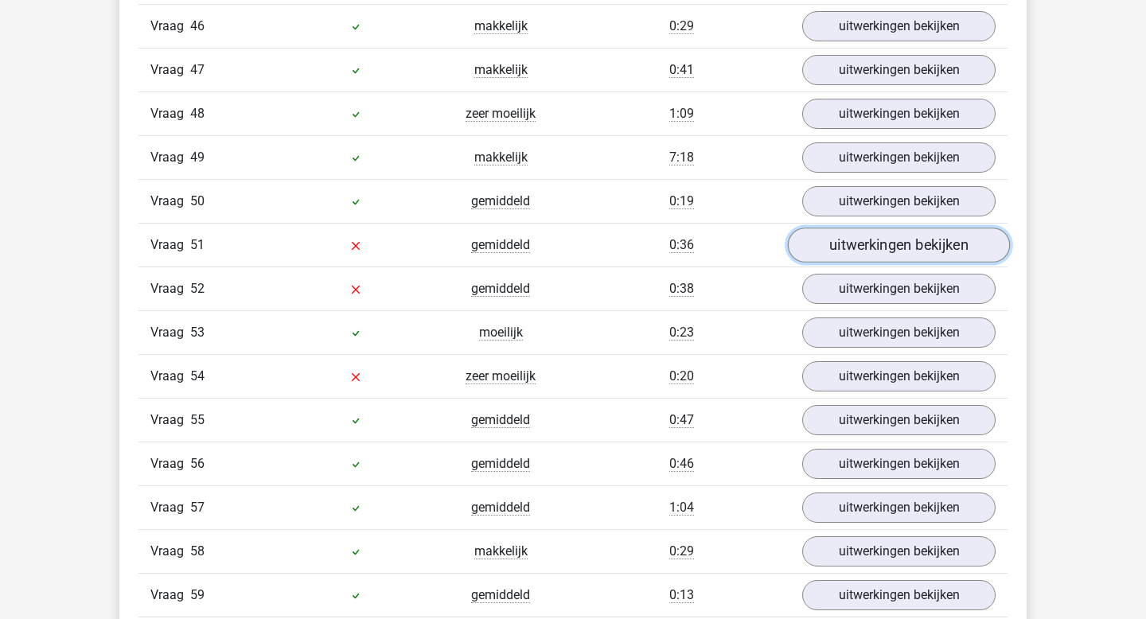
click at [895, 263] on link "uitwerkingen bekijken" at bounding box center [899, 245] width 222 height 35
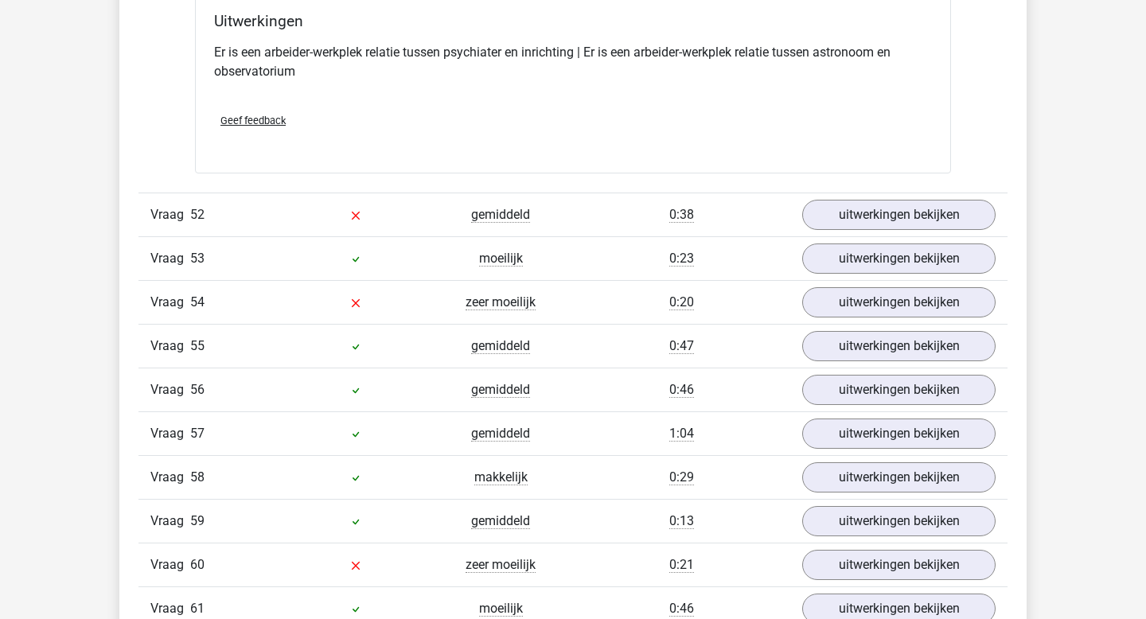
scroll to position [10825, 0]
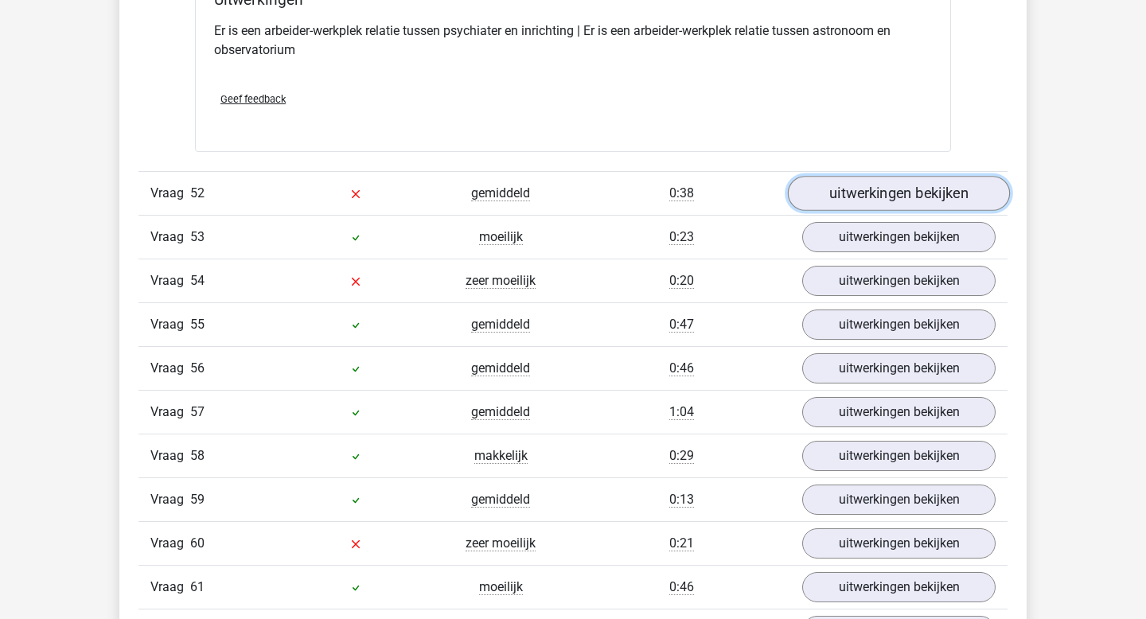
click at [889, 204] on link "uitwerkingen bekijken" at bounding box center [899, 194] width 222 height 35
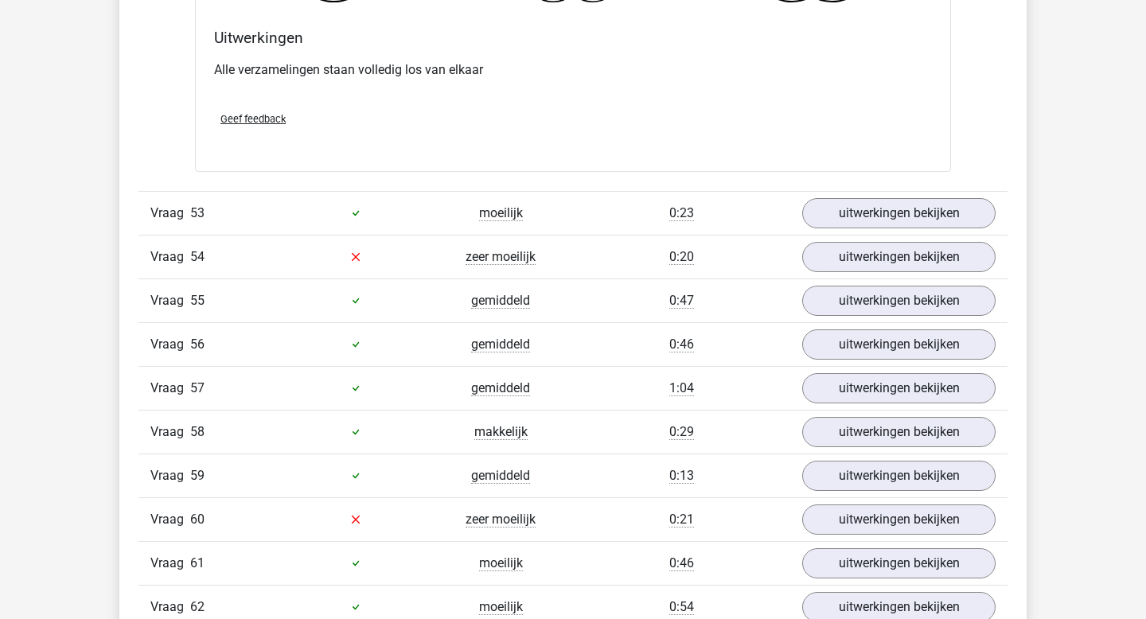
scroll to position [11442, 0]
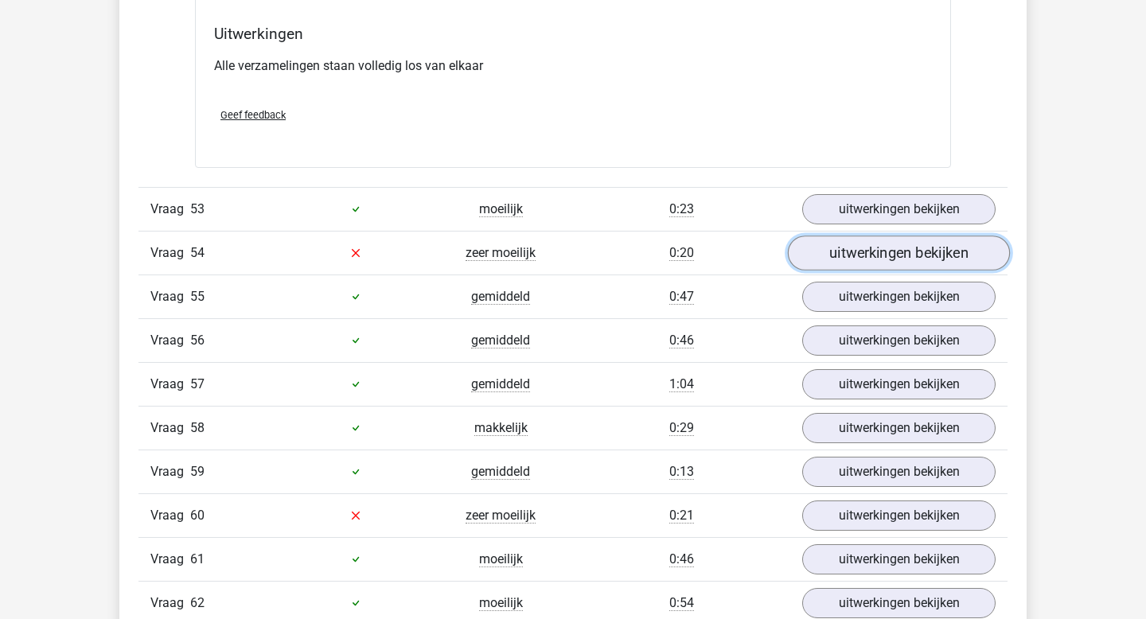
click at [879, 270] on link "uitwerkingen bekijken" at bounding box center [899, 252] width 222 height 35
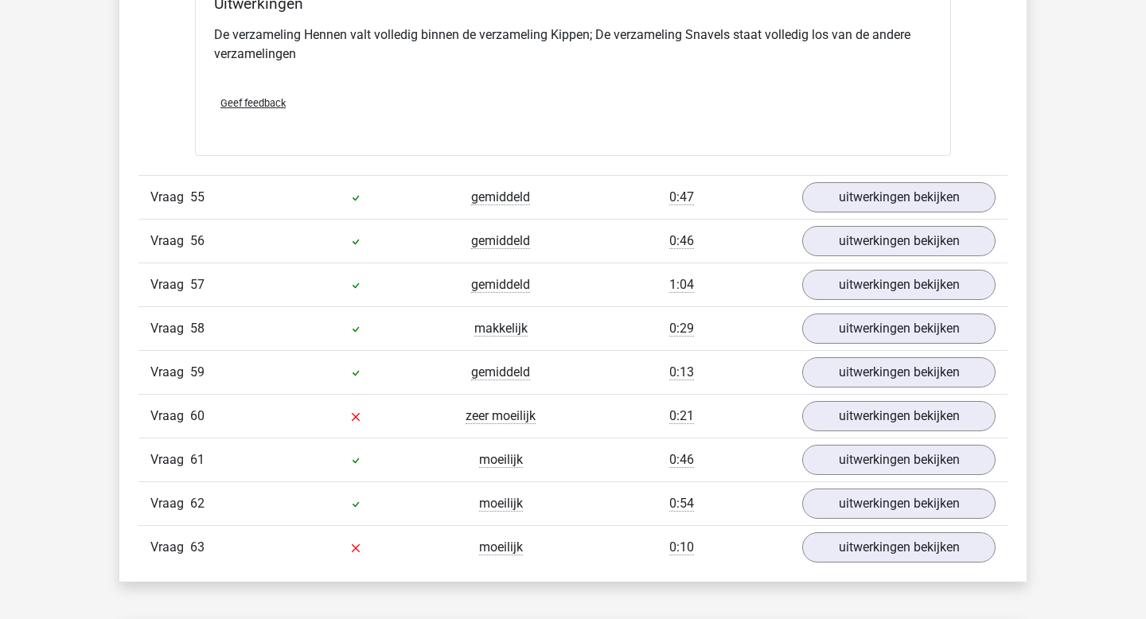
scroll to position [12152, 0]
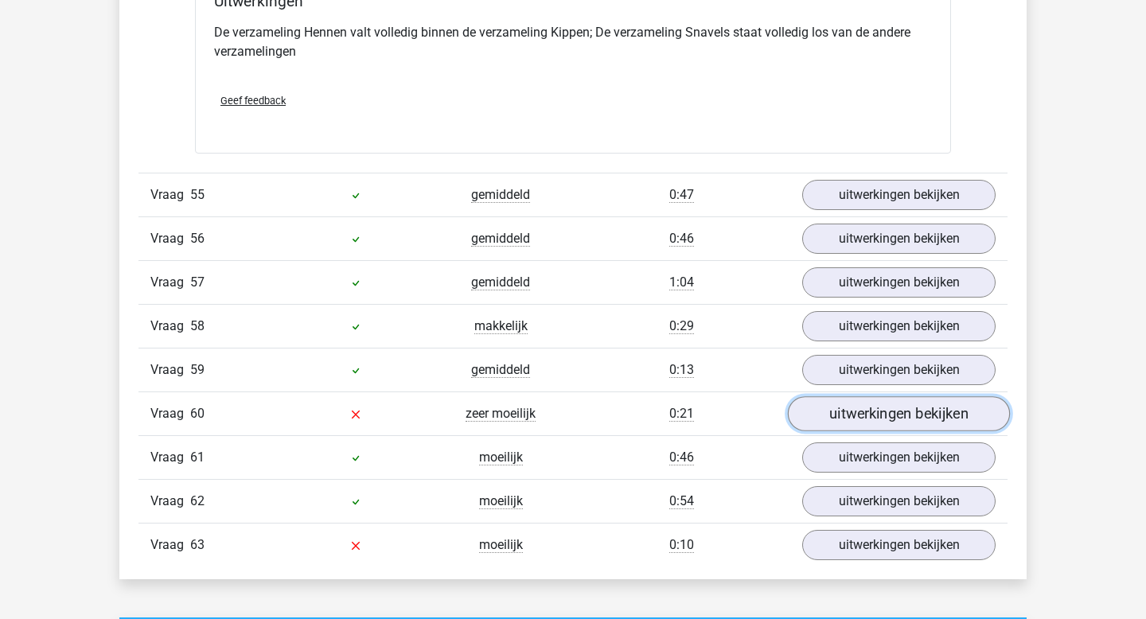
click at [858, 429] on link "uitwerkingen bekijken" at bounding box center [899, 413] width 222 height 35
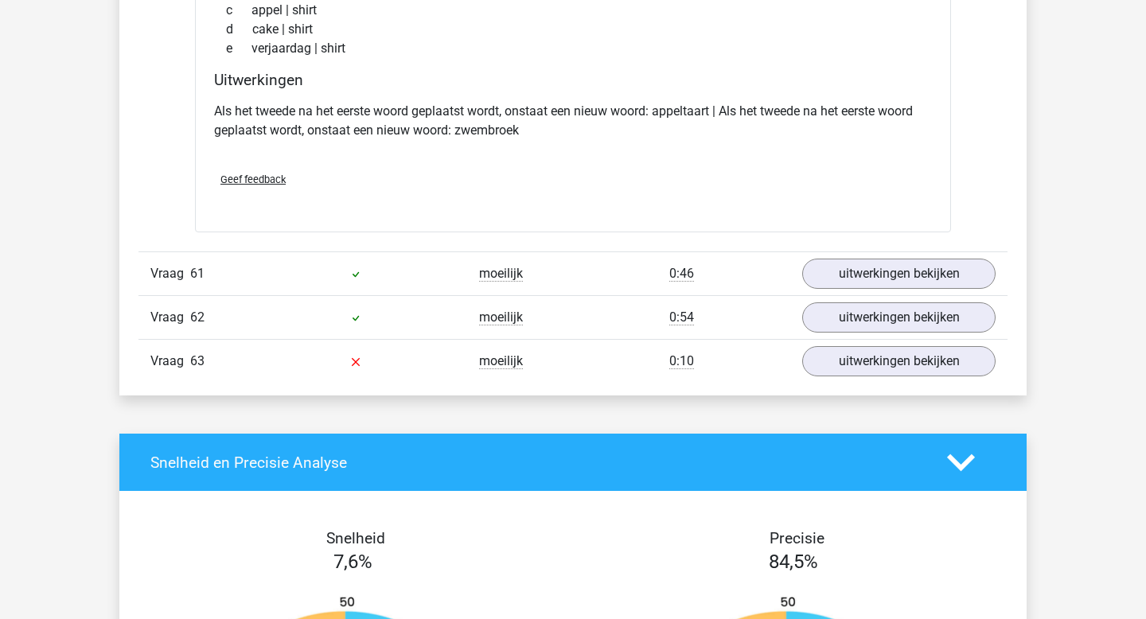
scroll to position [12687, 0]
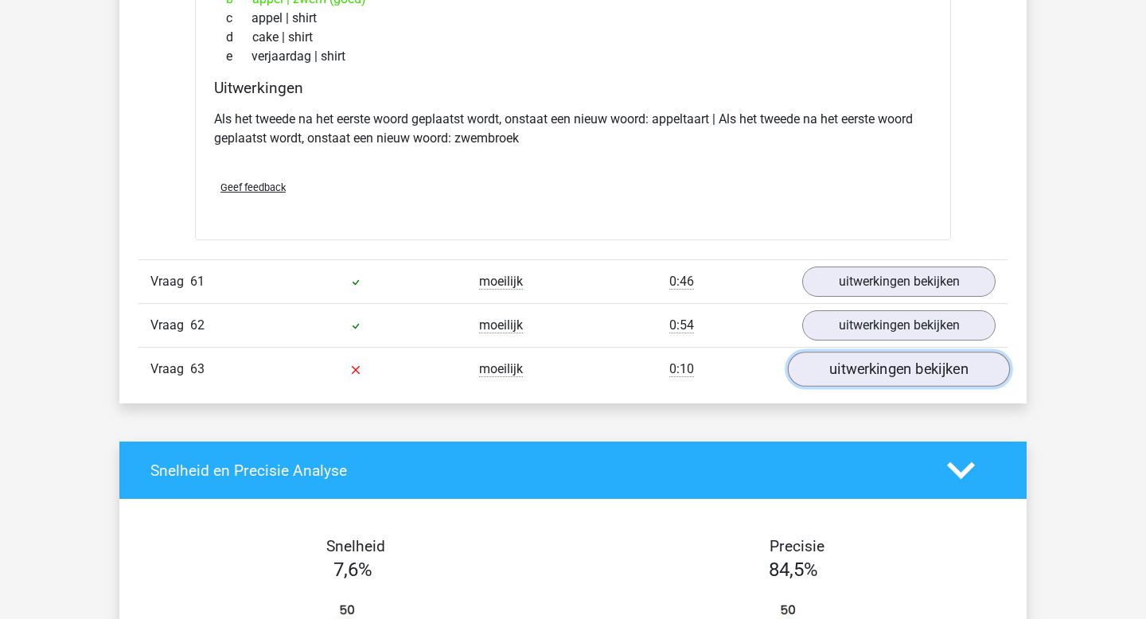
click at [870, 387] on link "uitwerkingen bekijken" at bounding box center [899, 369] width 222 height 35
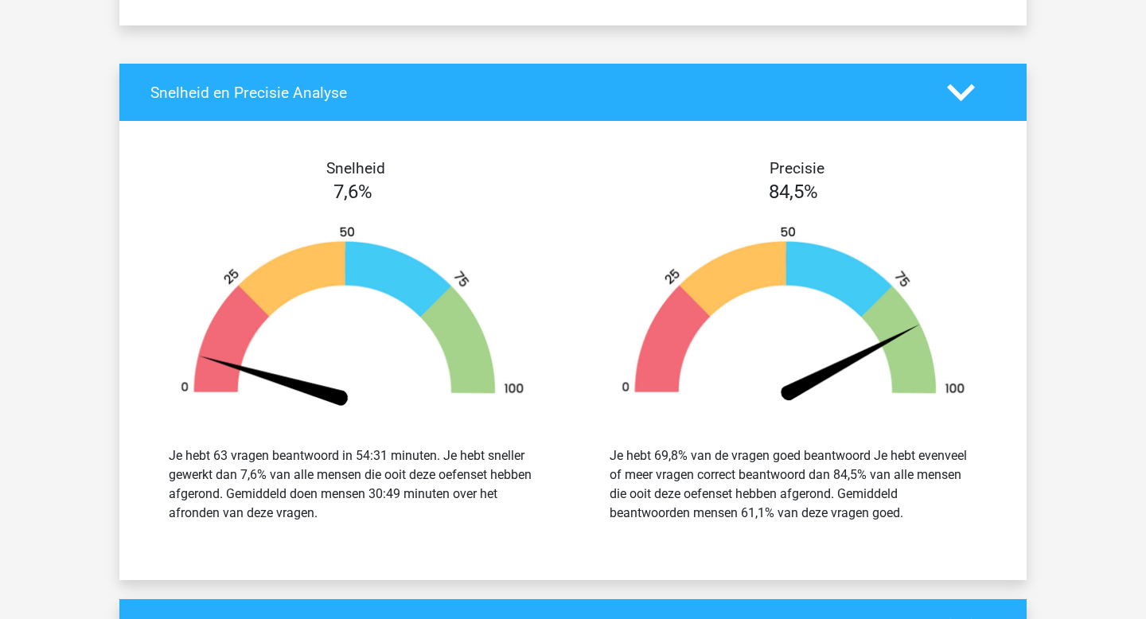
scroll to position [13711, 0]
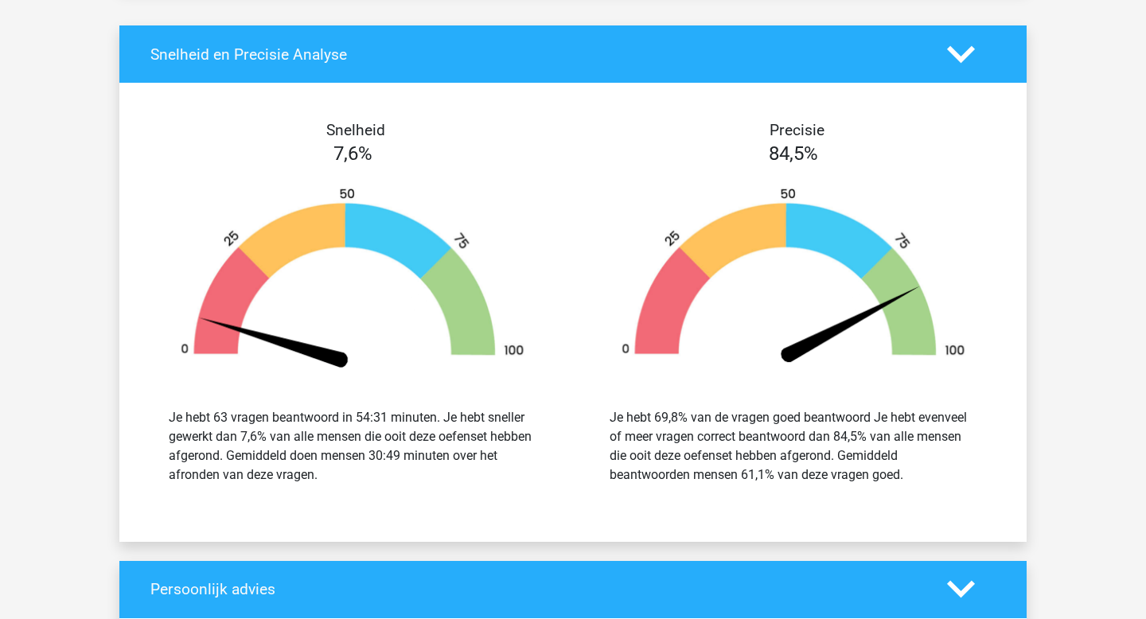
click at [959, 68] on icon at bounding box center [961, 55] width 28 height 28
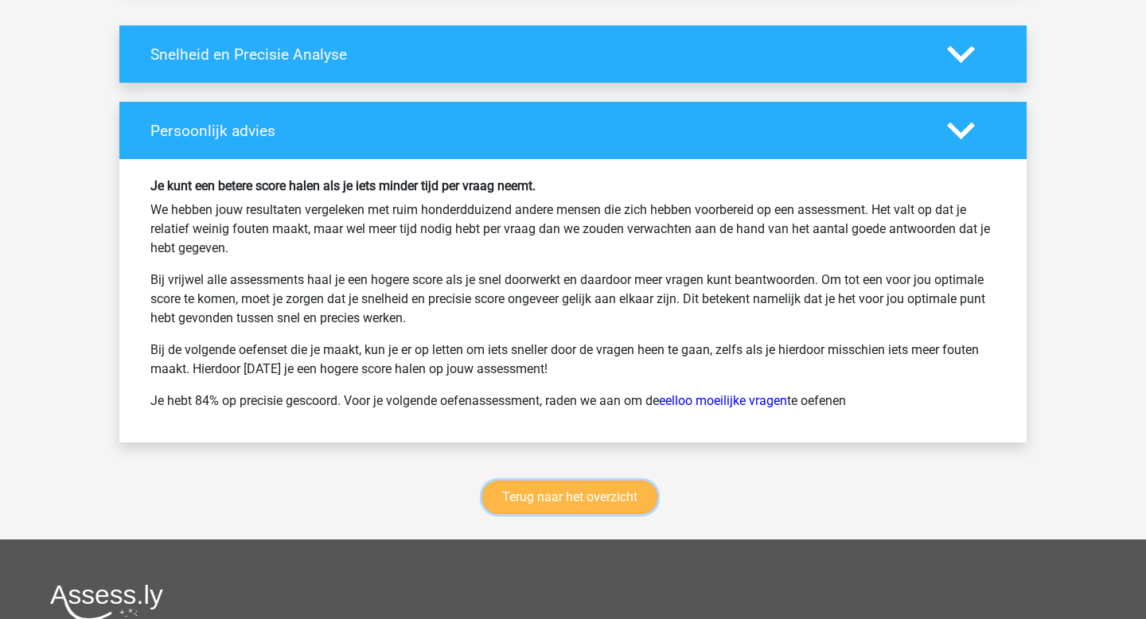
click at [569, 514] on link "Terug naar het overzicht" at bounding box center [569, 497] width 175 height 33
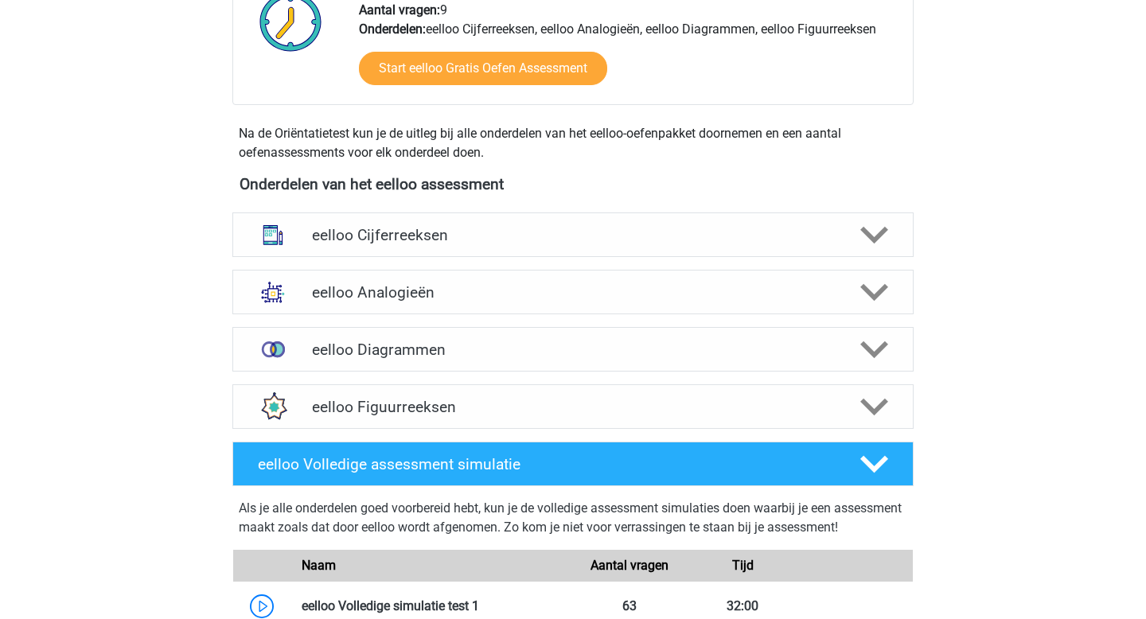
scroll to position [449, 0]
